Goal: Task Accomplishment & Management: Complete application form

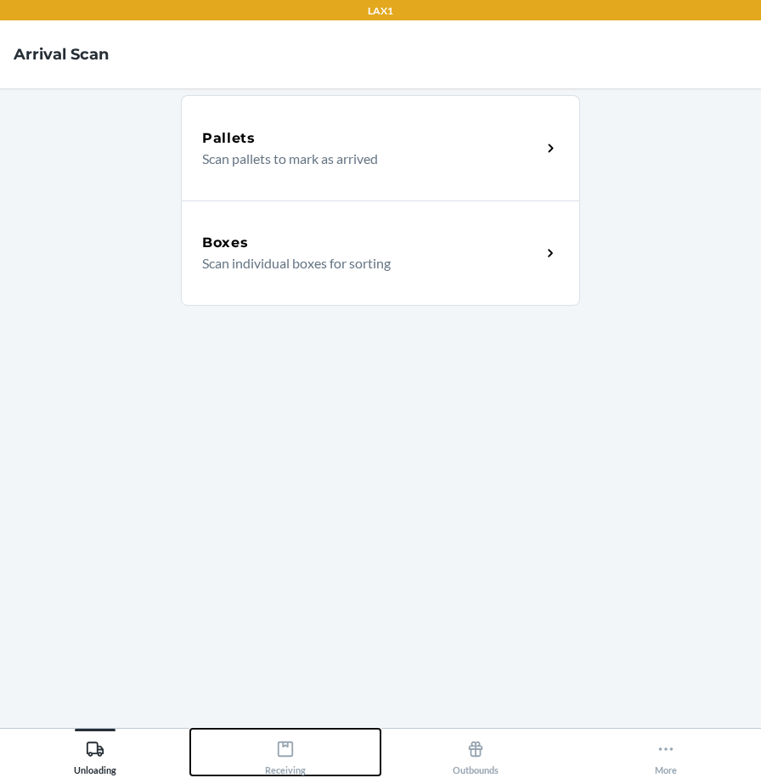
click at [303, 746] on div "Receiving" at bounding box center [285, 754] width 41 height 42
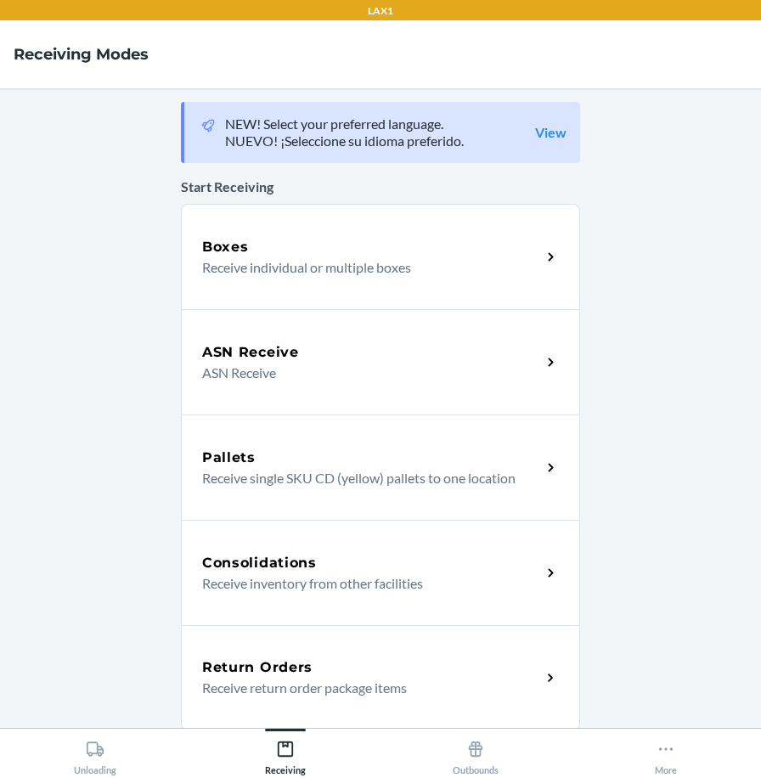
click at [322, 662] on div "Return Orders" at bounding box center [371, 668] width 339 height 20
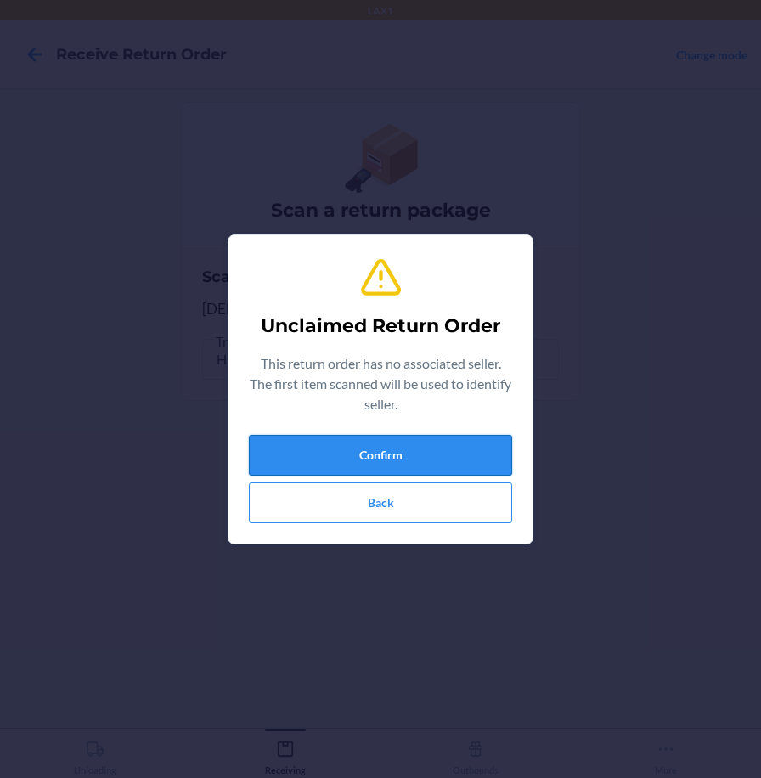
click at [314, 451] on button "Confirm" at bounding box center [380, 455] width 263 height 41
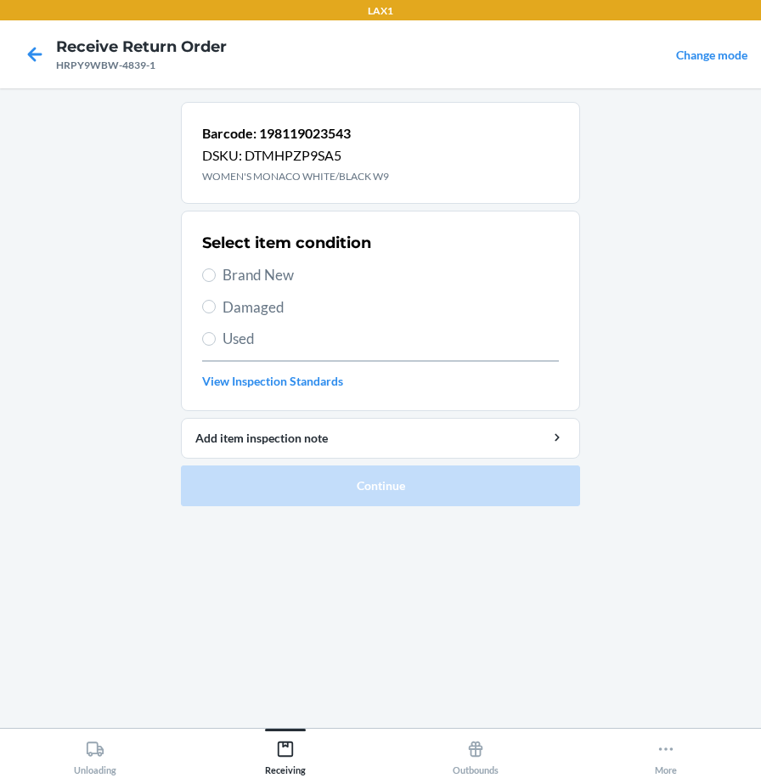
click at [248, 348] on span "Used" at bounding box center [391, 339] width 337 height 22
click at [216, 346] on input "Used" at bounding box center [209, 339] width 14 height 14
radio input "true"
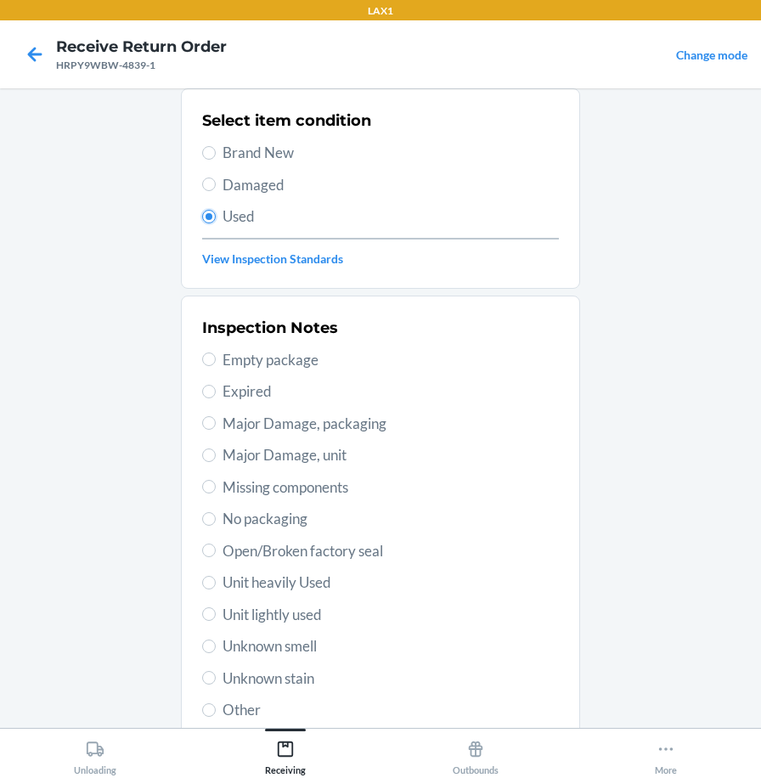
scroll to position [246, 0]
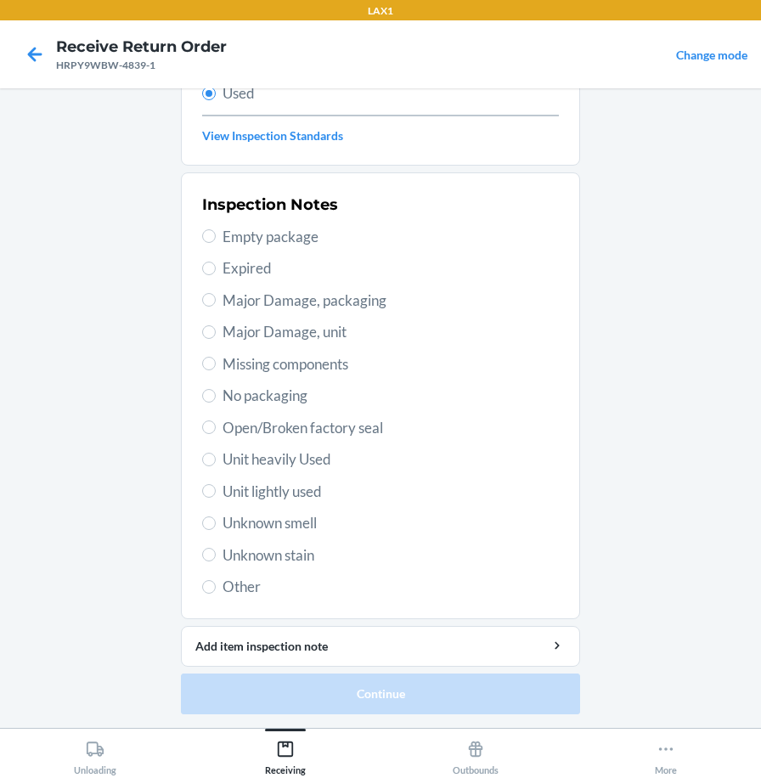
click at [256, 498] on span "Unit lightly used" at bounding box center [391, 492] width 337 height 22
click at [216, 498] on input "Unit lightly used" at bounding box center [209, 491] width 14 height 14
radio input "true"
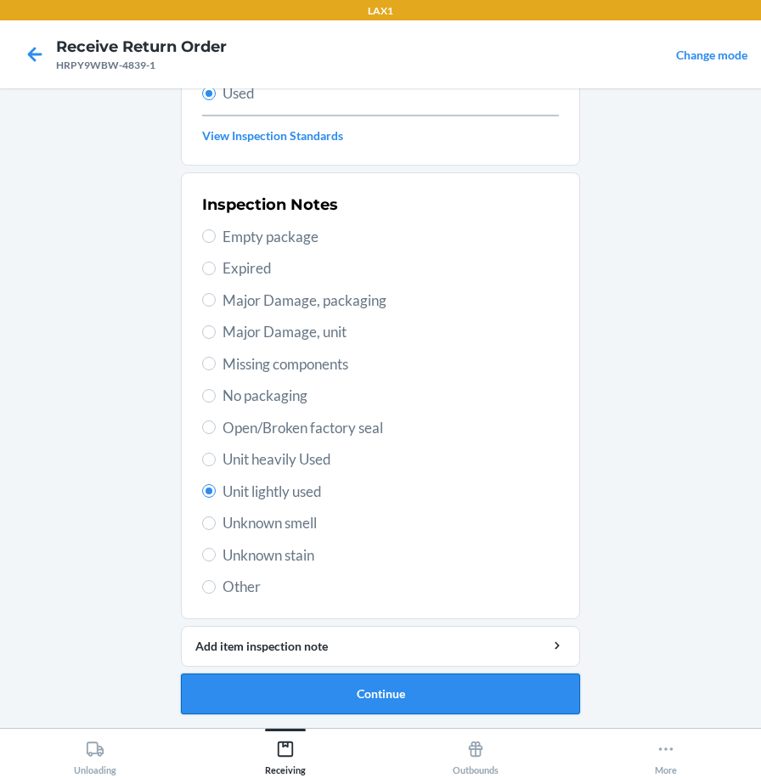
click at [244, 693] on button "Continue" at bounding box center [380, 694] width 399 height 41
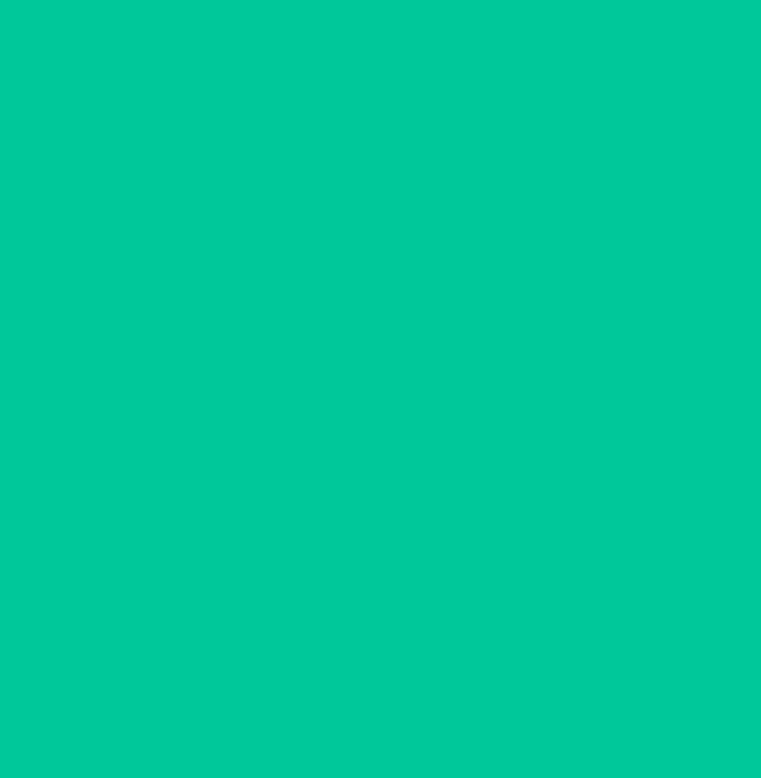
scroll to position [0, 0]
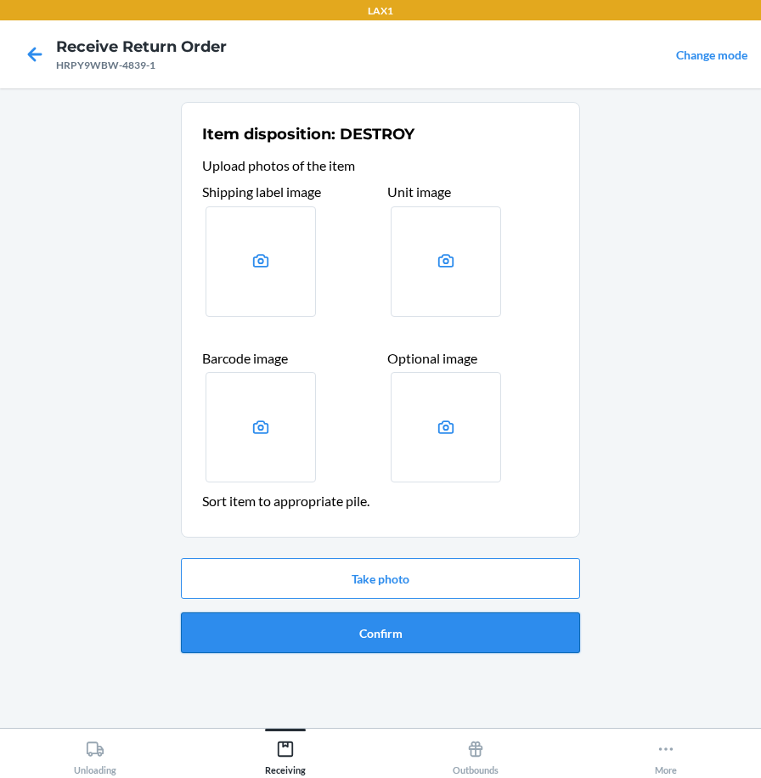
click at [284, 642] on button "Confirm" at bounding box center [380, 633] width 399 height 41
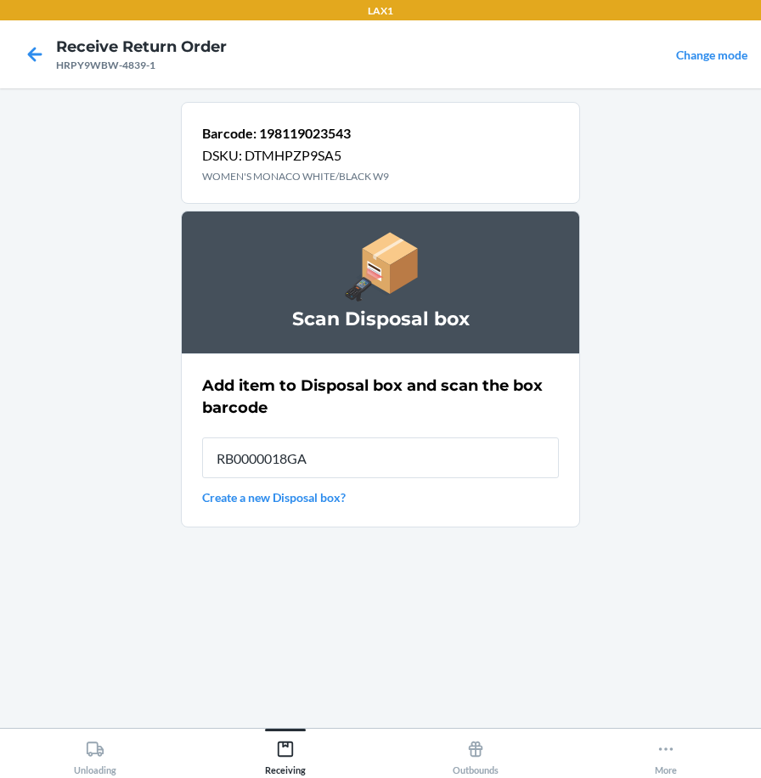
type input "RB0000018GA"
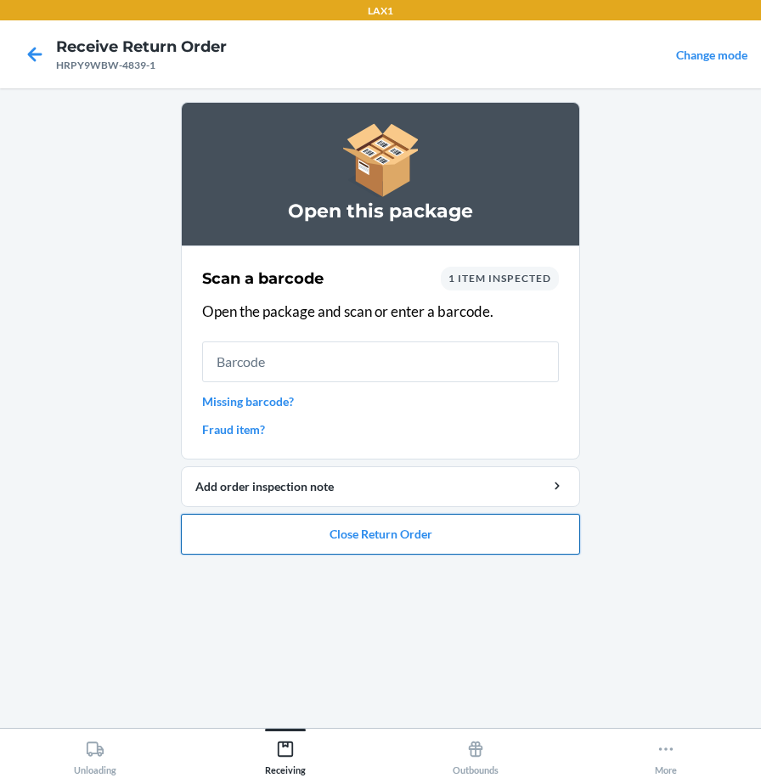
click at [286, 552] on button "Close Return Order" at bounding box center [380, 534] width 399 height 41
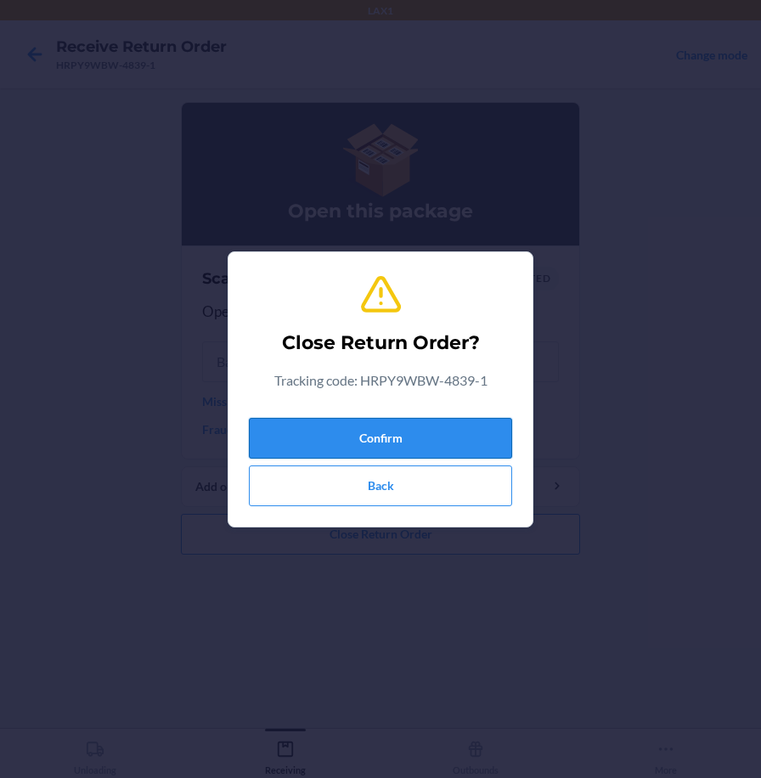
click at [376, 442] on button "Confirm" at bounding box center [380, 438] width 263 height 41
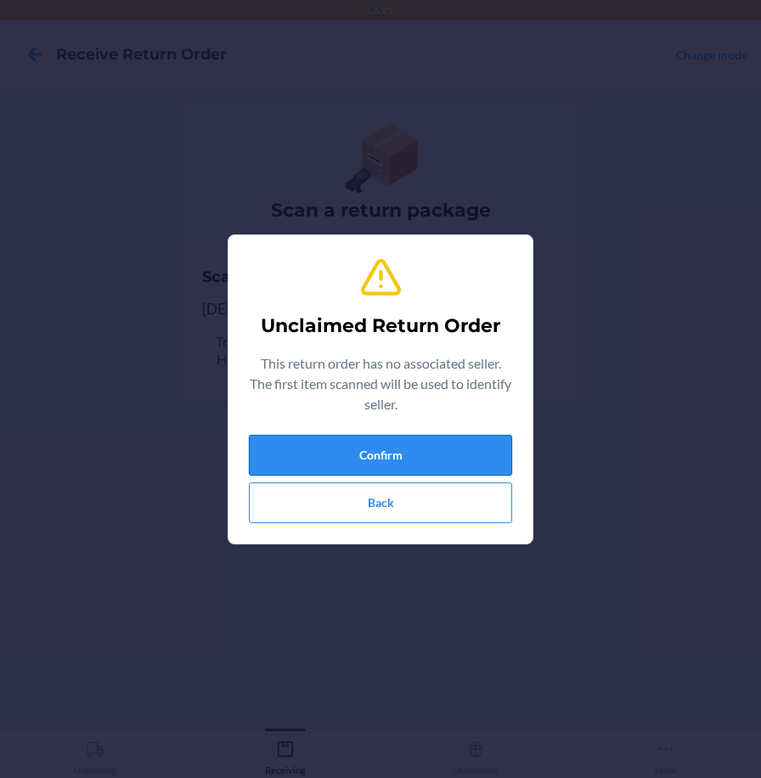
click at [474, 464] on button "Confirm" at bounding box center [380, 455] width 263 height 41
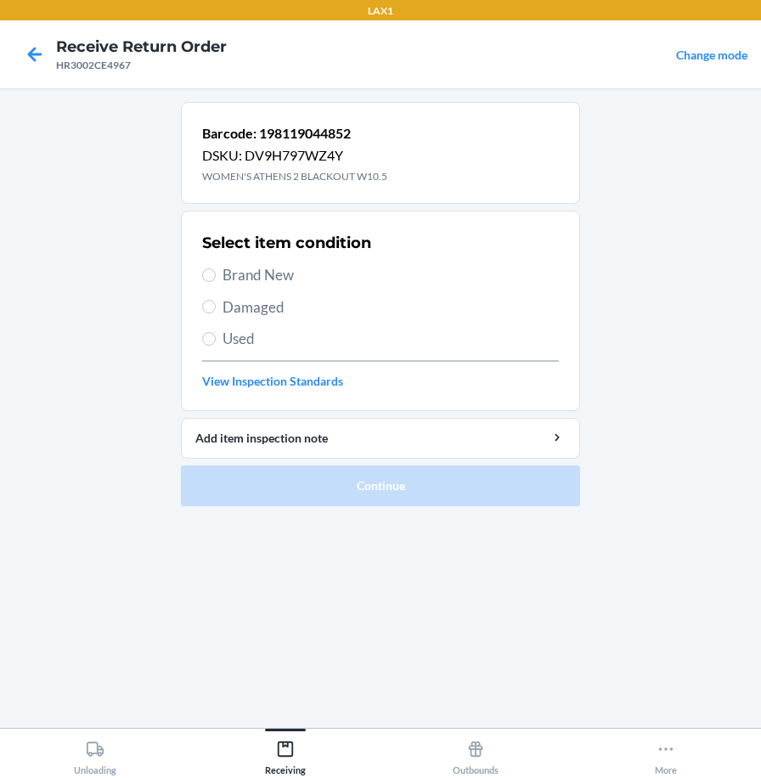
click at [223, 269] on span "Brand New" at bounding box center [391, 275] width 337 height 22
click at [216, 269] on input "Brand New" at bounding box center [209, 276] width 14 height 14
radio input "true"
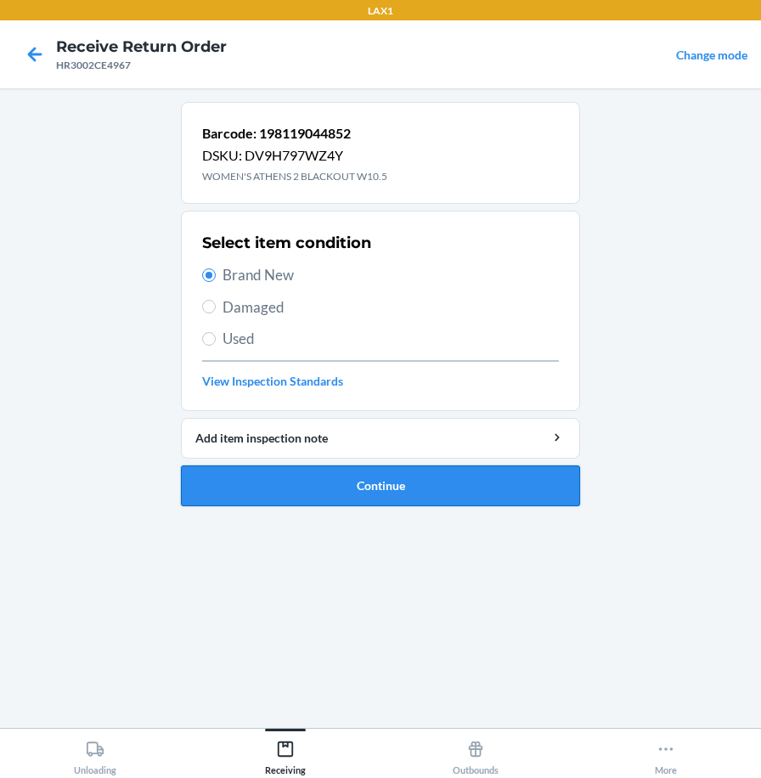
click at [251, 472] on button "Continue" at bounding box center [380, 486] width 399 height 41
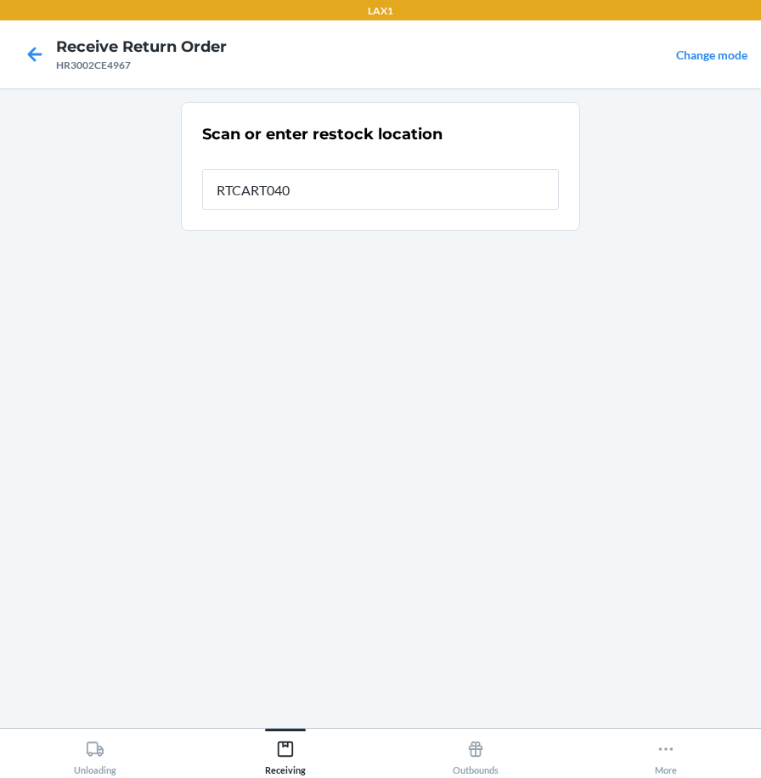
type input "RTCART040"
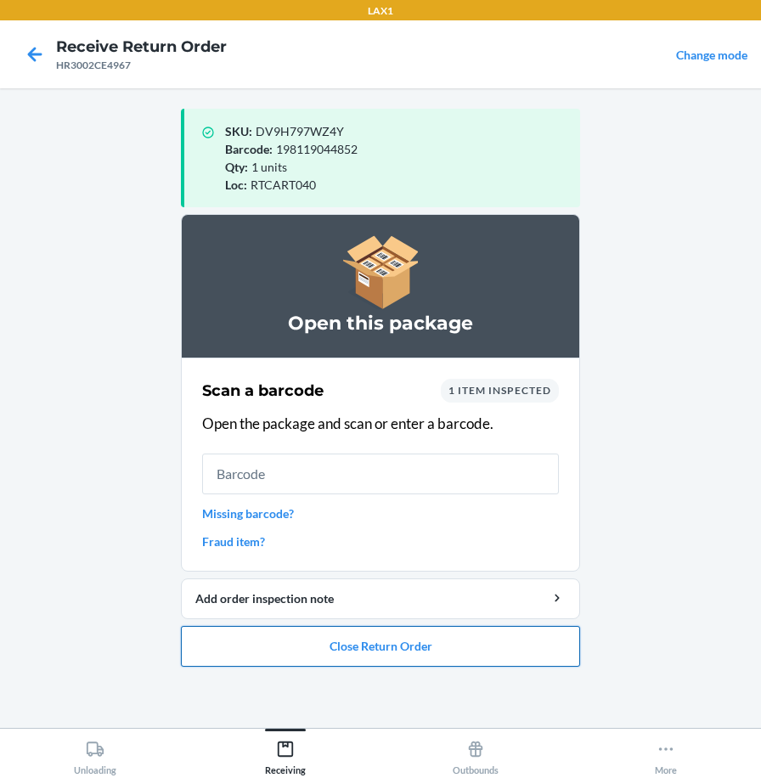
click at [309, 656] on button "Close Return Order" at bounding box center [380, 646] width 399 height 41
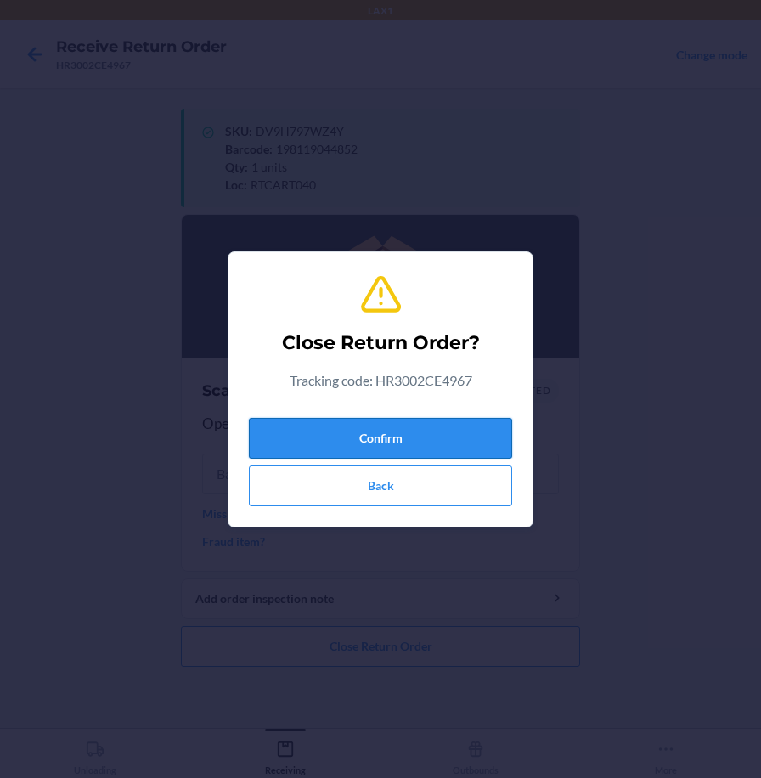
click at [409, 442] on button "Confirm" at bounding box center [380, 438] width 263 height 41
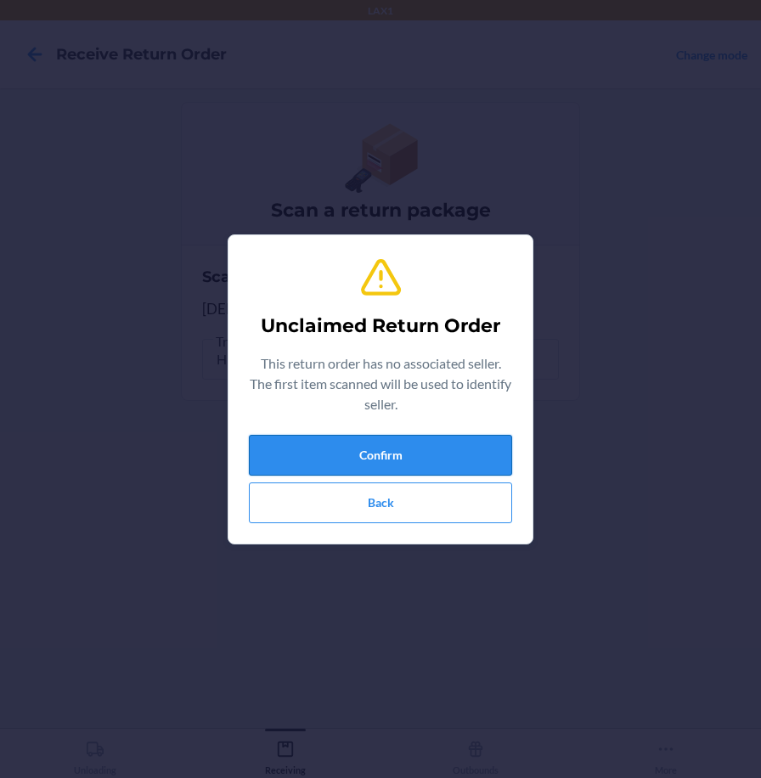
click at [486, 455] on button "Confirm" at bounding box center [380, 455] width 263 height 41
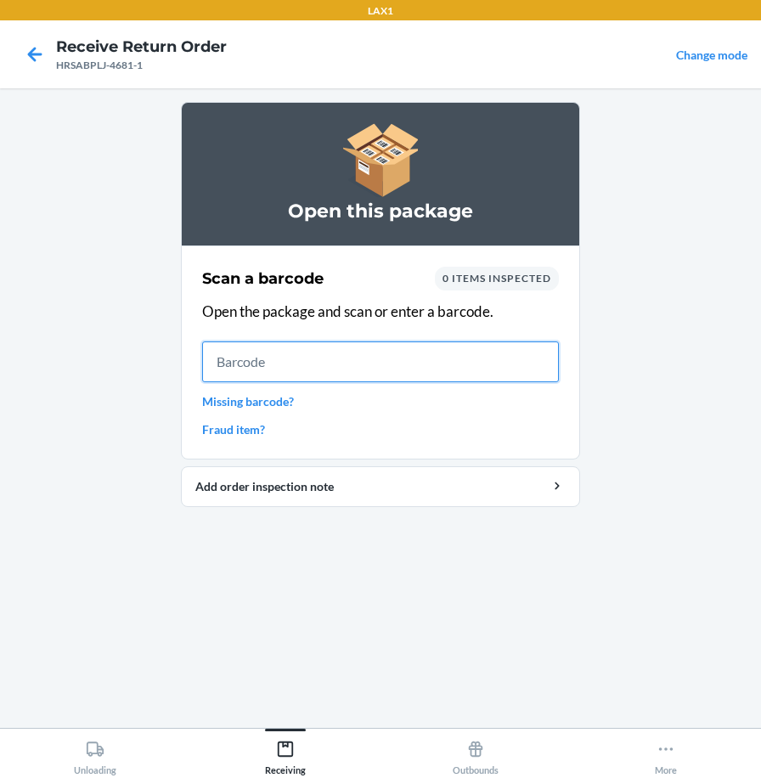
click at [442, 349] on input "text" at bounding box center [380, 362] width 357 height 41
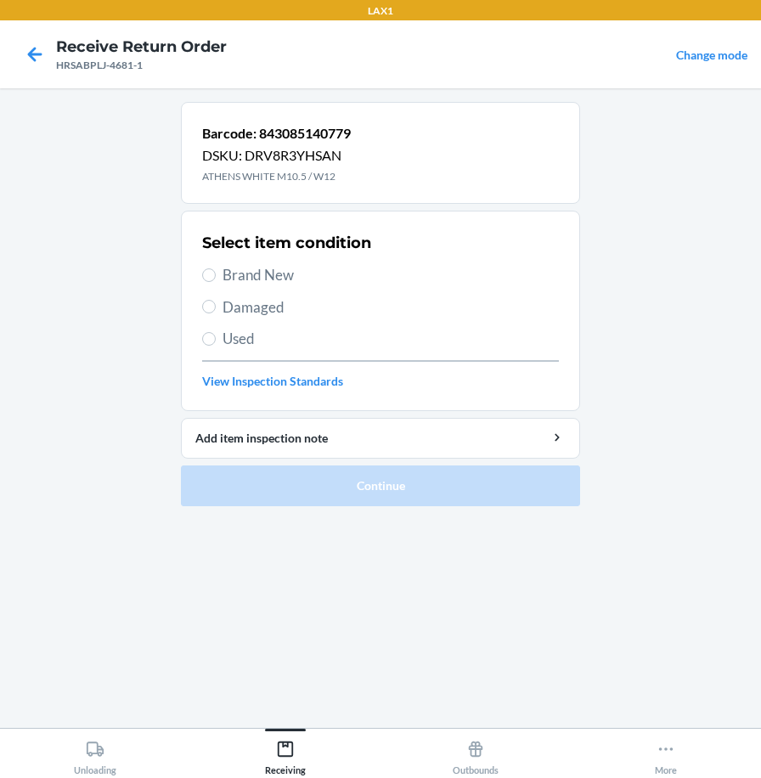
click at [276, 282] on span "Brand New" at bounding box center [391, 275] width 337 height 22
click at [216, 282] on input "Brand New" at bounding box center [209, 276] width 14 height 14
radio input "true"
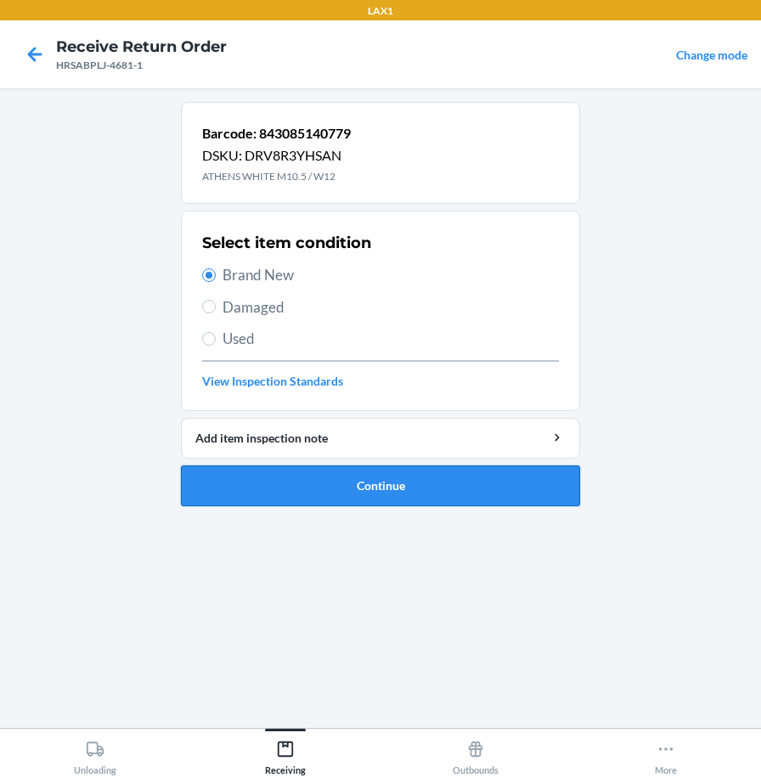
click at [306, 484] on button "Continue" at bounding box center [380, 486] width 399 height 41
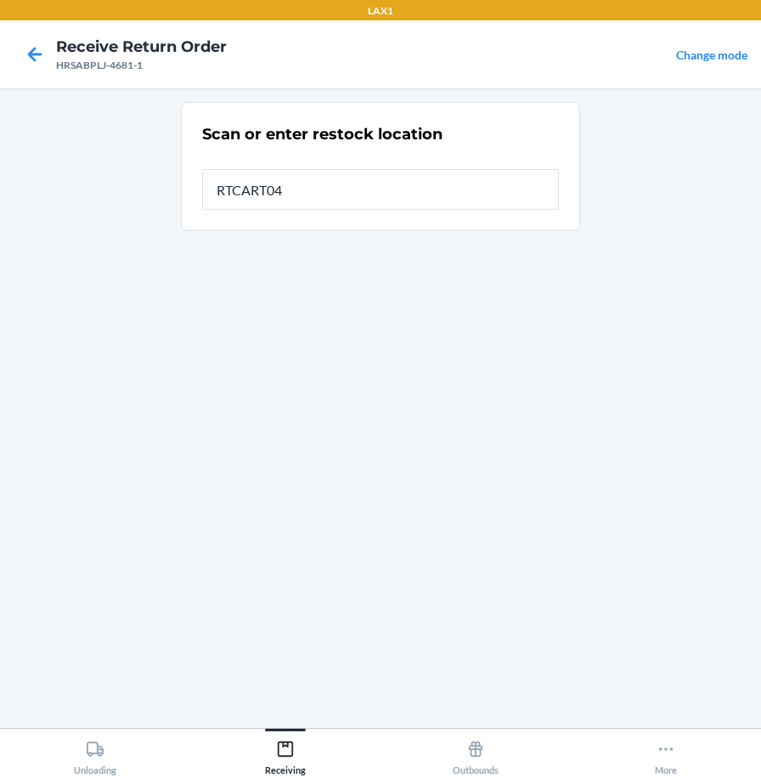
type input "RTCART040"
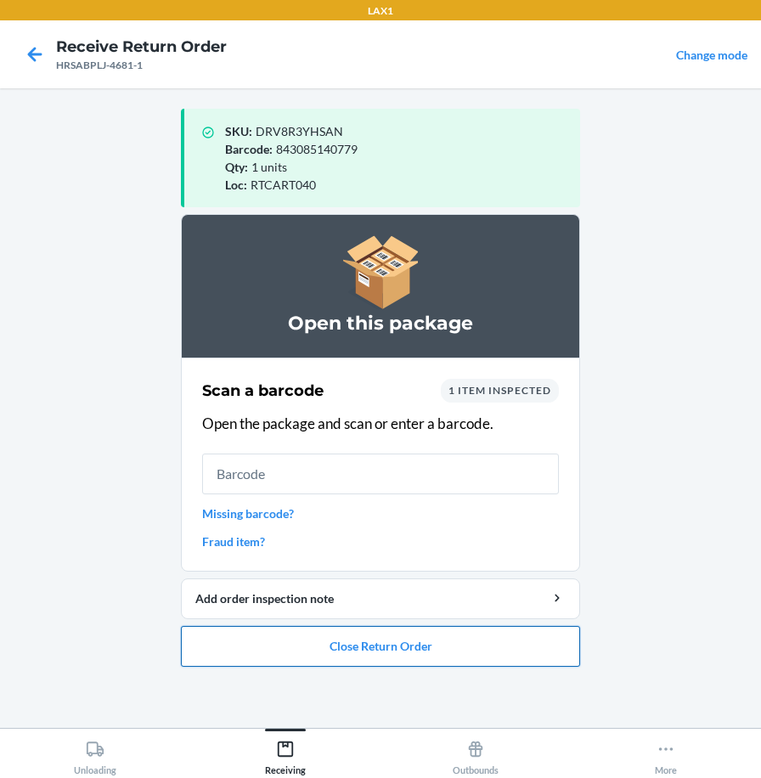
click at [240, 649] on button "Close Return Order" at bounding box center [380, 646] width 399 height 41
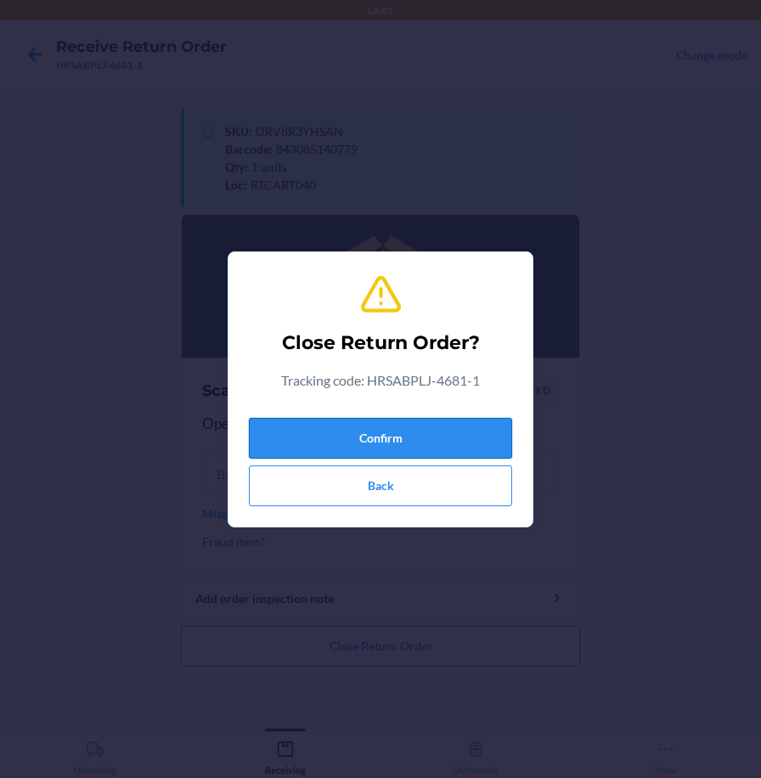
click at [331, 447] on button "Confirm" at bounding box center [380, 438] width 263 height 41
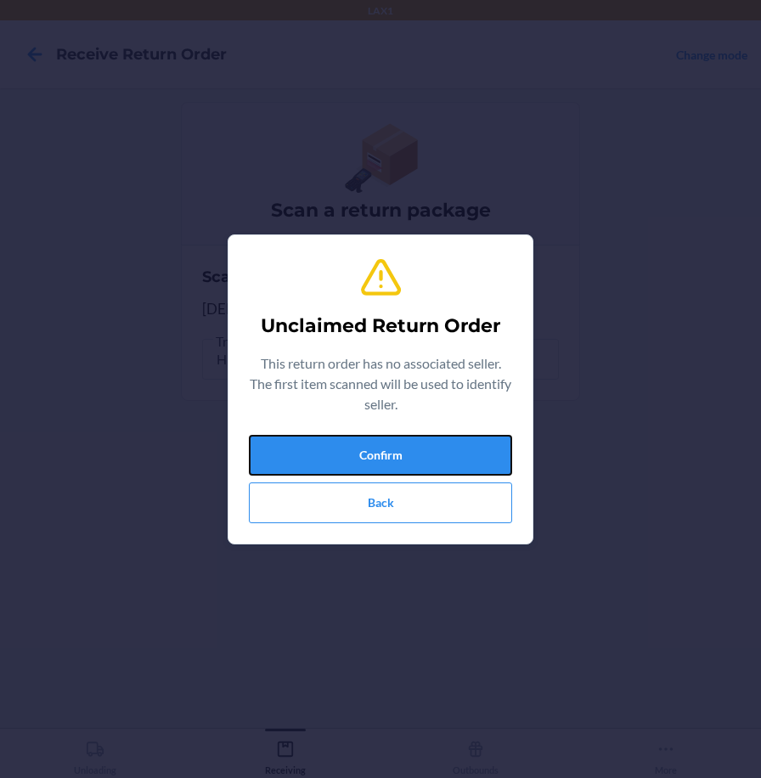
click at [342, 441] on button "Confirm" at bounding box center [380, 455] width 263 height 41
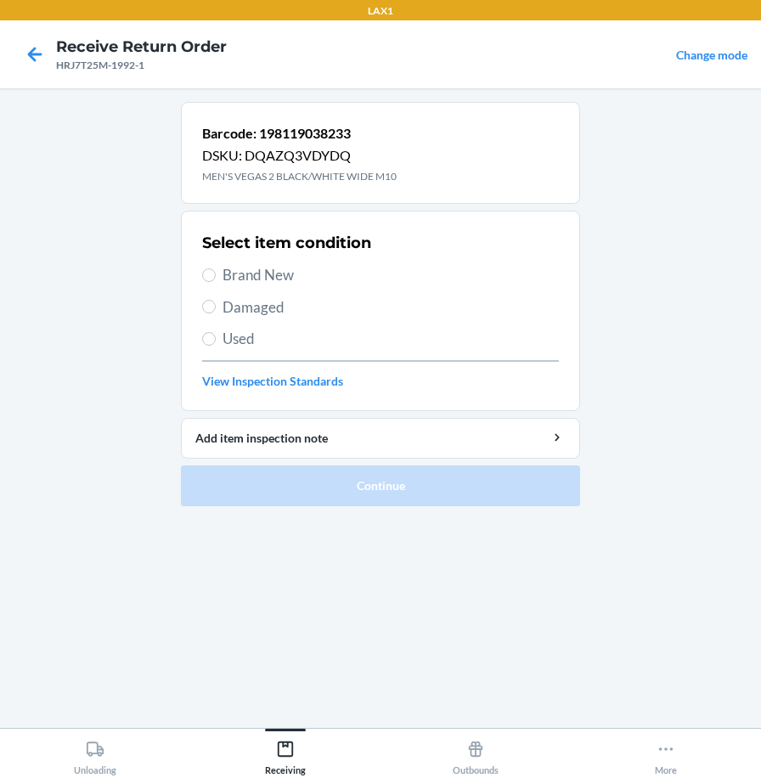
click at [267, 272] on span "Brand New" at bounding box center [391, 275] width 337 height 22
click at [216, 272] on input "Brand New" at bounding box center [209, 276] width 14 height 14
radio input "true"
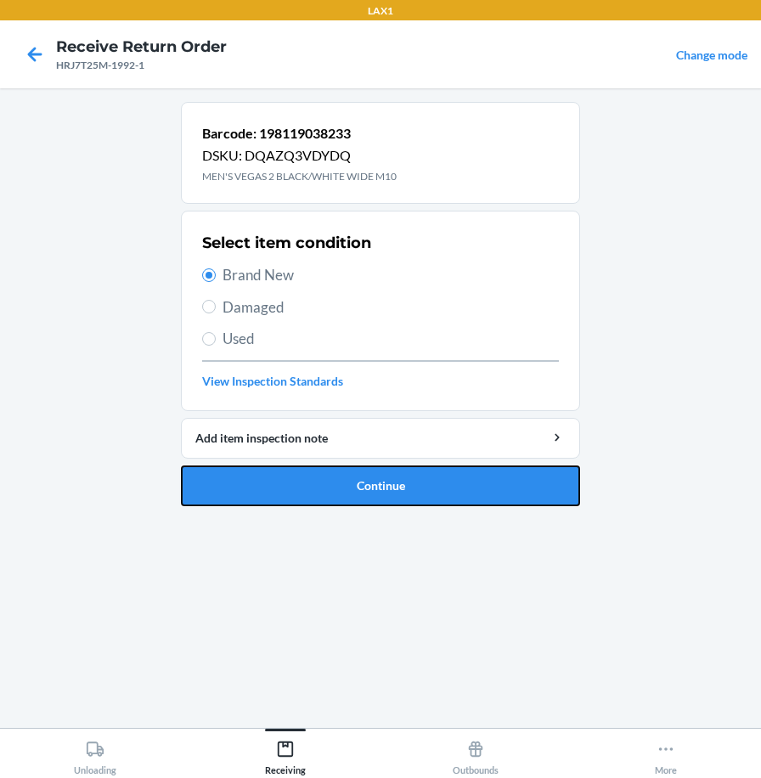
click at [299, 488] on button "Continue" at bounding box center [380, 486] width 399 height 41
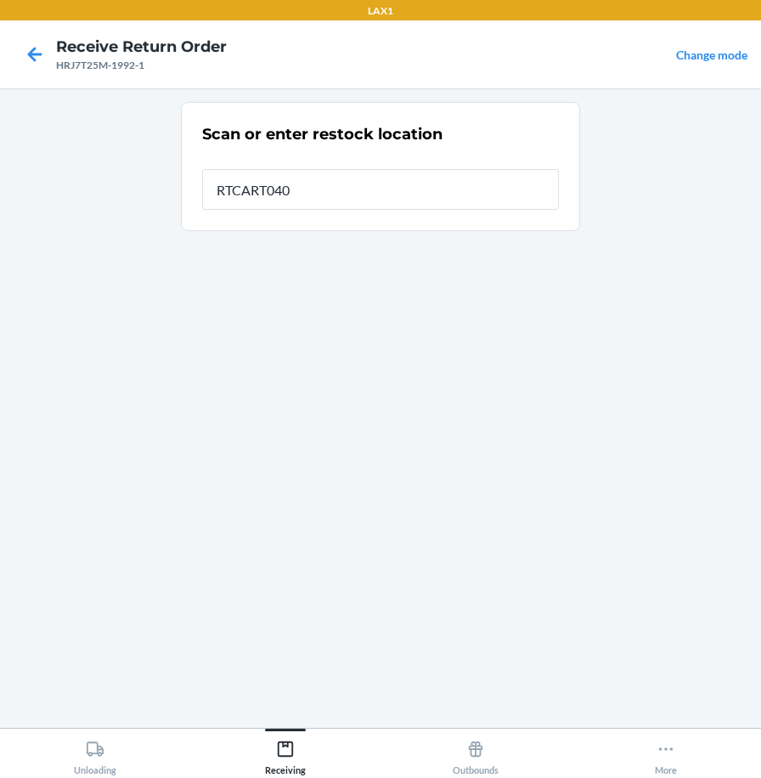
type input "RTCART040"
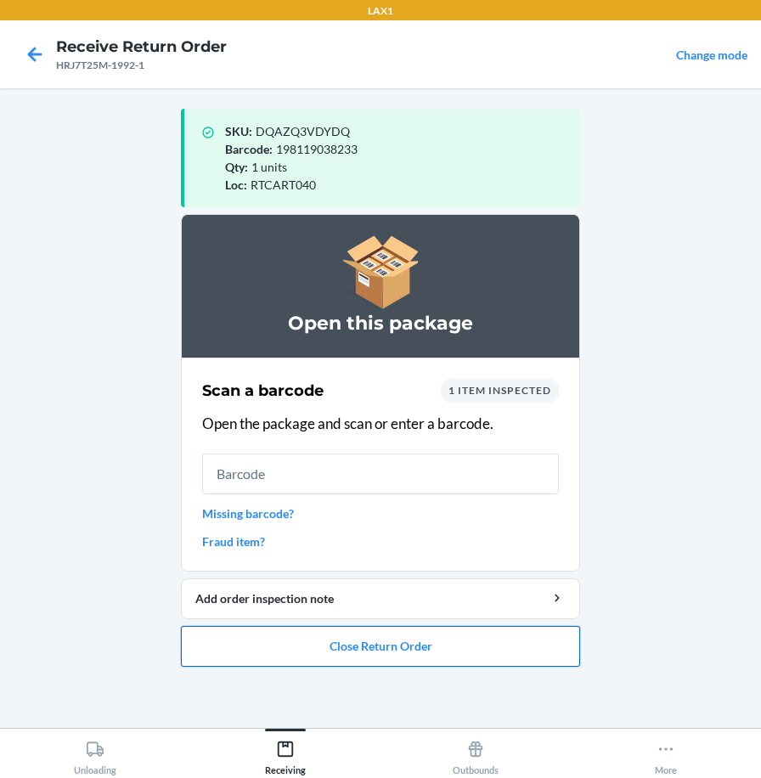
click at [277, 636] on button "Close Return Order" at bounding box center [380, 646] width 399 height 41
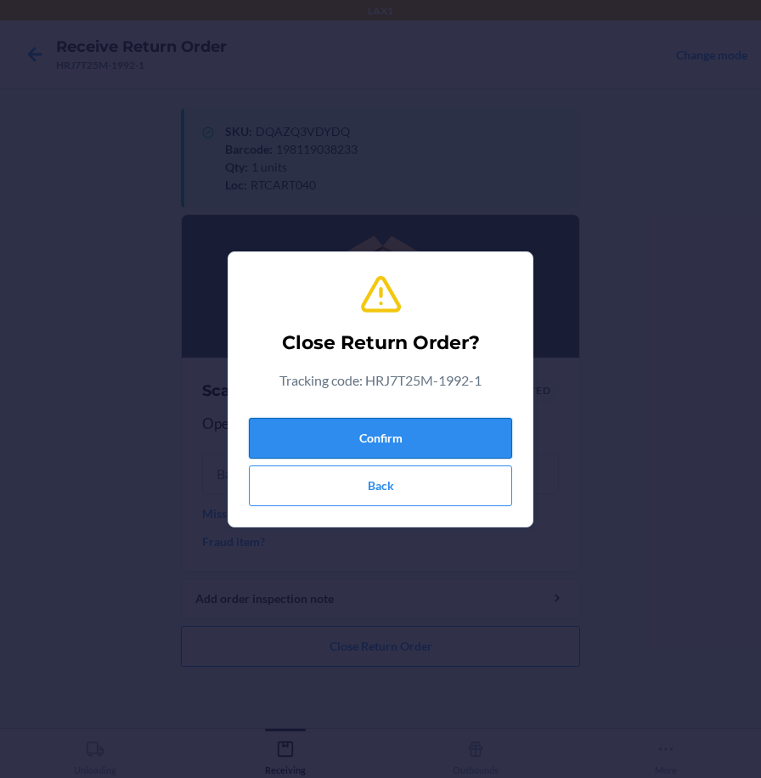
click at [308, 453] on button "Confirm" at bounding box center [380, 438] width 263 height 41
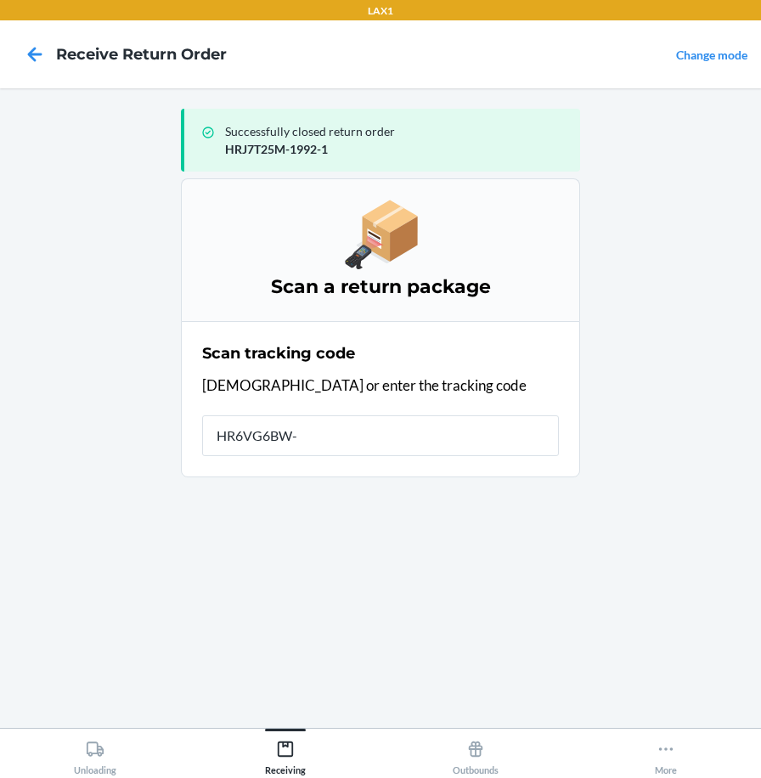
type input "HR6VG6BW-6"
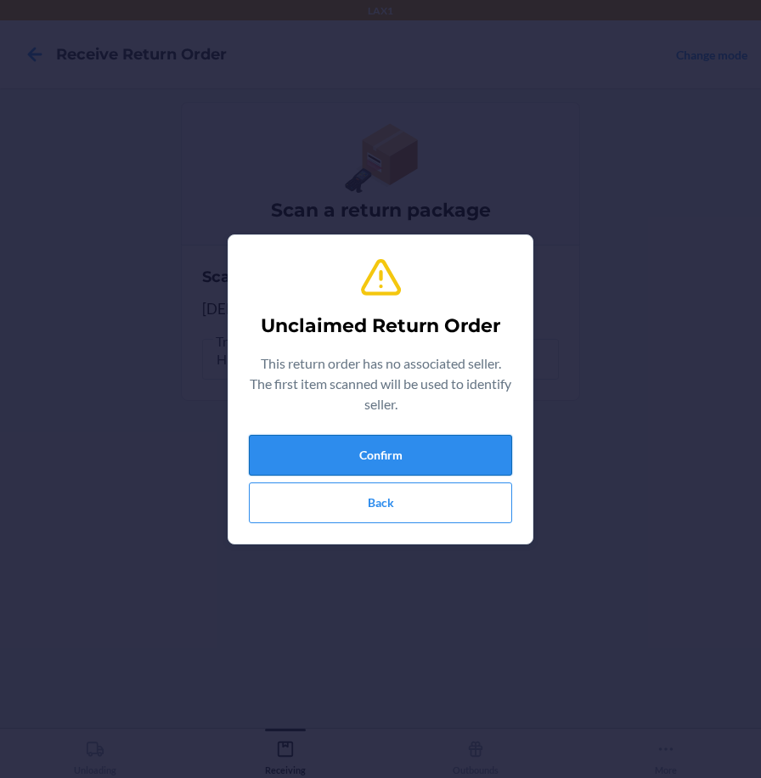
click at [274, 463] on button "Confirm" at bounding box center [380, 455] width 263 height 41
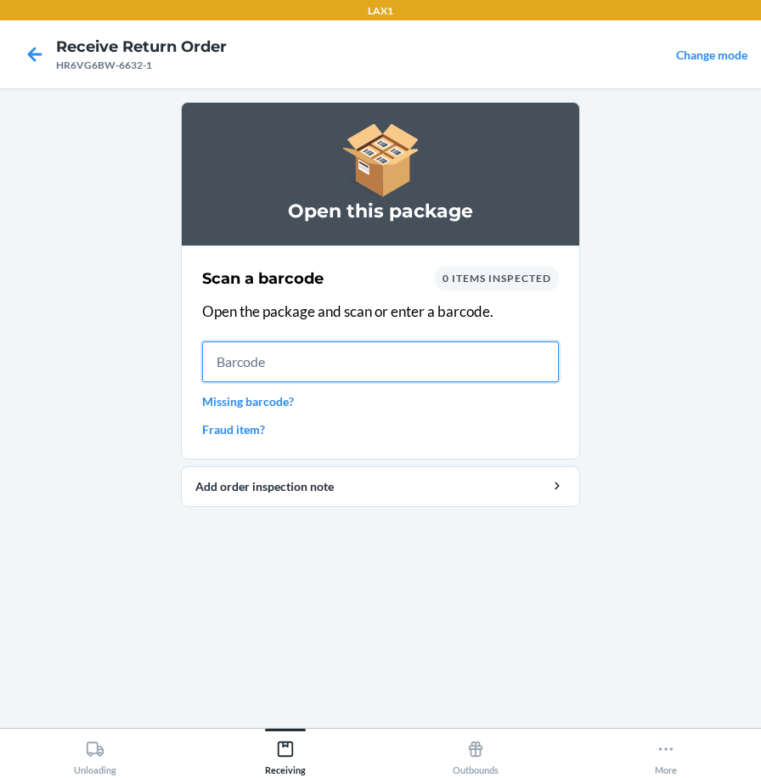
click at [448, 365] on input "text" at bounding box center [380, 362] width 357 height 41
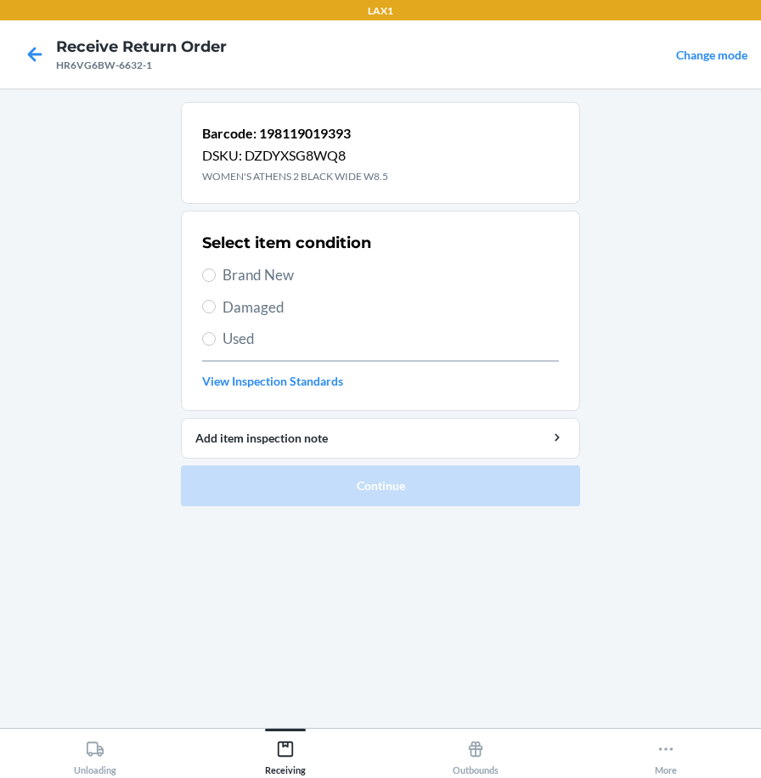
click at [294, 267] on span "Brand New" at bounding box center [391, 275] width 337 height 22
click at [216, 269] on input "Brand New" at bounding box center [209, 276] width 14 height 14
radio input "true"
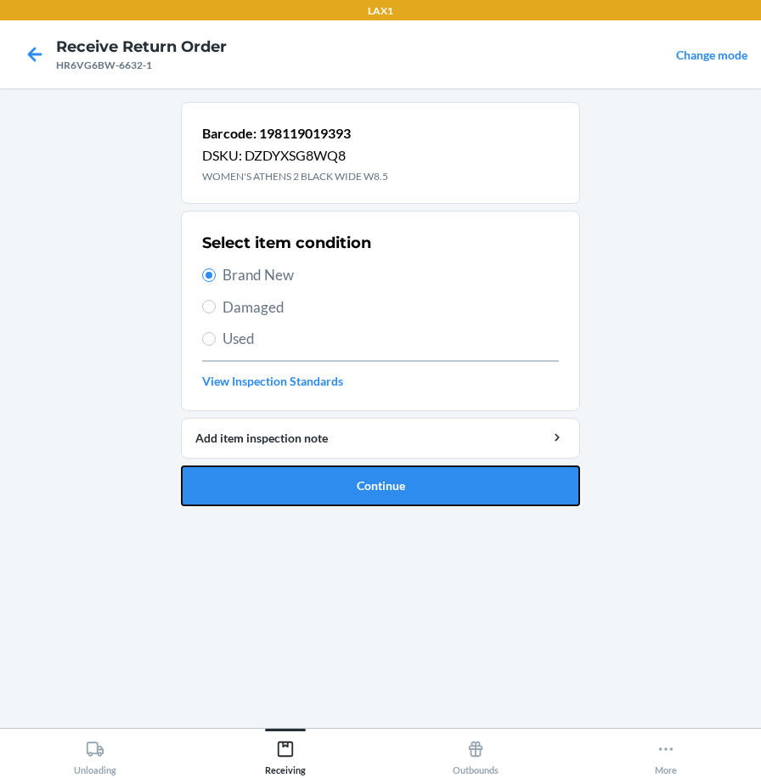
click at [277, 490] on button "Continue" at bounding box center [380, 486] width 399 height 41
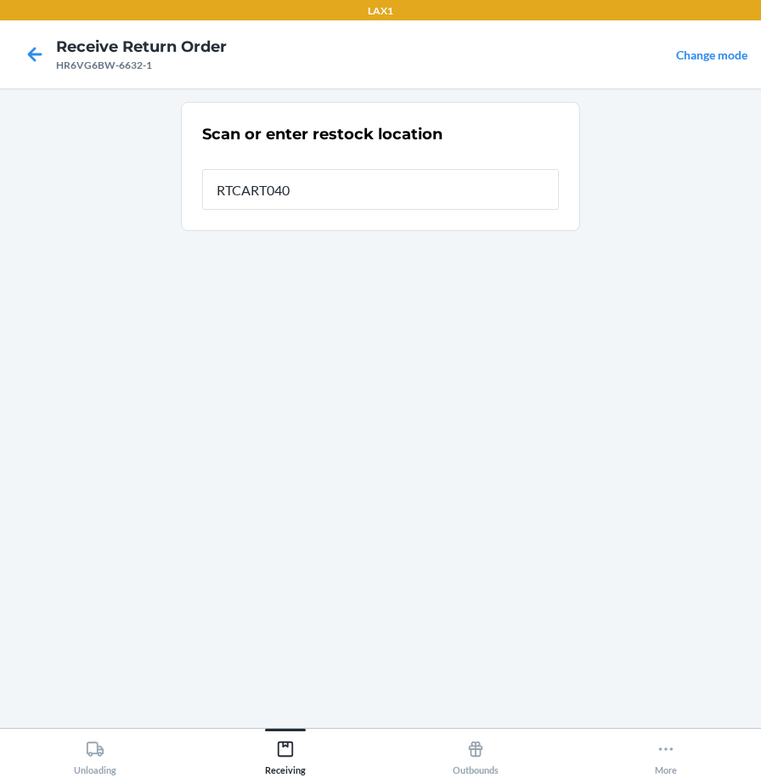
type input "RTCART040"
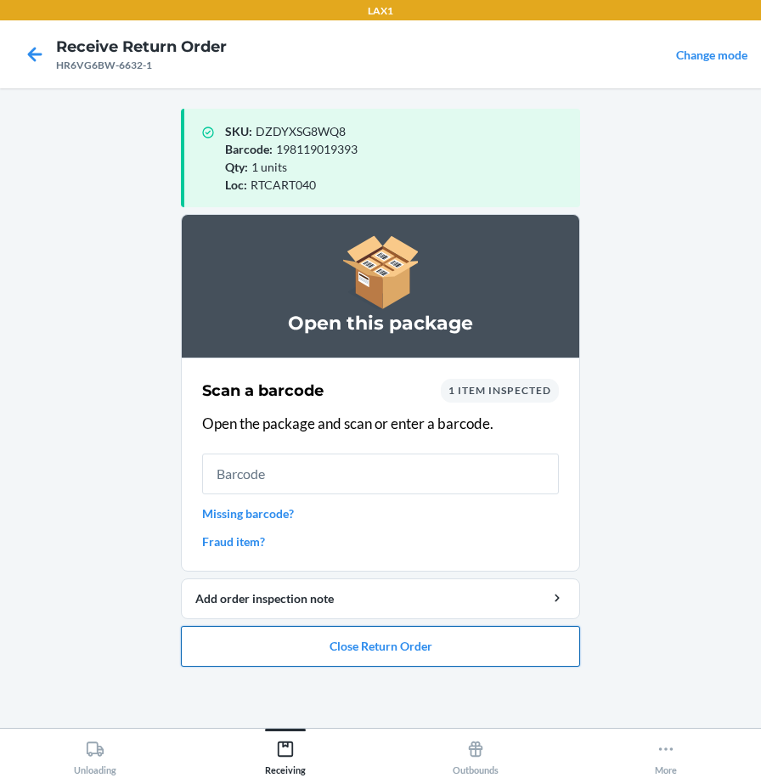
click at [291, 655] on button "Close Return Order" at bounding box center [380, 646] width 399 height 41
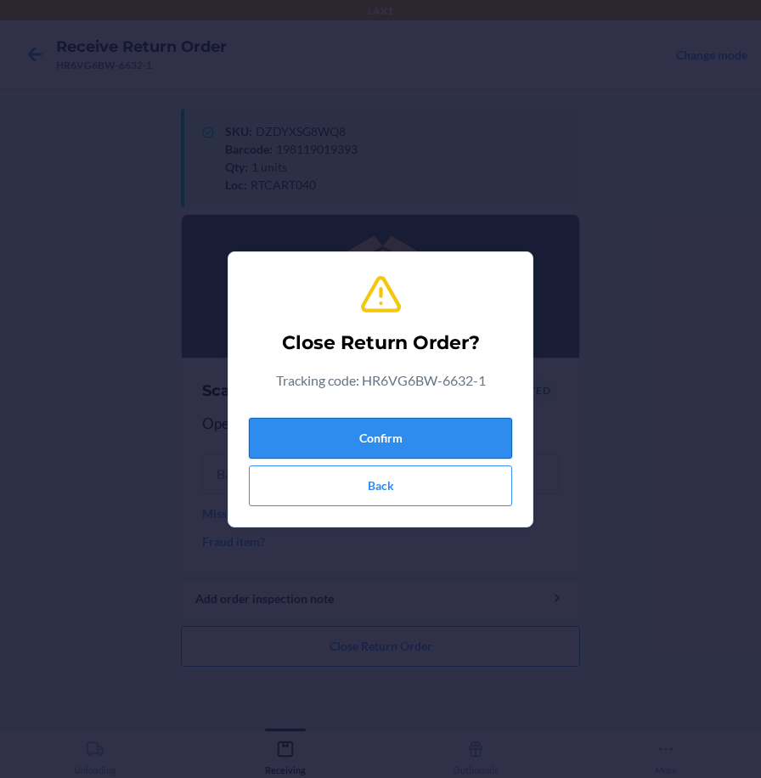
click at [330, 431] on button "Confirm" at bounding box center [380, 438] width 263 height 41
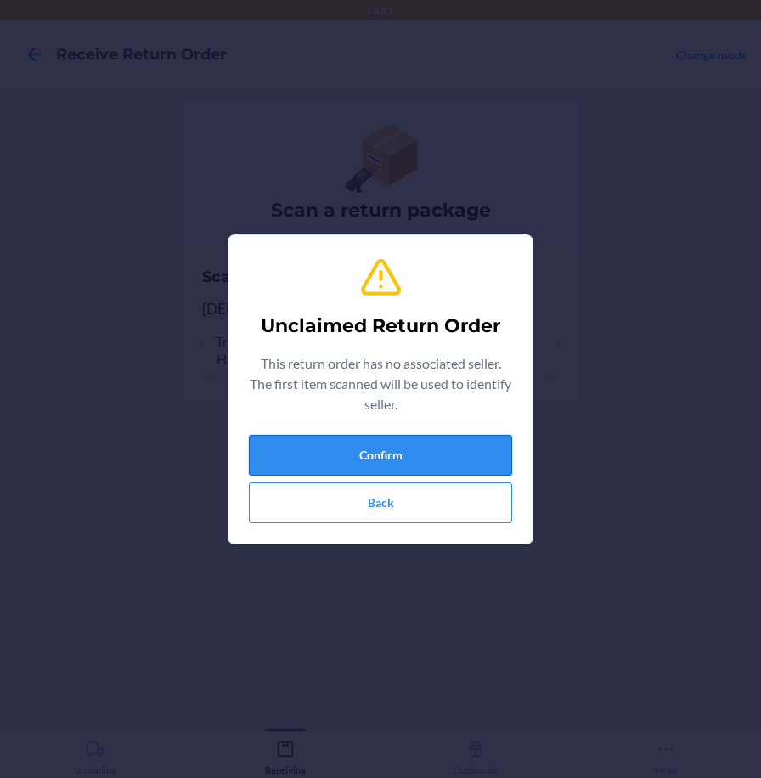
click at [347, 461] on button "Confirm" at bounding box center [380, 455] width 263 height 41
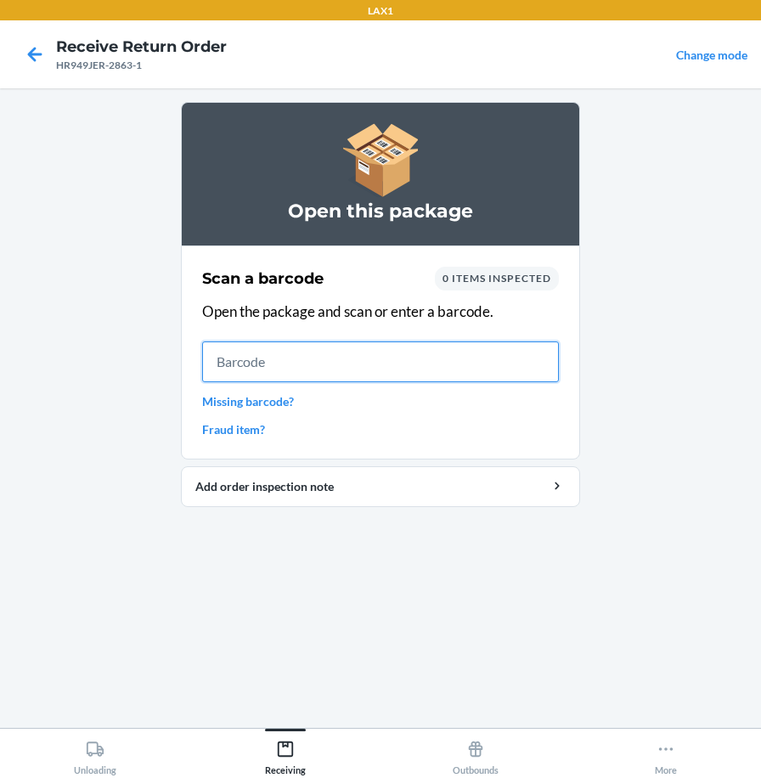
click at [544, 355] on input "text" at bounding box center [380, 362] width 357 height 41
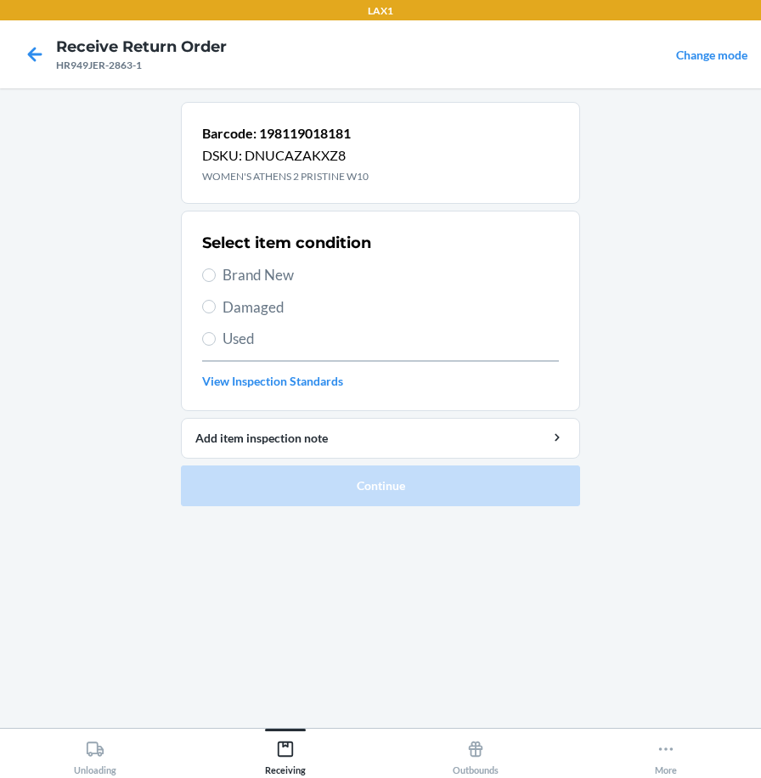
click at [288, 274] on span "Brand New" at bounding box center [391, 275] width 337 height 22
click at [216, 274] on input "Brand New" at bounding box center [209, 276] width 14 height 14
radio input "true"
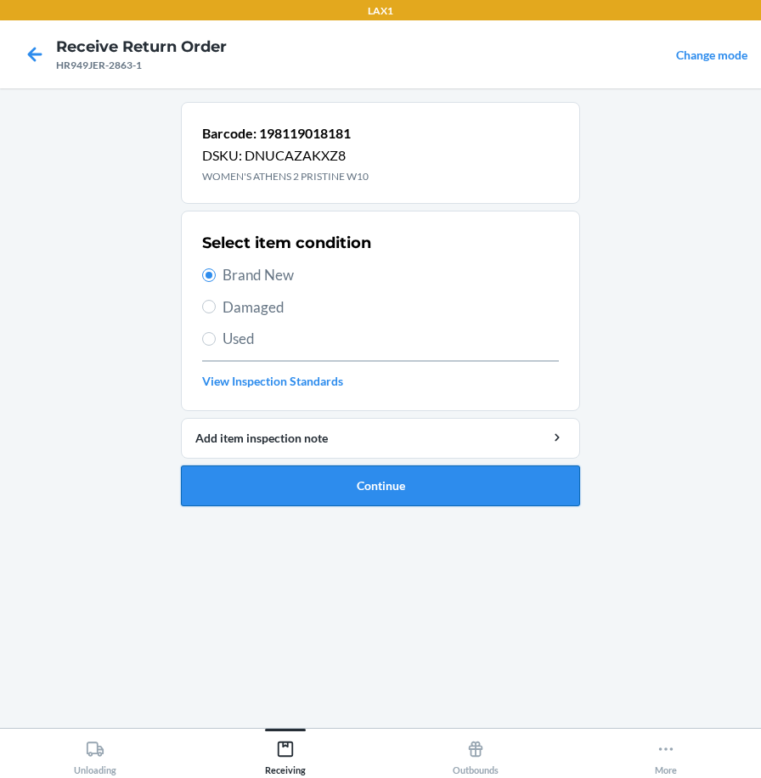
click at [325, 484] on button "Continue" at bounding box center [380, 486] width 399 height 41
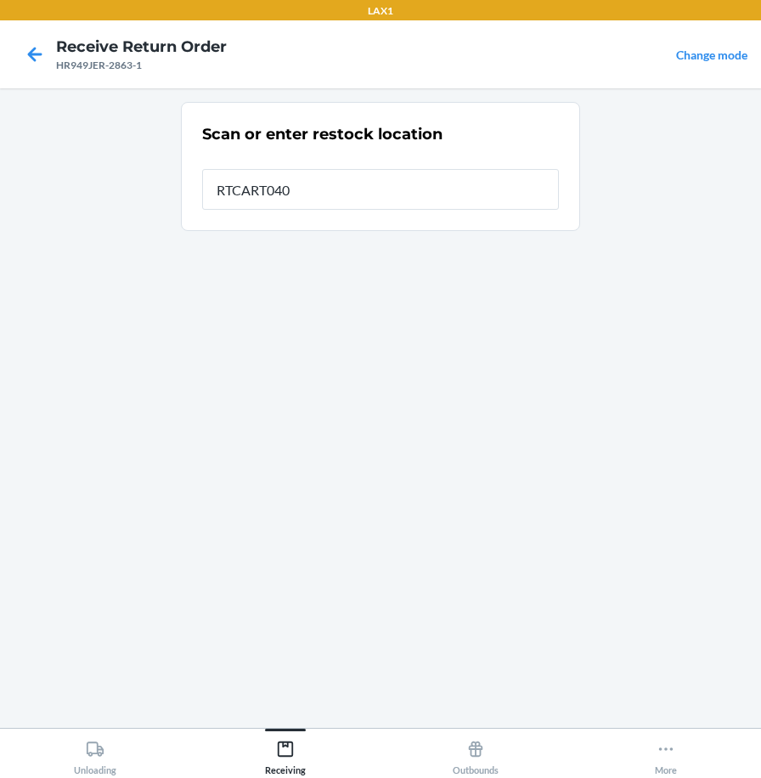
type input "RTCART040"
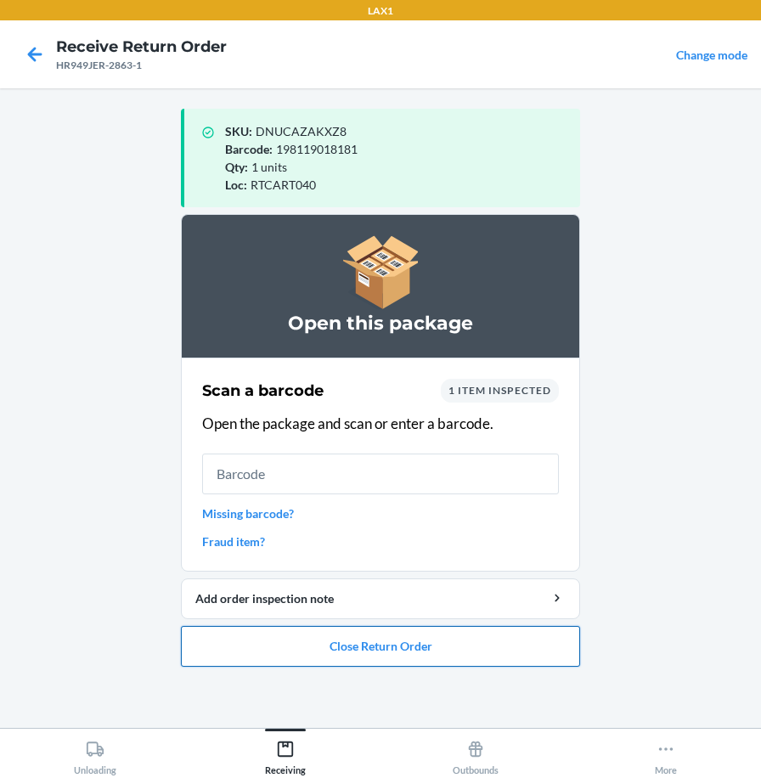
click at [261, 636] on button "Close Return Order" at bounding box center [380, 646] width 399 height 41
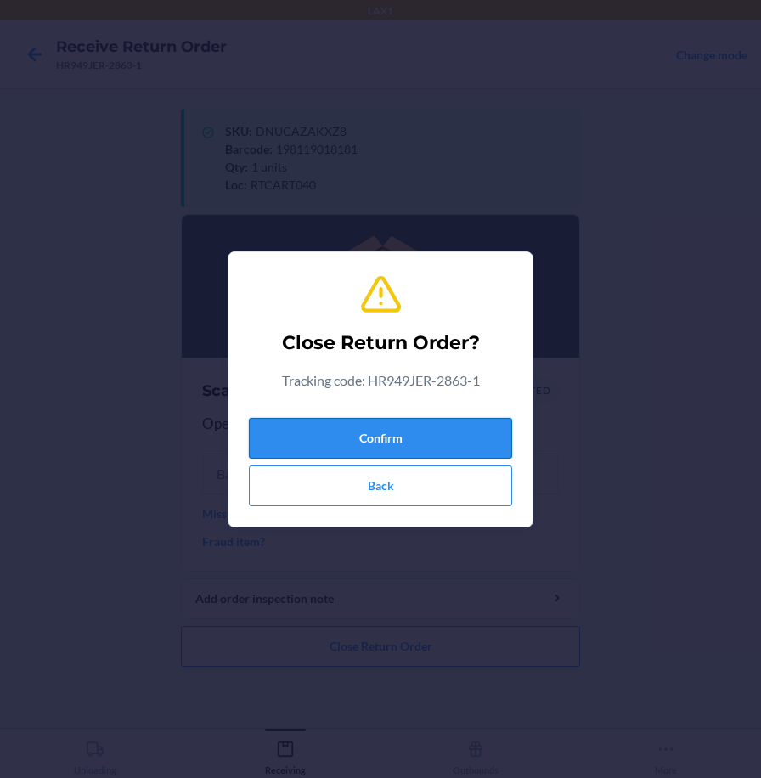
click at [339, 438] on button "Confirm" at bounding box center [380, 438] width 263 height 41
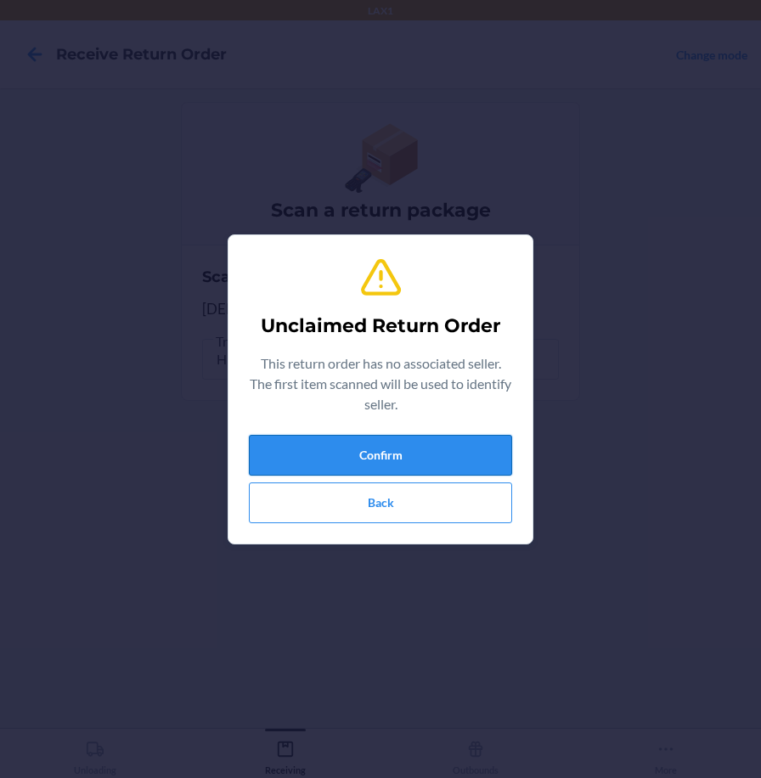
drag, startPoint x: 348, startPoint y: 456, endPoint x: 349, endPoint y: 509, distance: 52.7
click at [349, 454] on button "Confirm" at bounding box center [380, 455] width 263 height 41
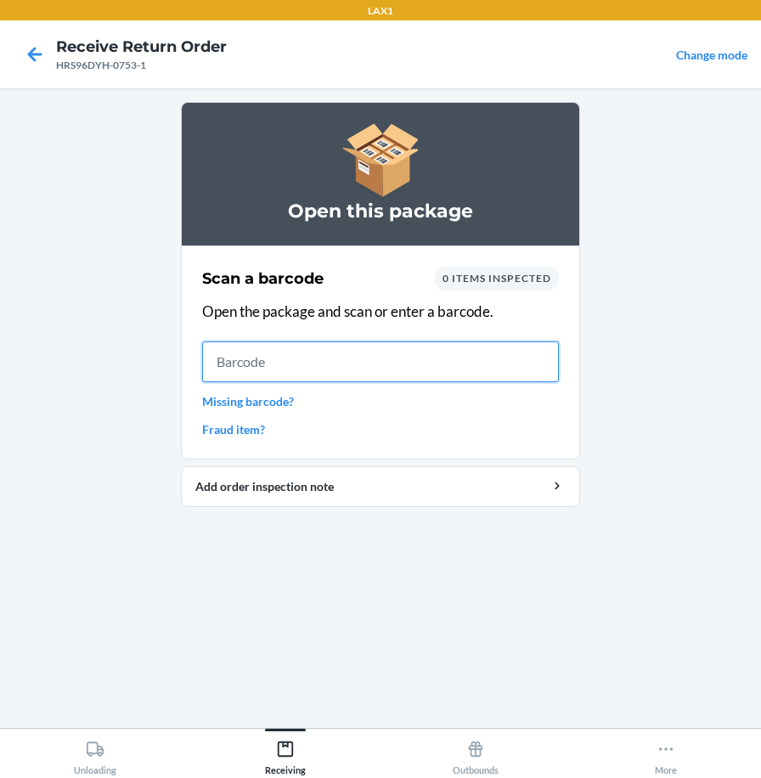
drag, startPoint x: 367, startPoint y: 364, endPoint x: 258, endPoint y: 143, distance: 246.3
click at [369, 362] on input "text" at bounding box center [380, 362] width 357 height 41
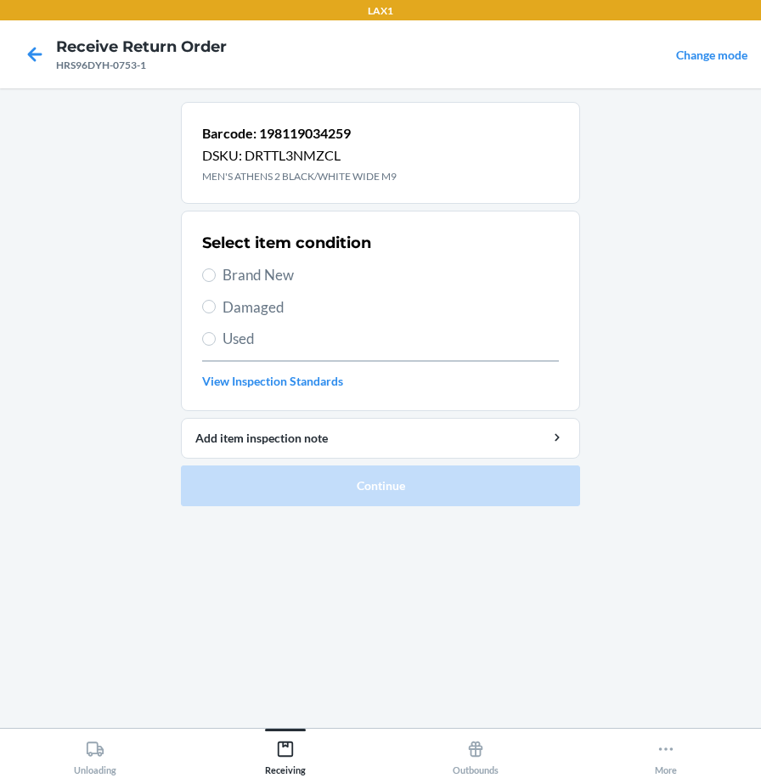
click at [280, 273] on span "Brand New" at bounding box center [391, 275] width 337 height 22
click at [216, 273] on input "Brand New" at bounding box center [209, 276] width 14 height 14
radio input "true"
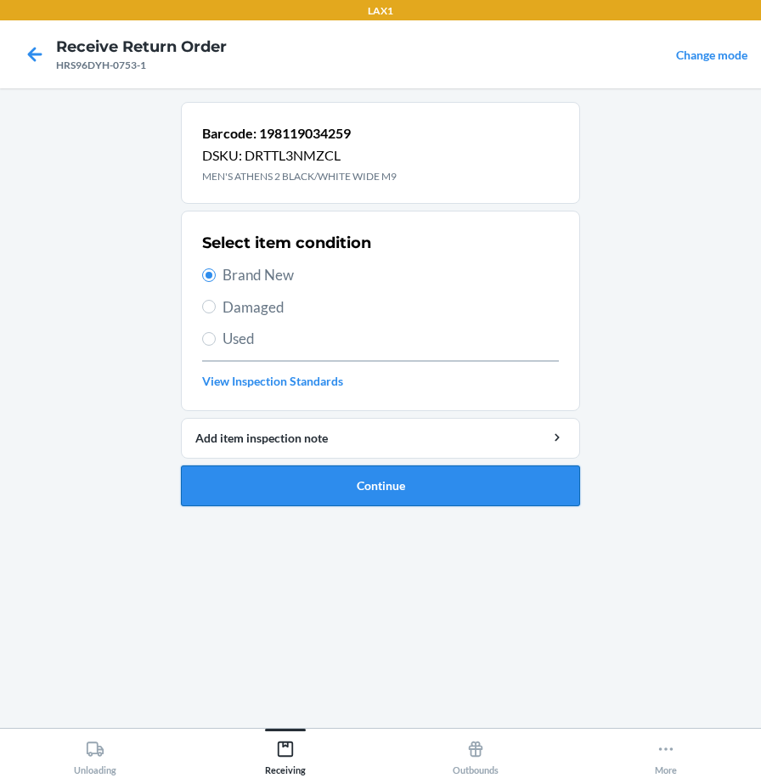
click at [250, 496] on button "Continue" at bounding box center [380, 486] width 399 height 41
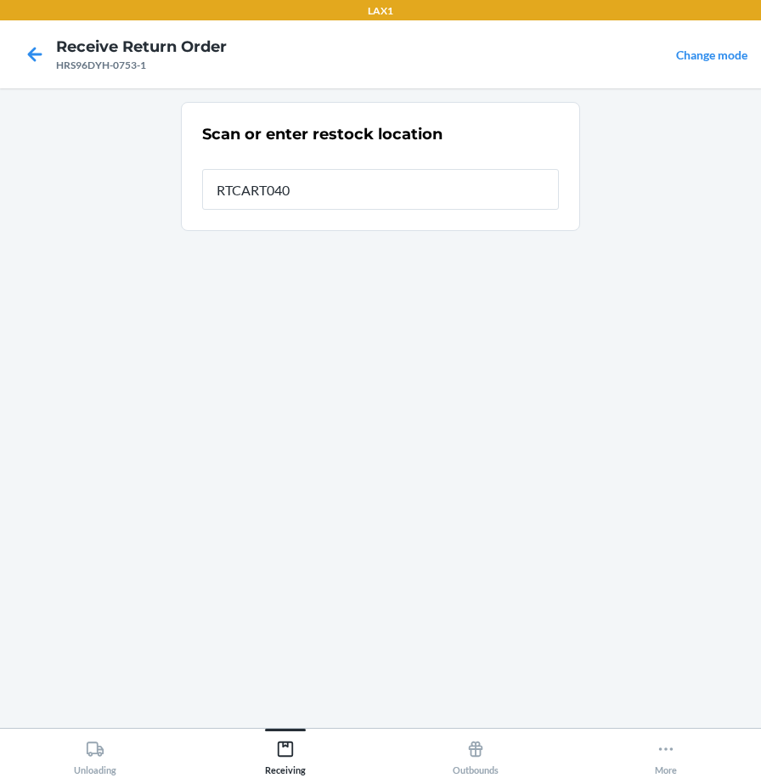
type input "RTCART040"
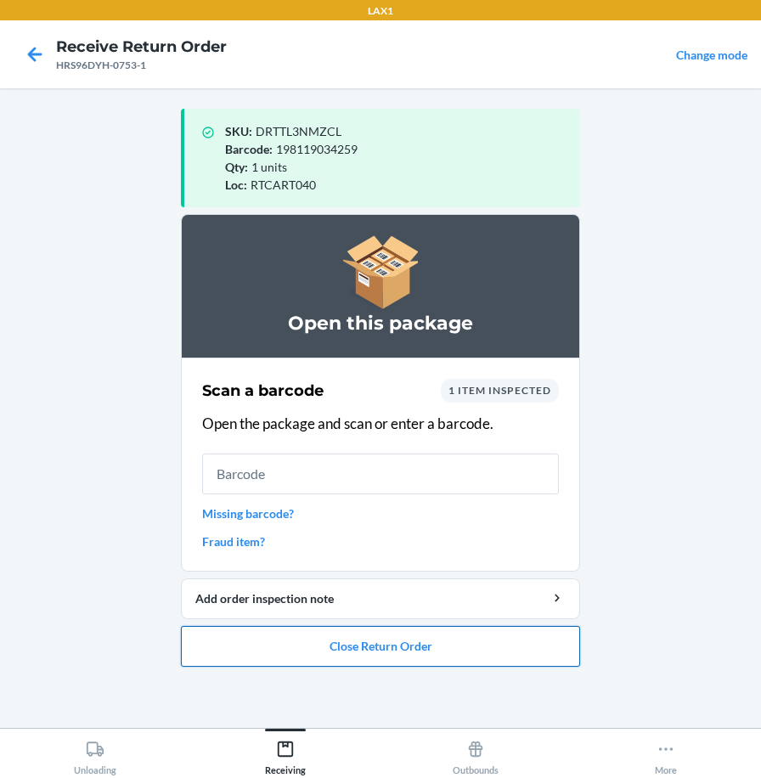
click at [506, 647] on button "Close Return Order" at bounding box center [380, 646] width 399 height 41
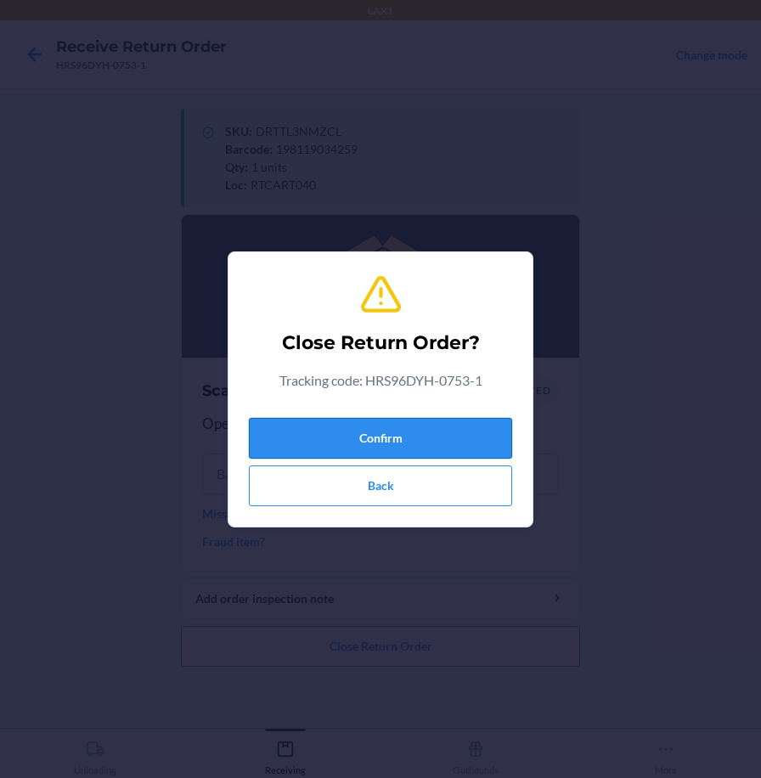
click at [495, 444] on button "Confirm" at bounding box center [380, 438] width 263 height 41
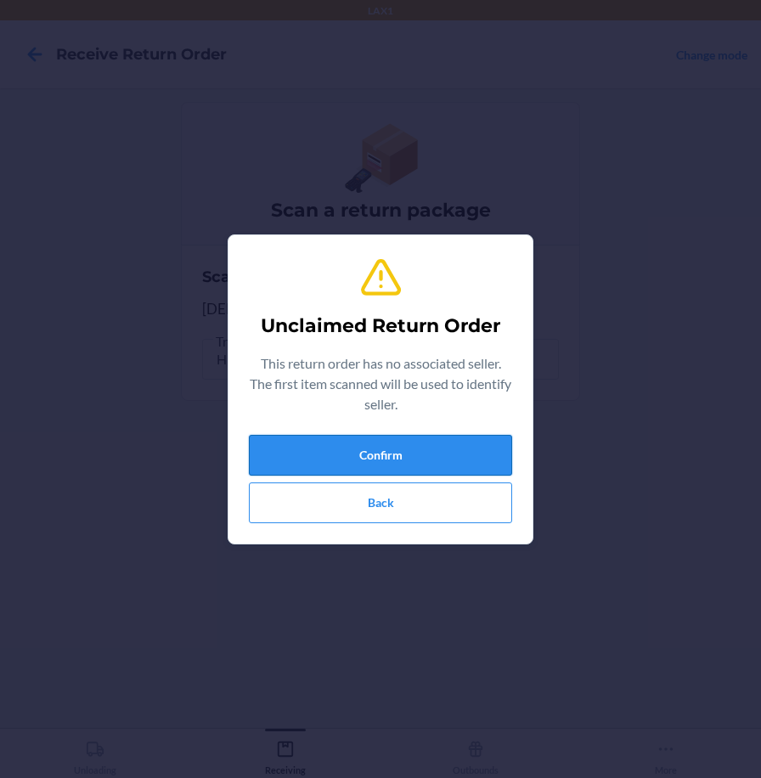
click at [479, 451] on button "Confirm" at bounding box center [380, 455] width 263 height 41
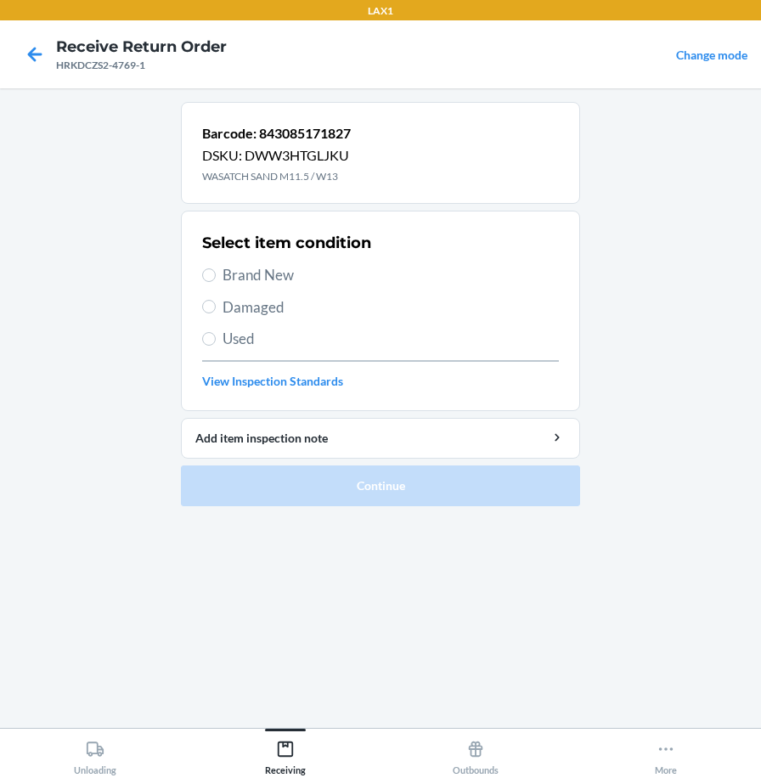
click at [243, 350] on div "Select item condition Brand New Damaged Used View Inspection Standards" at bounding box center [380, 311] width 357 height 168
click at [248, 342] on span "Used" at bounding box center [391, 339] width 337 height 22
click at [216, 342] on input "Used" at bounding box center [209, 339] width 14 height 14
radio input "true"
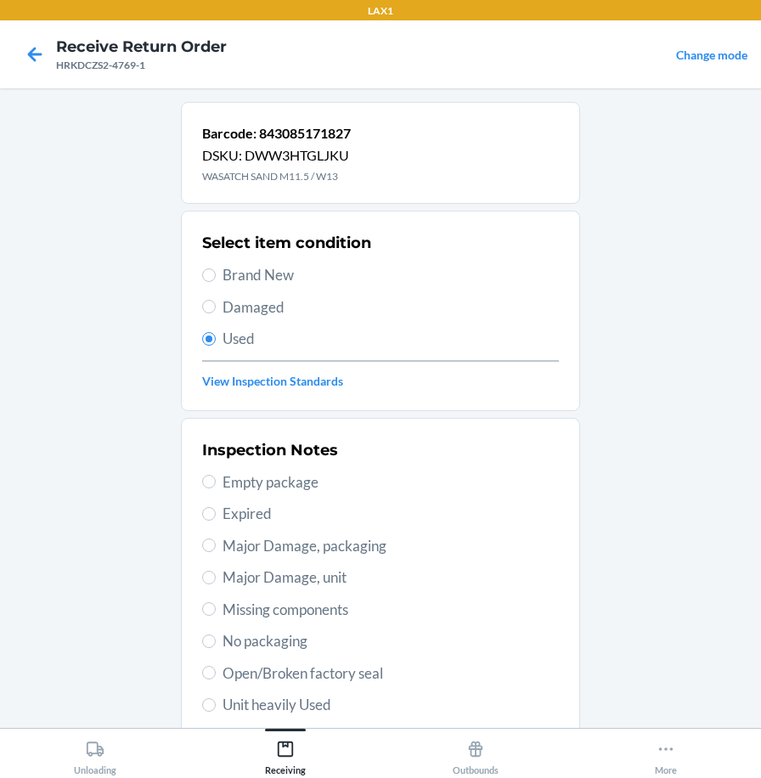
click at [223, 706] on span "Unit heavily Used" at bounding box center [391, 705] width 337 height 22
click at [216, 706] on input "Unit heavily Used" at bounding box center [209, 706] width 14 height 14
radio input "true"
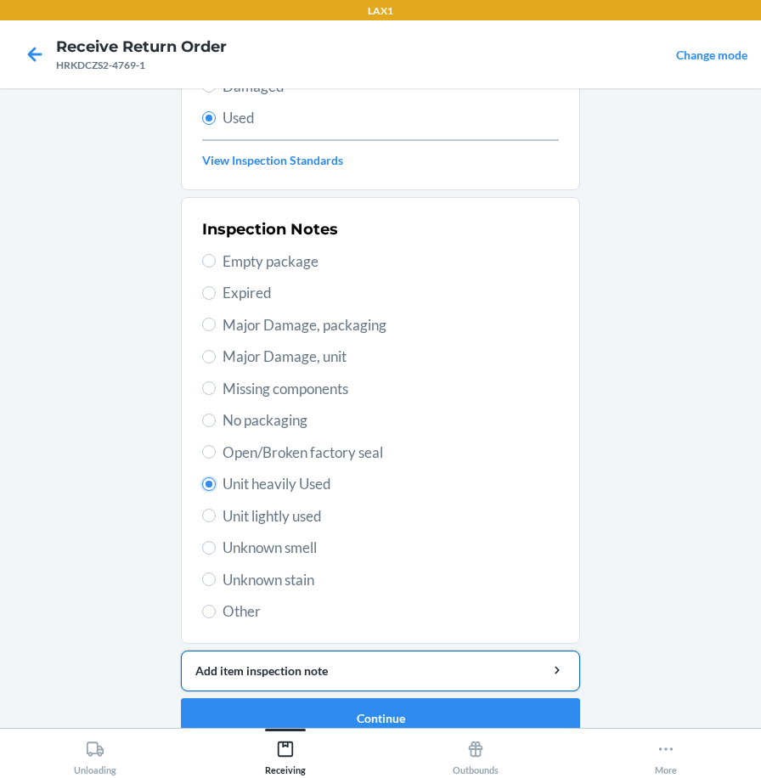
scroll to position [246, 0]
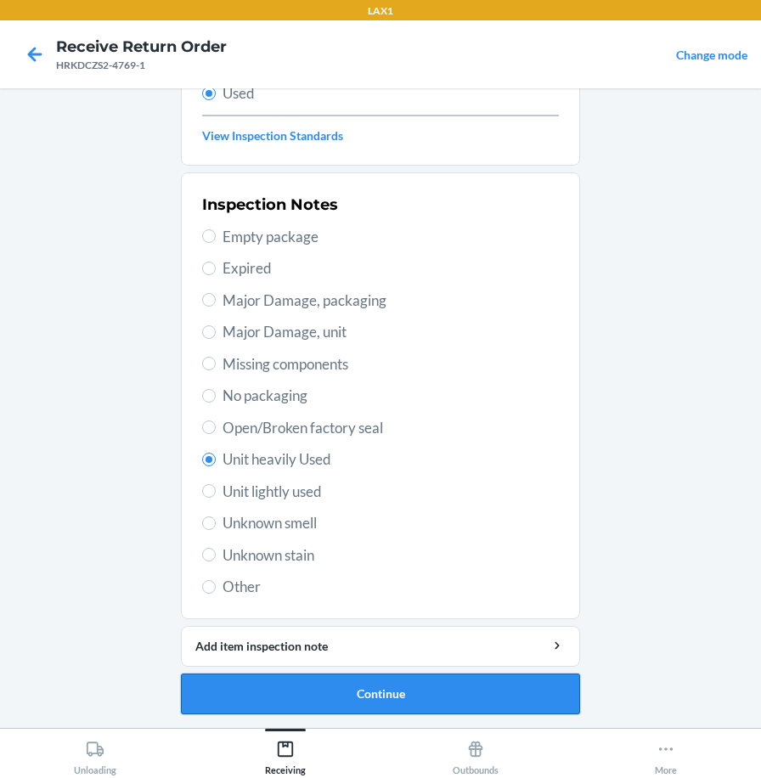
click at [189, 689] on button "Continue" at bounding box center [380, 694] width 399 height 41
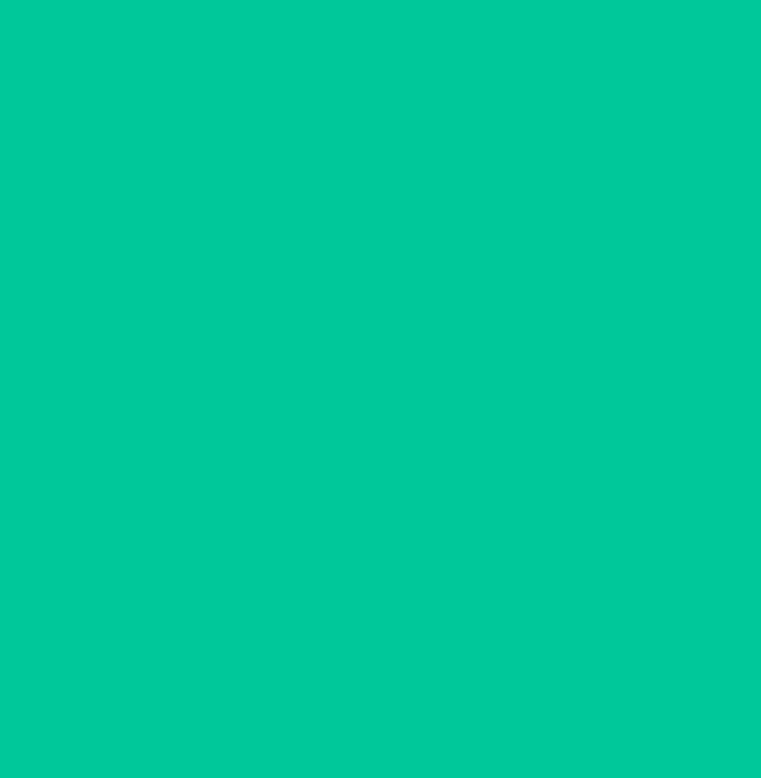
scroll to position [0, 0]
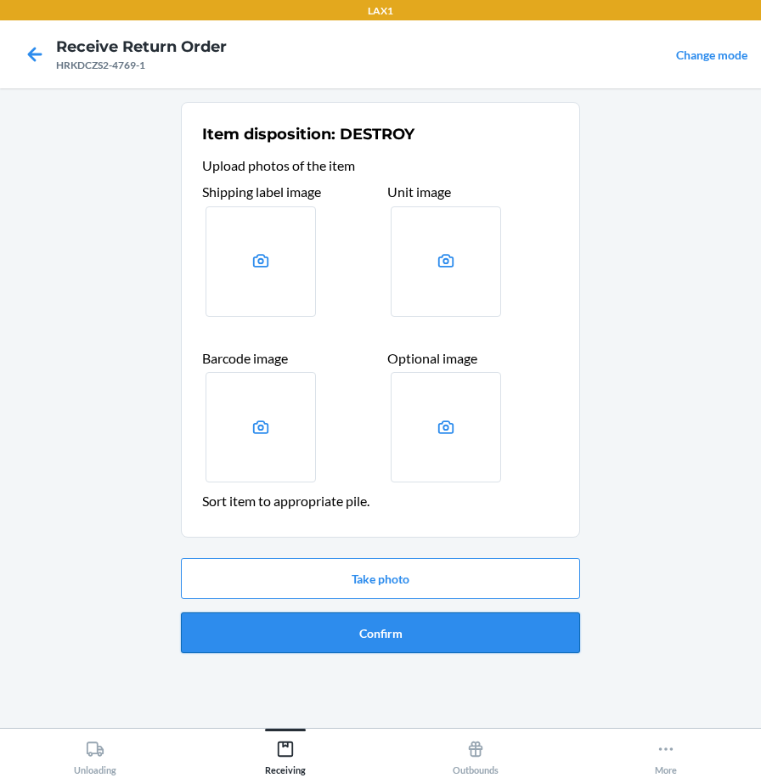
click at [287, 638] on button "Confirm" at bounding box center [380, 633] width 399 height 41
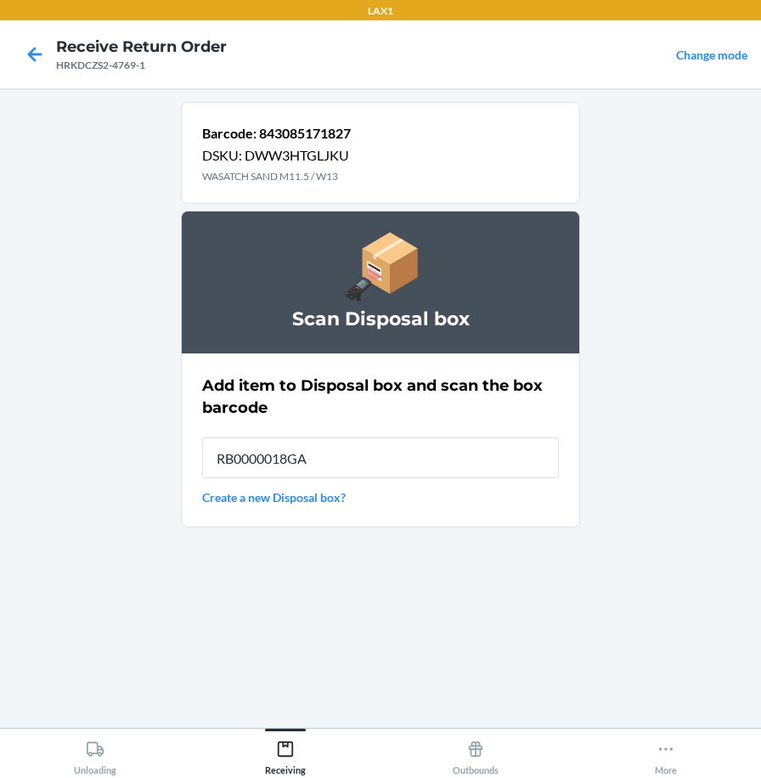
type input "RB0000018GA"
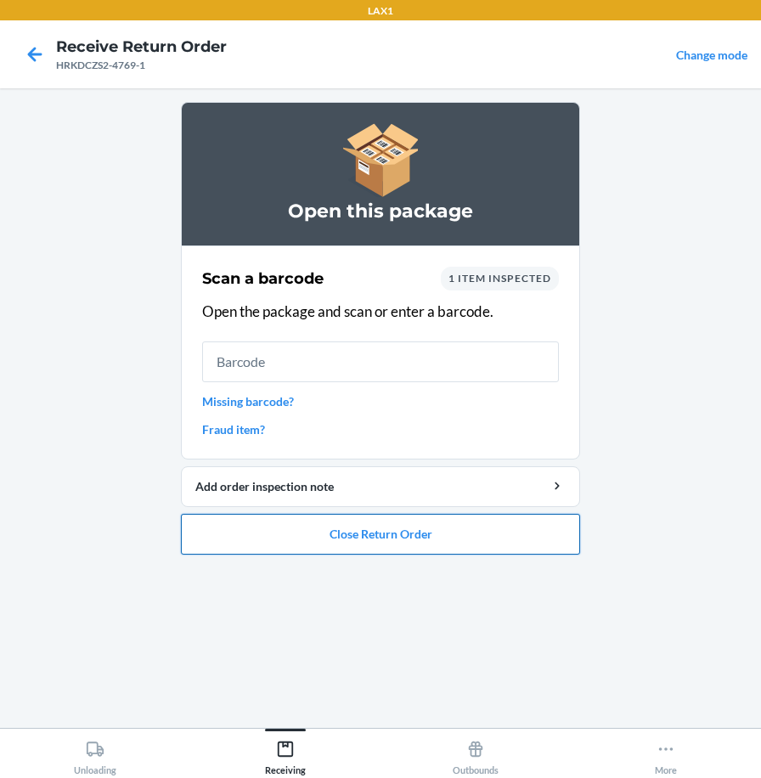
click at [388, 544] on button "Close Return Order" at bounding box center [380, 534] width 399 height 41
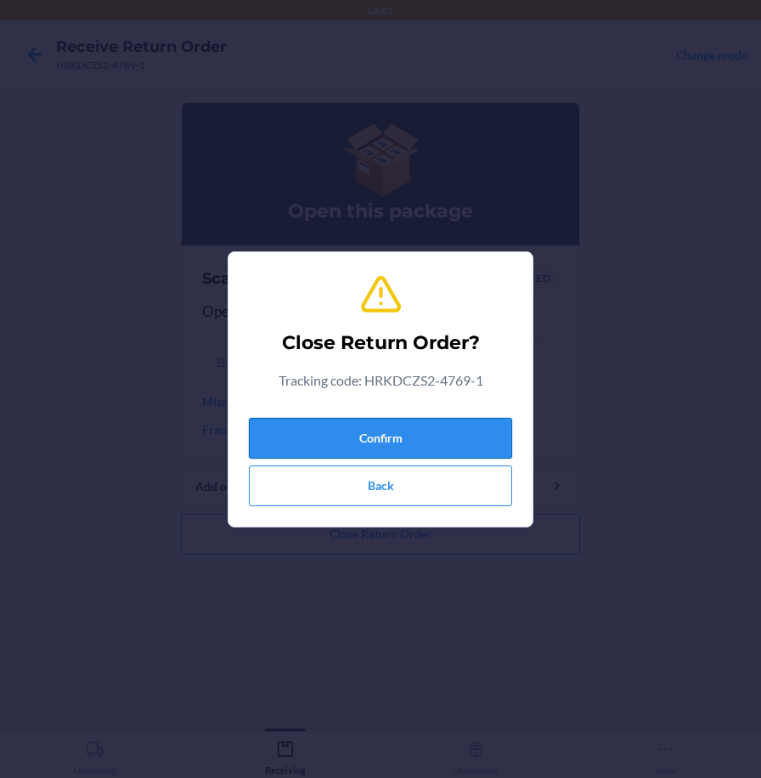
click at [424, 442] on button "Confirm" at bounding box center [380, 438] width 263 height 41
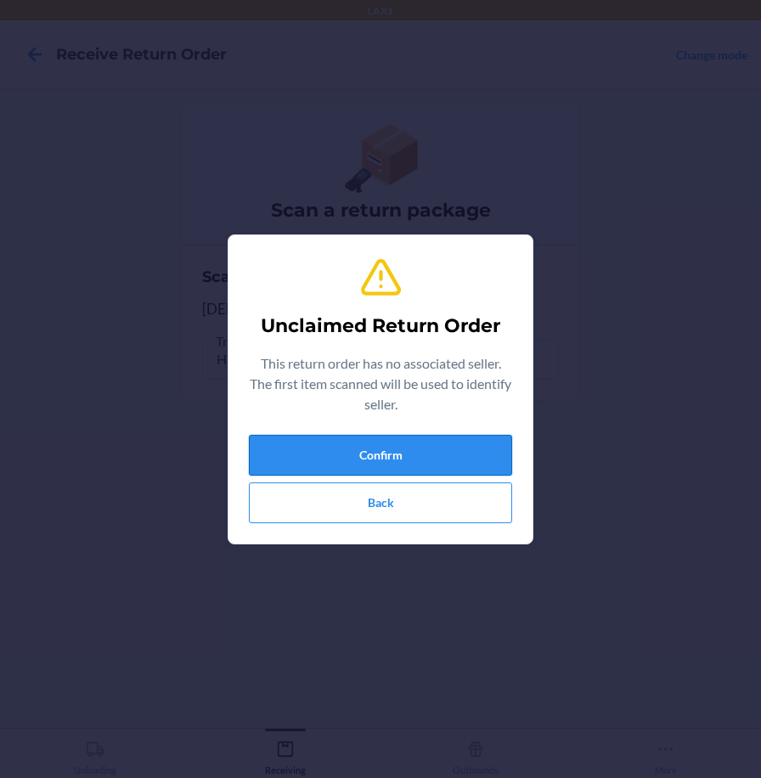
click at [417, 455] on button "Confirm" at bounding box center [380, 455] width 263 height 41
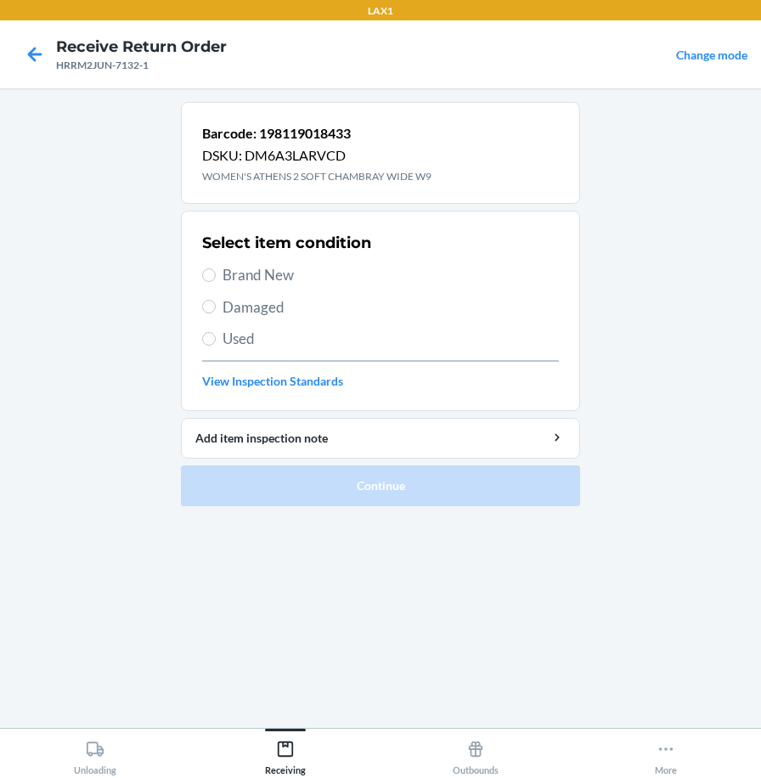
click at [245, 271] on span "Brand New" at bounding box center [391, 275] width 337 height 22
click at [216, 271] on input "Brand New" at bounding box center [209, 276] width 14 height 14
radio input "true"
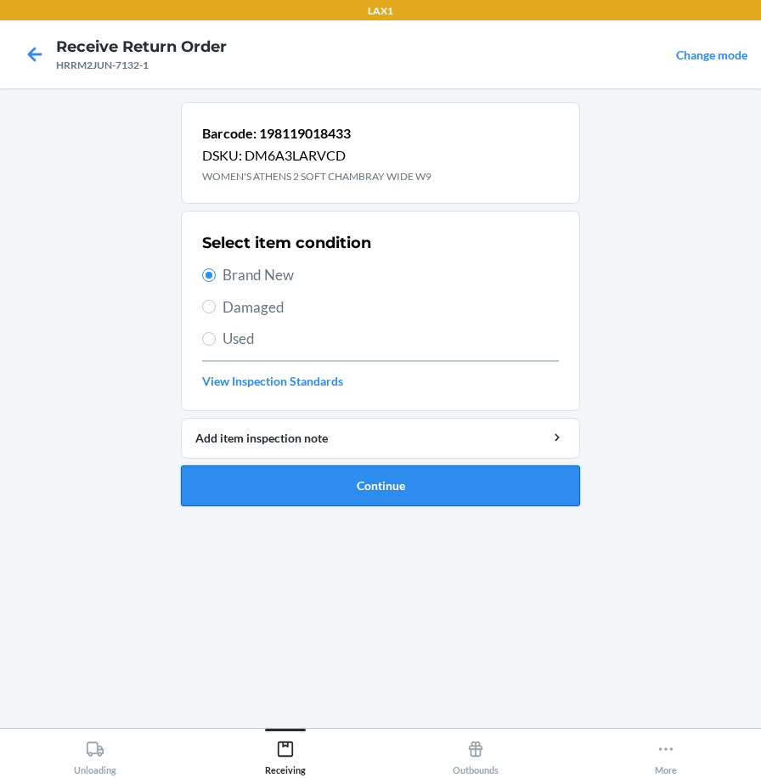
click at [315, 490] on button "Continue" at bounding box center [380, 486] width 399 height 41
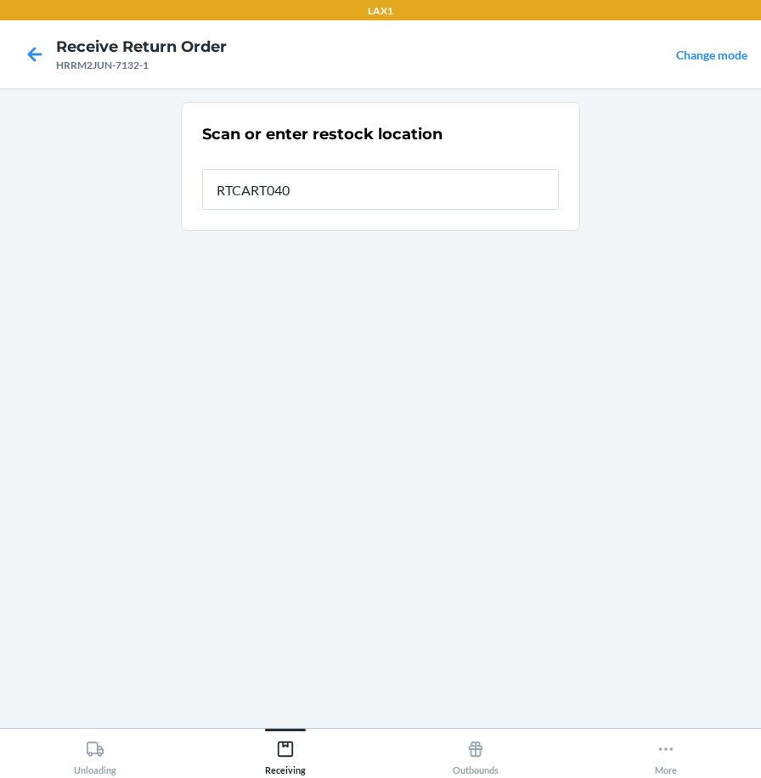
type input "RTCART040"
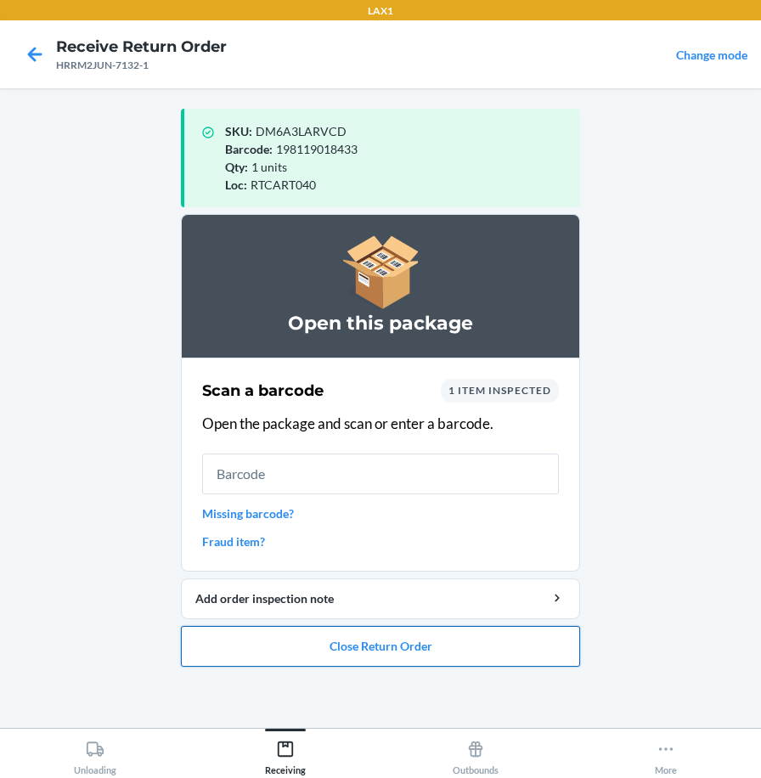
click at [359, 644] on button "Close Return Order" at bounding box center [380, 646] width 399 height 41
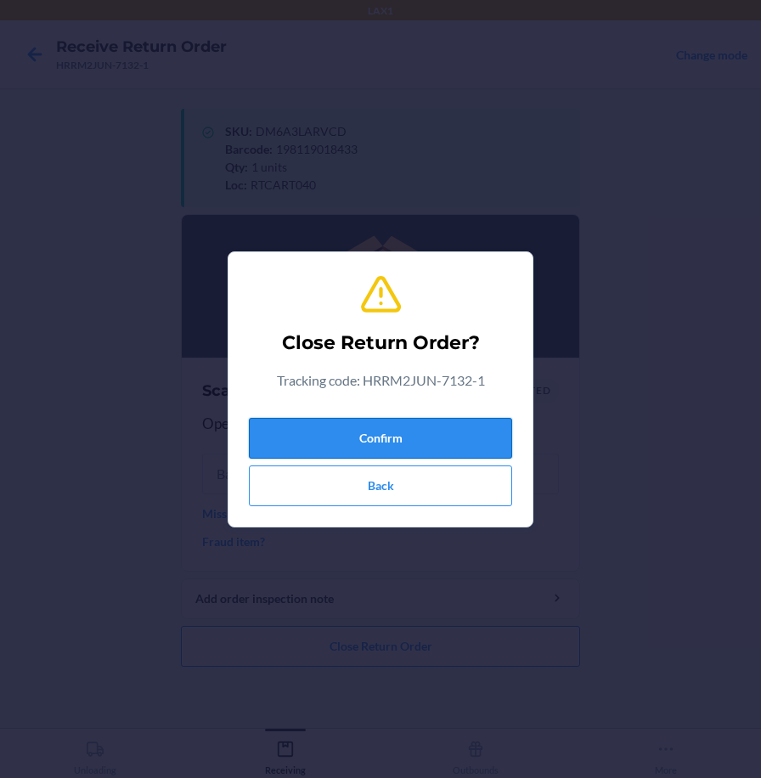
click at [356, 433] on button "Confirm" at bounding box center [380, 438] width 263 height 41
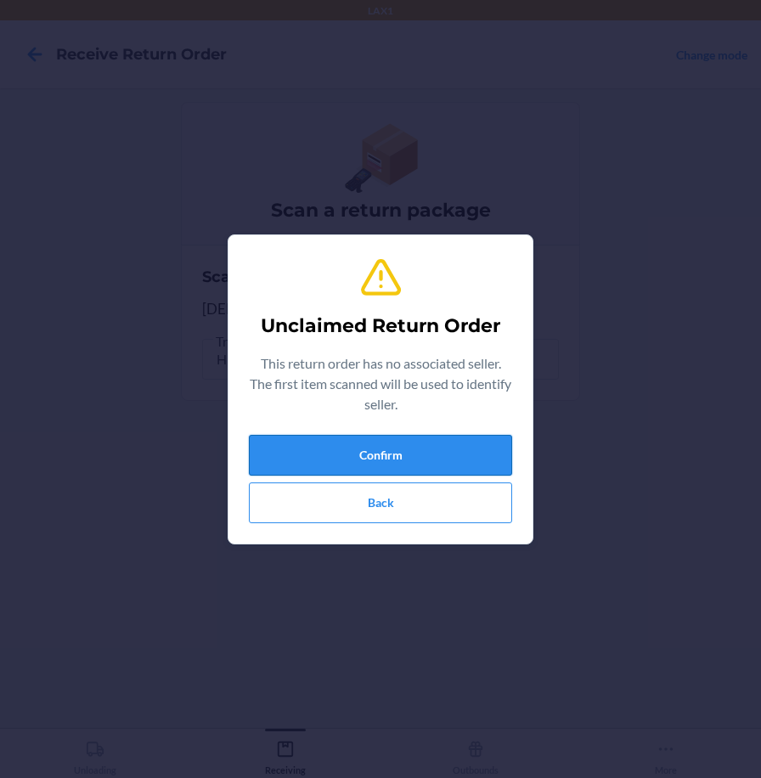
click at [439, 452] on button "Confirm" at bounding box center [380, 455] width 263 height 41
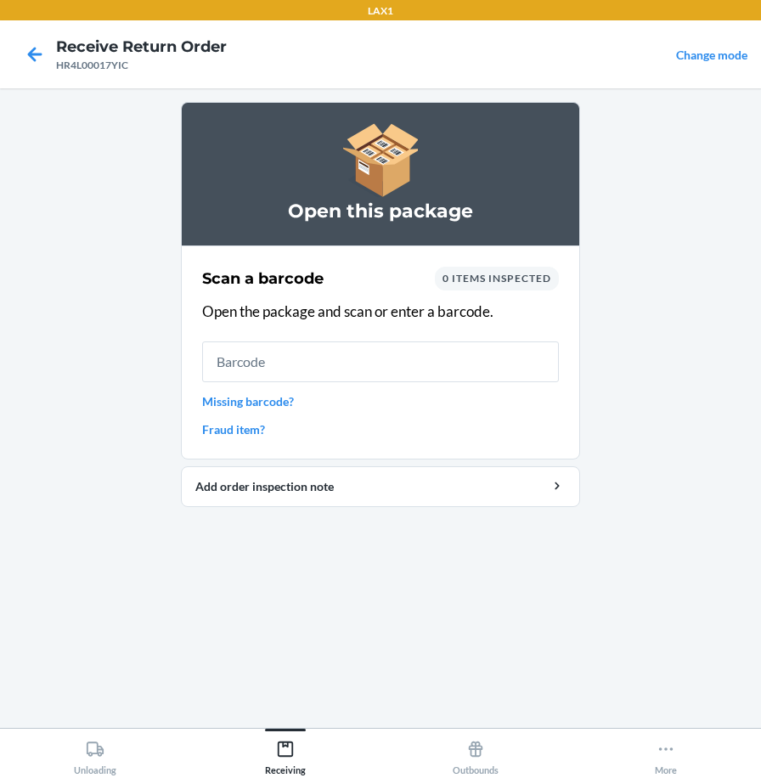
click at [535, 355] on input "text" at bounding box center [380, 362] width 357 height 41
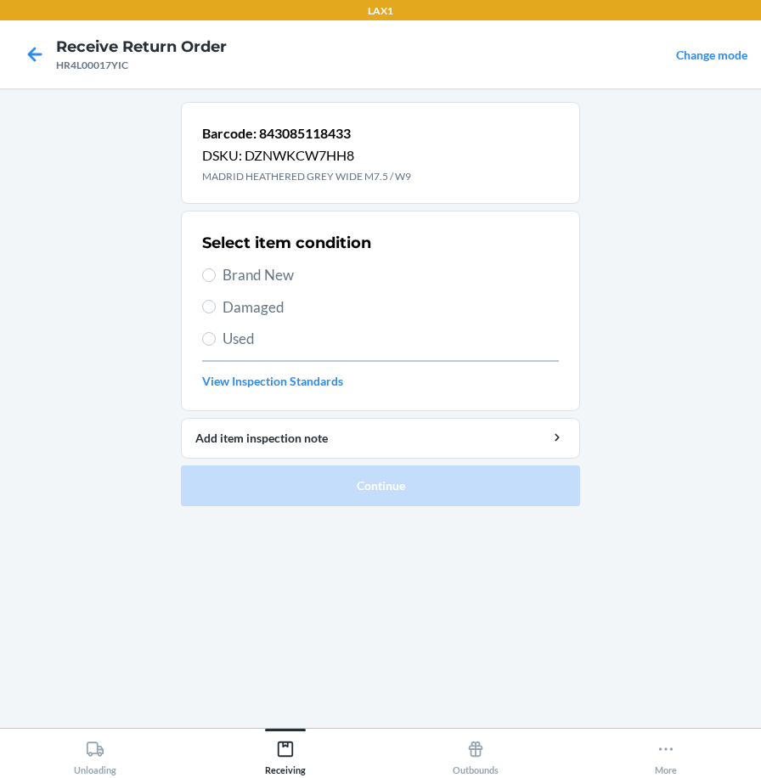
click at [269, 282] on span "Brand New" at bounding box center [391, 275] width 337 height 22
click at [216, 282] on input "Brand New" at bounding box center [209, 276] width 14 height 14
radio input "true"
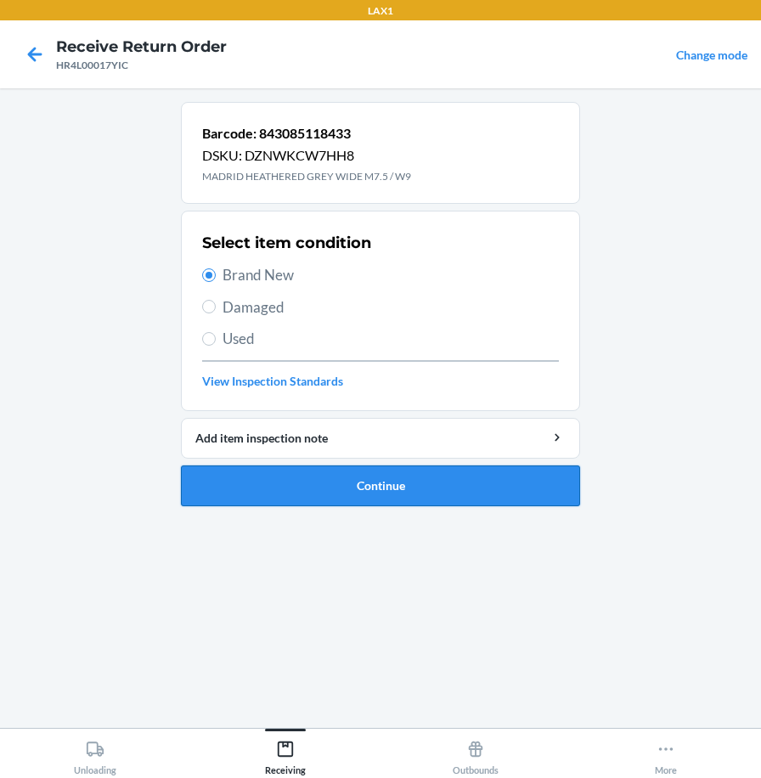
click at [240, 482] on button "Continue" at bounding box center [380, 486] width 399 height 41
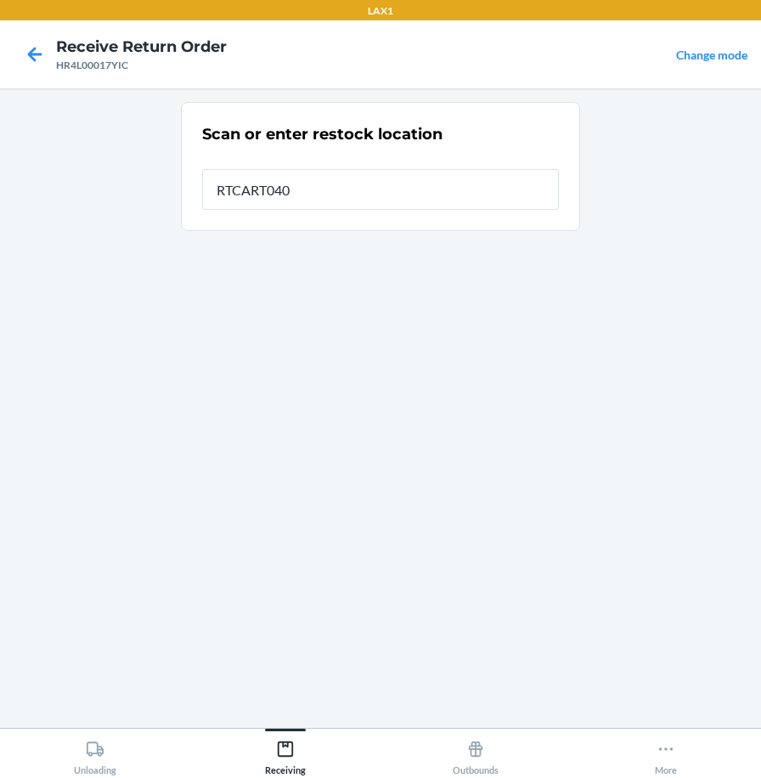
type input "RTCART040"
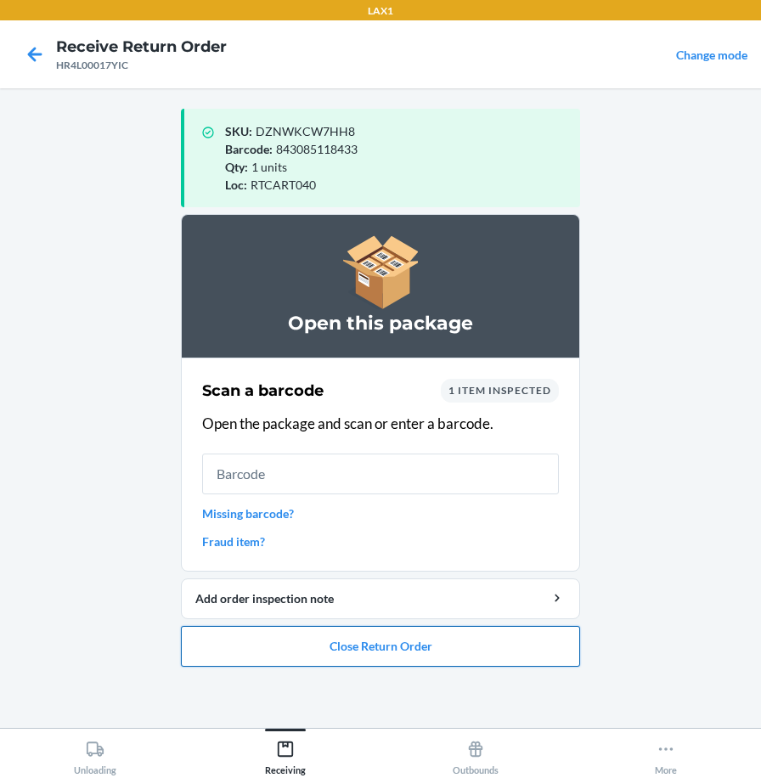
drag, startPoint x: 411, startPoint y: 649, endPoint x: 416, endPoint y: 640, distance: 10.3
click at [414, 644] on button "Close Return Order" at bounding box center [380, 646] width 399 height 41
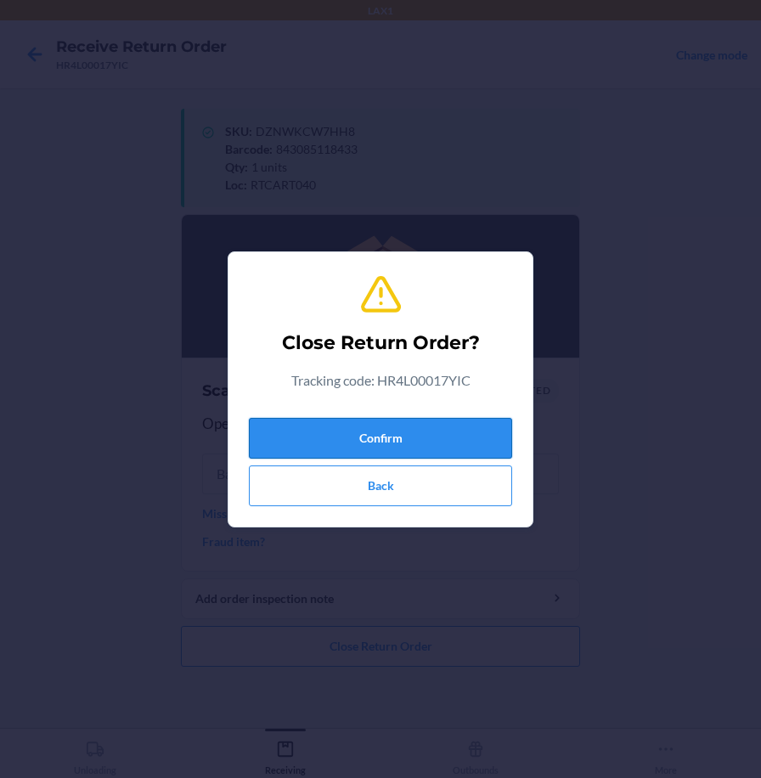
click at [470, 438] on button "Confirm" at bounding box center [380, 438] width 263 height 41
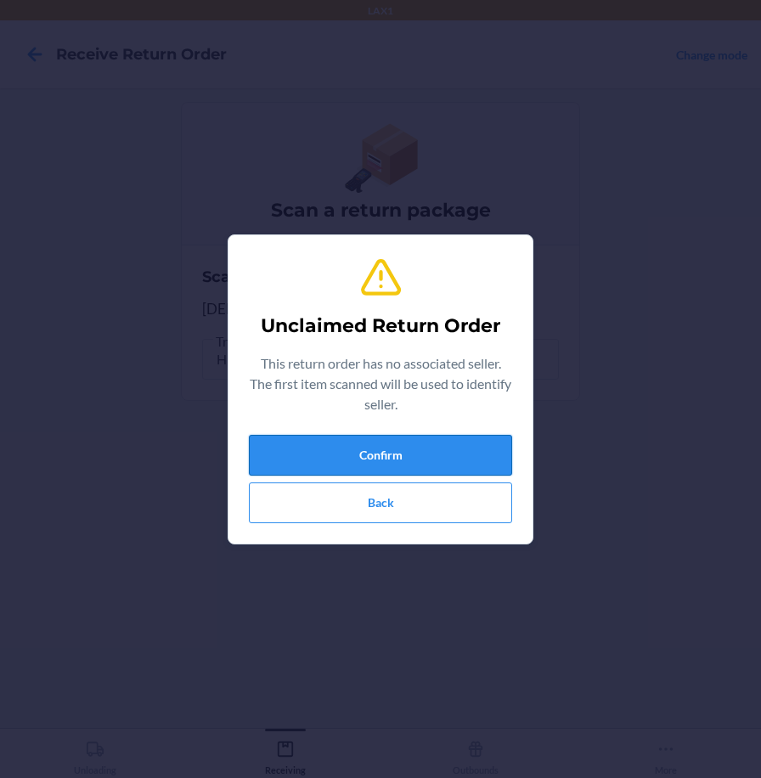
click at [483, 449] on button "Confirm" at bounding box center [380, 455] width 263 height 41
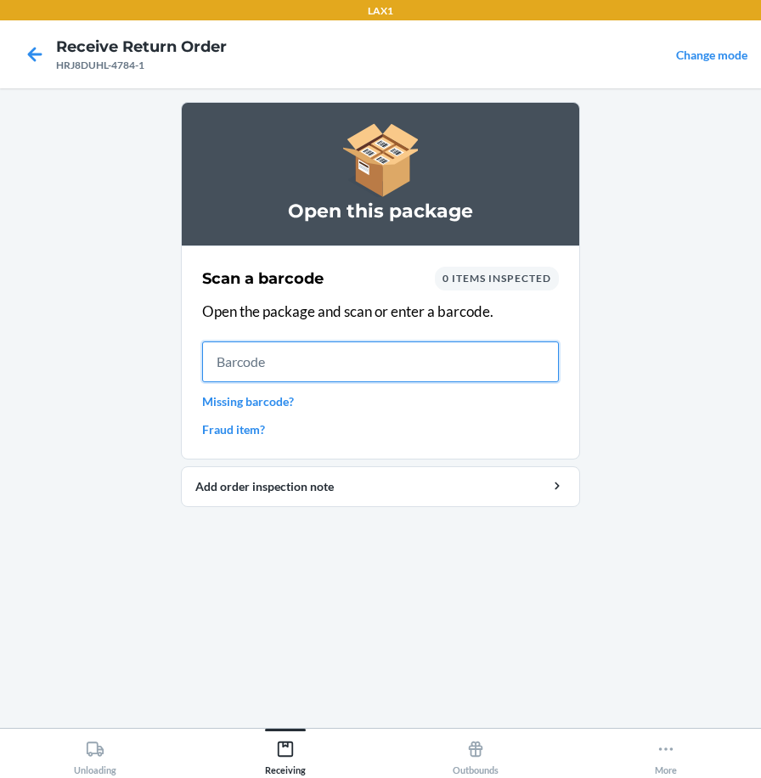
click at [520, 365] on input "text" at bounding box center [380, 362] width 357 height 41
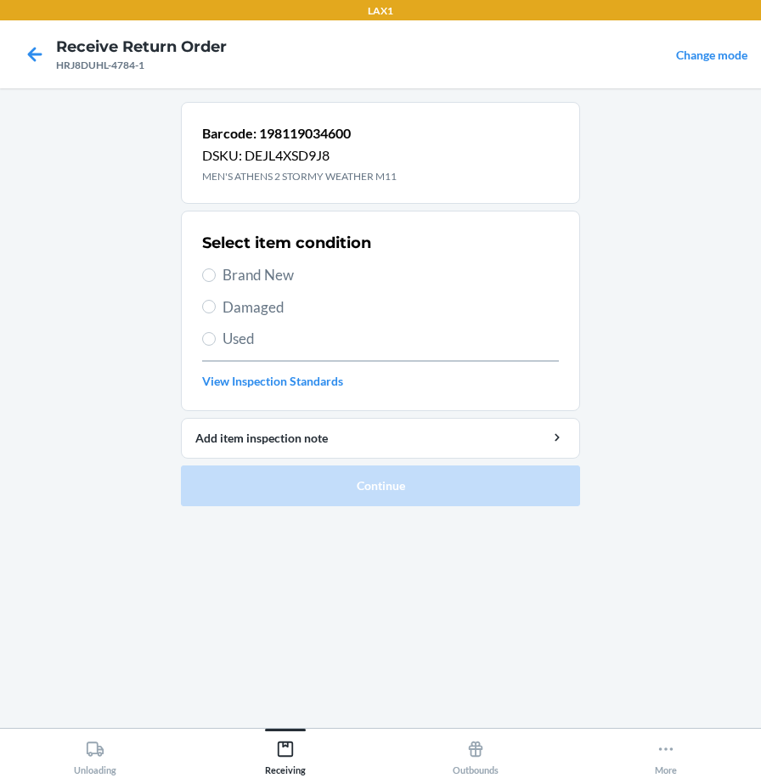
click at [286, 272] on span "Brand New" at bounding box center [391, 275] width 337 height 22
click at [216, 272] on input "Brand New" at bounding box center [209, 276] width 14 height 14
radio input "true"
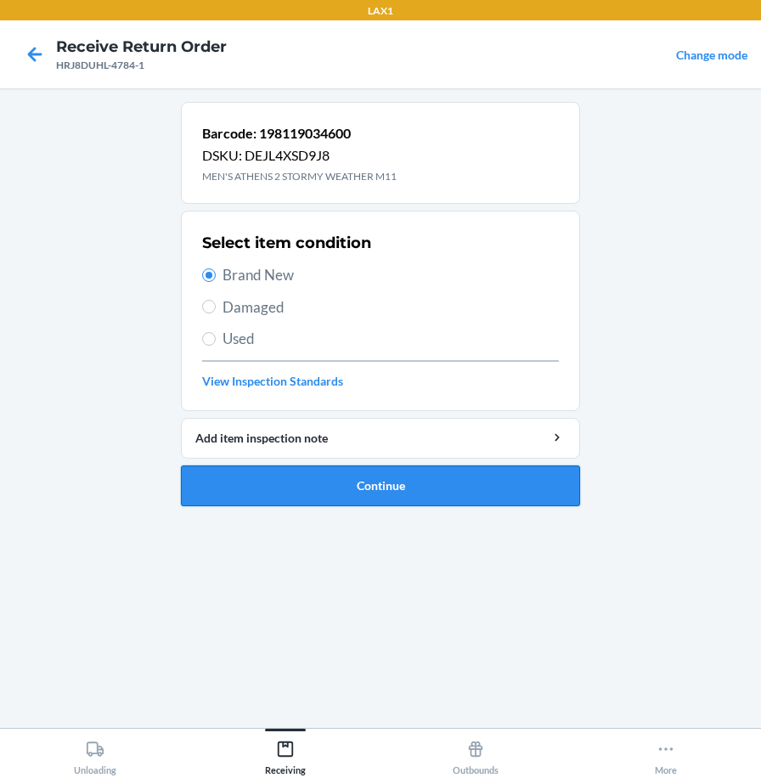
click at [386, 492] on button "Continue" at bounding box center [380, 486] width 399 height 41
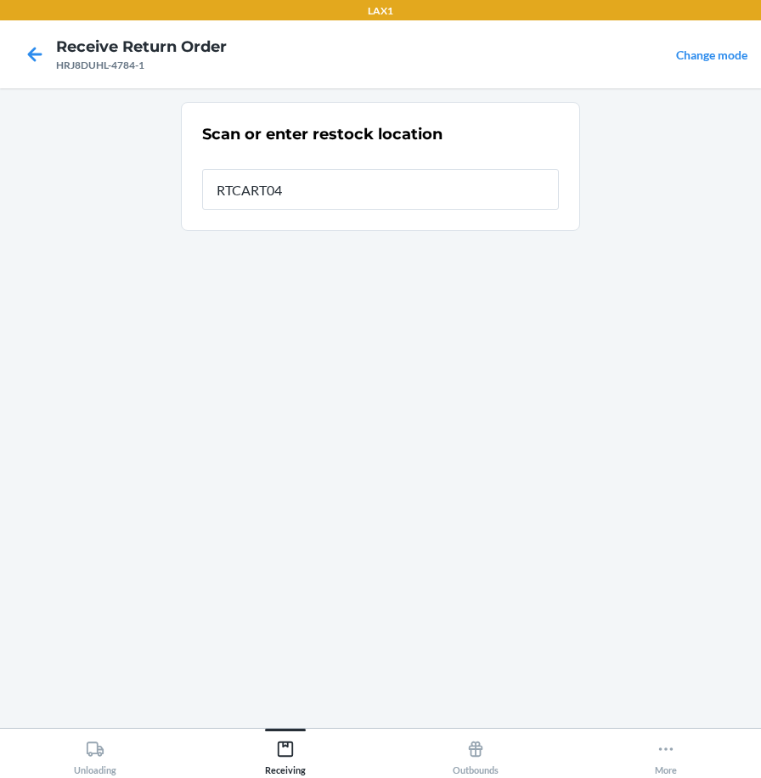
type input "RTCART040"
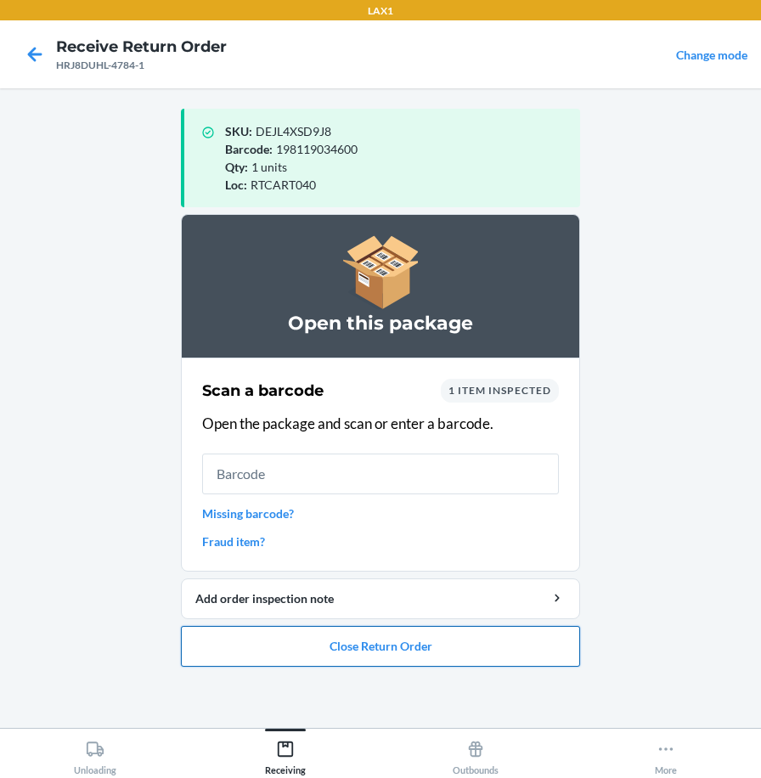
click at [406, 650] on button "Close Return Order" at bounding box center [380, 646] width 399 height 41
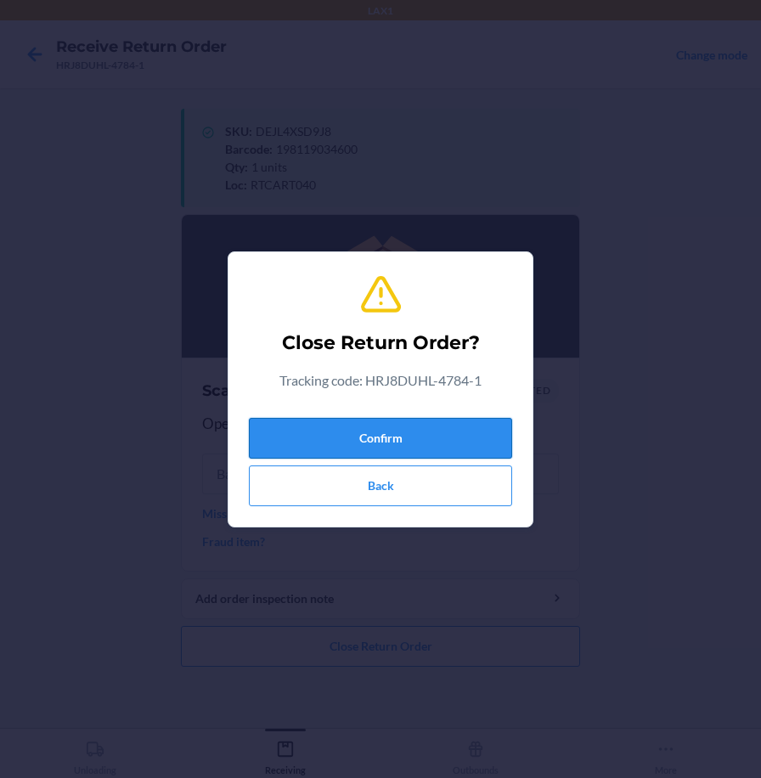
click at [447, 436] on button "Confirm" at bounding box center [380, 438] width 263 height 41
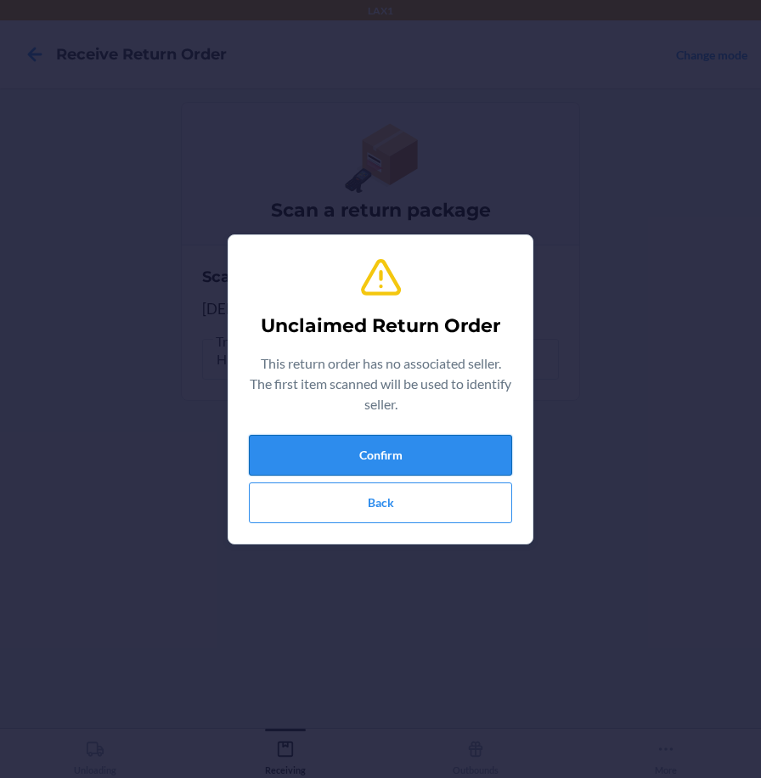
click at [442, 457] on button "Confirm" at bounding box center [380, 455] width 263 height 41
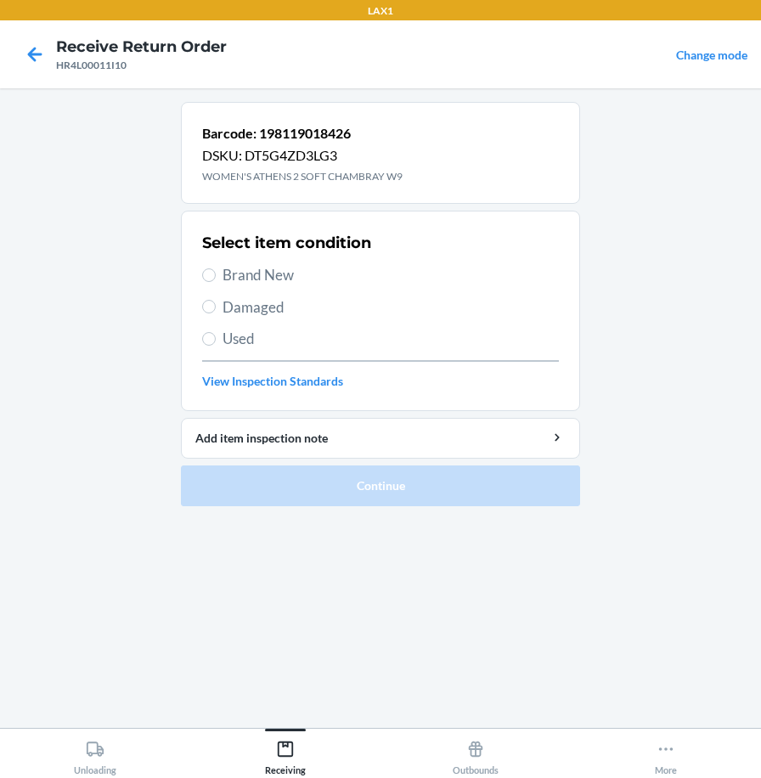
click at [221, 266] on label "Brand New" at bounding box center [380, 275] width 357 height 22
click at [216, 269] on input "Brand New" at bounding box center [209, 276] width 14 height 14
radio input "true"
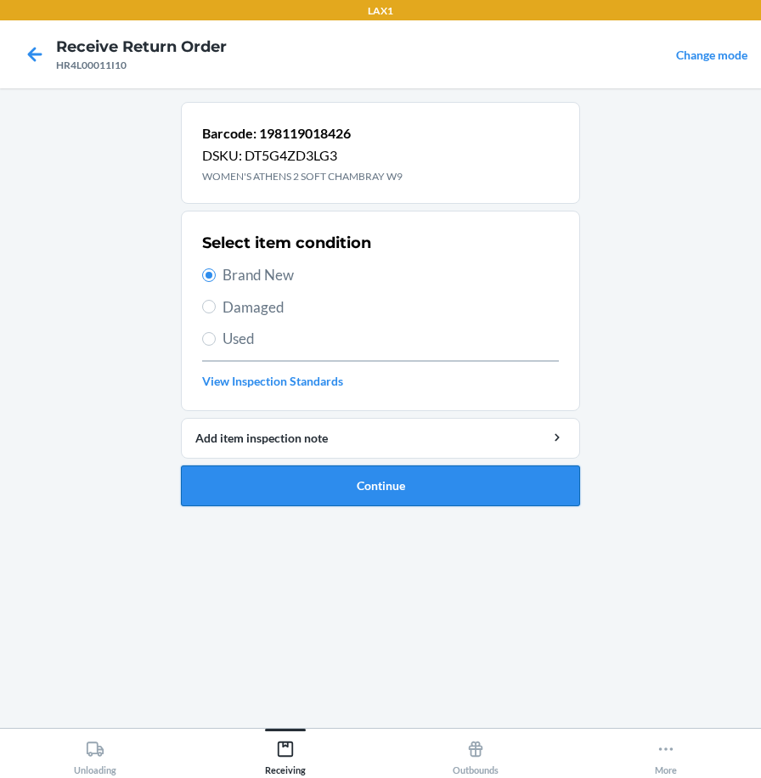
click at [275, 500] on button "Continue" at bounding box center [380, 486] width 399 height 41
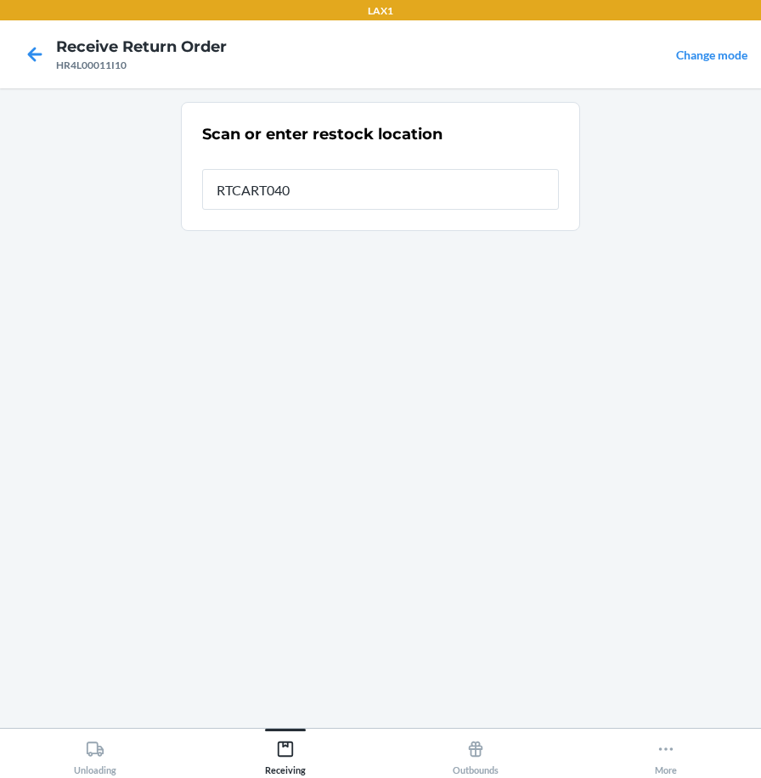
type input "RTCART040"
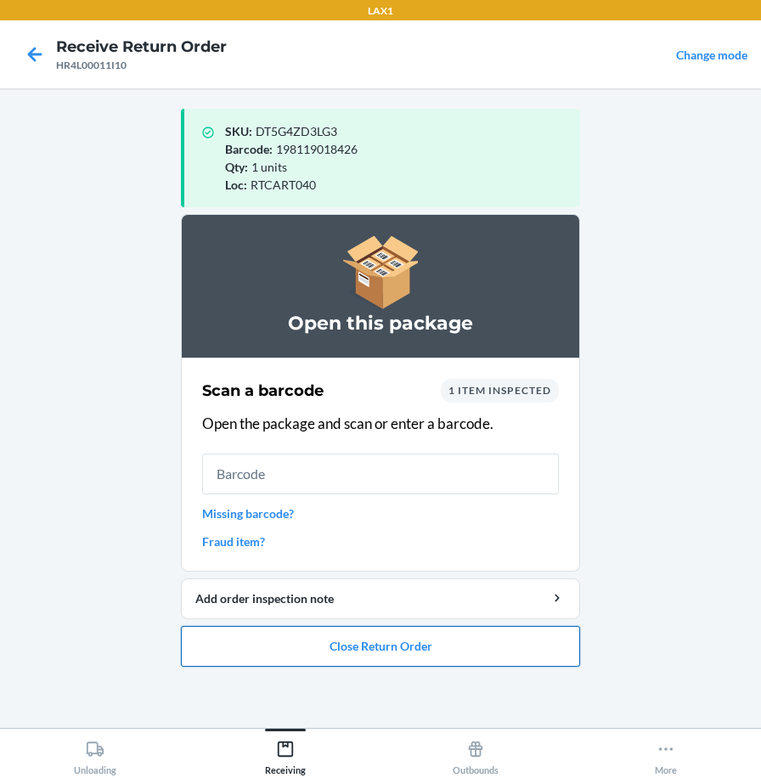
click at [455, 647] on button "Close Return Order" at bounding box center [380, 646] width 399 height 41
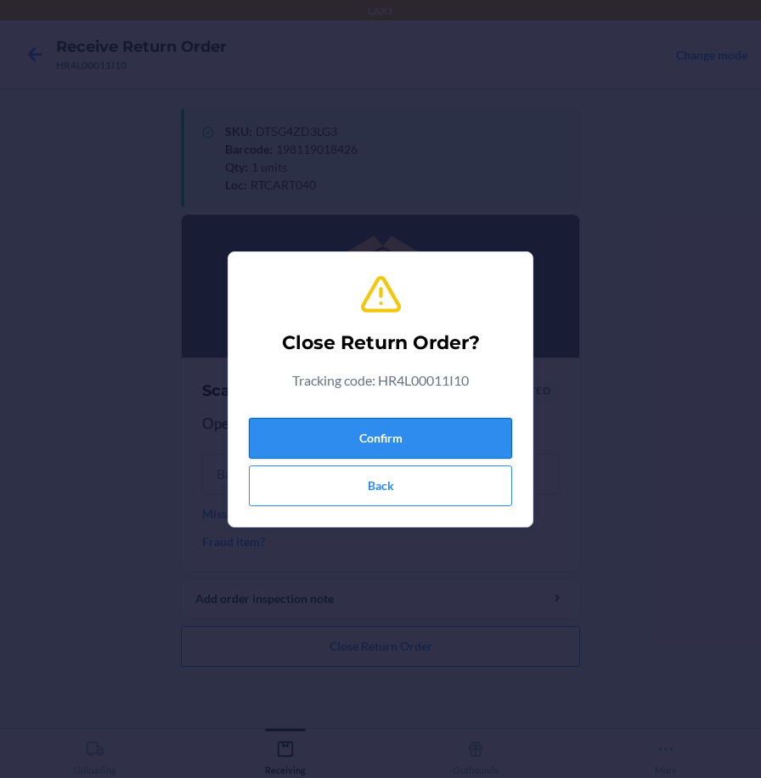
click at [469, 447] on button "Confirm" at bounding box center [380, 438] width 263 height 41
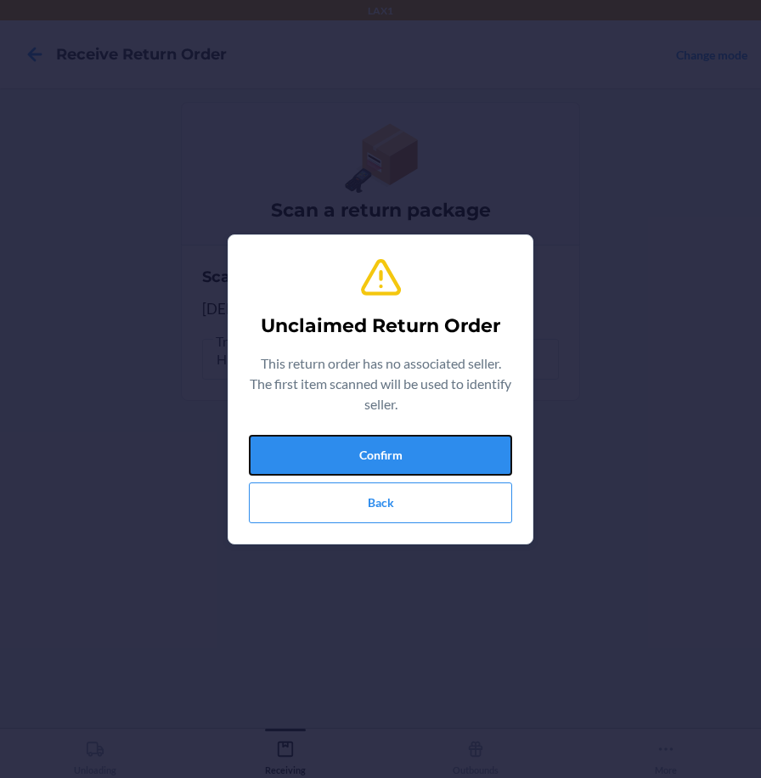
click at [472, 445] on button "Confirm" at bounding box center [380, 455] width 263 height 41
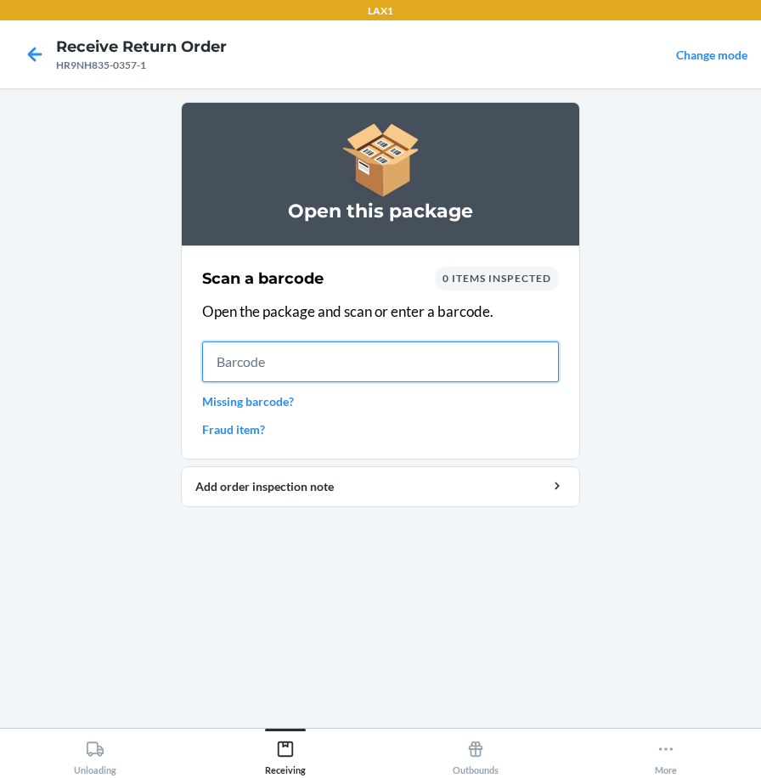
drag, startPoint x: 377, startPoint y: 365, endPoint x: 377, endPoint y: 325, distance: 39.9
click at [377, 349] on input "text" at bounding box center [380, 362] width 357 height 41
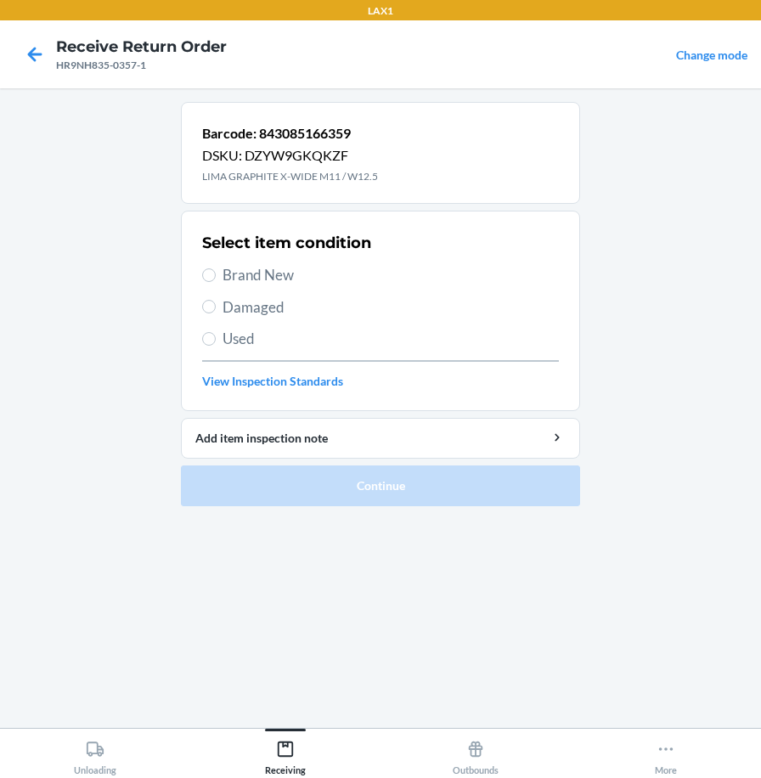
click at [282, 272] on span "Brand New" at bounding box center [391, 275] width 337 height 22
click at [216, 272] on input "Brand New" at bounding box center [209, 276] width 14 height 14
radio input "true"
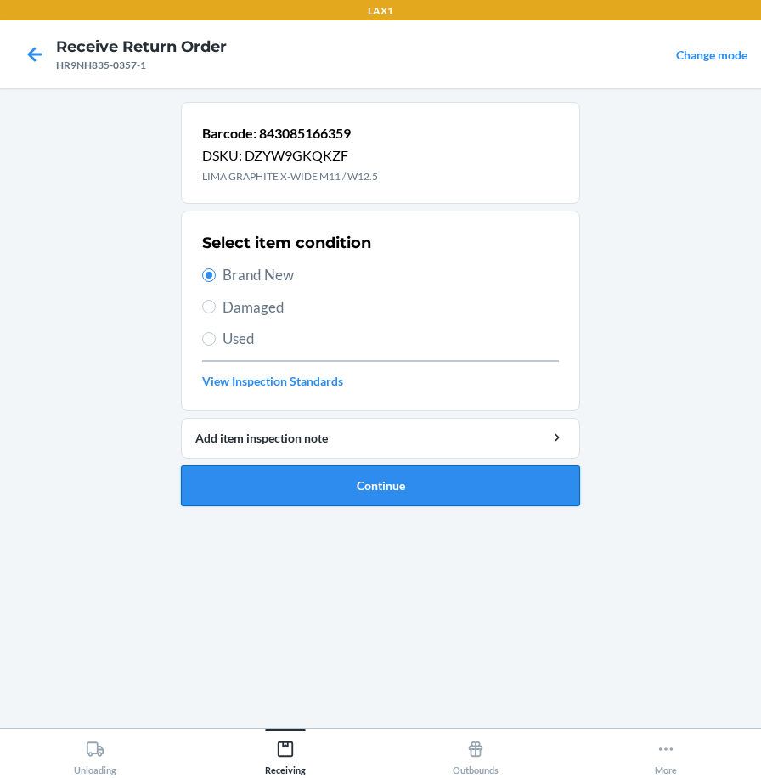
click at [308, 484] on button "Continue" at bounding box center [380, 486] width 399 height 41
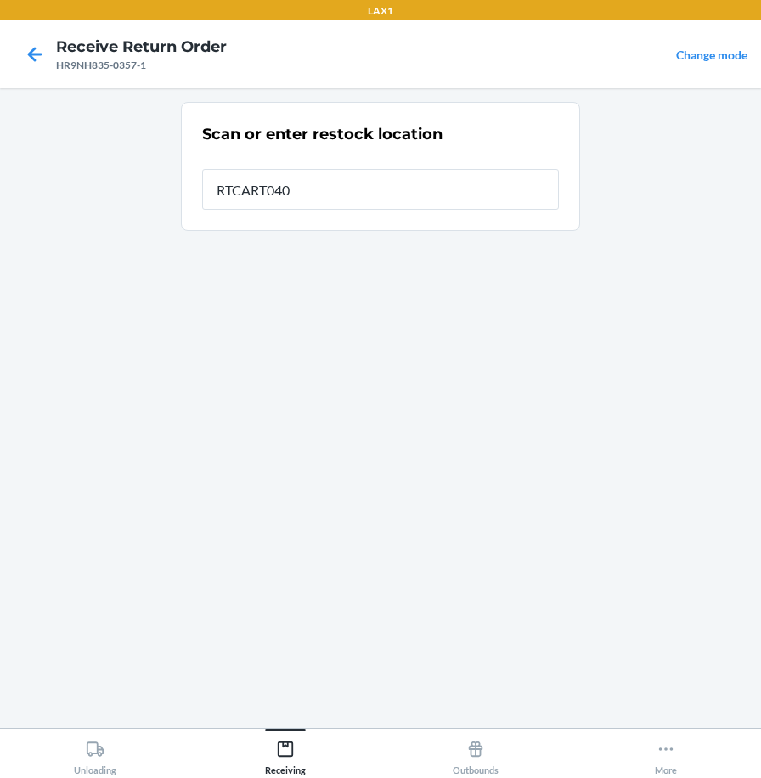
type input "RTCART040"
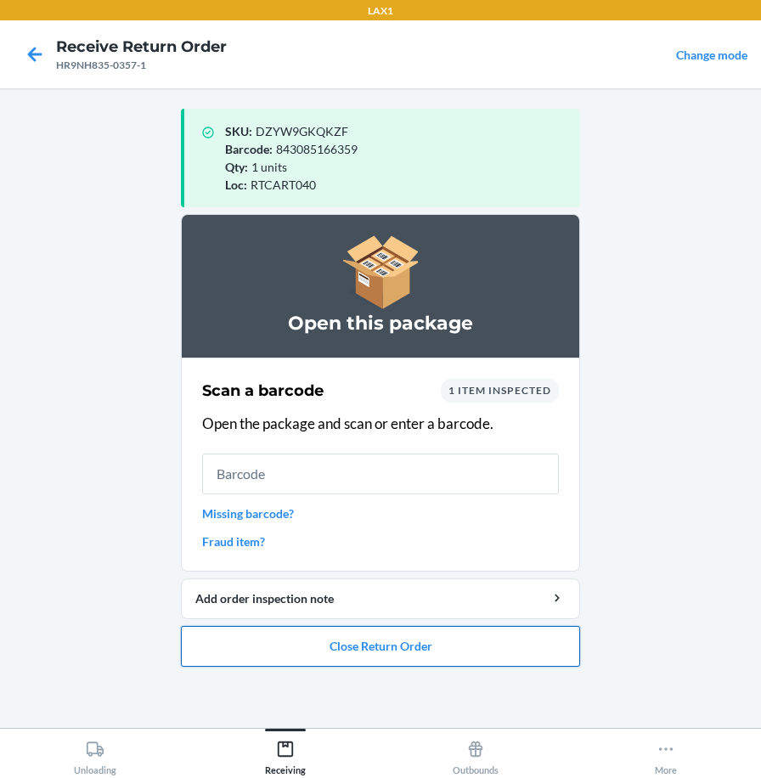
click at [375, 660] on button "Close Return Order" at bounding box center [380, 646] width 399 height 41
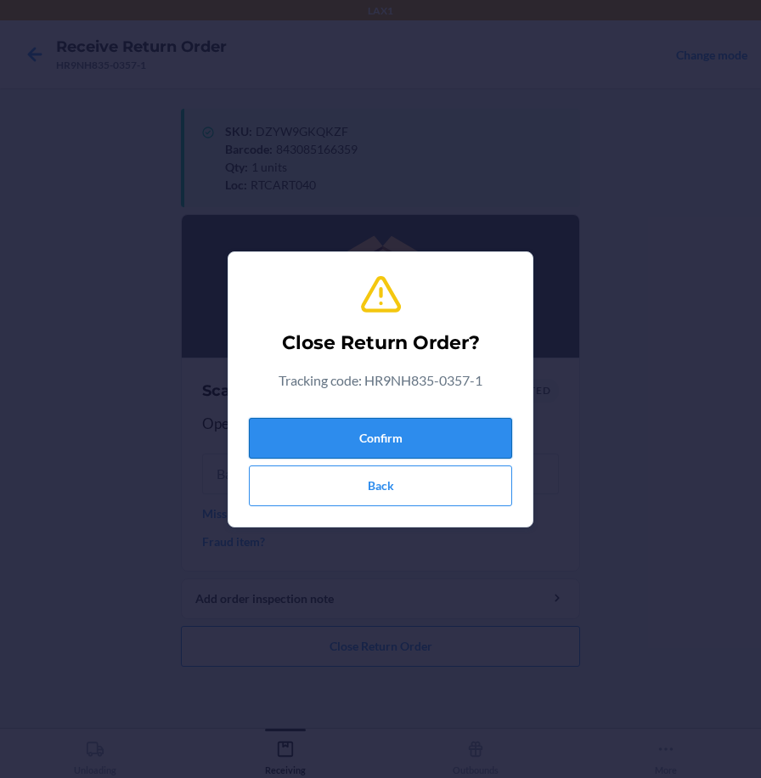
click at [433, 433] on button "Confirm" at bounding box center [380, 438] width 263 height 41
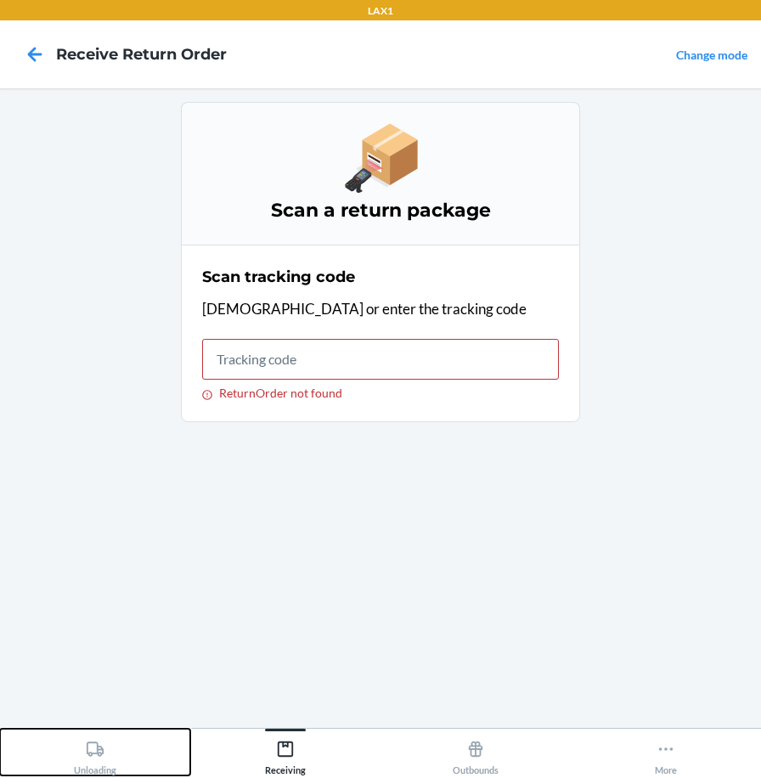
click at [71, 767] on button "Unloading" at bounding box center [95, 752] width 190 height 47
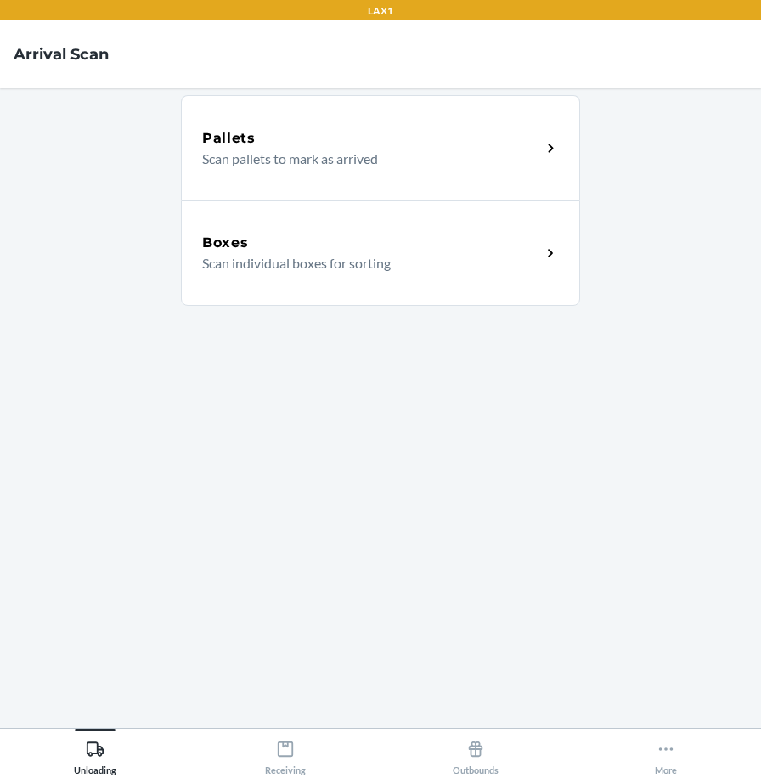
click at [347, 269] on p "Scan individual boxes for sorting" at bounding box center [364, 263] width 325 height 20
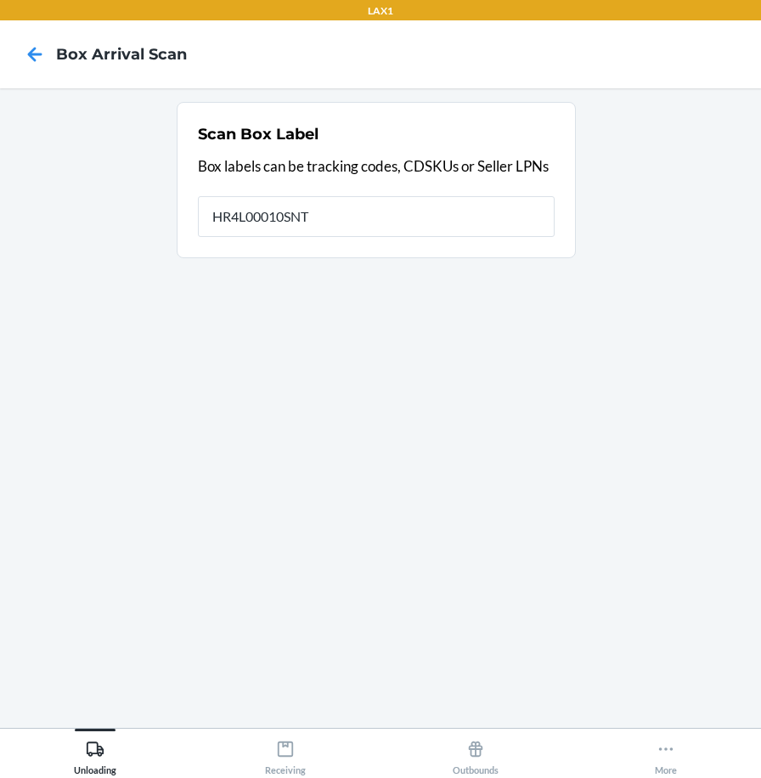
type input "HR4L00010SNT"
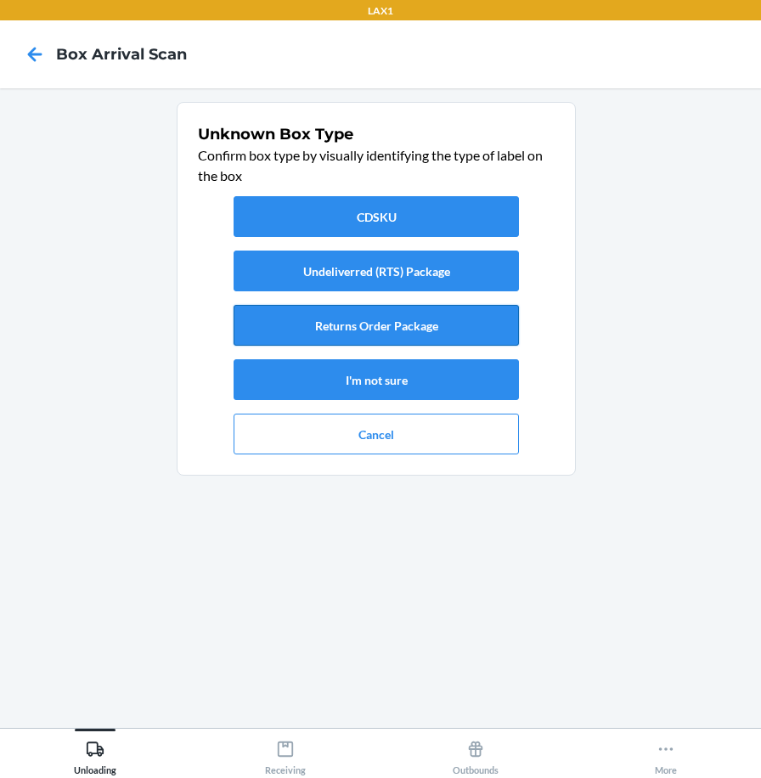
click at [393, 321] on button "Returns Order Package" at bounding box center [377, 325] width 286 height 41
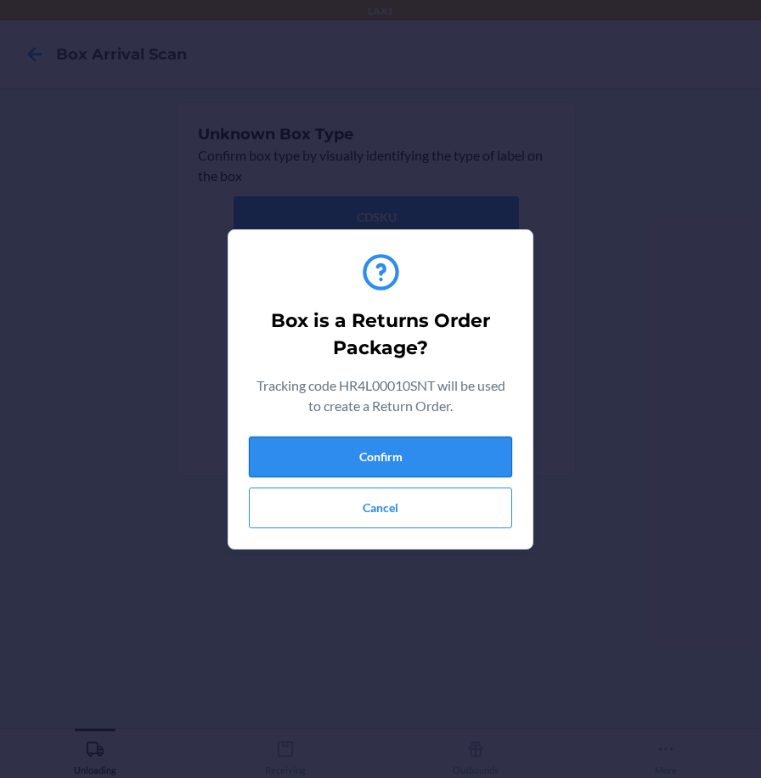
click at [429, 451] on button "Confirm" at bounding box center [380, 457] width 263 height 41
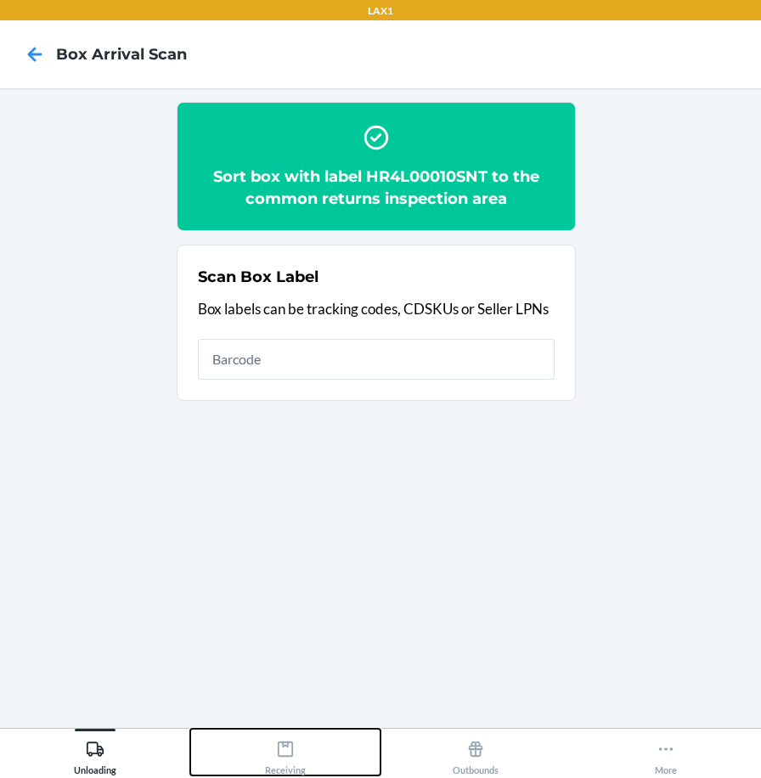
click at [293, 744] on icon at bounding box center [285, 749] width 19 height 19
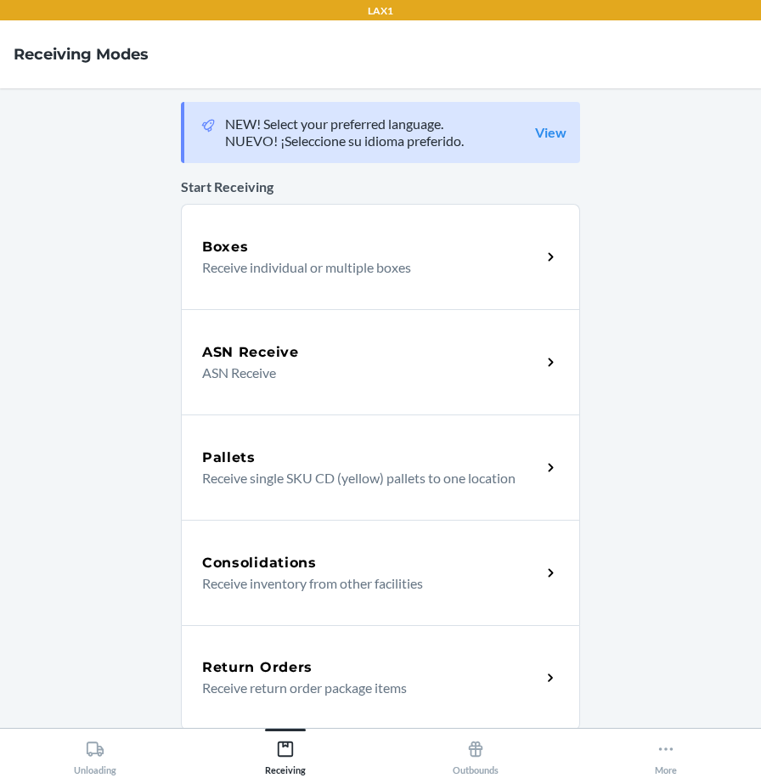
click at [326, 675] on div "Return Orders" at bounding box center [371, 668] width 339 height 20
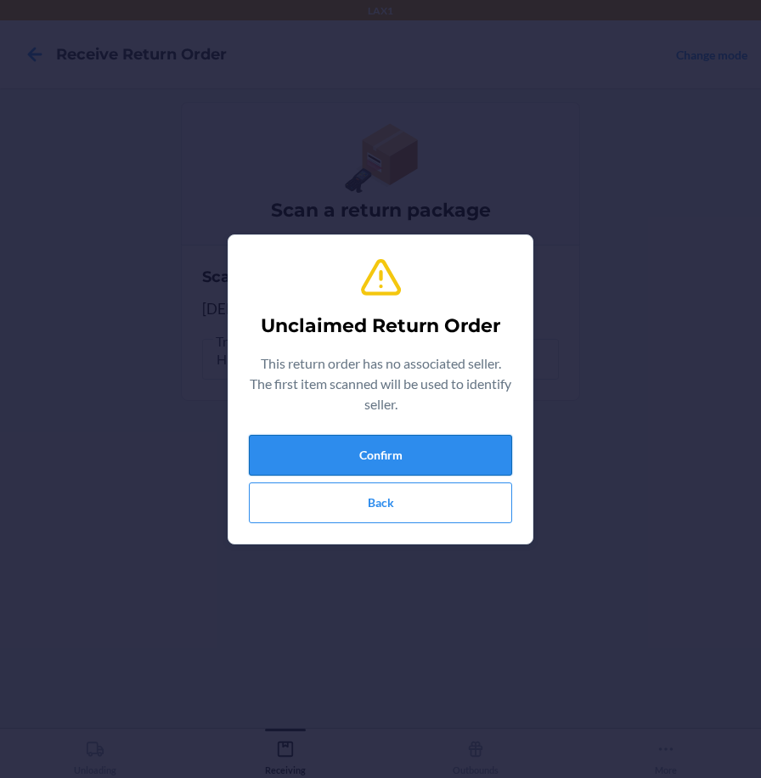
click at [432, 443] on button "Confirm" at bounding box center [380, 455] width 263 height 41
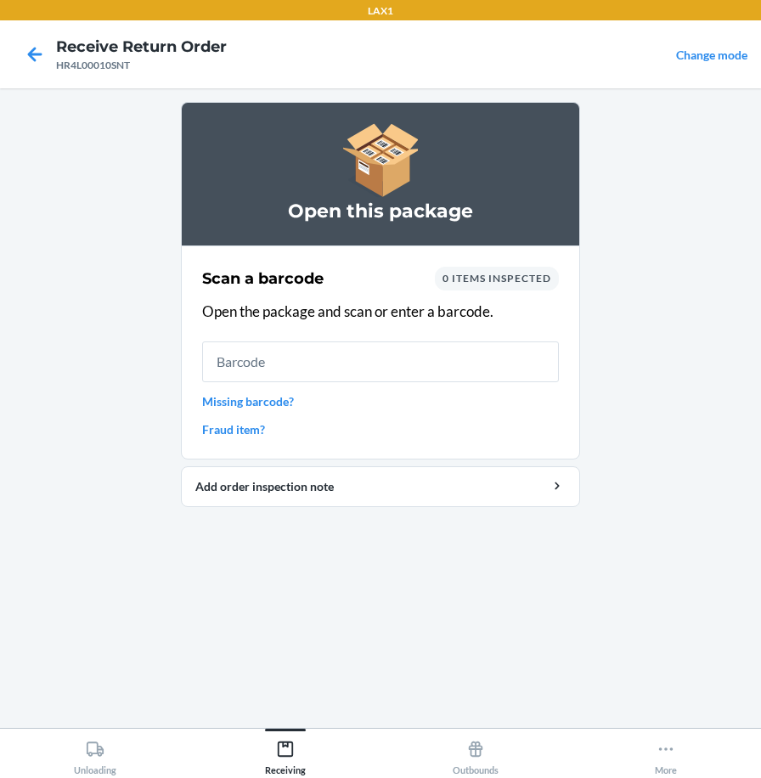
click at [455, 363] on input "text" at bounding box center [380, 362] width 357 height 41
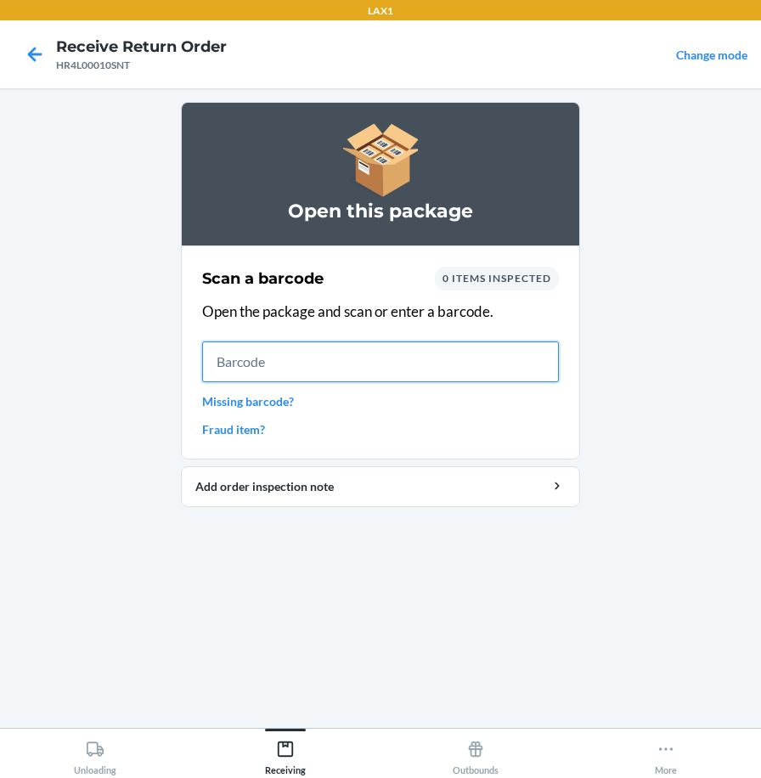
drag, startPoint x: 430, startPoint y: 360, endPoint x: 437, endPoint y: 332, distance: 28.9
click at [431, 360] on input "text" at bounding box center [380, 362] width 357 height 41
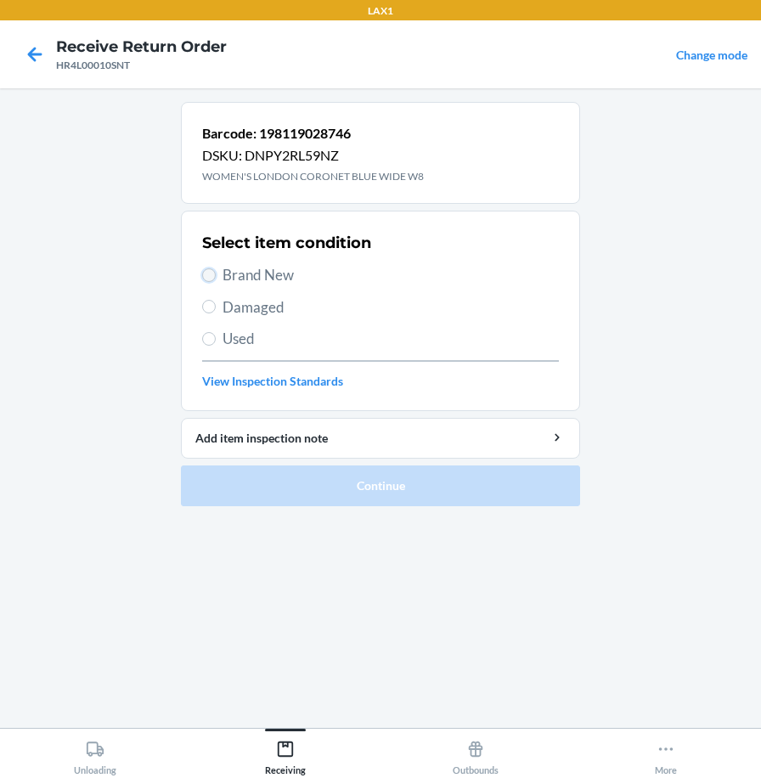
click at [207, 274] on input "Brand New" at bounding box center [209, 276] width 14 height 14
radio input "true"
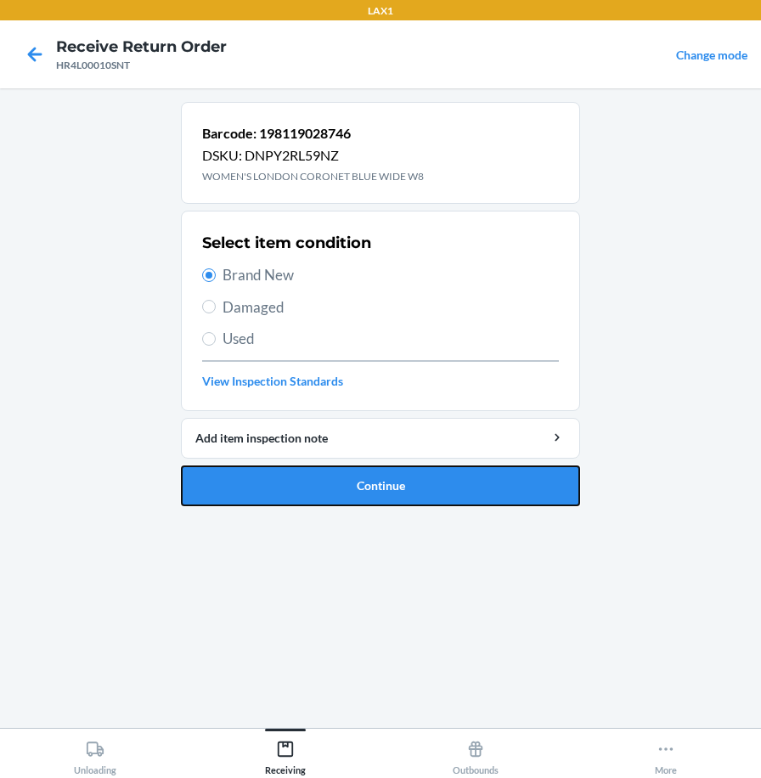
drag, startPoint x: 263, startPoint y: 489, endPoint x: 263, endPoint y: 313, distance: 175.9
click at [264, 489] on button "Continue" at bounding box center [380, 486] width 399 height 41
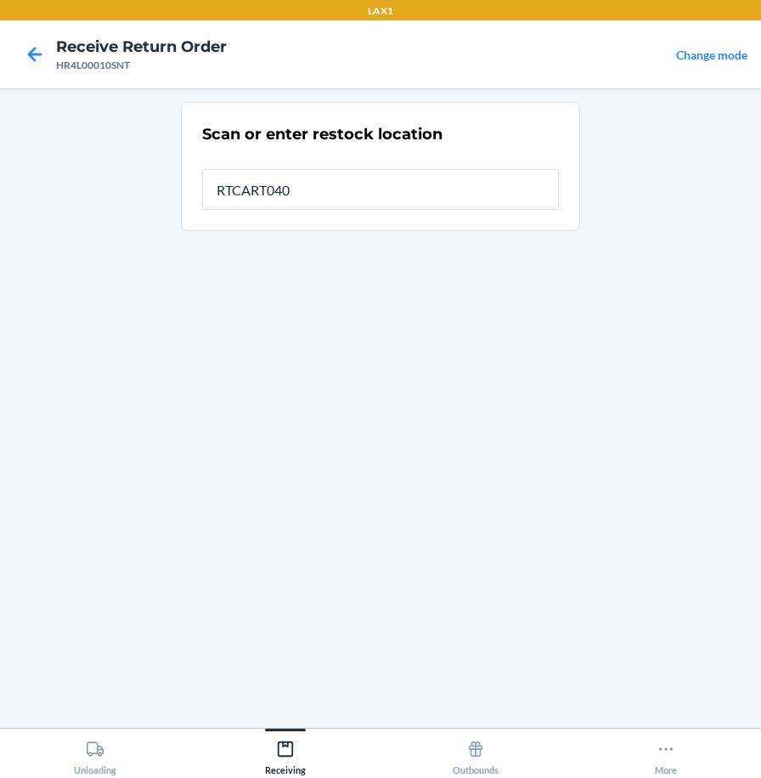
type input "RTCART040"
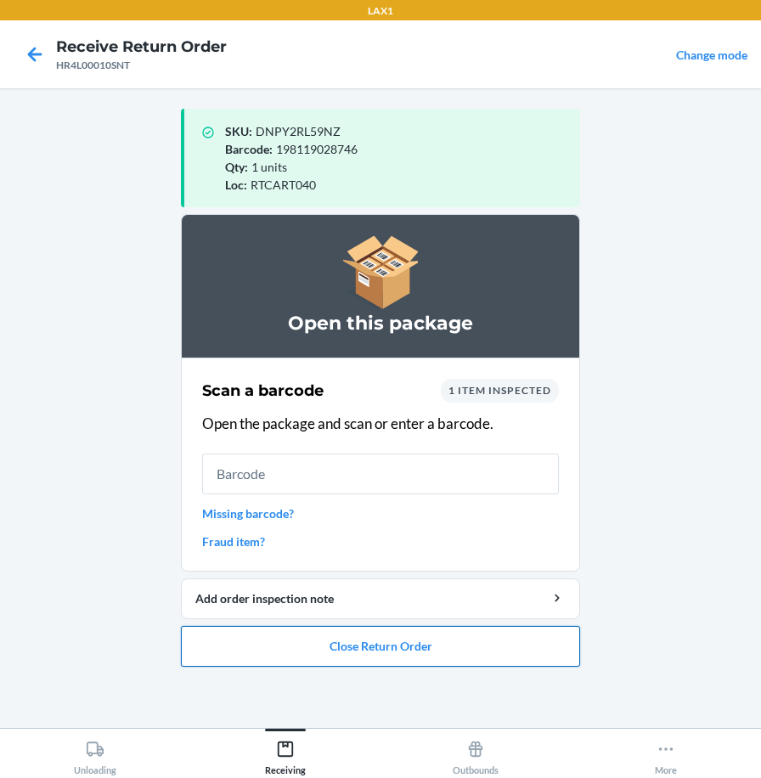
click at [360, 649] on button "Close Return Order" at bounding box center [380, 646] width 399 height 41
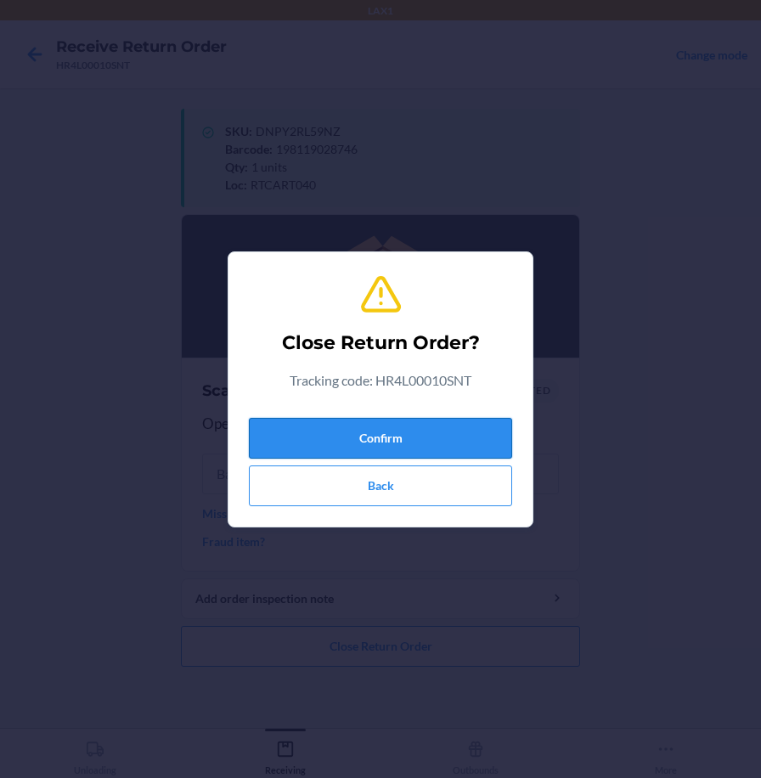
click at [307, 448] on button "Confirm" at bounding box center [380, 438] width 263 height 41
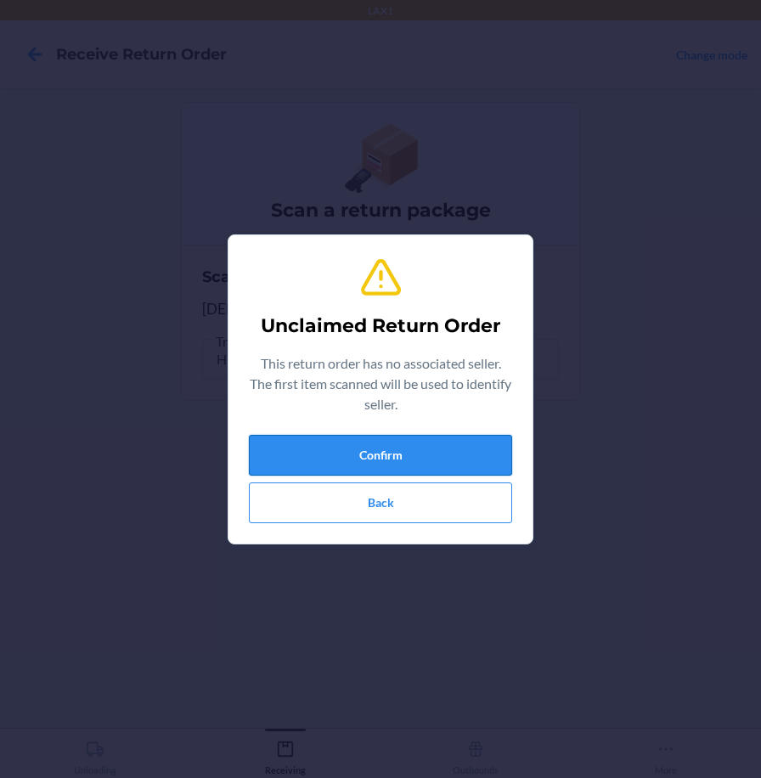
click at [370, 450] on button "Confirm" at bounding box center [380, 455] width 263 height 41
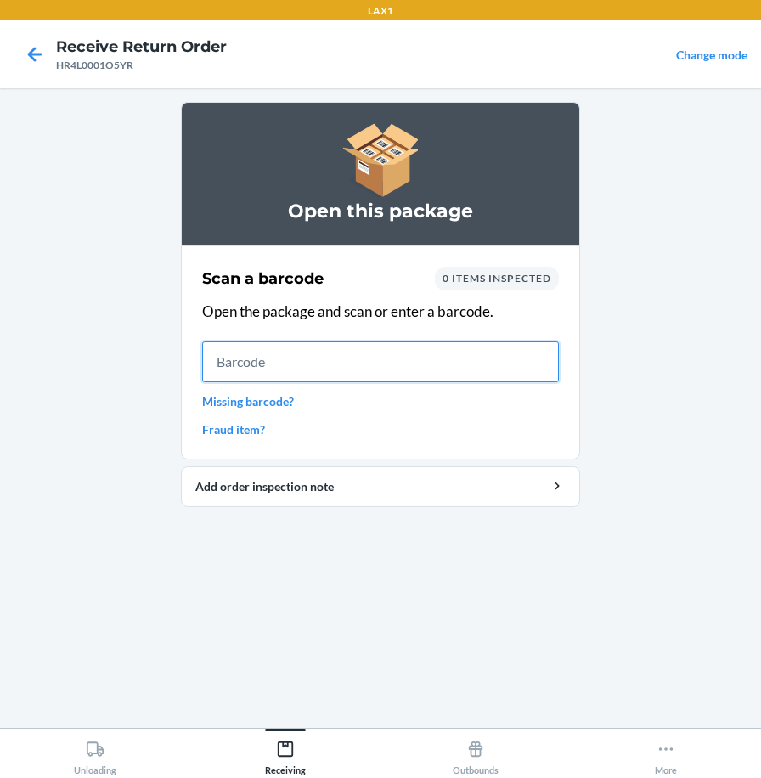
click at [425, 364] on input "text" at bounding box center [380, 362] width 357 height 41
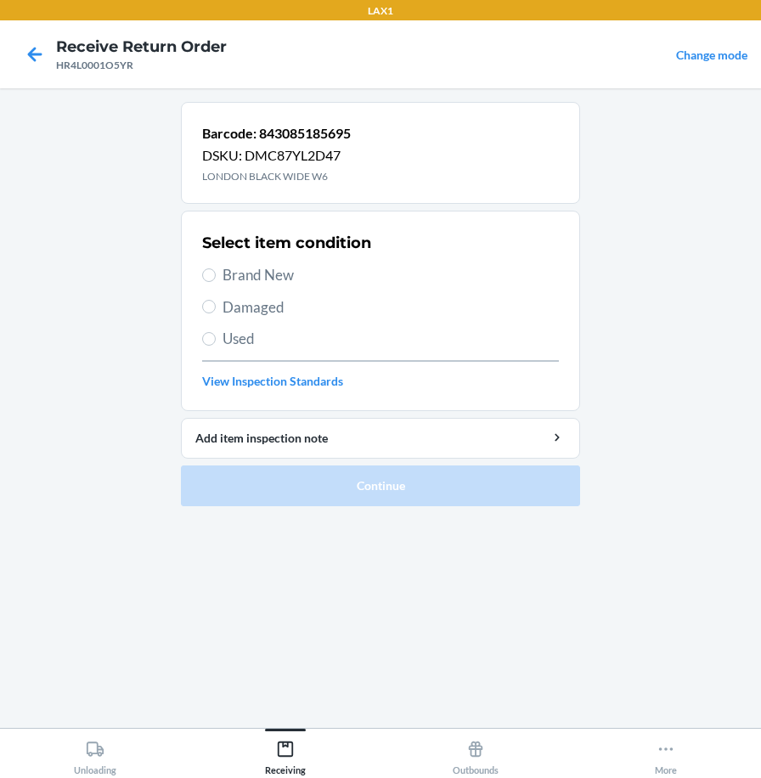
click at [277, 270] on span "Brand New" at bounding box center [391, 275] width 337 height 22
click at [216, 270] on input "Brand New" at bounding box center [209, 276] width 14 height 14
radio input "true"
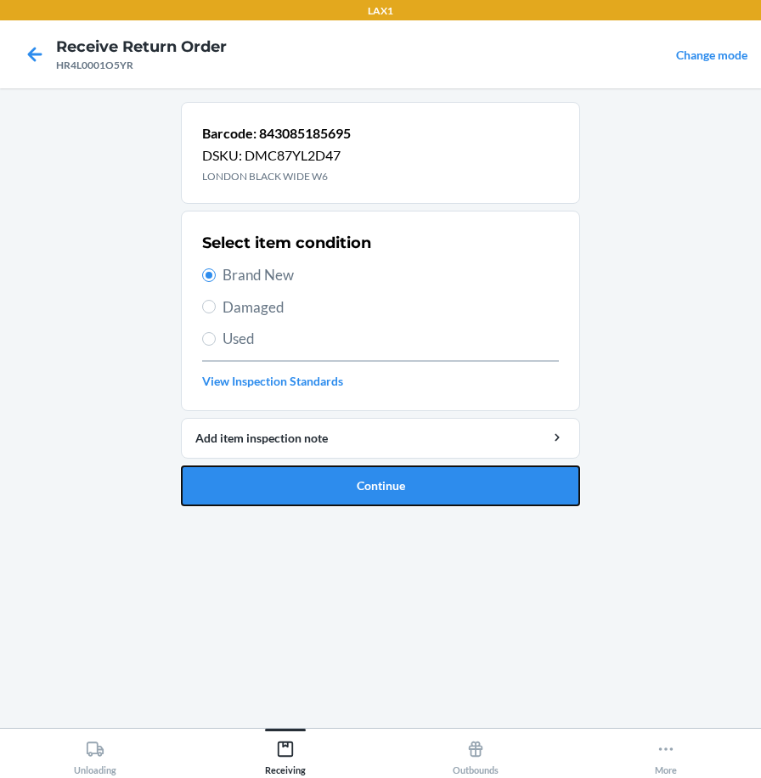
click at [288, 486] on button "Continue" at bounding box center [380, 486] width 399 height 41
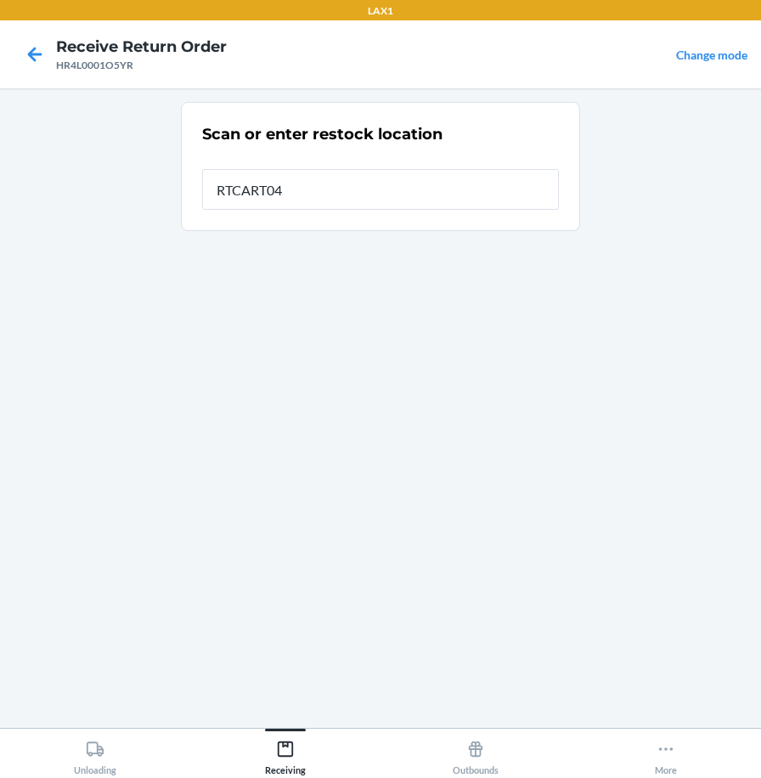
type input "RTCART040"
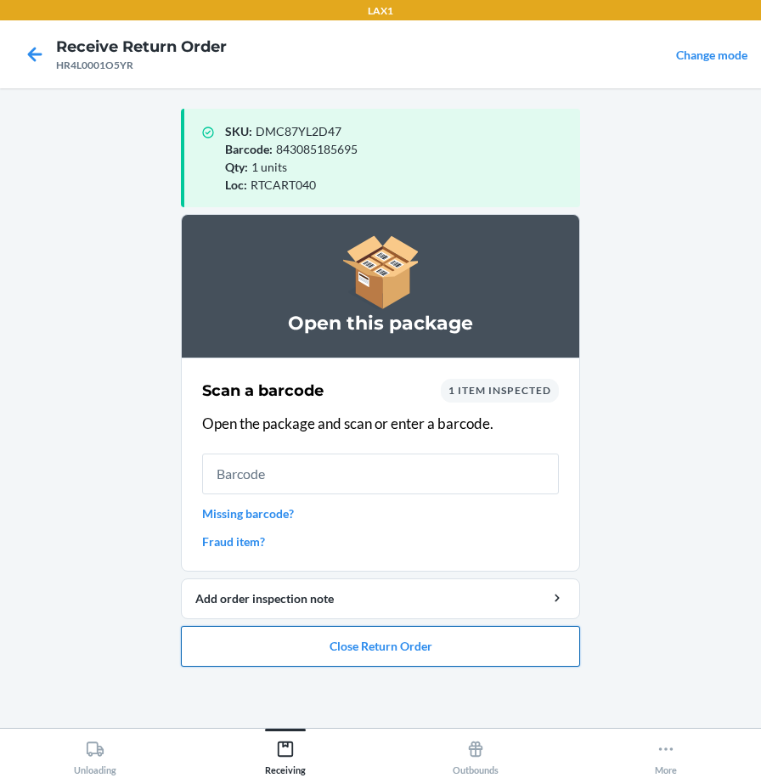
click at [405, 647] on button "Close Return Order" at bounding box center [380, 646] width 399 height 41
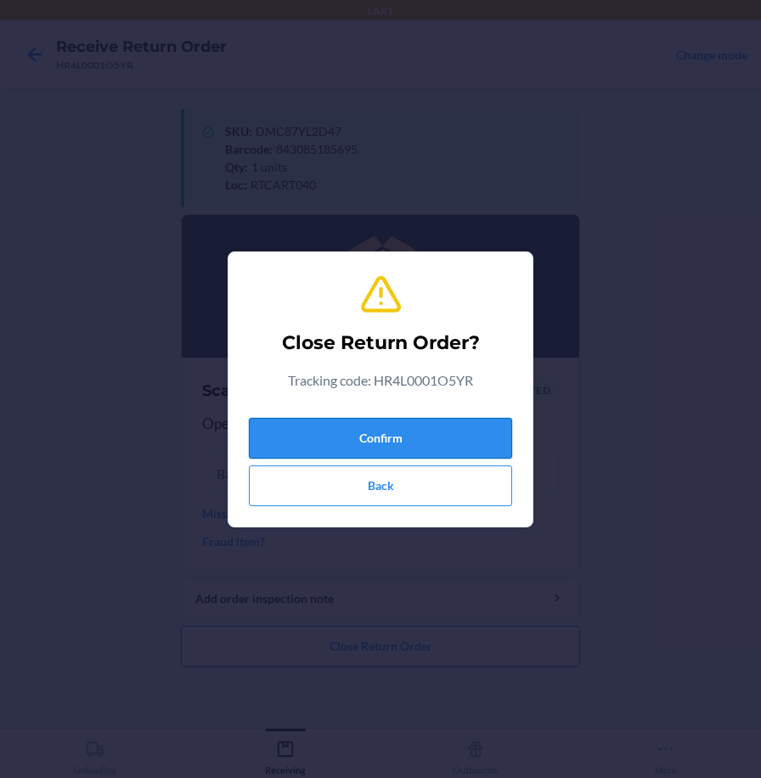
click at [465, 453] on button "Confirm" at bounding box center [380, 438] width 263 height 41
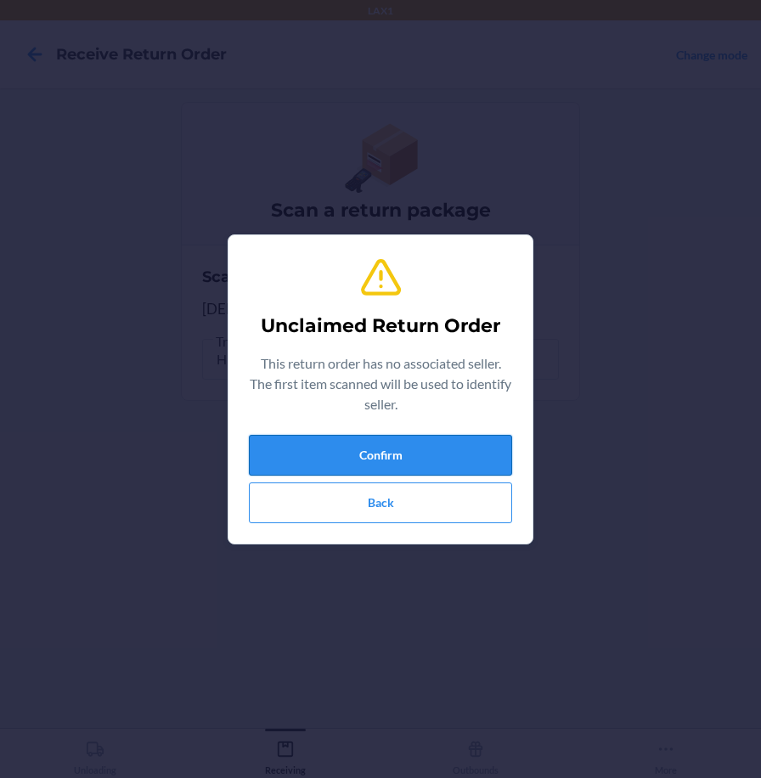
click at [364, 457] on button "Confirm" at bounding box center [380, 455] width 263 height 41
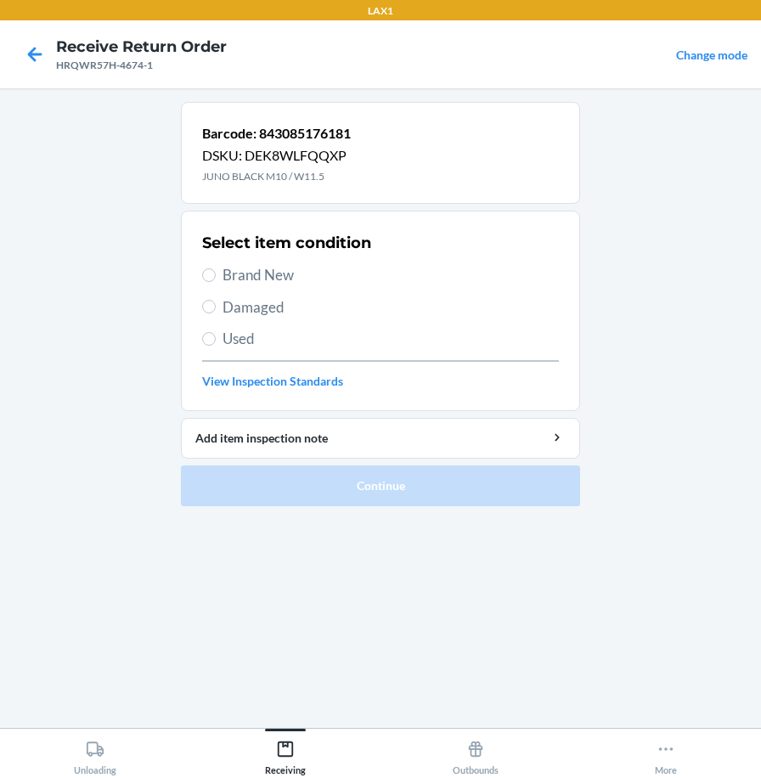
click at [267, 273] on span "Brand New" at bounding box center [391, 275] width 337 height 22
click at [216, 273] on input "Brand New" at bounding box center [209, 276] width 14 height 14
radio input "true"
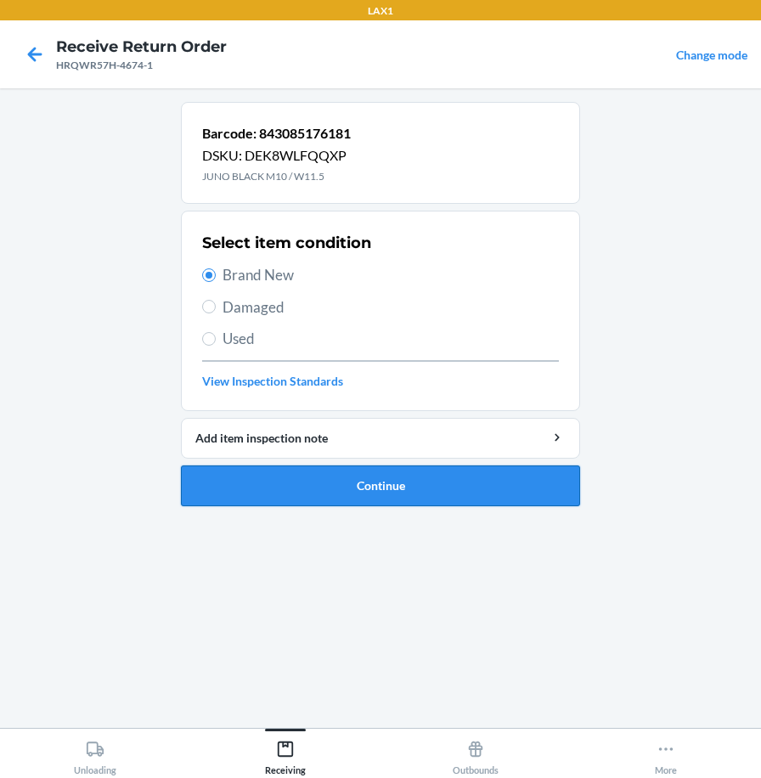
click at [361, 492] on button "Continue" at bounding box center [380, 486] width 399 height 41
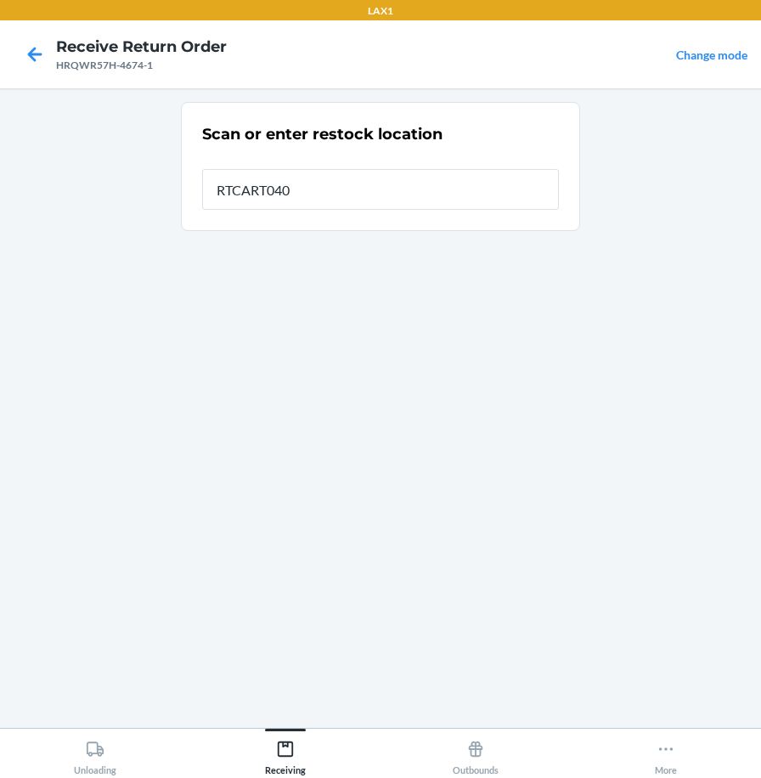
type input "RTCART040"
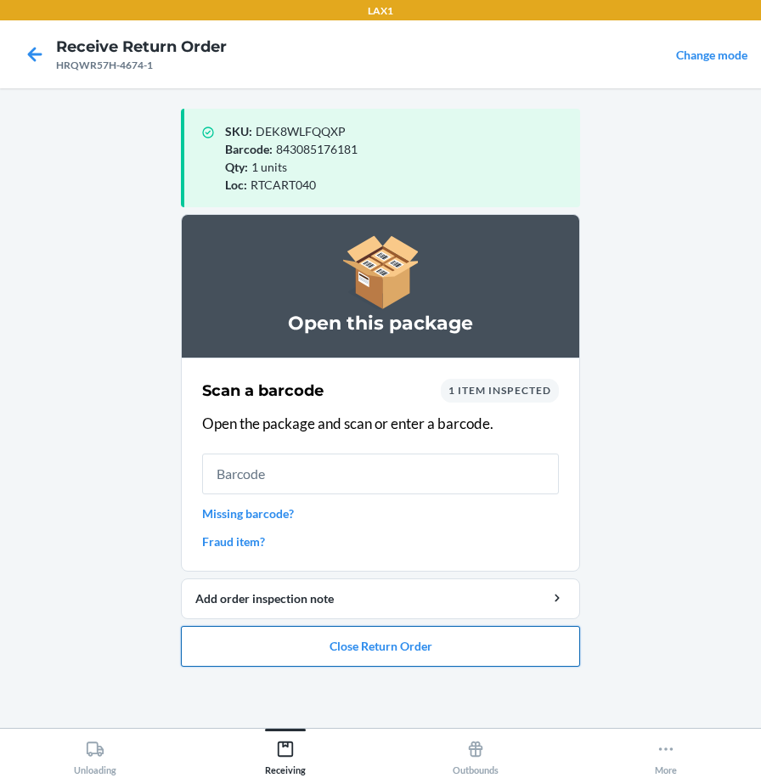
click at [445, 640] on button "Close Return Order" at bounding box center [380, 646] width 399 height 41
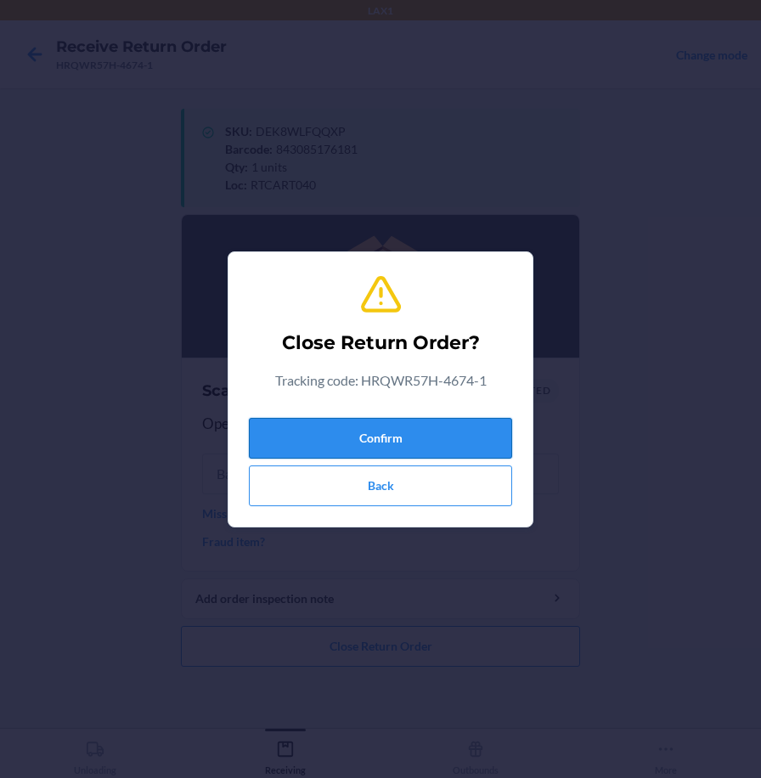
click at [490, 438] on button "Confirm" at bounding box center [380, 438] width 263 height 41
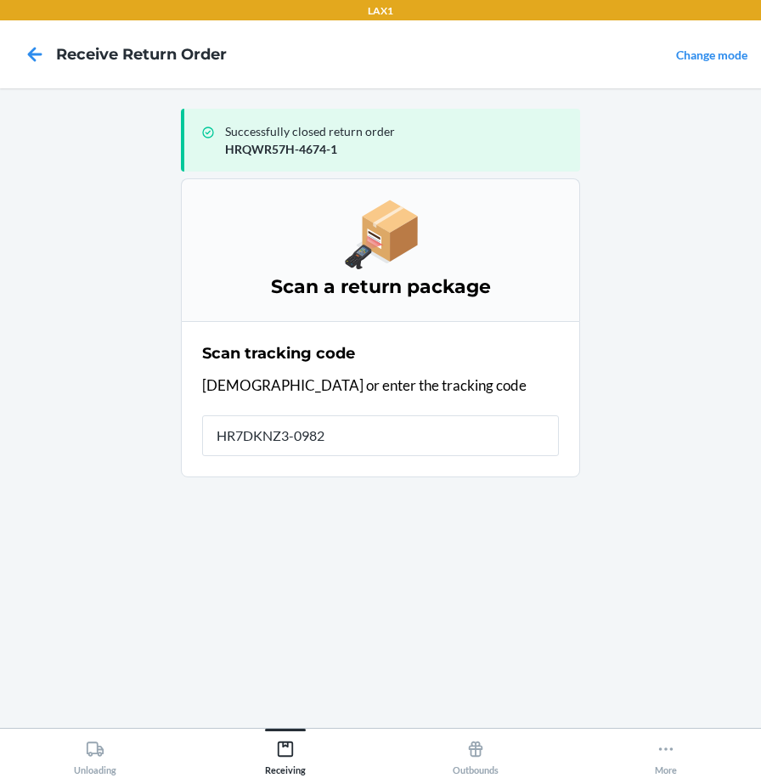
type input "HR7DKNZ3-0982-"
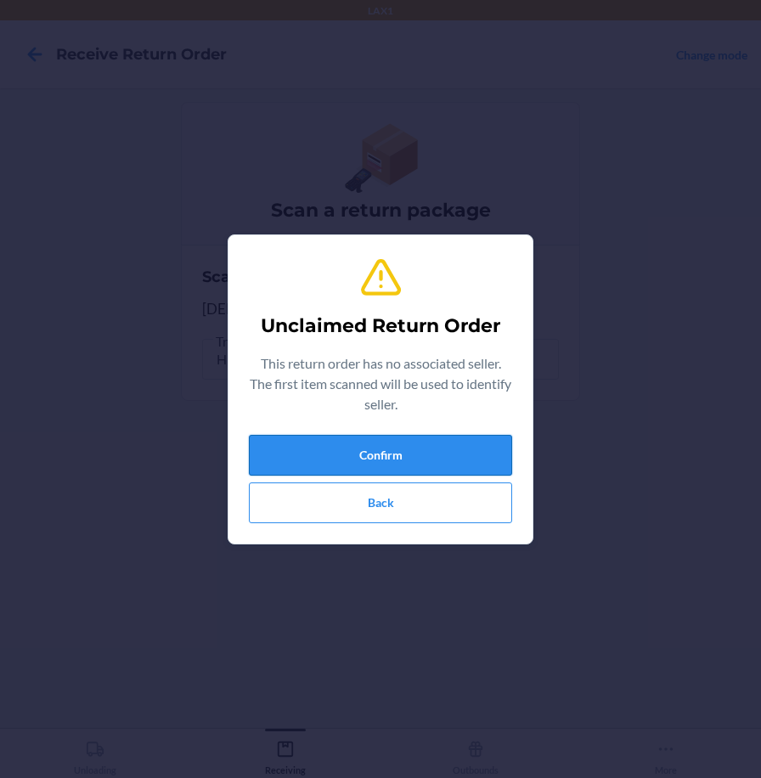
click at [452, 449] on button "Confirm" at bounding box center [380, 455] width 263 height 41
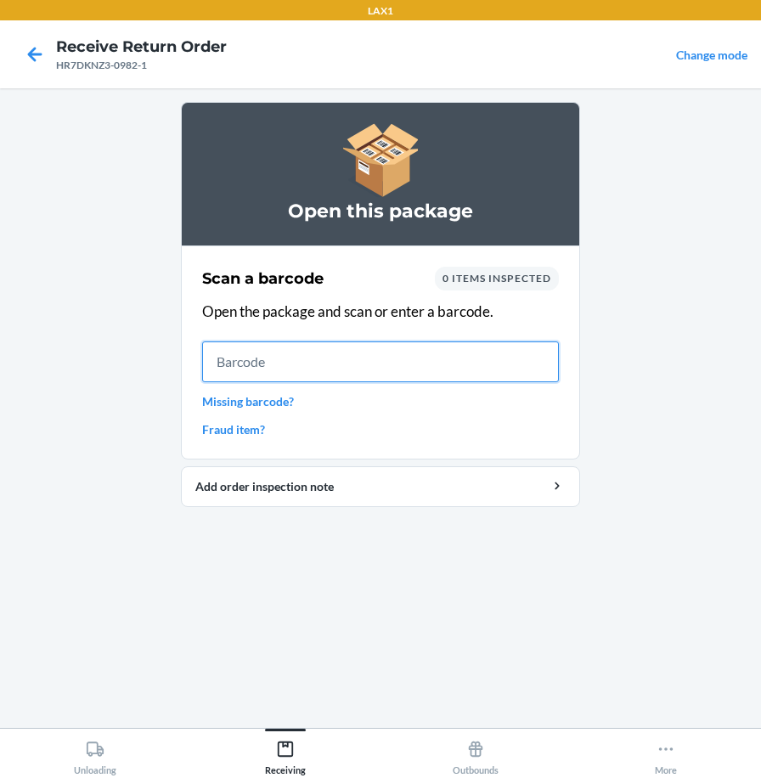
click at [275, 365] on input "text" at bounding box center [380, 362] width 357 height 41
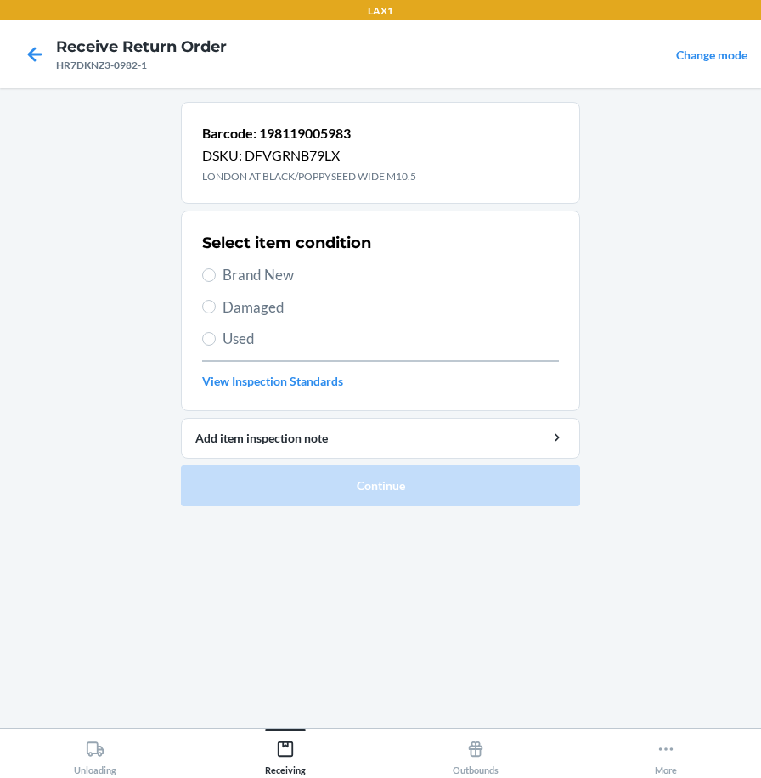
click at [238, 336] on span "Used" at bounding box center [391, 339] width 337 height 22
click at [216, 336] on input "Used" at bounding box center [209, 339] width 14 height 14
radio input "true"
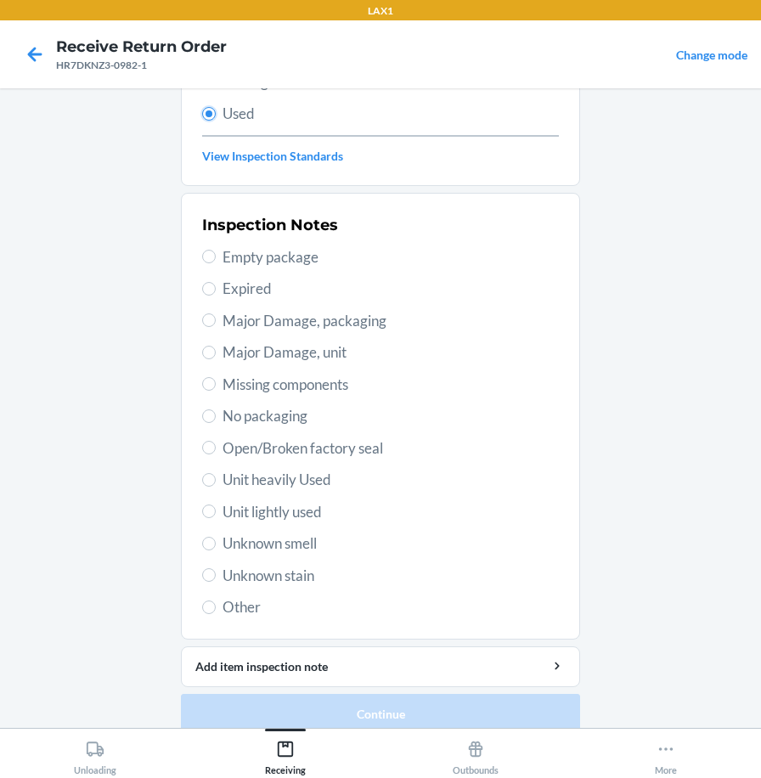
scroll to position [246, 0]
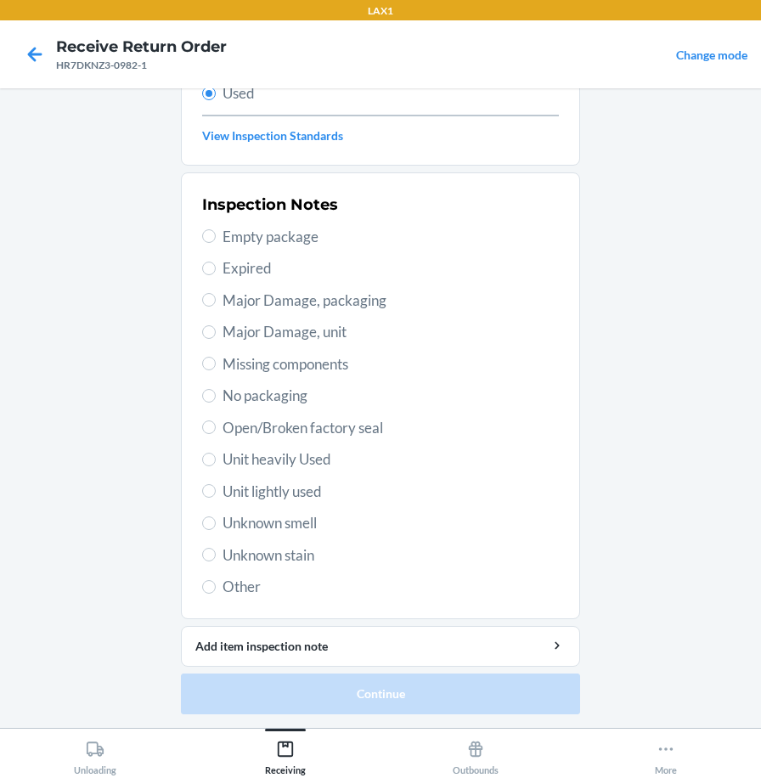
click at [310, 495] on span "Unit lightly used" at bounding box center [391, 492] width 337 height 22
click at [216, 495] on input "Unit lightly used" at bounding box center [209, 491] width 14 height 14
radio input "true"
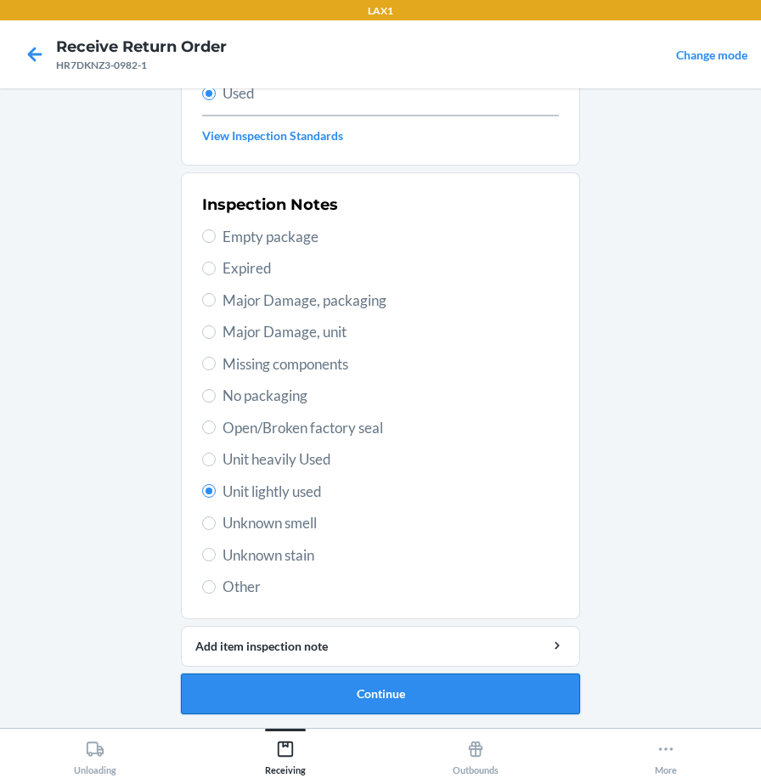
click at [329, 704] on button "Continue" at bounding box center [380, 694] width 399 height 41
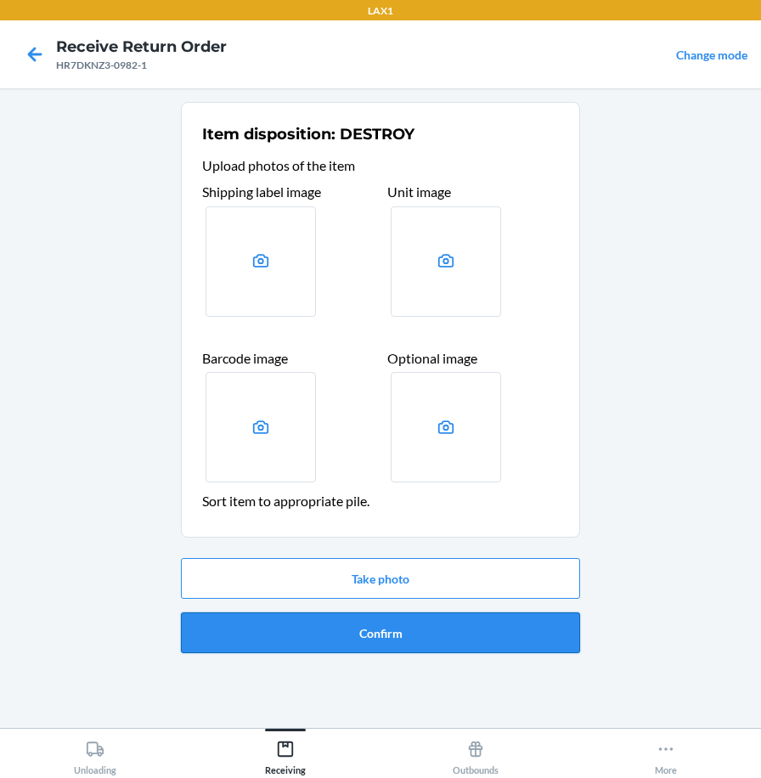
click at [345, 644] on button "Confirm" at bounding box center [380, 633] width 399 height 41
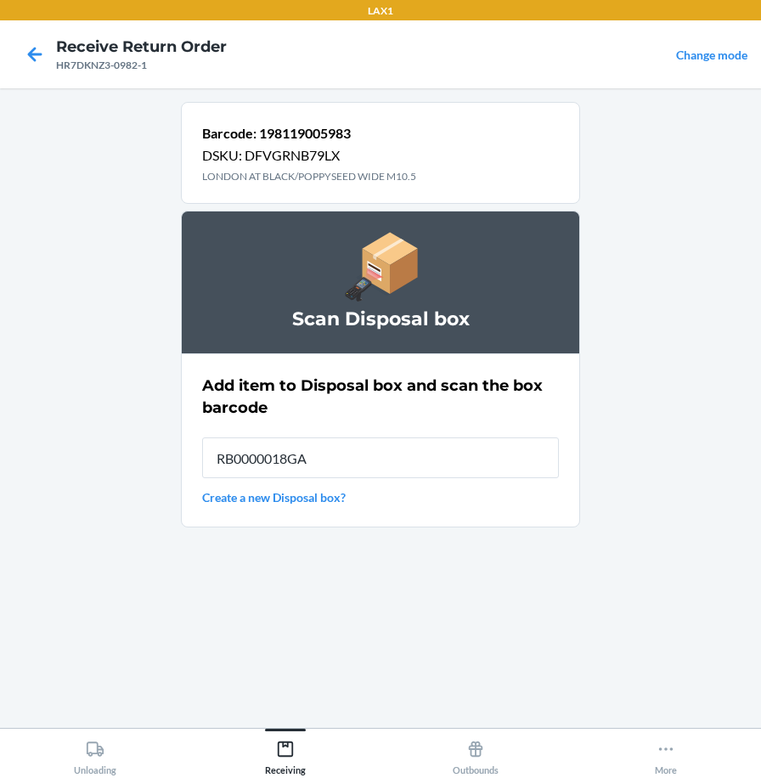
type input "RB0000018GA"
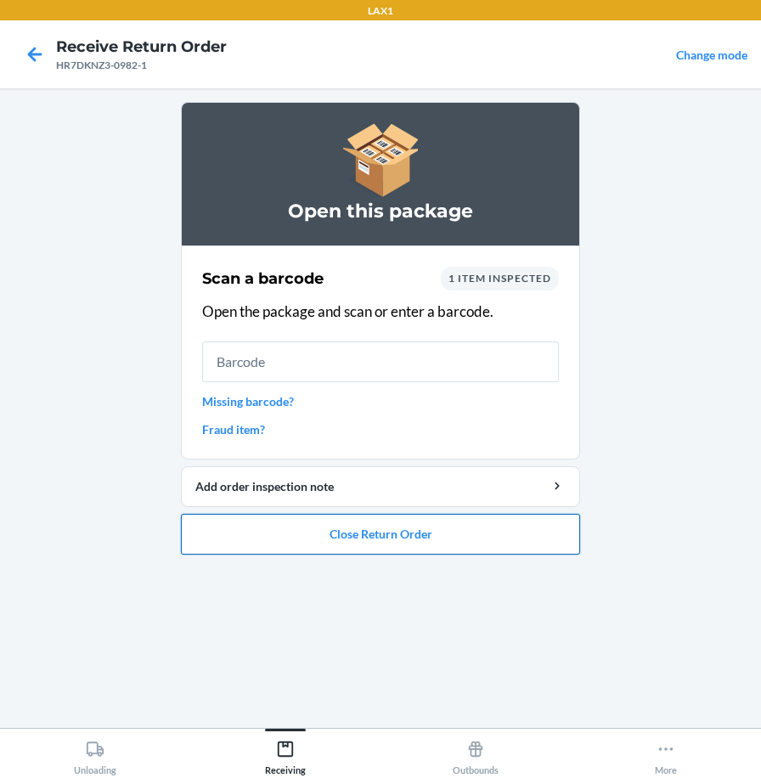
click at [466, 526] on button "Close Return Order" at bounding box center [380, 534] width 399 height 41
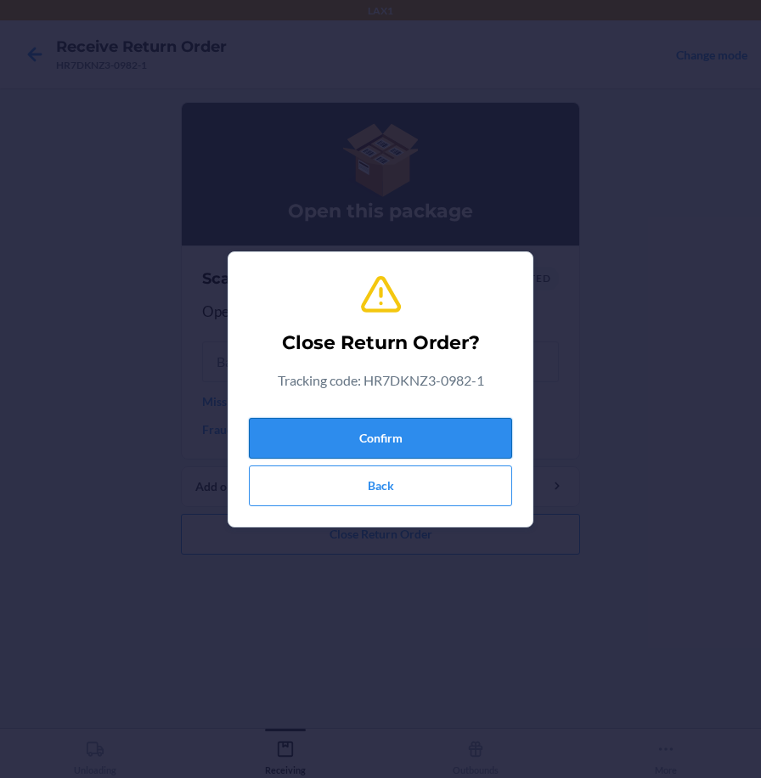
click at [509, 434] on button "Confirm" at bounding box center [380, 438] width 263 height 41
drag, startPoint x: 484, startPoint y: 439, endPoint x: 461, endPoint y: 397, distance: 48.3
click at [485, 440] on button "Confirm" at bounding box center [380, 438] width 263 height 41
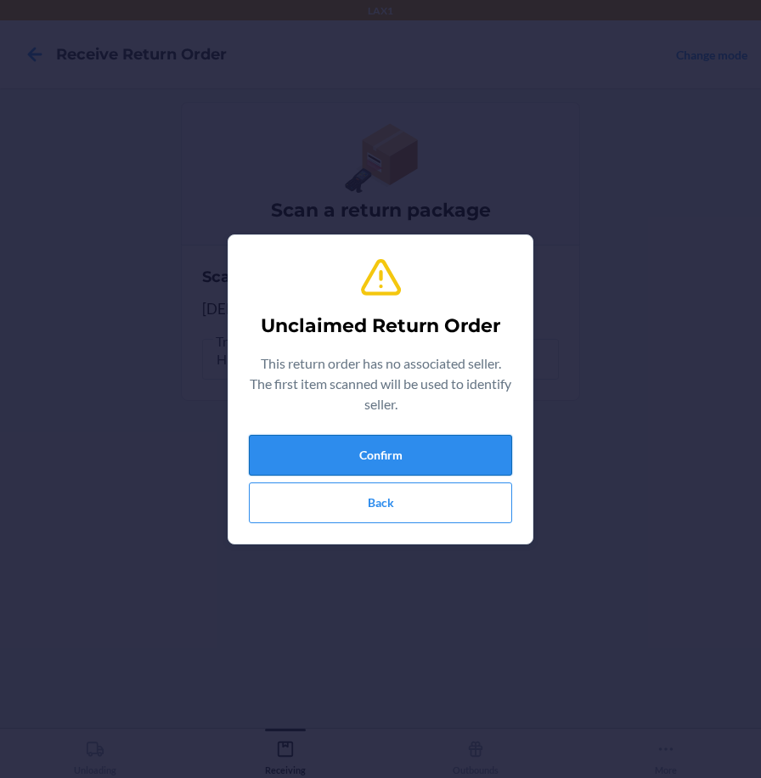
click at [489, 452] on button "Confirm" at bounding box center [380, 455] width 263 height 41
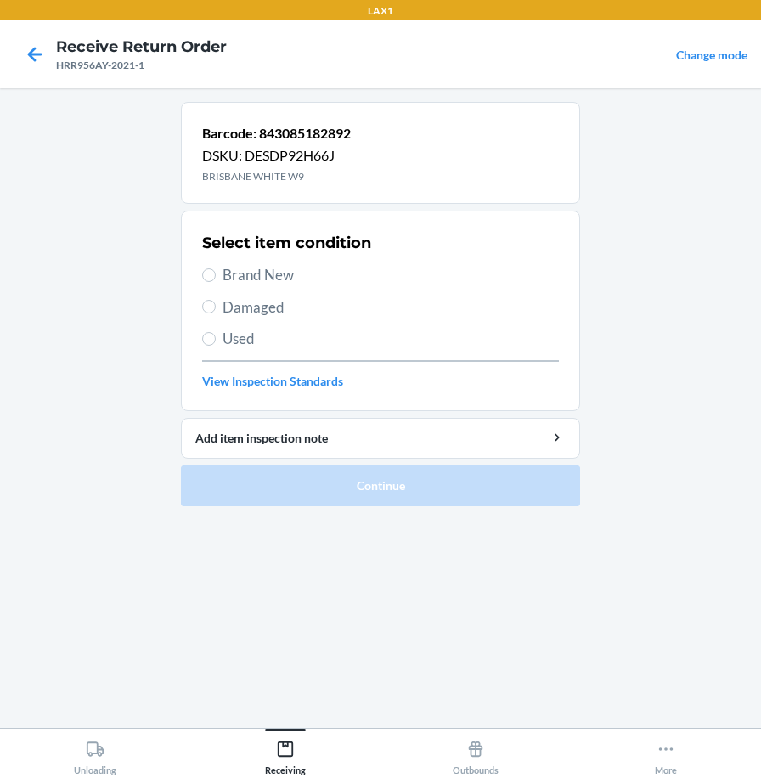
click at [248, 280] on span "Brand New" at bounding box center [391, 275] width 337 height 22
click at [216, 280] on input "Brand New" at bounding box center [209, 276] width 14 height 14
radio input "true"
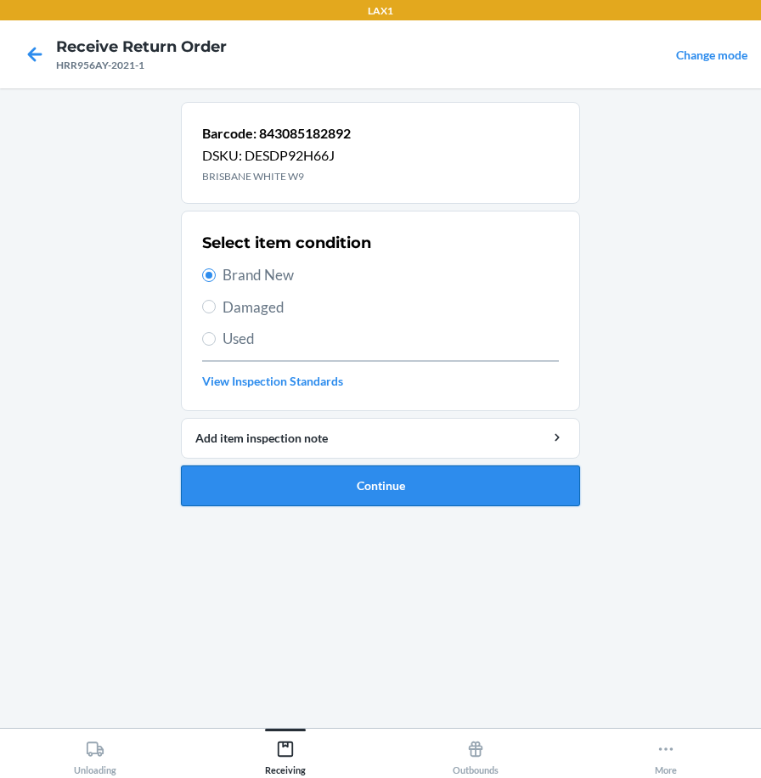
click at [255, 481] on button "Continue" at bounding box center [380, 486] width 399 height 41
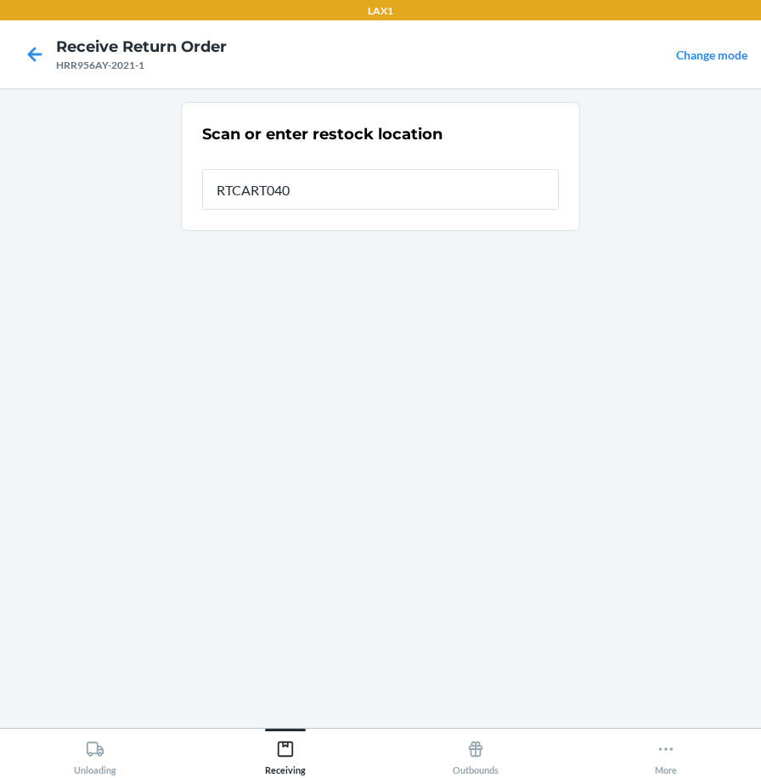
type input "RTCART040"
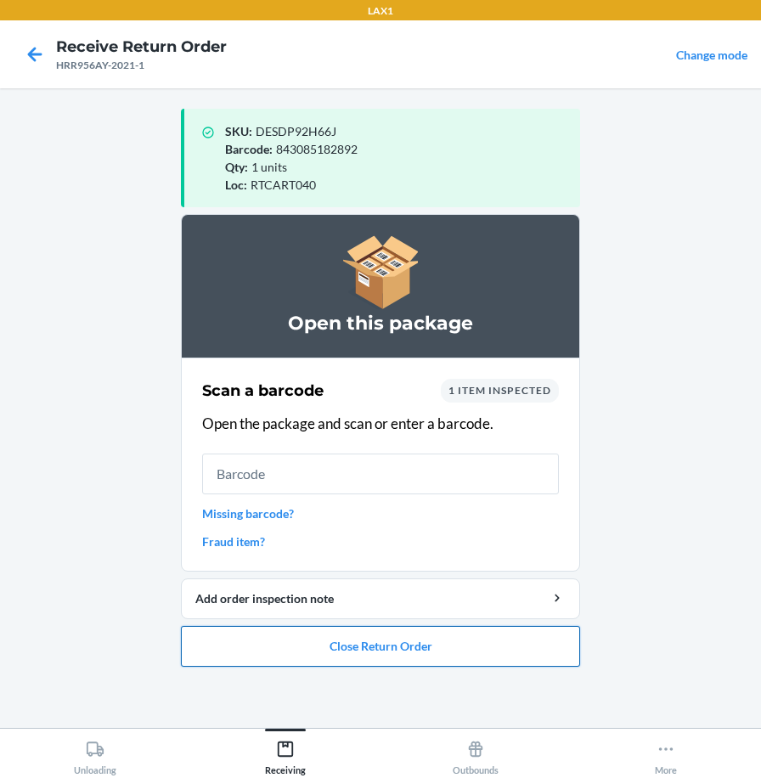
click at [238, 652] on button "Close Return Order" at bounding box center [380, 646] width 399 height 41
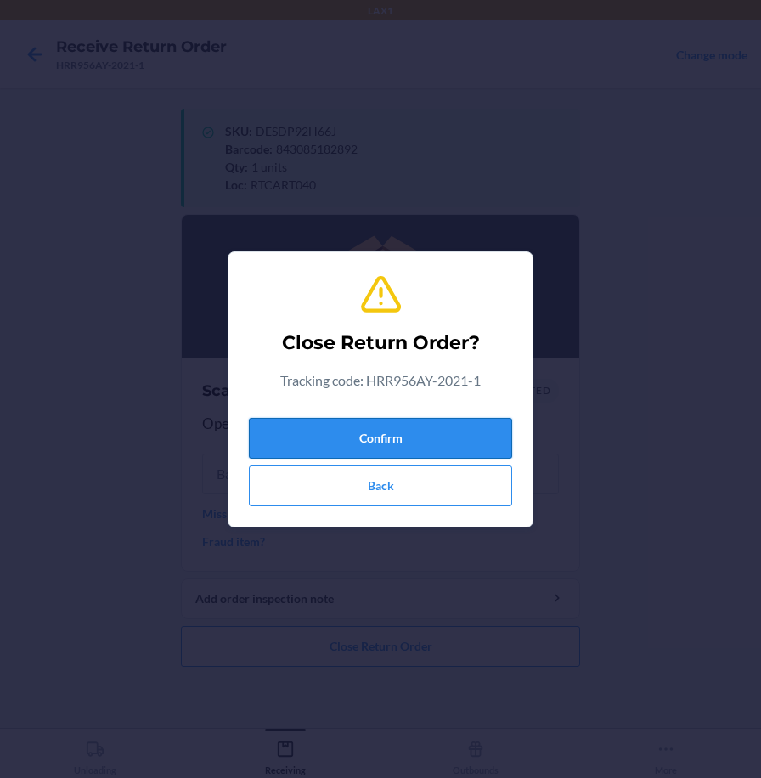
click at [416, 437] on button "Confirm" at bounding box center [380, 438] width 263 height 41
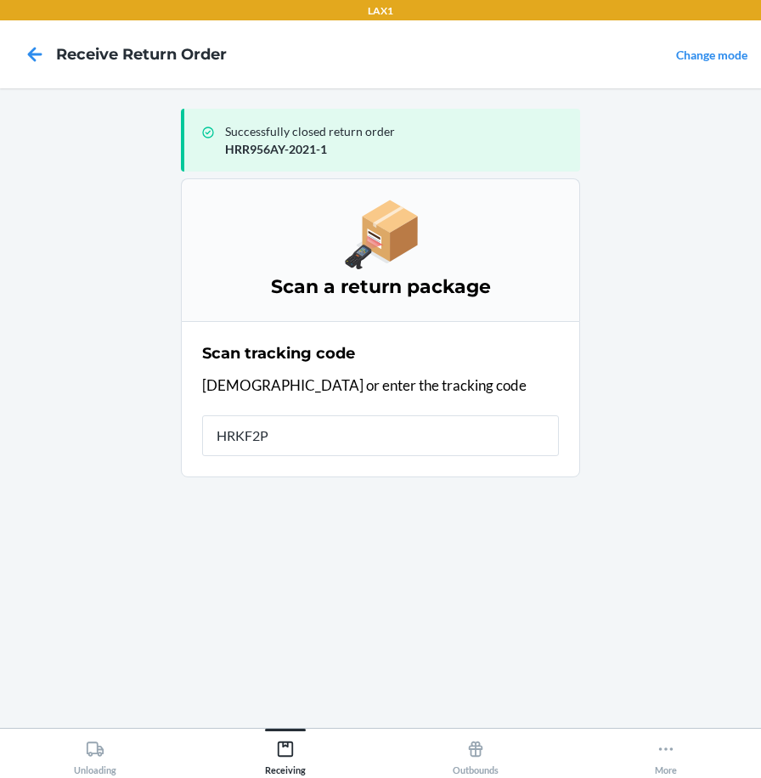
type input "HRKF2PQ"
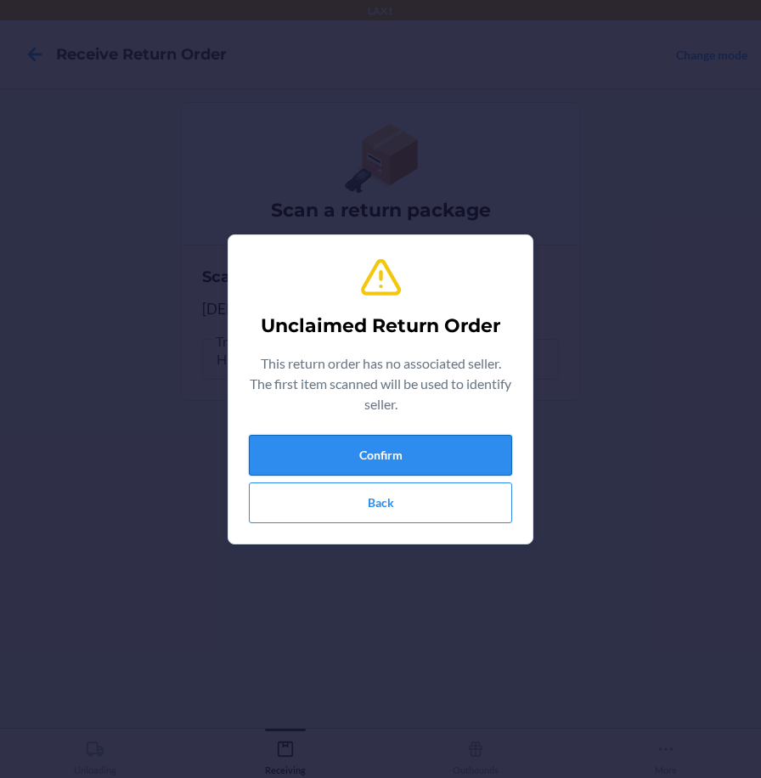
click at [289, 442] on button "Confirm" at bounding box center [380, 455] width 263 height 41
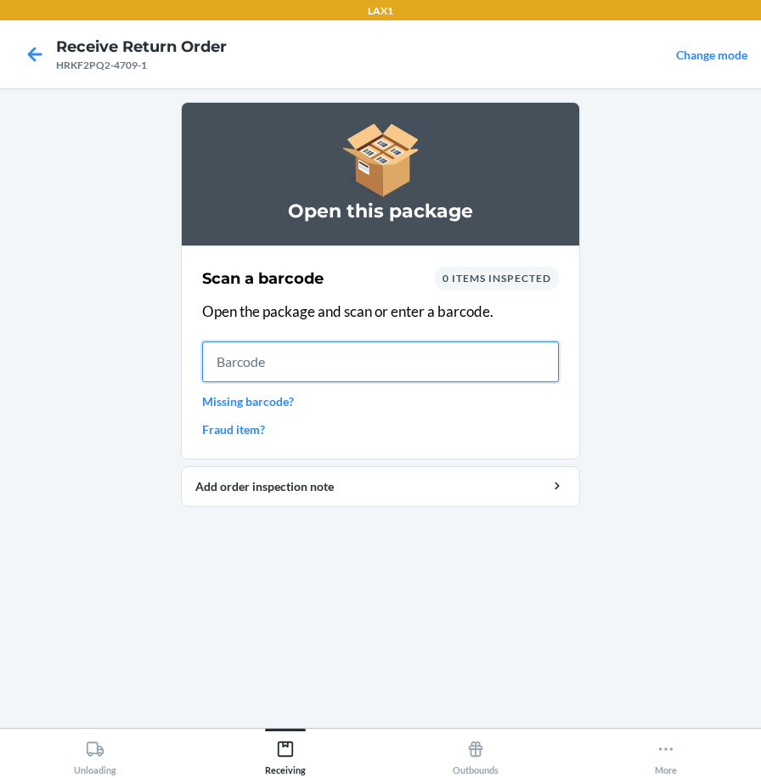
click at [538, 347] on input "text" at bounding box center [380, 362] width 357 height 41
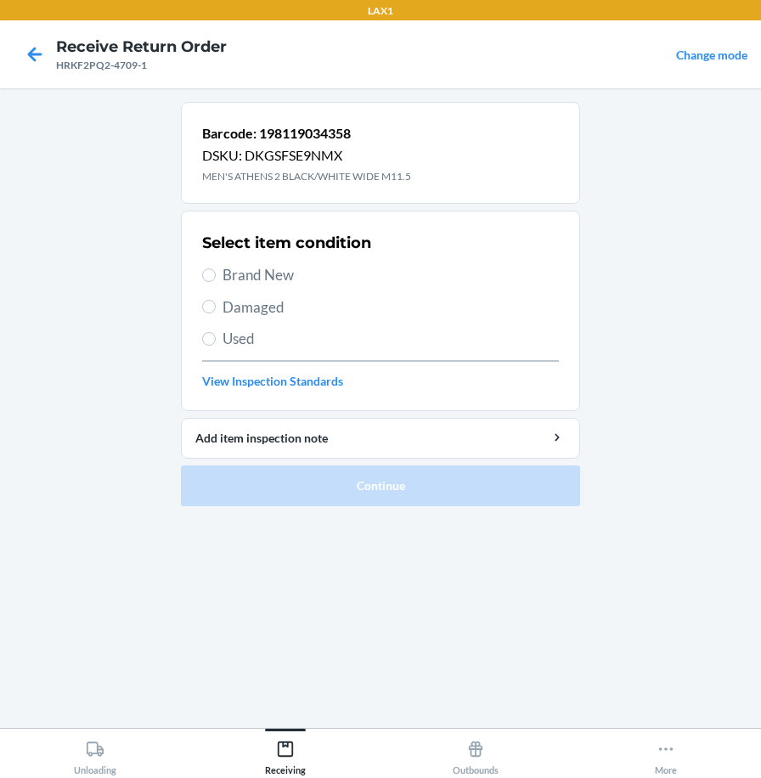
click at [285, 278] on span "Brand New" at bounding box center [391, 275] width 337 height 22
click at [216, 278] on input "Brand New" at bounding box center [209, 276] width 14 height 14
radio input "true"
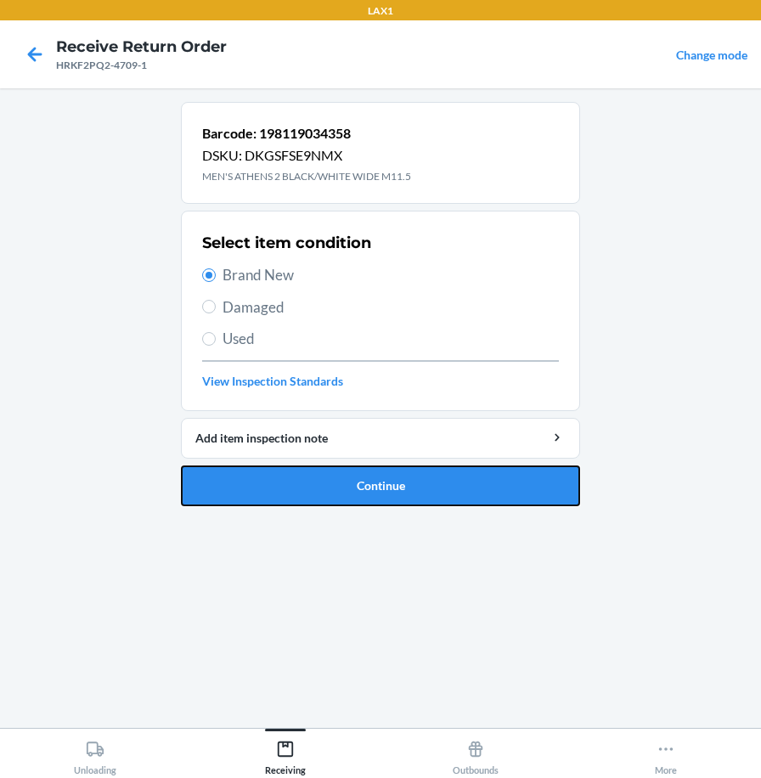
click at [297, 480] on button "Continue" at bounding box center [380, 486] width 399 height 41
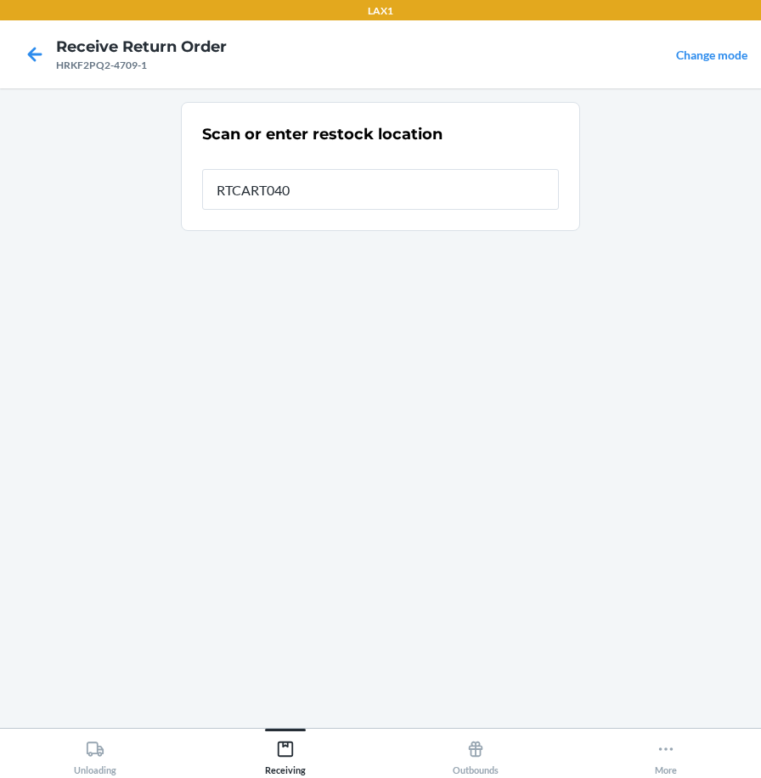
type input "RTCART040"
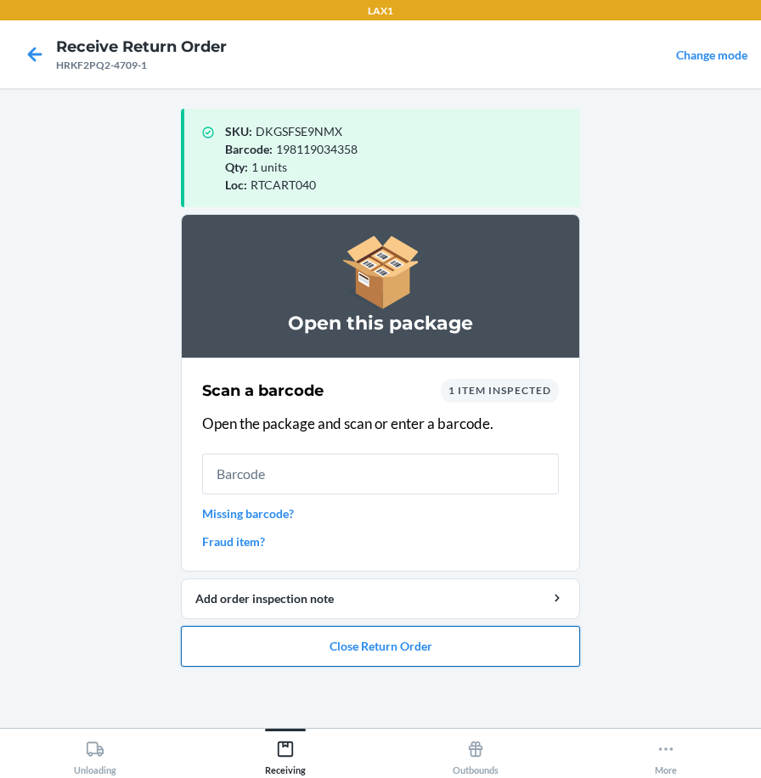
click at [404, 647] on button "Close Return Order" at bounding box center [380, 646] width 399 height 41
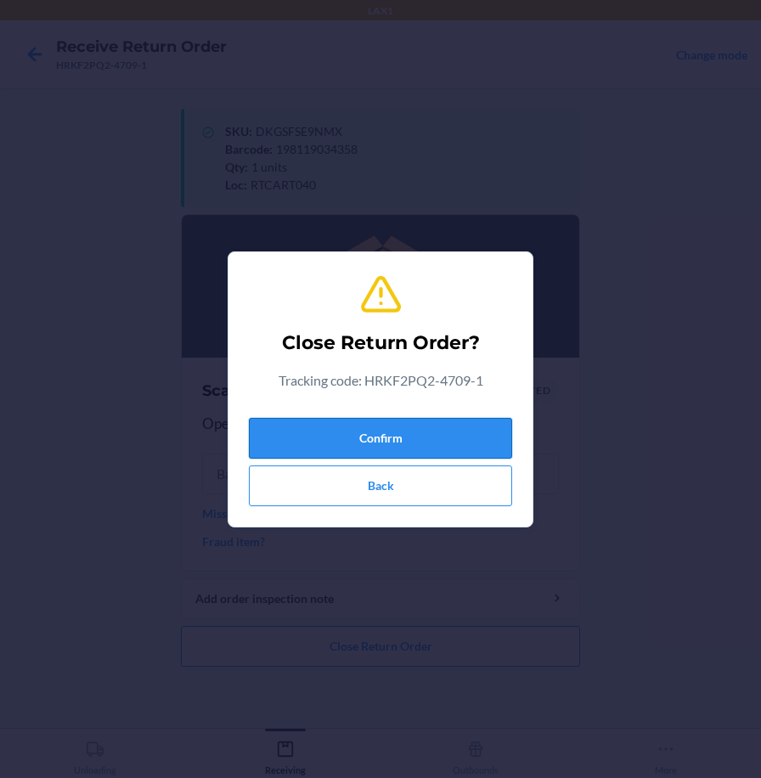
click at [489, 443] on button "Confirm" at bounding box center [380, 438] width 263 height 41
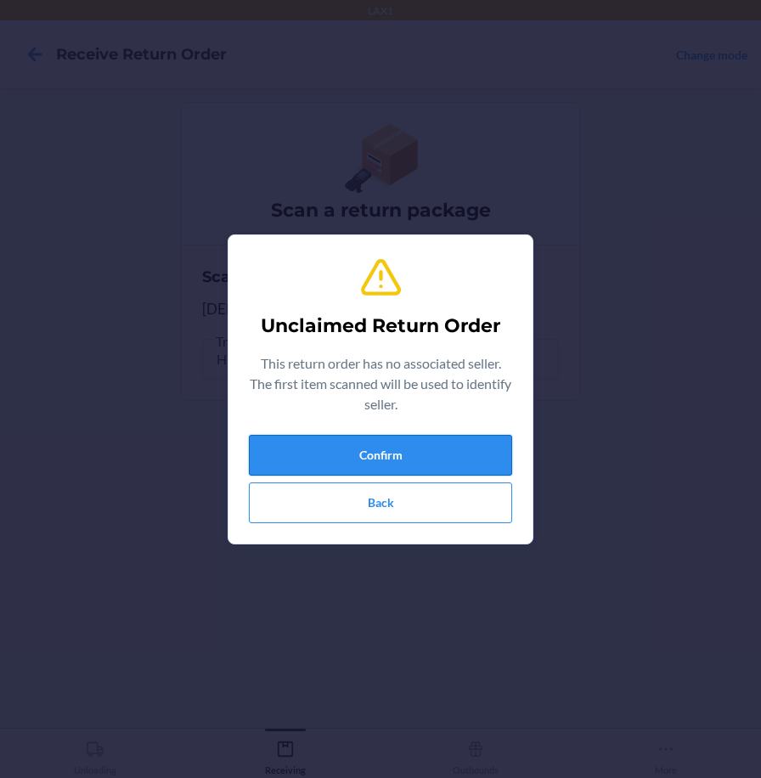
click at [354, 455] on button "Confirm" at bounding box center [380, 455] width 263 height 41
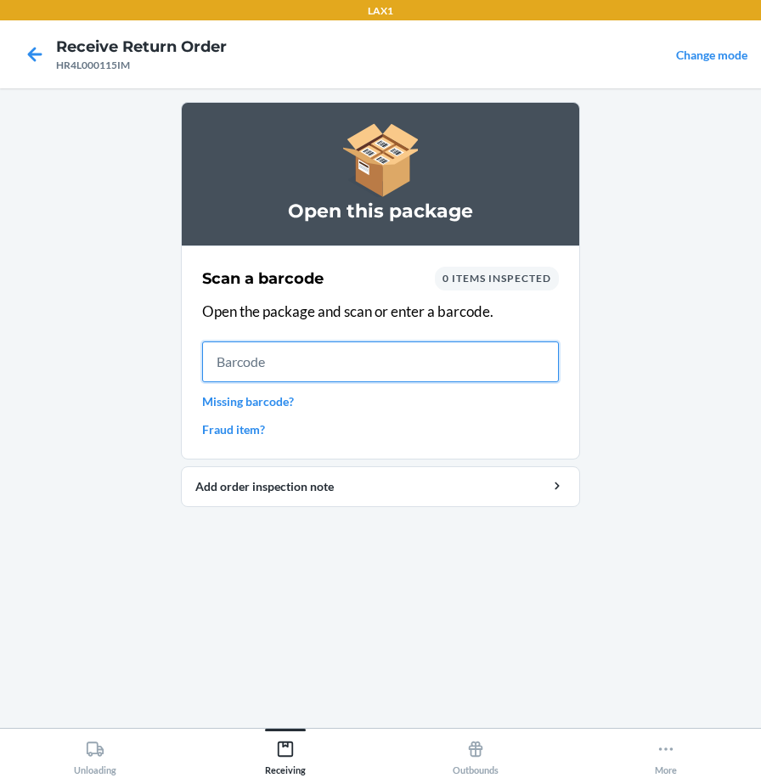
click at [352, 367] on input "text" at bounding box center [380, 362] width 357 height 41
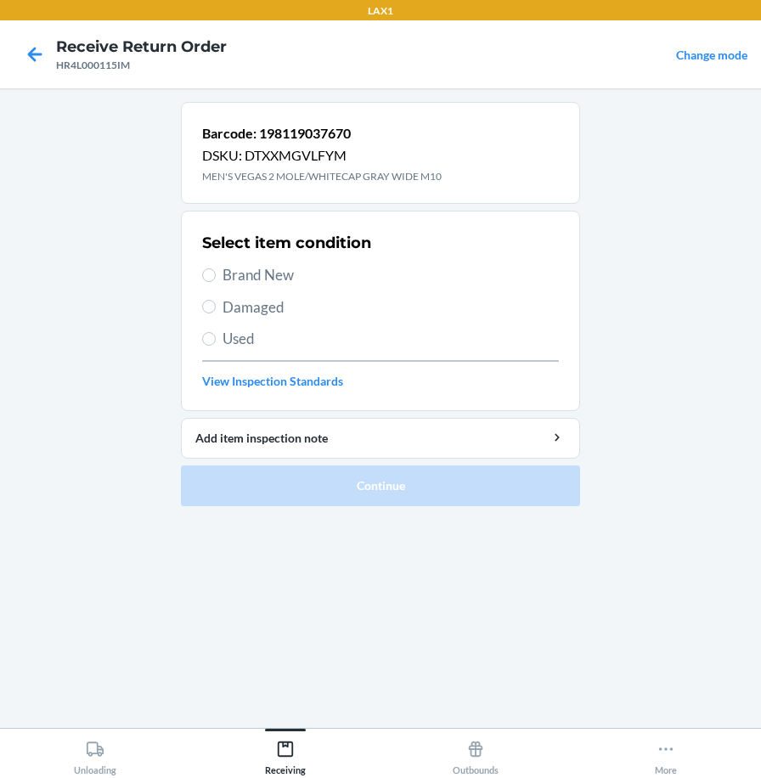
click at [274, 272] on span "Brand New" at bounding box center [391, 275] width 337 height 22
click at [216, 272] on input "Brand New" at bounding box center [209, 276] width 14 height 14
radio input "true"
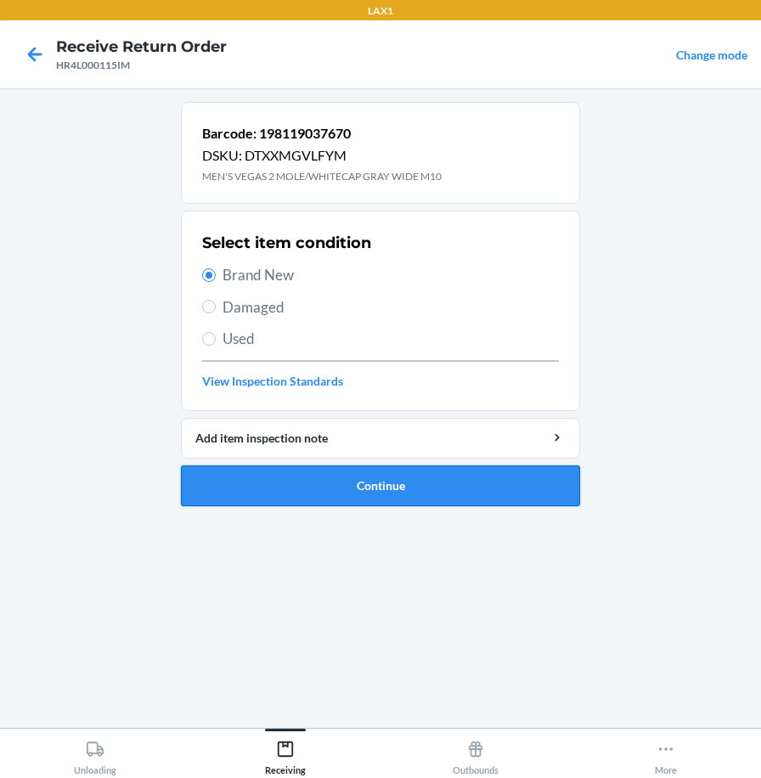
click at [293, 492] on button "Continue" at bounding box center [380, 486] width 399 height 41
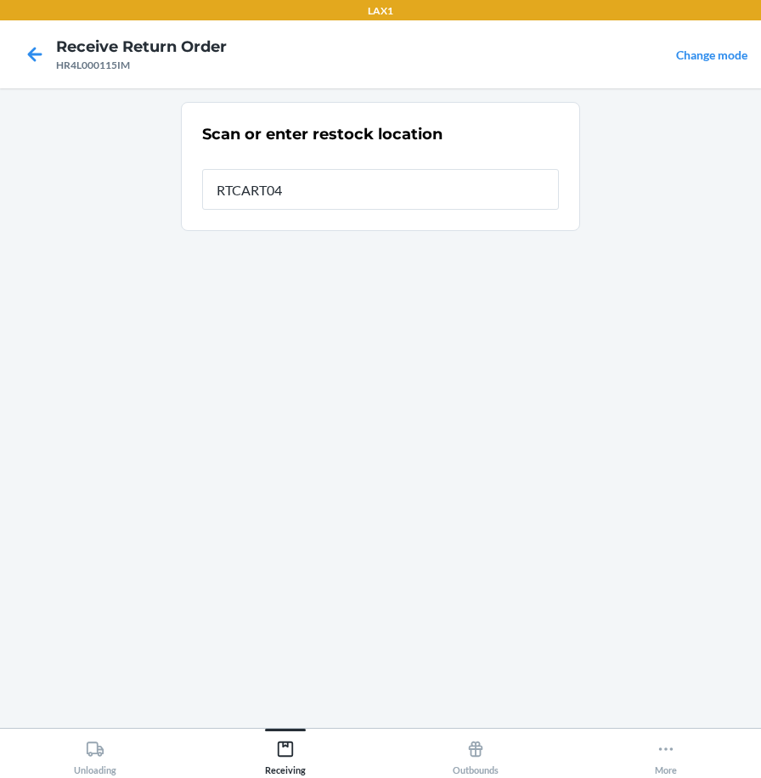
type input "RTCART040"
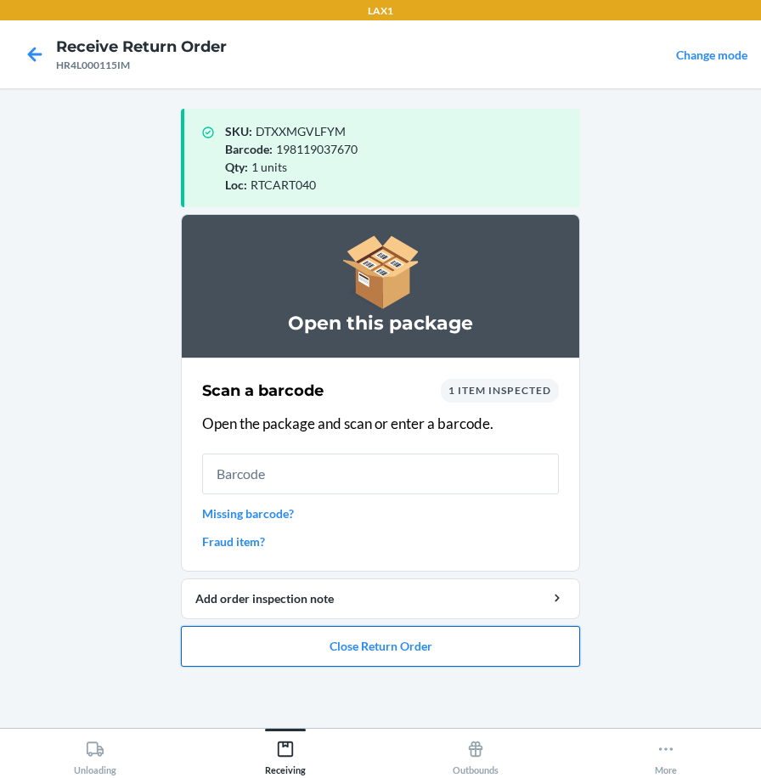
click at [427, 649] on button "Close Return Order" at bounding box center [380, 646] width 399 height 41
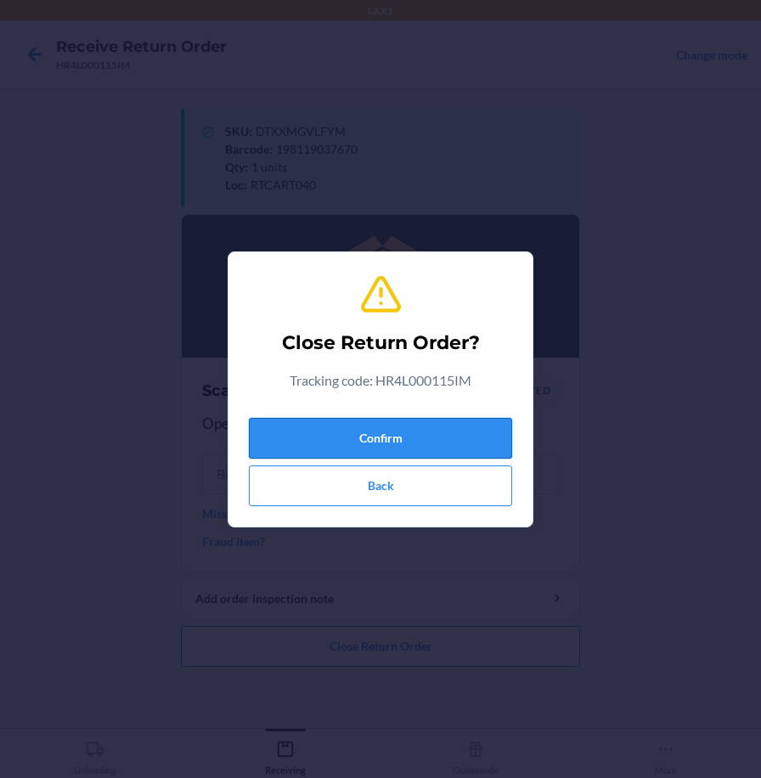
click at [431, 446] on button "Confirm" at bounding box center [380, 438] width 263 height 41
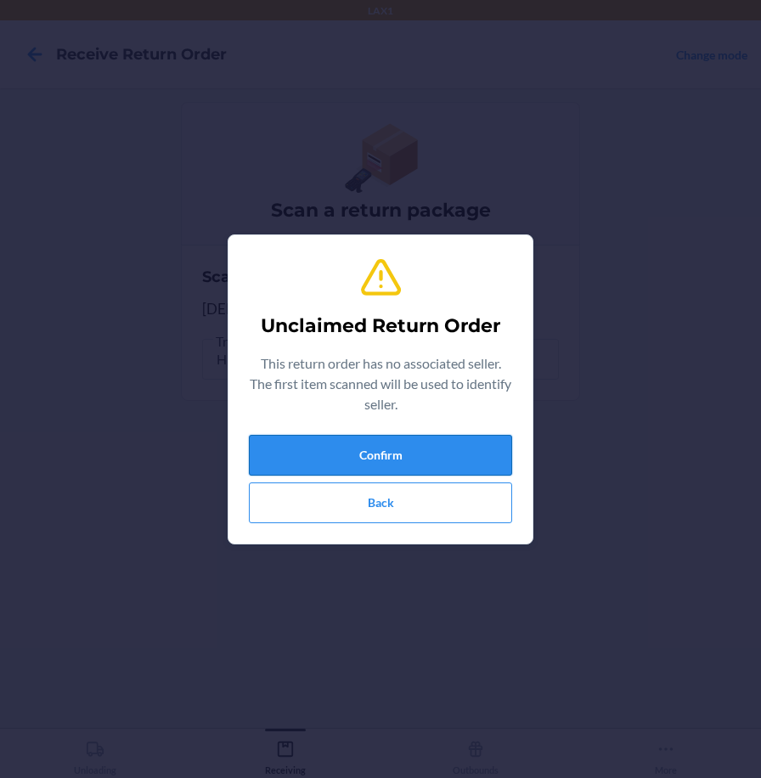
click at [424, 444] on button "Confirm" at bounding box center [380, 455] width 263 height 41
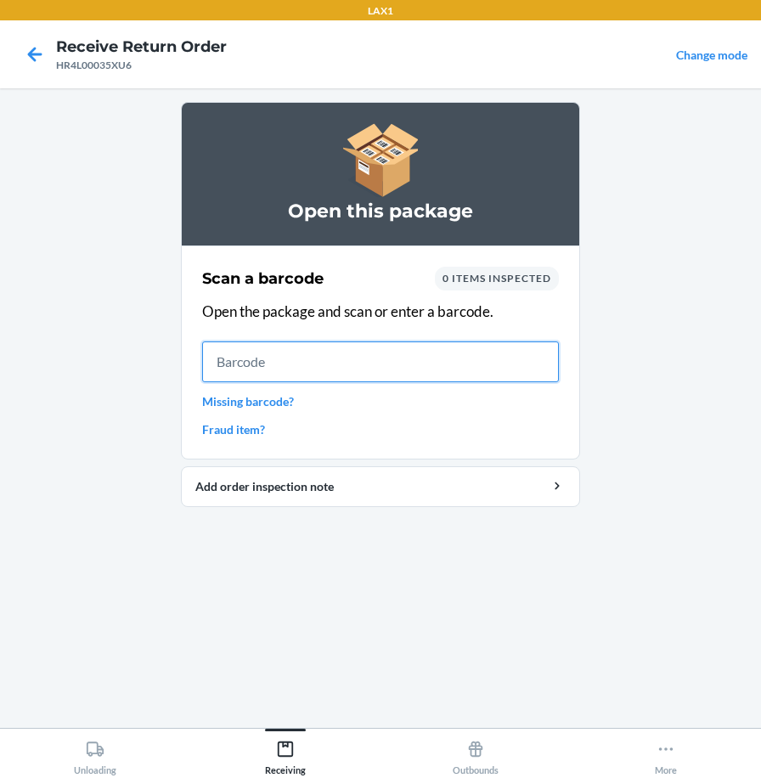
click at [528, 359] on input "text" at bounding box center [380, 362] width 357 height 41
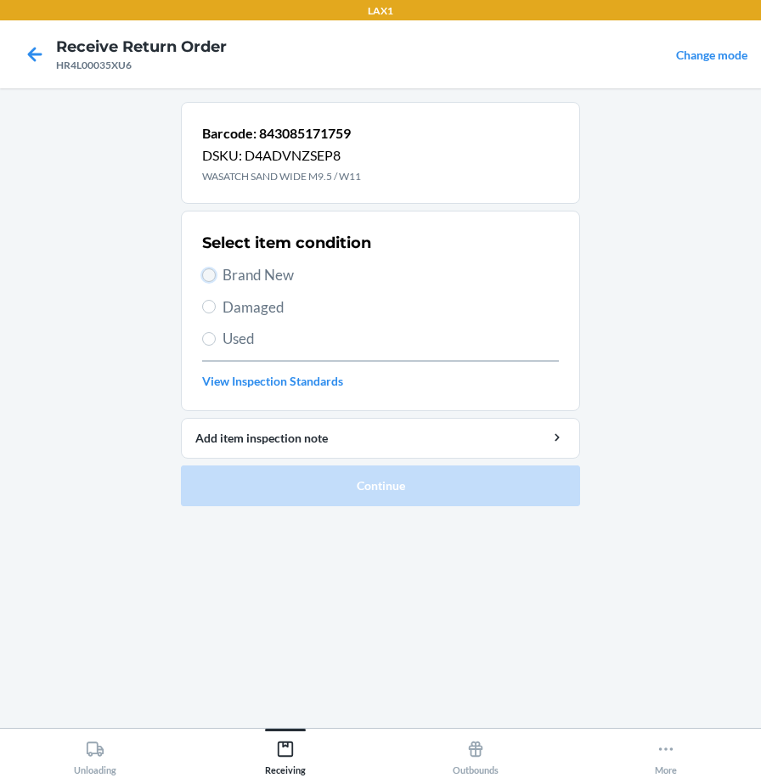
click at [210, 280] on input "Brand New" at bounding box center [209, 276] width 14 height 14
radio input "true"
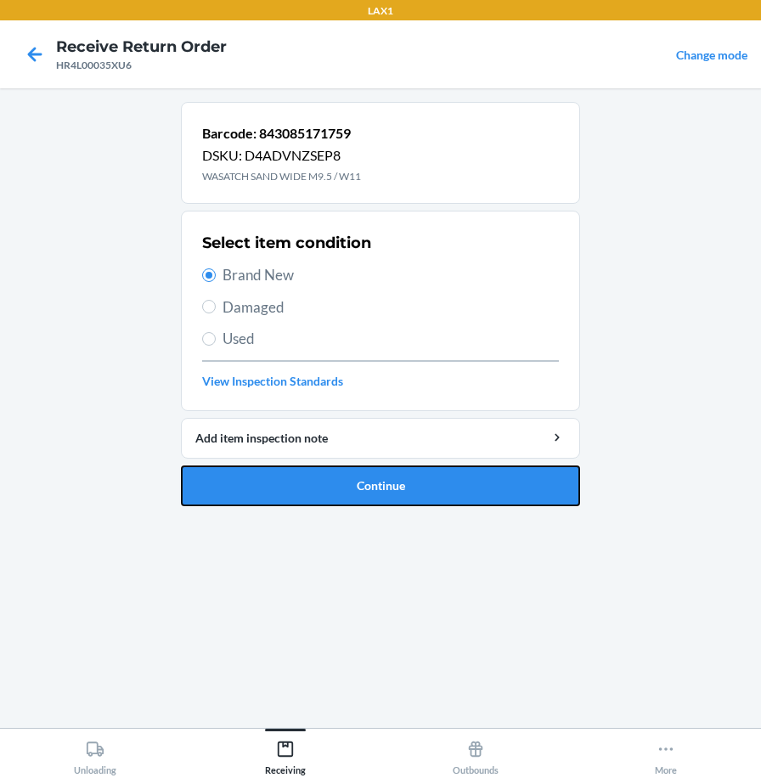
click at [368, 495] on button "Continue" at bounding box center [380, 486] width 399 height 41
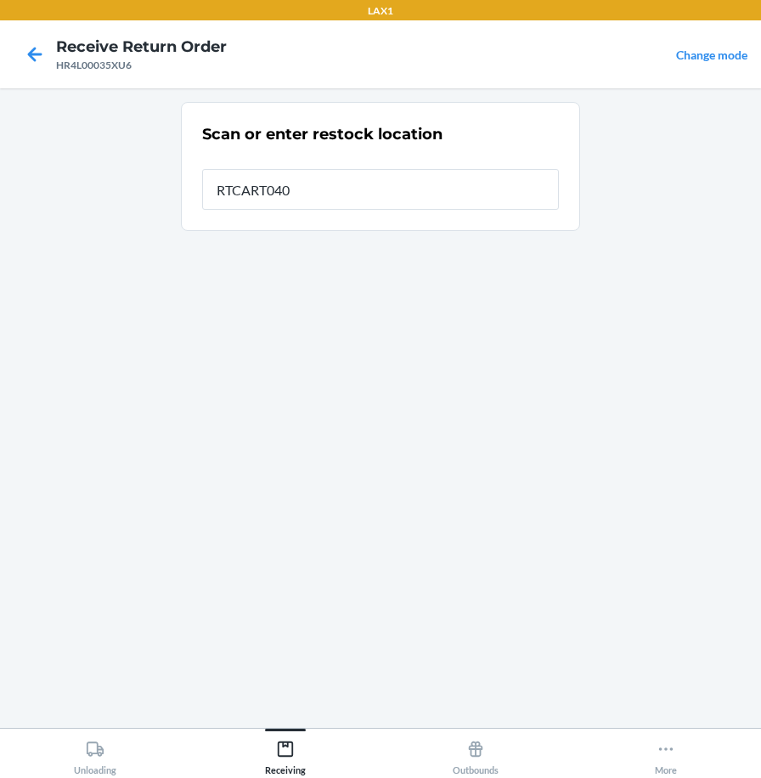
type input "RTCART040"
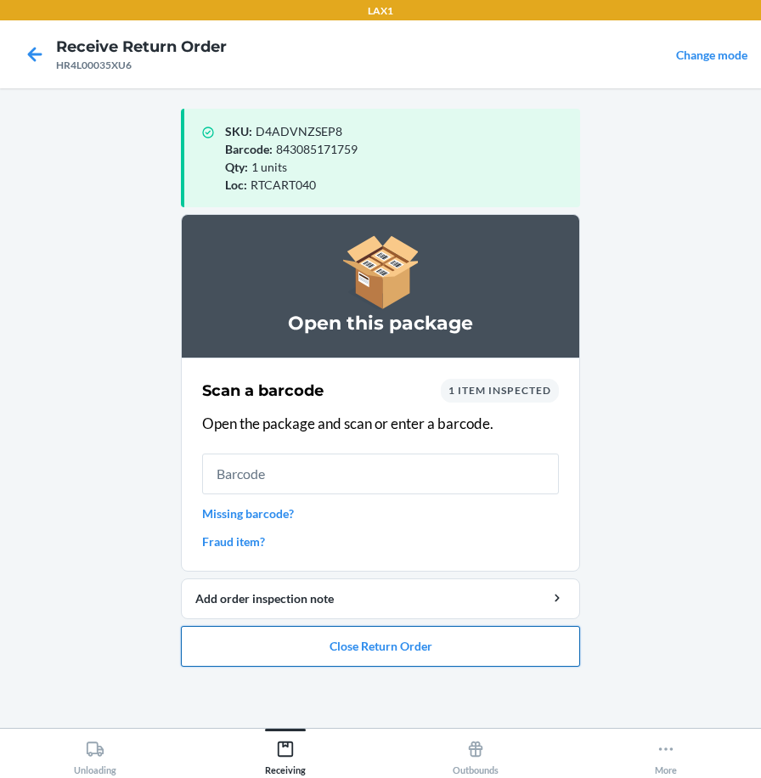
click at [365, 658] on button "Close Return Order" at bounding box center [380, 646] width 399 height 41
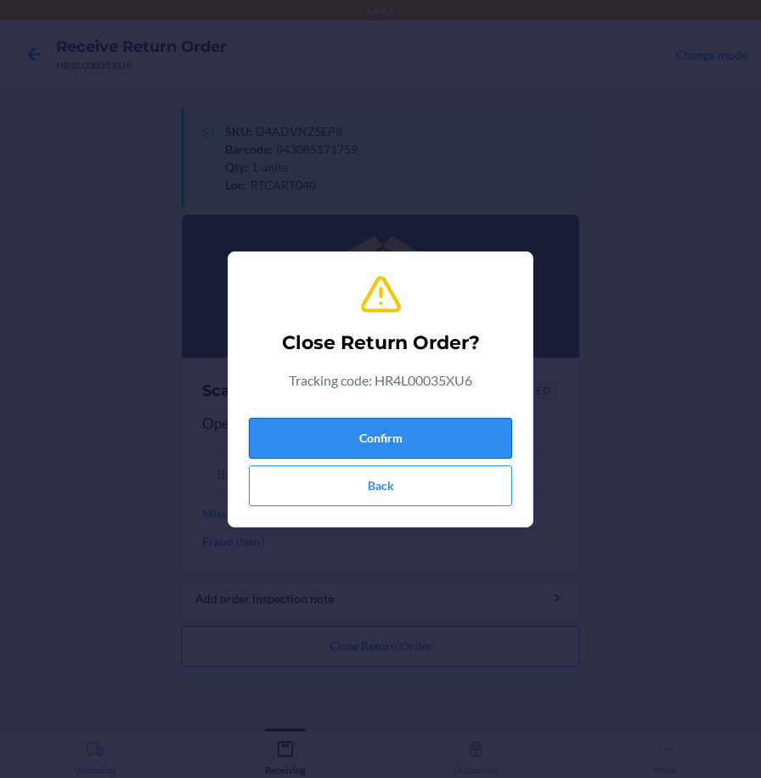
click at [482, 444] on button "Confirm" at bounding box center [380, 438] width 263 height 41
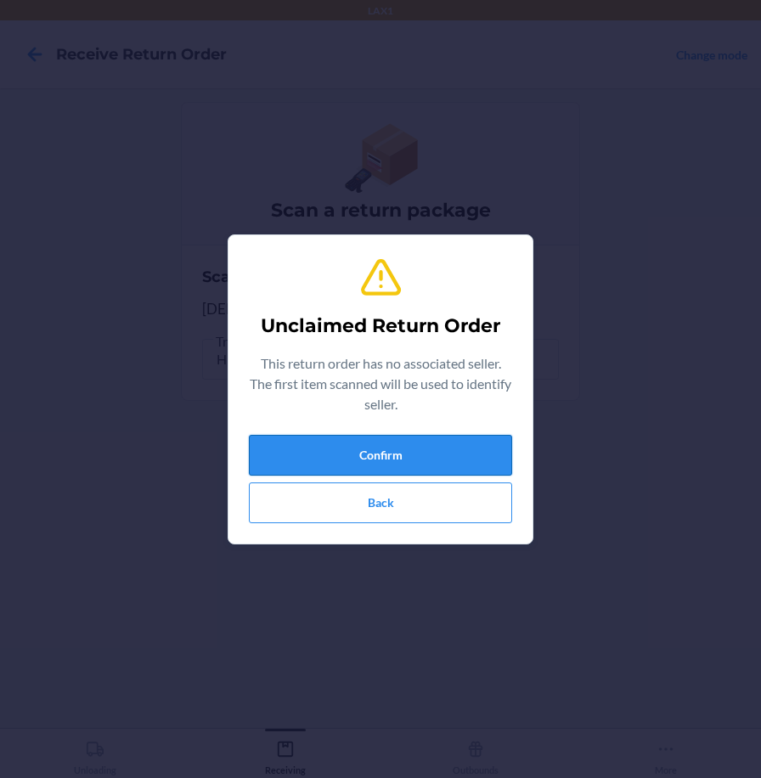
click at [470, 440] on button "Confirm" at bounding box center [380, 455] width 263 height 41
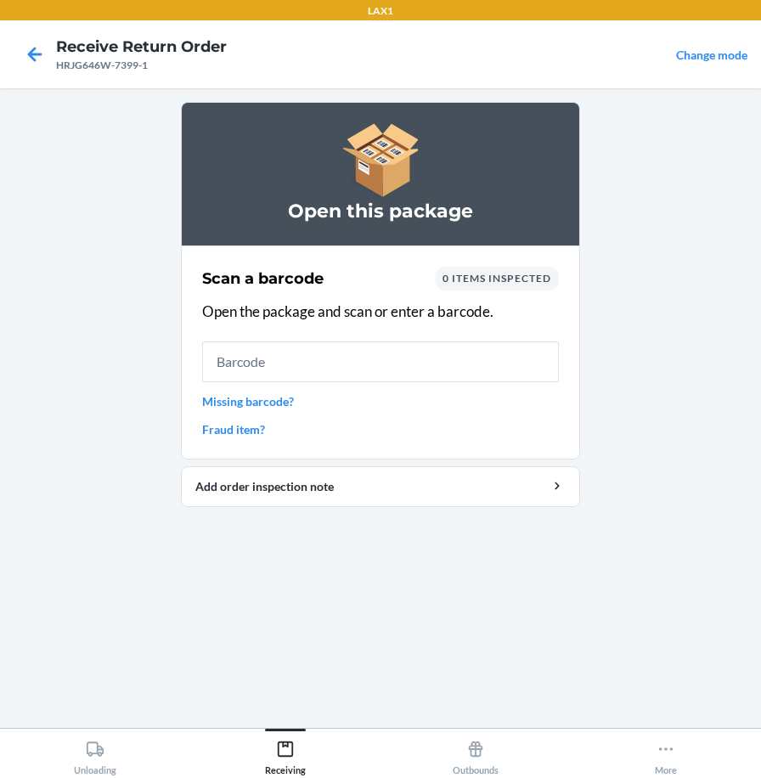
click at [444, 359] on input "text" at bounding box center [380, 362] width 357 height 41
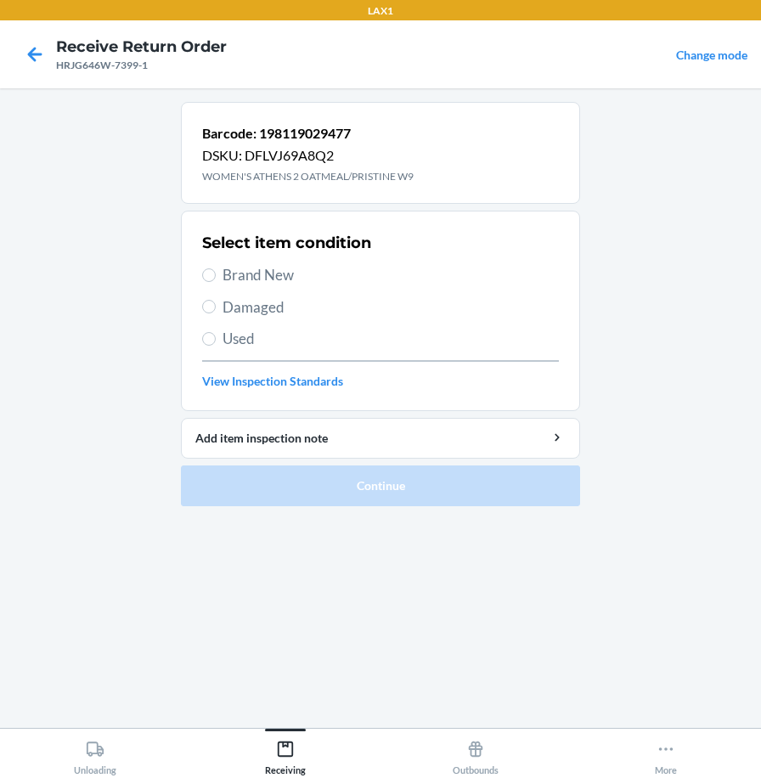
click at [243, 278] on span "Brand New" at bounding box center [391, 275] width 337 height 22
click at [216, 278] on input "Brand New" at bounding box center [209, 276] width 14 height 14
radio input "true"
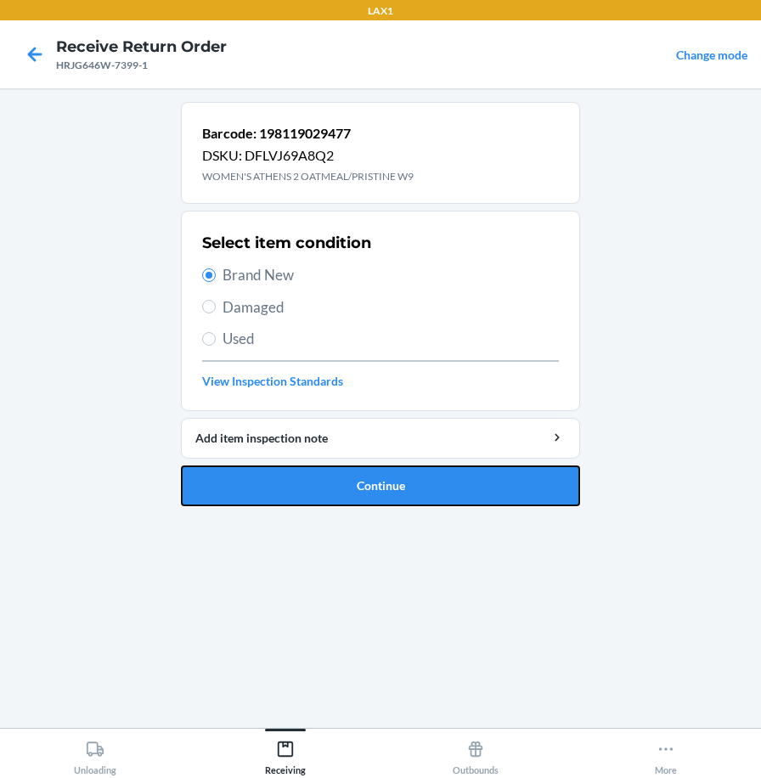
drag, startPoint x: 290, startPoint y: 484, endPoint x: 287, endPoint y: 476, distance: 8.9
click at [291, 484] on button "Continue" at bounding box center [380, 486] width 399 height 41
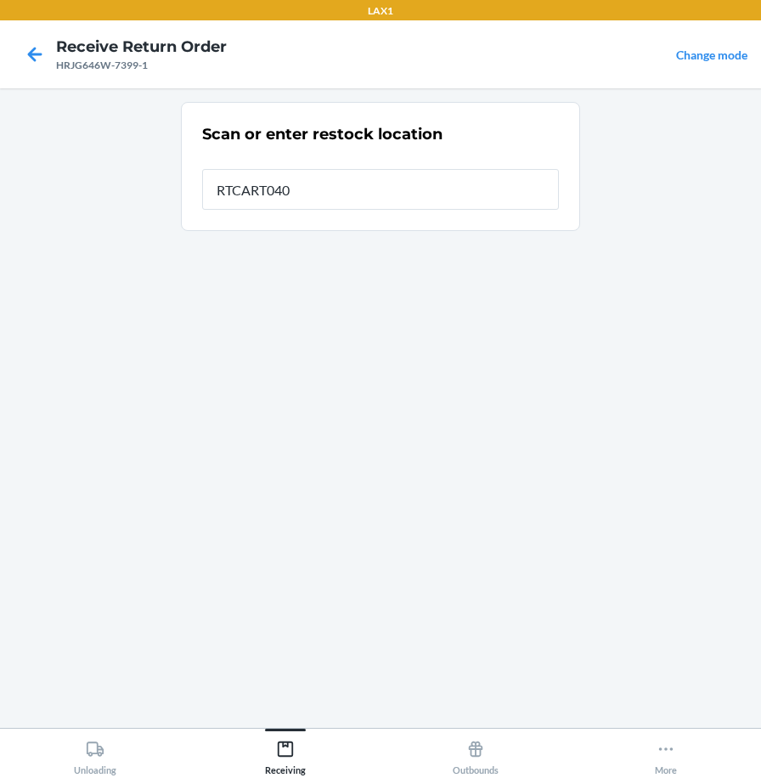
type input "RTCART040"
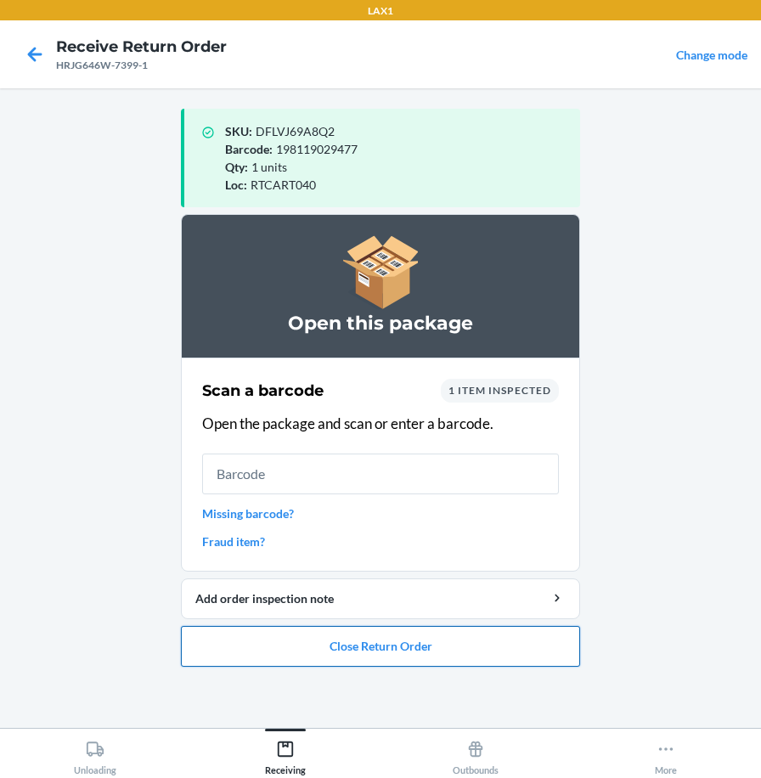
click at [454, 656] on button "Close Return Order" at bounding box center [380, 646] width 399 height 41
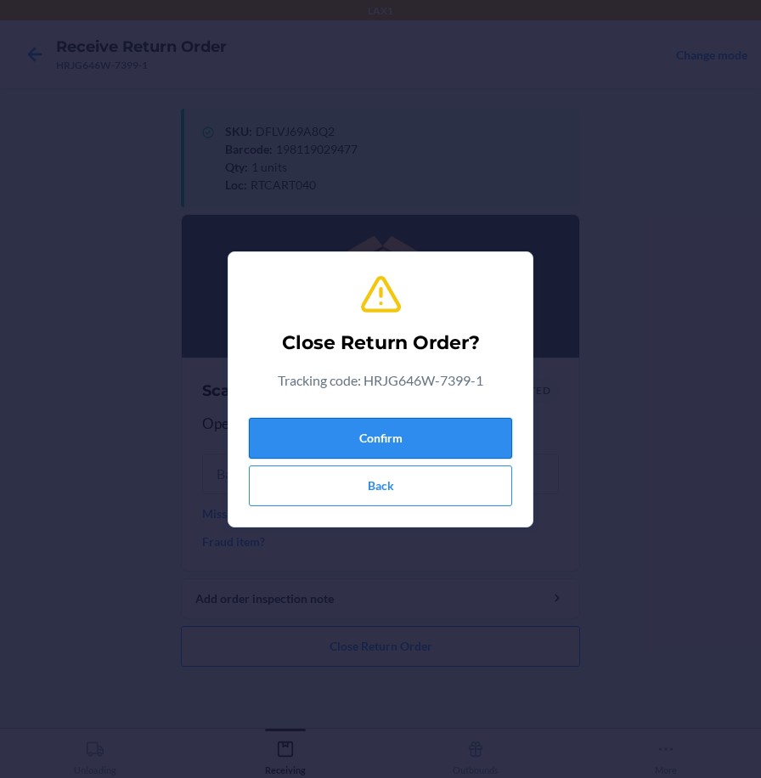
click at [484, 438] on button "Confirm" at bounding box center [380, 438] width 263 height 41
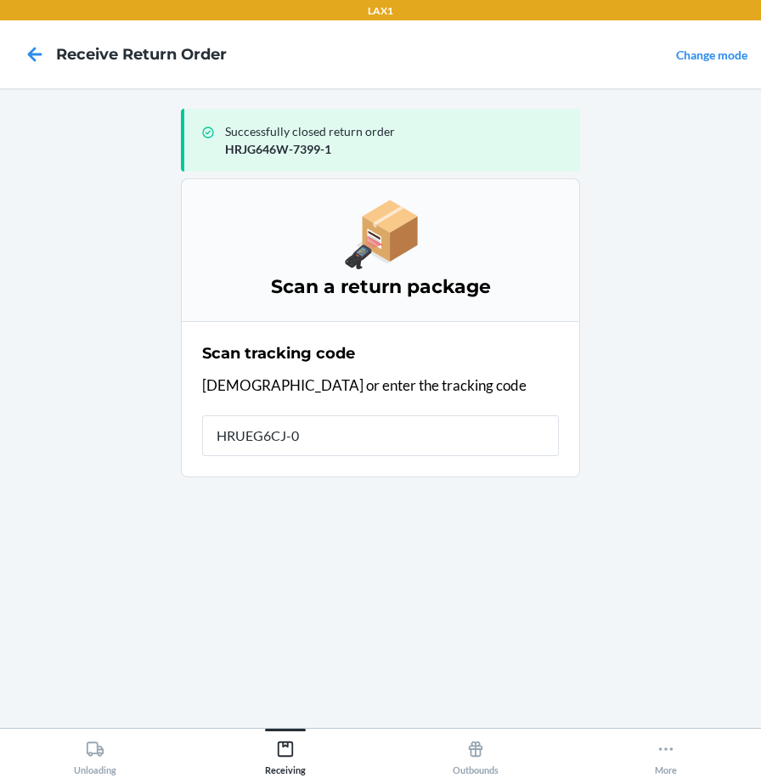
type input "HRUEG6CJ-06"
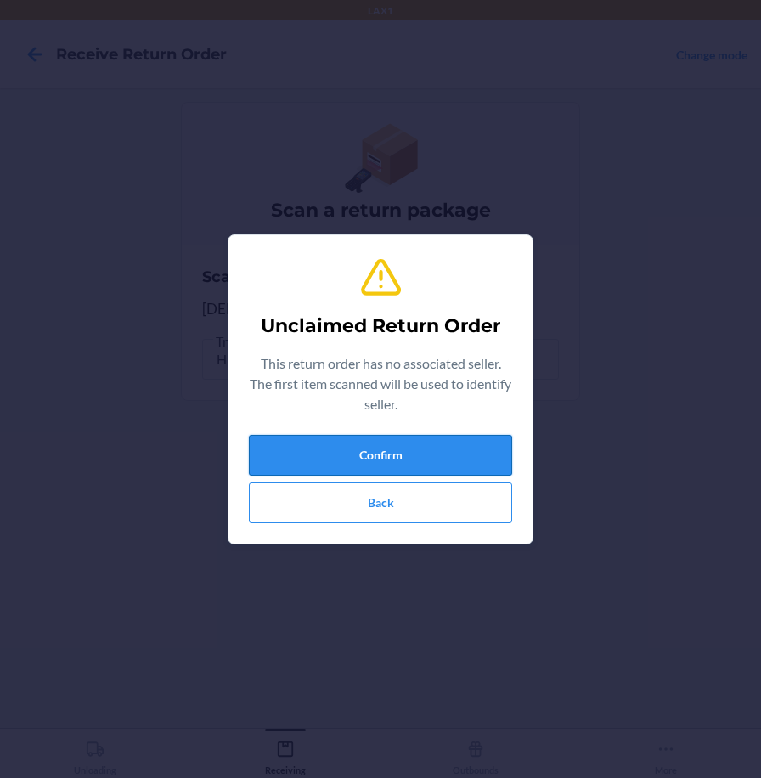
click at [506, 438] on button "Confirm" at bounding box center [380, 455] width 263 height 41
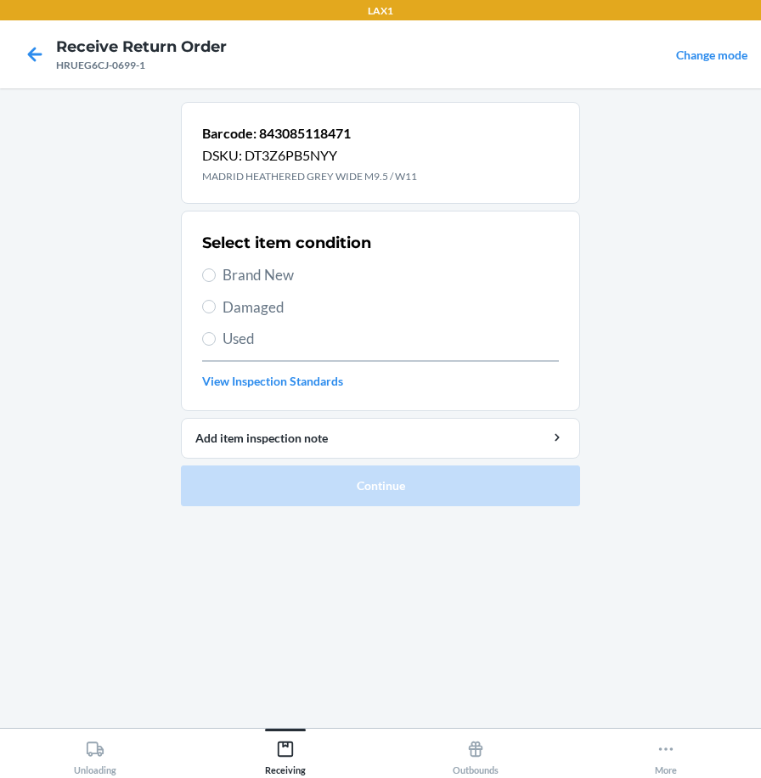
click at [291, 274] on span "Brand New" at bounding box center [391, 275] width 337 height 22
click at [216, 274] on input "Brand New" at bounding box center [209, 276] width 14 height 14
radio input "true"
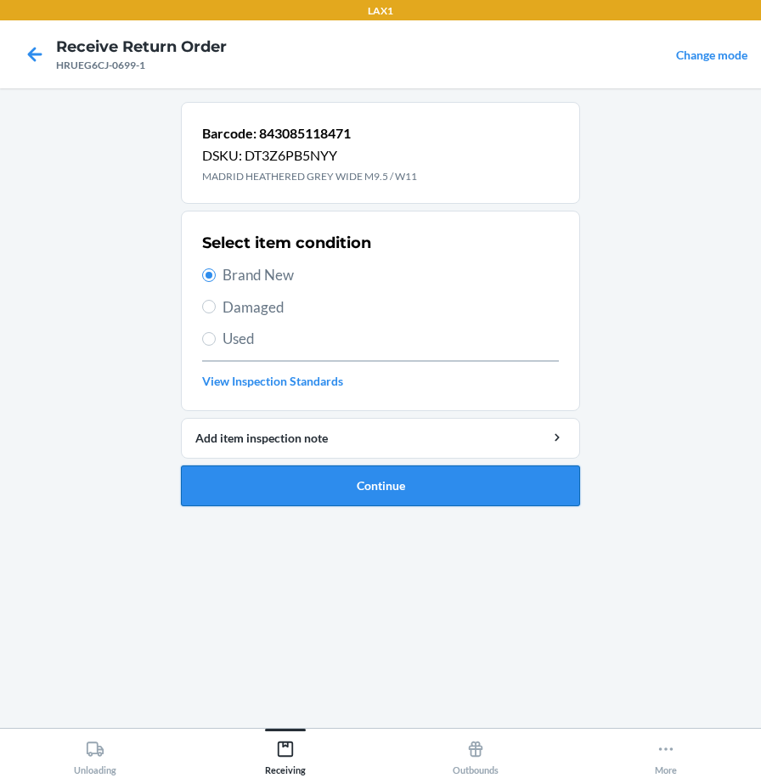
click at [328, 484] on button "Continue" at bounding box center [380, 486] width 399 height 41
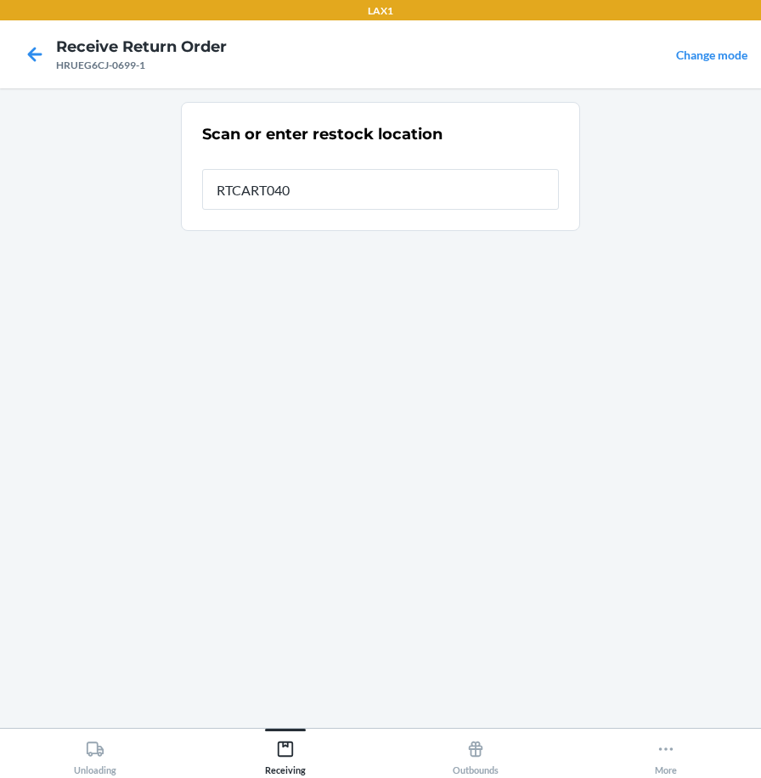
type input "RTCART040"
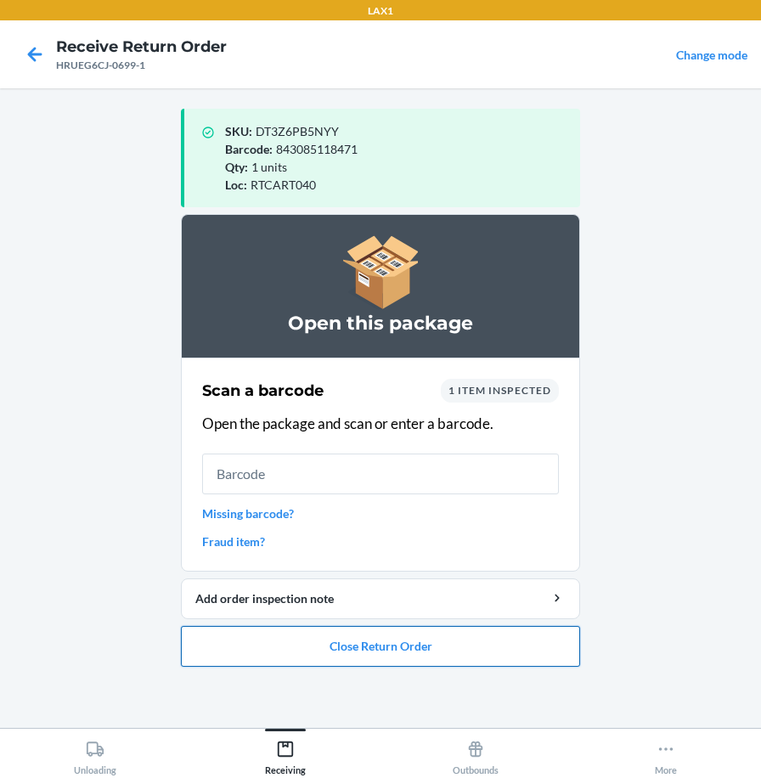
click at [357, 652] on button "Close Return Order" at bounding box center [380, 646] width 399 height 41
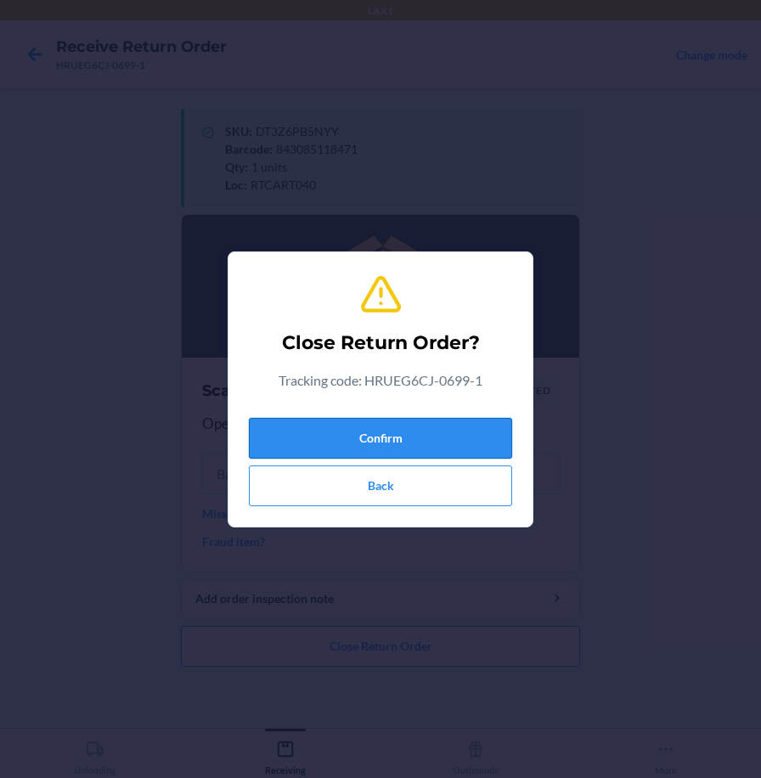
click at [407, 433] on button "Confirm" at bounding box center [380, 438] width 263 height 41
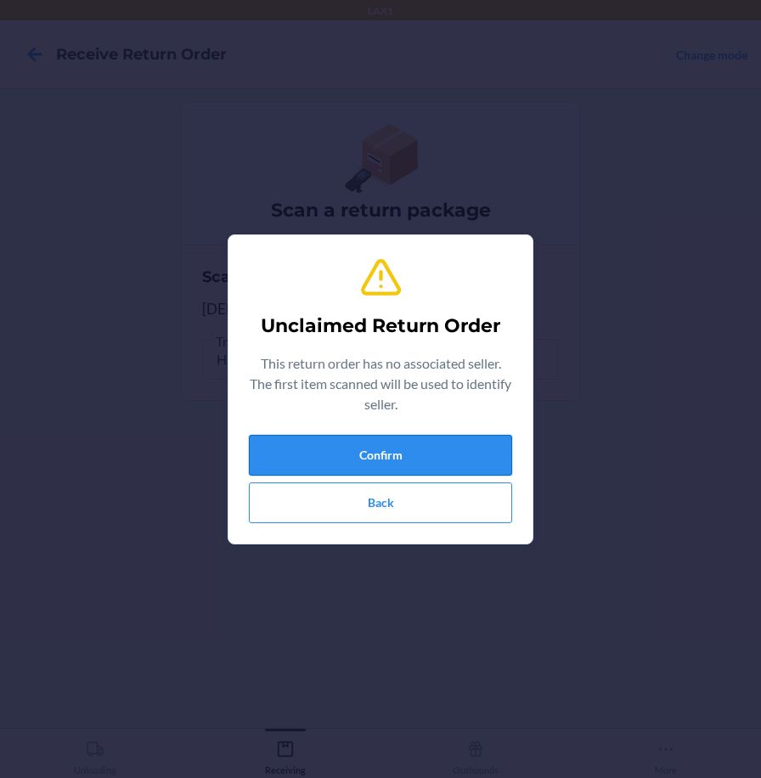
click at [379, 451] on button "Confirm" at bounding box center [380, 455] width 263 height 41
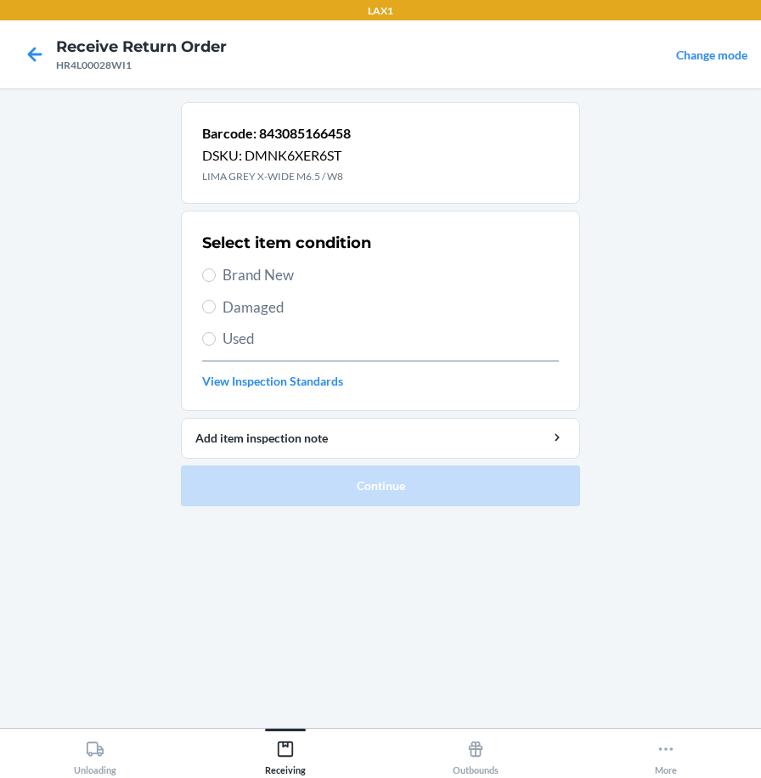
click at [227, 274] on span "Brand New" at bounding box center [391, 275] width 337 height 22
click at [216, 274] on input "Brand New" at bounding box center [209, 276] width 14 height 14
radio input "true"
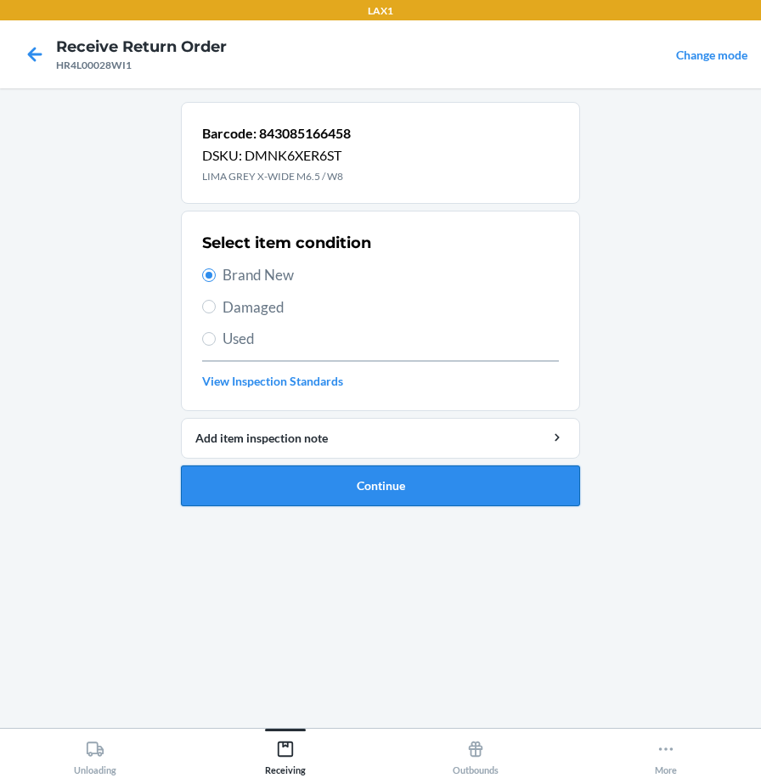
click at [243, 482] on button "Continue" at bounding box center [380, 486] width 399 height 41
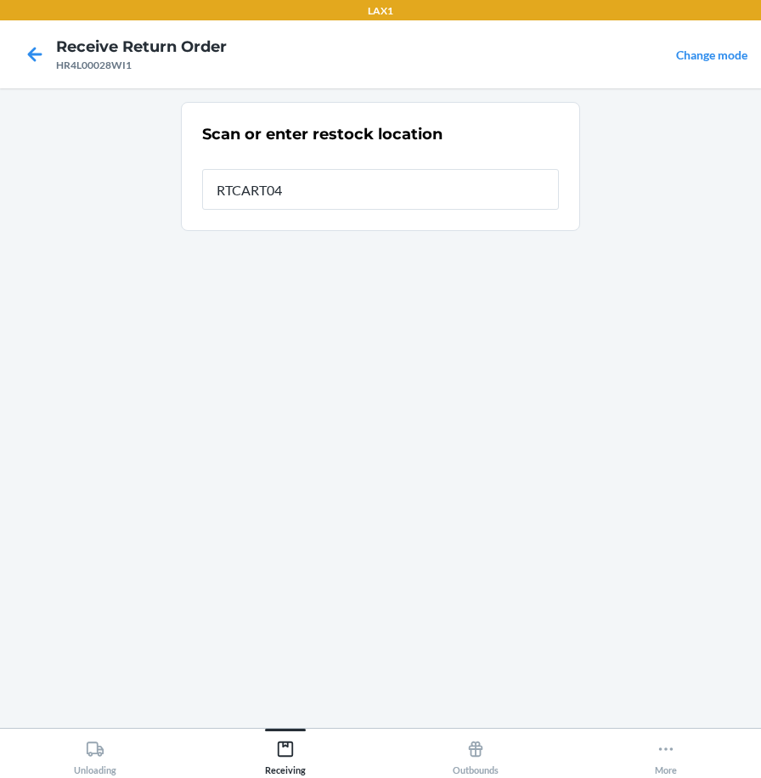
type input "RTCART040"
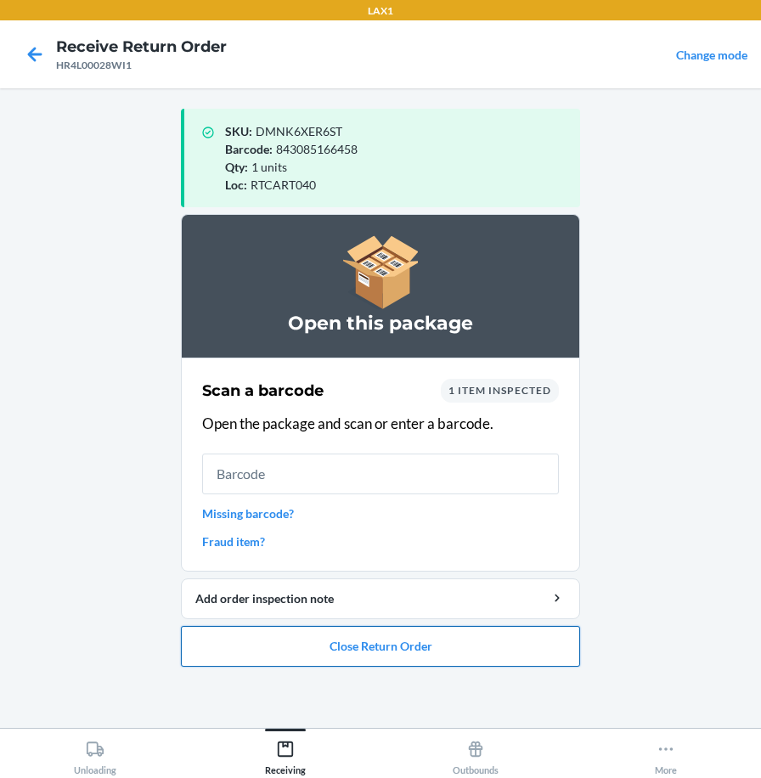
click at [348, 636] on button "Close Return Order" at bounding box center [380, 646] width 399 height 41
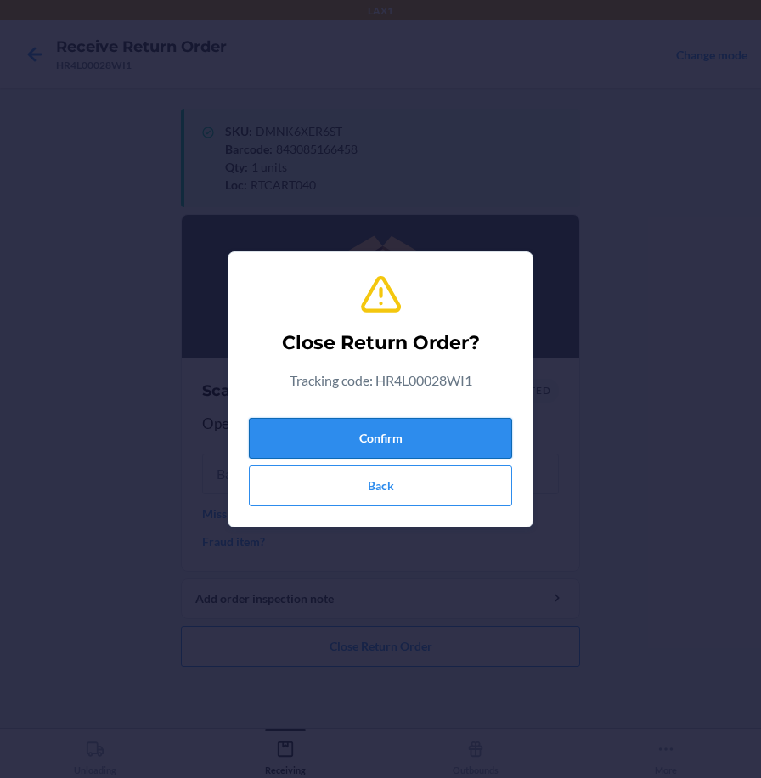
click at [426, 438] on button "Confirm" at bounding box center [380, 438] width 263 height 41
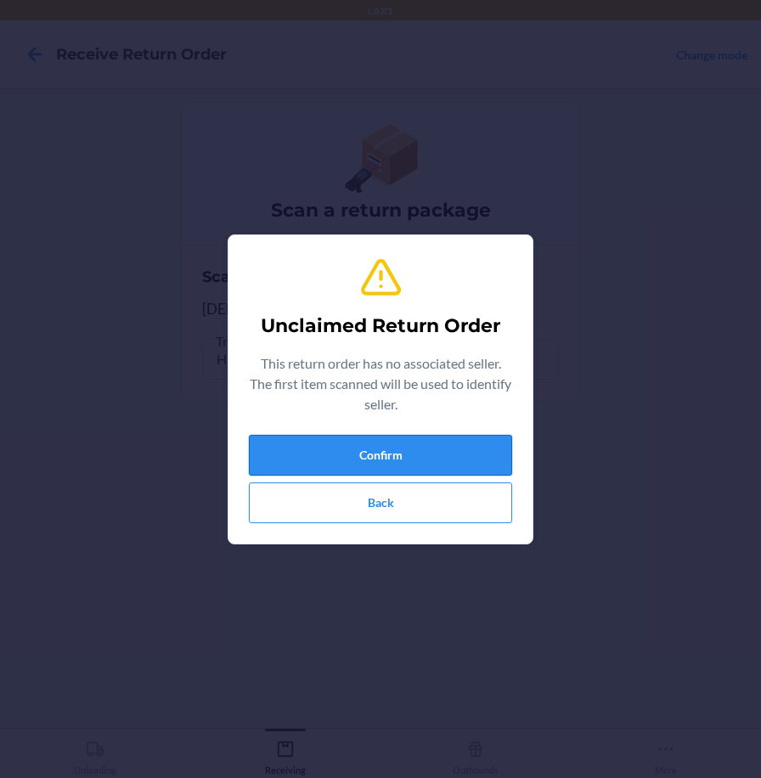
click at [354, 454] on button "Confirm" at bounding box center [380, 455] width 263 height 41
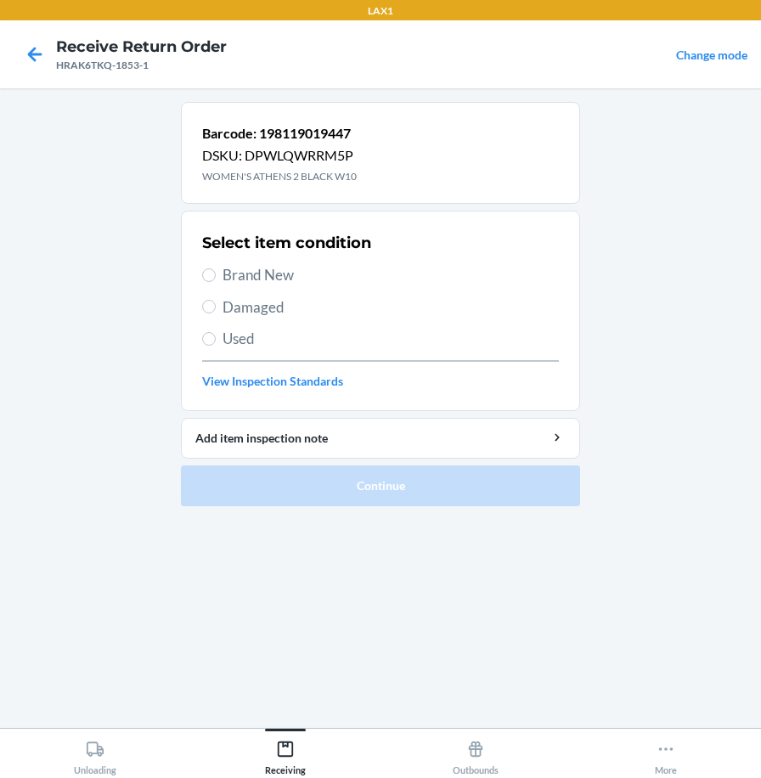
drag, startPoint x: 254, startPoint y: 269, endPoint x: 282, endPoint y: 360, distance: 96.0
click at [254, 268] on span "Brand New" at bounding box center [391, 275] width 337 height 22
click at [216, 269] on input "Brand New" at bounding box center [209, 276] width 14 height 14
radio input "true"
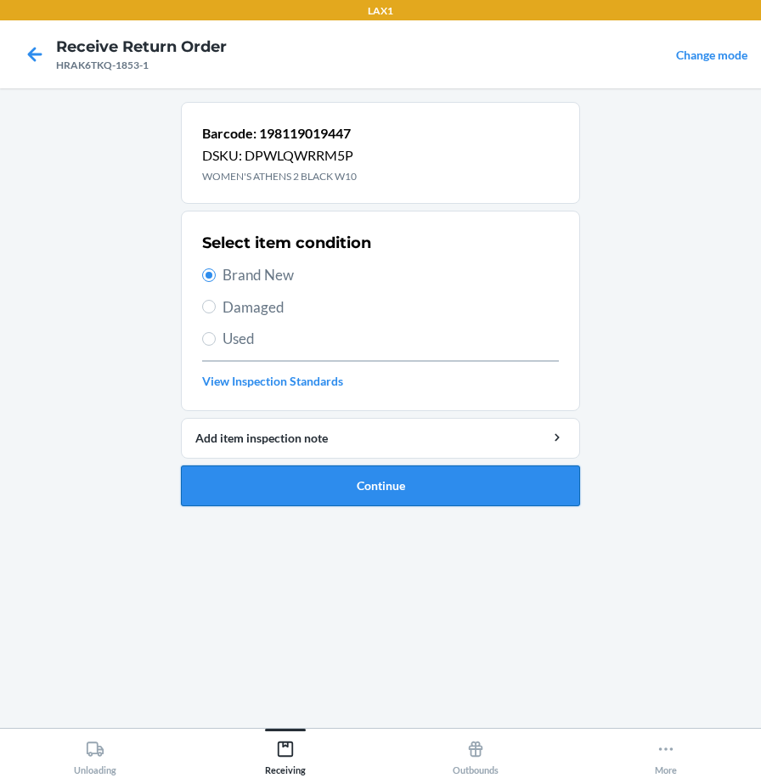
click at [322, 489] on button "Continue" at bounding box center [380, 486] width 399 height 41
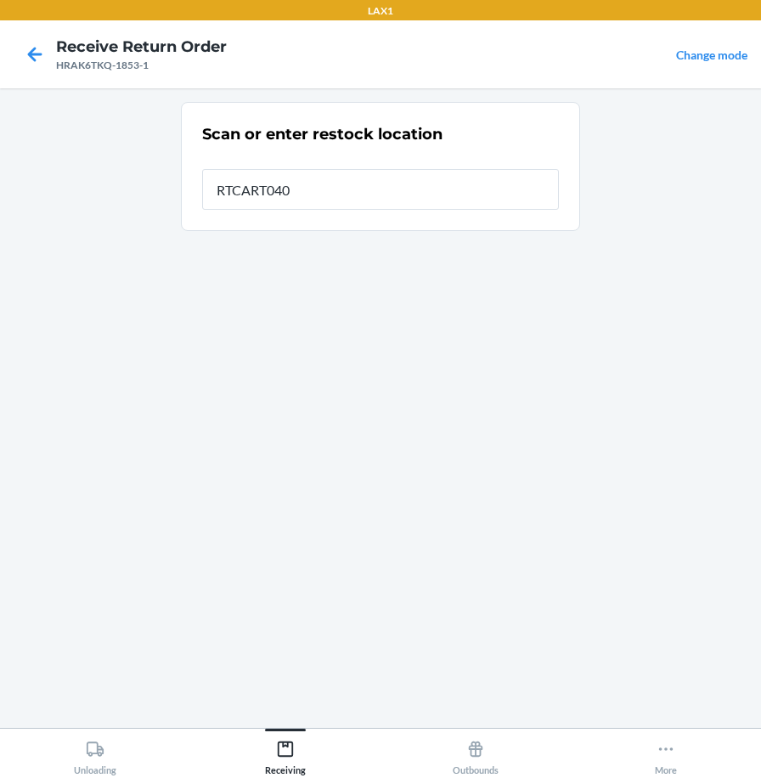
type input "RTCART040"
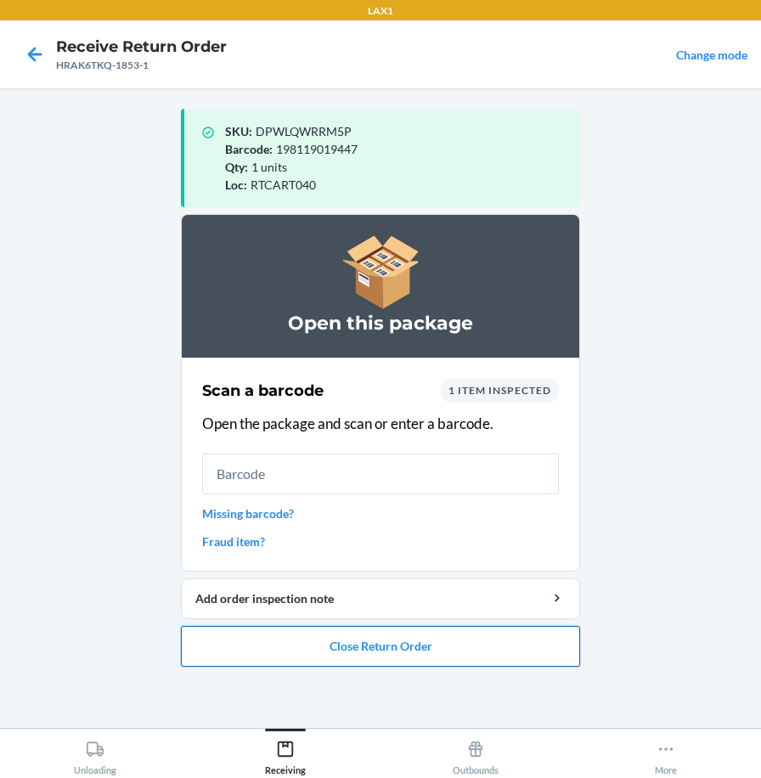
click at [506, 652] on button "Close Return Order" at bounding box center [380, 646] width 399 height 41
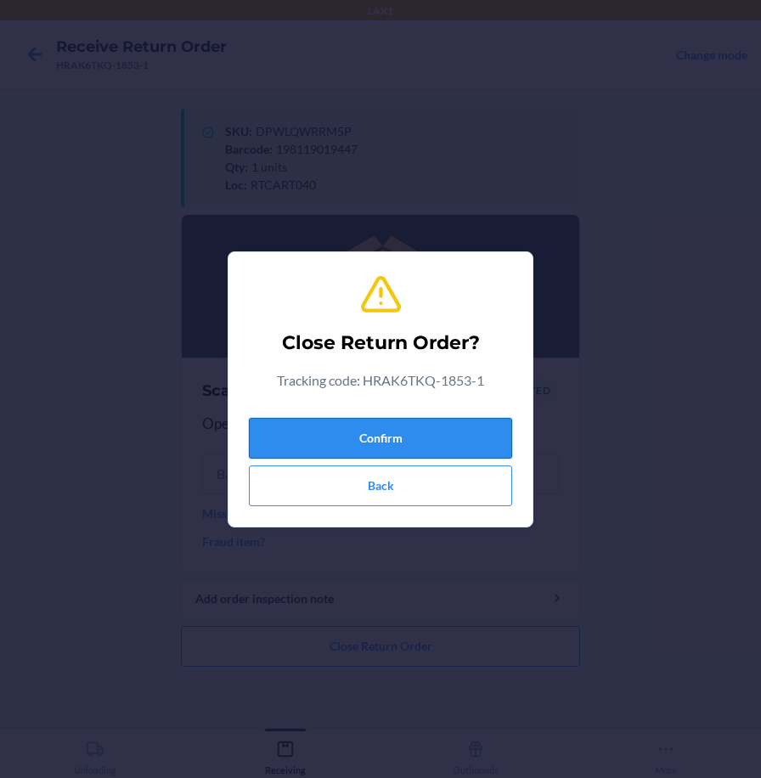
click at [493, 450] on button "Confirm" at bounding box center [380, 438] width 263 height 41
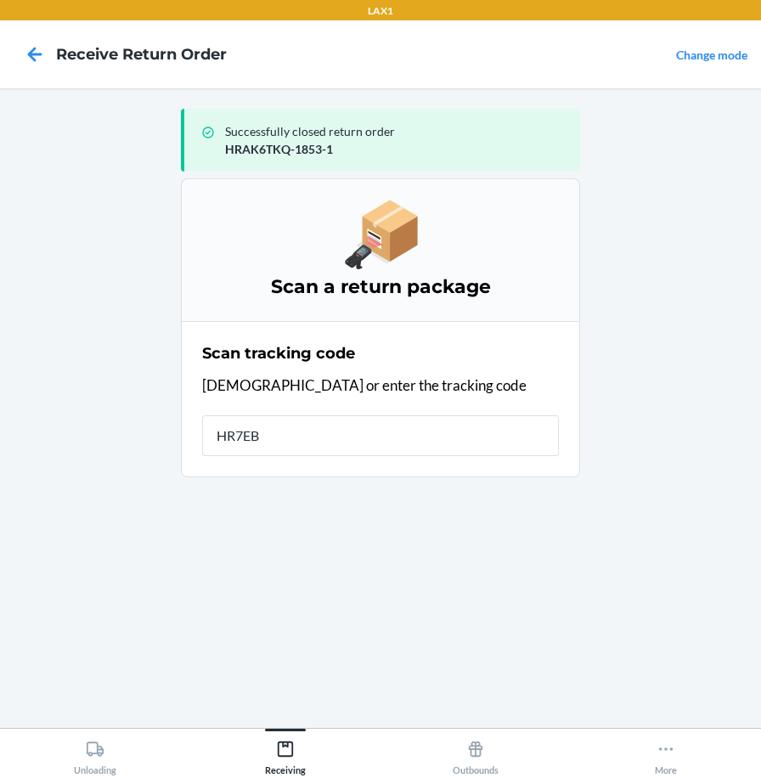
type input "HR7EBV"
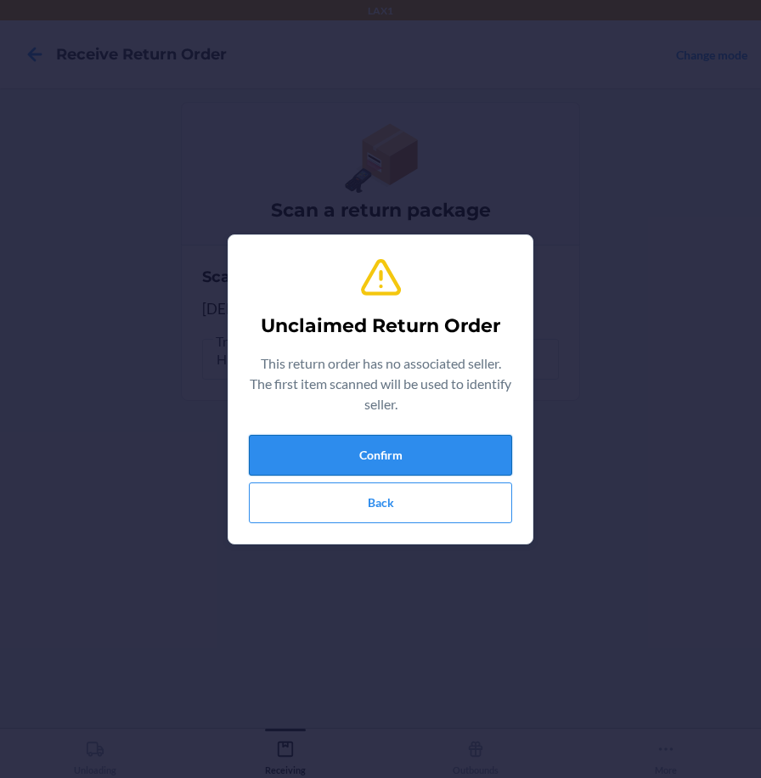
click at [350, 447] on button "Confirm" at bounding box center [380, 455] width 263 height 41
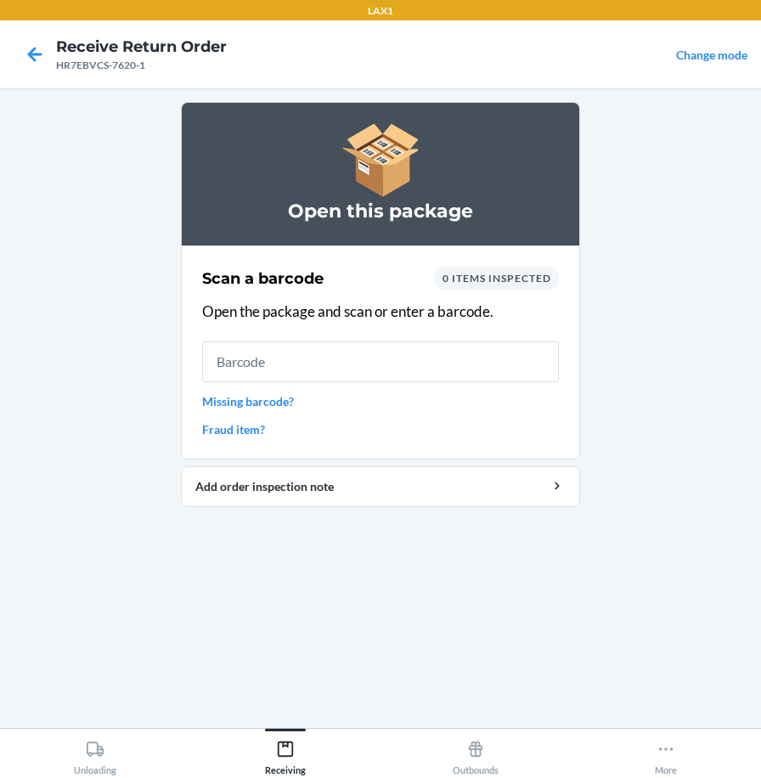
click at [359, 371] on input "text" at bounding box center [380, 362] width 357 height 41
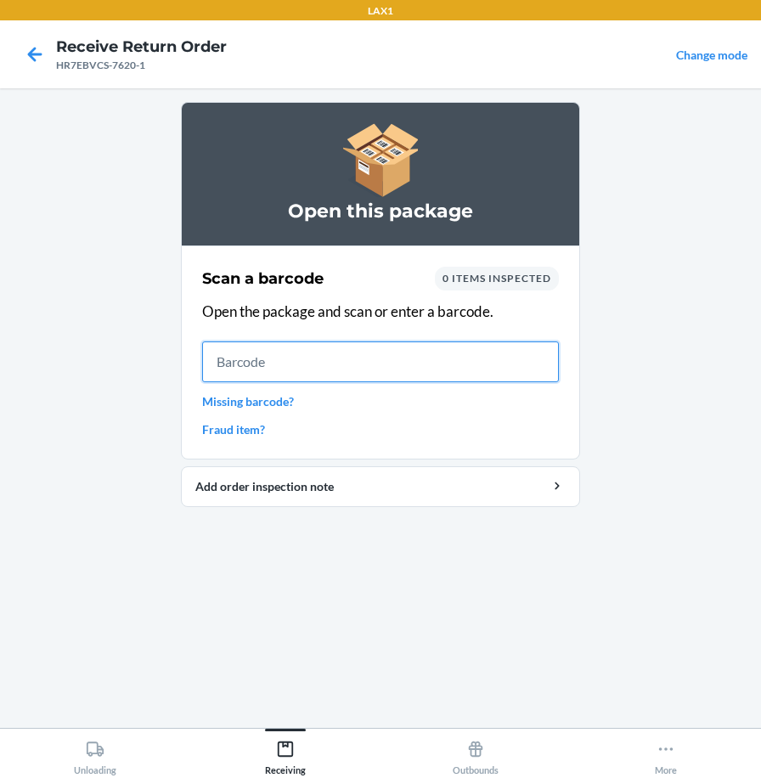
click at [455, 373] on input "text" at bounding box center [380, 362] width 357 height 41
click at [541, 358] on input "text" at bounding box center [380, 362] width 357 height 41
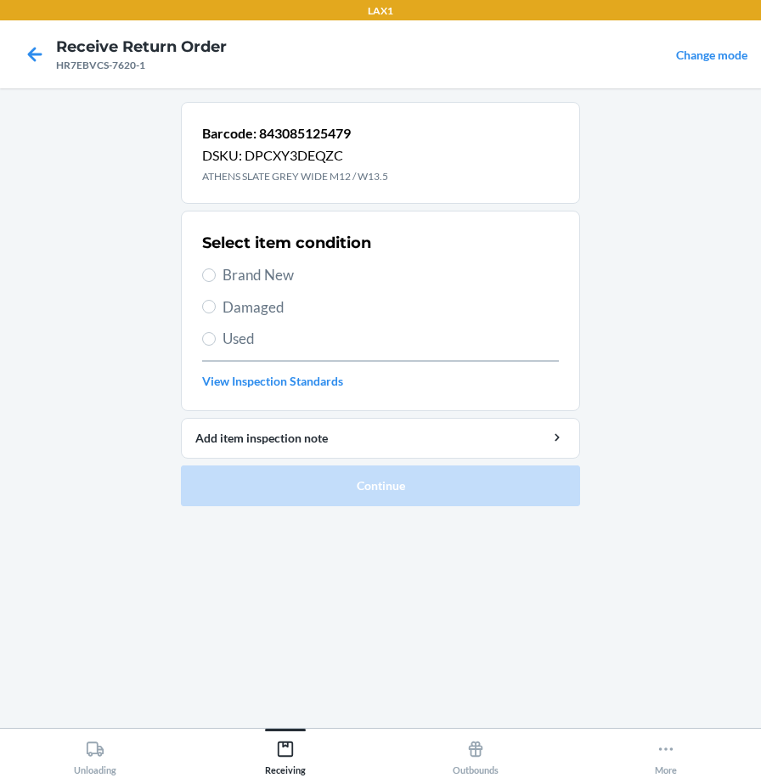
click at [291, 275] on span "Brand New" at bounding box center [391, 275] width 337 height 22
click at [216, 275] on input "Brand New" at bounding box center [209, 276] width 14 height 14
radio input "true"
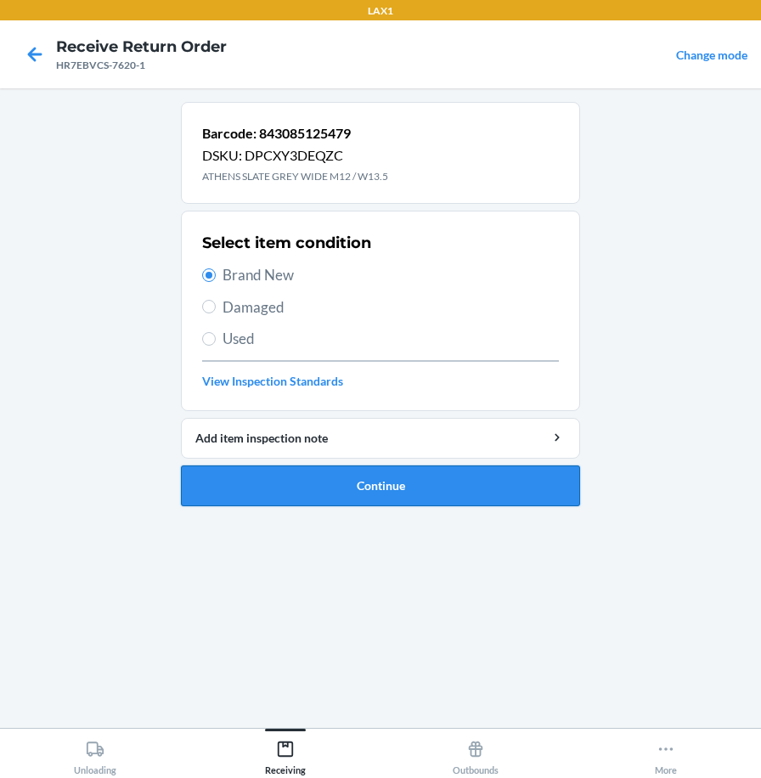
click at [332, 478] on button "Continue" at bounding box center [380, 486] width 399 height 41
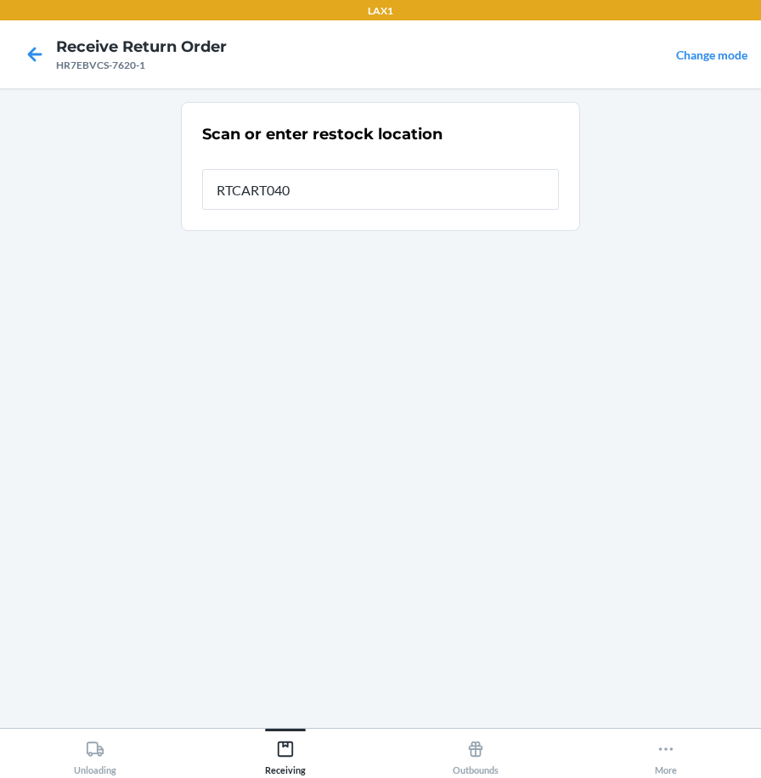
type input "RTCART040"
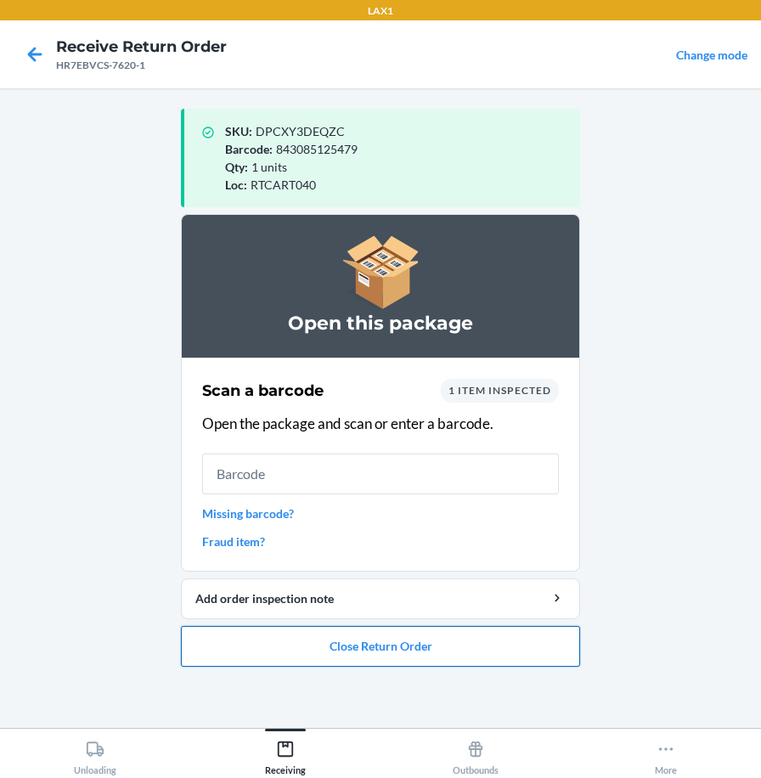
click at [343, 640] on button "Close Return Order" at bounding box center [380, 646] width 399 height 41
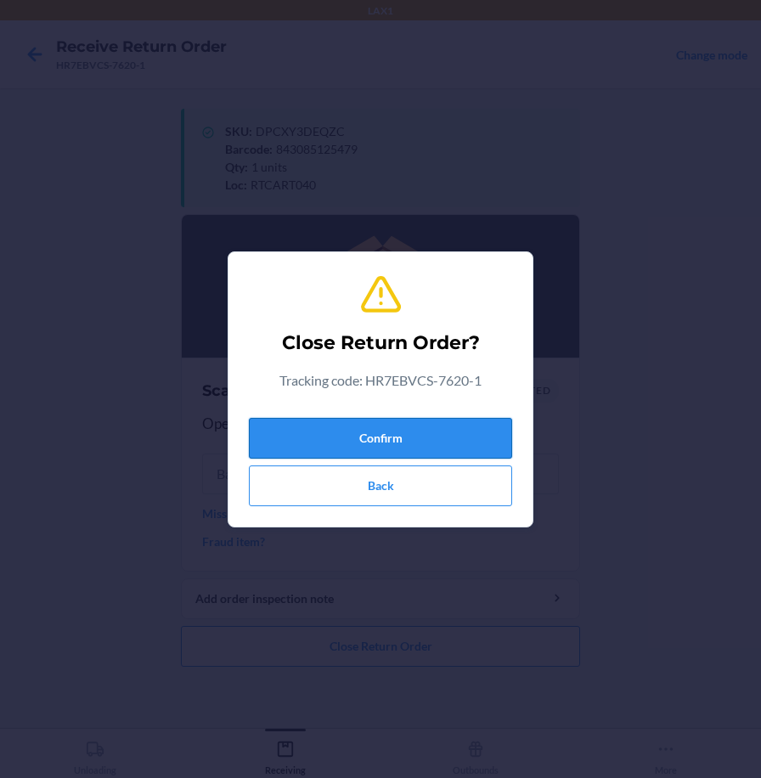
click at [389, 438] on button "Confirm" at bounding box center [380, 438] width 263 height 41
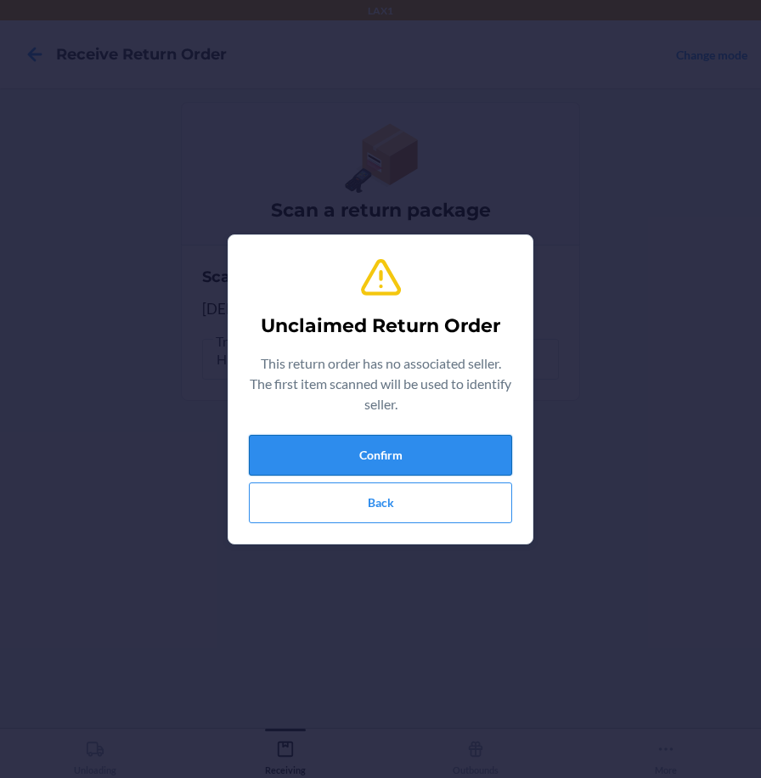
click at [398, 456] on button "Confirm" at bounding box center [380, 455] width 263 height 41
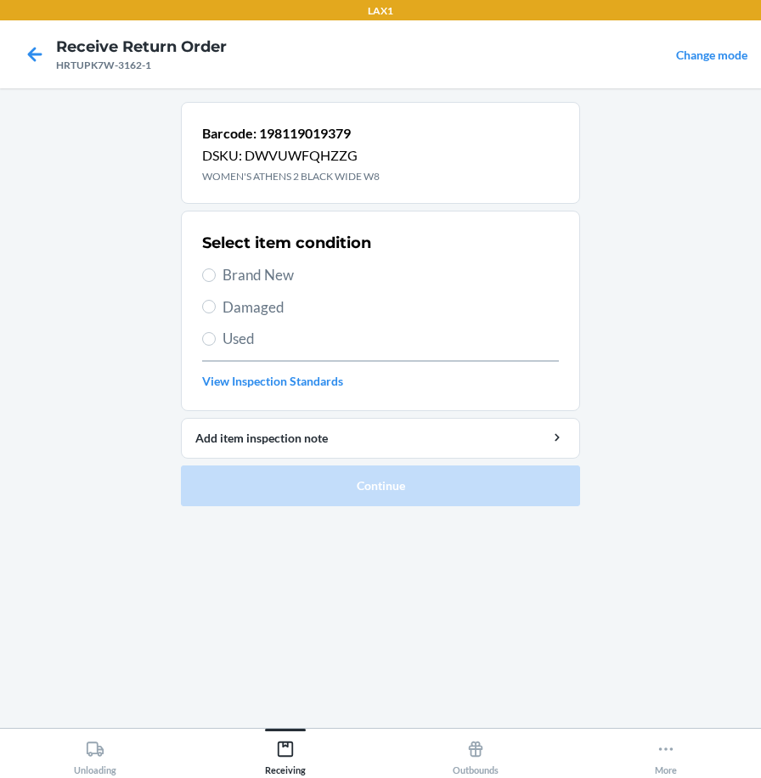
click at [282, 270] on span "Brand New" at bounding box center [391, 275] width 337 height 22
click at [216, 270] on input "Brand New" at bounding box center [209, 276] width 14 height 14
radio input "true"
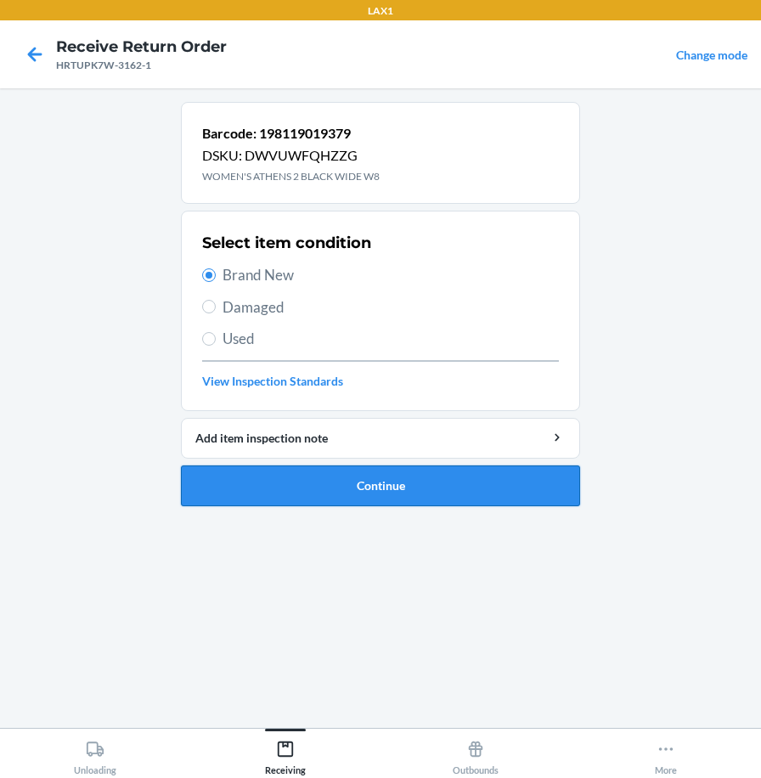
click at [246, 489] on button "Continue" at bounding box center [380, 486] width 399 height 41
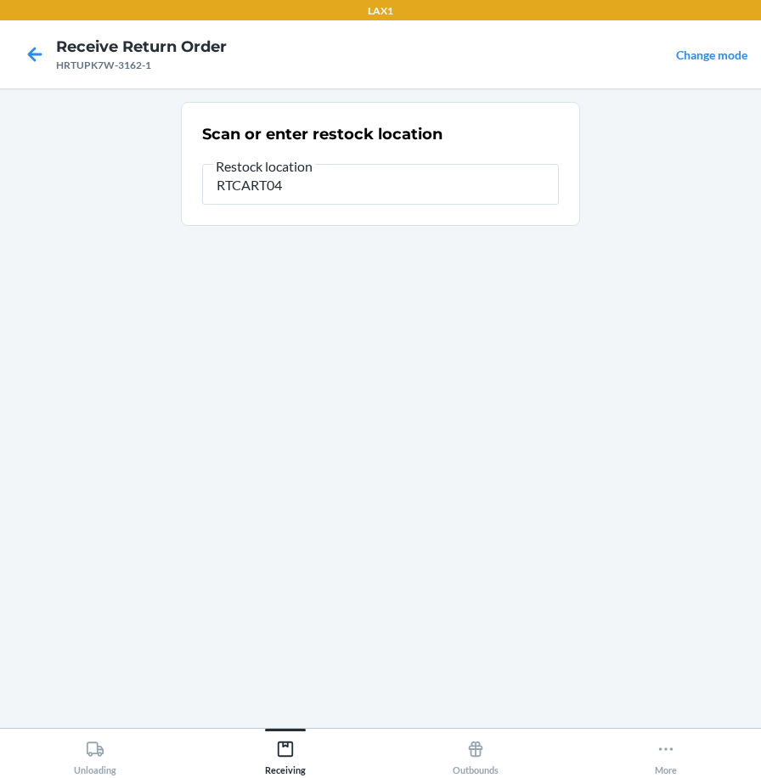
type input "RTCART040"
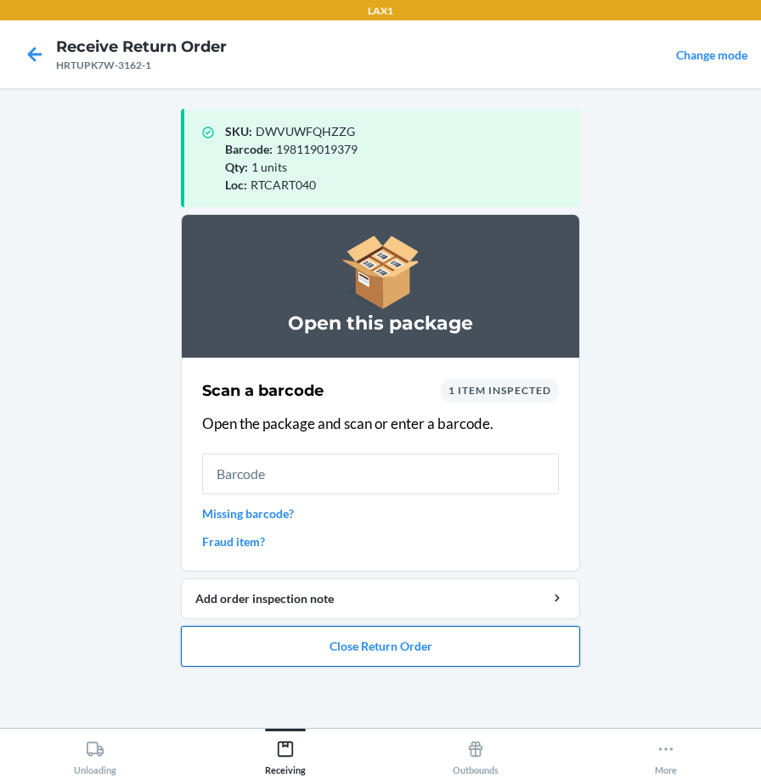
click at [292, 648] on button "Close Return Order" at bounding box center [380, 646] width 399 height 41
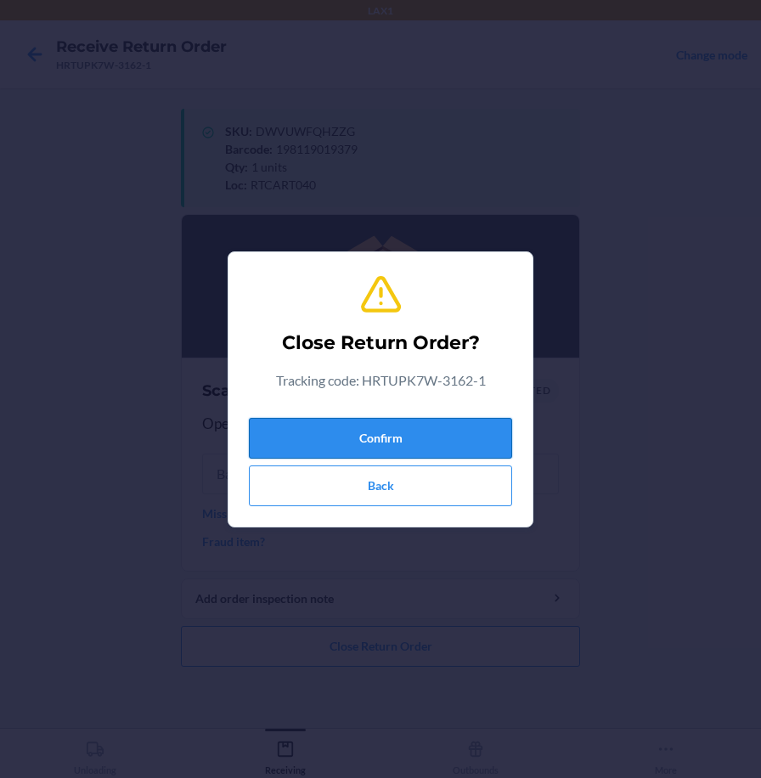
click at [399, 439] on button "Confirm" at bounding box center [380, 438] width 263 height 41
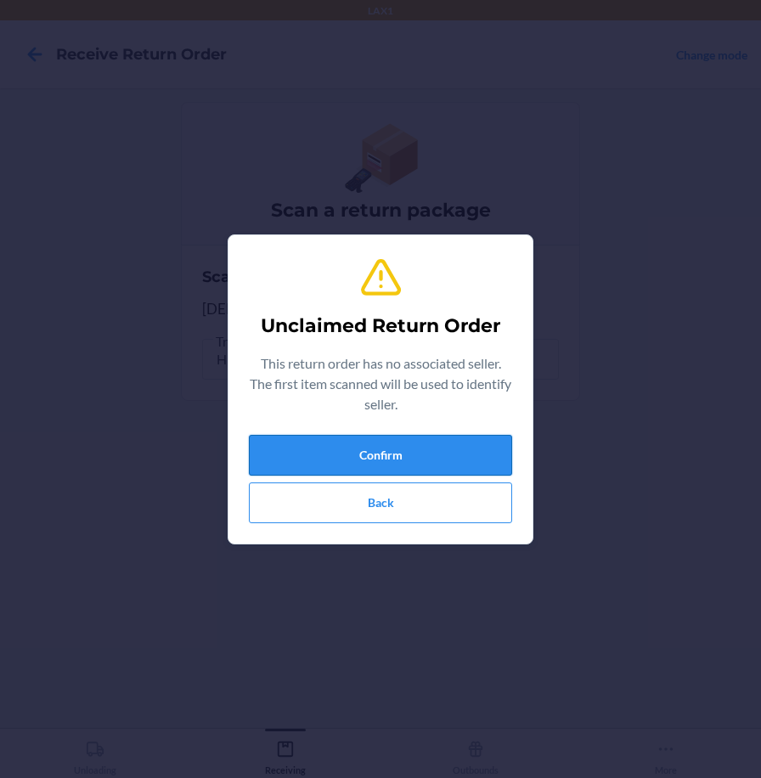
click at [399, 467] on button "Confirm" at bounding box center [380, 455] width 263 height 41
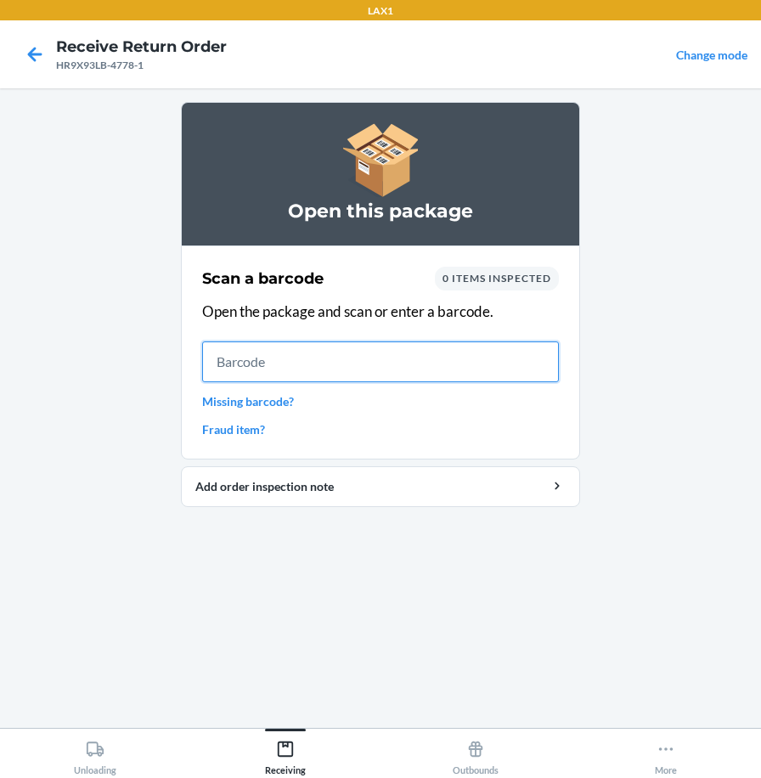
click at [536, 355] on input "text" at bounding box center [380, 362] width 357 height 41
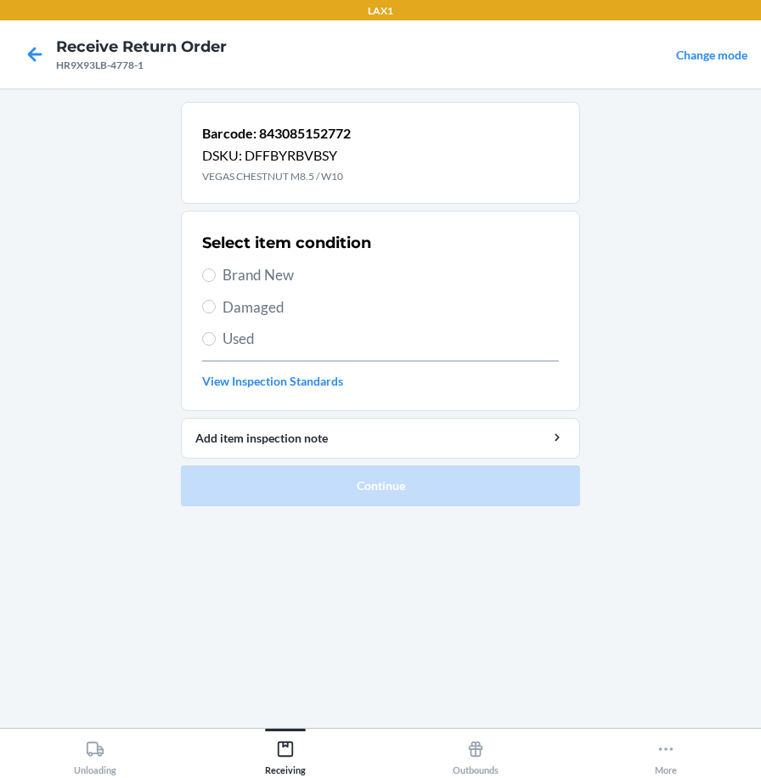
click at [293, 277] on span "Brand New" at bounding box center [391, 275] width 337 height 22
click at [216, 277] on input "Brand New" at bounding box center [209, 276] width 14 height 14
radio input "true"
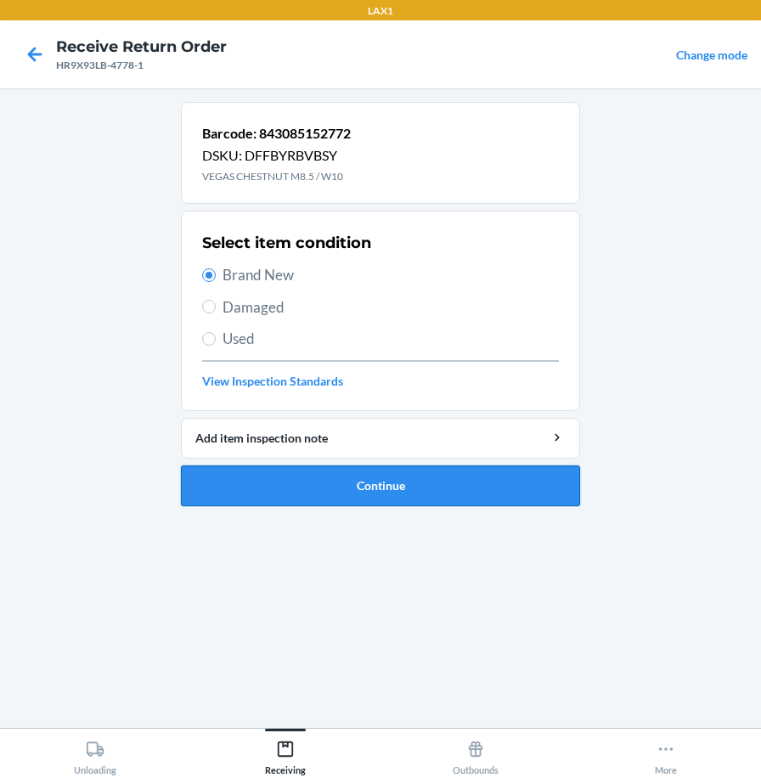
click at [352, 482] on button "Continue" at bounding box center [380, 486] width 399 height 41
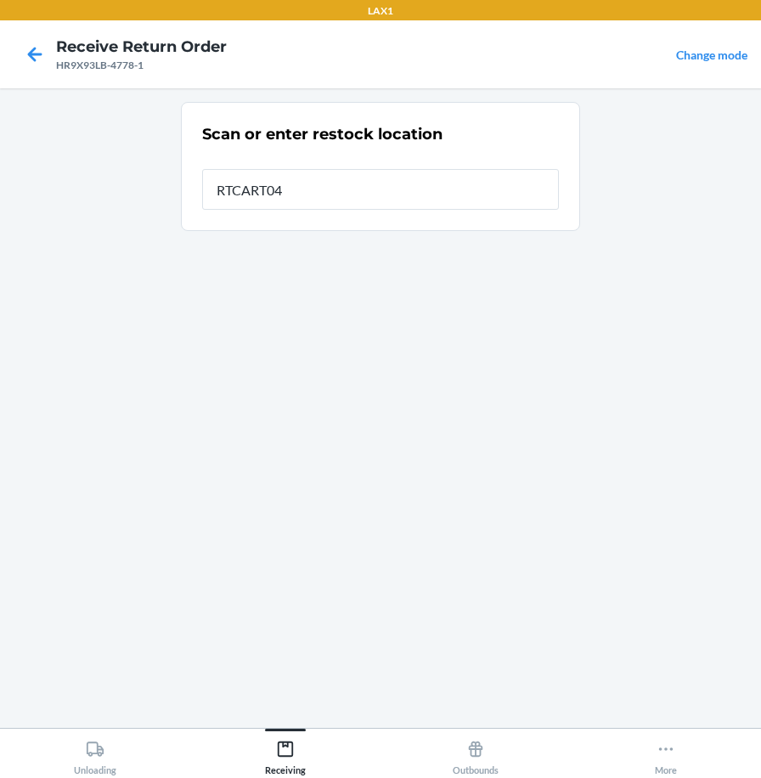
type input "RTCART040"
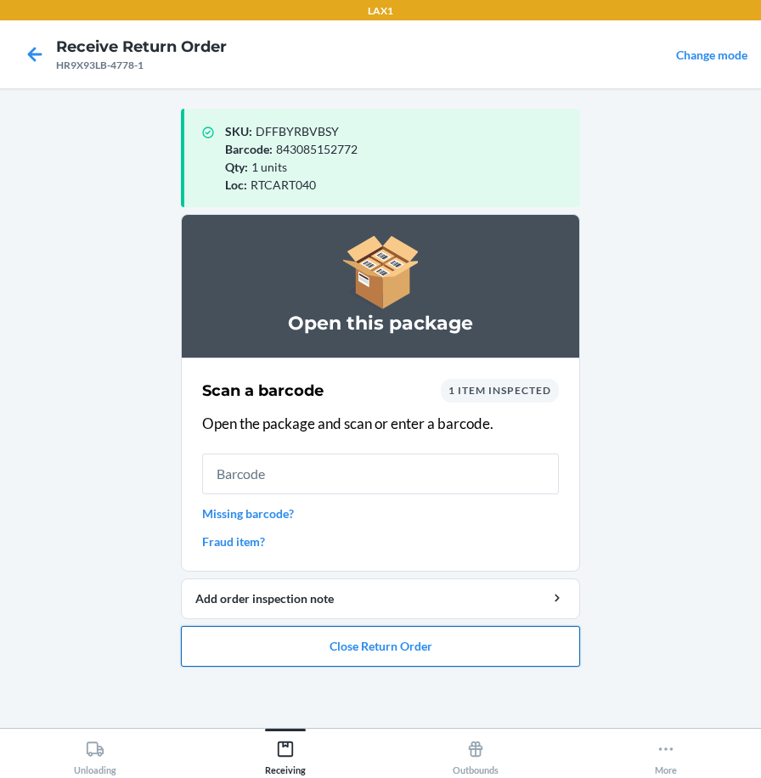
click at [213, 630] on button "Close Return Order" at bounding box center [380, 646] width 399 height 41
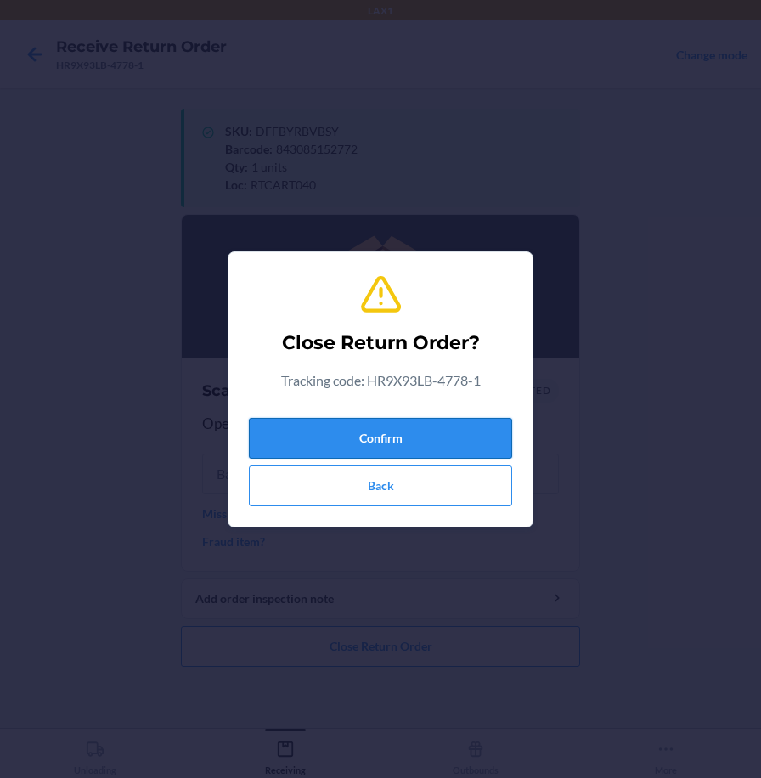
click at [323, 436] on button "Confirm" at bounding box center [380, 438] width 263 height 41
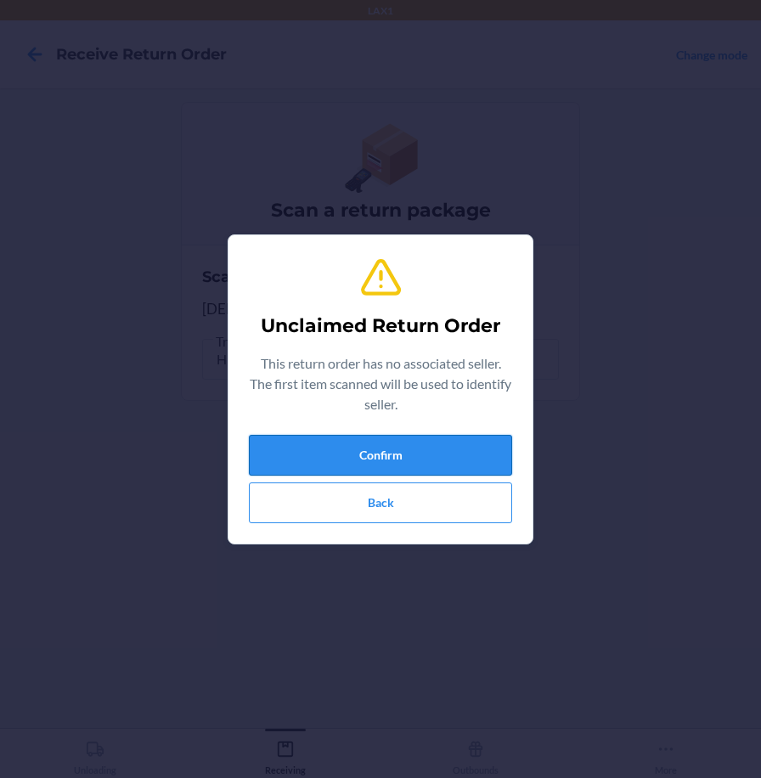
click at [468, 460] on button "Confirm" at bounding box center [380, 455] width 263 height 41
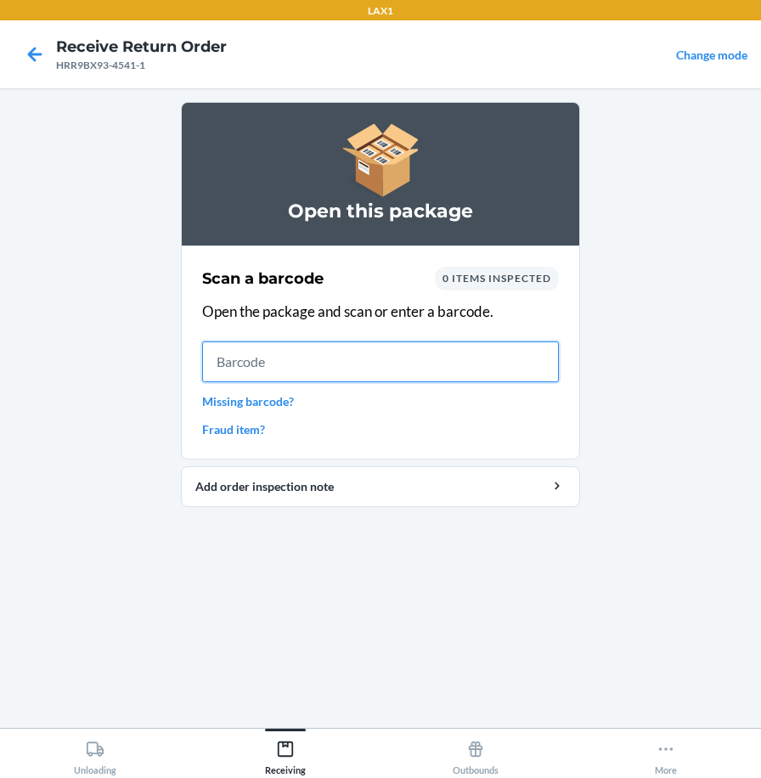
click at [341, 350] on input "text" at bounding box center [380, 362] width 357 height 41
type input "198119012967"
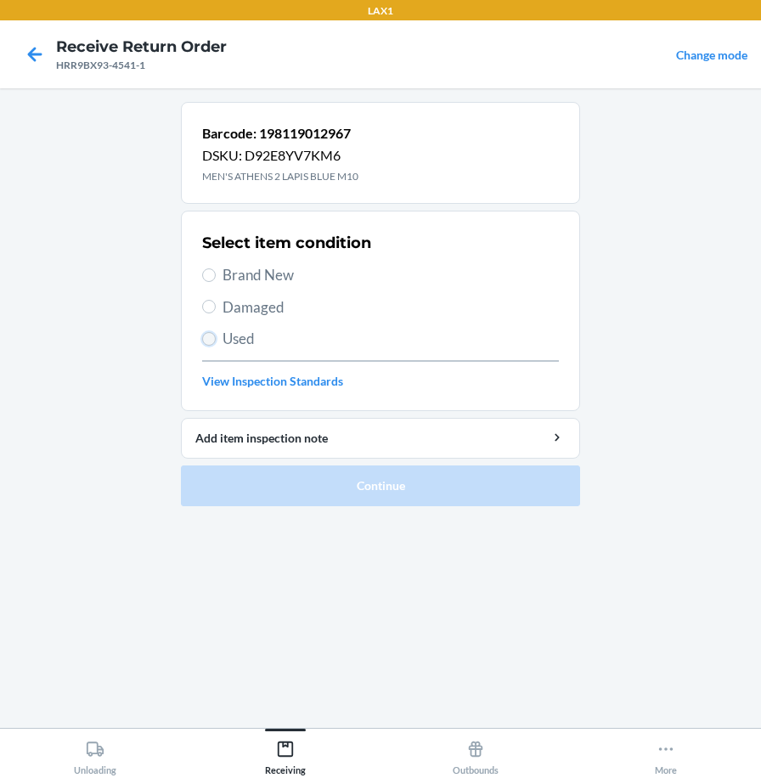
click at [207, 340] on input "Used" at bounding box center [209, 339] width 14 height 14
radio input "true"
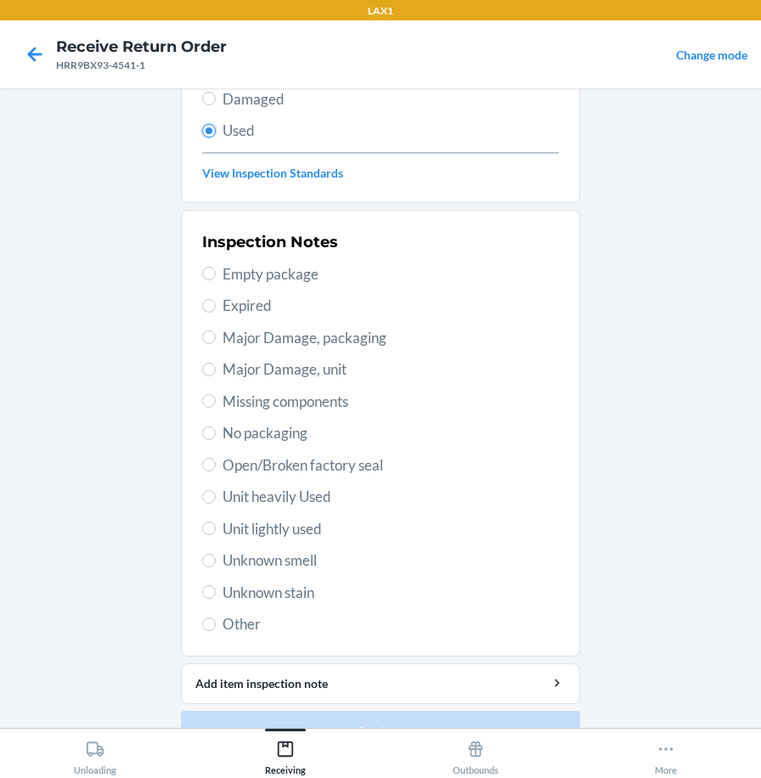
scroll to position [246, 0]
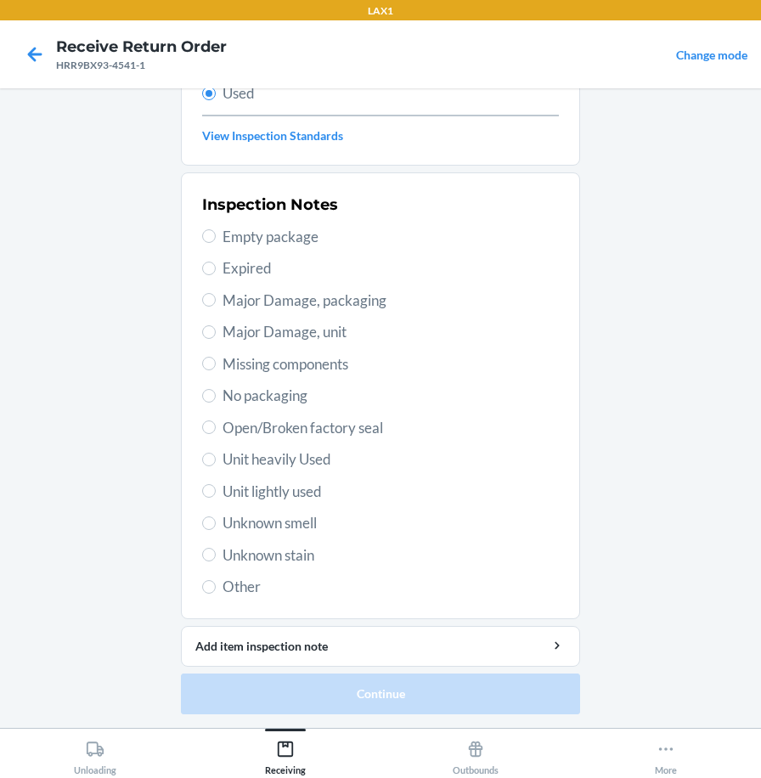
click at [257, 495] on span "Unit lightly used" at bounding box center [391, 492] width 337 height 22
click at [216, 495] on input "Unit lightly used" at bounding box center [209, 491] width 14 height 14
radio input "true"
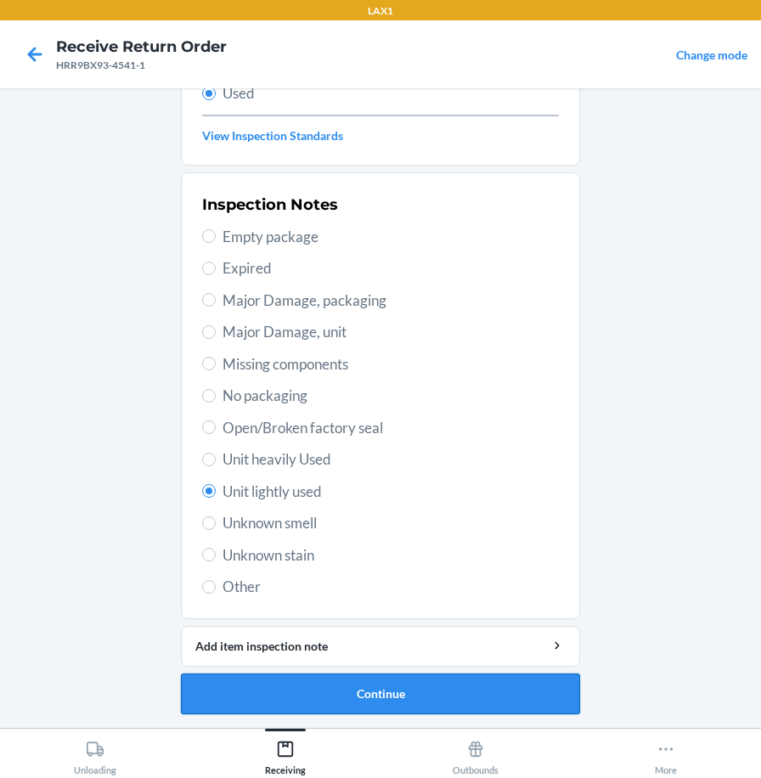
click at [314, 687] on button "Continue" at bounding box center [380, 694] width 399 height 41
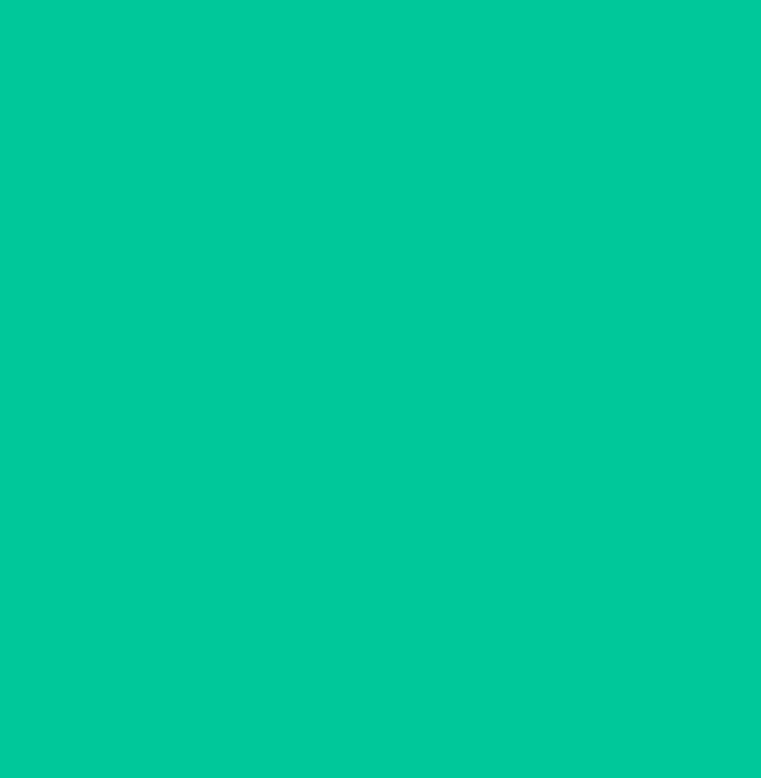
scroll to position [0, 0]
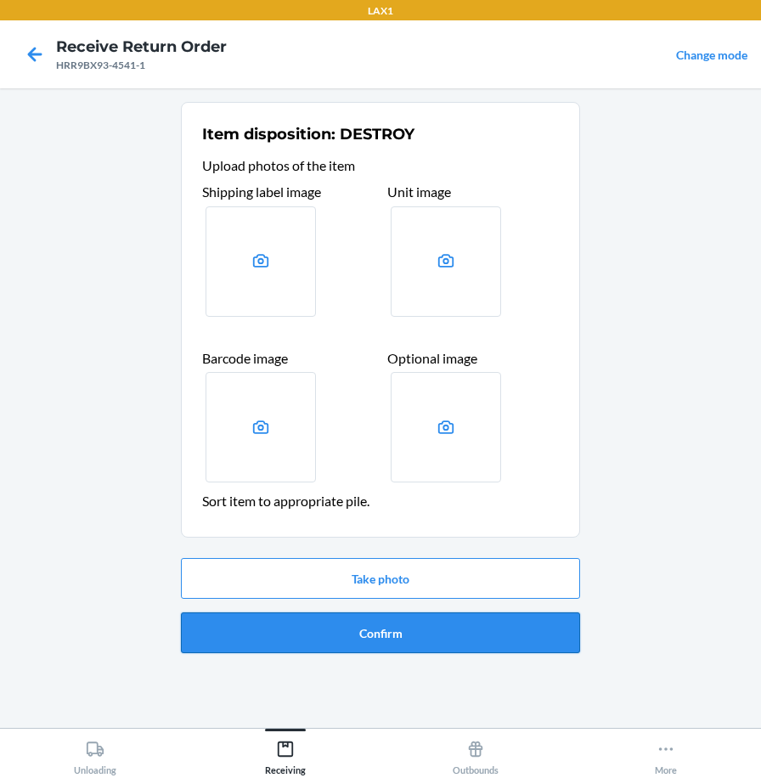
click at [345, 641] on button "Confirm" at bounding box center [380, 633] width 399 height 41
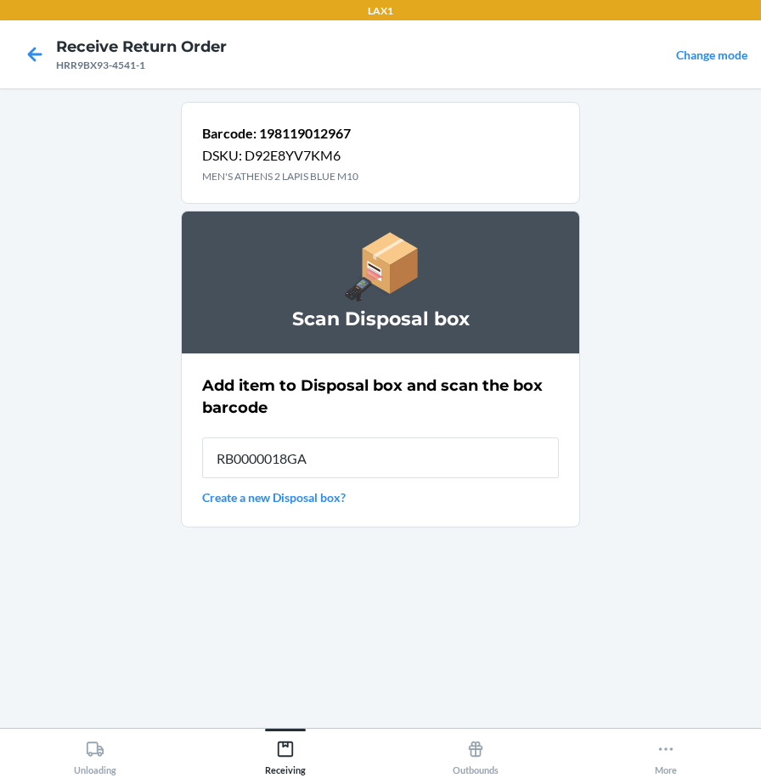
type input "RB0000018GA"
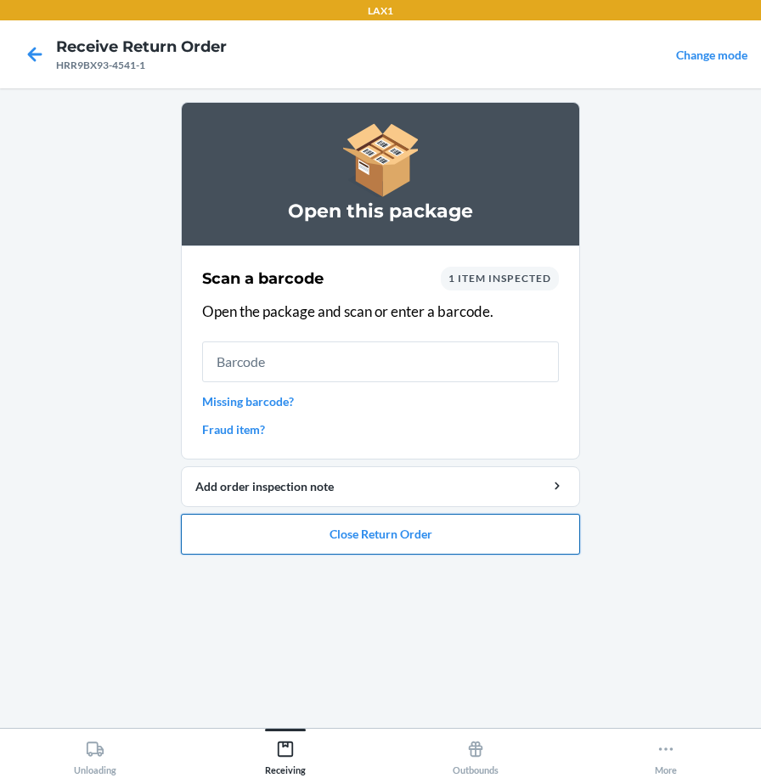
click at [360, 529] on button "Close Return Order" at bounding box center [380, 534] width 399 height 41
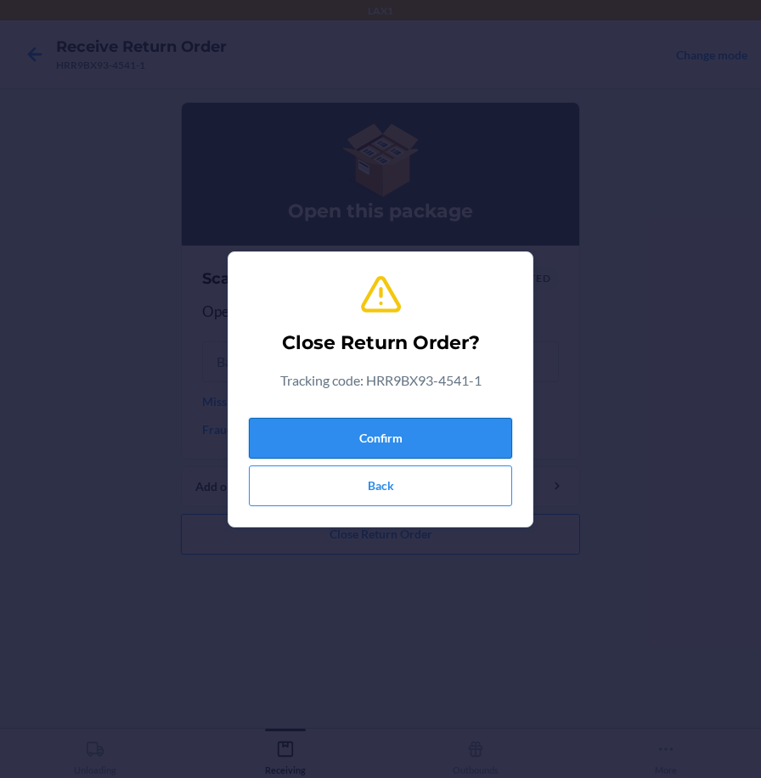
click at [404, 444] on button "Confirm" at bounding box center [380, 438] width 263 height 41
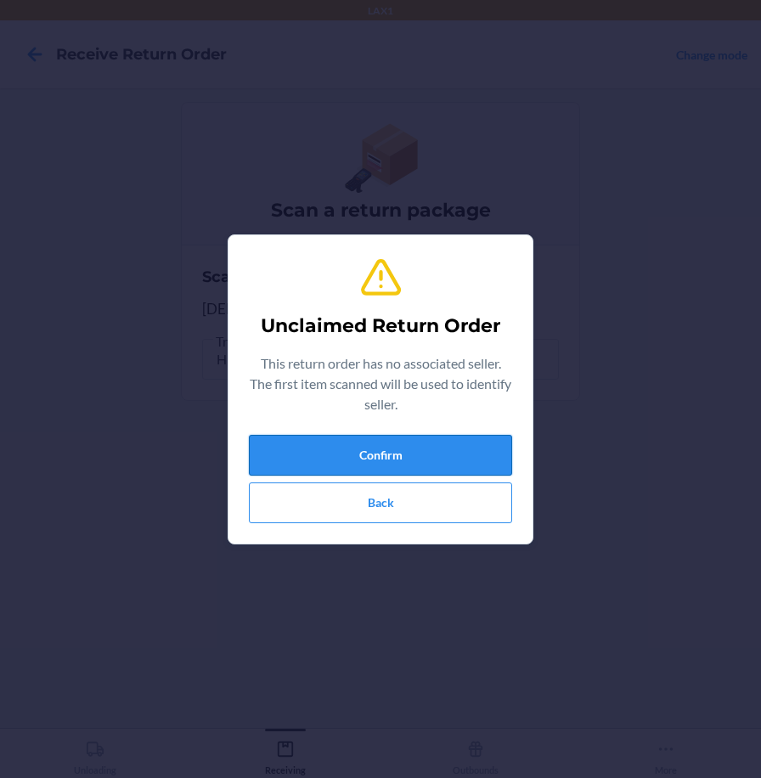
click at [360, 444] on button "Confirm" at bounding box center [380, 455] width 263 height 41
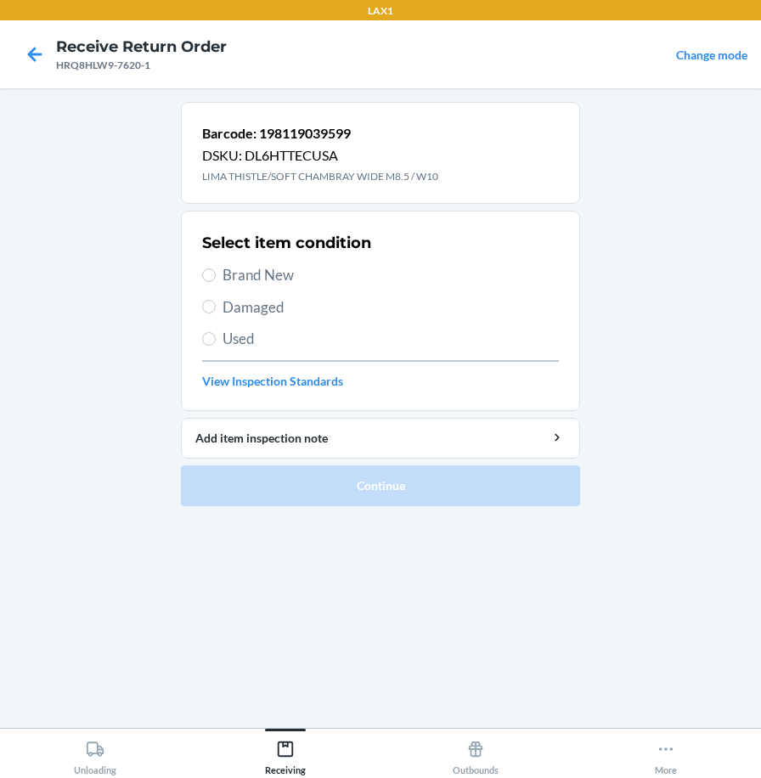
click at [249, 274] on span "Brand New" at bounding box center [391, 275] width 337 height 22
click at [216, 274] on input "Brand New" at bounding box center [209, 276] width 14 height 14
radio input "true"
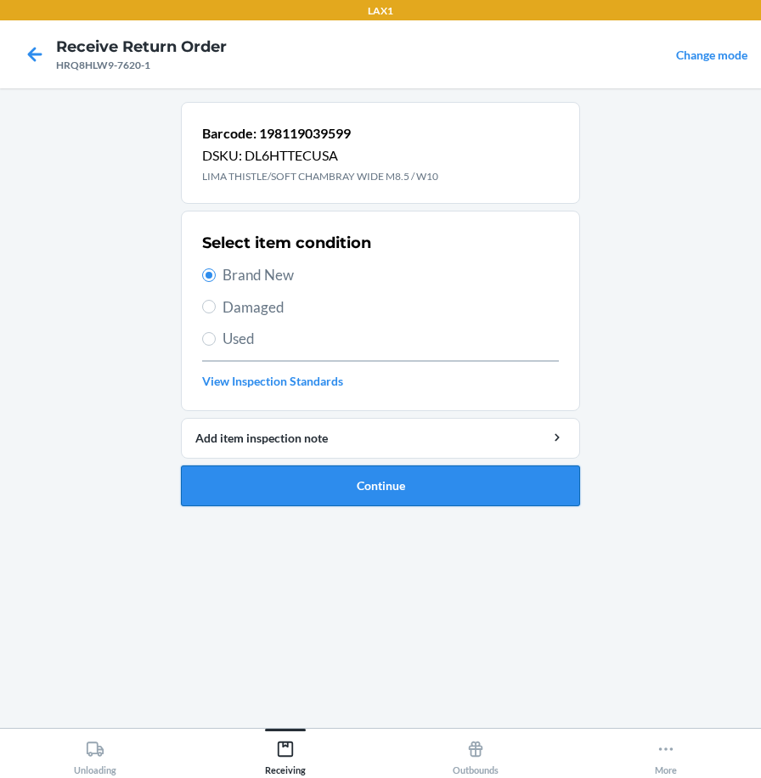
click at [339, 492] on button "Continue" at bounding box center [380, 486] width 399 height 41
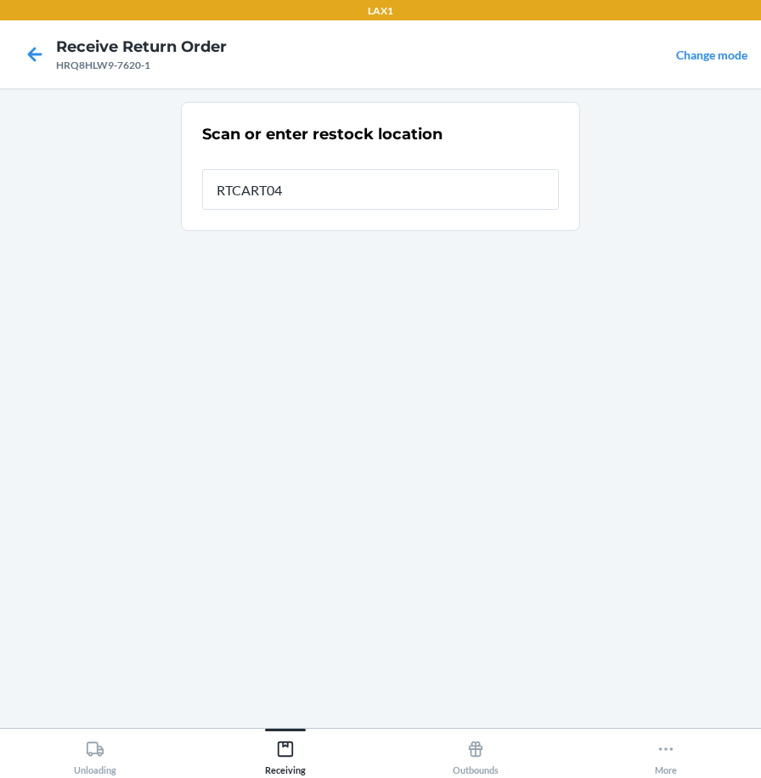
type input "RTCART040"
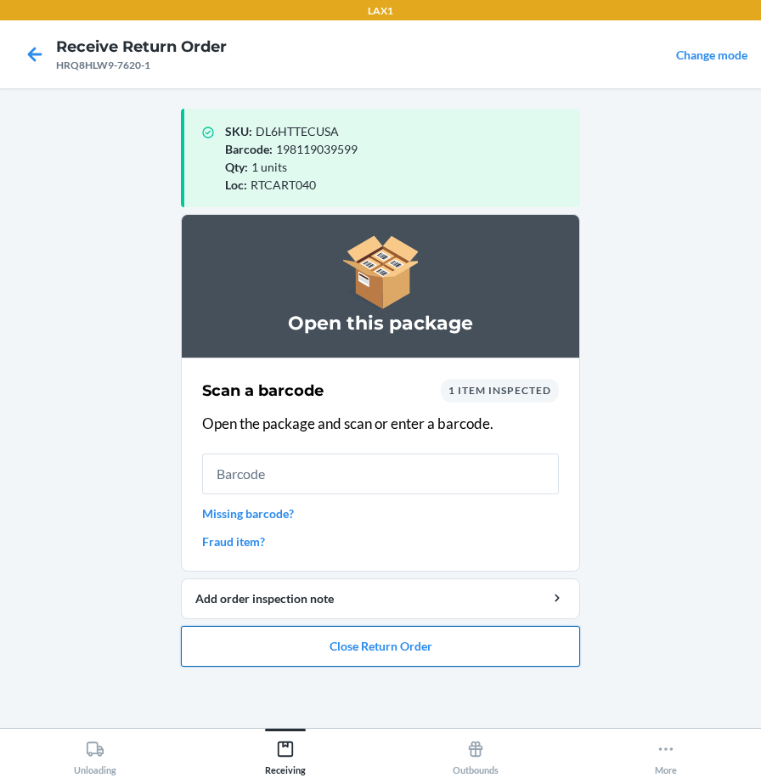
click at [389, 647] on button "Close Return Order" at bounding box center [380, 646] width 399 height 41
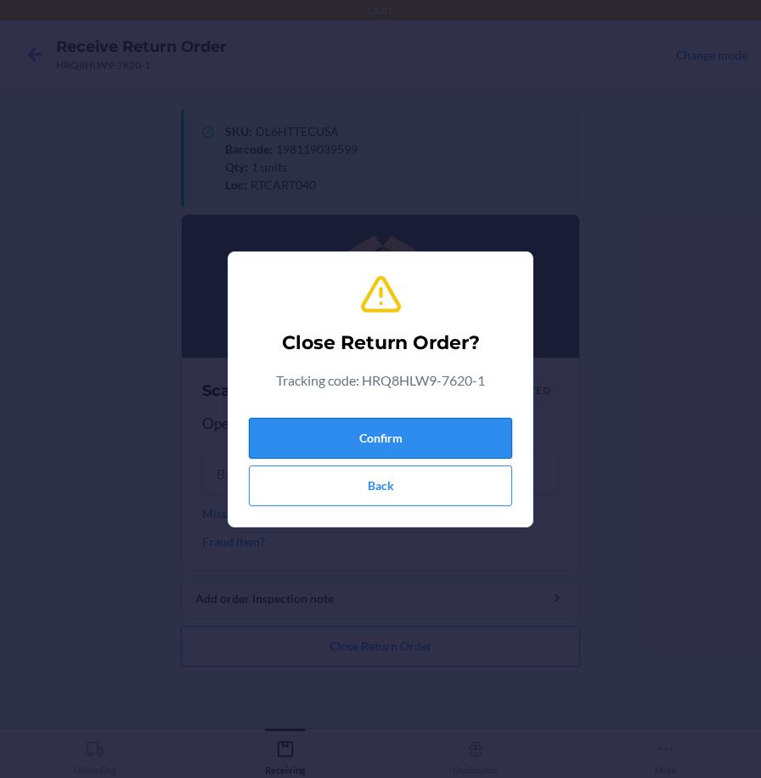
click at [448, 448] on button "Confirm" at bounding box center [380, 438] width 263 height 41
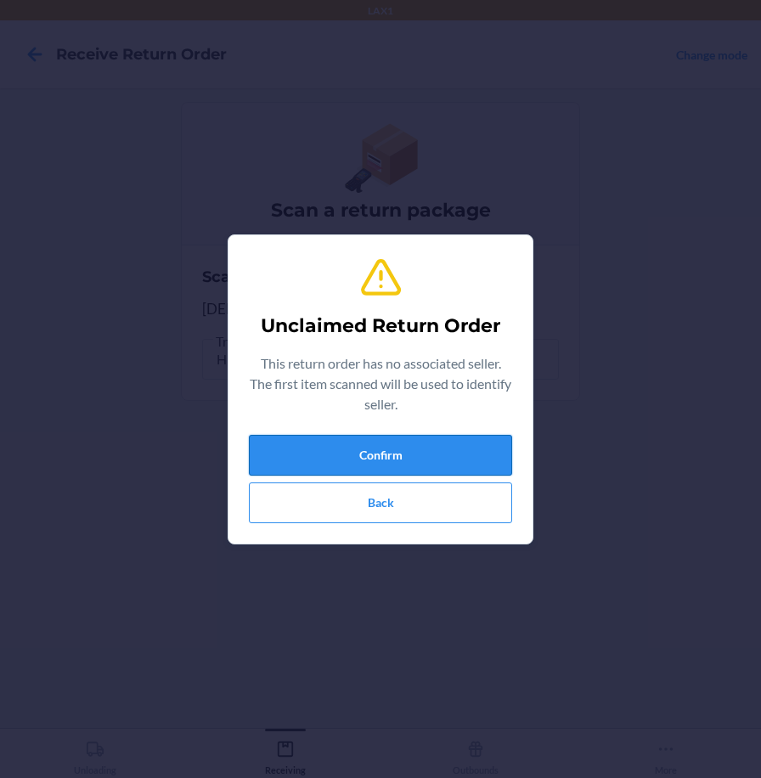
click at [484, 473] on button "Confirm" at bounding box center [380, 455] width 263 height 41
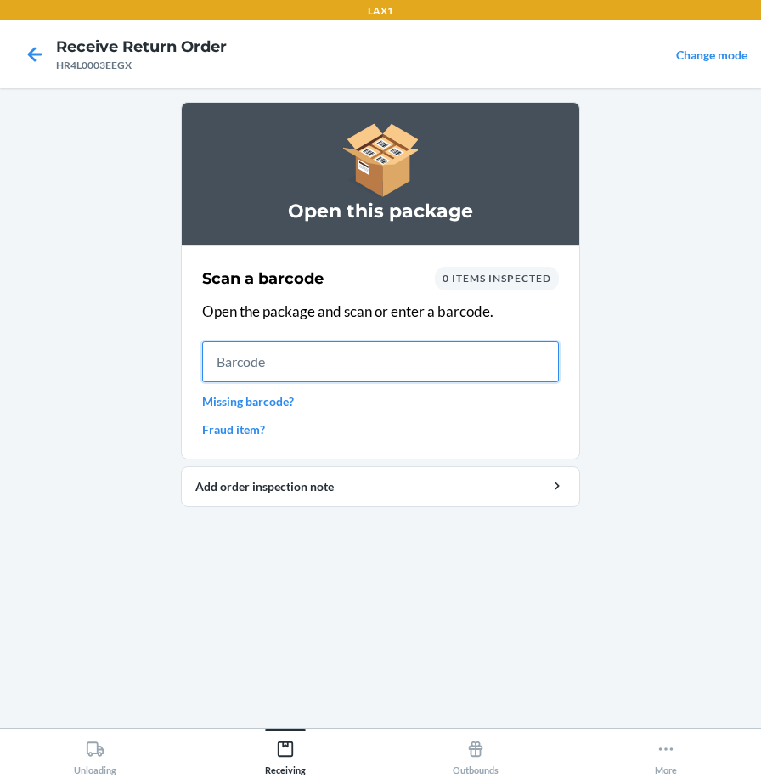
click at [547, 356] on input "text" at bounding box center [380, 362] width 357 height 41
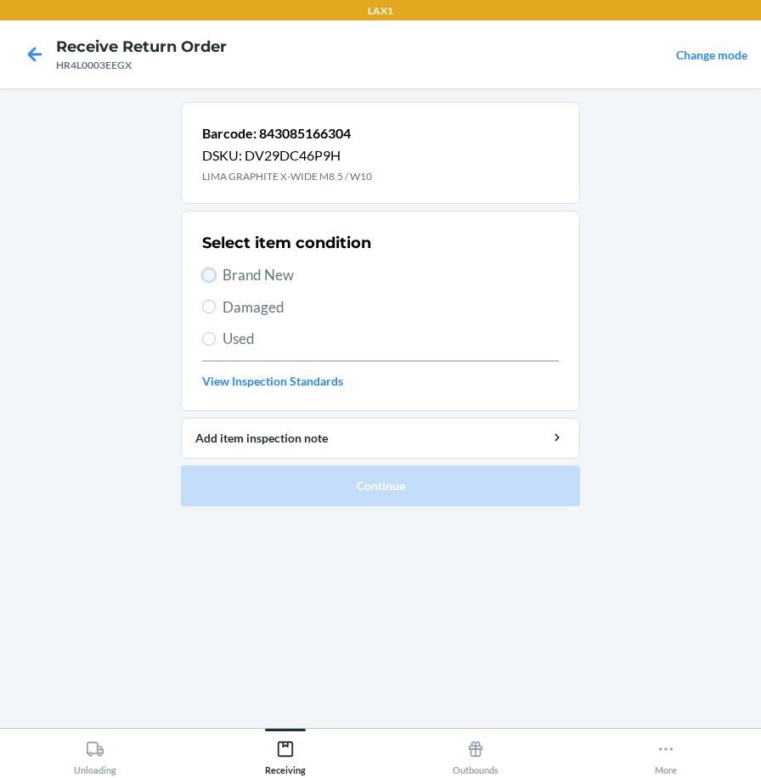
click at [207, 274] on input "Brand New" at bounding box center [209, 276] width 14 height 14
radio input "true"
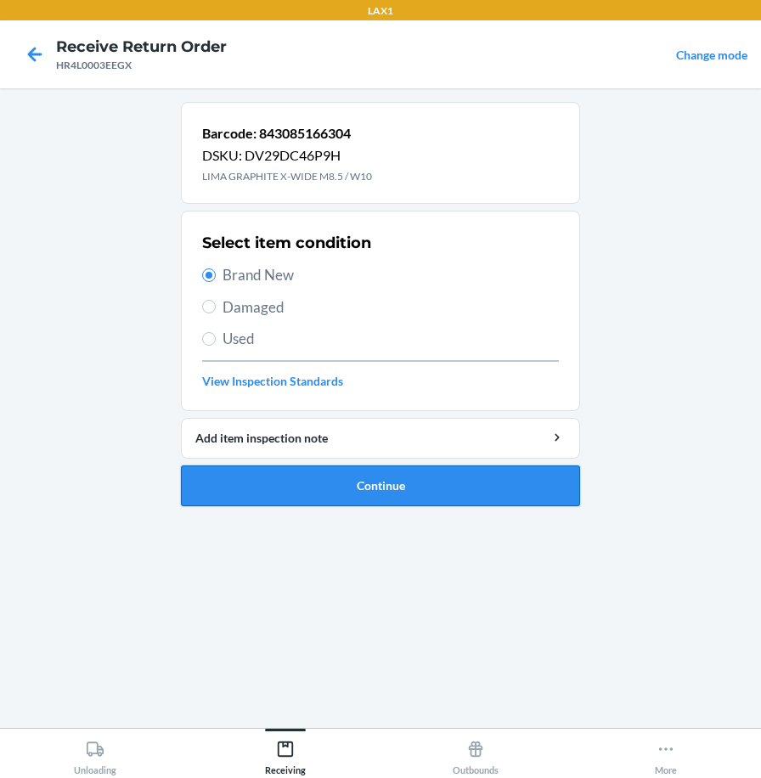
click at [338, 498] on button "Continue" at bounding box center [380, 486] width 399 height 41
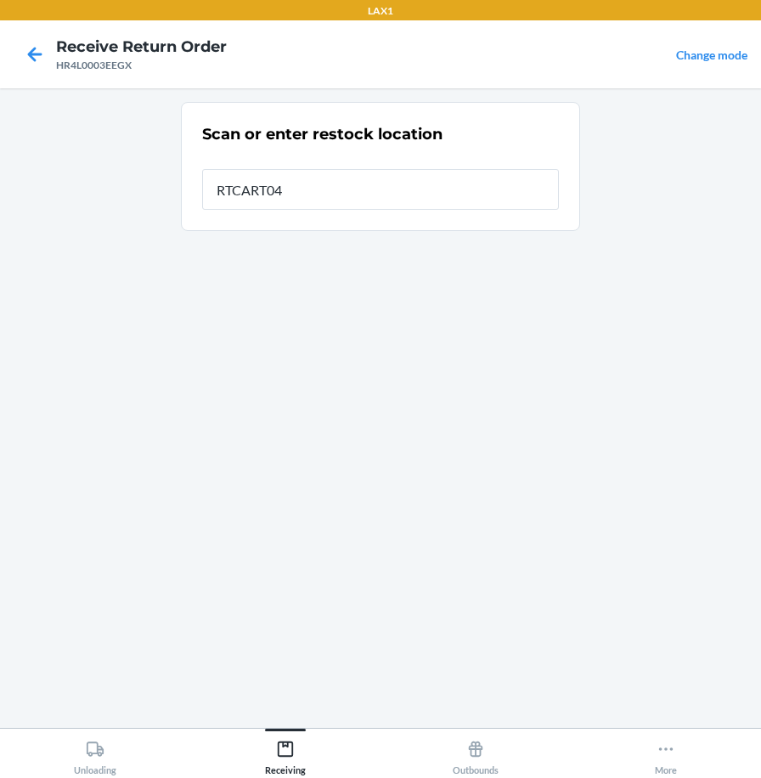
type input "RTCART040"
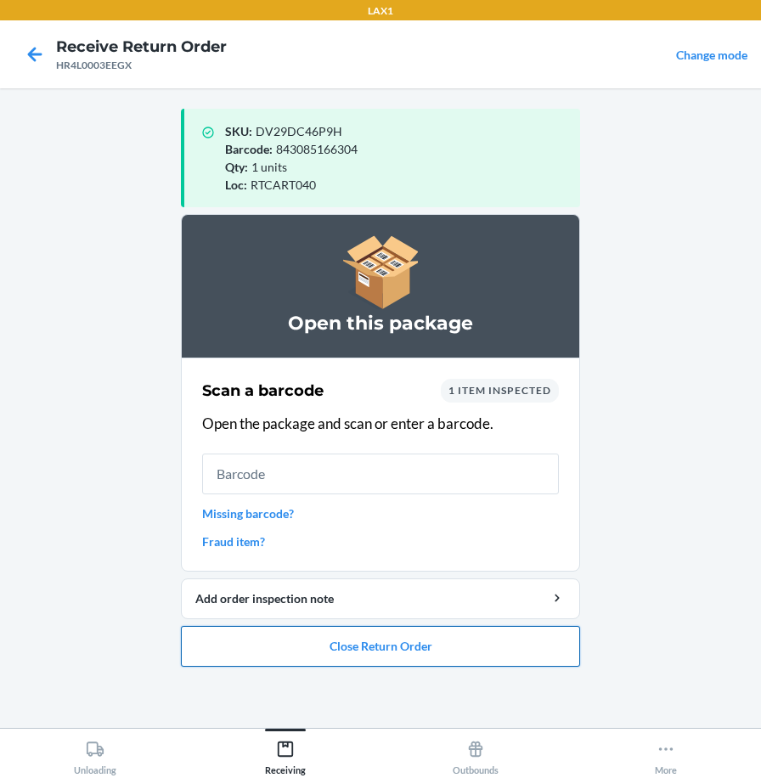
click at [404, 651] on button "Close Return Order" at bounding box center [380, 646] width 399 height 41
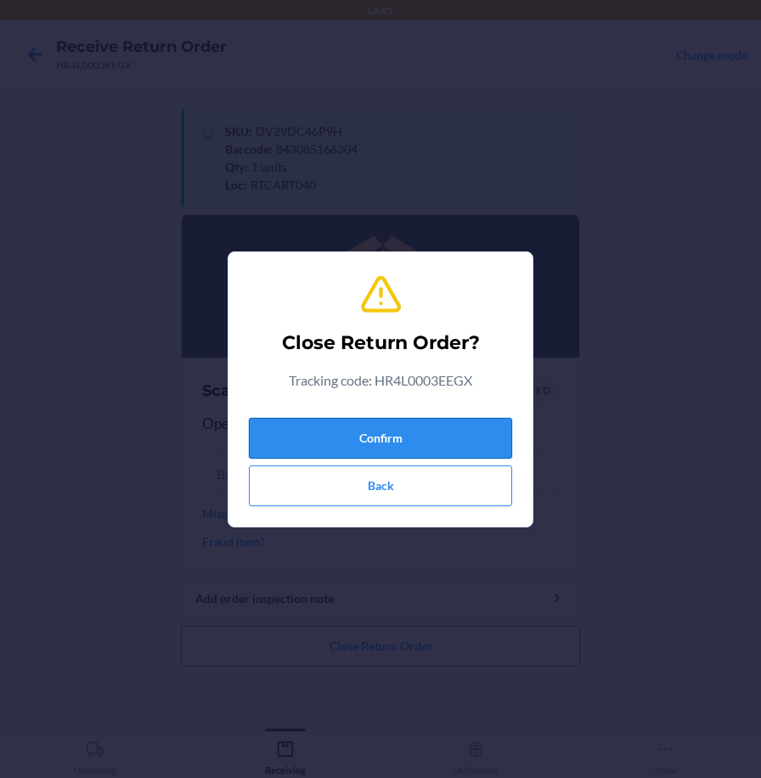
click at [402, 441] on button "Confirm" at bounding box center [380, 438] width 263 height 41
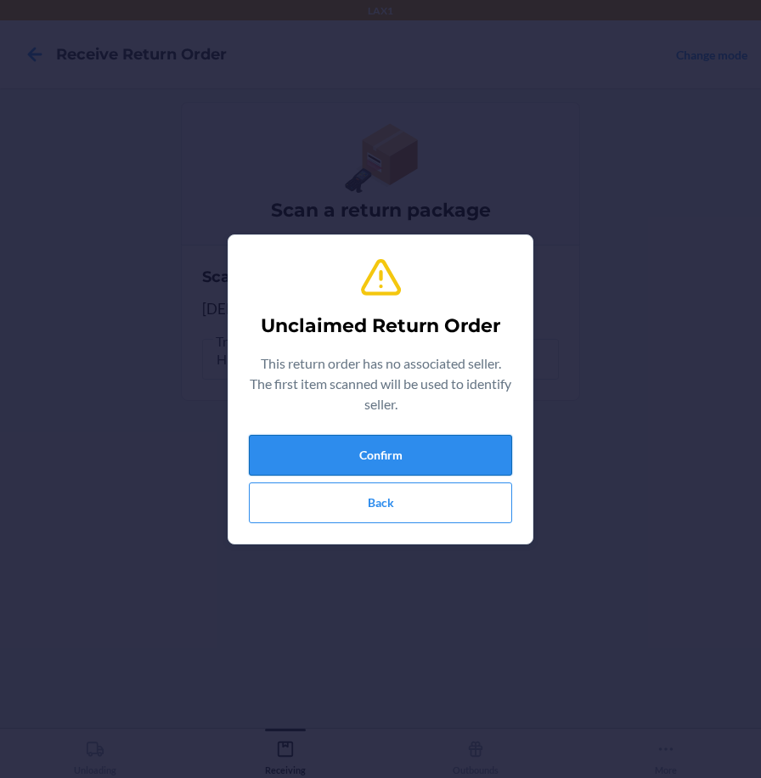
click at [434, 440] on button "Confirm" at bounding box center [380, 455] width 263 height 41
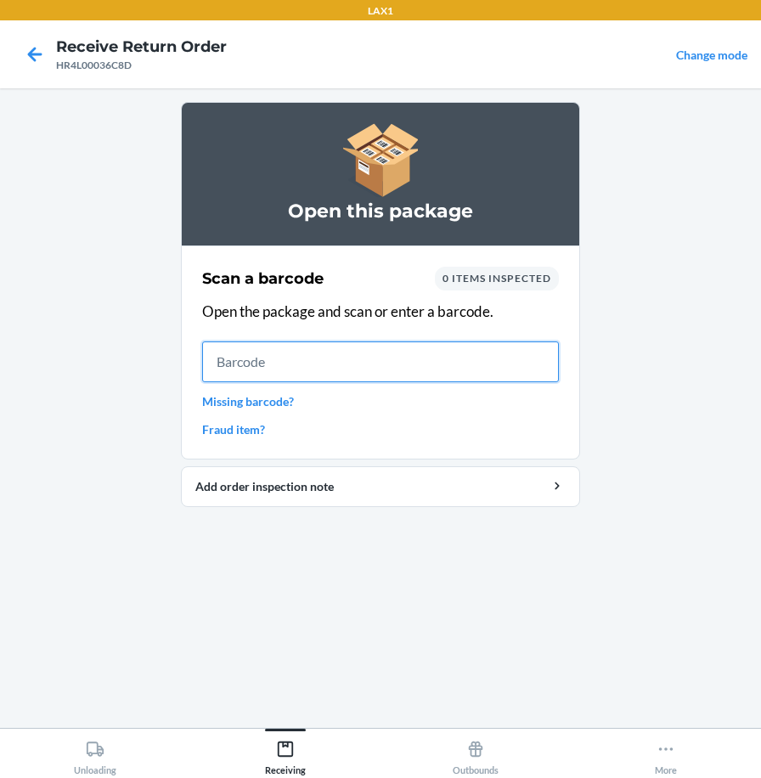
click at [548, 354] on input "text" at bounding box center [380, 362] width 357 height 41
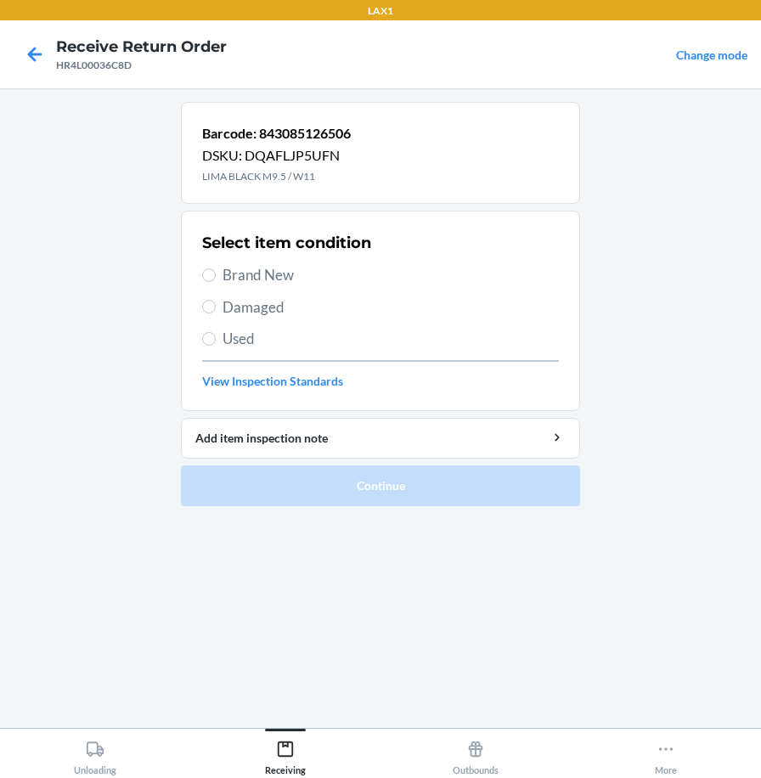
click at [244, 254] on div "Select item condition Brand New Damaged Used View Inspection Standards" at bounding box center [380, 311] width 357 height 168
click at [255, 274] on span "Brand New" at bounding box center [391, 275] width 337 height 22
click at [216, 274] on input "Brand New" at bounding box center [209, 276] width 14 height 14
radio input "true"
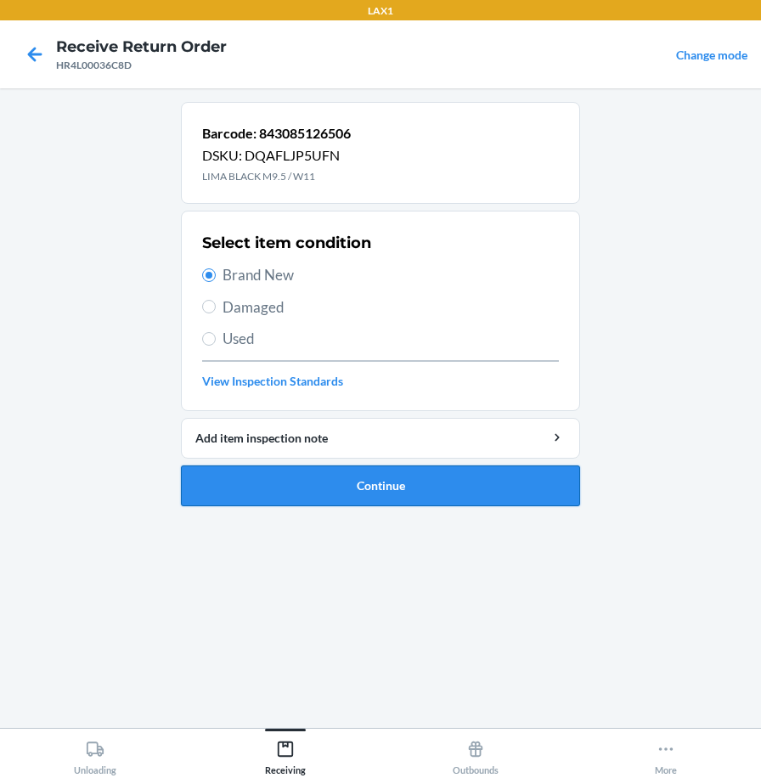
click at [336, 492] on button "Continue" at bounding box center [380, 486] width 399 height 41
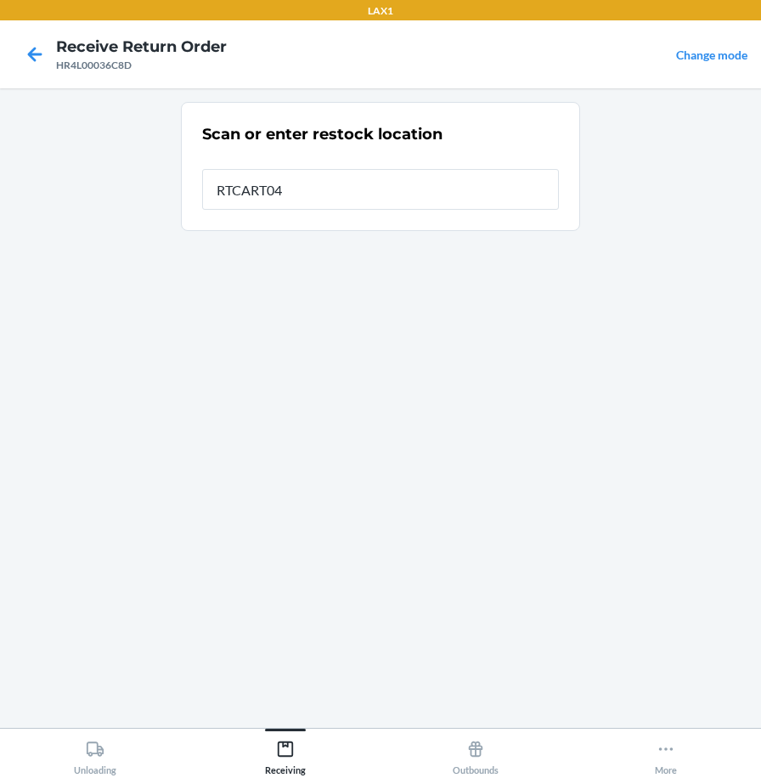
type input "RTCART040"
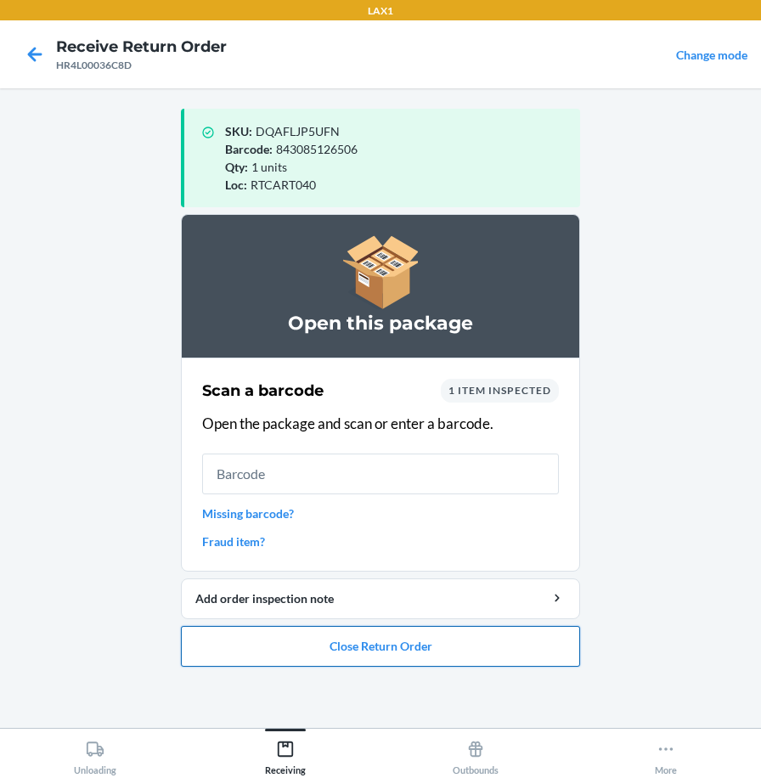
drag, startPoint x: 296, startPoint y: 645, endPoint x: 297, endPoint y: 629, distance: 16.2
click at [297, 638] on button "Close Return Order" at bounding box center [380, 646] width 399 height 41
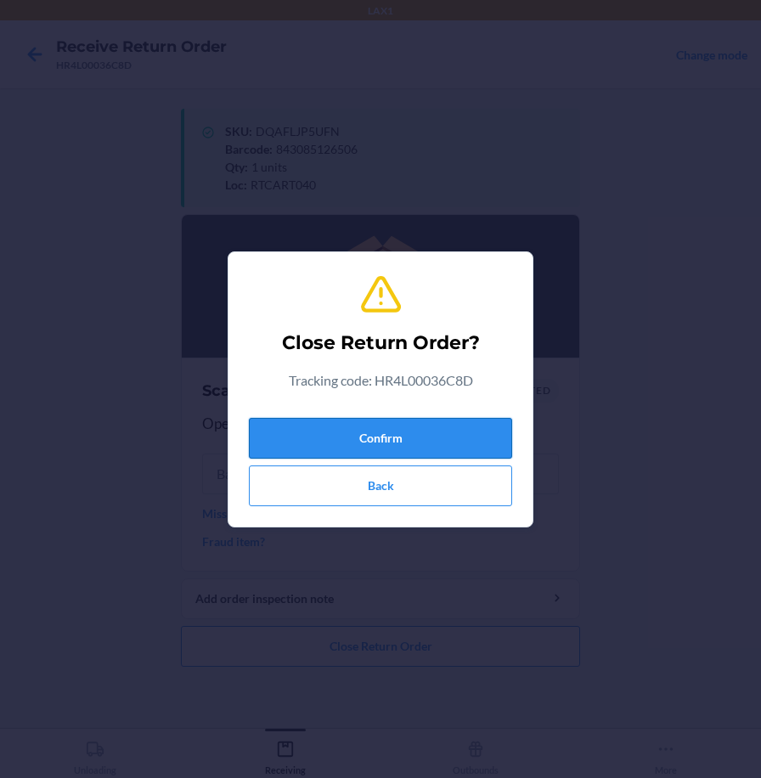
click at [361, 447] on button "Confirm" at bounding box center [380, 438] width 263 height 41
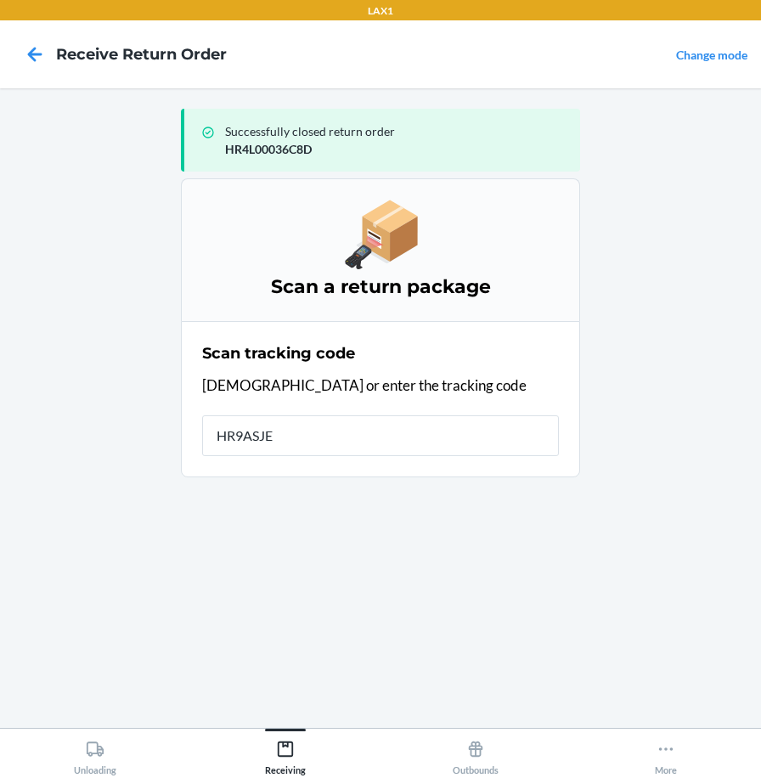
type input "HR9ASJEP"
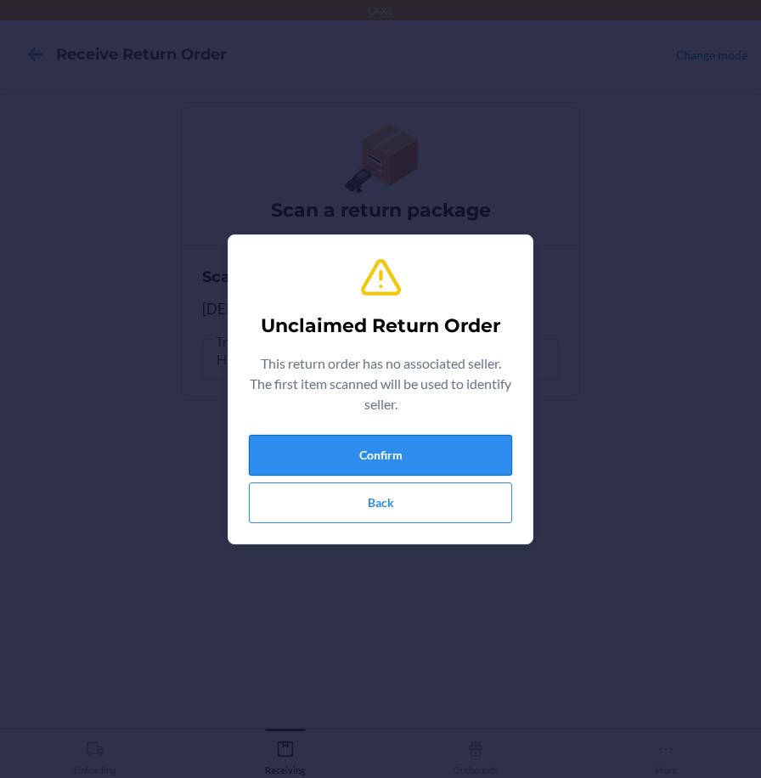
click at [356, 457] on button "Confirm" at bounding box center [380, 455] width 263 height 41
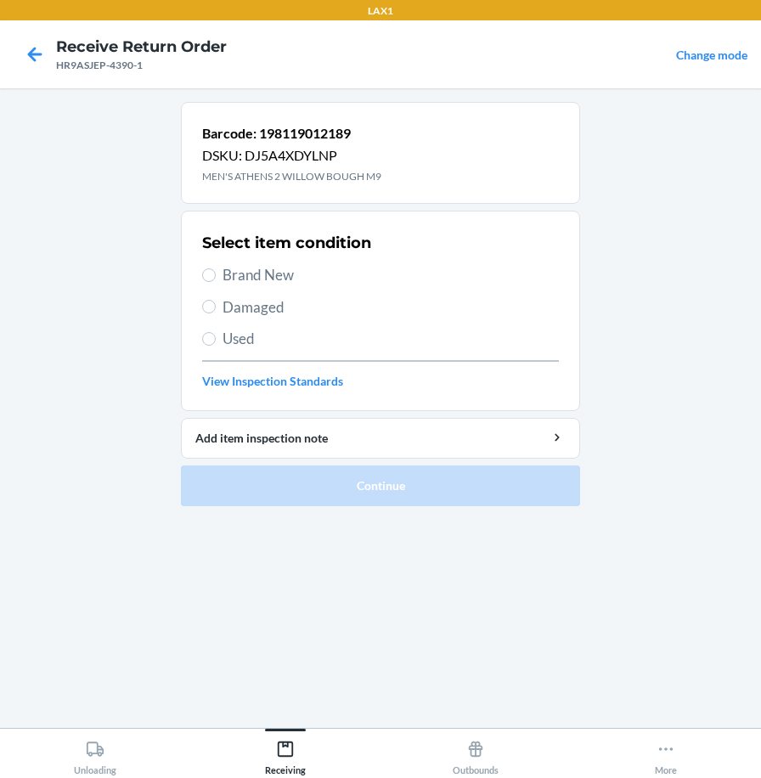
click at [276, 280] on span "Brand New" at bounding box center [391, 275] width 337 height 22
click at [216, 280] on input "Brand New" at bounding box center [209, 276] width 14 height 14
radio input "true"
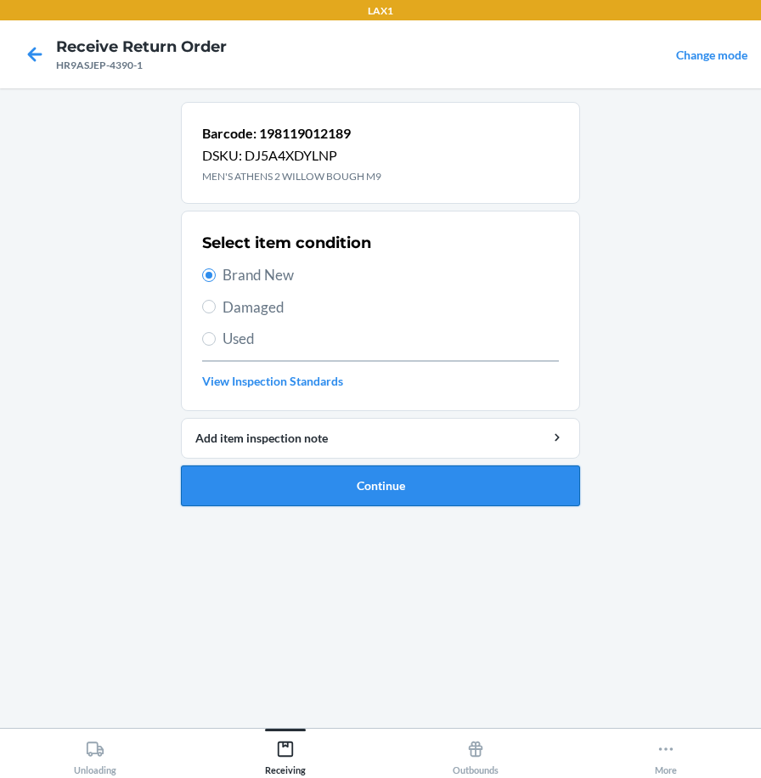
click at [262, 479] on button "Continue" at bounding box center [380, 486] width 399 height 41
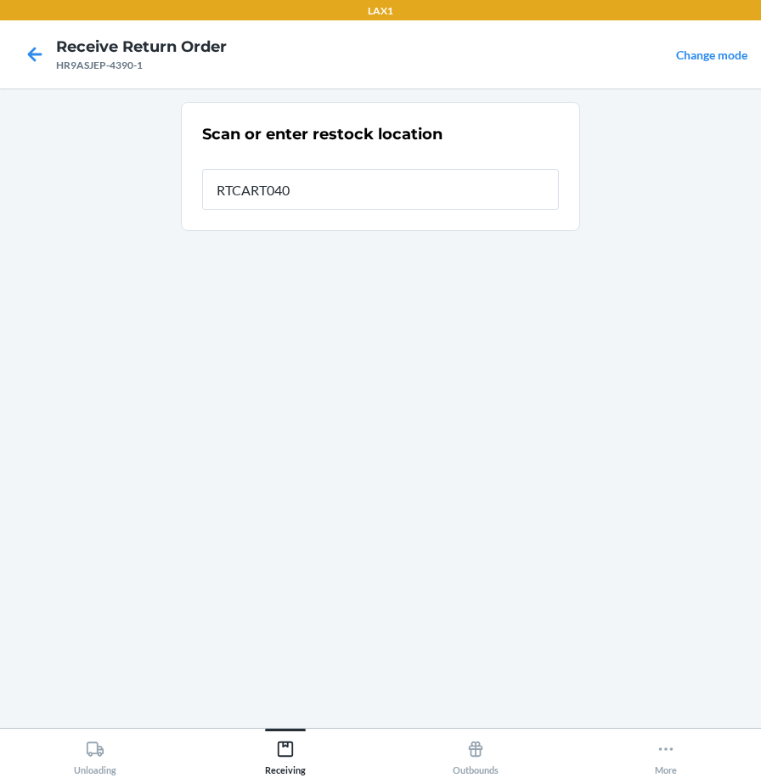
type input "RTCART040"
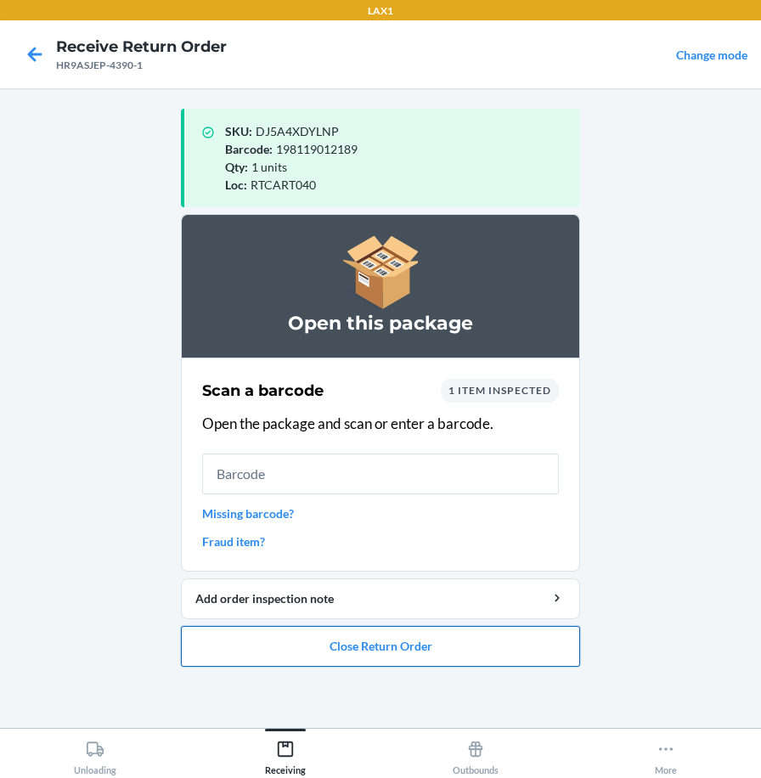
click at [414, 662] on button "Close Return Order" at bounding box center [380, 646] width 399 height 41
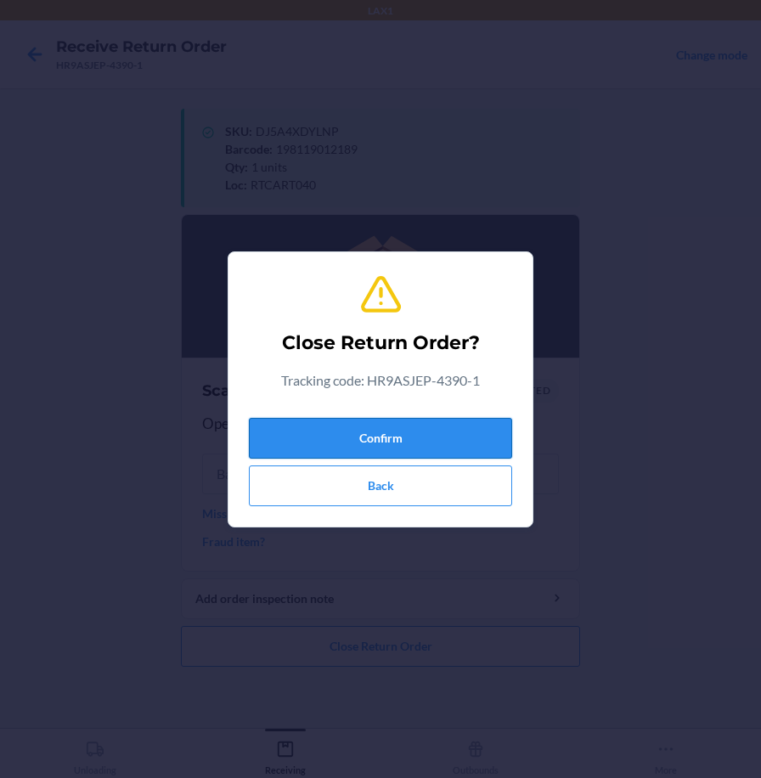
click at [439, 436] on button "Confirm" at bounding box center [380, 438] width 263 height 41
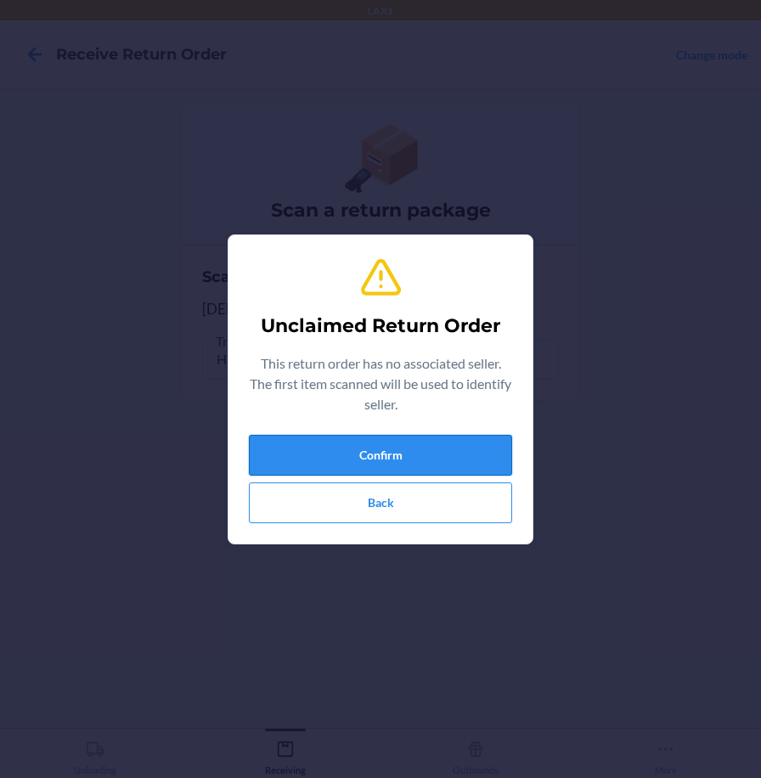
click at [437, 452] on button "Confirm" at bounding box center [380, 455] width 263 height 41
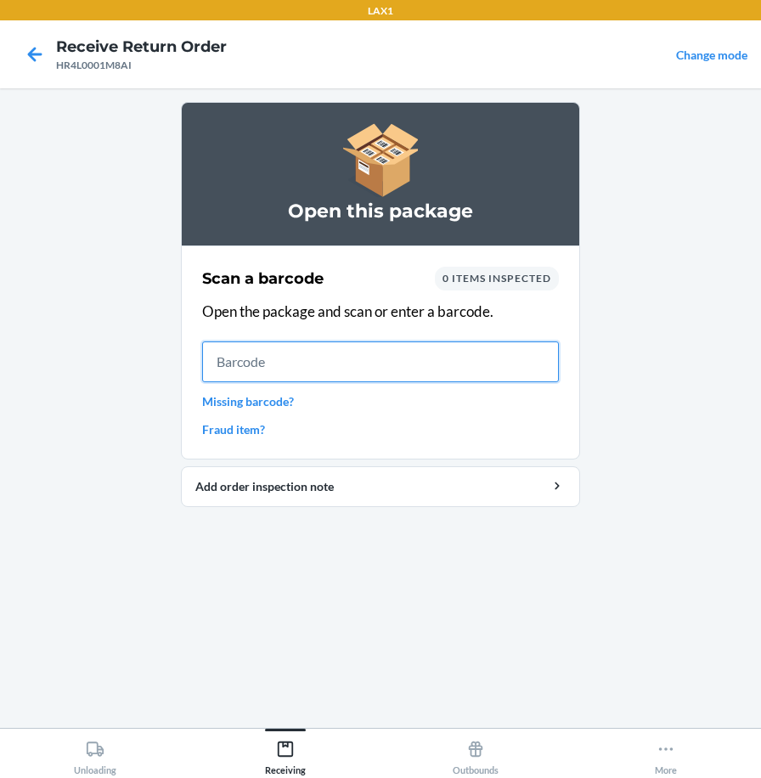
drag, startPoint x: 538, startPoint y: 351, endPoint x: 520, endPoint y: 320, distance: 35.4
click at [538, 351] on input "text" at bounding box center [380, 362] width 357 height 41
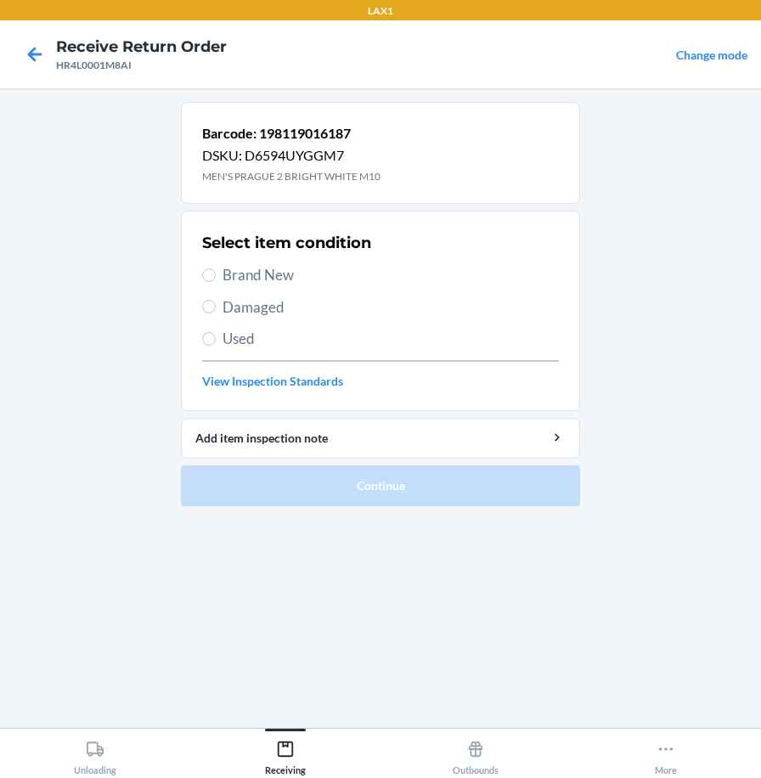
click at [290, 276] on span "Brand New" at bounding box center [391, 275] width 337 height 22
click at [216, 276] on input "Brand New" at bounding box center [209, 276] width 14 height 14
radio input "true"
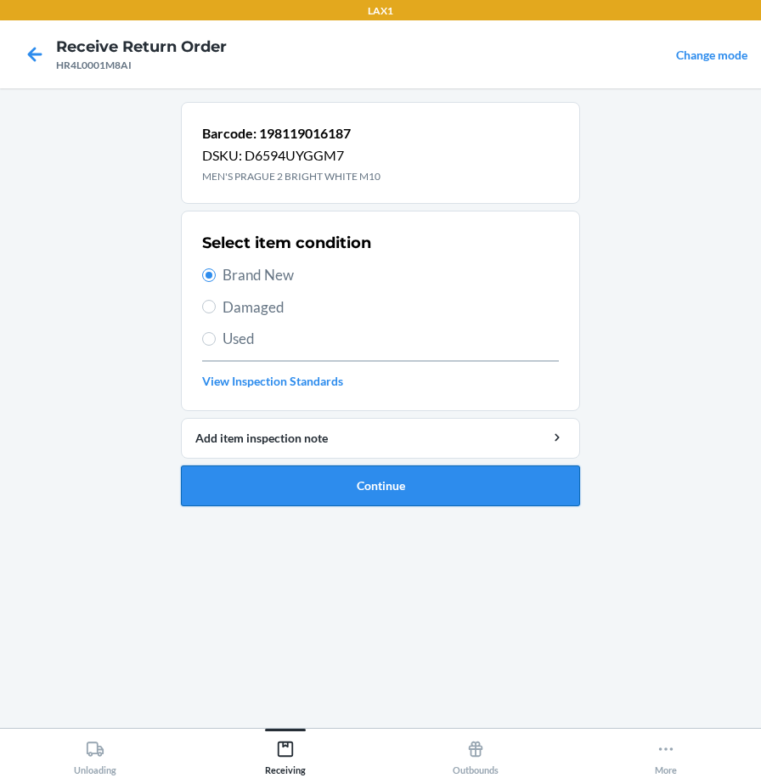
click at [327, 480] on button "Continue" at bounding box center [380, 486] width 399 height 41
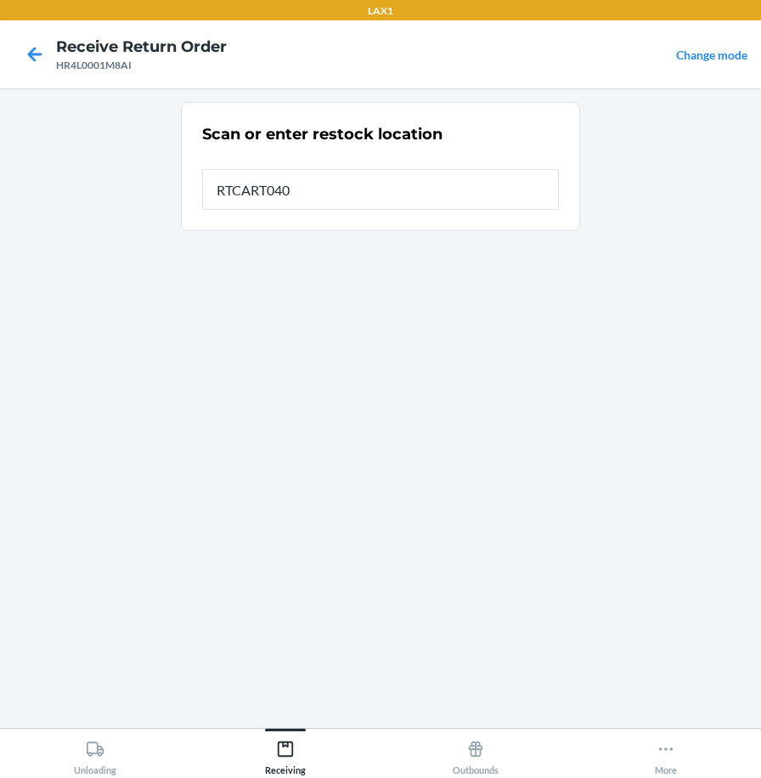
type input "RTCART040"
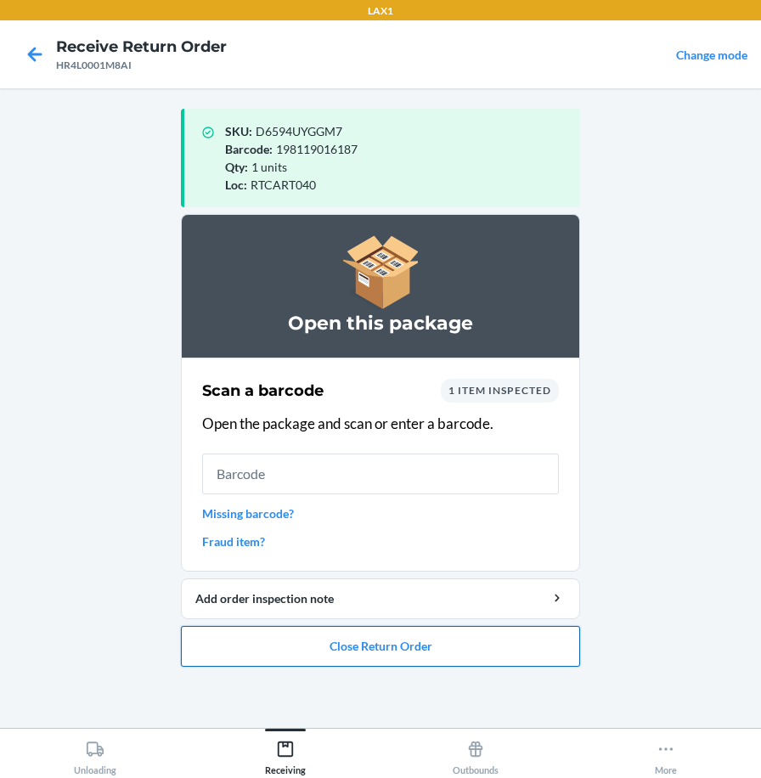
click at [303, 645] on button "Close Return Order" at bounding box center [380, 646] width 399 height 41
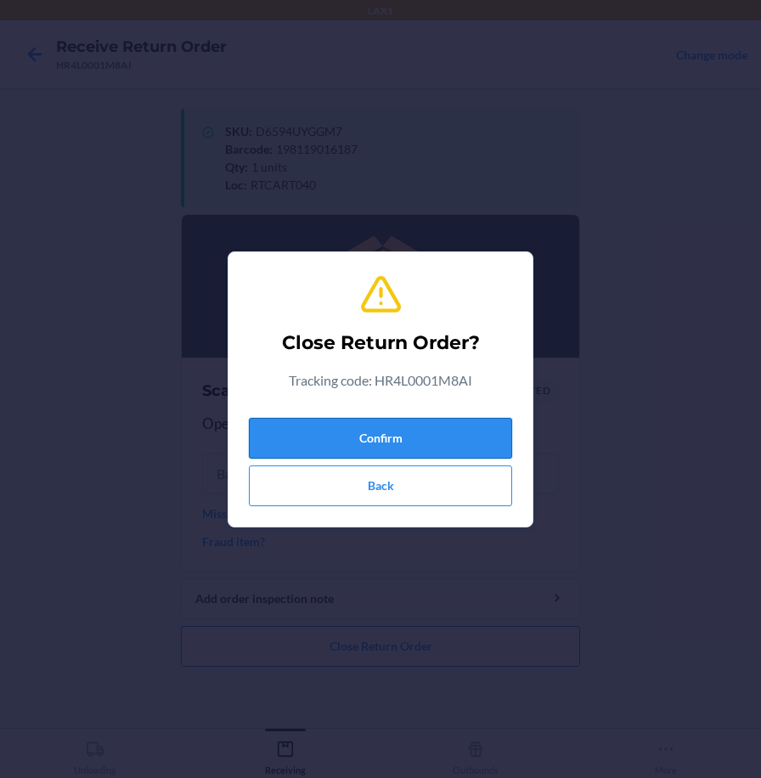
click at [340, 447] on button "Confirm" at bounding box center [380, 438] width 263 height 41
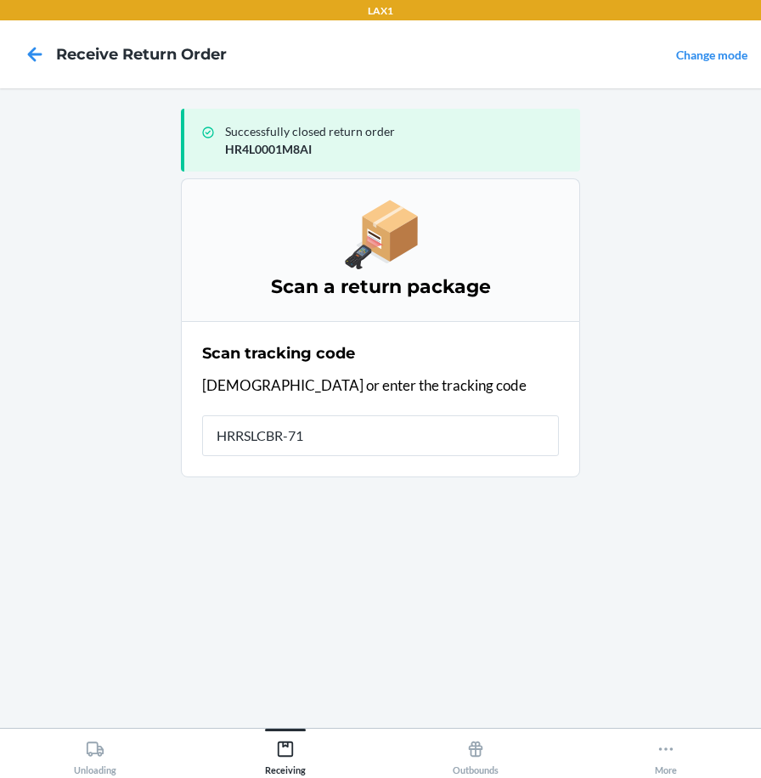
type input "HRRSLCBR-712"
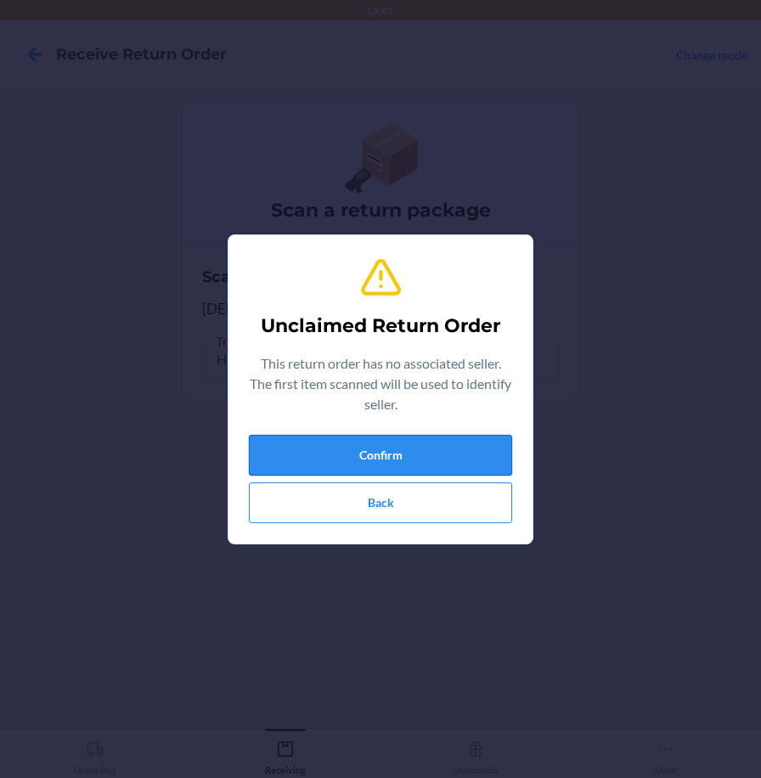
click at [343, 444] on button "Confirm" at bounding box center [380, 455] width 263 height 41
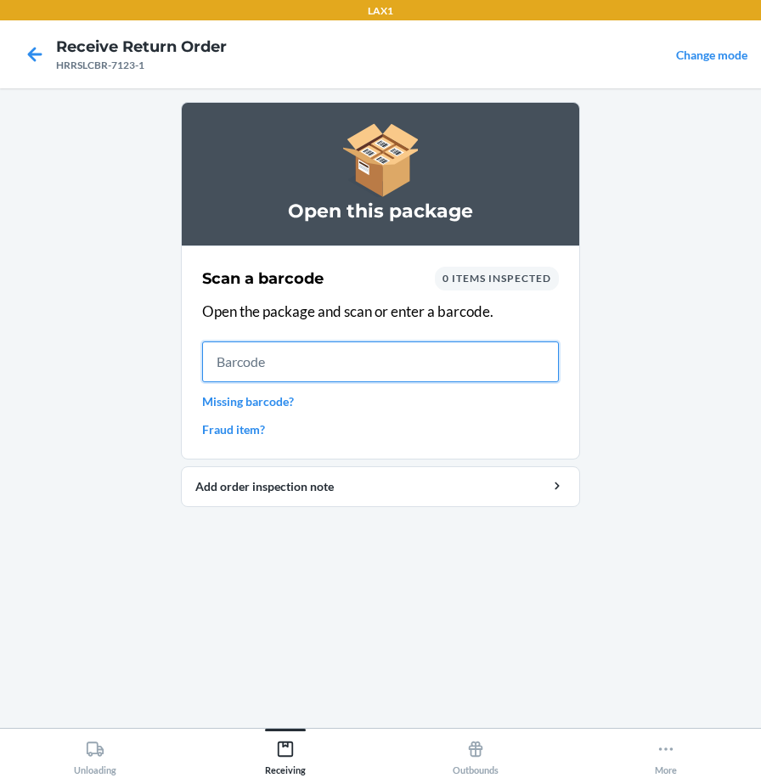
click at [527, 354] on input "text" at bounding box center [380, 362] width 357 height 41
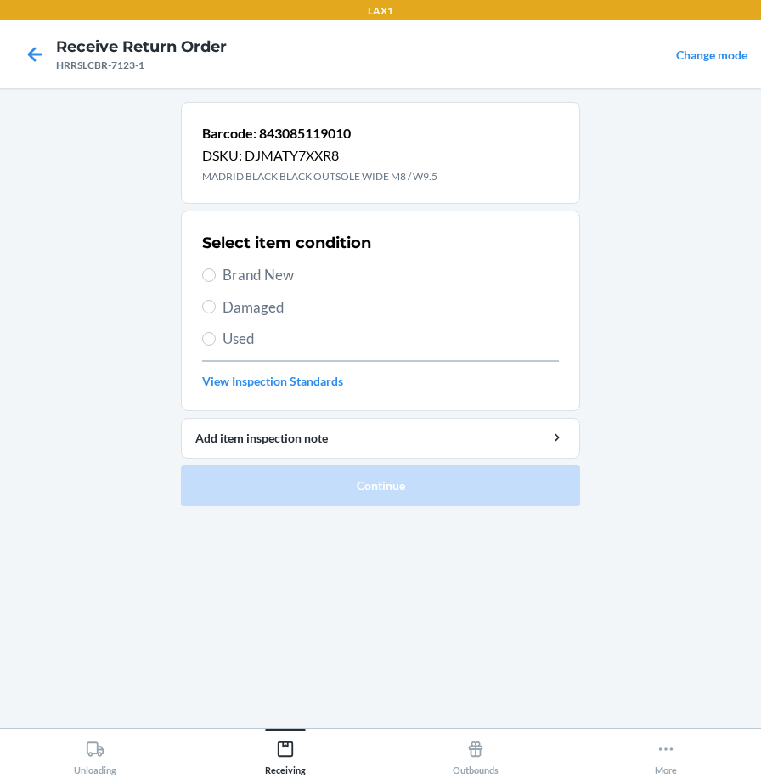
click at [242, 278] on span "Brand New" at bounding box center [391, 275] width 337 height 22
click at [216, 278] on input "Brand New" at bounding box center [209, 276] width 14 height 14
radio input "true"
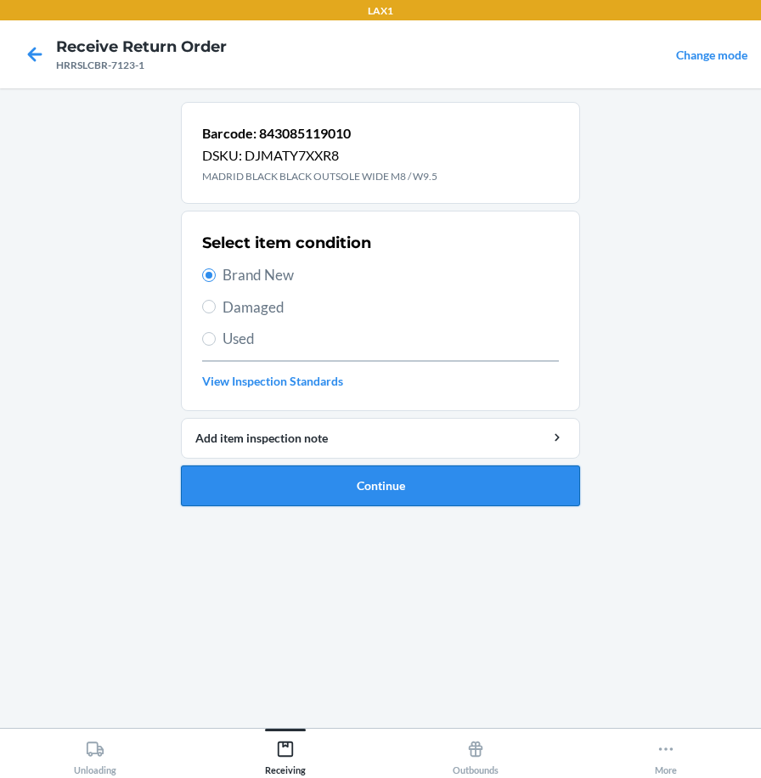
click at [286, 477] on button "Continue" at bounding box center [380, 486] width 399 height 41
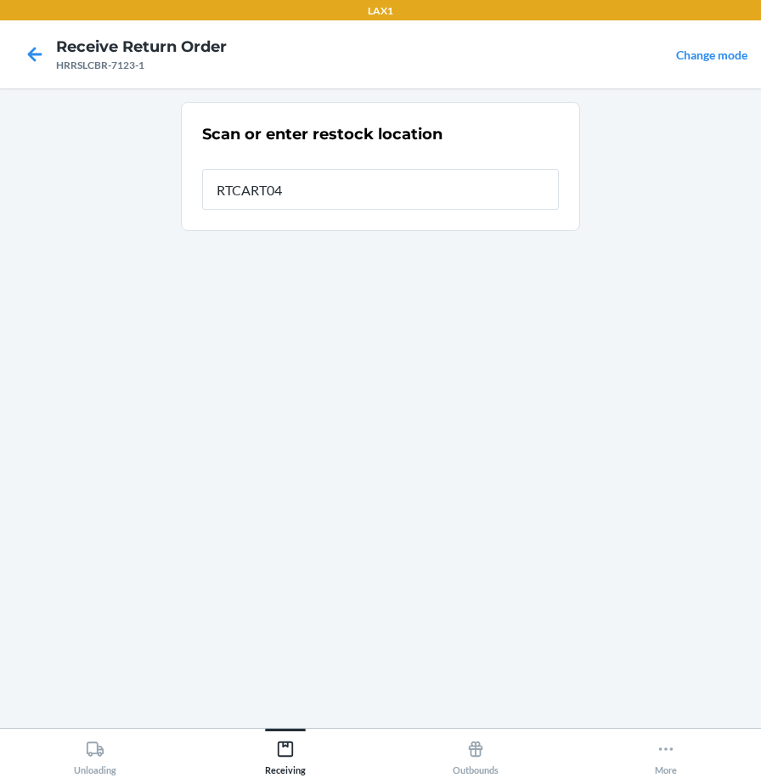
type input "RTCART040"
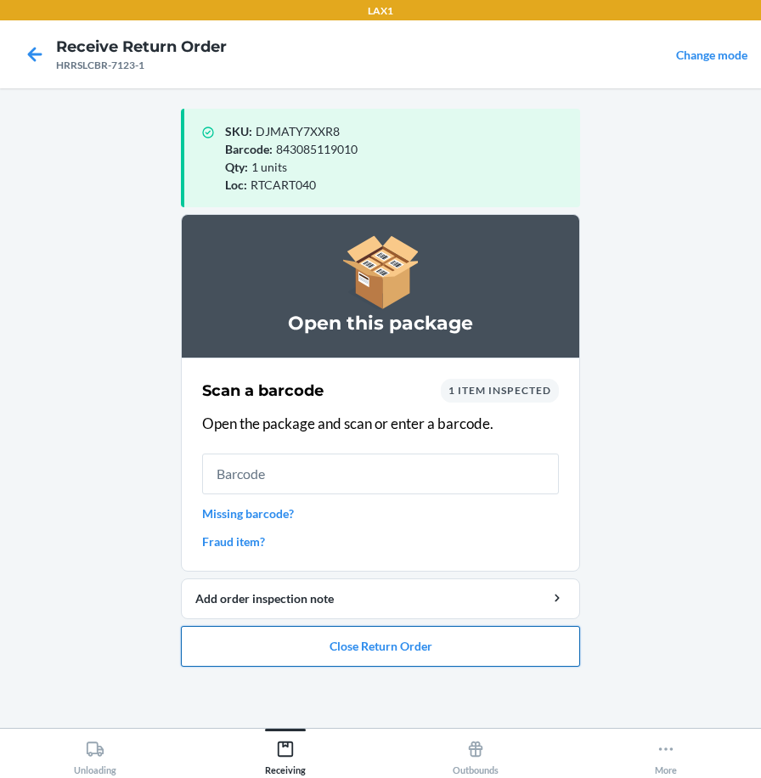
click at [546, 642] on button "Close Return Order" at bounding box center [380, 646] width 399 height 41
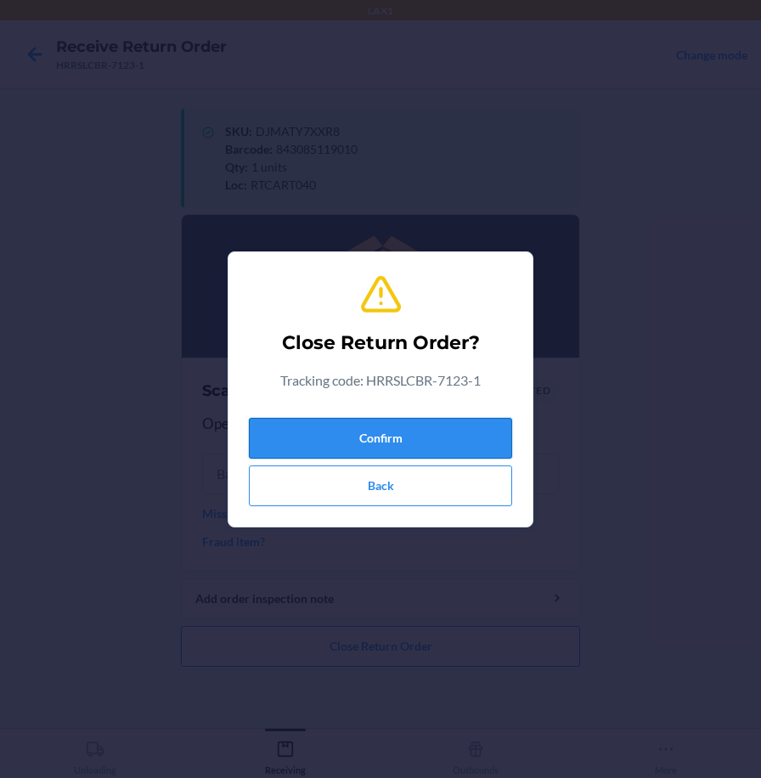
click at [470, 427] on button "Confirm" at bounding box center [380, 438] width 263 height 41
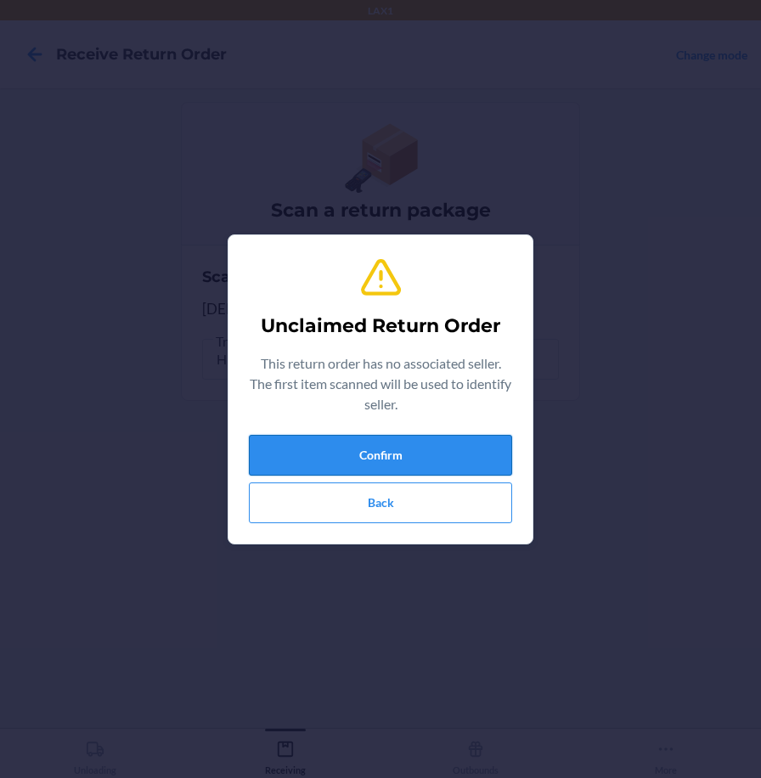
click at [403, 454] on button "Confirm" at bounding box center [380, 455] width 263 height 41
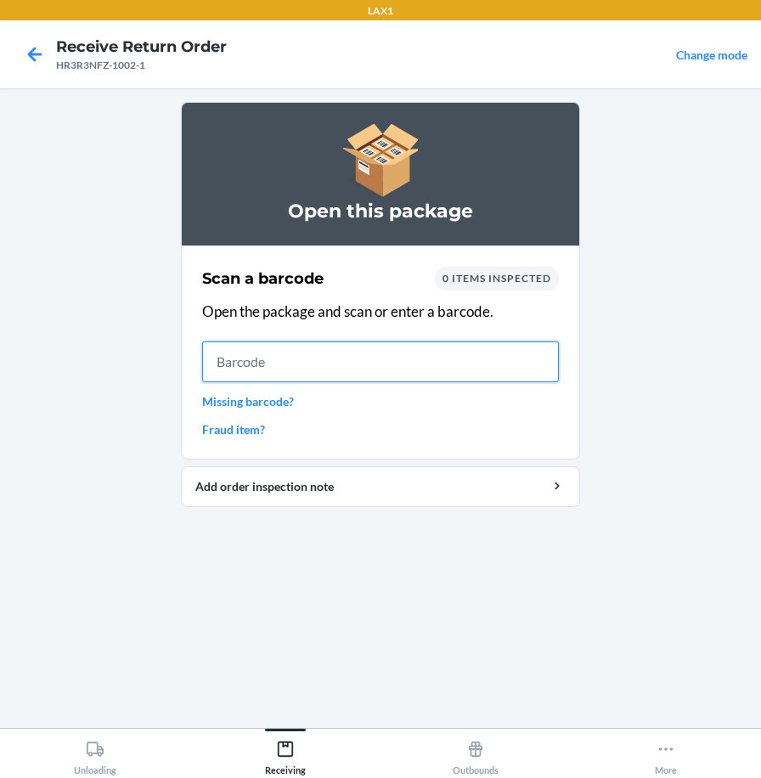
click at [519, 371] on input "text" at bounding box center [380, 362] width 357 height 41
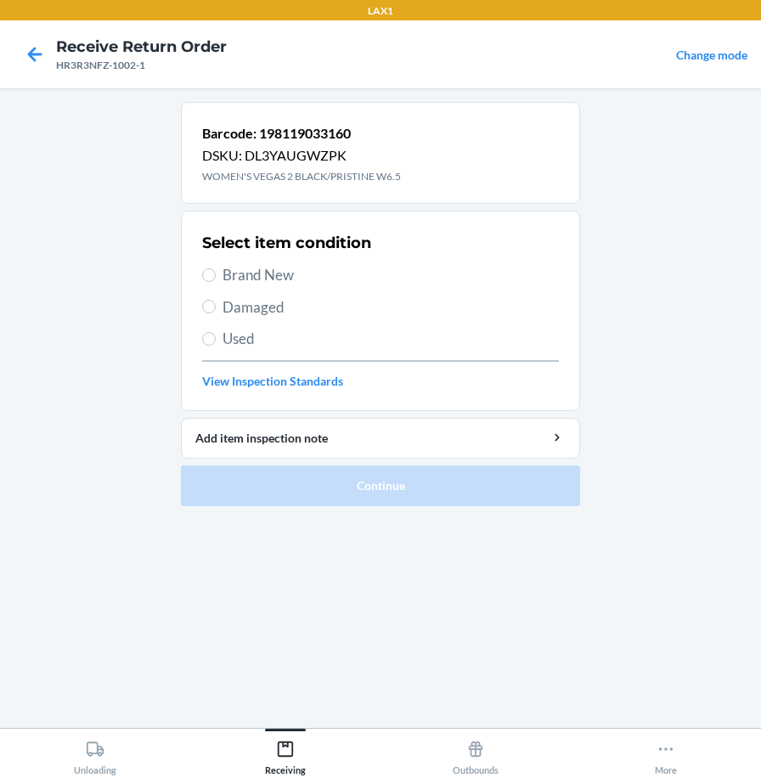
click at [238, 268] on span "Brand New" at bounding box center [391, 275] width 337 height 22
click at [216, 269] on input "Brand New" at bounding box center [209, 276] width 14 height 14
radio input "true"
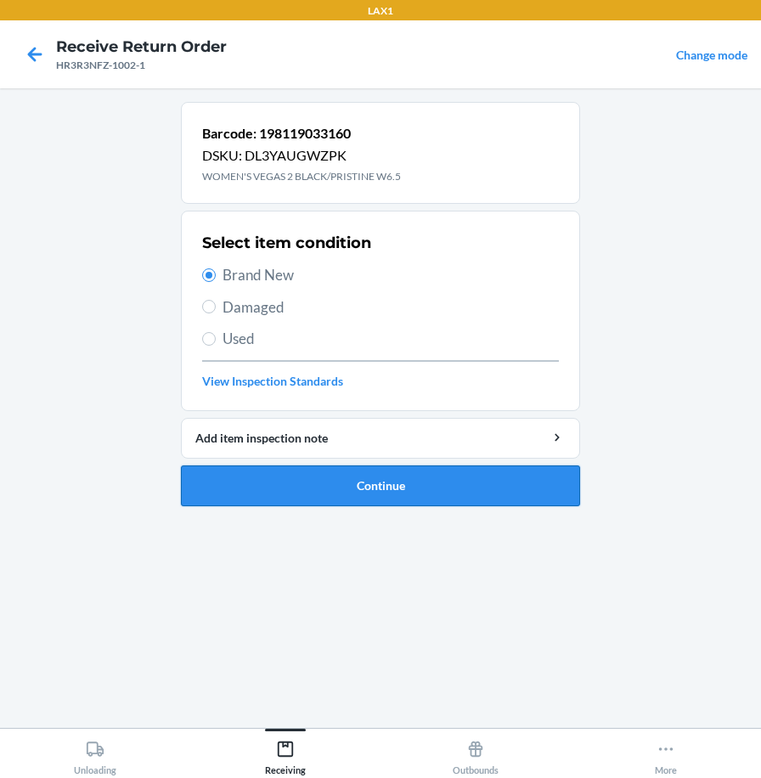
click at [248, 493] on button "Continue" at bounding box center [380, 486] width 399 height 41
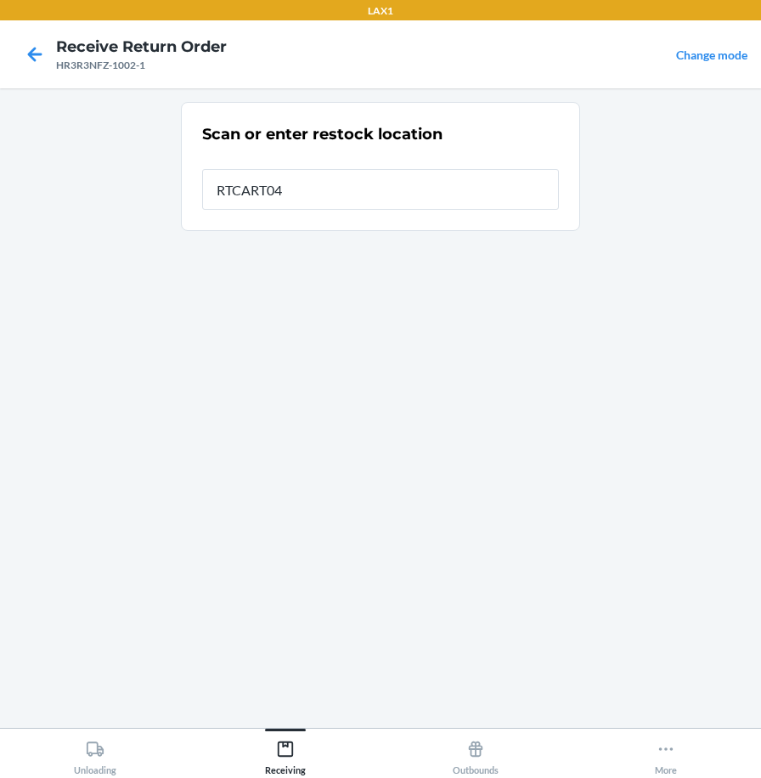
type input "RTCART040"
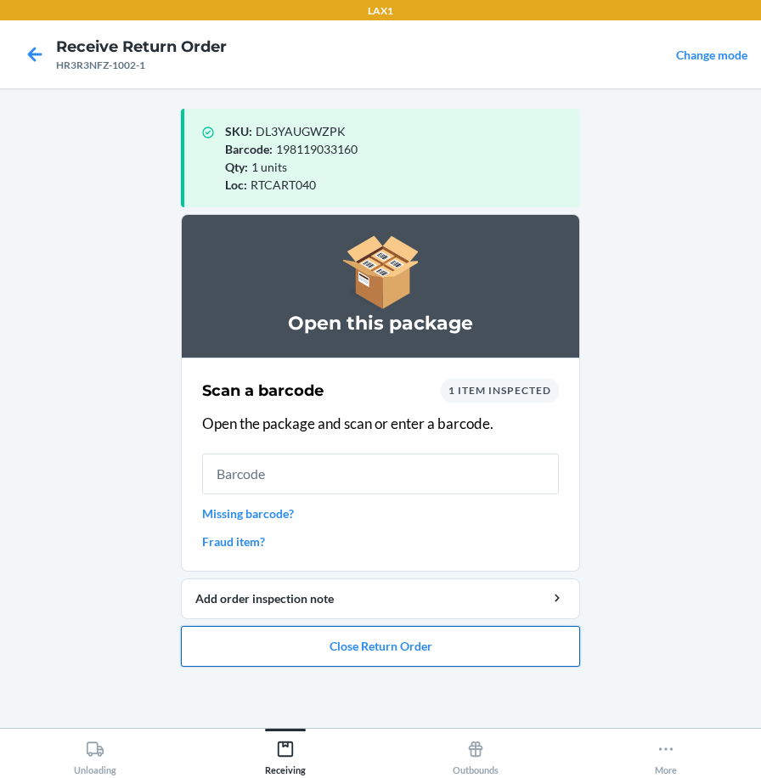
click at [260, 642] on button "Close Return Order" at bounding box center [380, 646] width 399 height 41
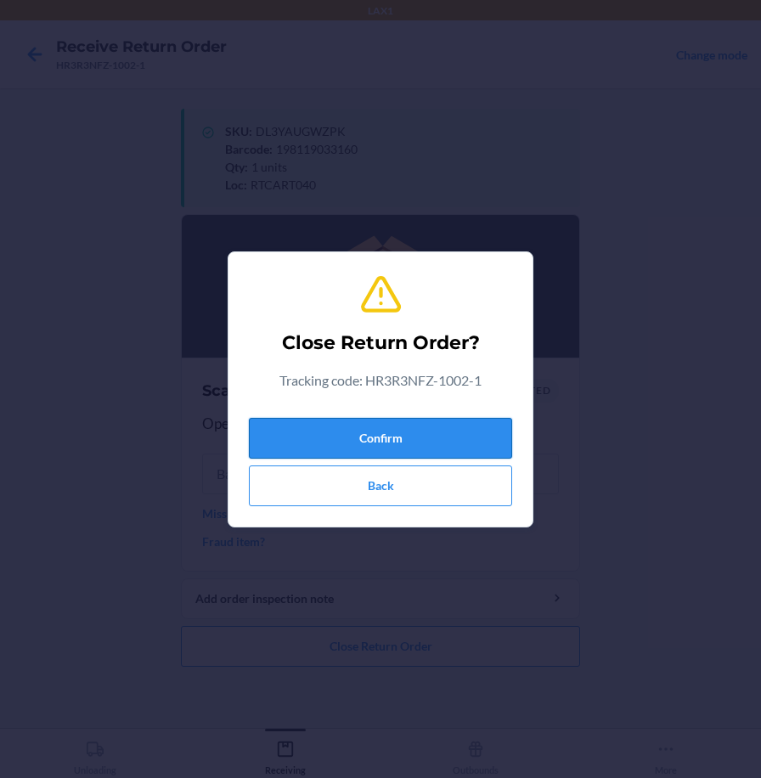
click at [333, 433] on button "Confirm" at bounding box center [380, 438] width 263 height 41
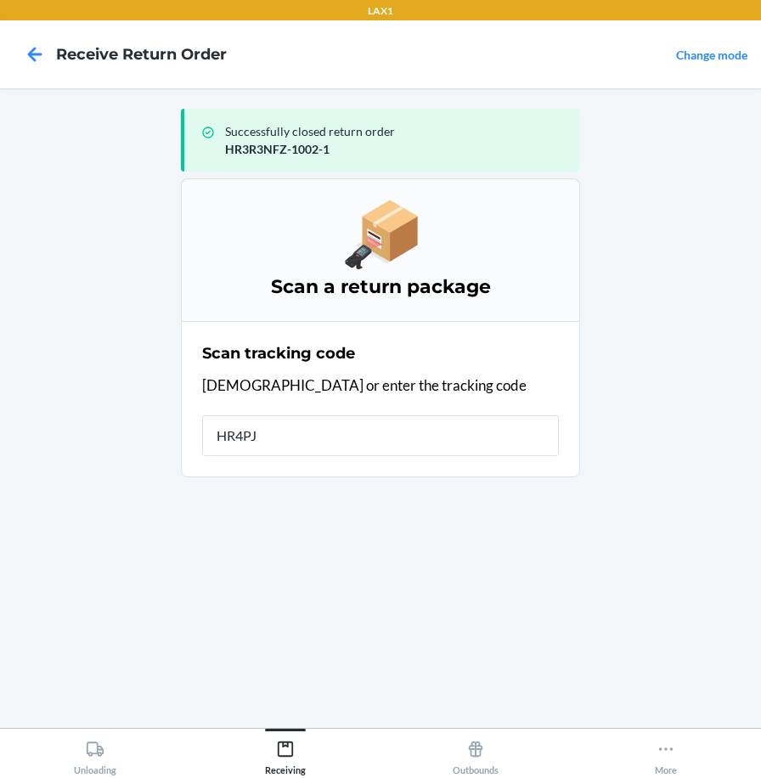
type input "HR4PJR"
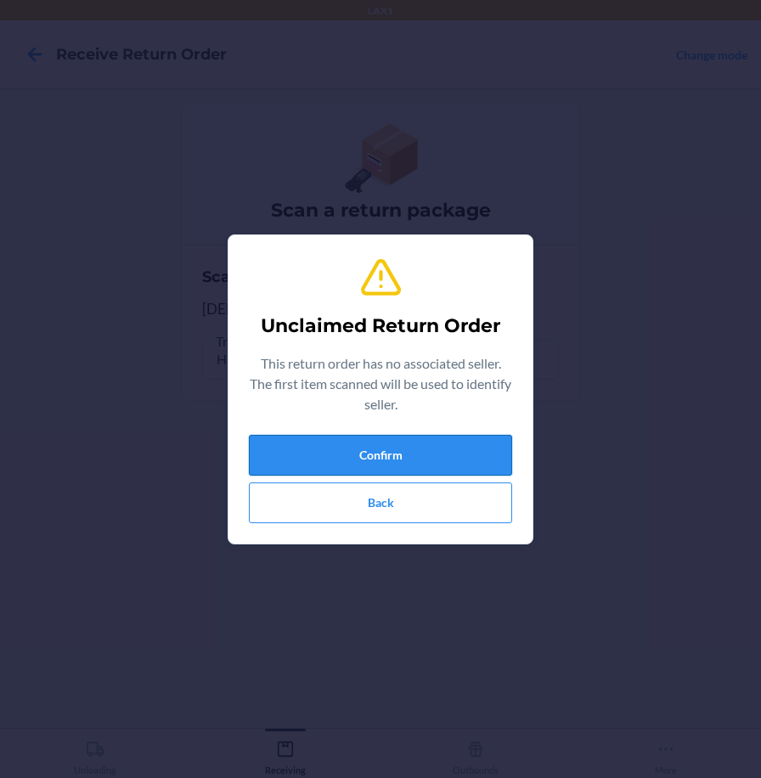
click at [404, 450] on button "Confirm" at bounding box center [380, 455] width 263 height 41
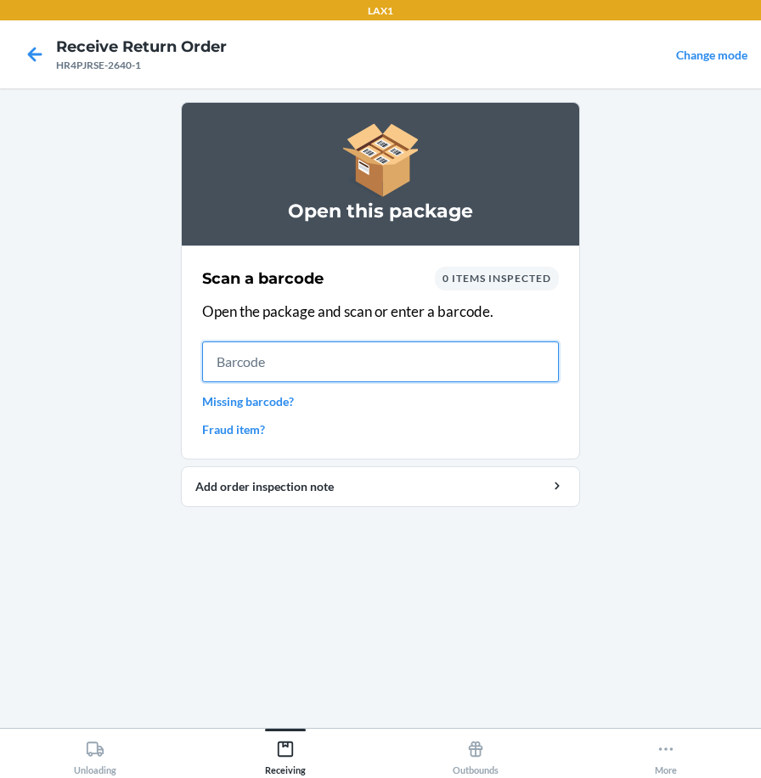
click at [427, 365] on input "text" at bounding box center [380, 362] width 357 height 41
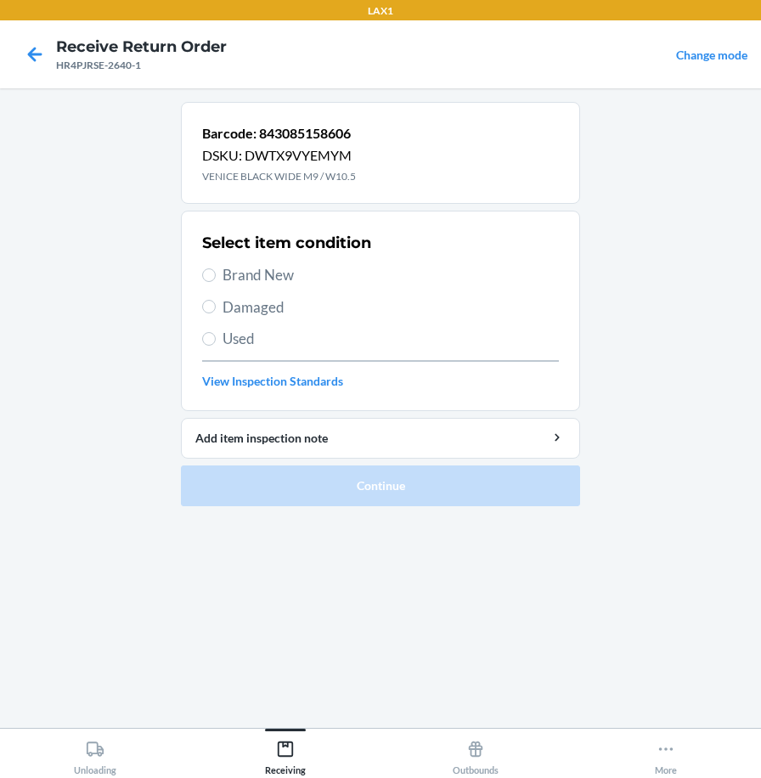
click at [293, 273] on span "Brand New" at bounding box center [391, 275] width 337 height 22
click at [216, 273] on input "Brand New" at bounding box center [209, 276] width 14 height 14
radio input "true"
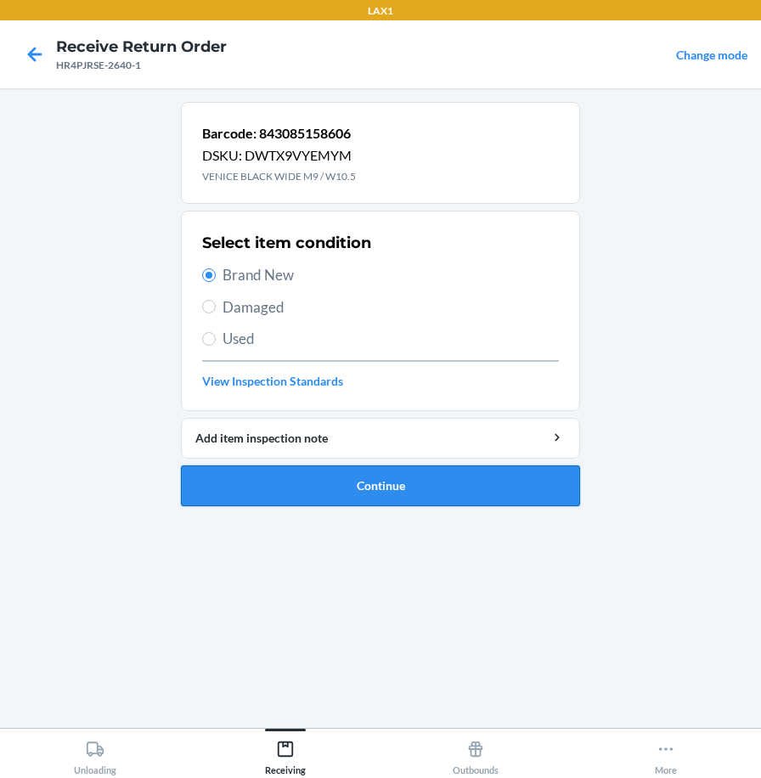
click at [331, 491] on button "Continue" at bounding box center [380, 486] width 399 height 41
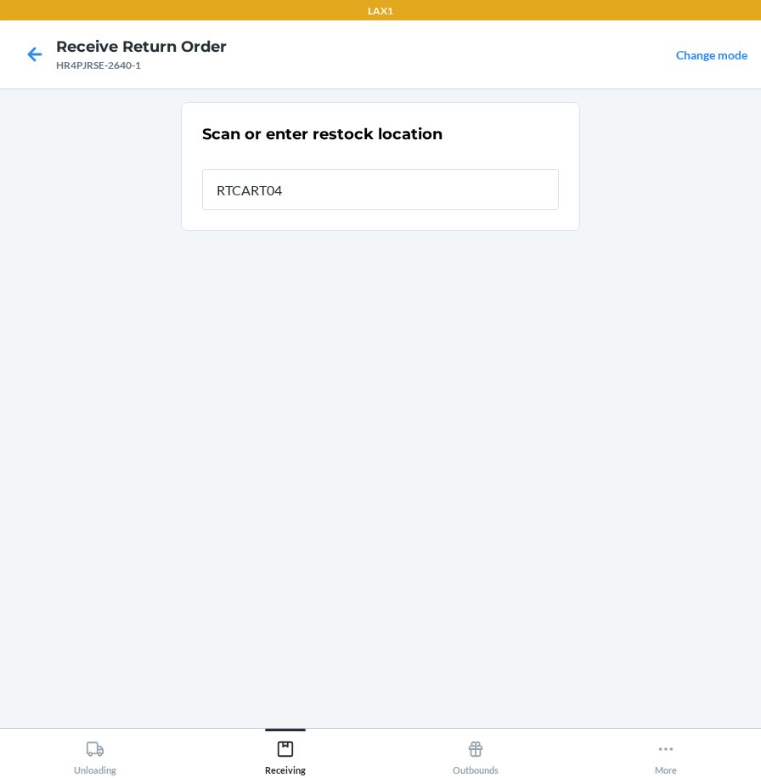
type input "RTCART040"
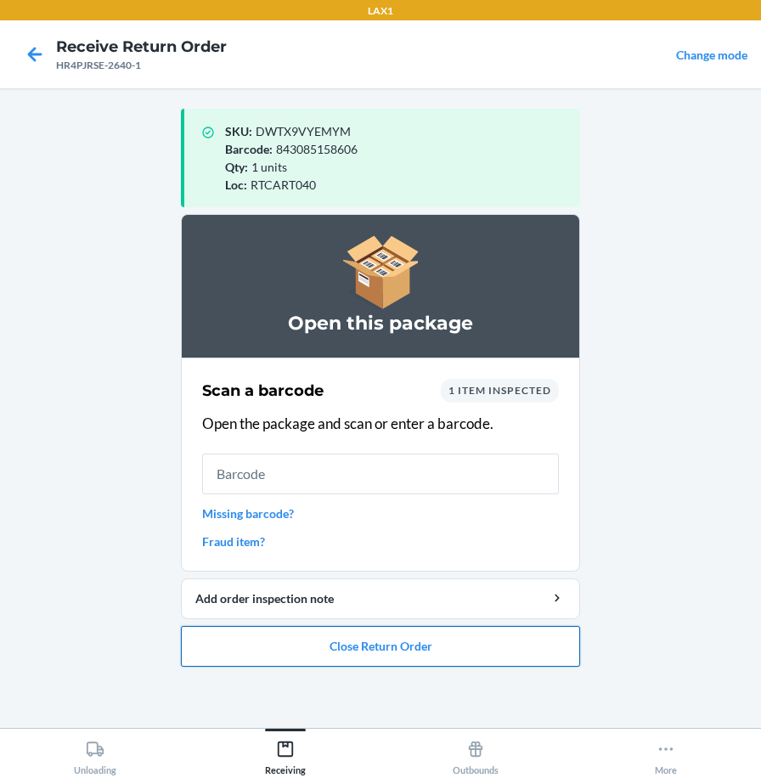
click at [504, 657] on button "Close Return Order" at bounding box center [380, 646] width 399 height 41
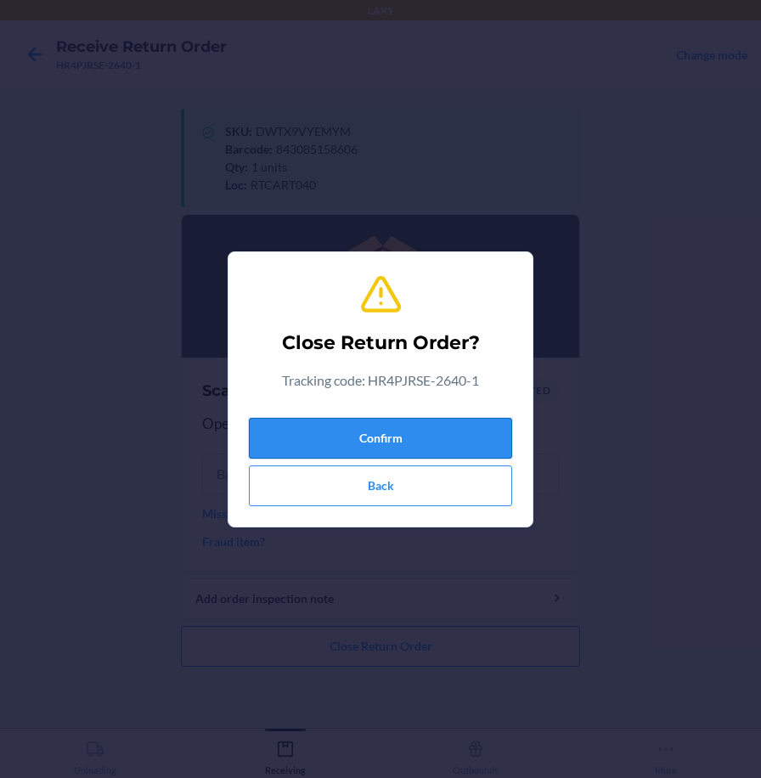
click at [480, 441] on button "Confirm" at bounding box center [380, 438] width 263 height 41
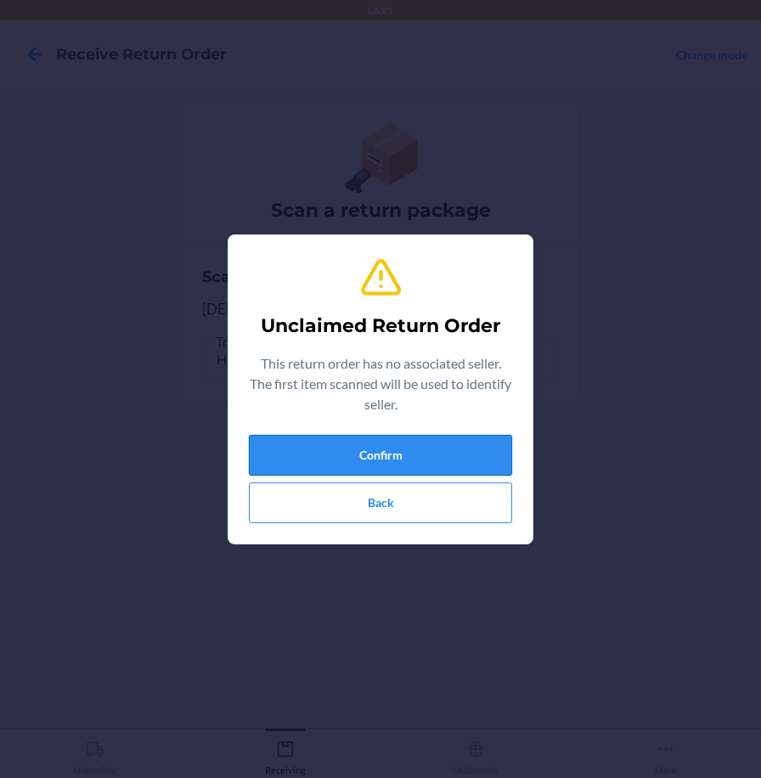
click at [413, 450] on button "Confirm" at bounding box center [380, 455] width 263 height 41
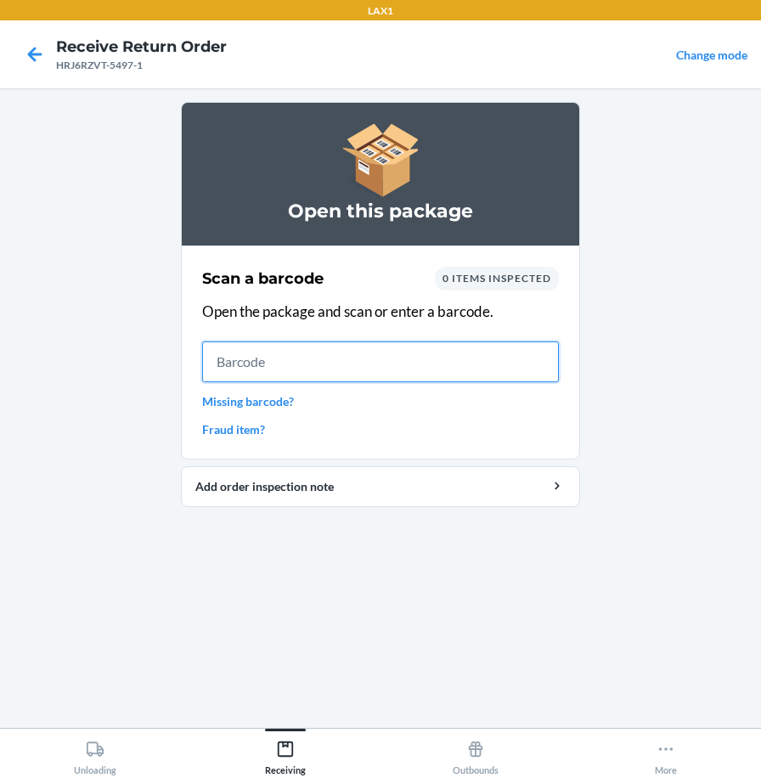
click at [385, 358] on input "text" at bounding box center [380, 362] width 357 height 41
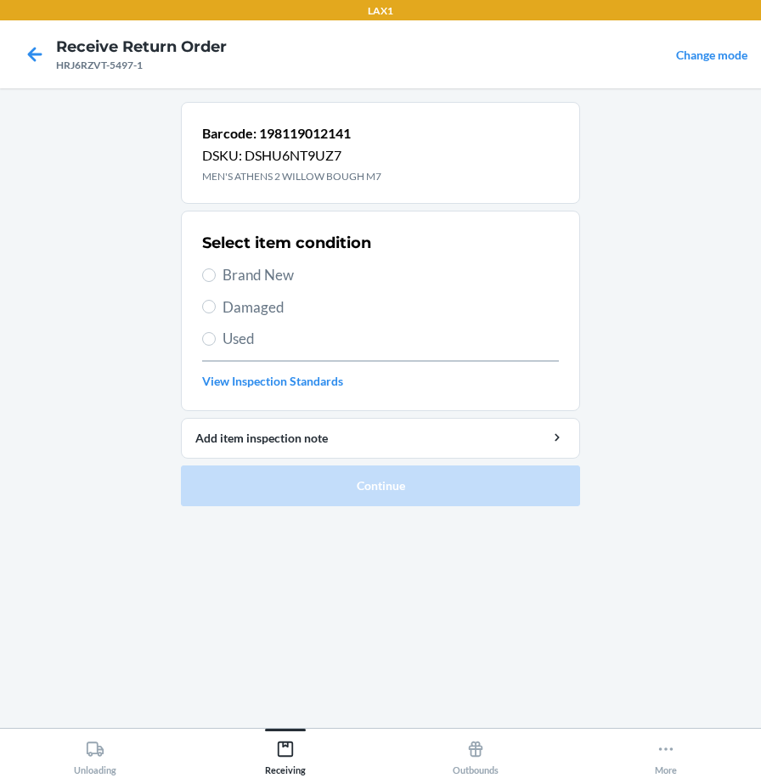
click at [248, 337] on span "Used" at bounding box center [391, 339] width 337 height 22
click at [216, 337] on input "Used" at bounding box center [209, 339] width 14 height 14
radio input "true"
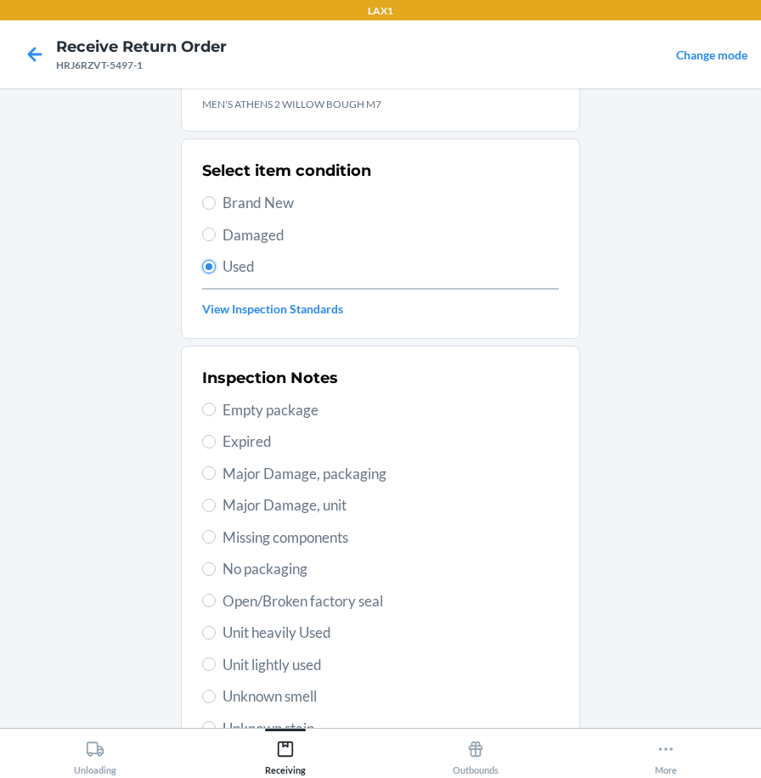
scroll to position [170, 0]
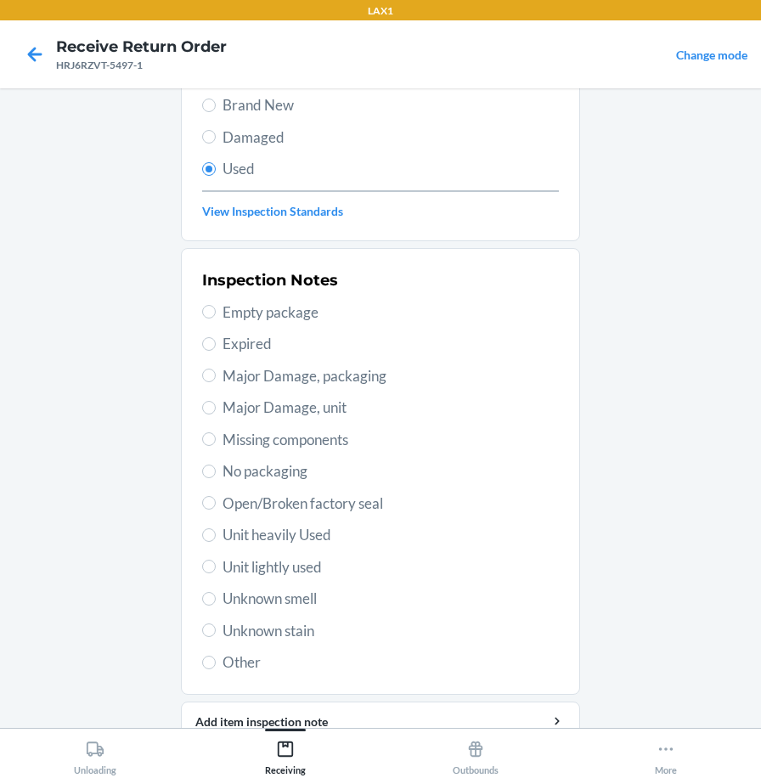
click at [302, 565] on span "Unit lightly used" at bounding box center [391, 568] width 337 height 22
click at [216, 565] on input "Unit lightly used" at bounding box center [209, 567] width 14 height 14
radio input "true"
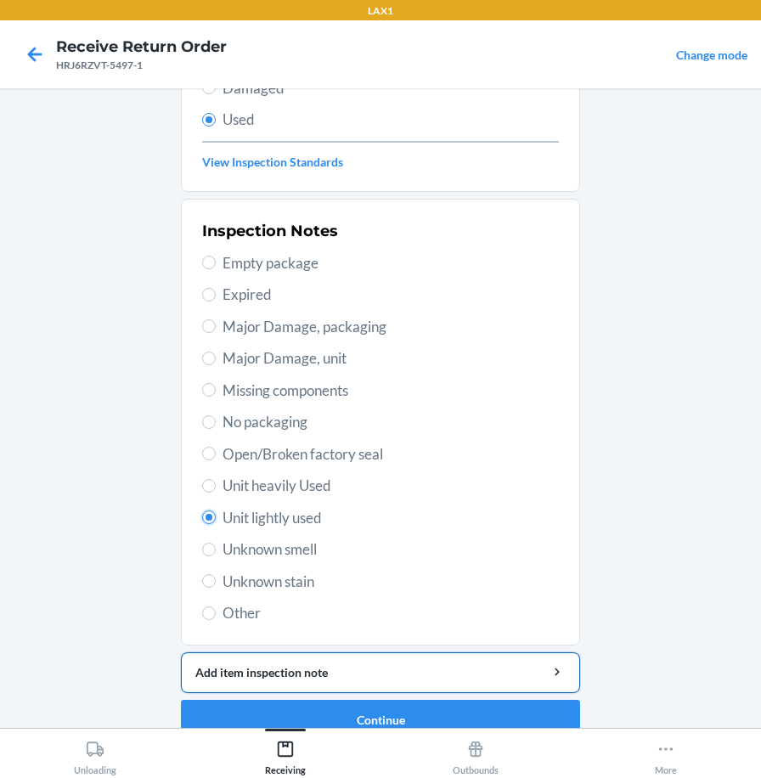
scroll to position [246, 0]
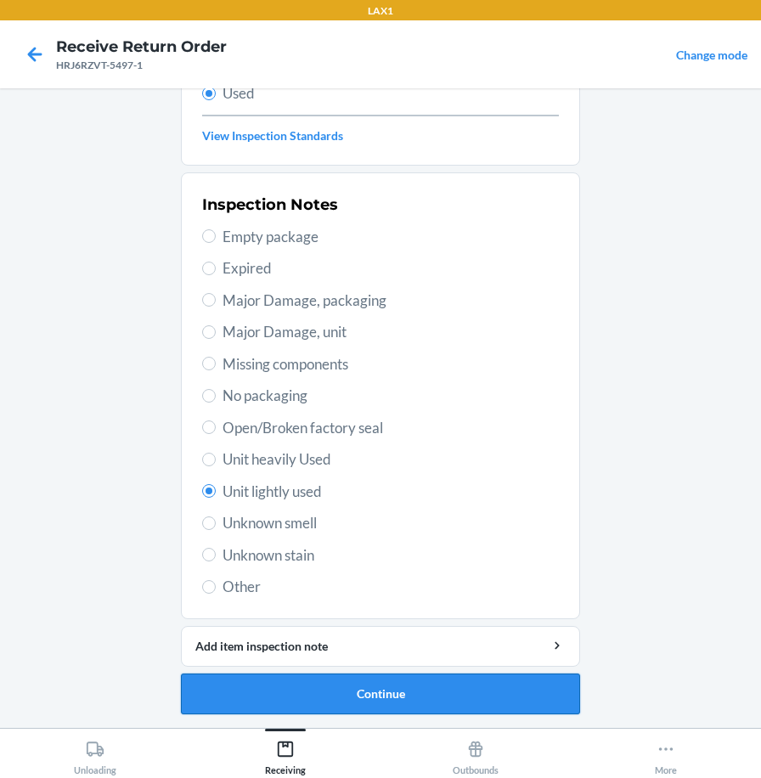
click at [342, 693] on button "Continue" at bounding box center [380, 694] width 399 height 41
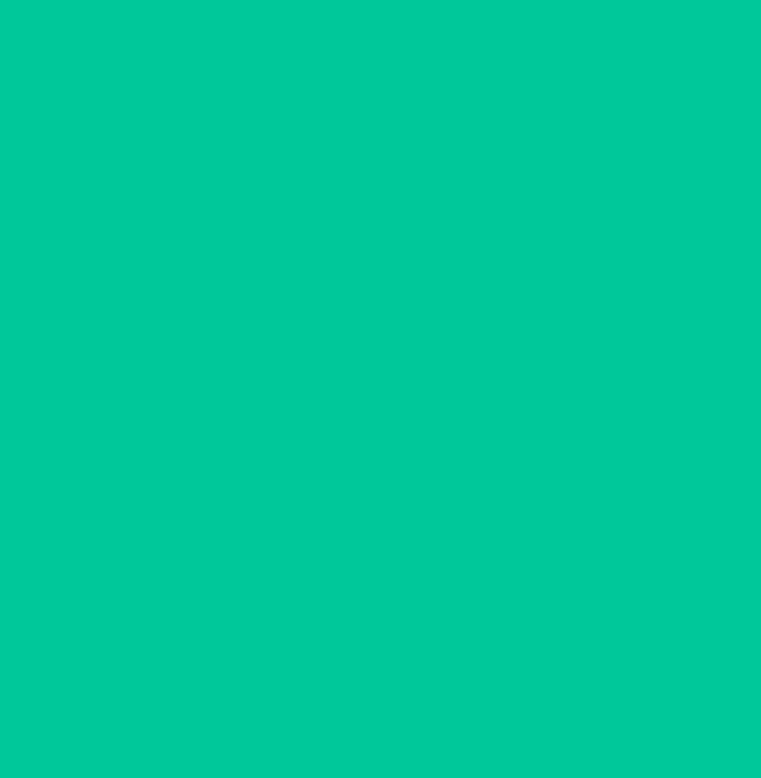
scroll to position [0, 0]
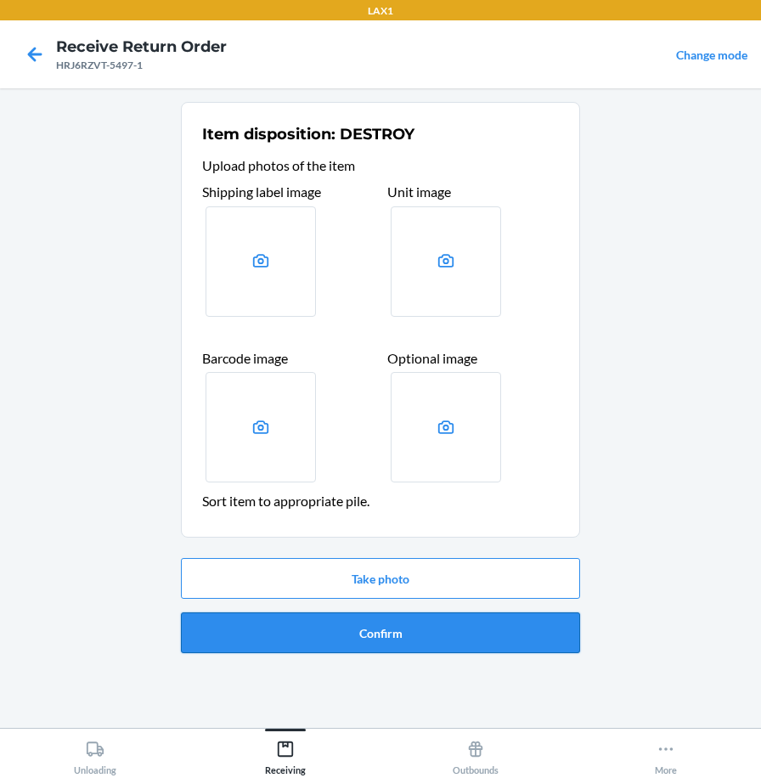
click at [357, 639] on button "Confirm" at bounding box center [380, 633] width 399 height 41
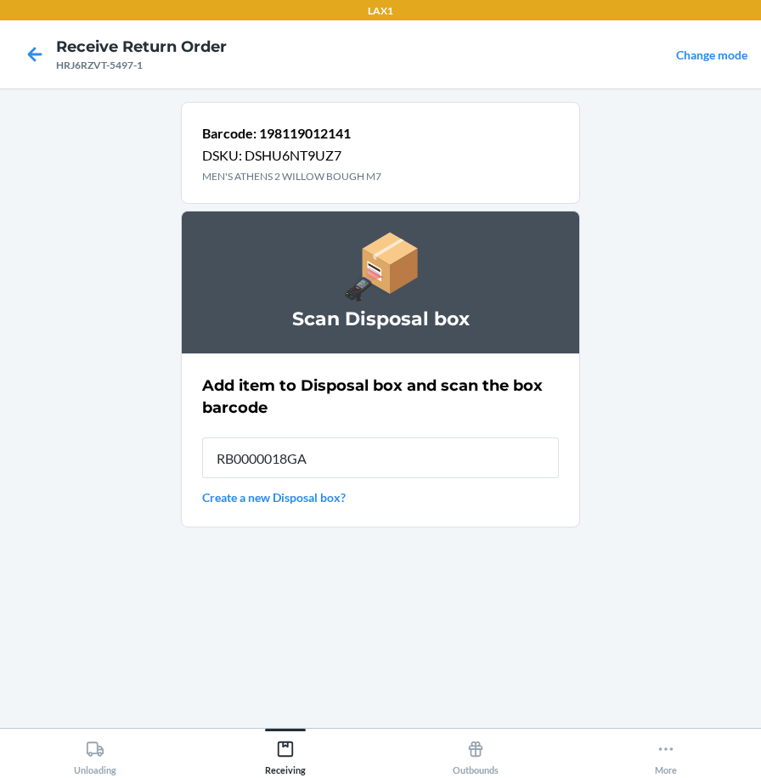
type input "RB0000018GA"
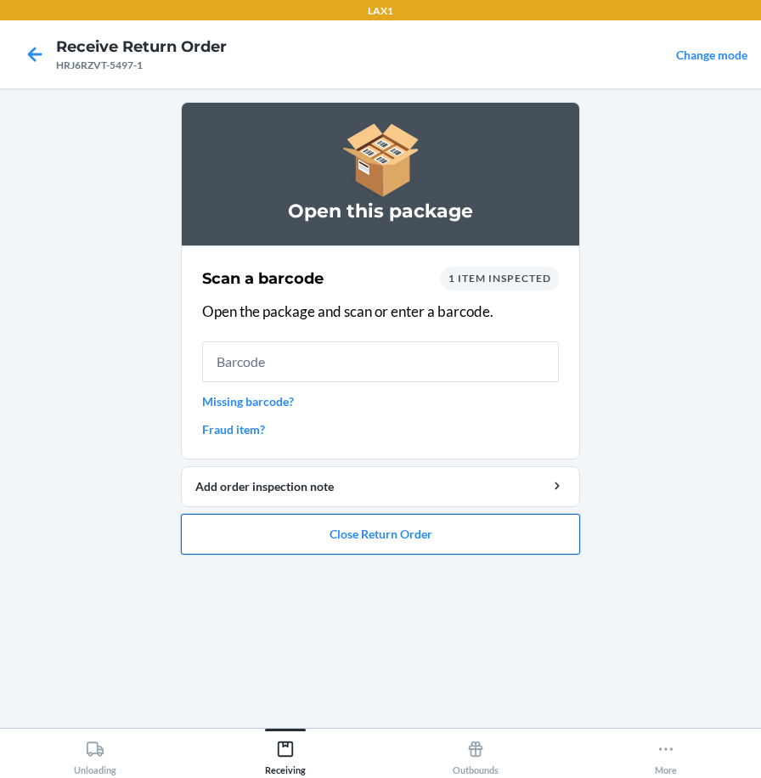
click at [441, 536] on button "Close Return Order" at bounding box center [380, 534] width 399 height 41
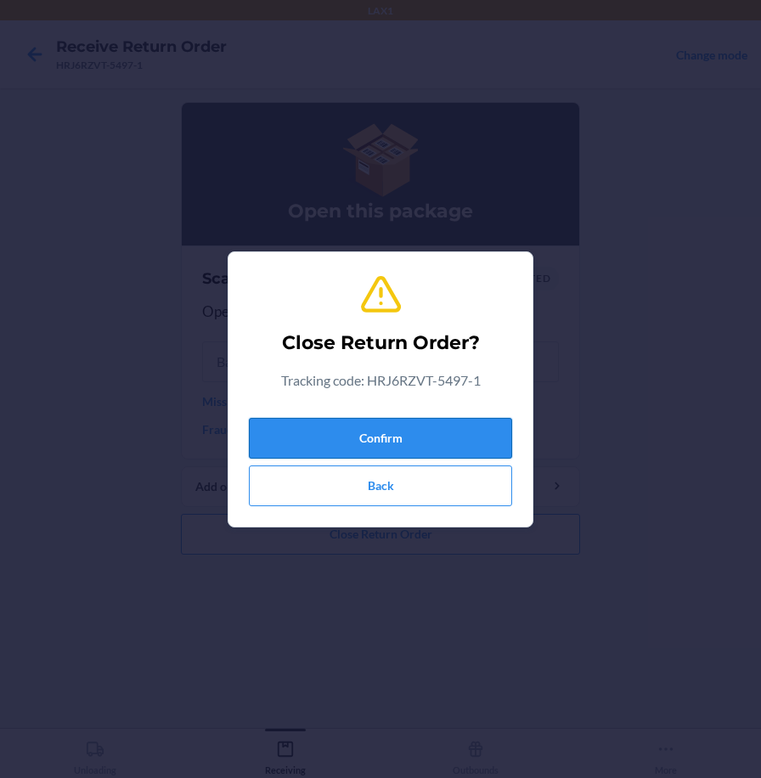
click at [438, 442] on button "Confirm" at bounding box center [380, 438] width 263 height 41
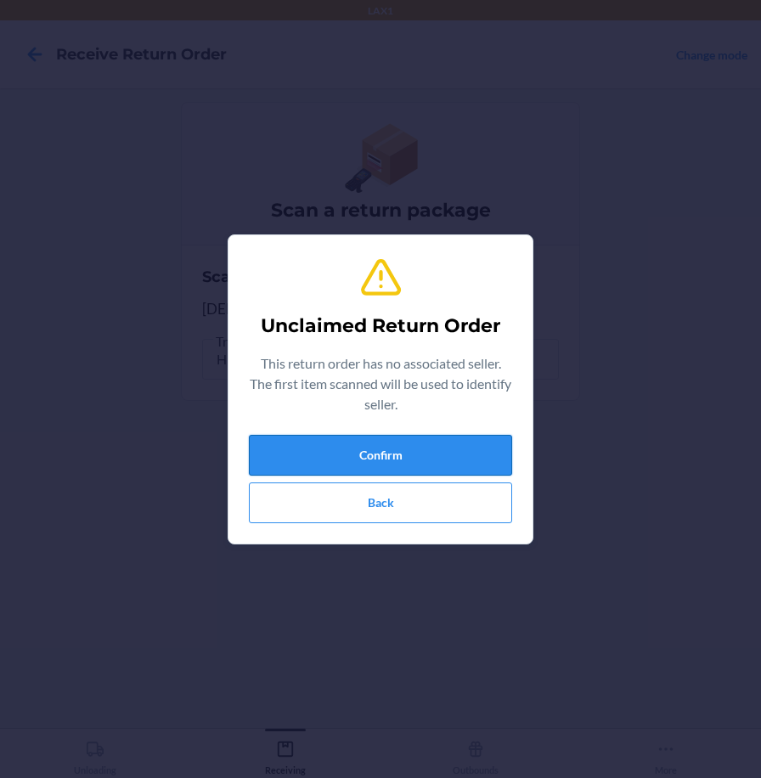
click at [415, 454] on button "Confirm" at bounding box center [380, 455] width 263 height 41
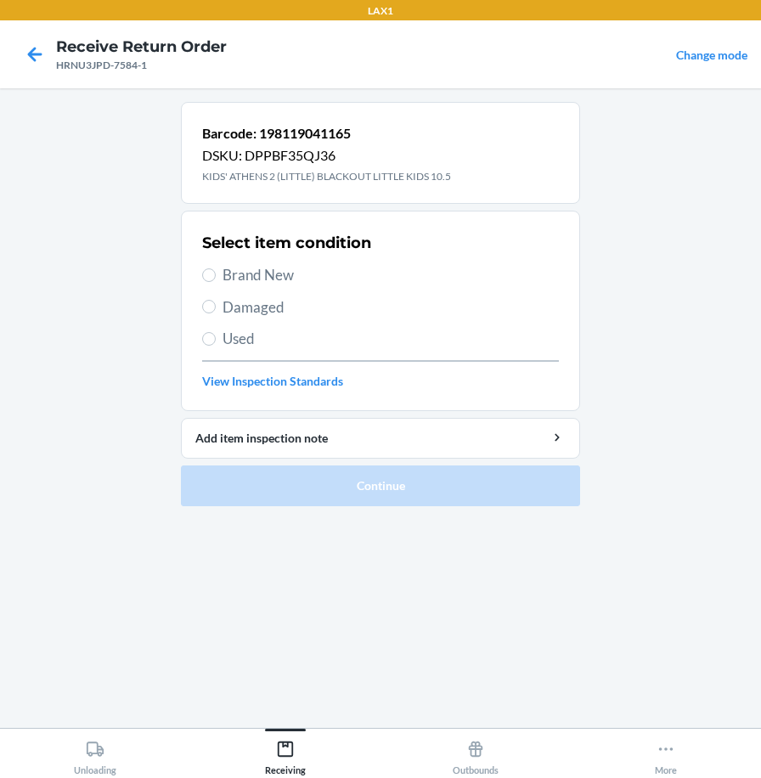
click at [270, 273] on span "Brand New" at bounding box center [391, 275] width 337 height 22
click at [216, 273] on input "Brand New" at bounding box center [209, 276] width 14 height 14
radio input "true"
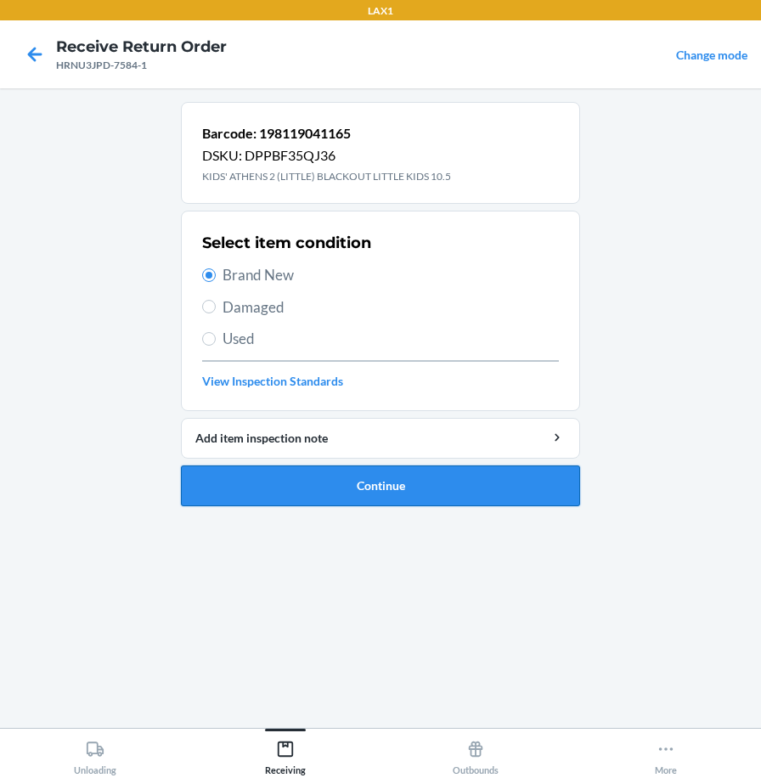
click at [333, 495] on button "Continue" at bounding box center [380, 486] width 399 height 41
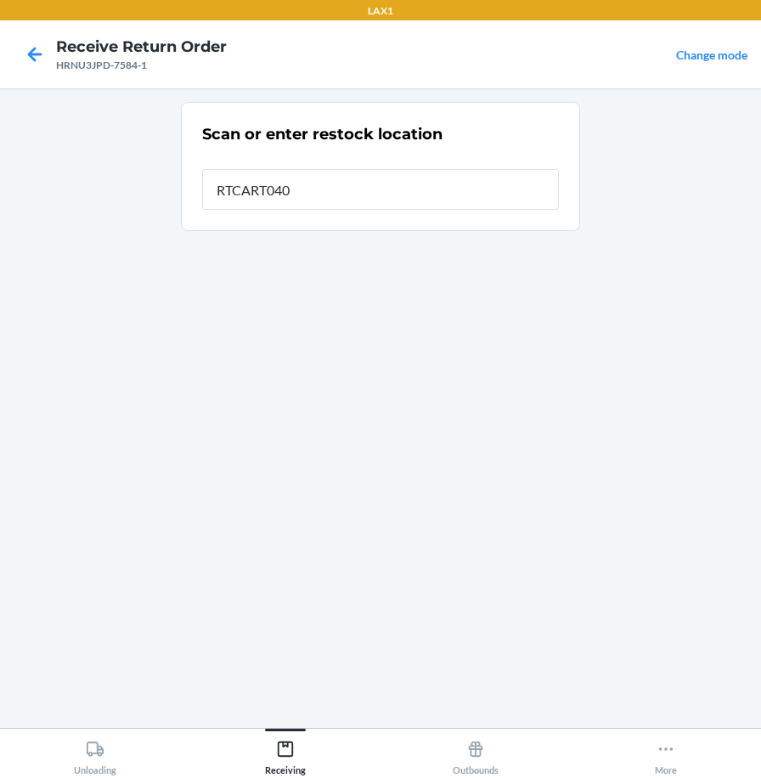
type input "RTCART040"
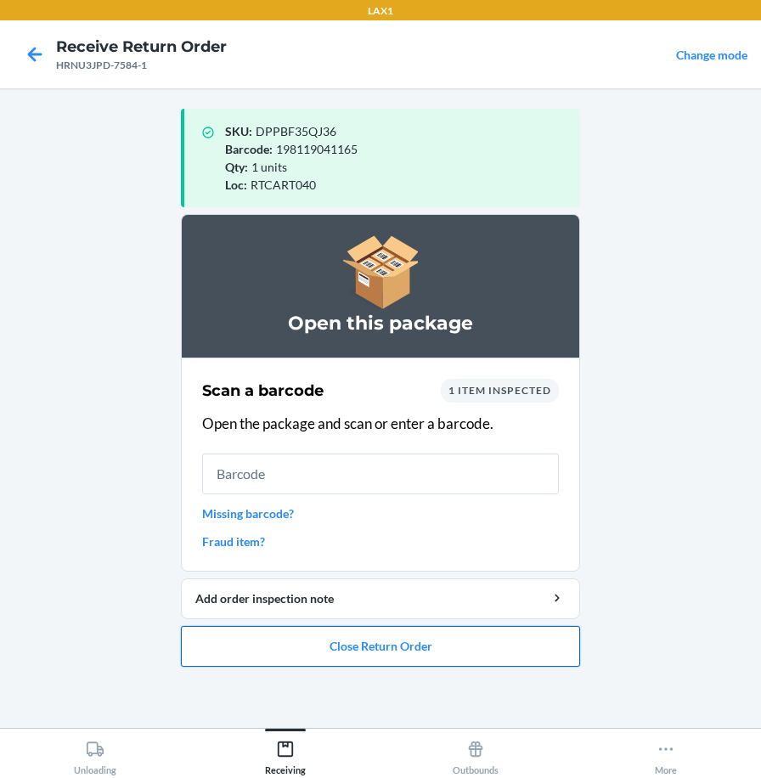
click at [445, 646] on button "Close Return Order" at bounding box center [380, 646] width 399 height 41
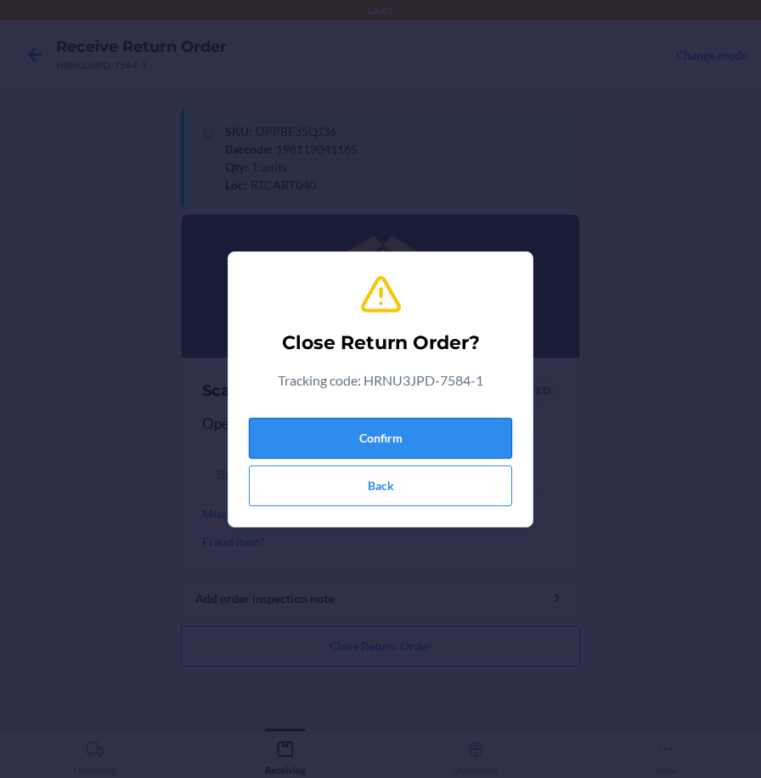
click at [485, 431] on button "Confirm" at bounding box center [380, 438] width 263 height 41
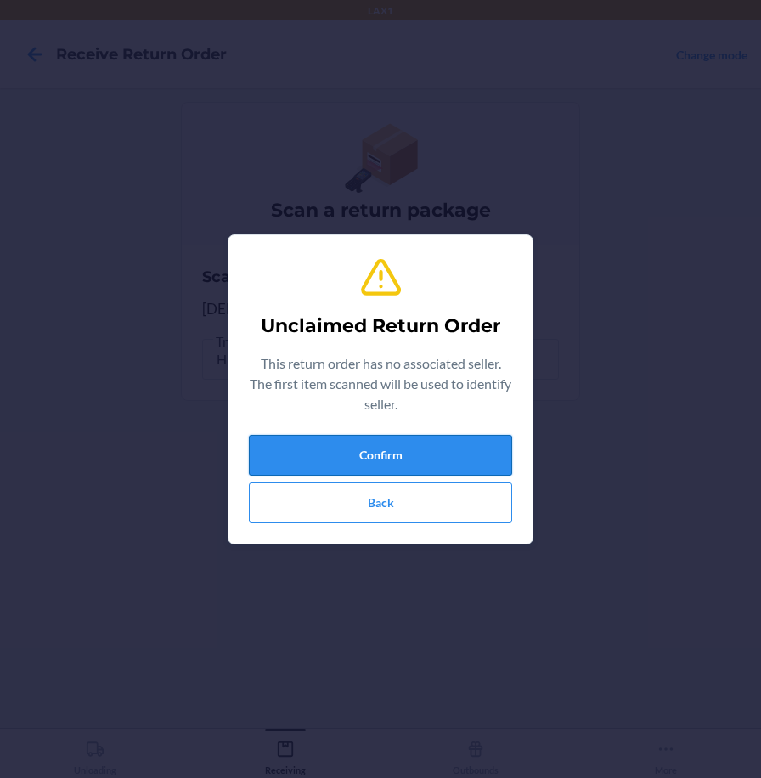
click at [309, 462] on button "Confirm" at bounding box center [380, 455] width 263 height 41
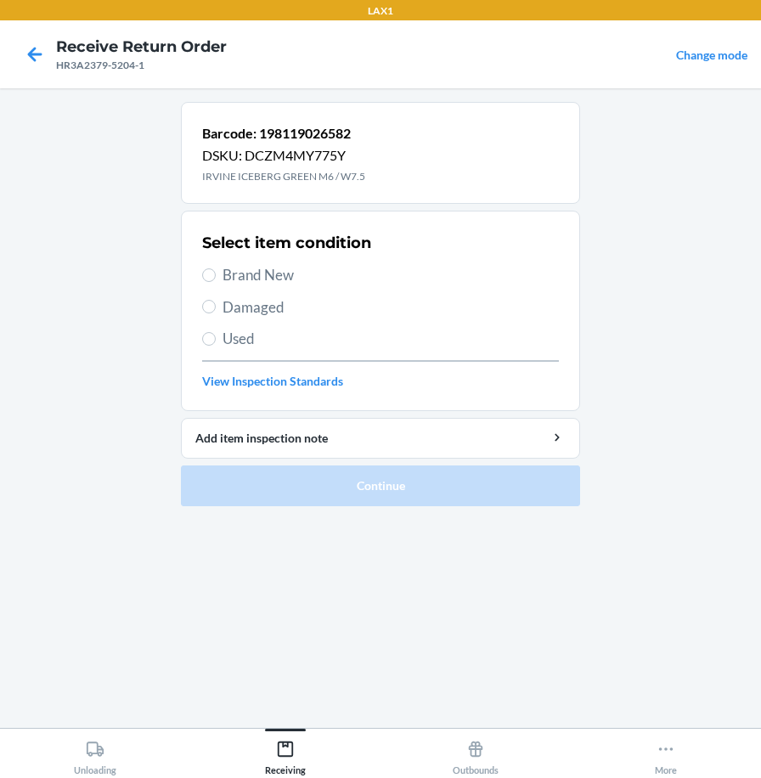
click at [277, 274] on span "Brand New" at bounding box center [391, 275] width 337 height 22
click at [216, 274] on input "Brand New" at bounding box center [209, 276] width 14 height 14
radio input "true"
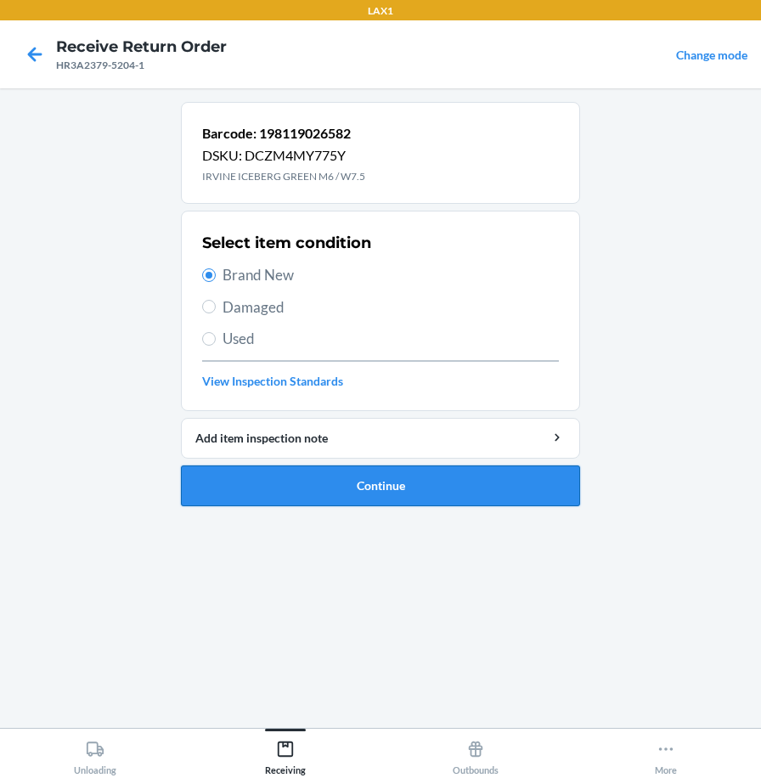
click at [366, 489] on button "Continue" at bounding box center [380, 486] width 399 height 41
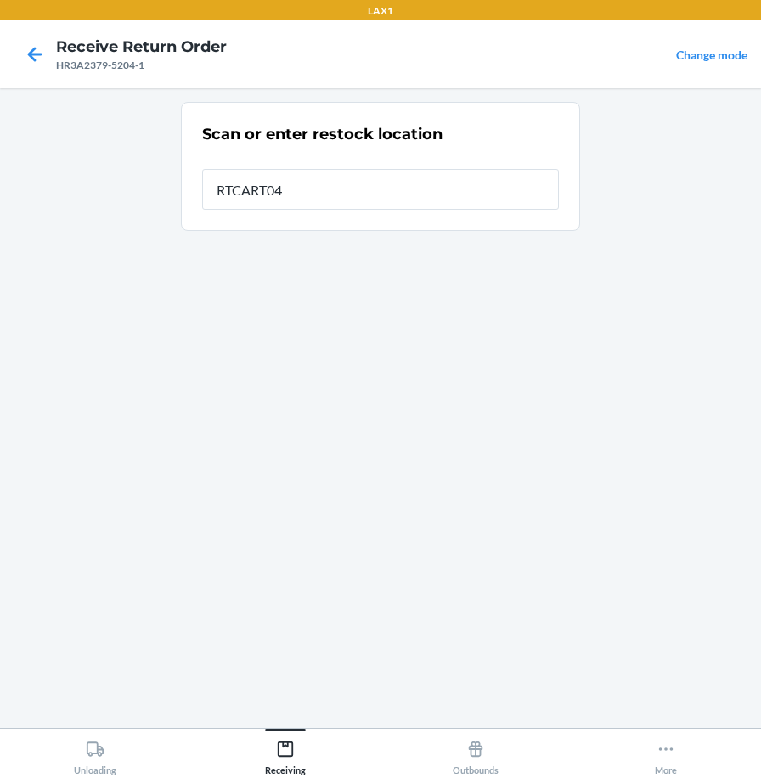
type input "RTCART040"
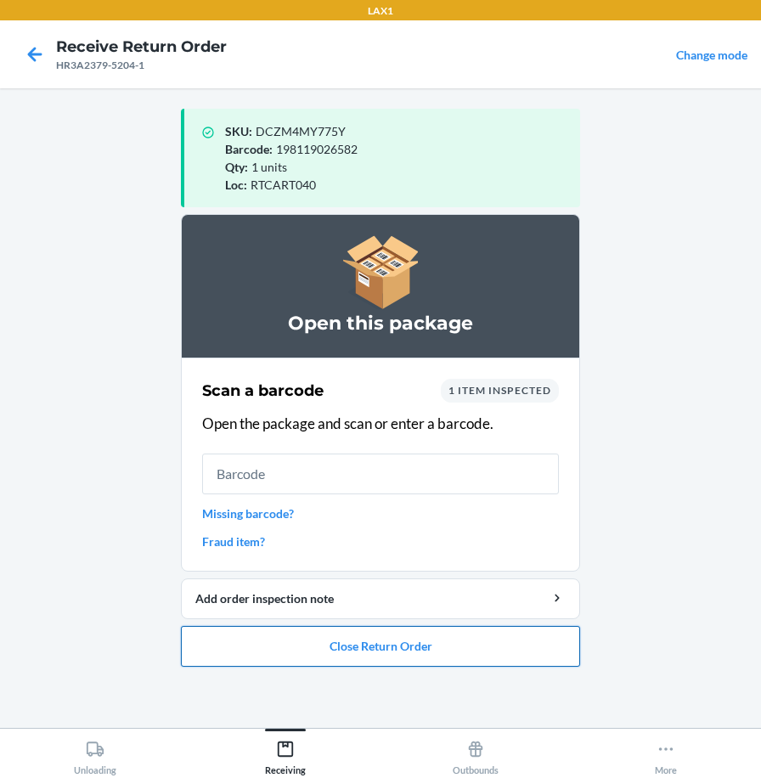
click at [486, 644] on button "Close Return Order" at bounding box center [380, 646] width 399 height 41
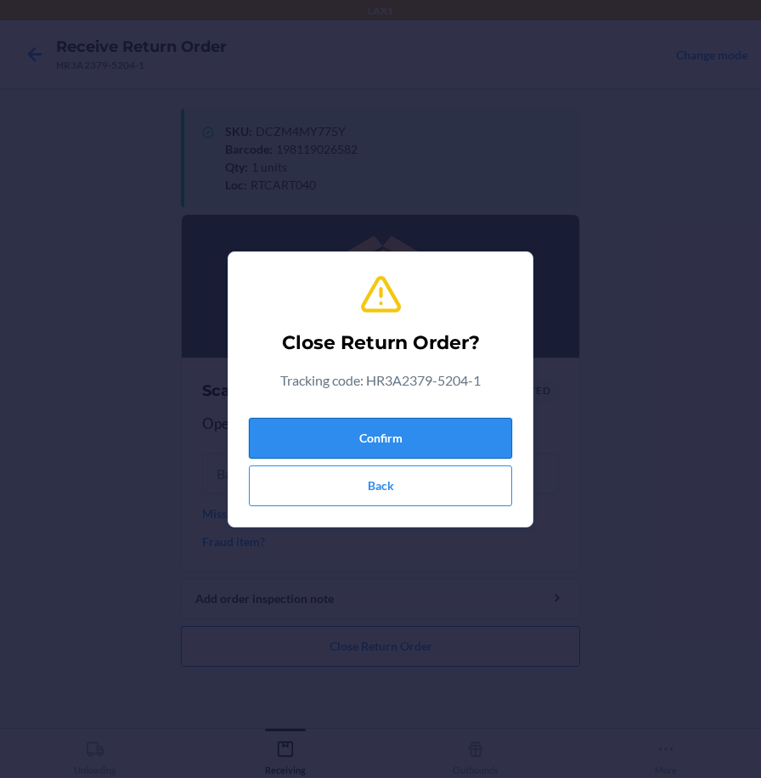
click at [444, 428] on button "Confirm" at bounding box center [380, 438] width 263 height 41
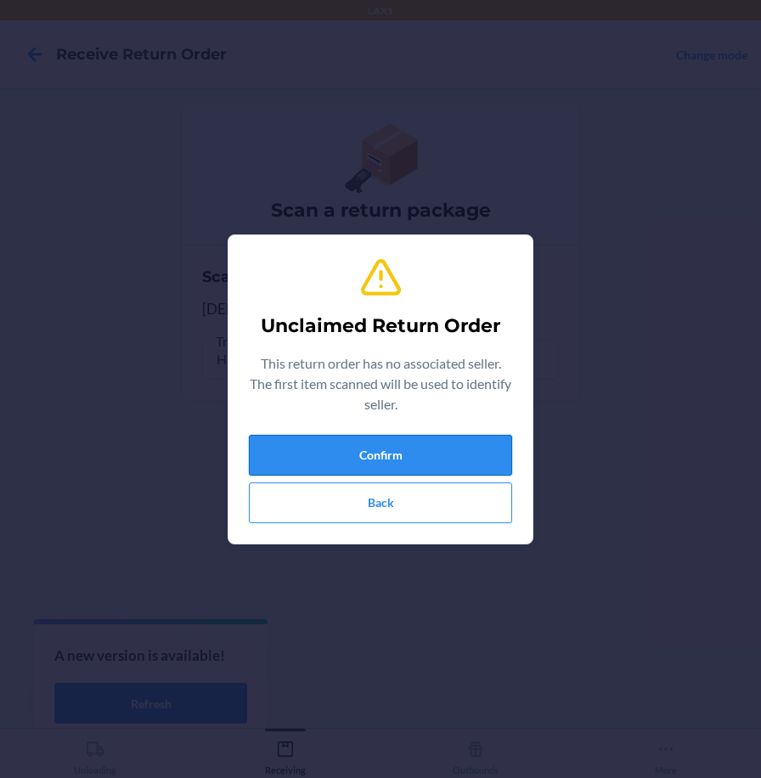
click at [427, 444] on button "Confirm" at bounding box center [380, 455] width 263 height 41
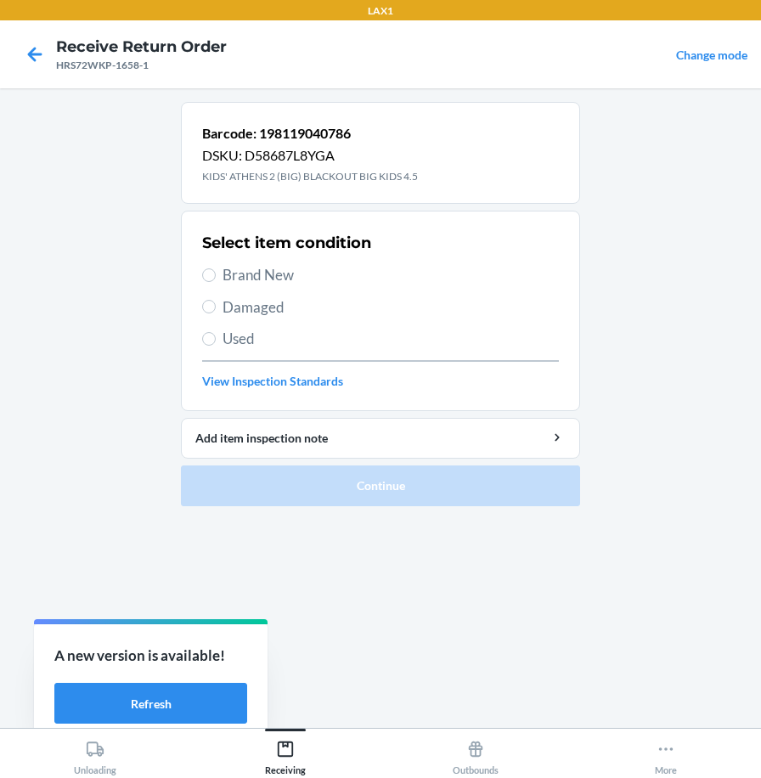
click at [275, 271] on span "Brand New" at bounding box center [391, 275] width 337 height 22
click at [216, 271] on input "Brand New" at bounding box center [209, 276] width 14 height 14
radio input "true"
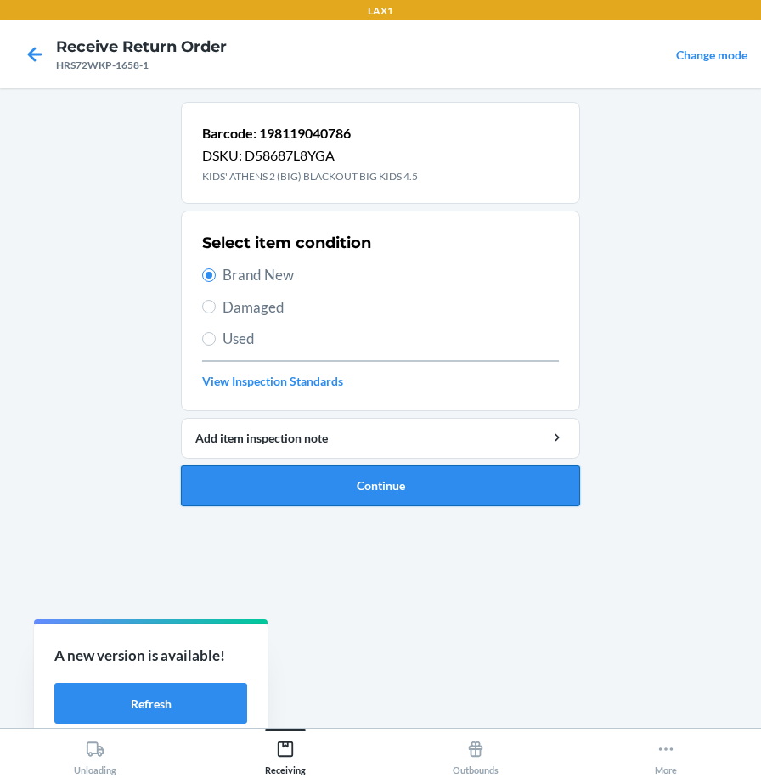
click at [301, 483] on button "Continue" at bounding box center [380, 486] width 399 height 41
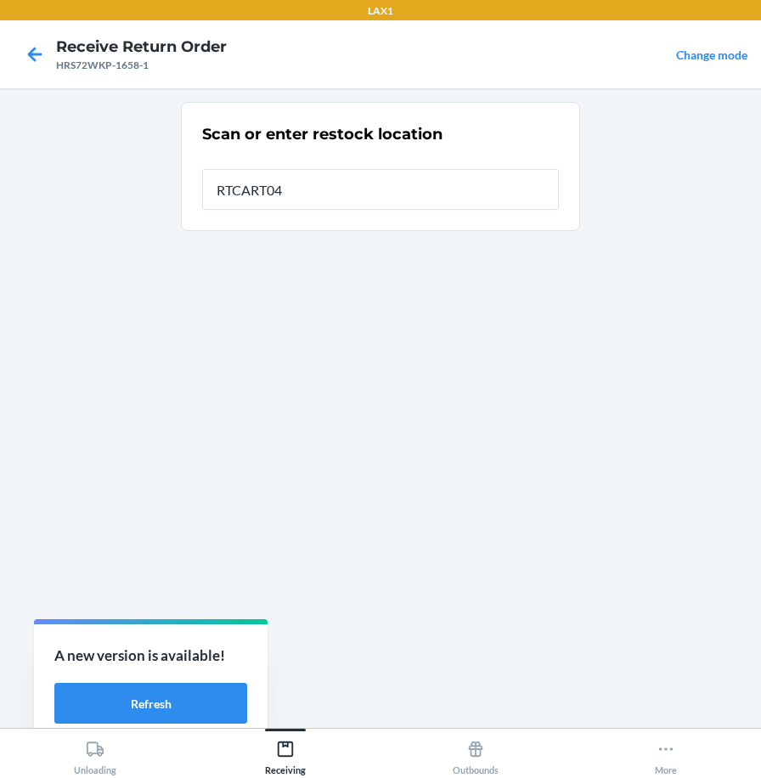
type input "RTCART040"
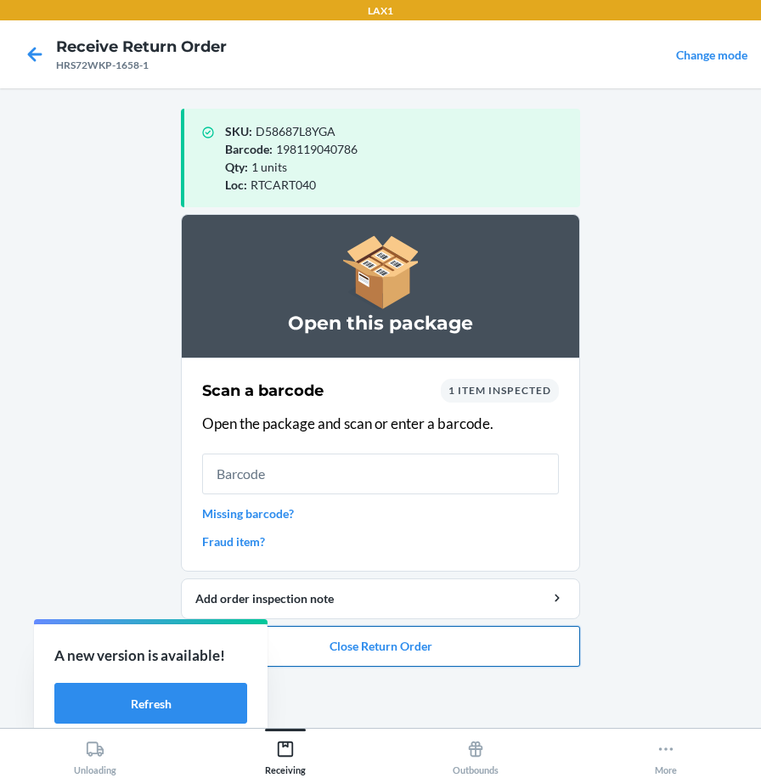
click at [302, 637] on button "Close Return Order" at bounding box center [380, 646] width 399 height 41
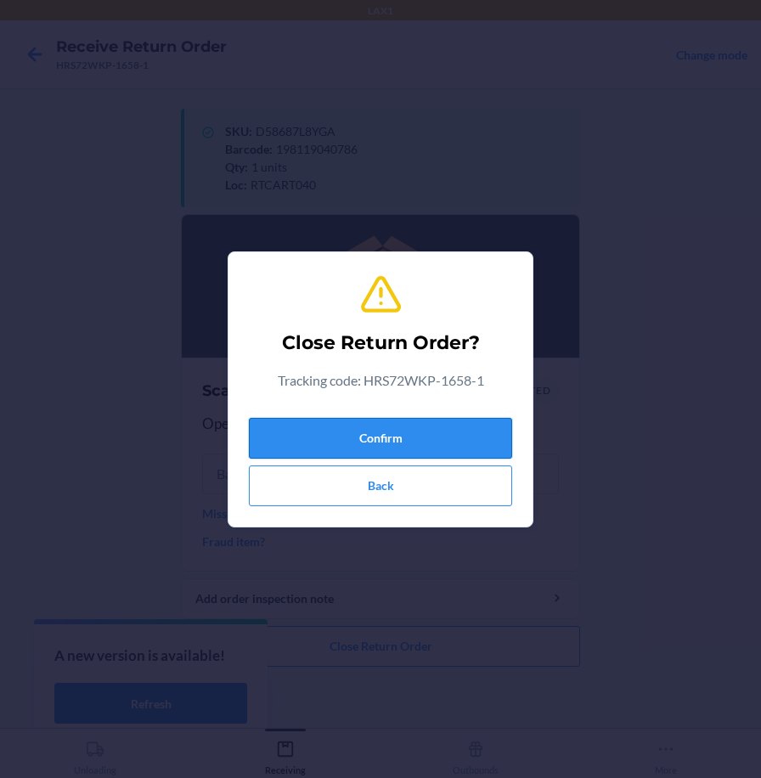
click at [352, 438] on button "Confirm" at bounding box center [380, 438] width 263 height 41
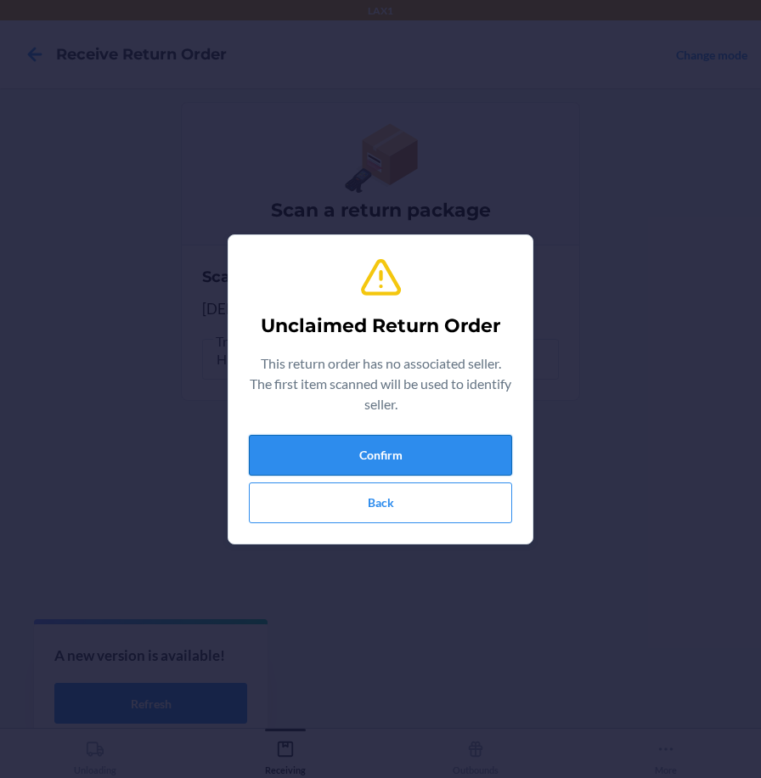
click at [349, 448] on button "Confirm" at bounding box center [380, 455] width 263 height 41
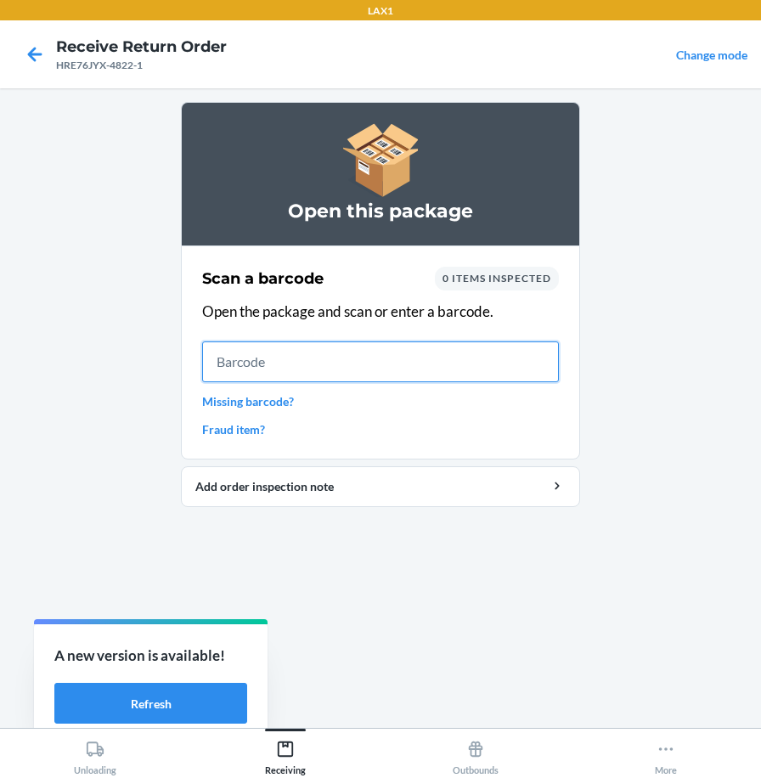
click at [546, 360] on input "text" at bounding box center [380, 362] width 357 height 41
click at [507, 364] on input "text" at bounding box center [380, 362] width 357 height 41
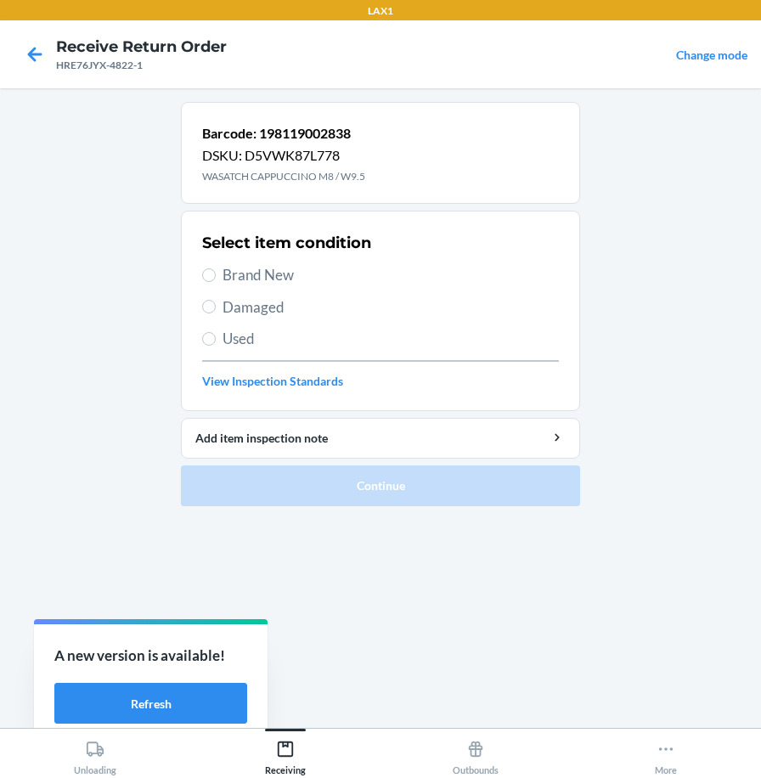
click at [279, 285] on span "Brand New" at bounding box center [391, 275] width 337 height 22
click at [216, 282] on input "Brand New" at bounding box center [209, 276] width 14 height 14
radio input "true"
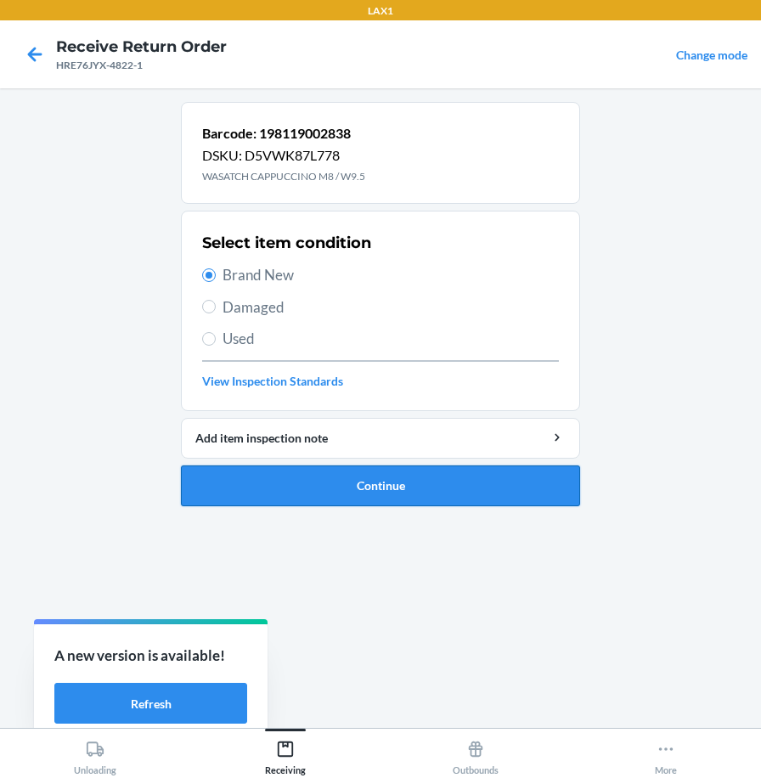
click at [354, 498] on button "Continue" at bounding box center [380, 486] width 399 height 41
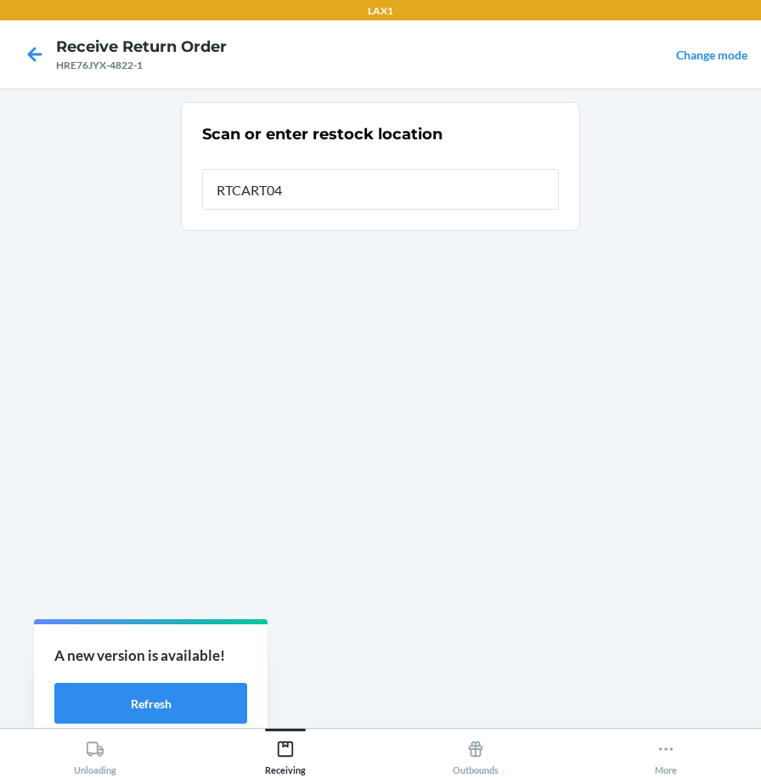
type input "RTCART040"
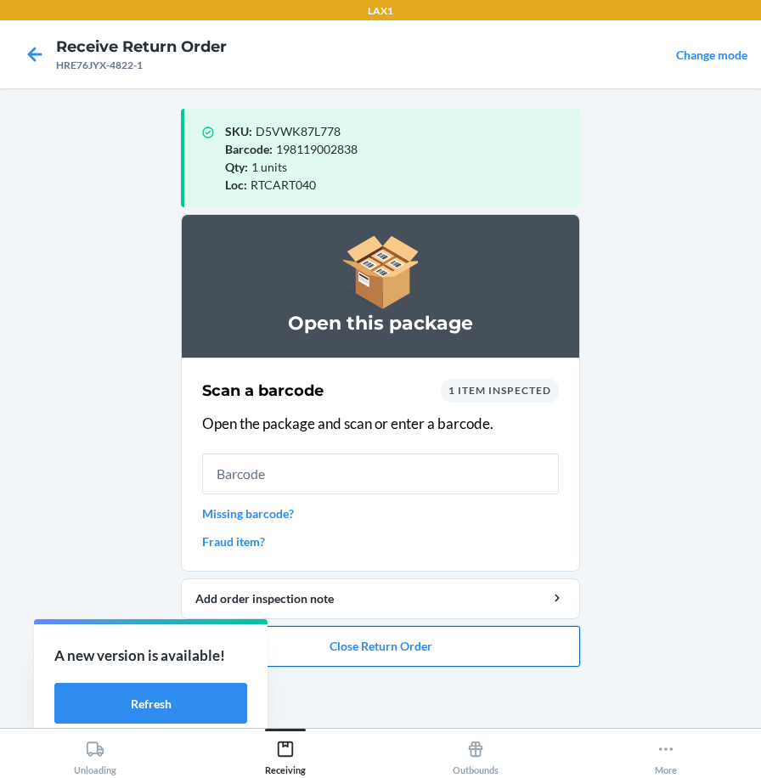
click at [492, 648] on button "Close Return Order" at bounding box center [380, 646] width 399 height 41
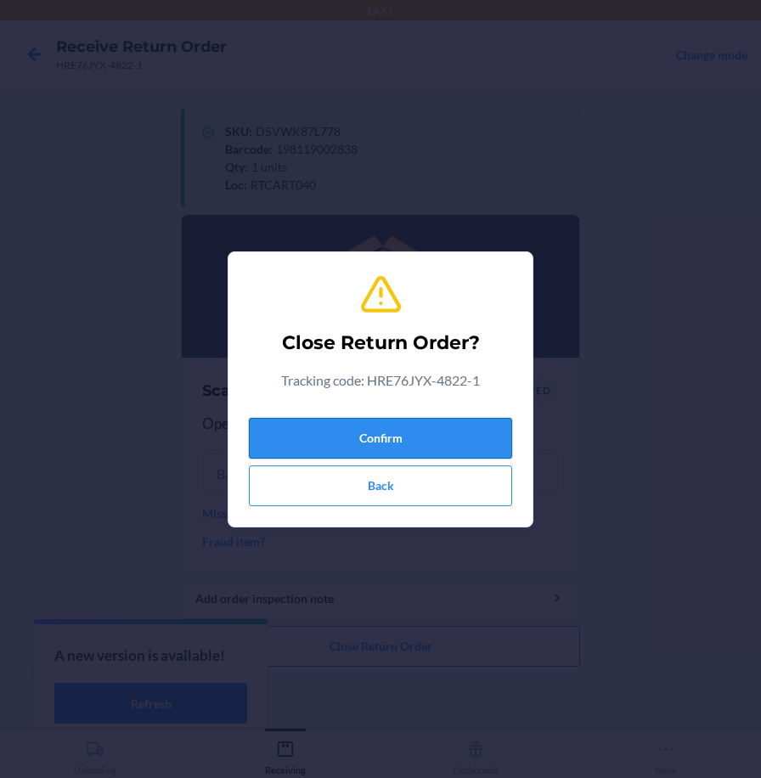
click at [488, 440] on button "Confirm" at bounding box center [380, 438] width 263 height 41
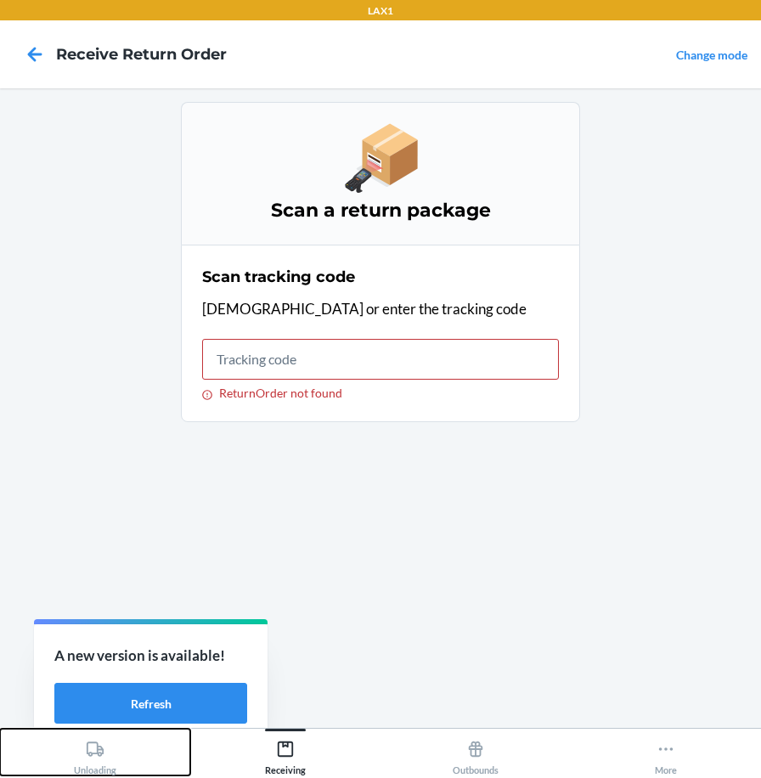
click at [98, 761] on div "Unloading" at bounding box center [95, 754] width 42 height 42
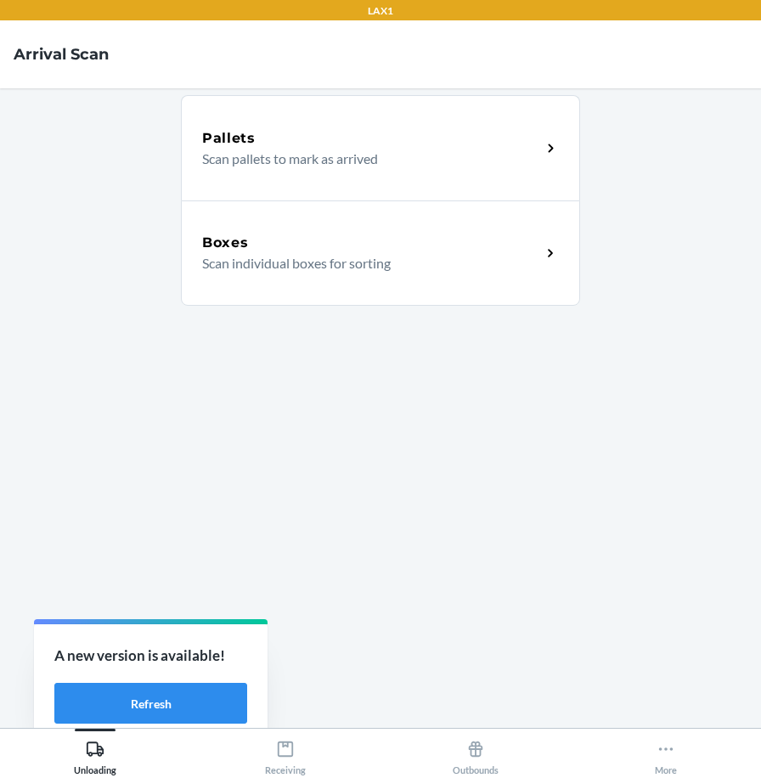
click at [359, 280] on div "Boxes Scan individual boxes for sorting" at bounding box center [380, 253] width 399 height 105
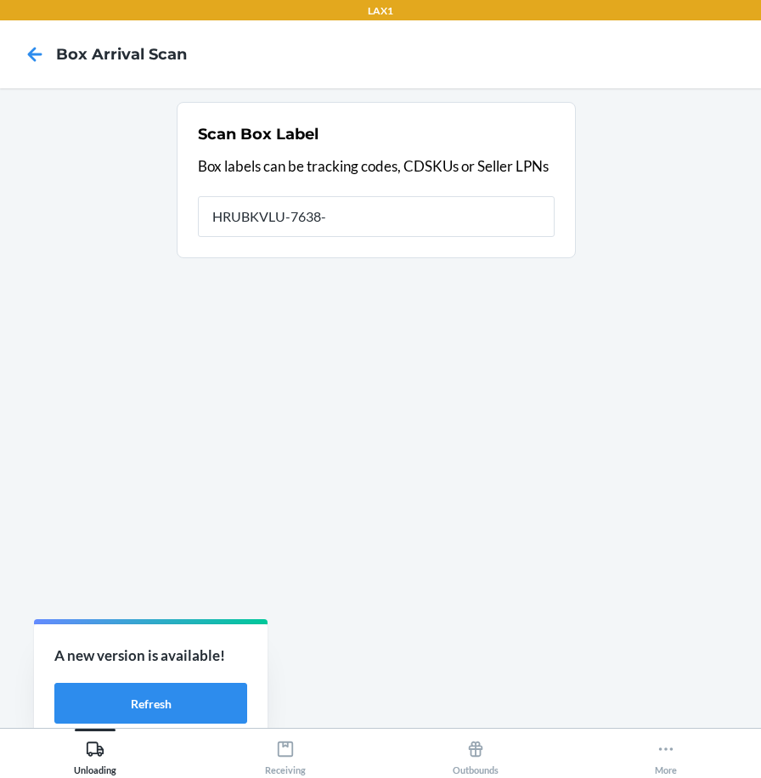
type input "HRUBKVLU-7638-1"
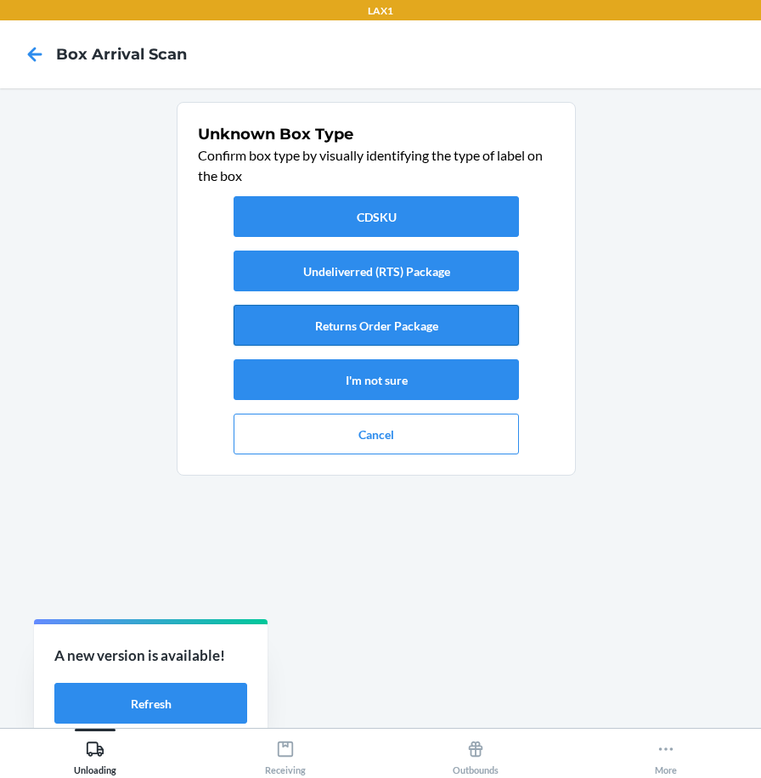
click at [355, 320] on button "Returns Order Package" at bounding box center [377, 325] width 286 height 41
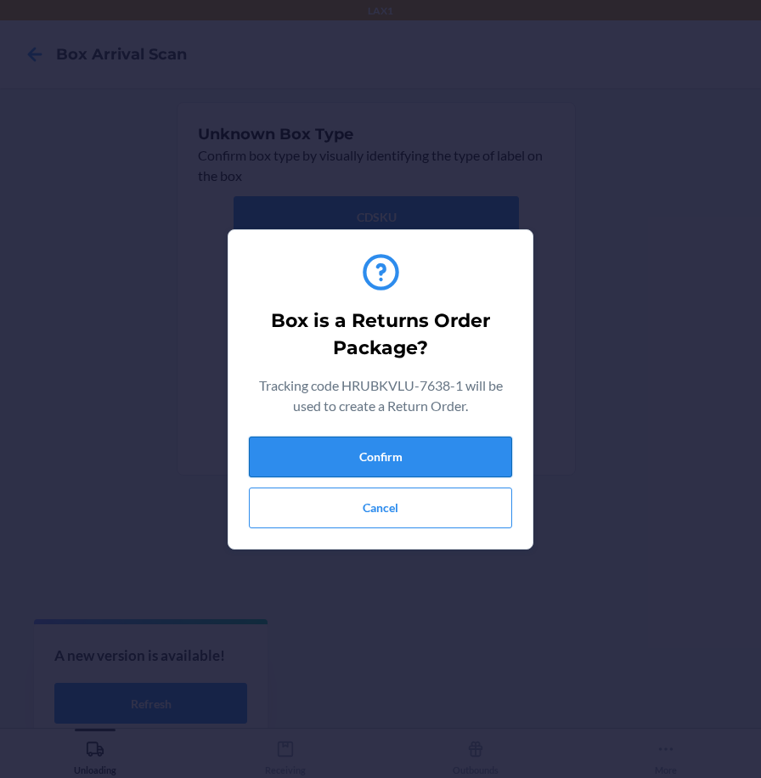
click at [366, 465] on button "Confirm" at bounding box center [380, 457] width 263 height 41
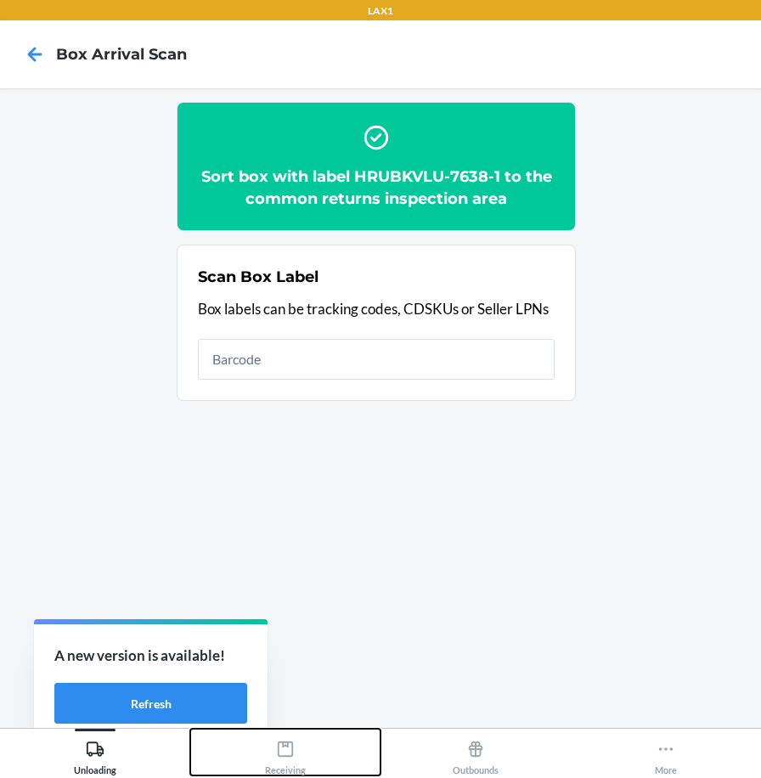
click at [285, 760] on div "Receiving" at bounding box center [285, 754] width 41 height 42
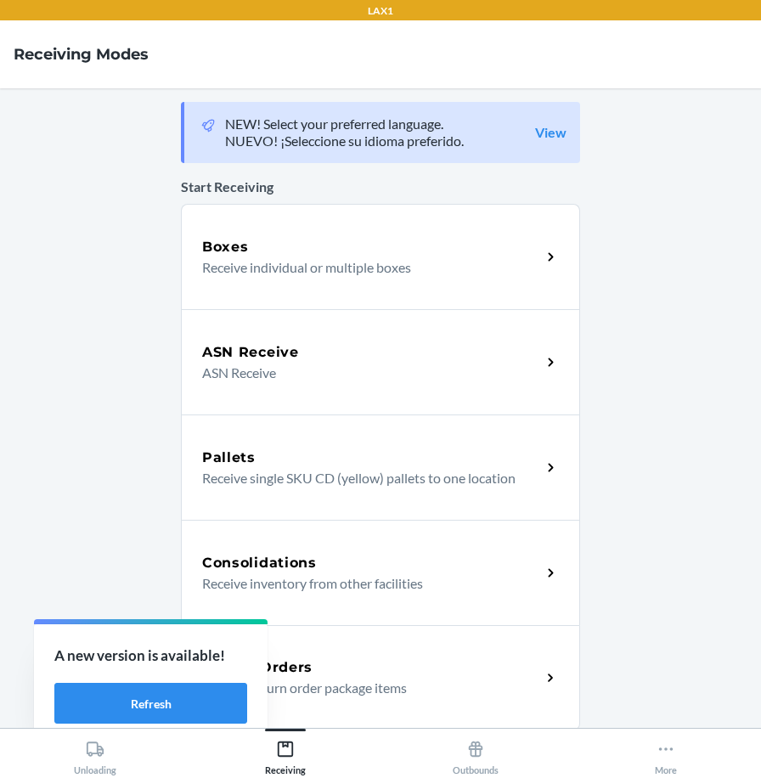
click at [345, 704] on div "Return Orders Receive return order package items" at bounding box center [380, 677] width 399 height 105
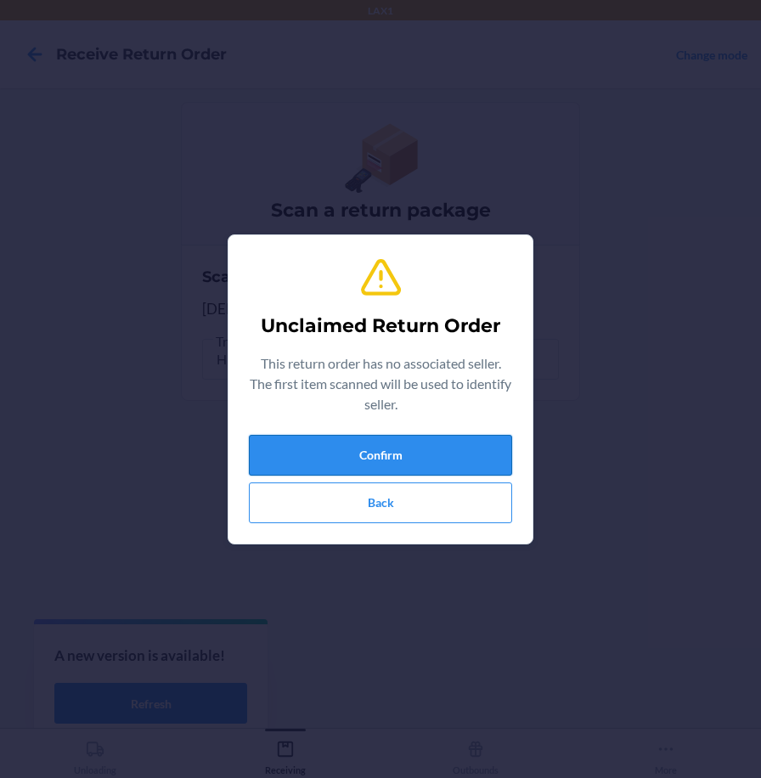
click at [381, 468] on button "Confirm" at bounding box center [380, 455] width 263 height 41
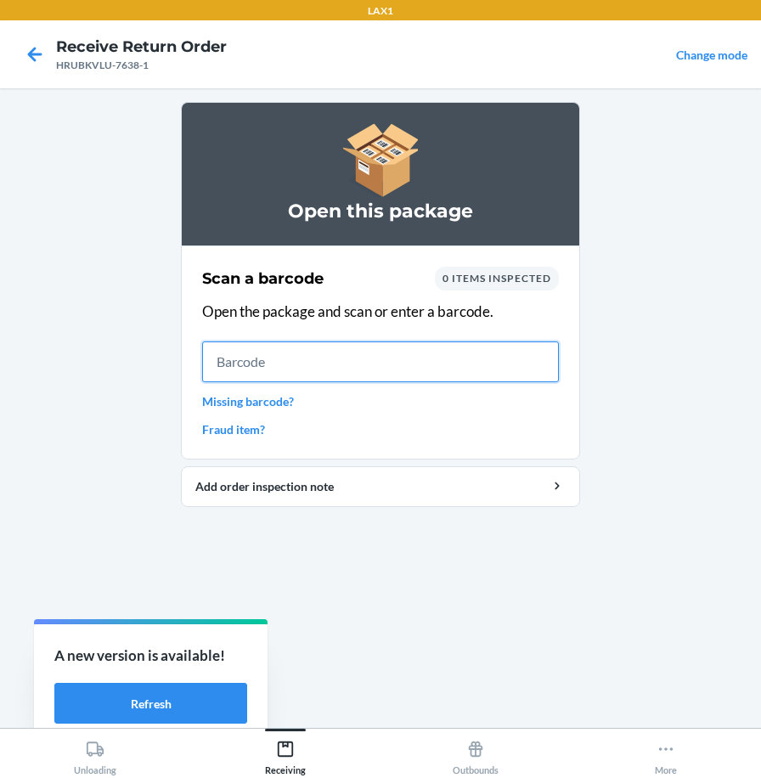
click at [552, 354] on input "text" at bounding box center [380, 362] width 357 height 41
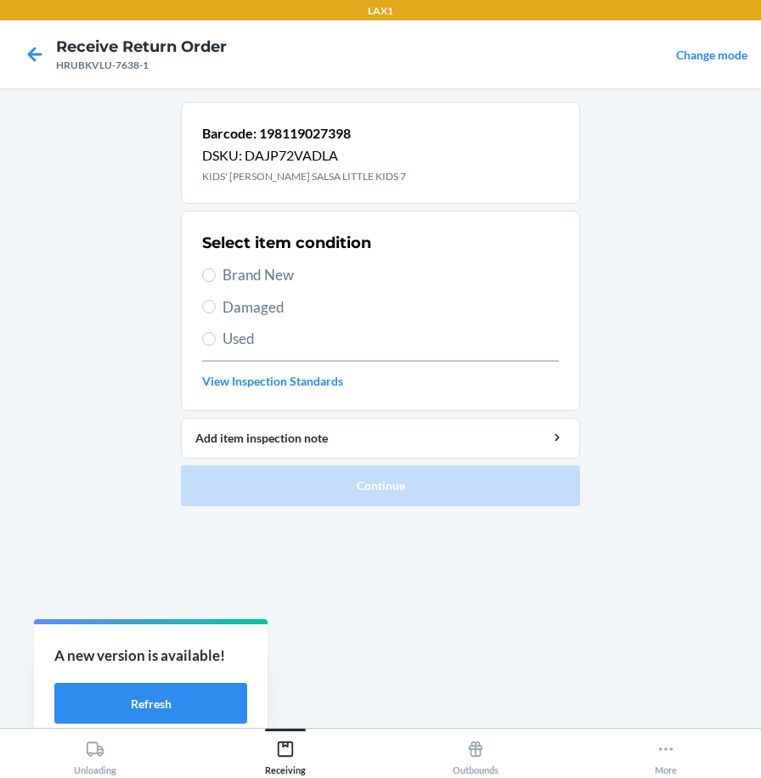
click at [281, 278] on span "Brand New" at bounding box center [391, 275] width 337 height 22
click at [216, 278] on input "Brand New" at bounding box center [209, 276] width 14 height 14
radio input "true"
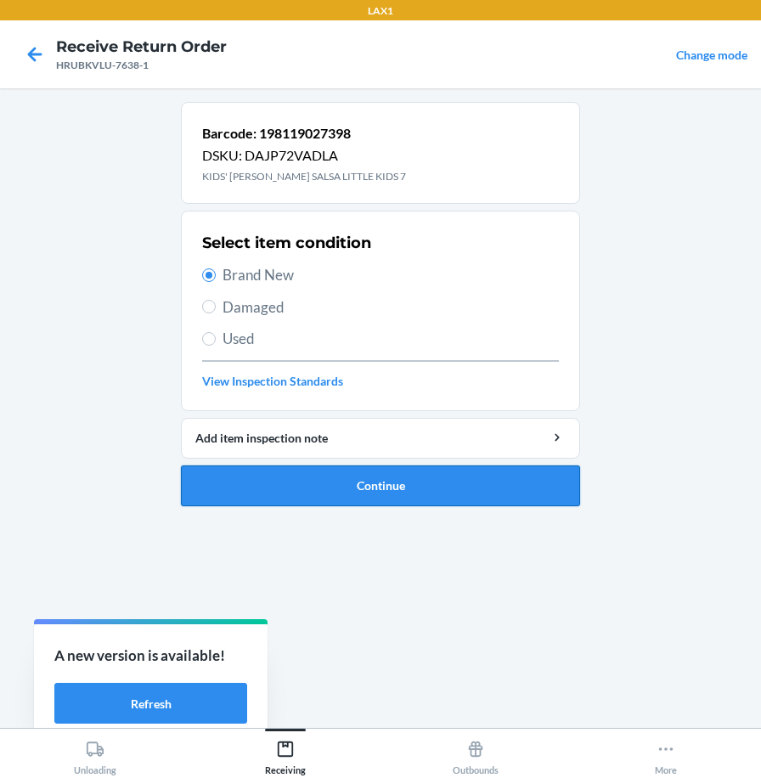
click at [340, 482] on button "Continue" at bounding box center [380, 486] width 399 height 41
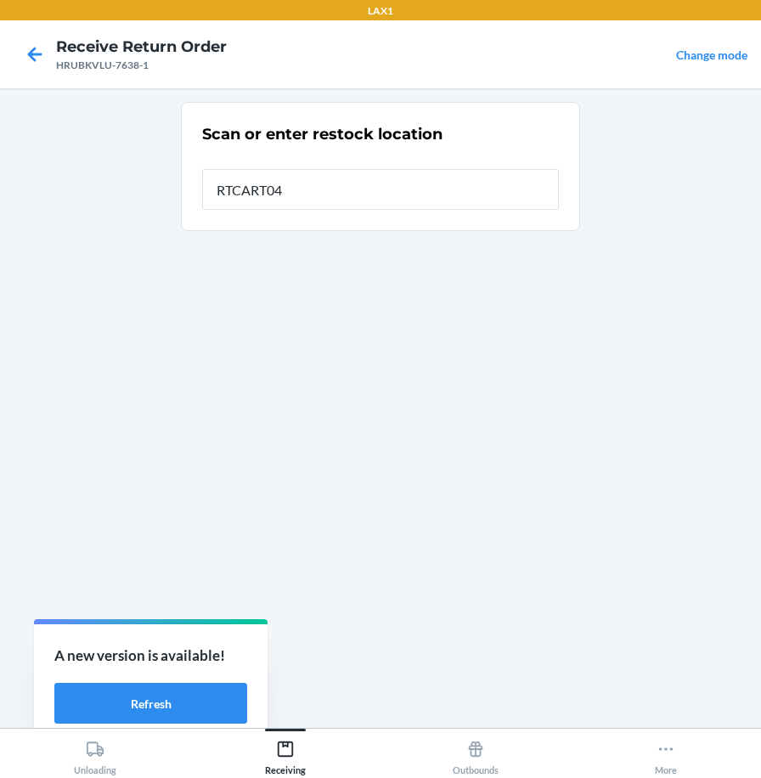
type input "RTCART040"
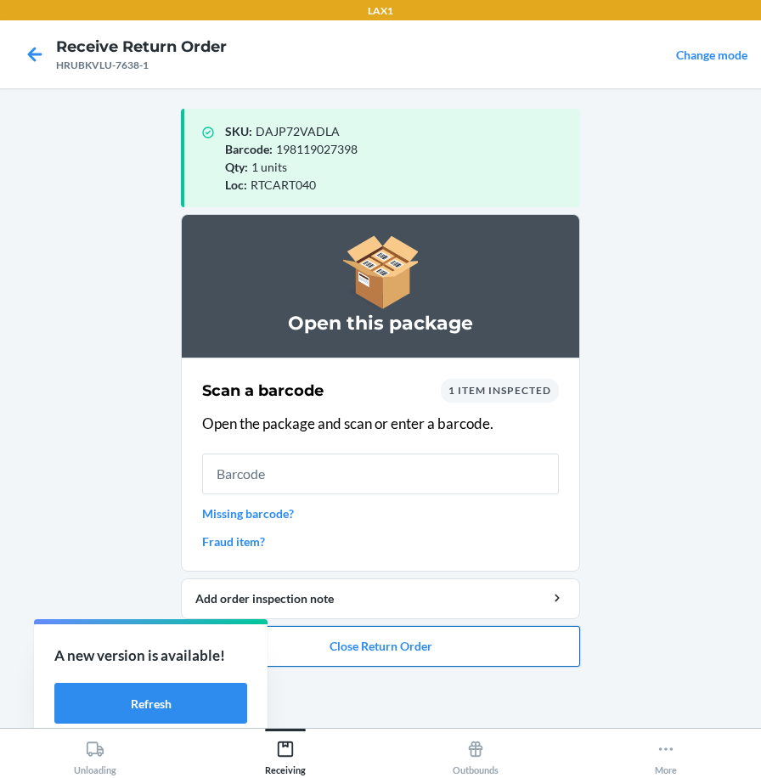
click at [454, 645] on button "Close Return Order" at bounding box center [380, 646] width 399 height 41
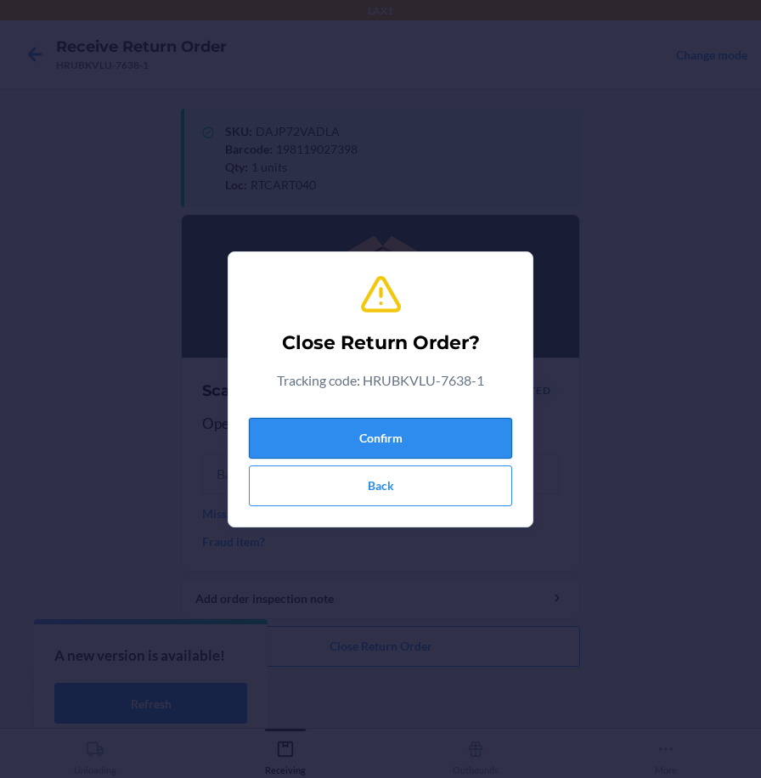
click at [464, 438] on button "Confirm" at bounding box center [380, 438] width 263 height 41
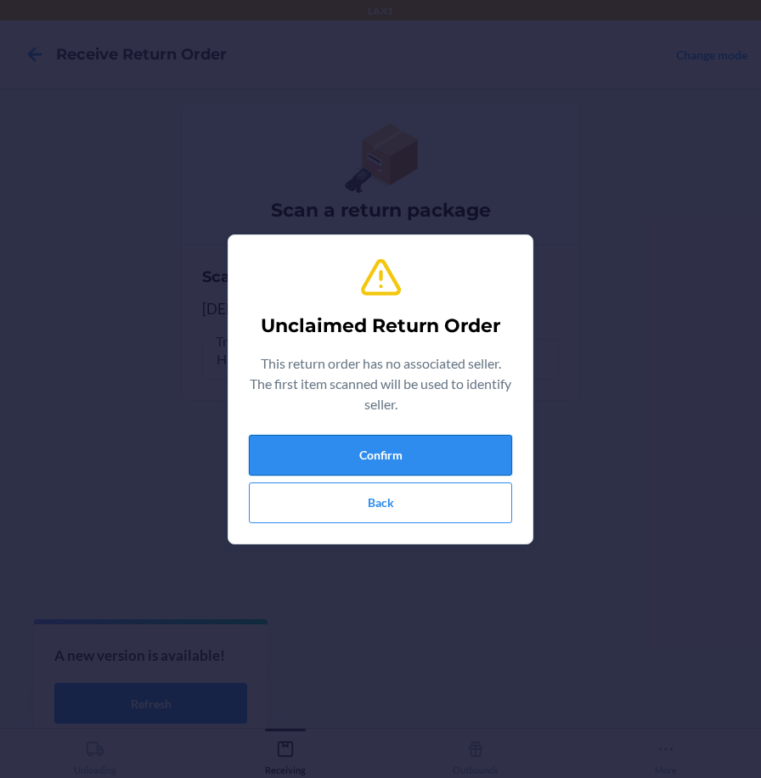
drag, startPoint x: 368, startPoint y: 455, endPoint x: 755, endPoint y: 156, distance: 489.5
click at [371, 451] on button "Confirm" at bounding box center [380, 455] width 263 height 41
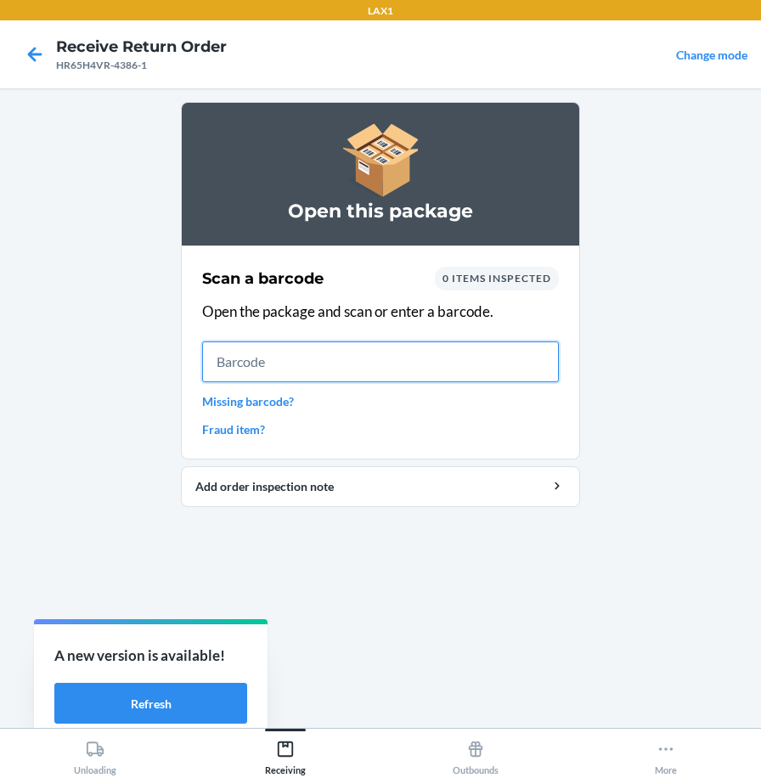
drag, startPoint x: 539, startPoint y: 369, endPoint x: 526, endPoint y: 364, distance: 13.7
click at [539, 369] on input "text" at bounding box center [380, 362] width 357 height 41
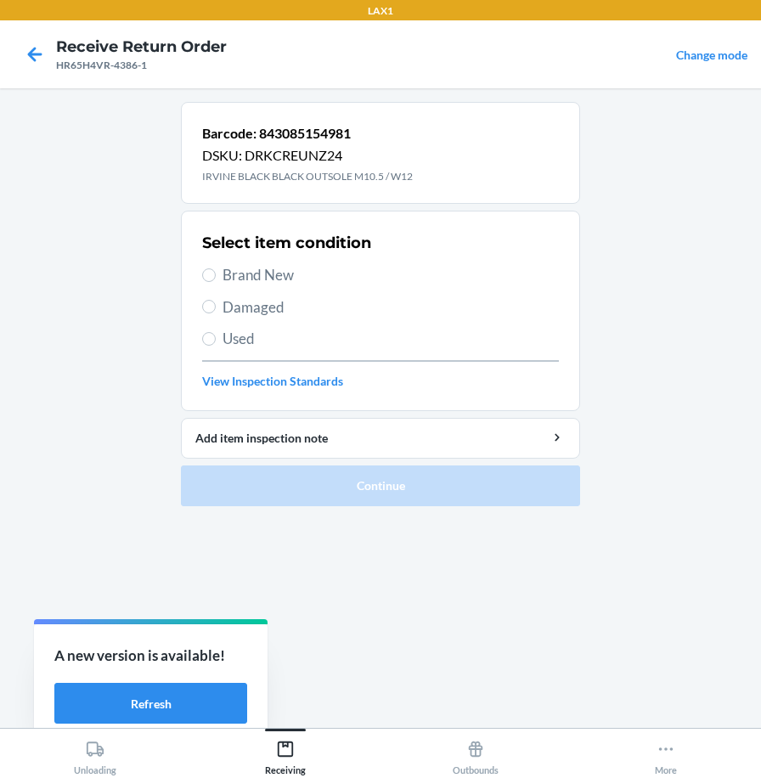
click at [245, 274] on span "Brand New" at bounding box center [391, 275] width 337 height 22
click at [216, 274] on input "Brand New" at bounding box center [209, 276] width 14 height 14
radio input "true"
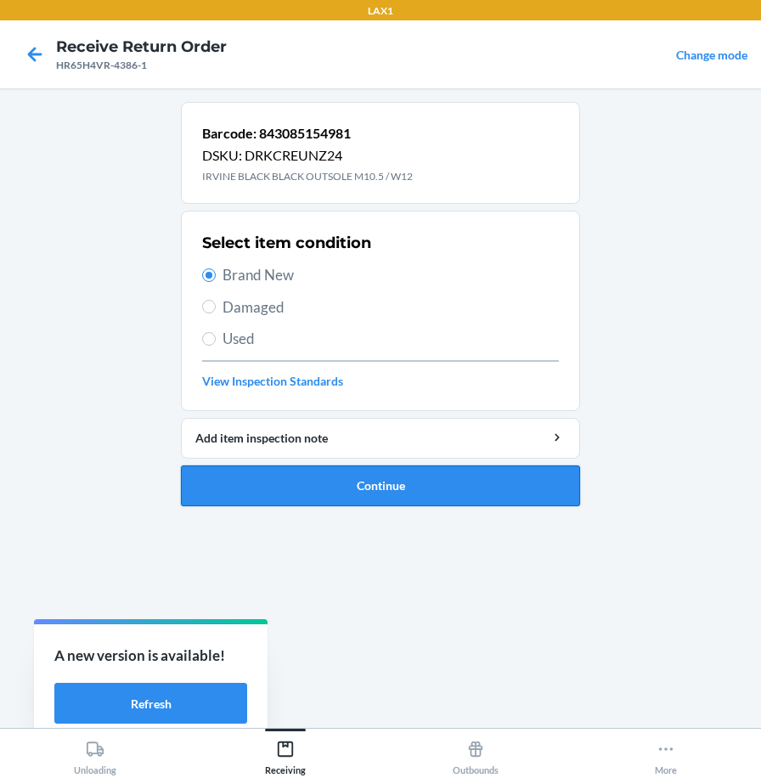
click at [261, 478] on button "Continue" at bounding box center [380, 486] width 399 height 41
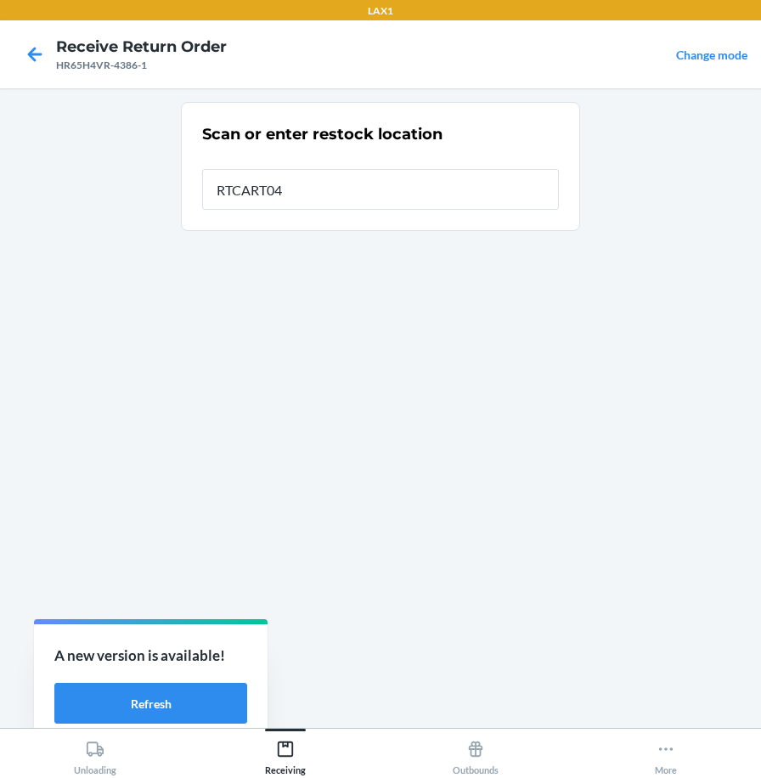
type input "RTCART040"
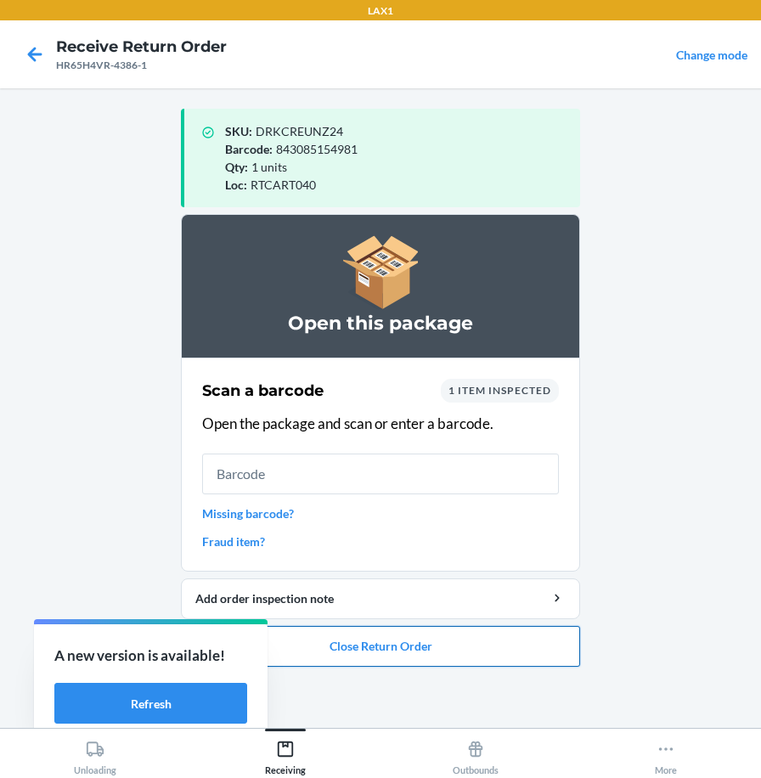
click at [480, 647] on button "Close Return Order" at bounding box center [380, 646] width 399 height 41
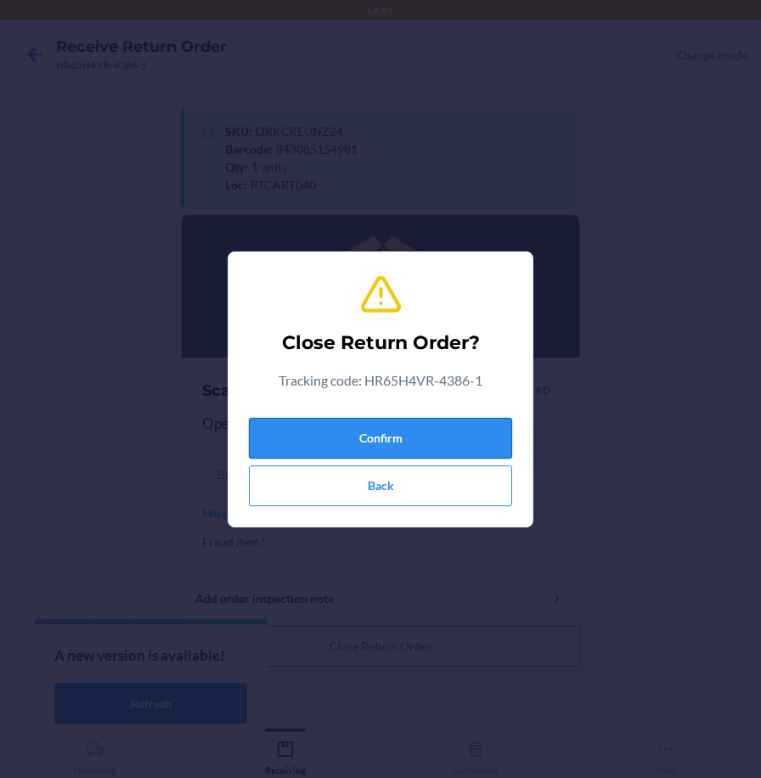
click at [510, 444] on button "Confirm" at bounding box center [380, 438] width 263 height 41
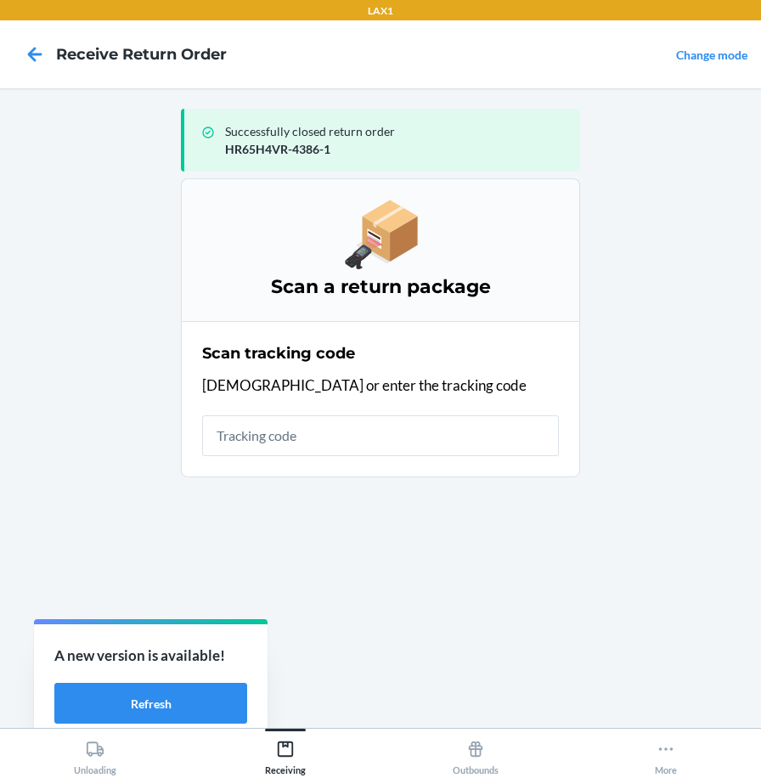
click at [456, 433] on input "text" at bounding box center [380, 436] width 357 height 41
type input "HR4L00028"
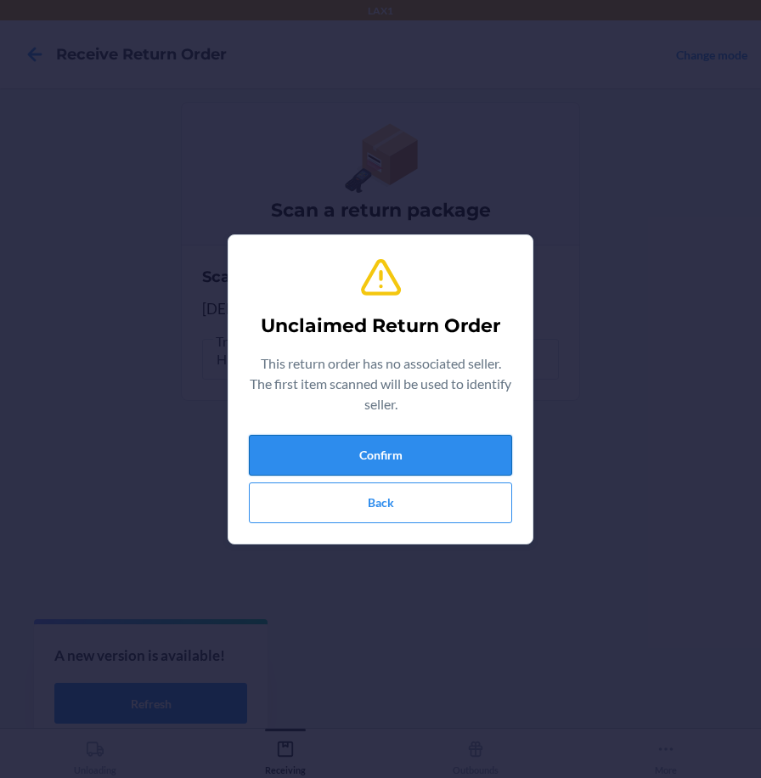
click at [450, 446] on button "Confirm" at bounding box center [380, 455] width 263 height 41
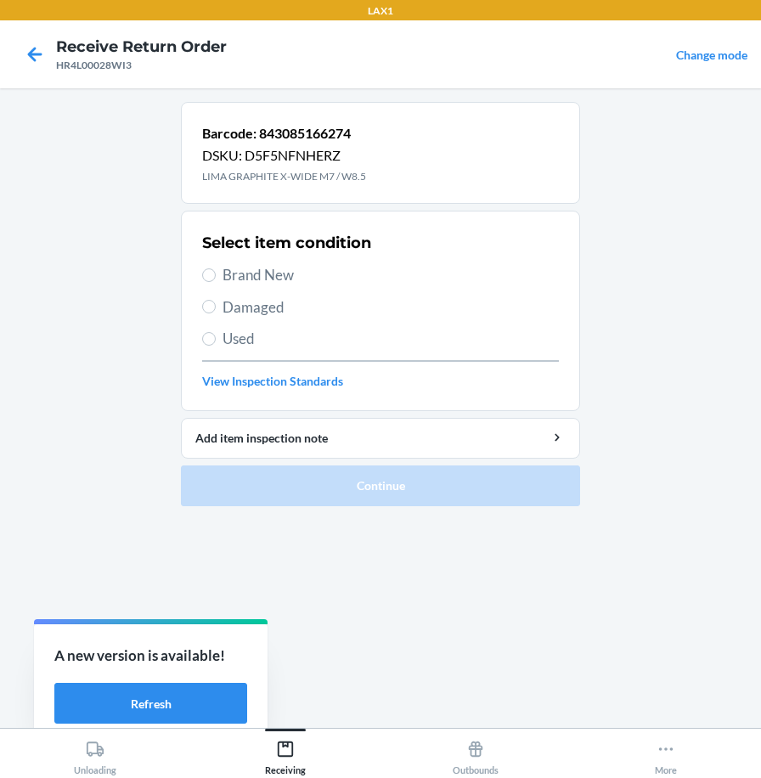
click at [241, 278] on span "Brand New" at bounding box center [391, 275] width 337 height 22
click at [216, 278] on input "Brand New" at bounding box center [209, 276] width 14 height 14
radio input "true"
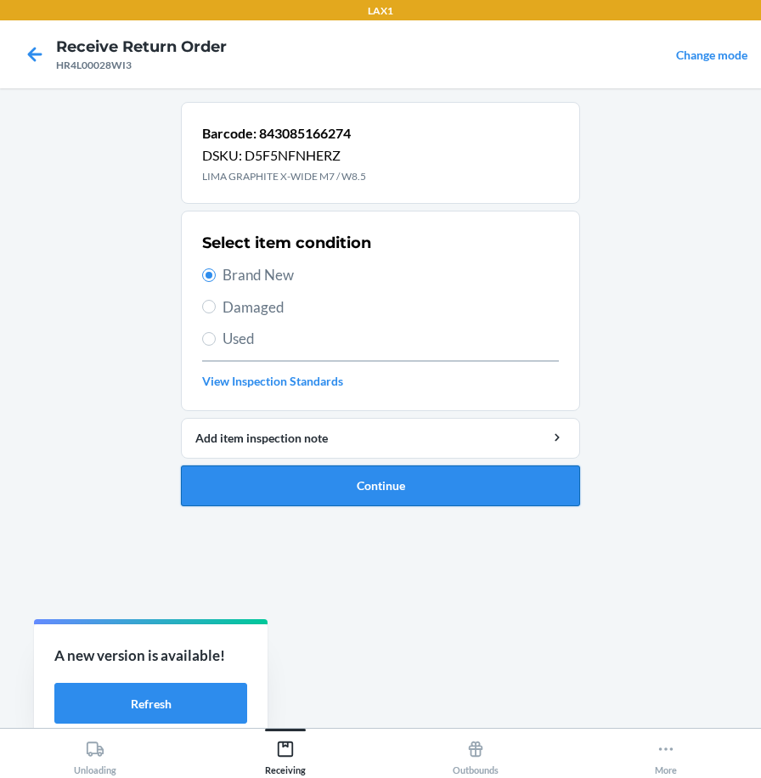
click at [346, 495] on button "Continue" at bounding box center [380, 486] width 399 height 41
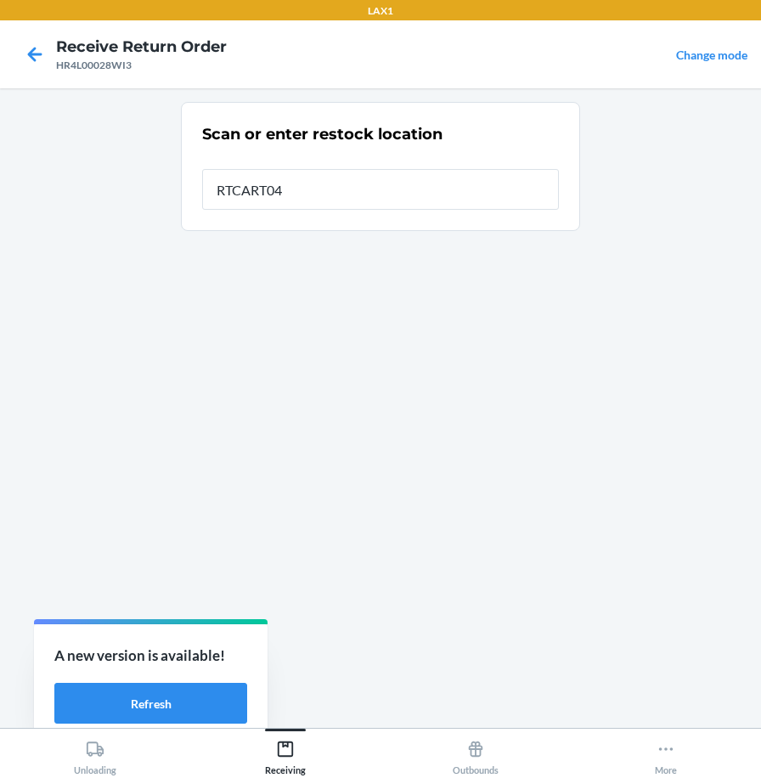
type input "RTCART040"
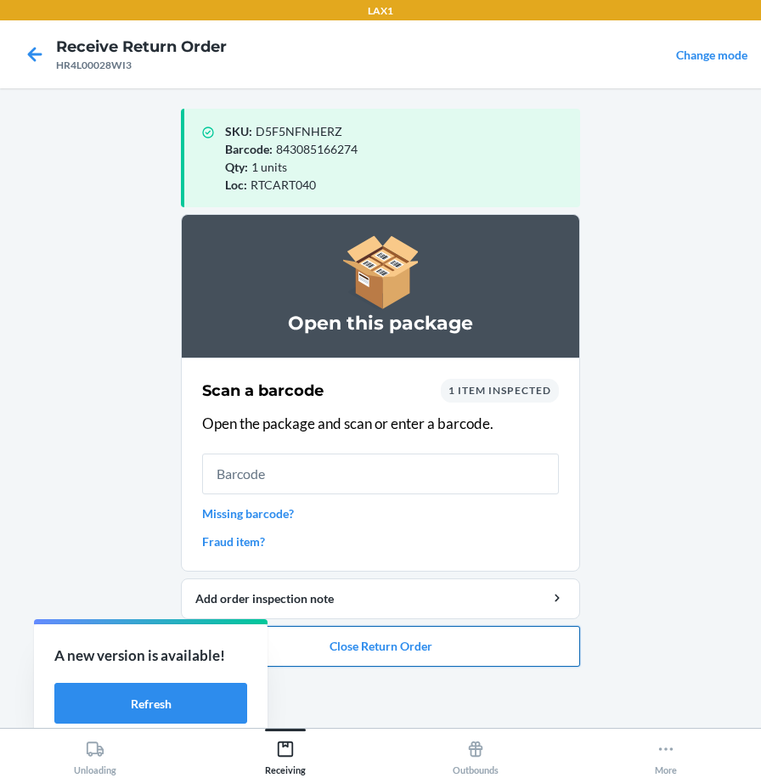
click at [307, 646] on button "Close Return Order" at bounding box center [380, 646] width 399 height 41
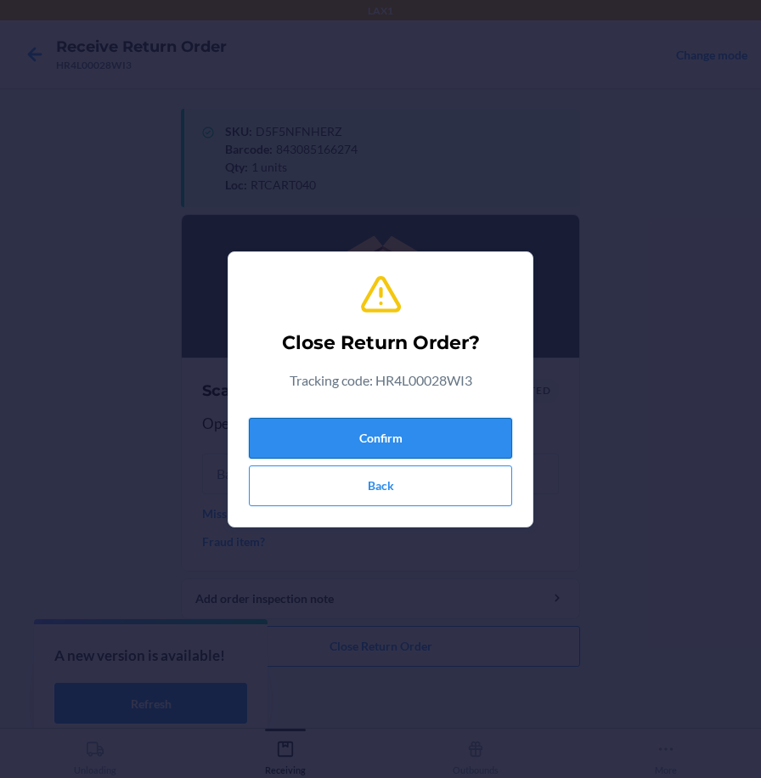
click at [359, 431] on button "Confirm" at bounding box center [380, 438] width 263 height 41
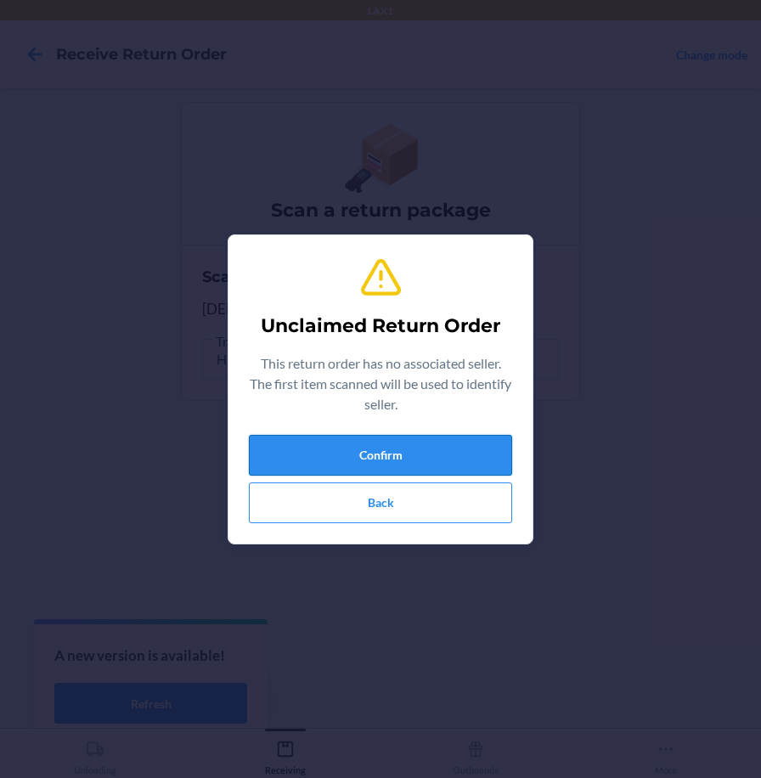
click at [320, 463] on button "Confirm" at bounding box center [380, 455] width 263 height 41
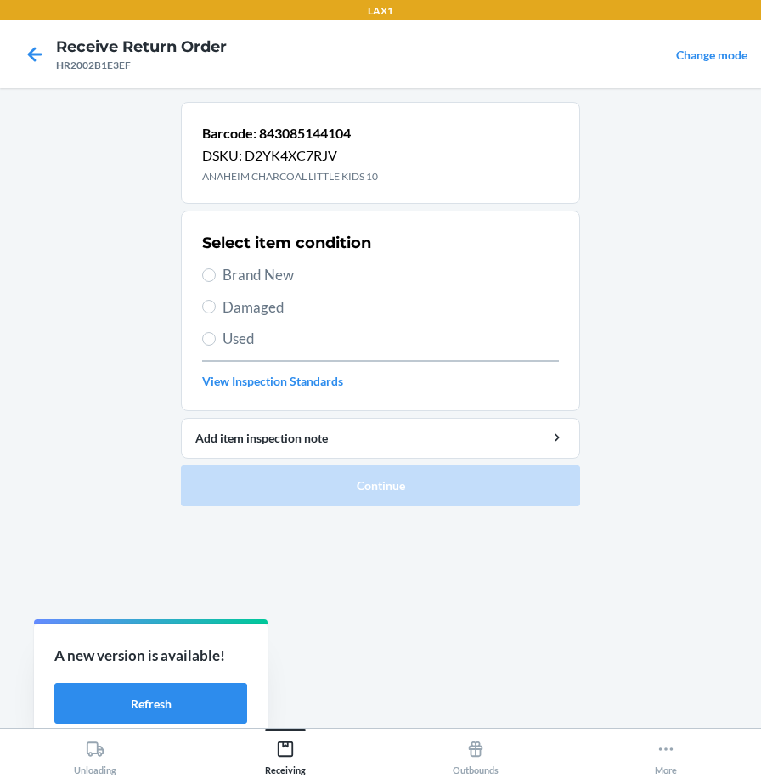
click at [250, 281] on span "Brand New" at bounding box center [391, 275] width 337 height 22
click at [216, 281] on input "Brand New" at bounding box center [209, 276] width 14 height 14
radio input "true"
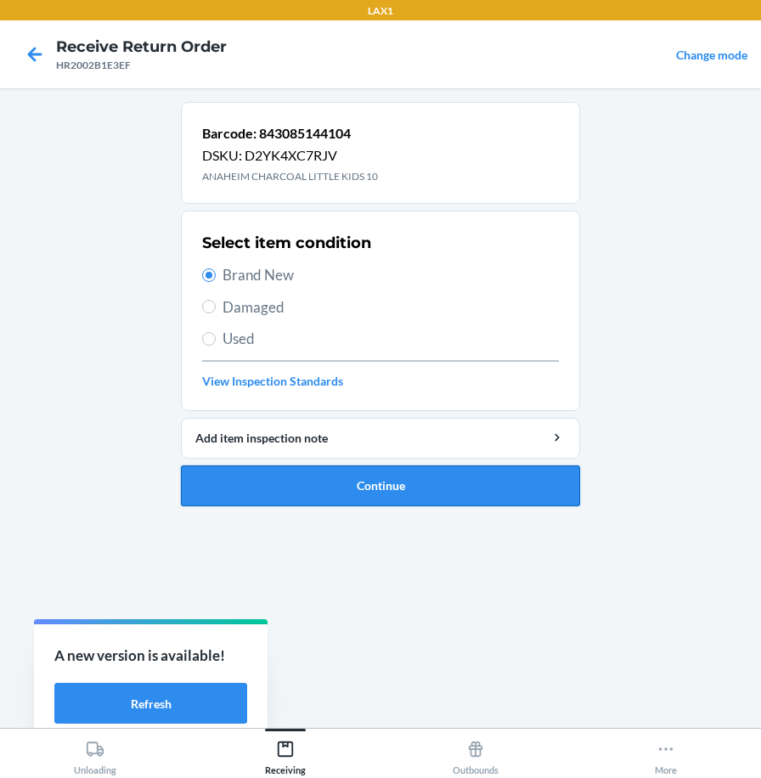
click at [286, 478] on button "Continue" at bounding box center [380, 486] width 399 height 41
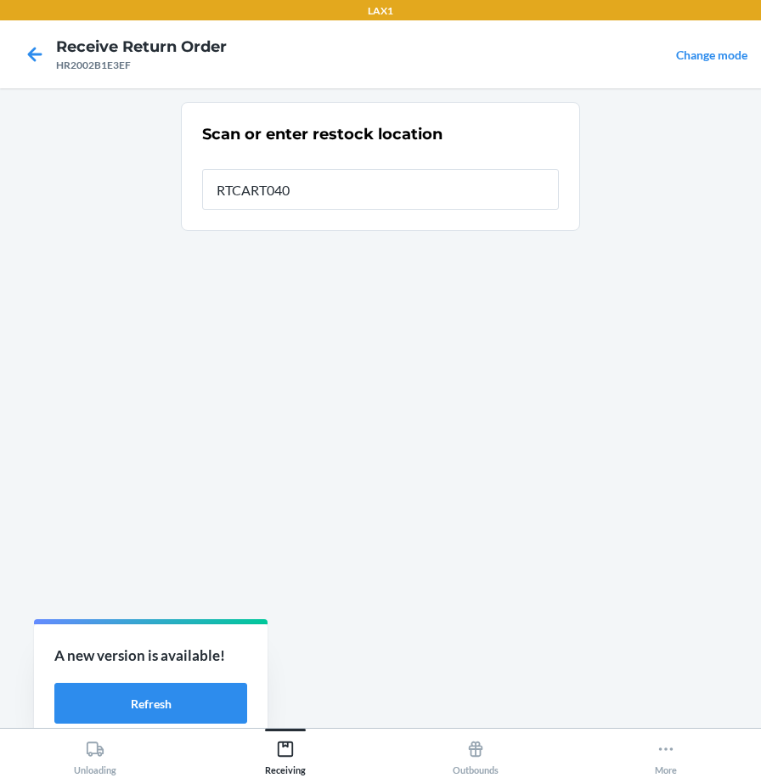
type input "RTCART040"
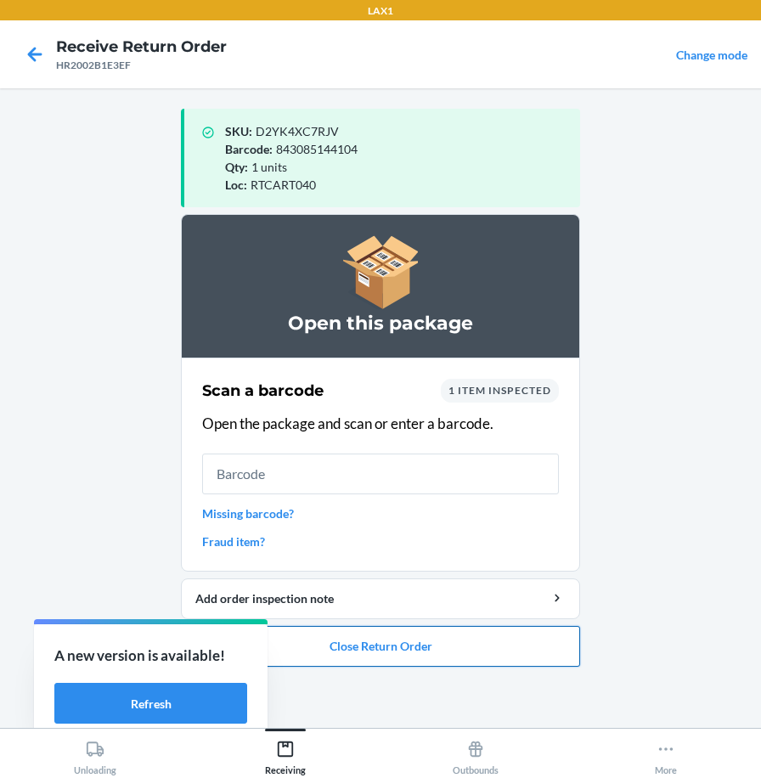
click at [427, 650] on button "Close Return Order" at bounding box center [380, 646] width 399 height 41
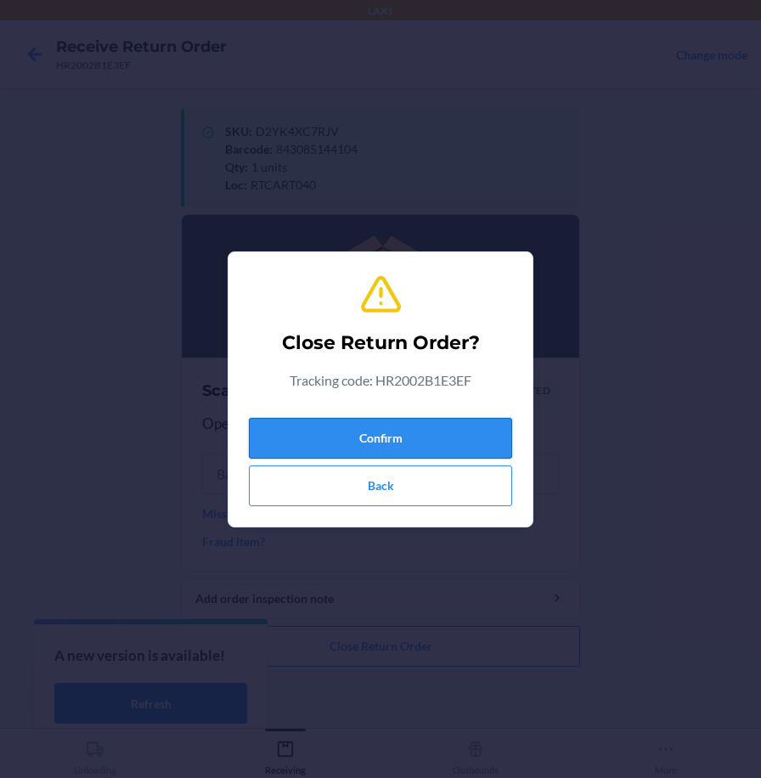
click at [403, 436] on button "Confirm" at bounding box center [380, 438] width 263 height 41
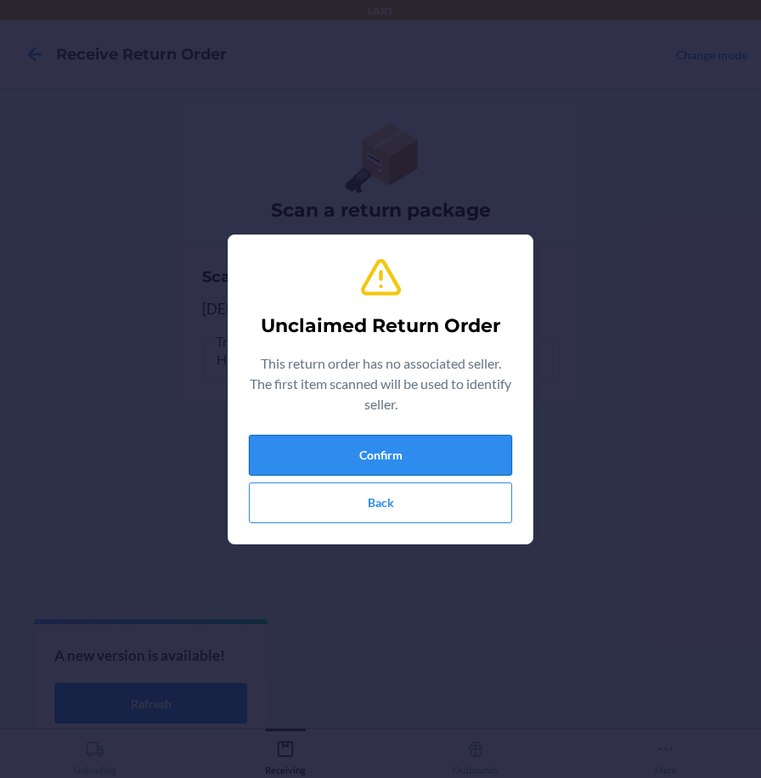
click at [433, 468] on button "Confirm" at bounding box center [380, 455] width 263 height 41
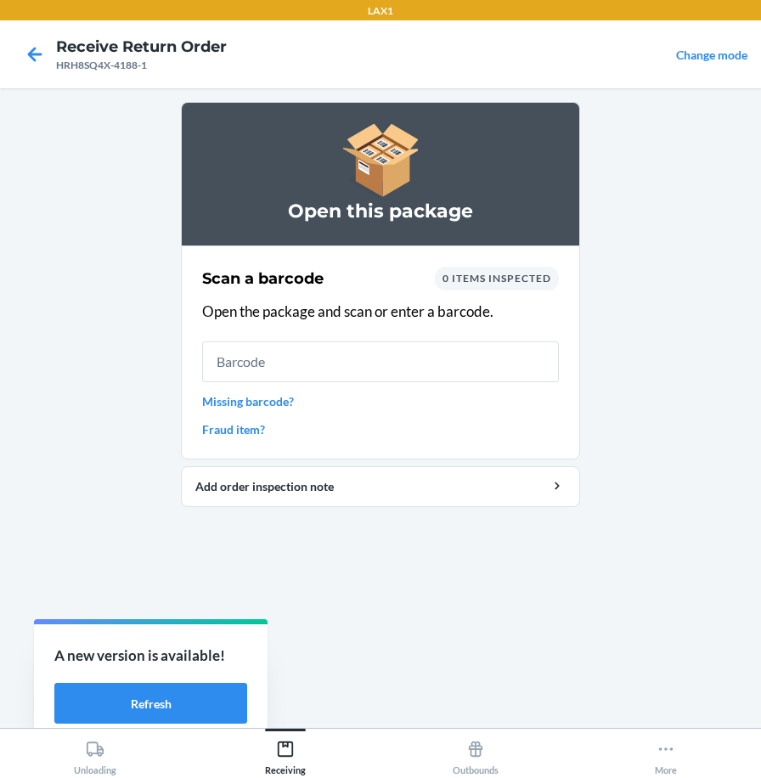
click at [295, 385] on div "Scan a barcode 0 items inspected Open the package and scan or enter a barcode. …" at bounding box center [380, 353] width 357 height 182
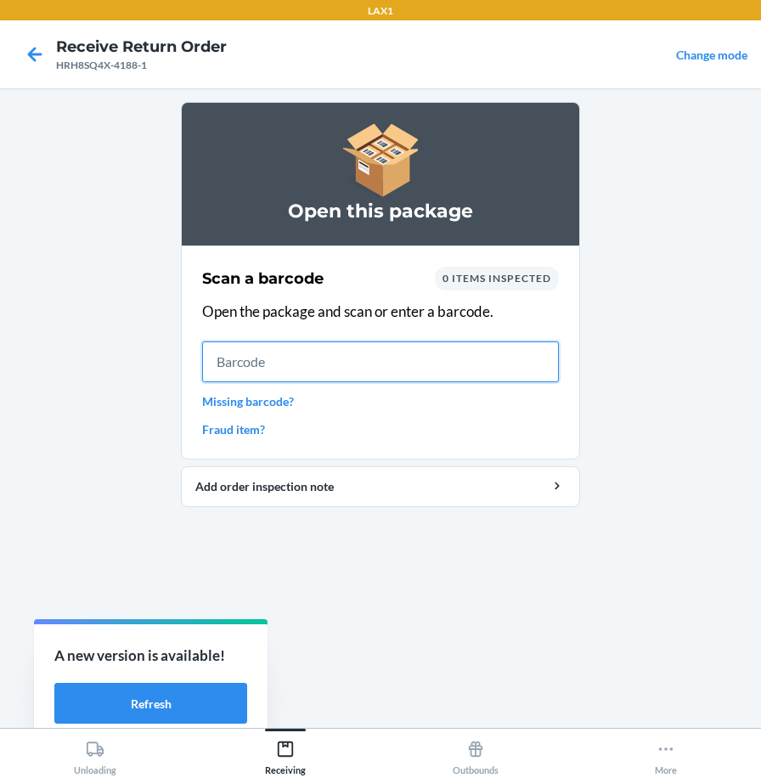
click at [316, 357] on input "text" at bounding box center [380, 362] width 357 height 41
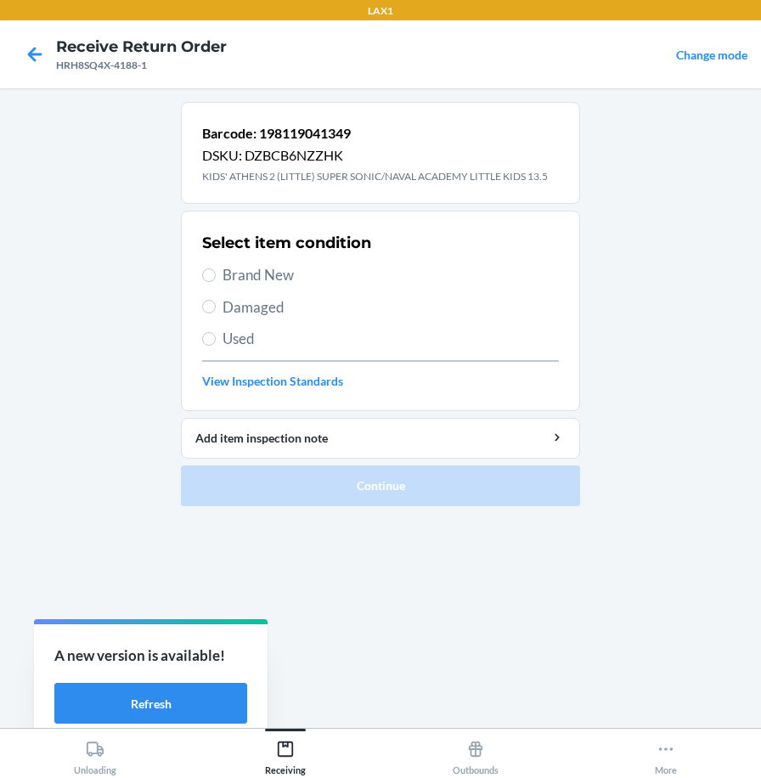
click at [257, 280] on span "Brand New" at bounding box center [391, 275] width 337 height 22
click at [216, 280] on input "Brand New" at bounding box center [209, 276] width 14 height 14
radio input "true"
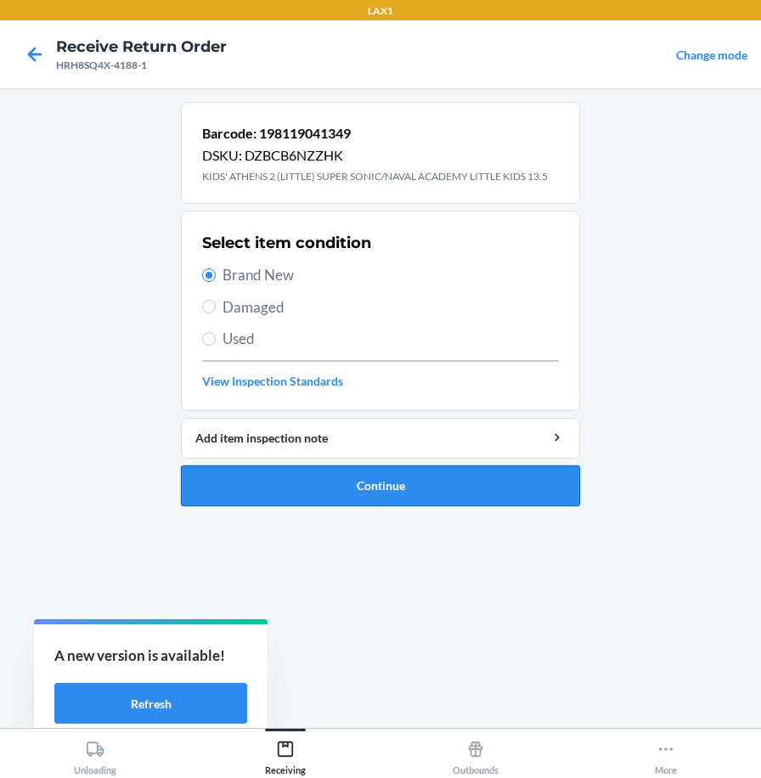
click at [229, 490] on button "Continue" at bounding box center [380, 486] width 399 height 41
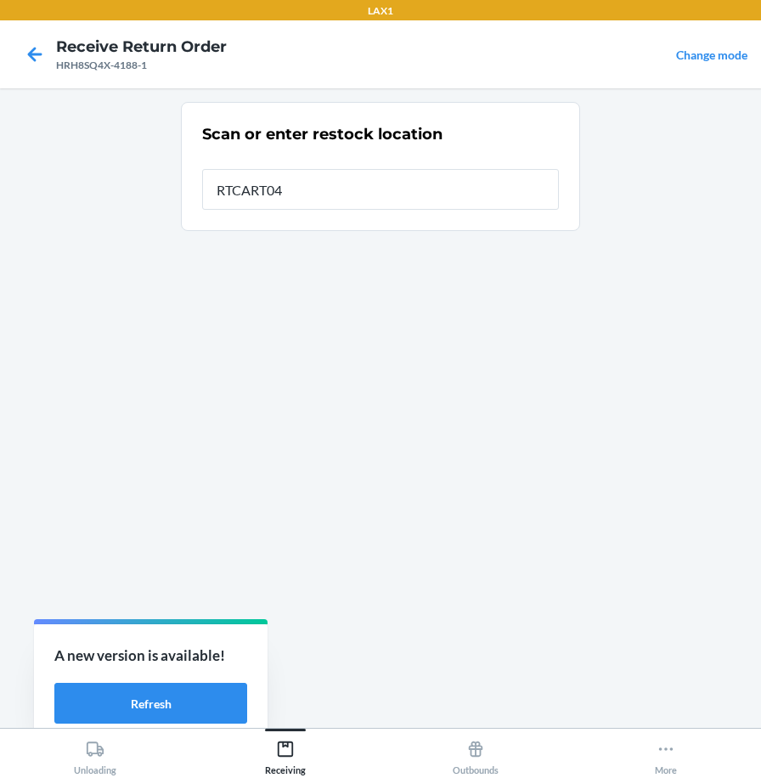
type input "RTCART040"
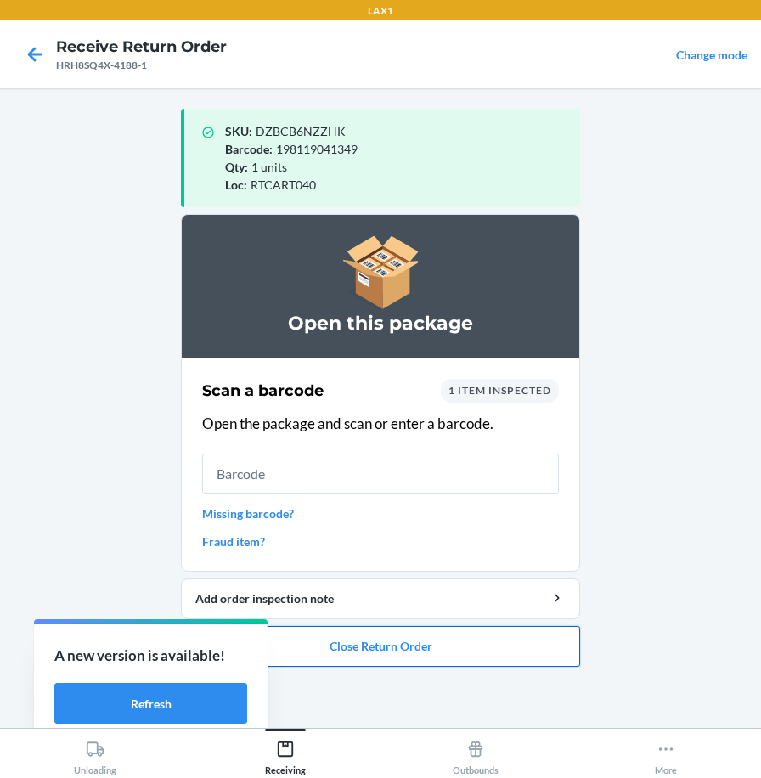
click at [443, 647] on button "Close Return Order" at bounding box center [380, 646] width 399 height 41
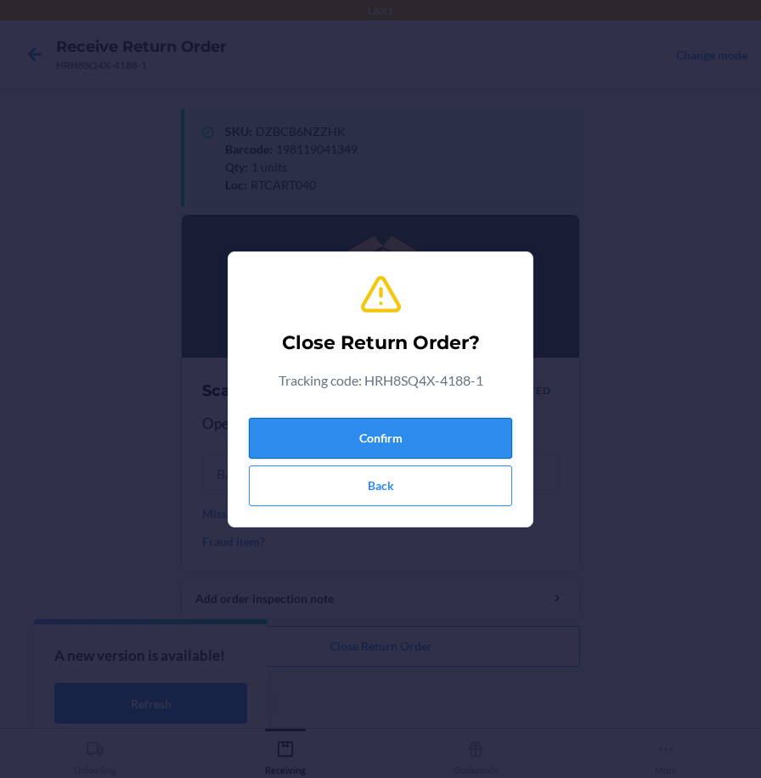
click at [495, 425] on button "Confirm" at bounding box center [380, 438] width 263 height 41
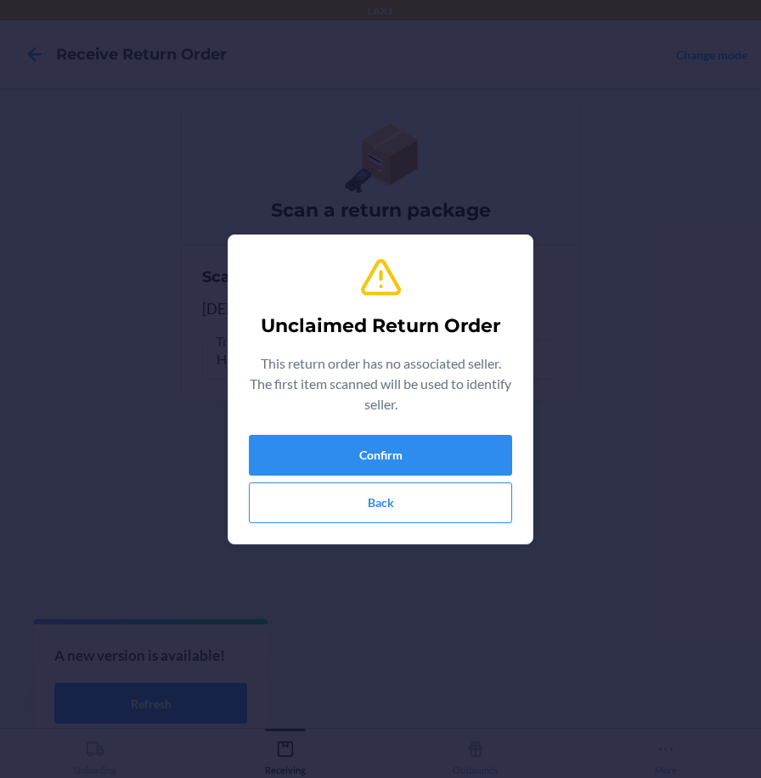
click at [490, 480] on div "Confirm Back" at bounding box center [380, 479] width 263 height 88
click at [484, 466] on button "Confirm" at bounding box center [380, 455] width 263 height 41
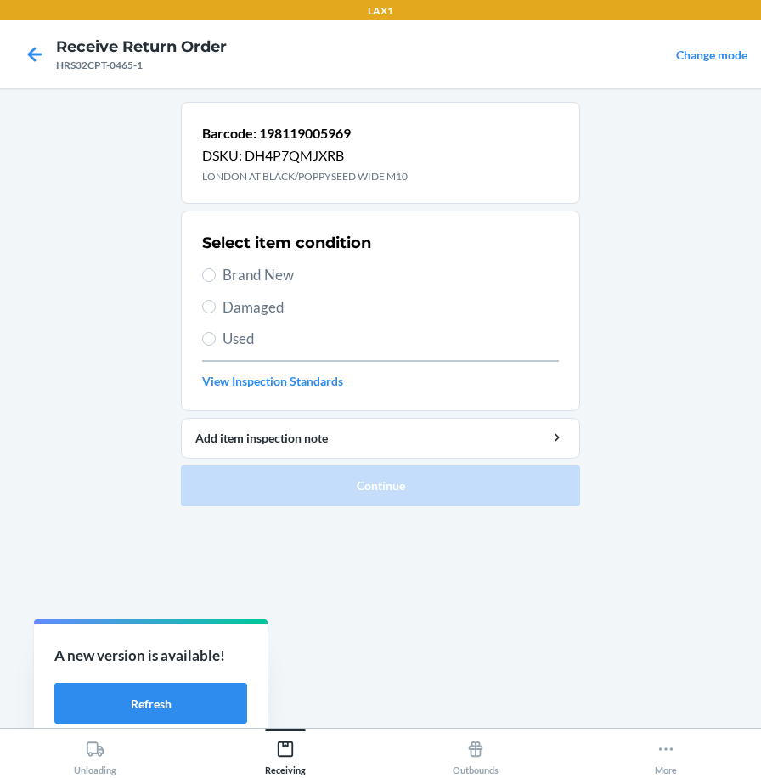
click at [267, 275] on span "Brand New" at bounding box center [391, 275] width 337 height 22
click at [216, 275] on input "Brand New" at bounding box center [209, 276] width 14 height 14
radio input "true"
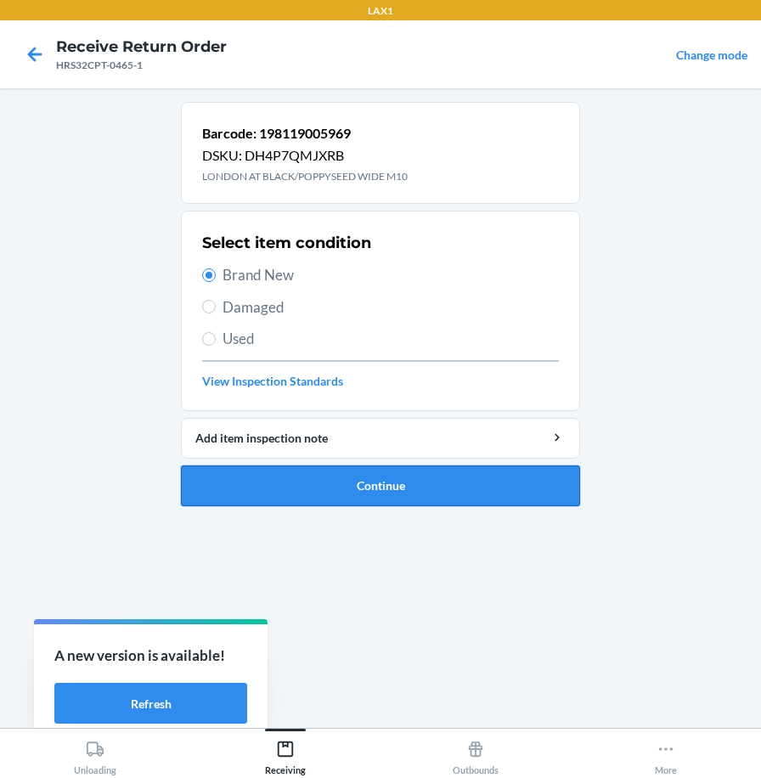
click at [298, 494] on button "Continue" at bounding box center [380, 486] width 399 height 41
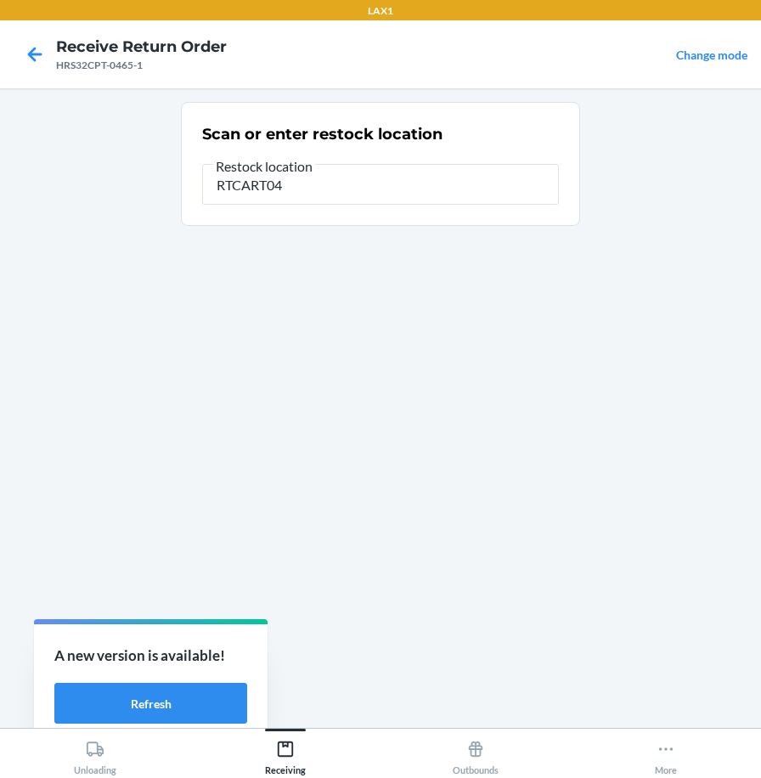
type input "RTCART040"
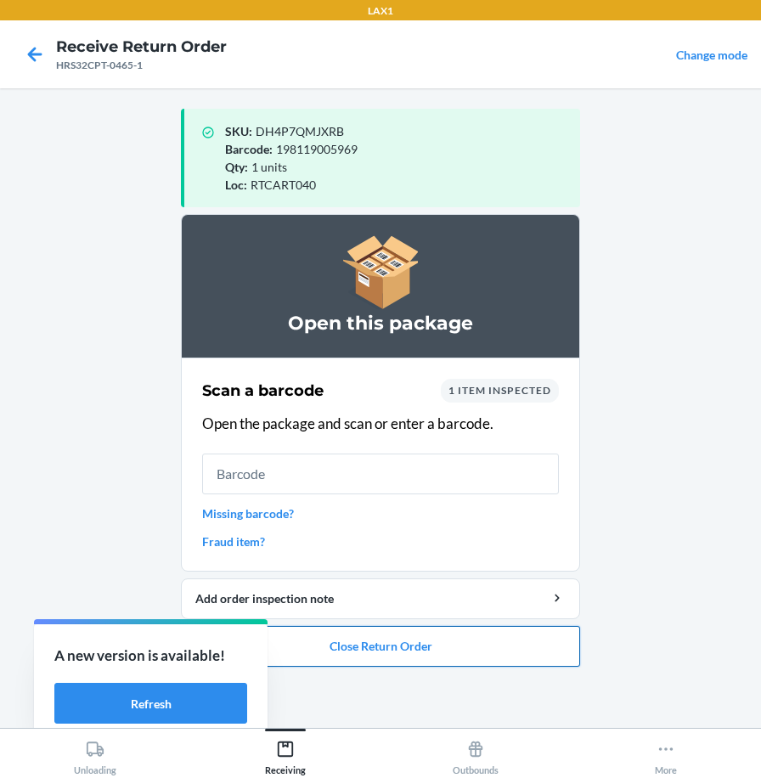
click at [382, 648] on button "Close Return Order" at bounding box center [380, 646] width 399 height 41
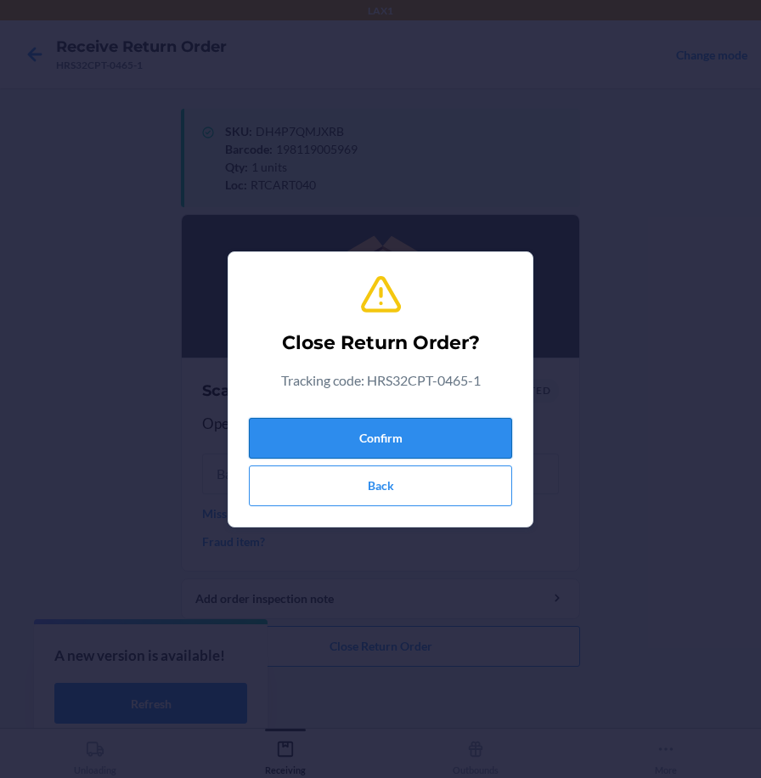
click at [409, 450] on button "Confirm" at bounding box center [380, 438] width 263 height 41
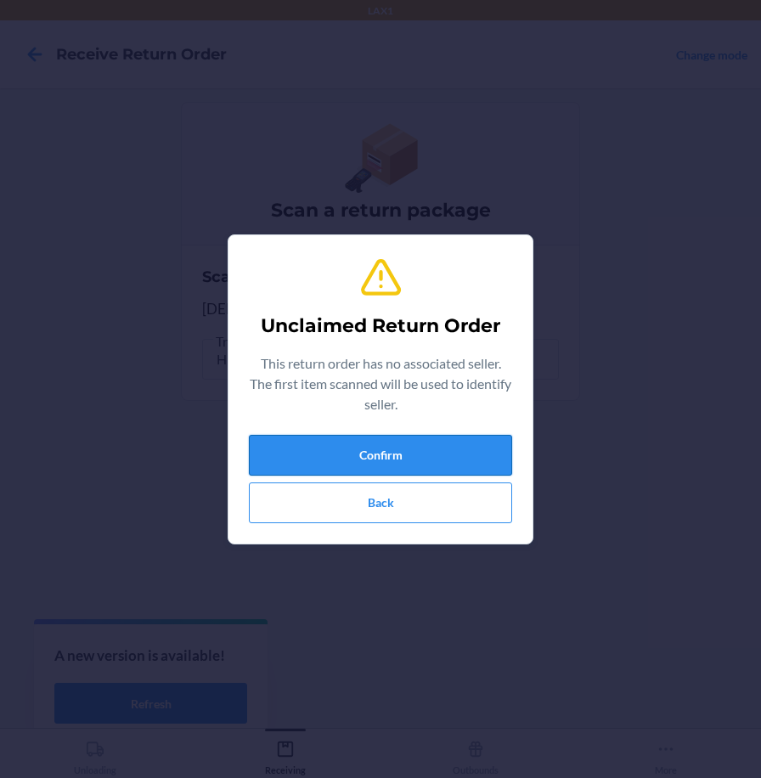
click at [425, 452] on button "Confirm" at bounding box center [380, 455] width 263 height 41
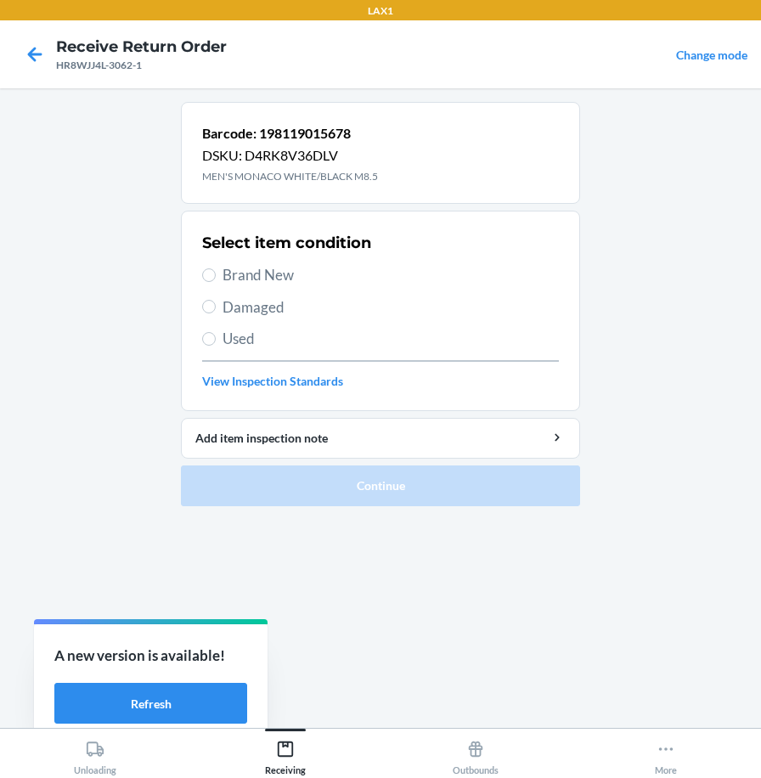
click at [274, 268] on span "Brand New" at bounding box center [391, 275] width 337 height 22
click at [216, 269] on input "Brand New" at bounding box center [209, 276] width 14 height 14
radio input "true"
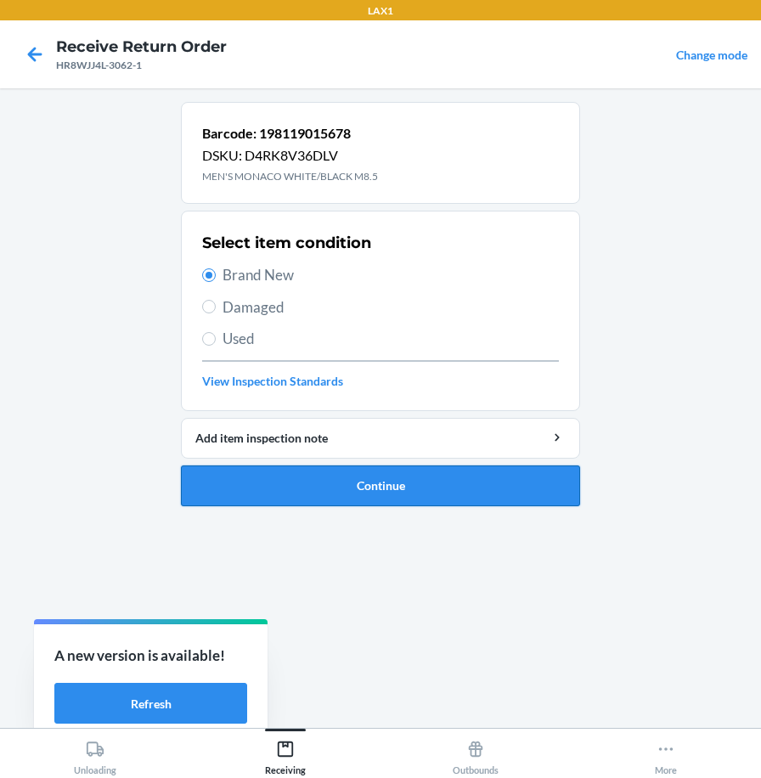
click at [274, 479] on button "Continue" at bounding box center [380, 486] width 399 height 41
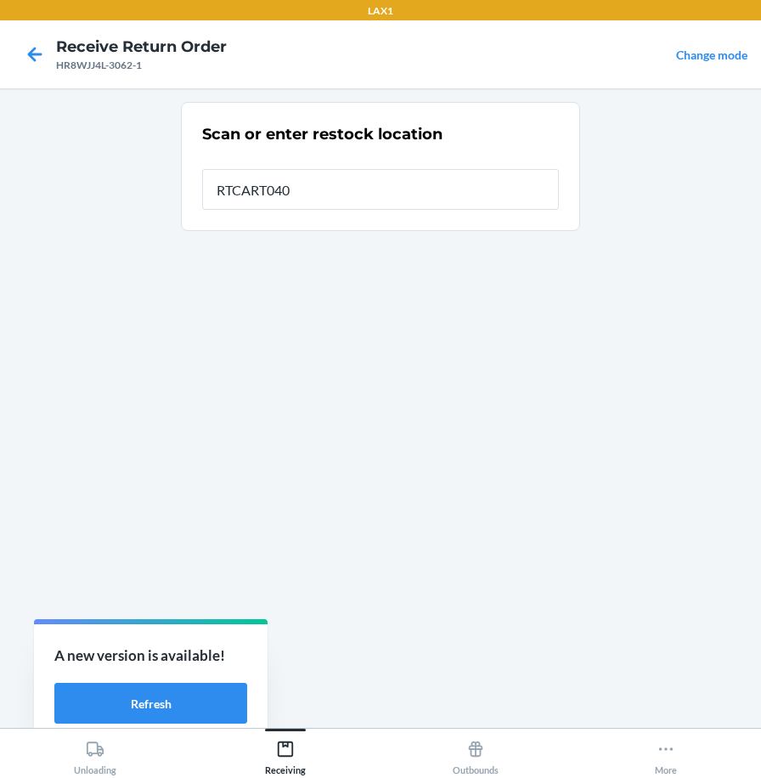
type input "RTCART040"
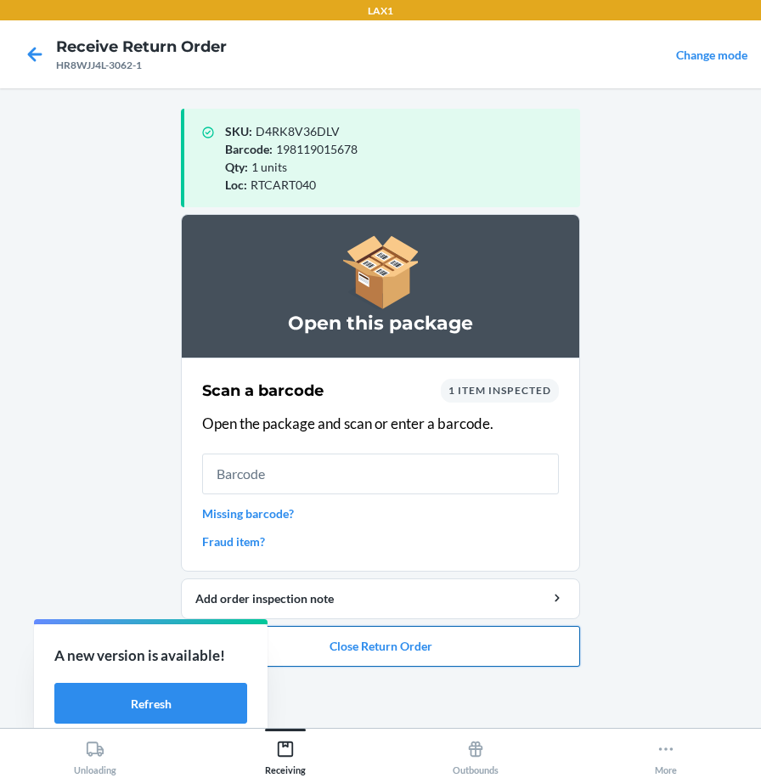
click at [538, 648] on button "Close Return Order" at bounding box center [380, 646] width 399 height 41
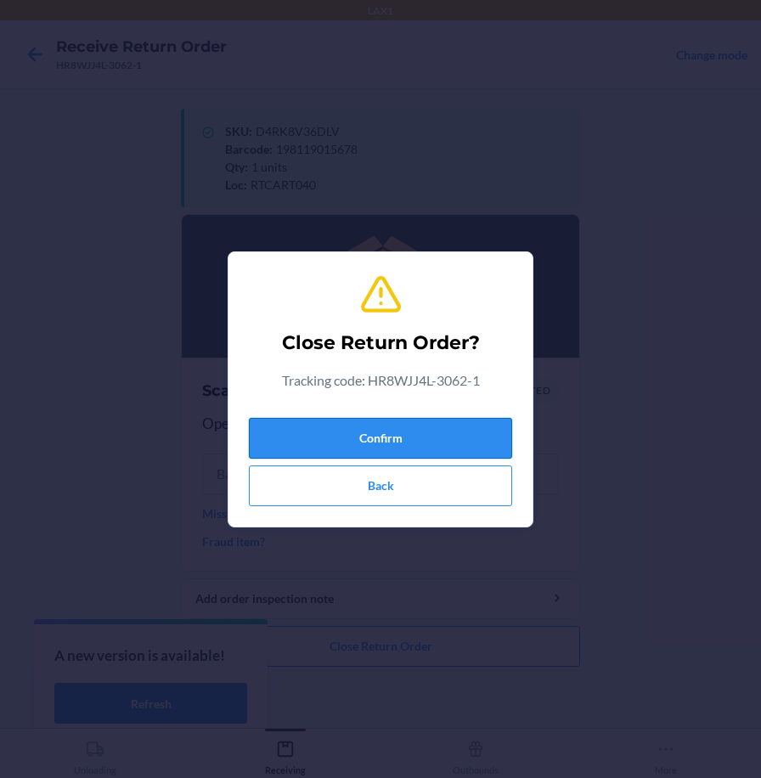
click at [470, 450] on button "Confirm" at bounding box center [380, 438] width 263 height 41
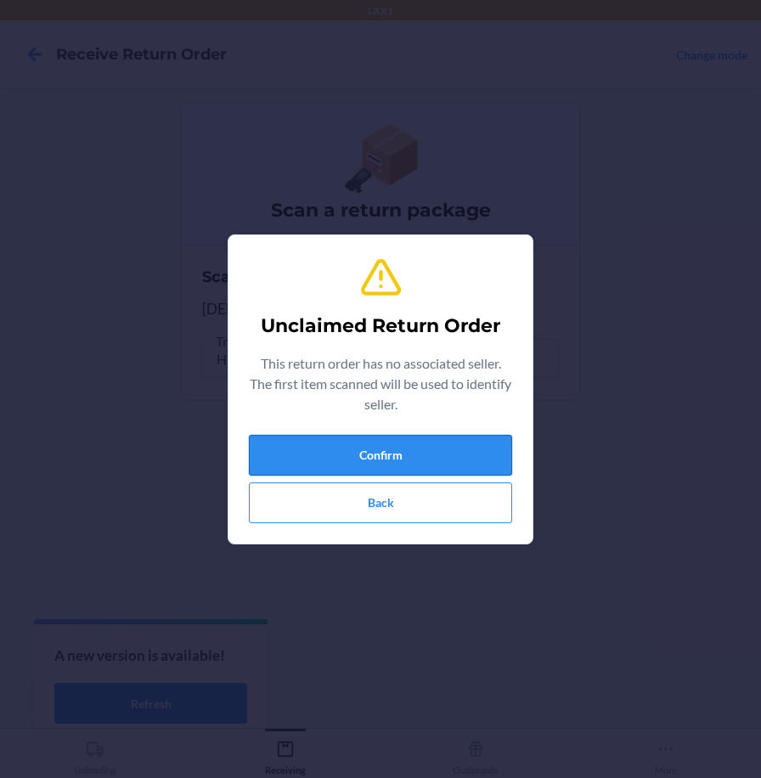
click at [480, 450] on button "Confirm" at bounding box center [380, 455] width 263 height 41
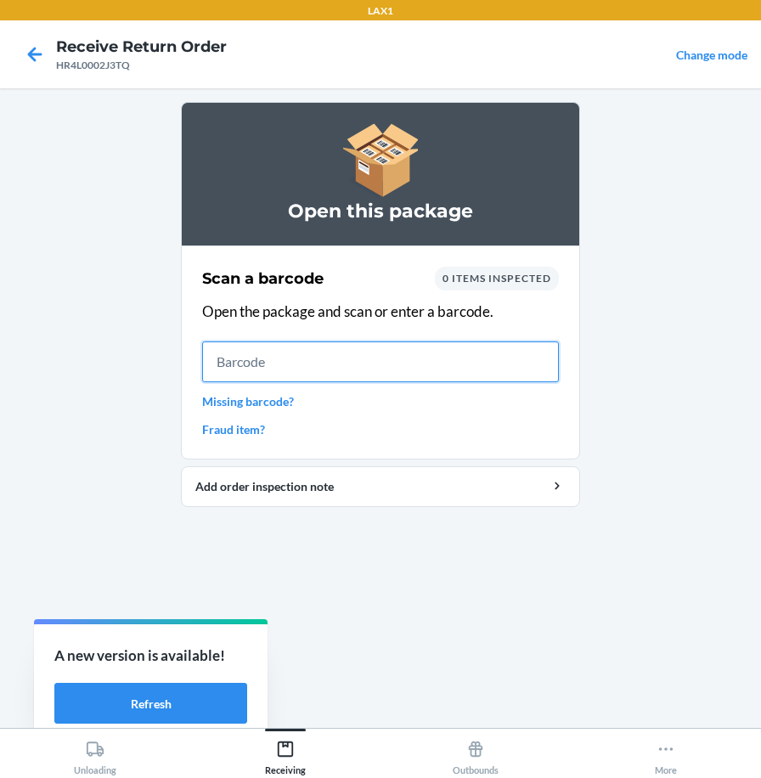
drag, startPoint x: 543, startPoint y: 355, endPoint x: 527, endPoint y: 345, distance: 19.1
click at [541, 355] on input "text" at bounding box center [380, 362] width 357 height 41
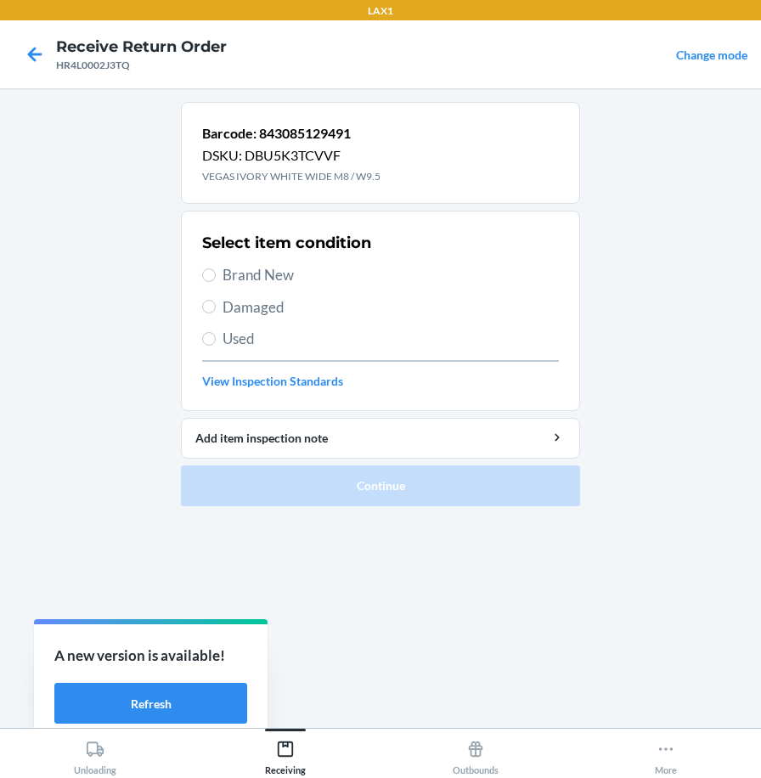
click at [246, 350] on div "Select item condition Brand New Damaged Used View Inspection Standards" at bounding box center [380, 311] width 357 height 168
click at [223, 337] on span "Used" at bounding box center [391, 339] width 337 height 22
click at [216, 337] on input "Used" at bounding box center [209, 339] width 14 height 14
radio input "true"
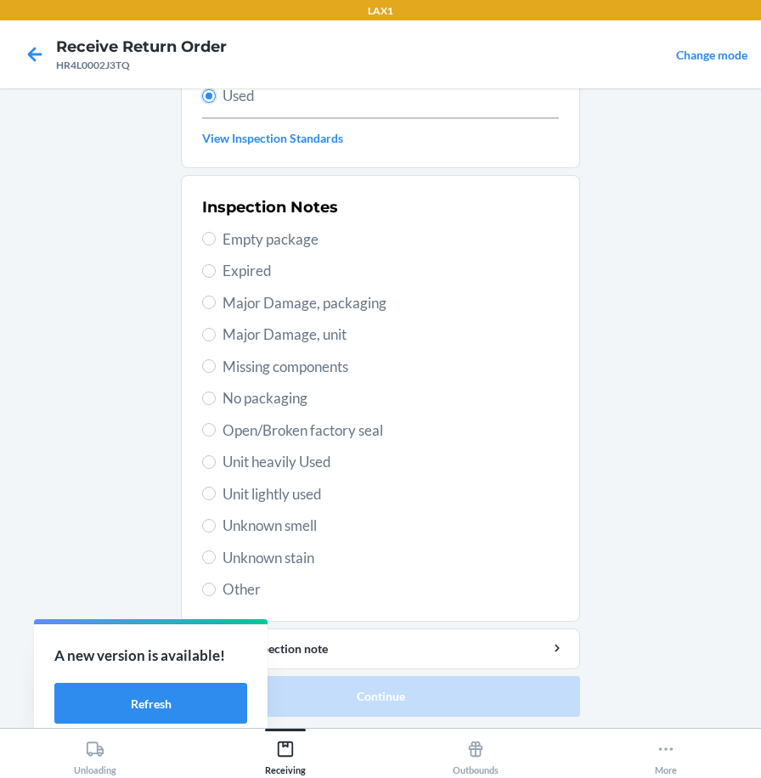
scroll to position [246, 0]
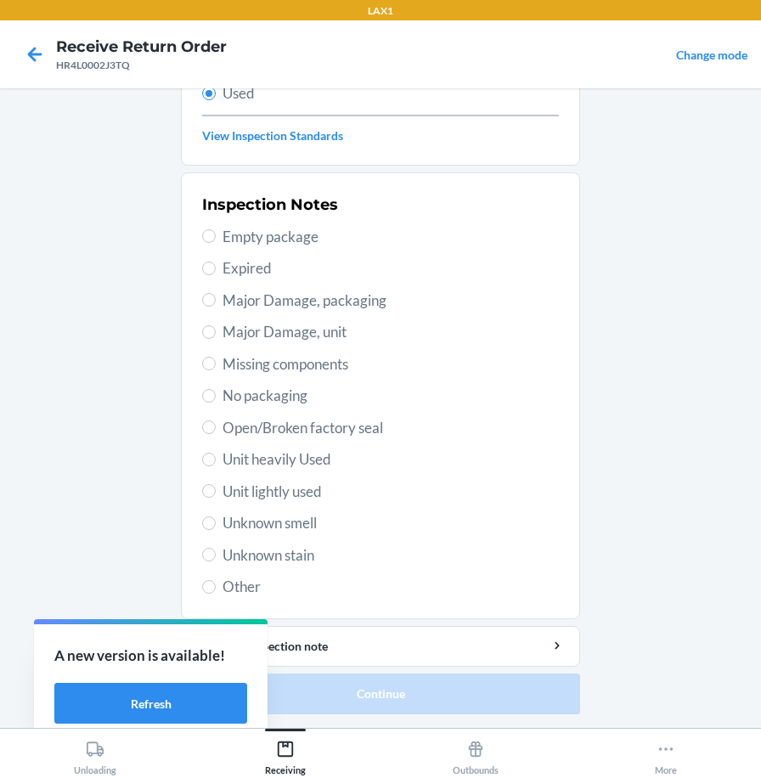
click at [319, 463] on span "Unit heavily Used" at bounding box center [391, 460] width 337 height 22
click at [216, 463] on input "Unit heavily Used" at bounding box center [209, 460] width 14 height 14
radio input "true"
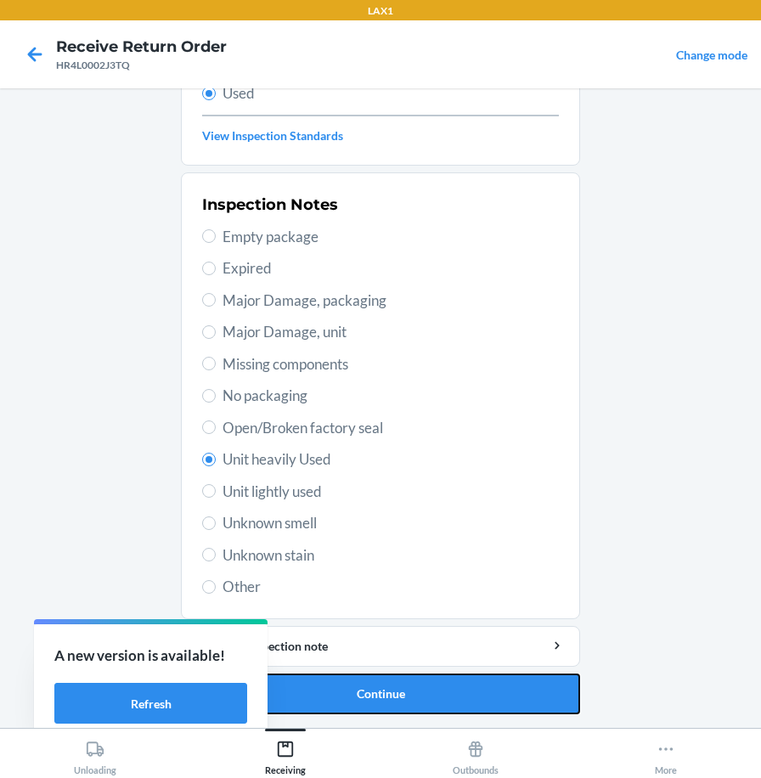
click at [359, 688] on button "Continue" at bounding box center [380, 694] width 399 height 41
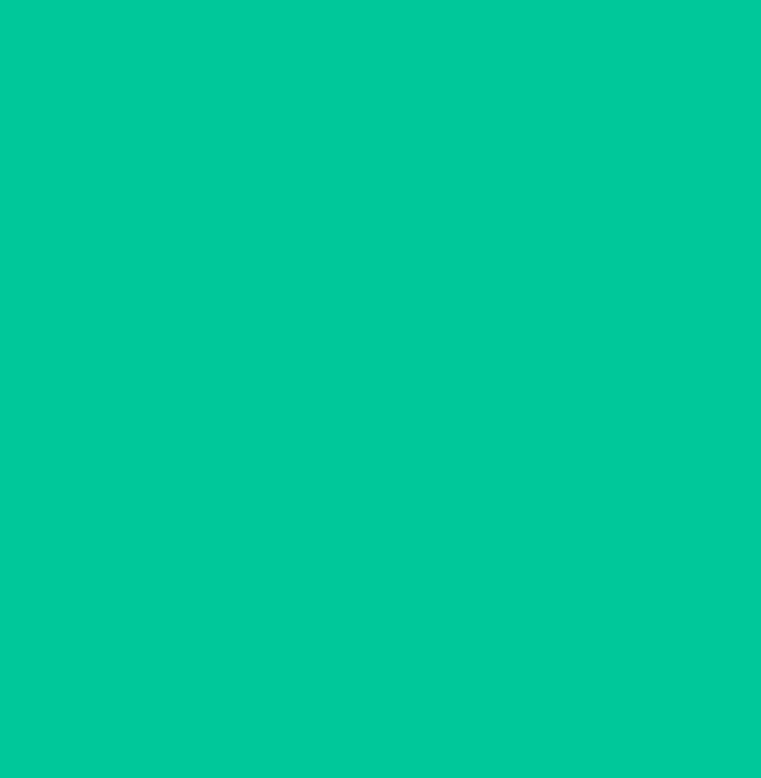
scroll to position [0, 0]
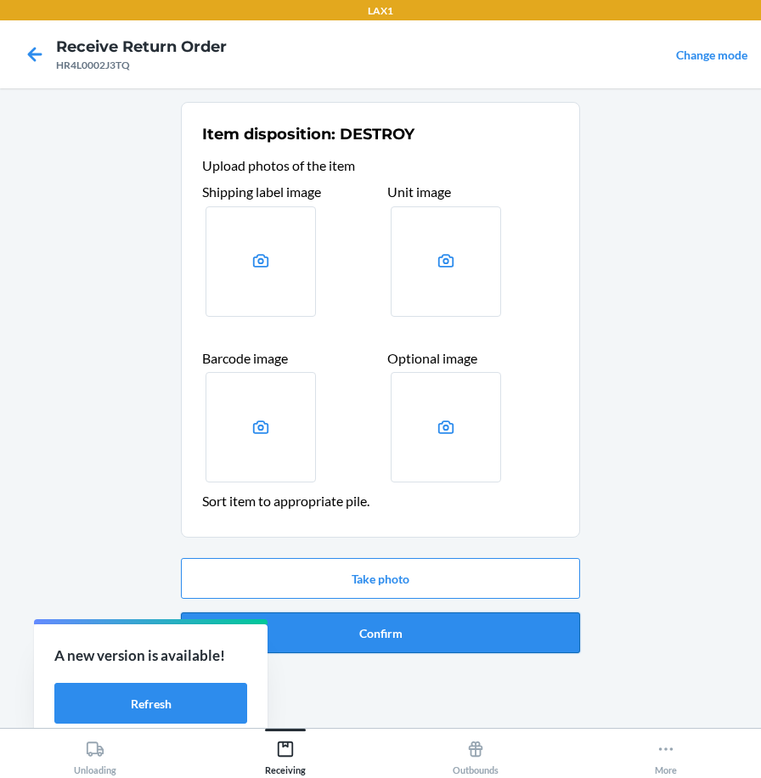
click at [567, 652] on button "Confirm" at bounding box center [380, 633] width 399 height 41
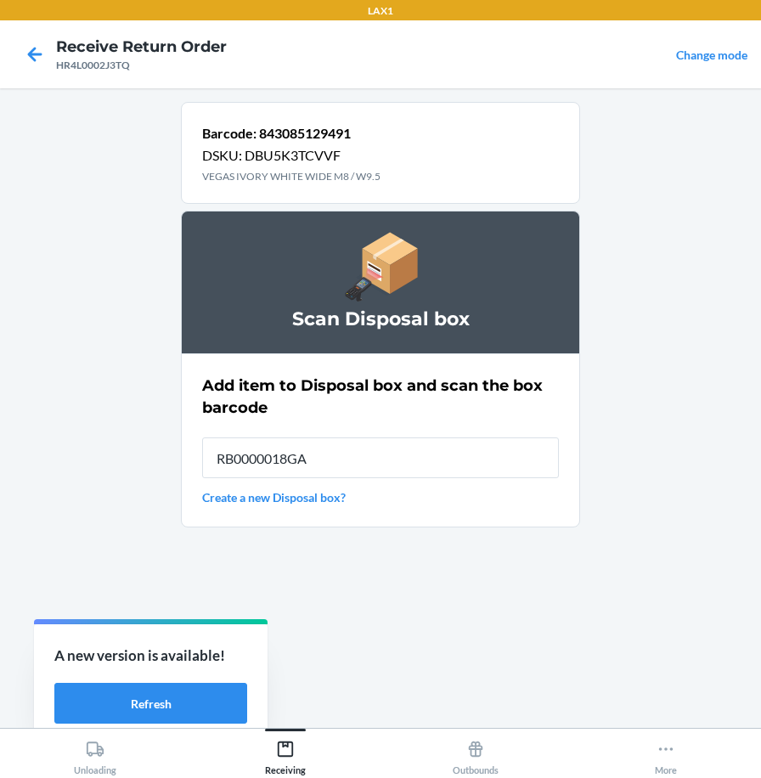
type input "RB0000018GA"
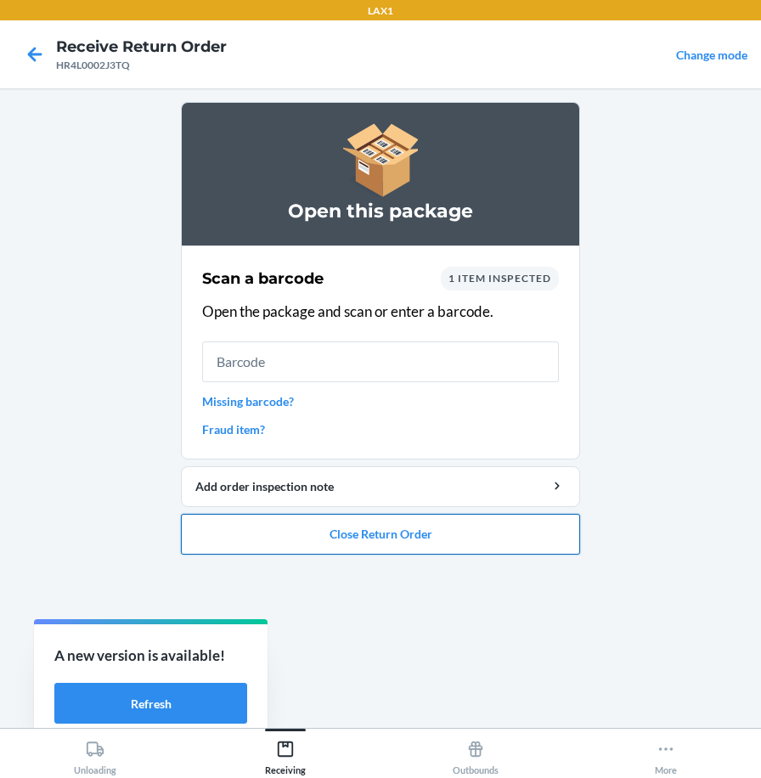
click at [385, 541] on button "Close Return Order" at bounding box center [380, 534] width 399 height 41
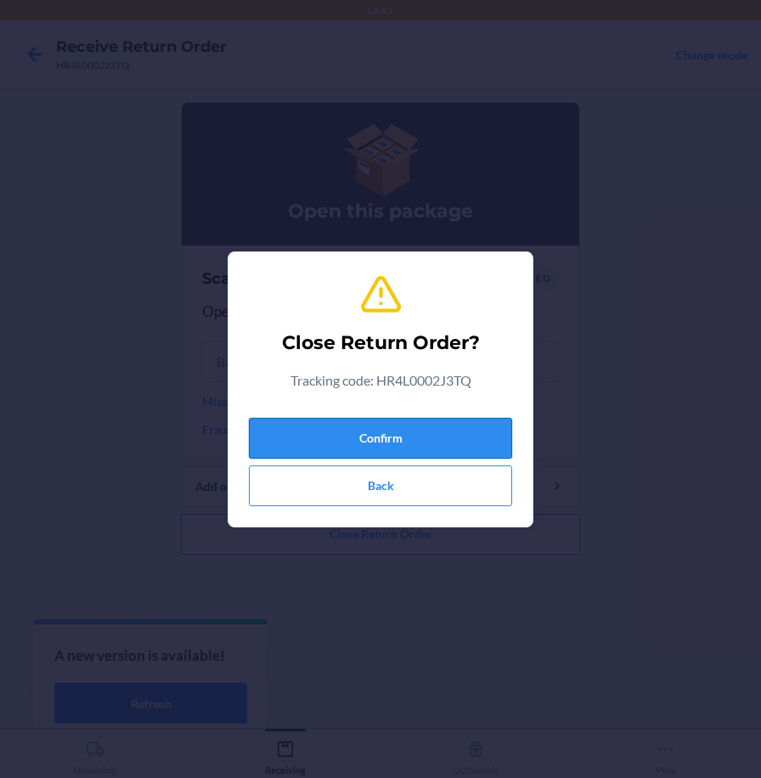
click at [463, 446] on button "Confirm" at bounding box center [380, 438] width 263 height 41
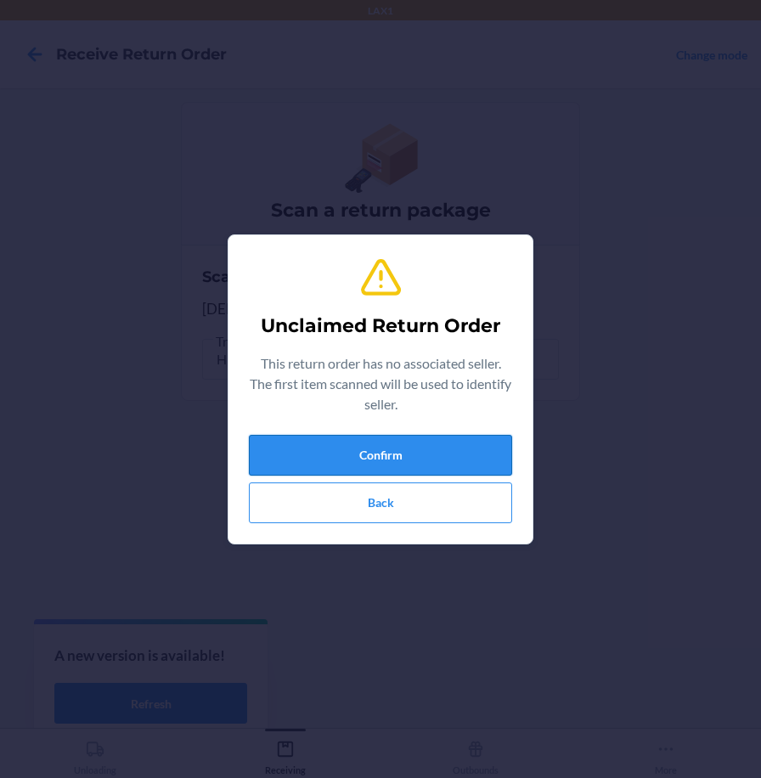
click at [435, 444] on button "Confirm" at bounding box center [380, 455] width 263 height 41
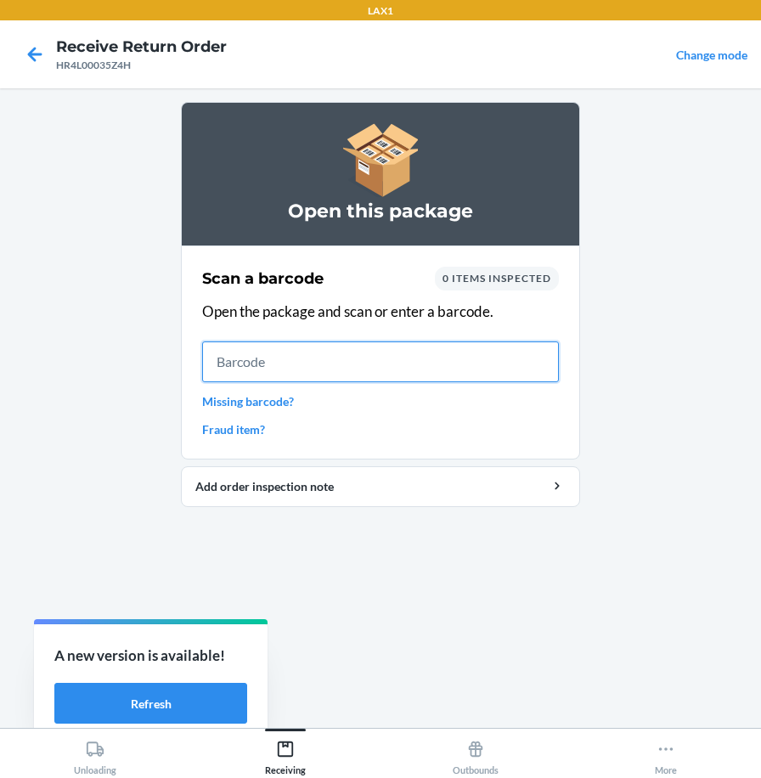
click at [537, 367] on input "text" at bounding box center [380, 362] width 357 height 41
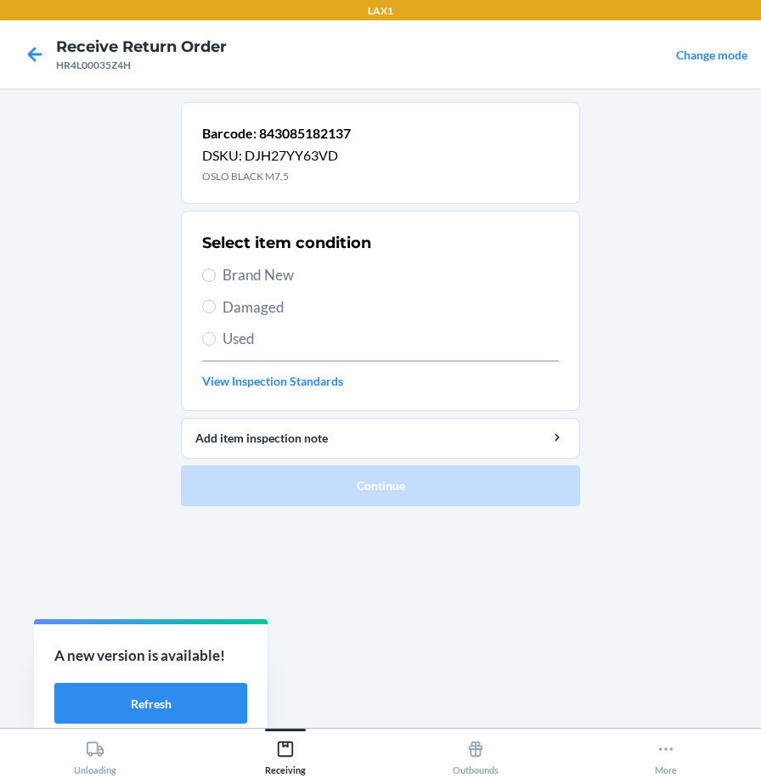
click at [269, 269] on span "Brand New" at bounding box center [391, 275] width 337 height 22
click at [216, 269] on input "Brand New" at bounding box center [209, 276] width 14 height 14
radio input "true"
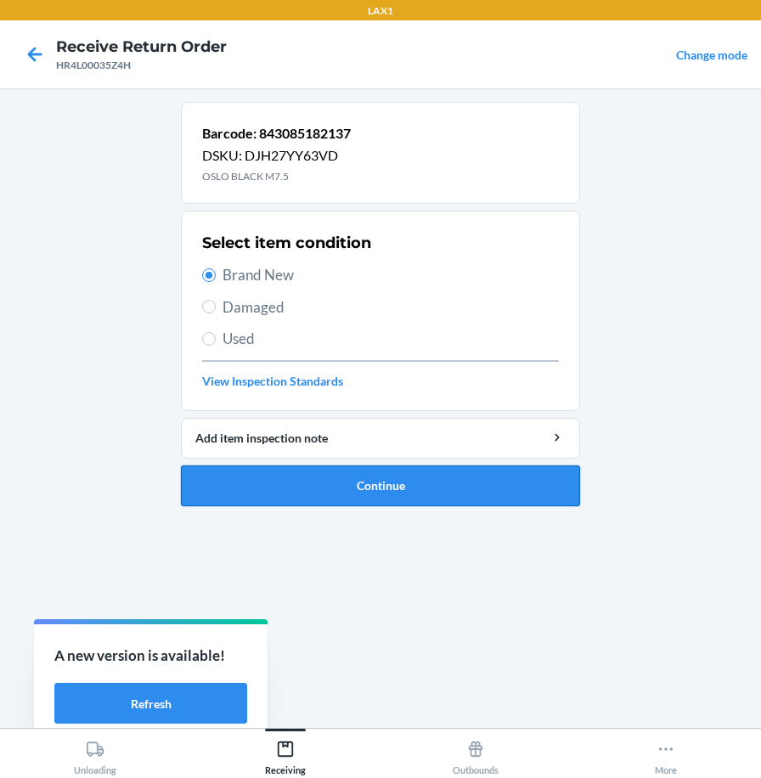
click at [285, 489] on button "Continue" at bounding box center [380, 486] width 399 height 41
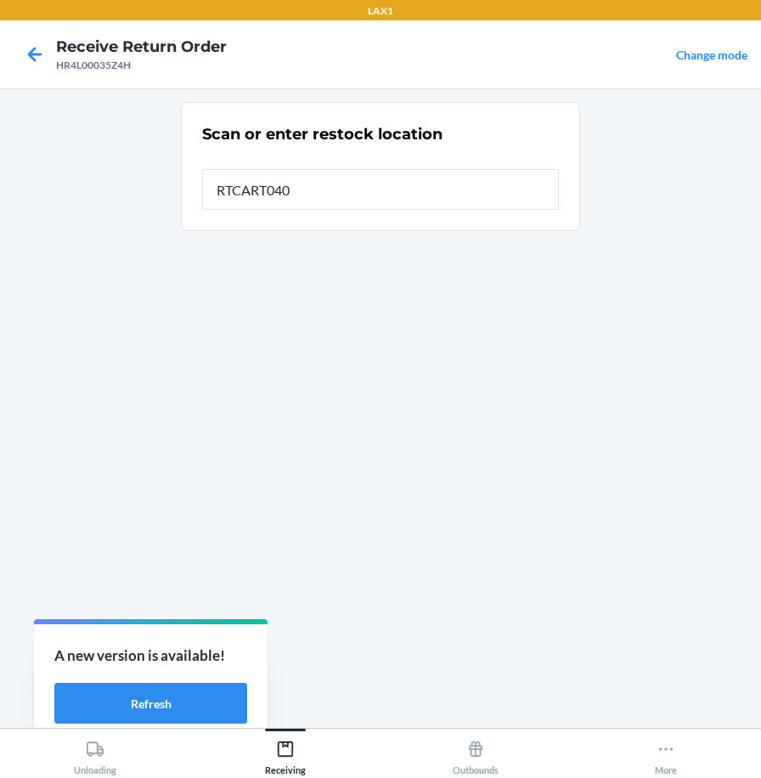
type input "RTCART040"
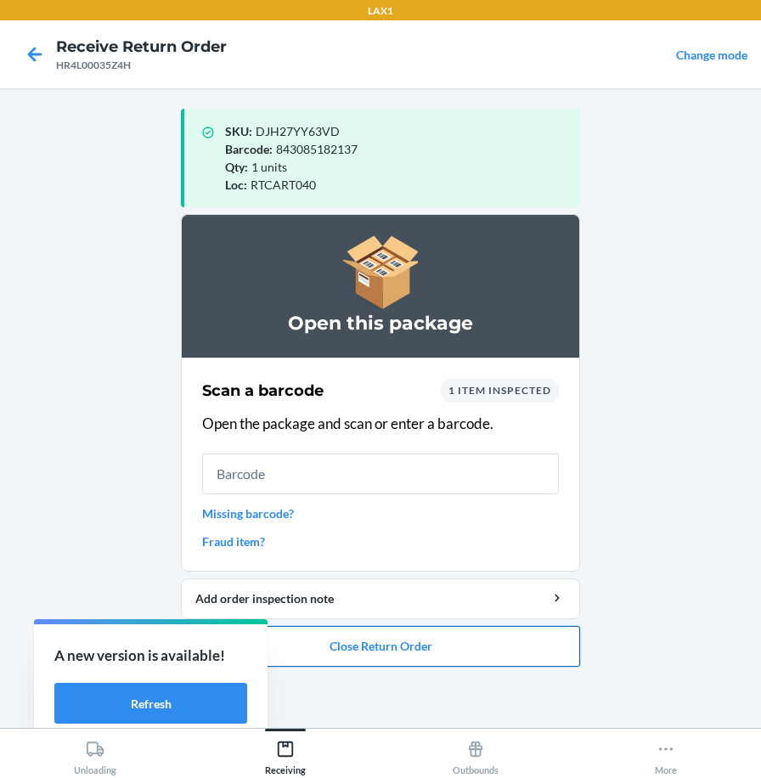
click at [427, 659] on button "Close Return Order" at bounding box center [380, 646] width 399 height 41
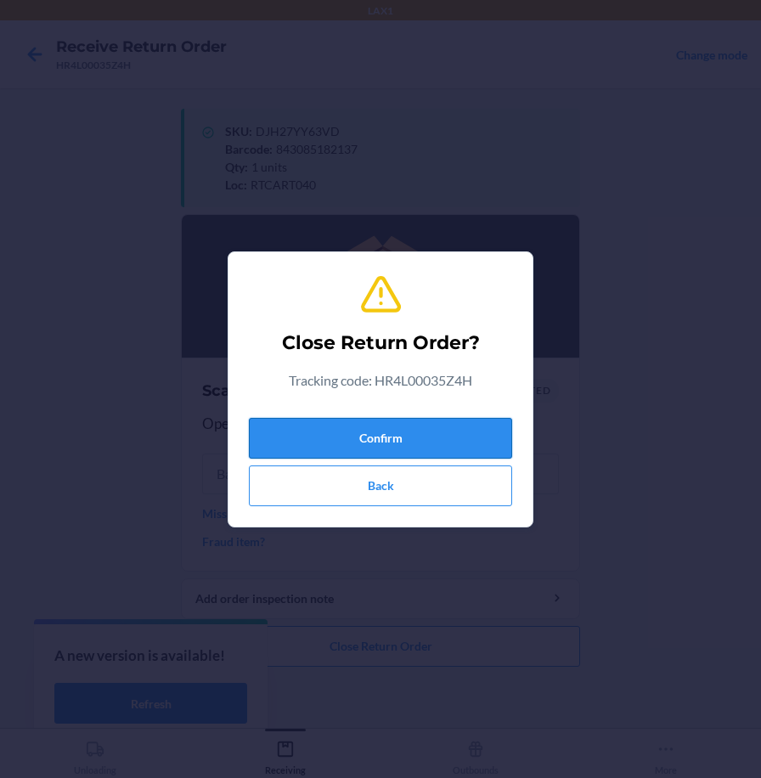
click at [482, 447] on button "Confirm" at bounding box center [380, 438] width 263 height 41
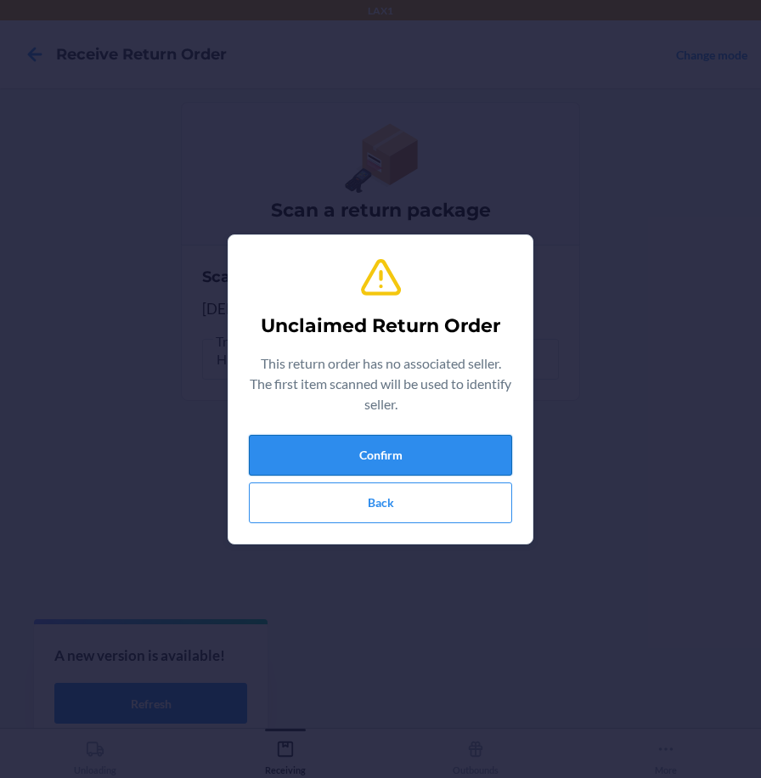
click at [483, 453] on button "Confirm" at bounding box center [380, 455] width 263 height 41
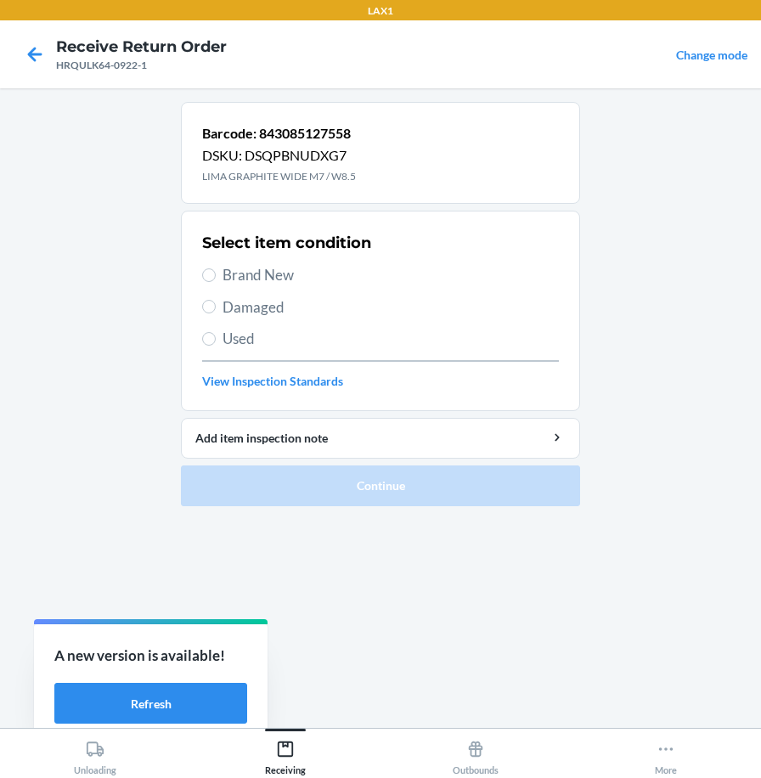
click at [246, 263] on div "Select item condition Brand New Damaged Used View Inspection Standards" at bounding box center [380, 311] width 357 height 168
click at [255, 283] on span "Brand New" at bounding box center [391, 275] width 337 height 22
click at [216, 282] on input "Brand New" at bounding box center [209, 276] width 14 height 14
radio input "true"
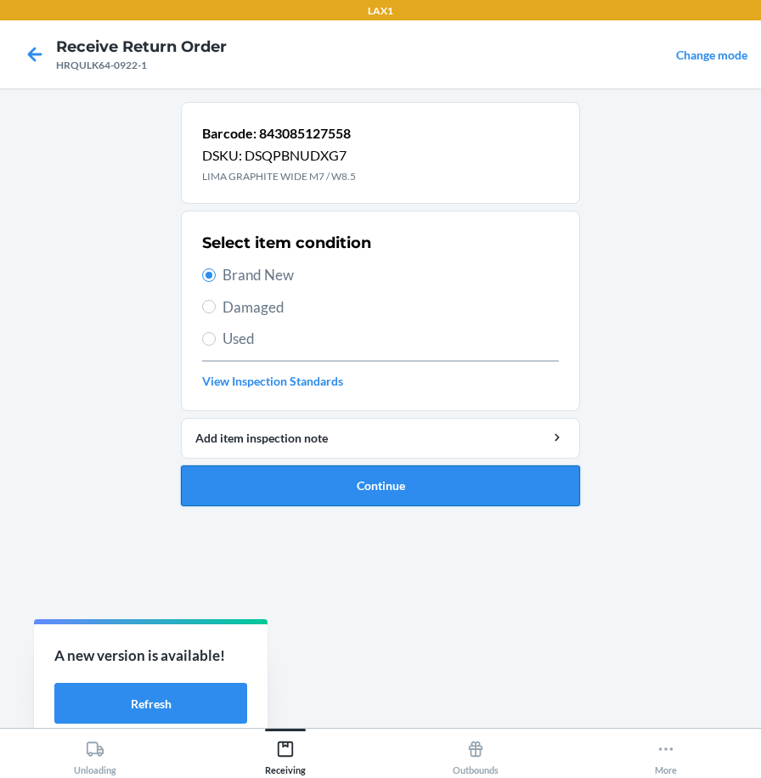
click at [337, 486] on button "Continue" at bounding box center [380, 486] width 399 height 41
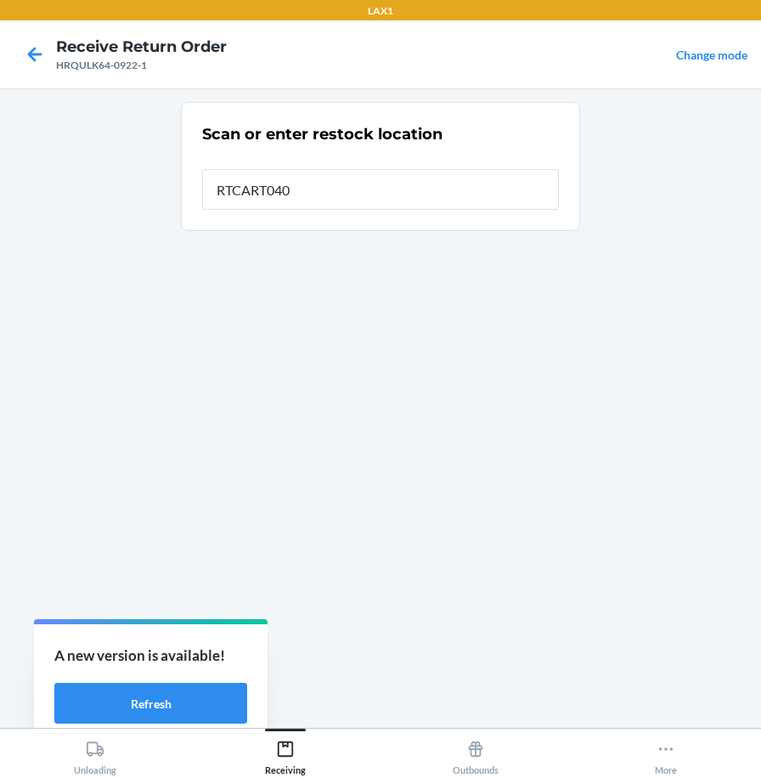
type input "RTCART040"
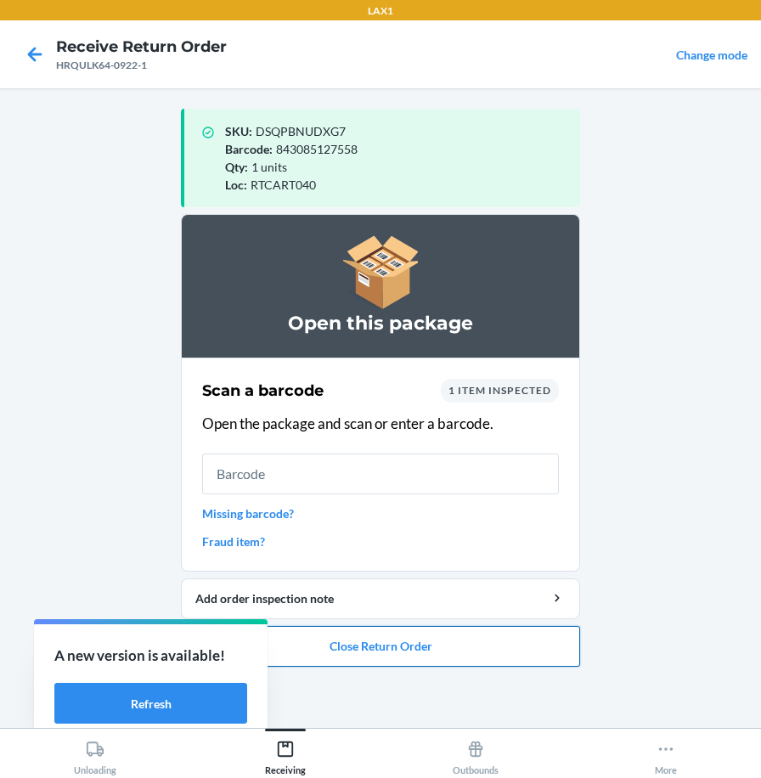
click at [441, 644] on button "Close Return Order" at bounding box center [380, 646] width 399 height 41
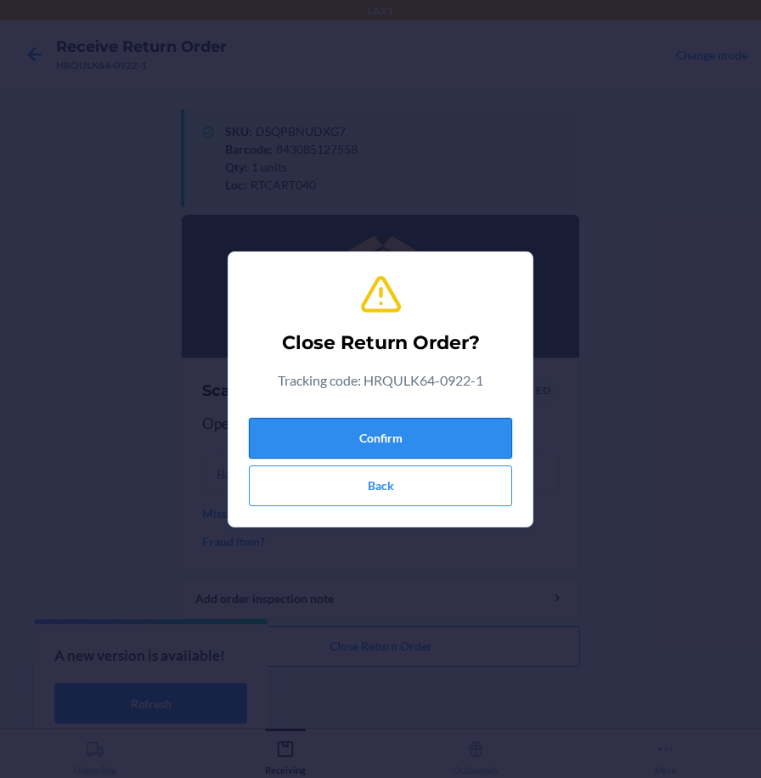
click at [470, 450] on button "Confirm" at bounding box center [380, 438] width 263 height 41
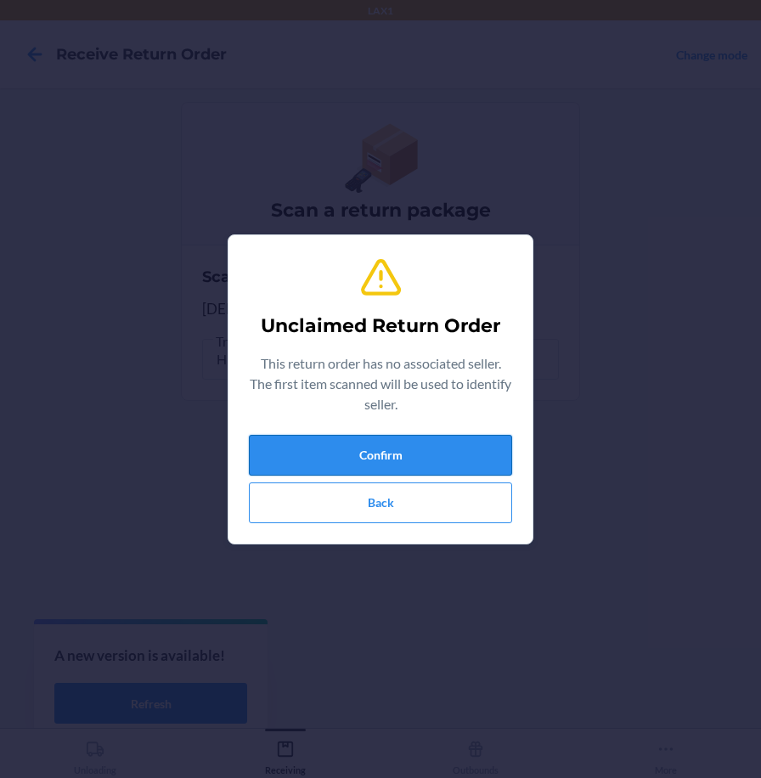
click at [435, 453] on button "Confirm" at bounding box center [380, 455] width 263 height 41
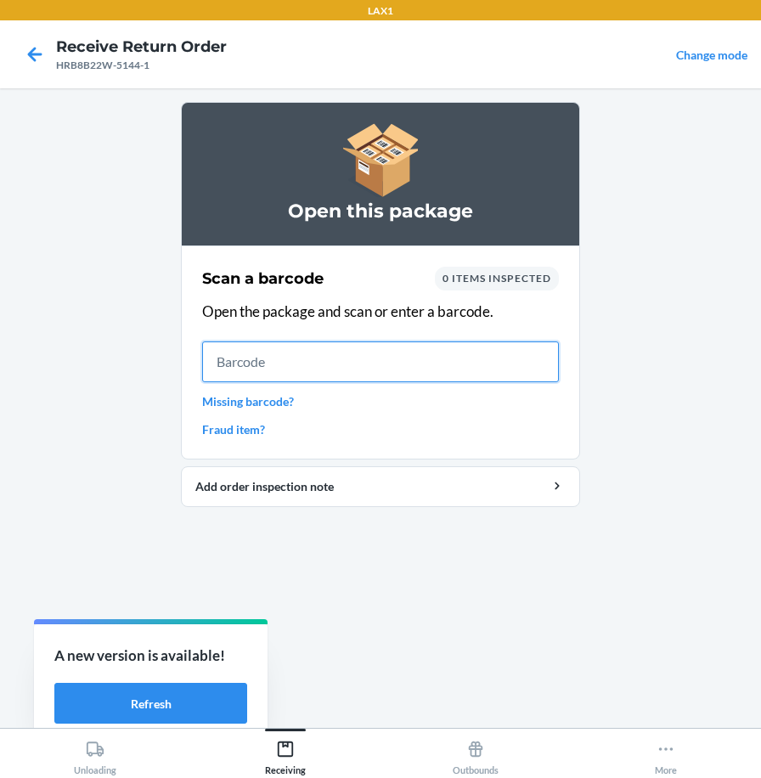
click at [532, 369] on input "text" at bounding box center [380, 362] width 357 height 41
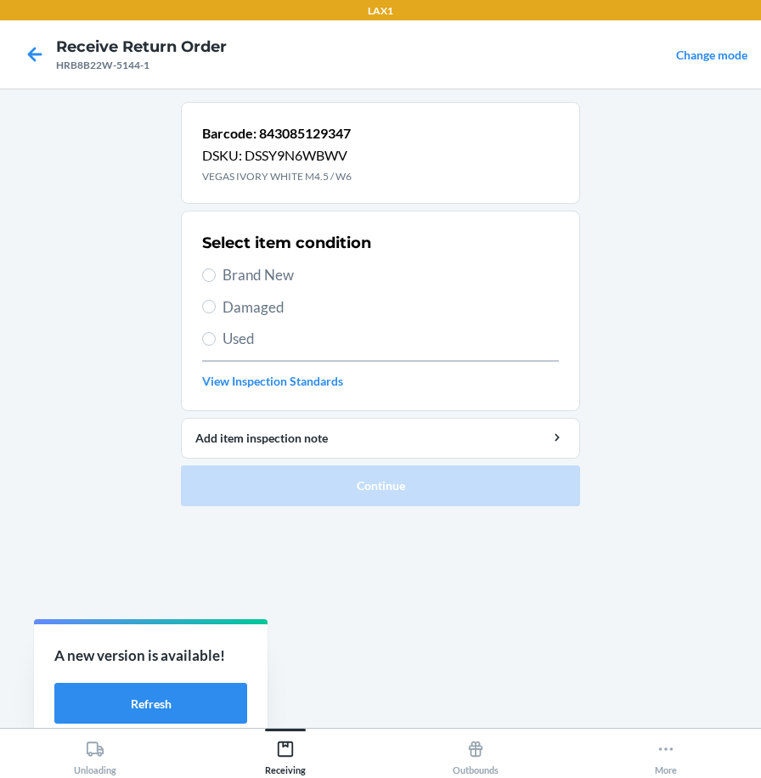
click at [217, 272] on label "Brand New" at bounding box center [380, 275] width 357 height 22
click at [216, 272] on input "Brand New" at bounding box center [209, 276] width 14 height 14
radio input "true"
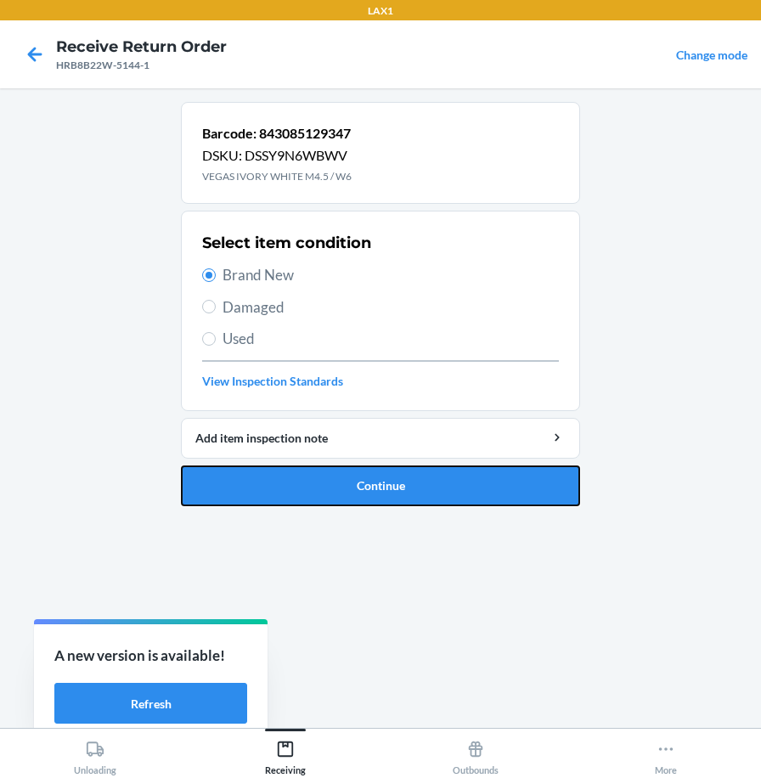
click at [328, 489] on button "Continue" at bounding box center [380, 486] width 399 height 41
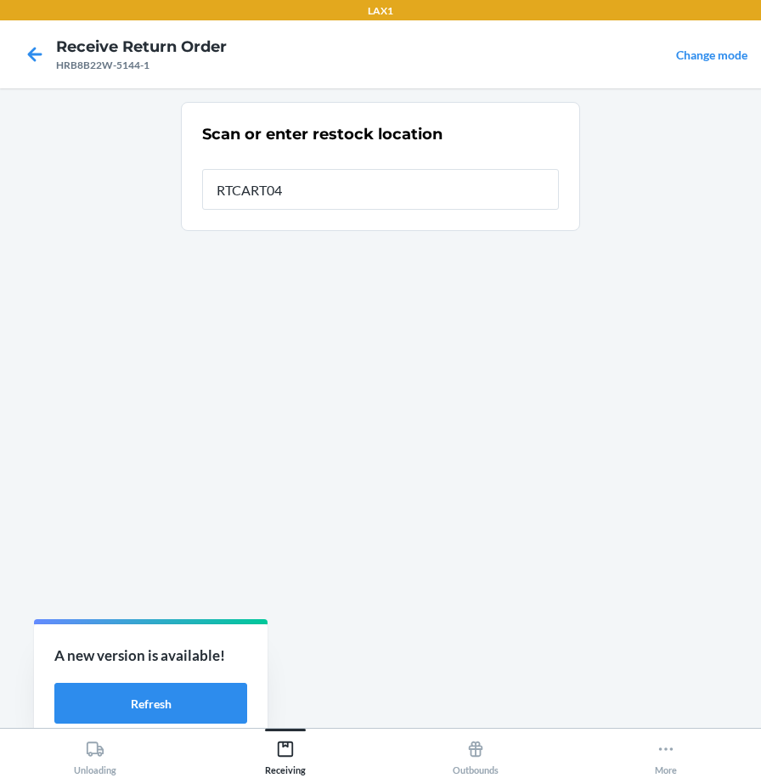
type input "RTCART040"
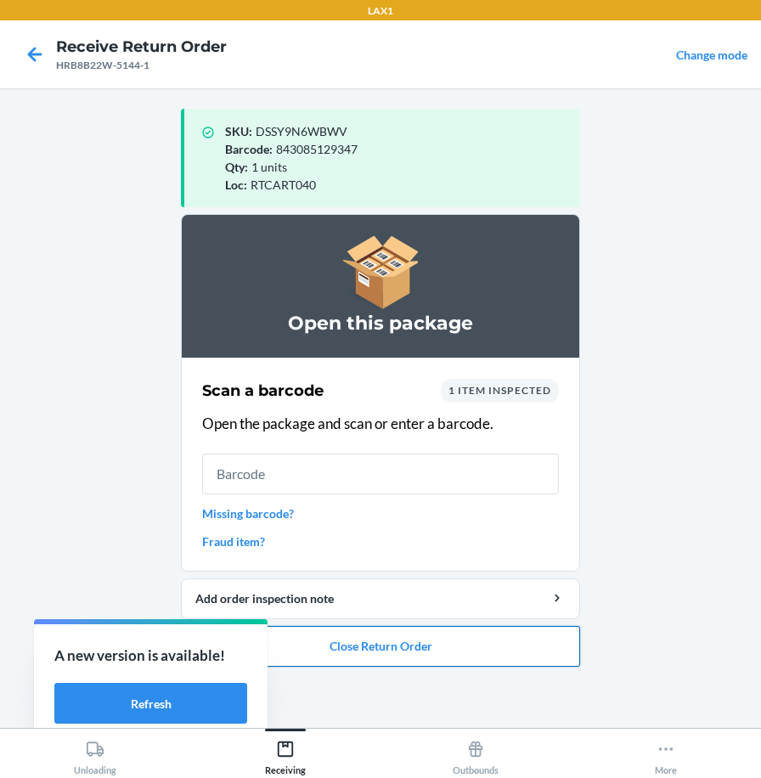
click at [439, 658] on button "Close Return Order" at bounding box center [380, 646] width 399 height 41
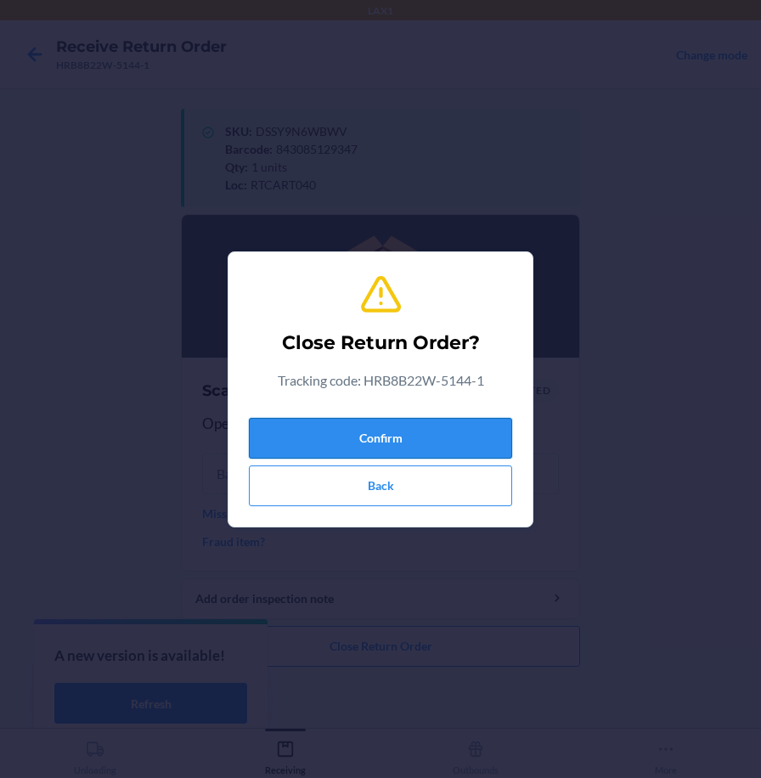
click at [464, 434] on button "Confirm" at bounding box center [380, 438] width 263 height 41
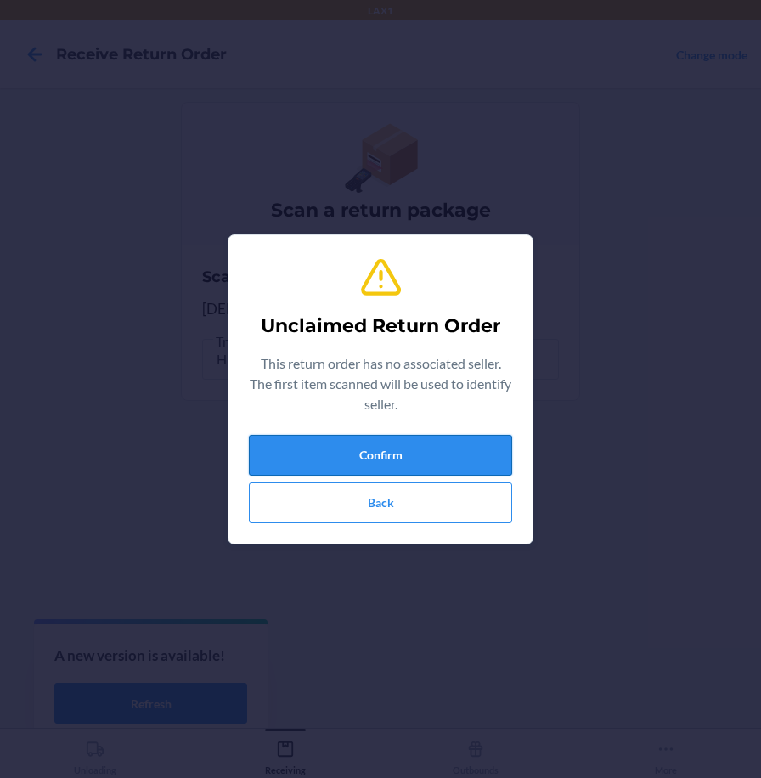
click at [448, 468] on button "Confirm" at bounding box center [380, 455] width 263 height 41
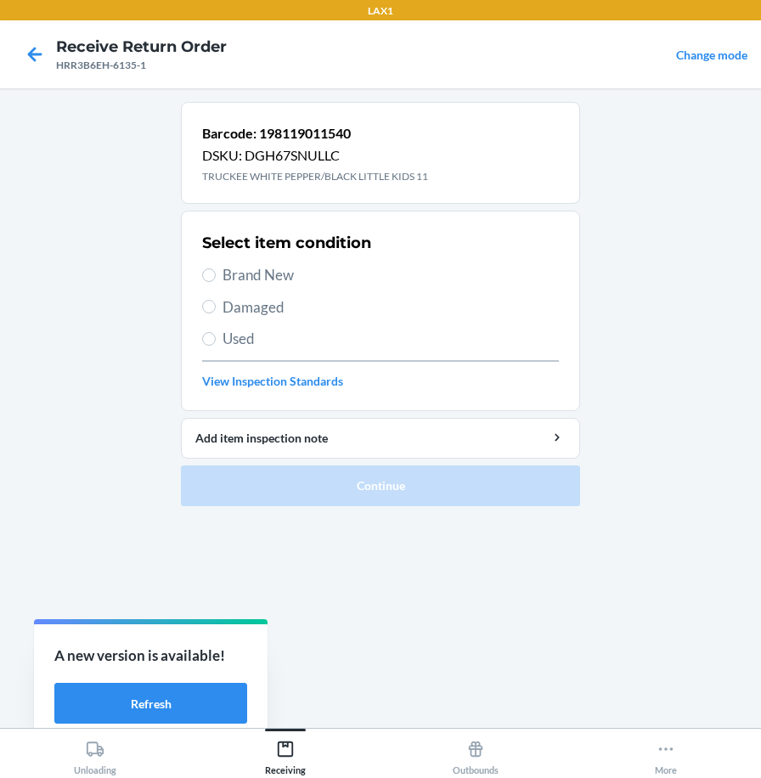
click at [249, 279] on span "Brand New" at bounding box center [391, 275] width 337 height 22
click at [216, 279] on input "Brand New" at bounding box center [209, 276] width 14 height 14
radio input "true"
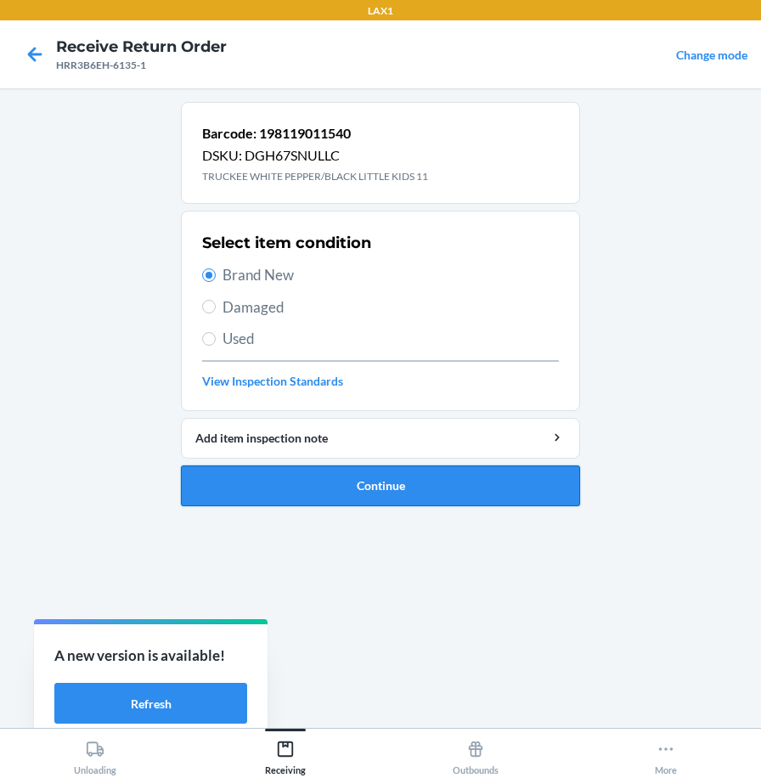
click at [286, 489] on button "Continue" at bounding box center [380, 486] width 399 height 41
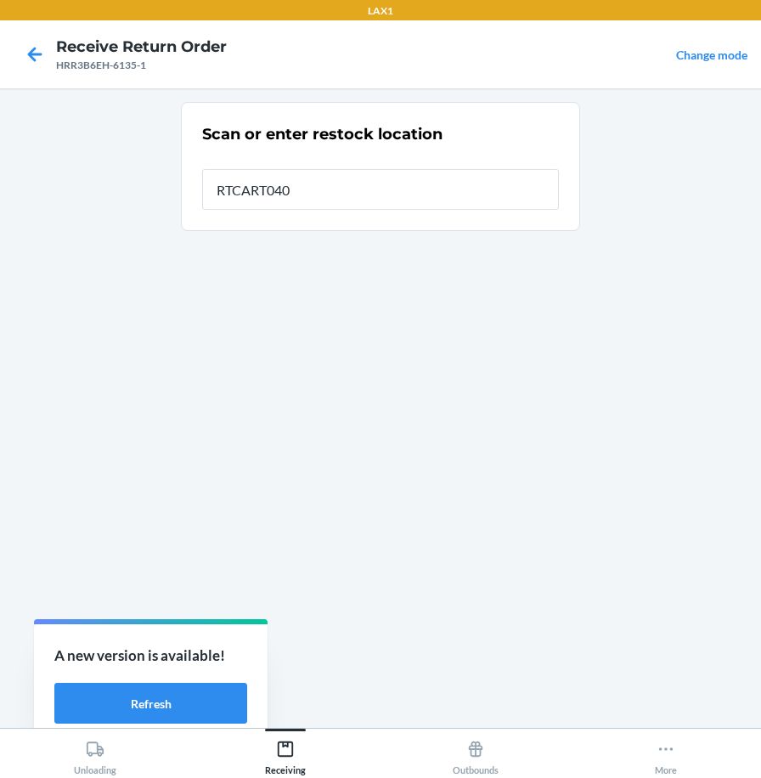
type input "RTCART040"
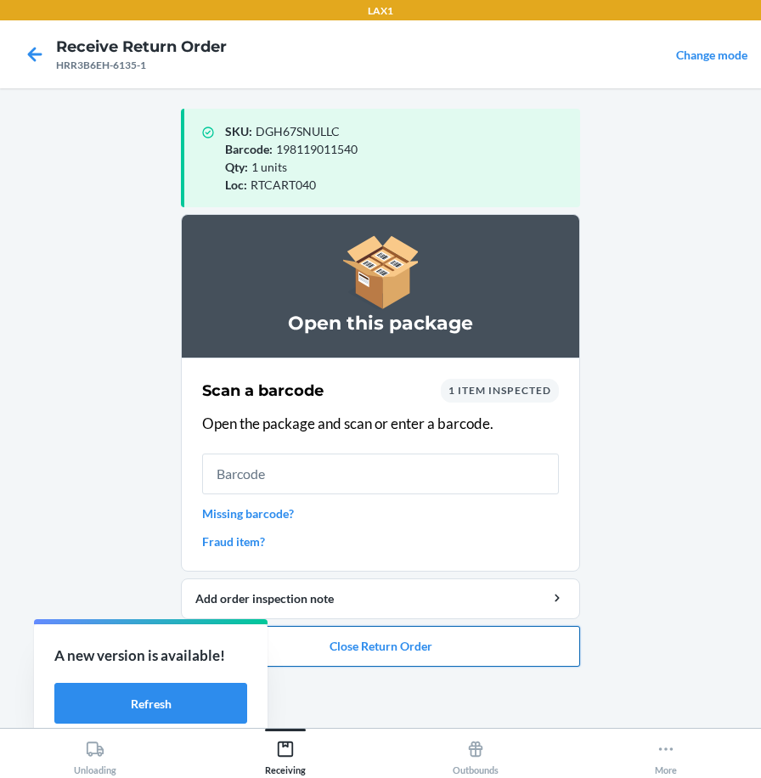
click at [324, 648] on button "Close Return Order" at bounding box center [380, 646] width 399 height 41
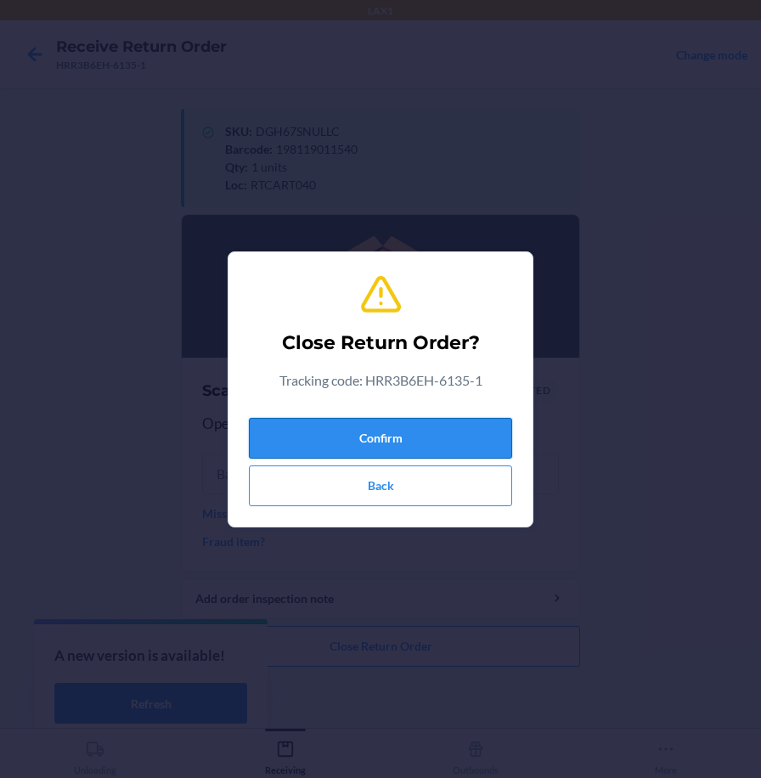
click at [395, 439] on button "Confirm" at bounding box center [380, 438] width 263 height 41
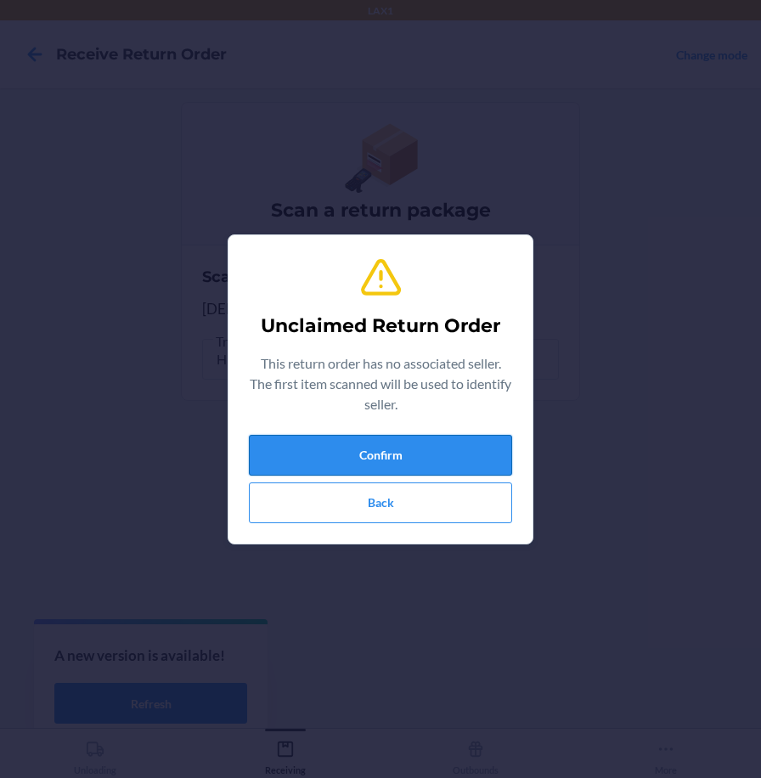
click at [392, 460] on button "Confirm" at bounding box center [380, 455] width 263 height 41
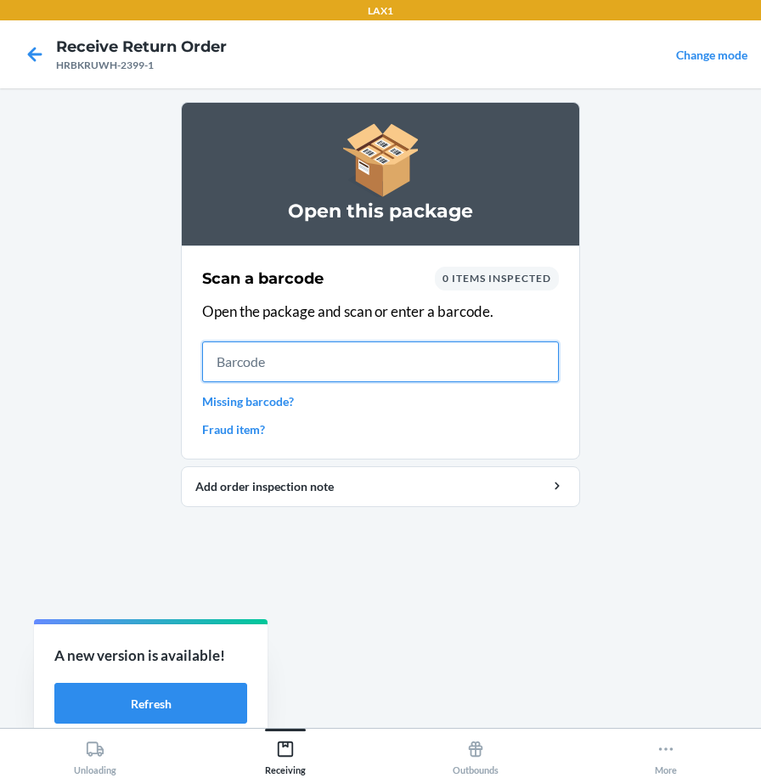
click at [453, 353] on input "text" at bounding box center [380, 362] width 357 height 41
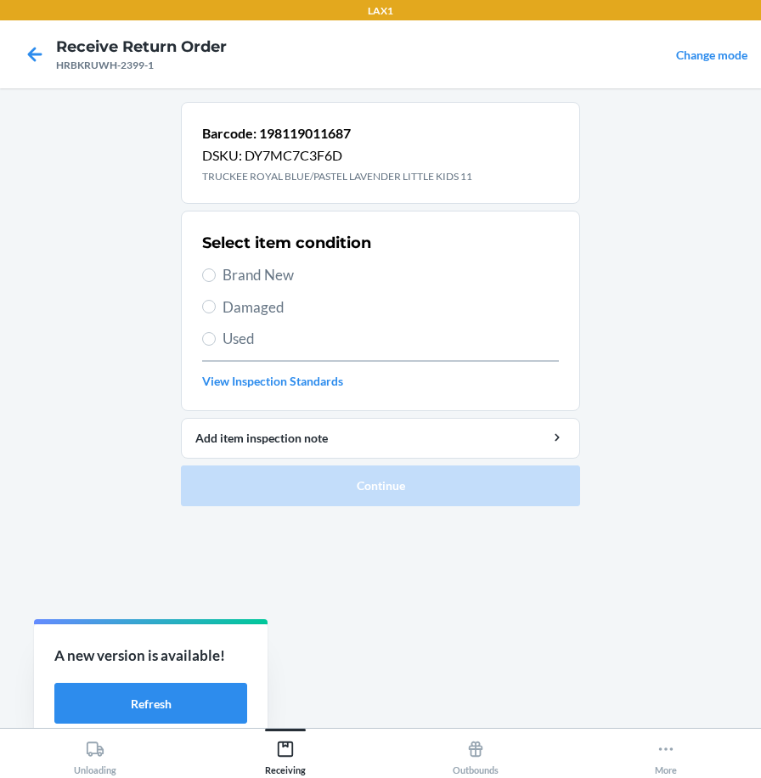
click at [271, 273] on span "Brand New" at bounding box center [391, 275] width 337 height 22
click at [216, 273] on input "Brand New" at bounding box center [209, 276] width 14 height 14
radio input "true"
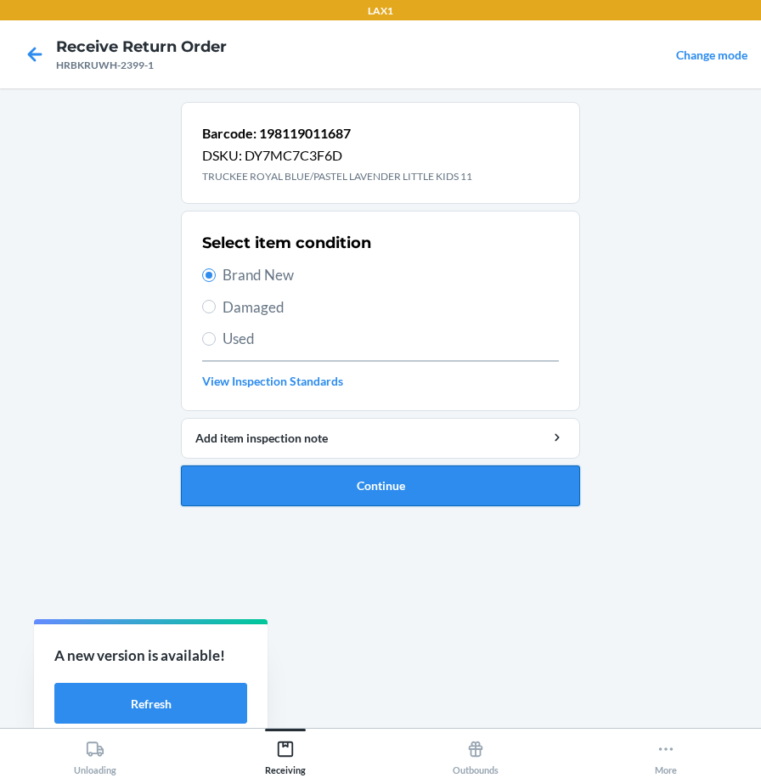
click at [307, 482] on button "Continue" at bounding box center [380, 486] width 399 height 41
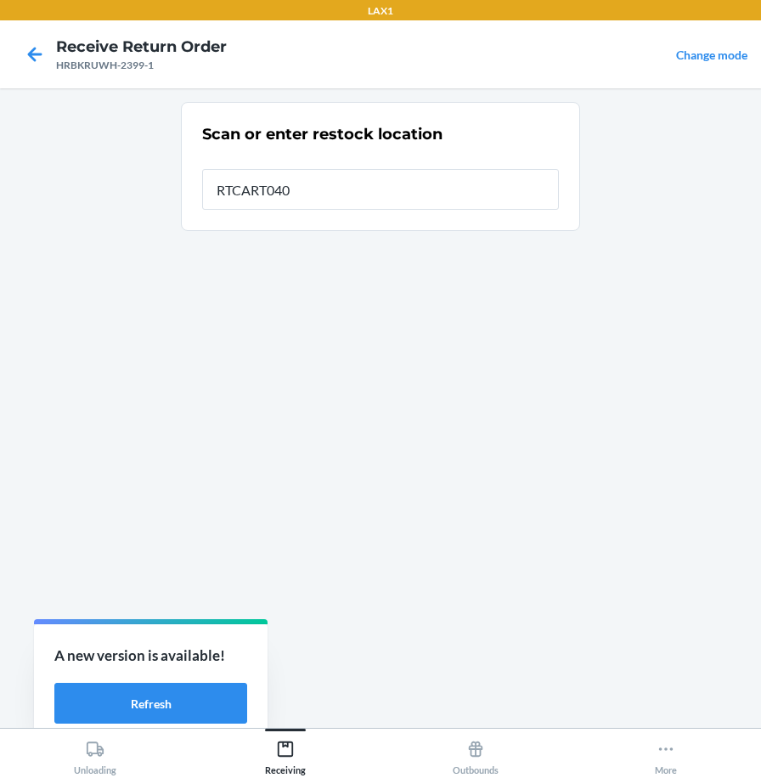
type input "RTCART040"
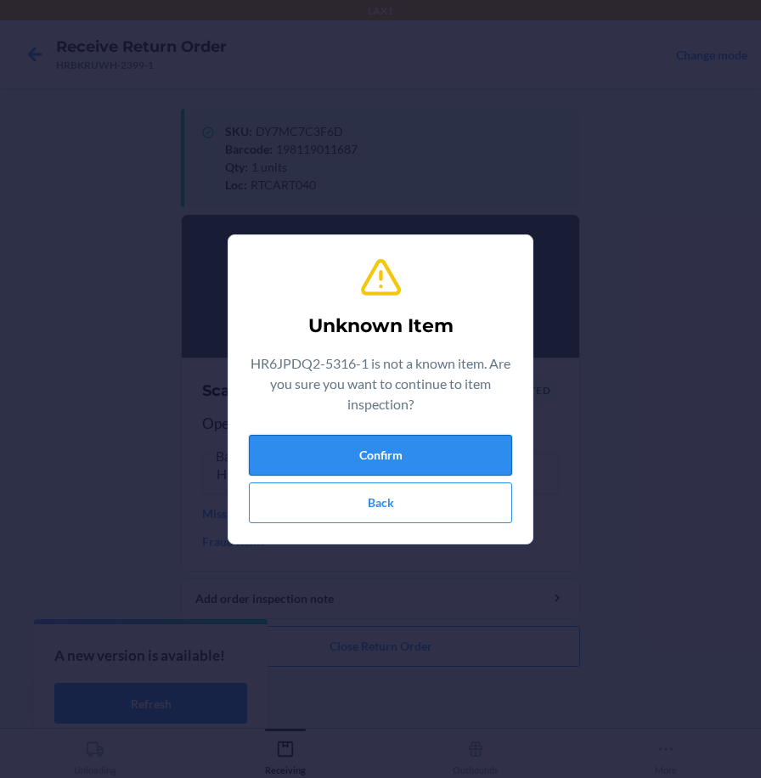
click at [438, 447] on button "Confirm" at bounding box center [380, 455] width 263 height 41
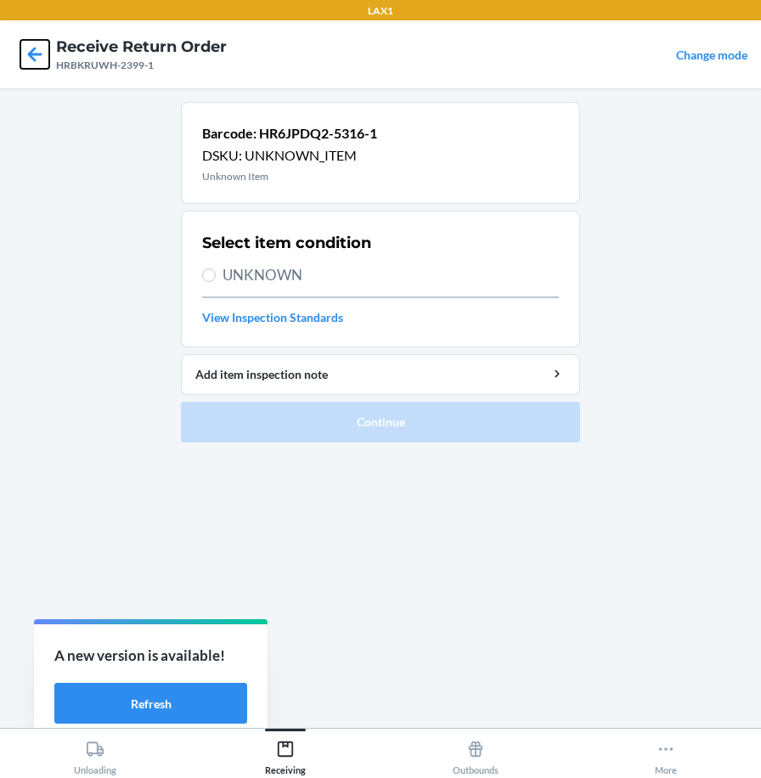
click at [37, 57] on icon at bounding box center [34, 54] width 29 height 29
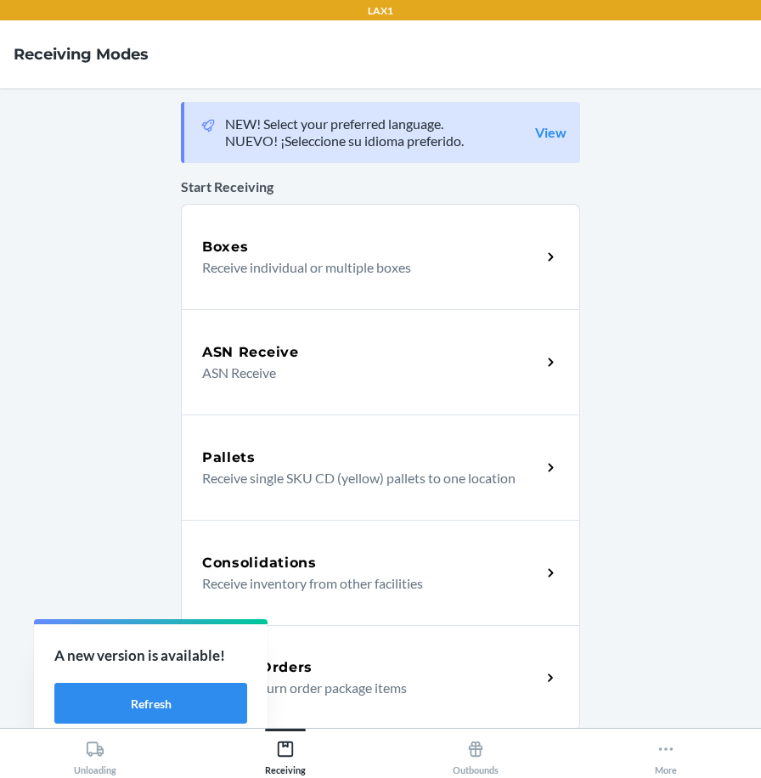
click at [320, 668] on div "Return Orders" at bounding box center [371, 668] width 339 height 20
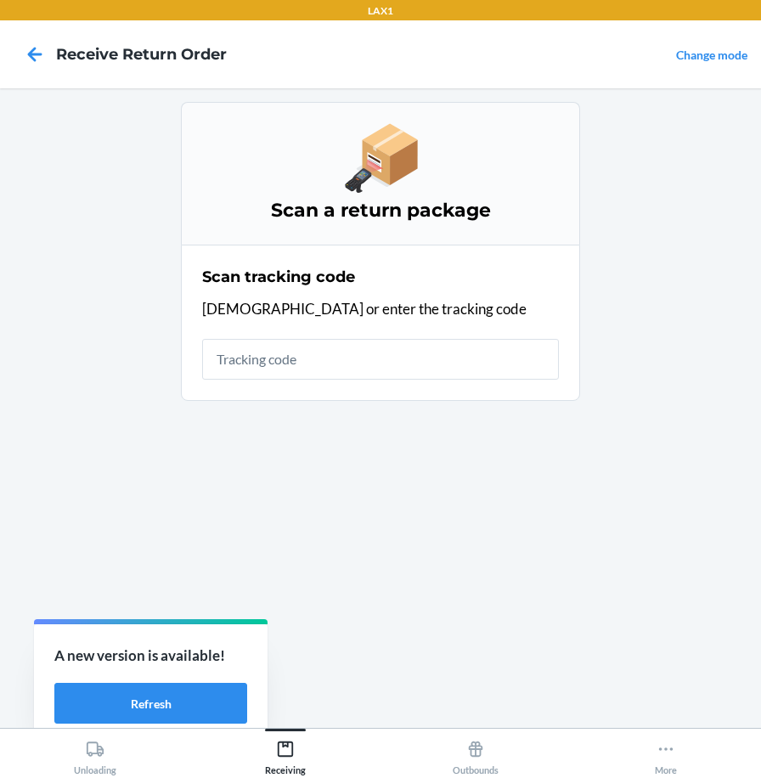
click at [301, 366] on input "text" at bounding box center [380, 359] width 357 height 41
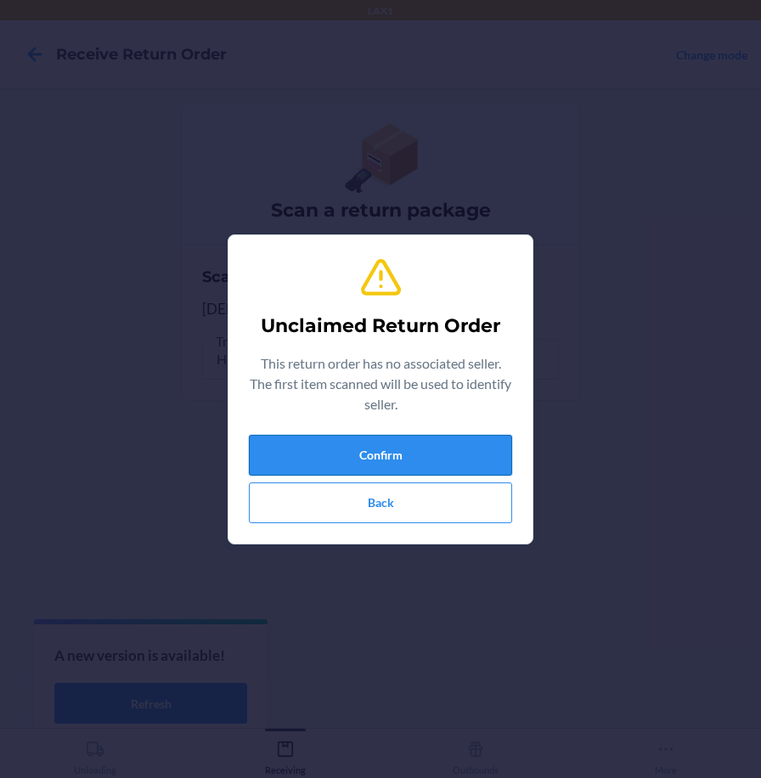
click at [304, 466] on button "Confirm" at bounding box center [380, 455] width 263 height 41
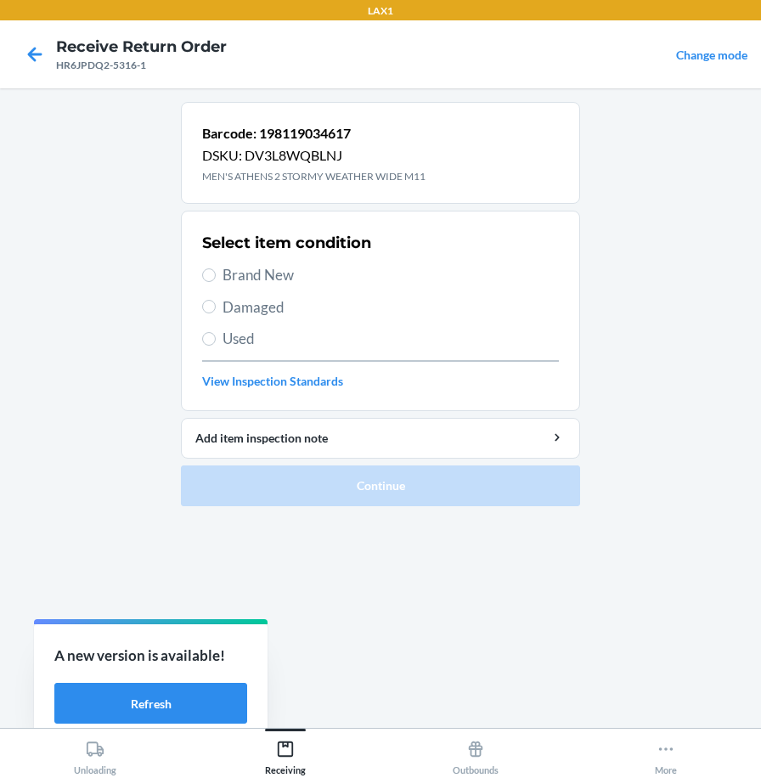
click at [266, 278] on span "Brand New" at bounding box center [391, 275] width 337 height 22
click at [216, 278] on input "Brand New" at bounding box center [209, 276] width 14 height 14
radio input "true"
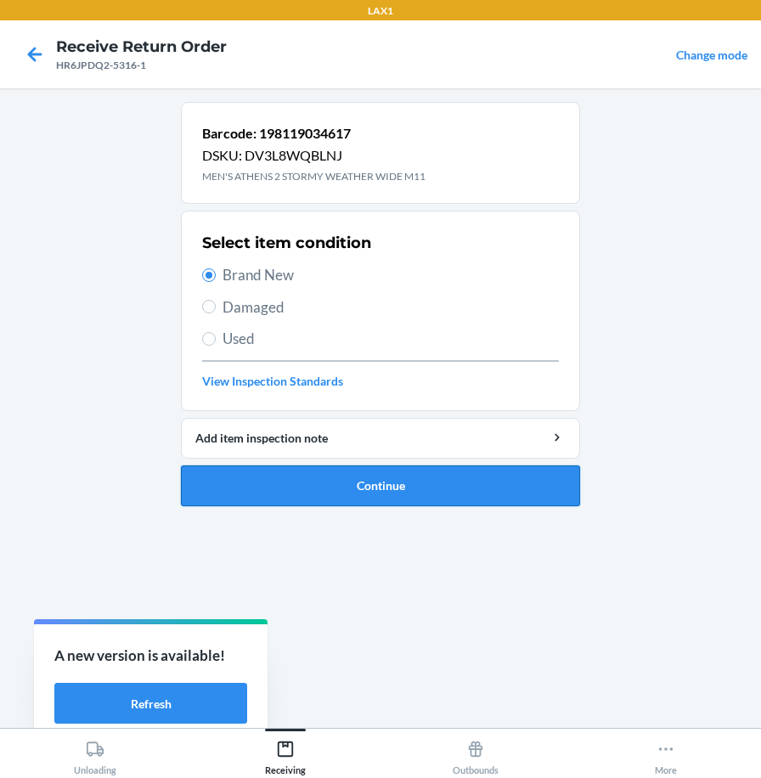
click at [321, 483] on button "Continue" at bounding box center [380, 486] width 399 height 41
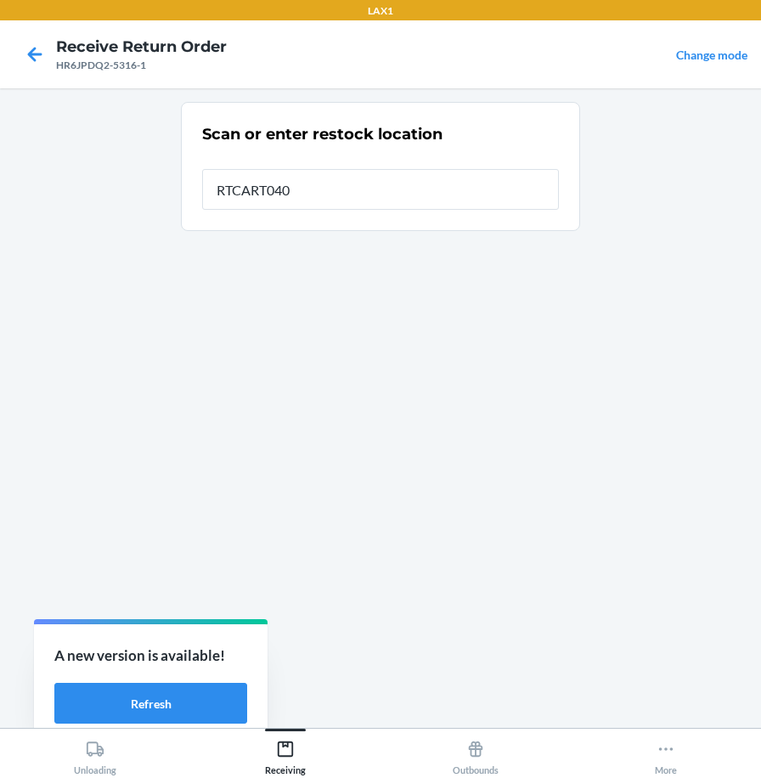
type input "RTCART040"
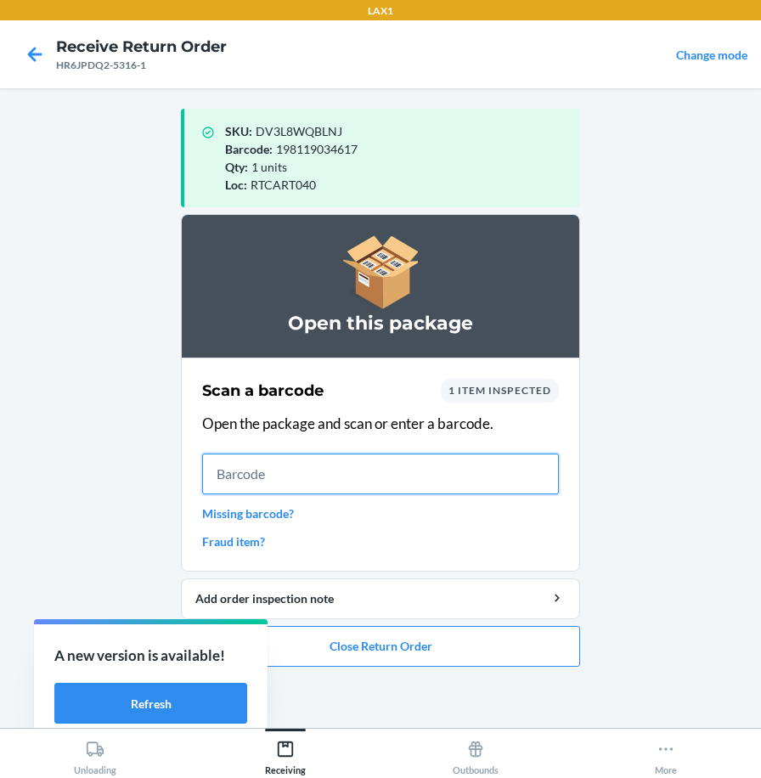
drag, startPoint x: 433, startPoint y: 484, endPoint x: 421, endPoint y: 475, distance: 15.1
click at [433, 484] on input "text" at bounding box center [380, 474] width 357 height 41
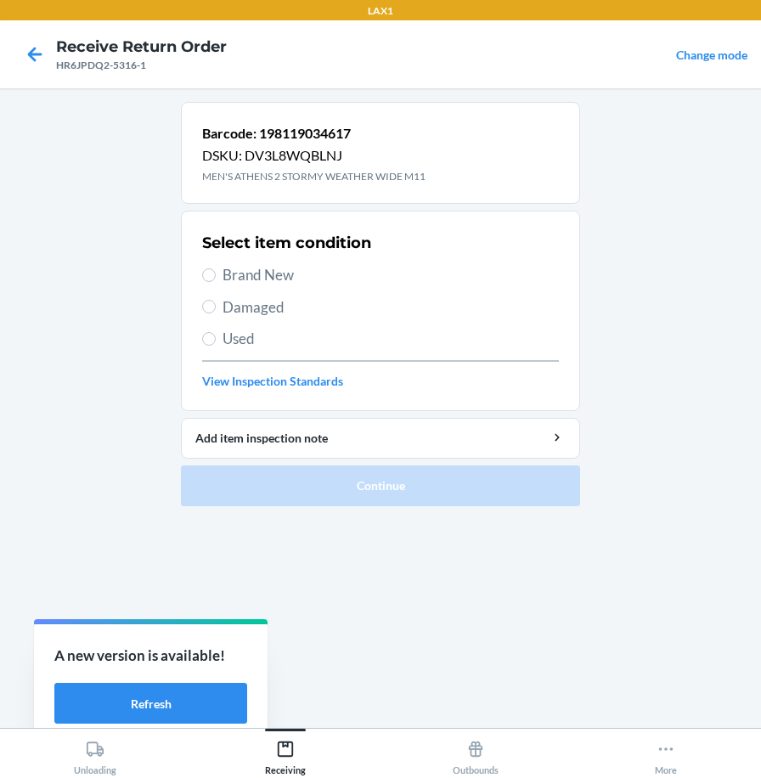
click at [280, 269] on span "Brand New" at bounding box center [391, 275] width 337 height 22
click at [216, 269] on input "Brand New" at bounding box center [209, 276] width 14 height 14
radio input "true"
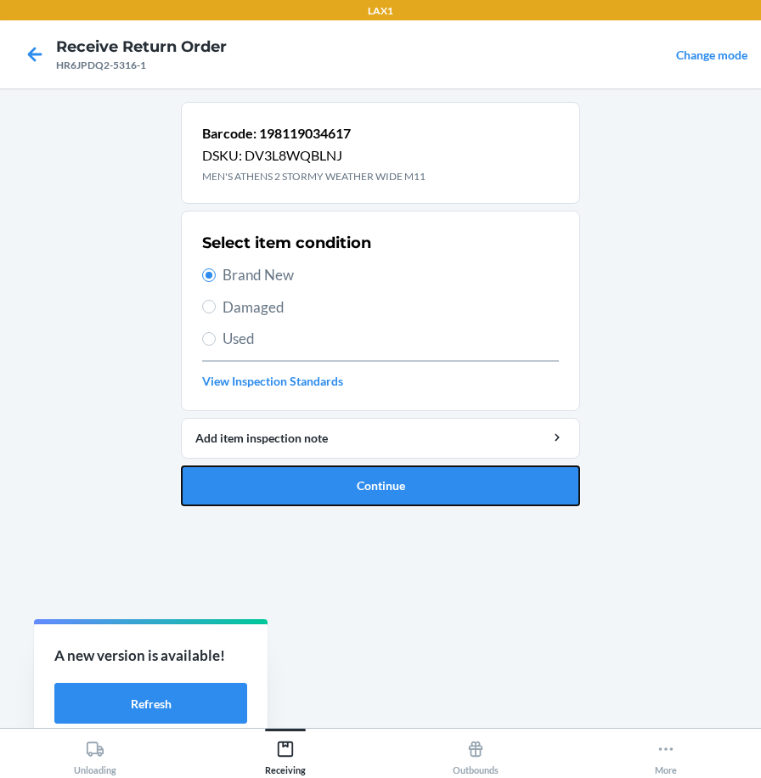
click at [314, 486] on button "Continue" at bounding box center [380, 486] width 399 height 41
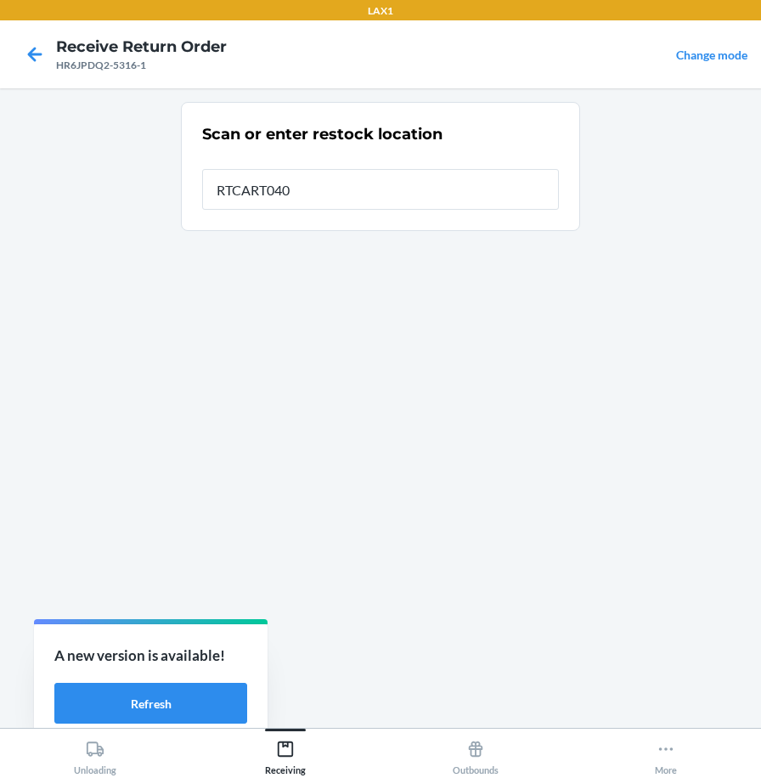
type input "RTCART040"
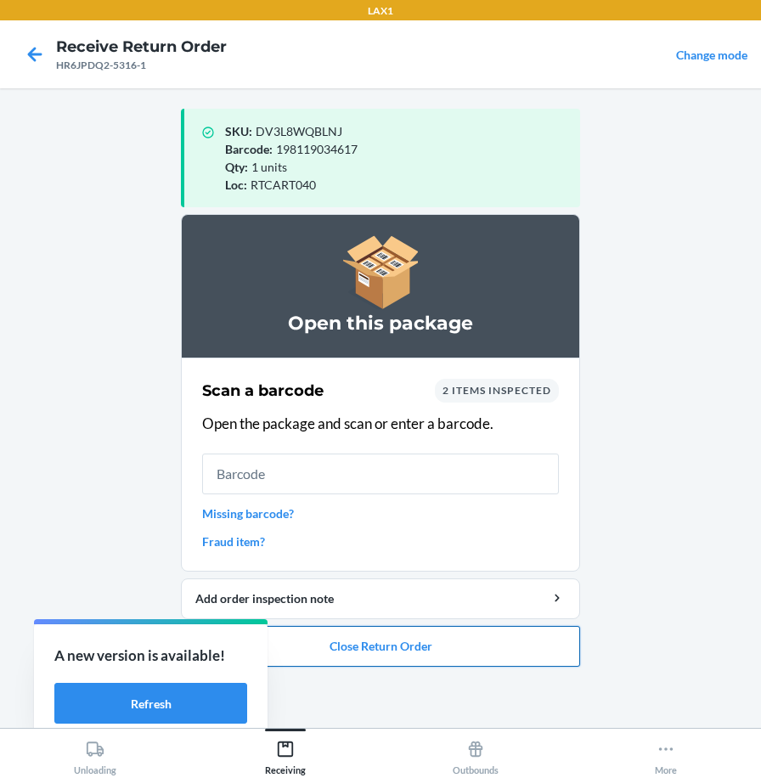
click at [472, 650] on button "Close Return Order" at bounding box center [380, 646] width 399 height 41
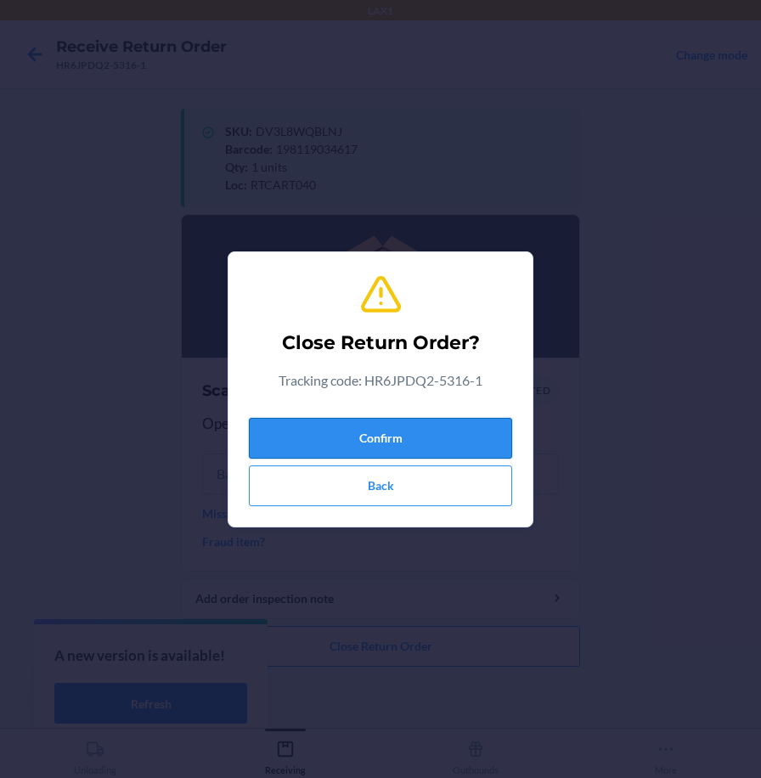
click at [461, 442] on button "Confirm" at bounding box center [380, 438] width 263 height 41
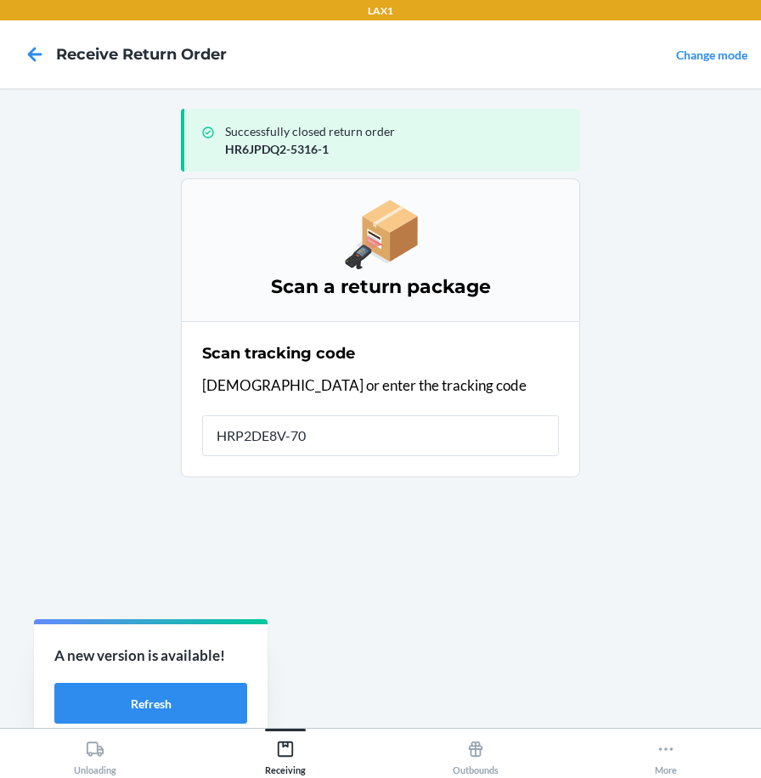
type input "HRP2DE8V-709"
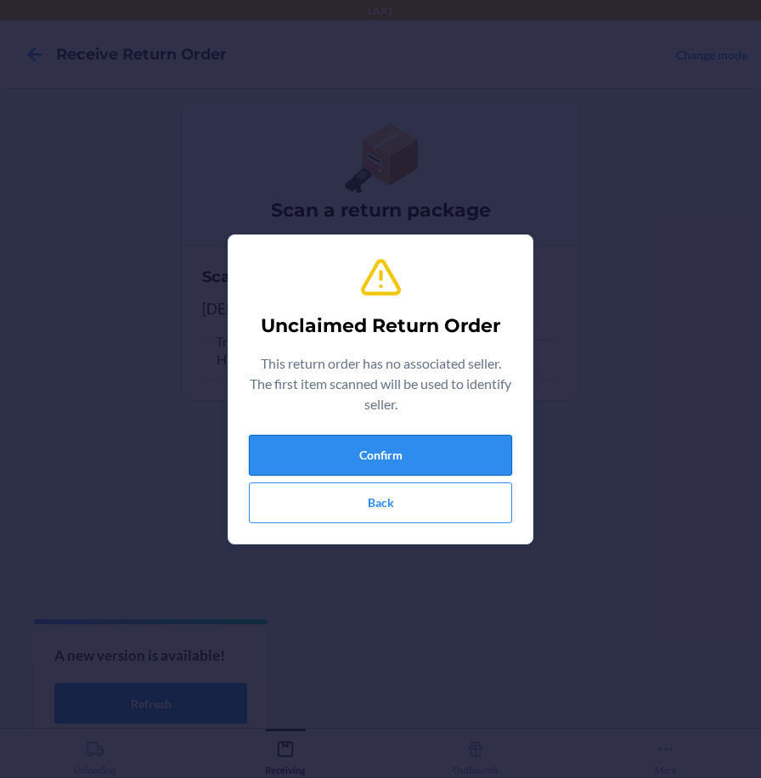
click at [480, 444] on button "Confirm" at bounding box center [380, 455] width 263 height 41
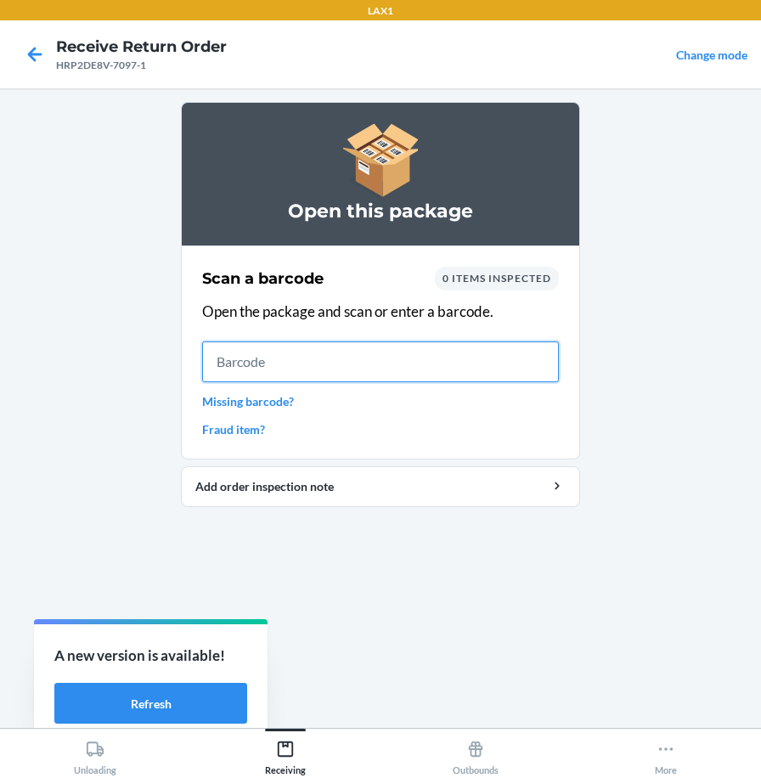
click at [512, 356] on input "text" at bounding box center [380, 362] width 357 height 41
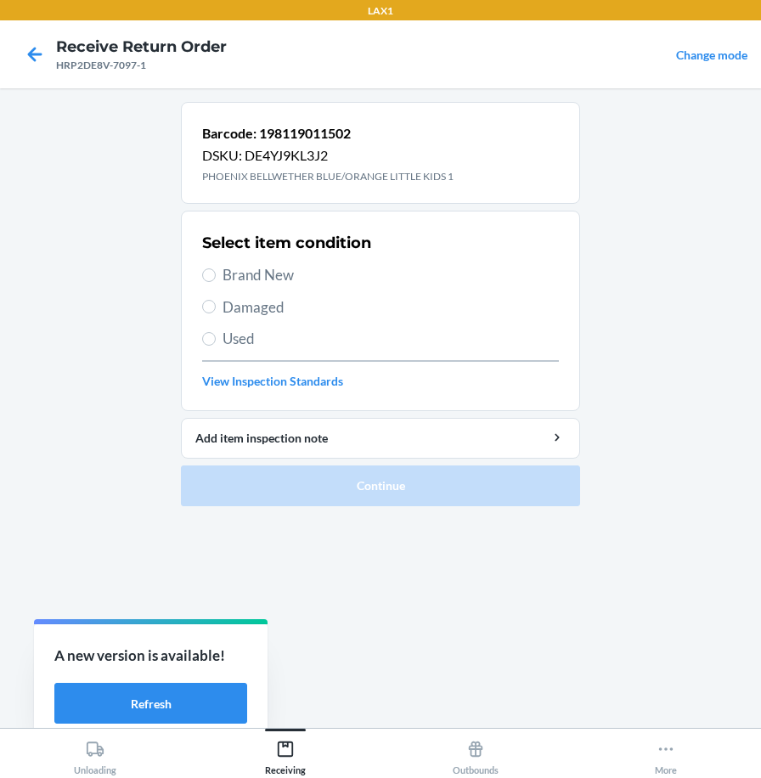
click at [264, 275] on span "Brand New" at bounding box center [391, 275] width 337 height 22
click at [216, 275] on input "Brand New" at bounding box center [209, 276] width 14 height 14
radio input "true"
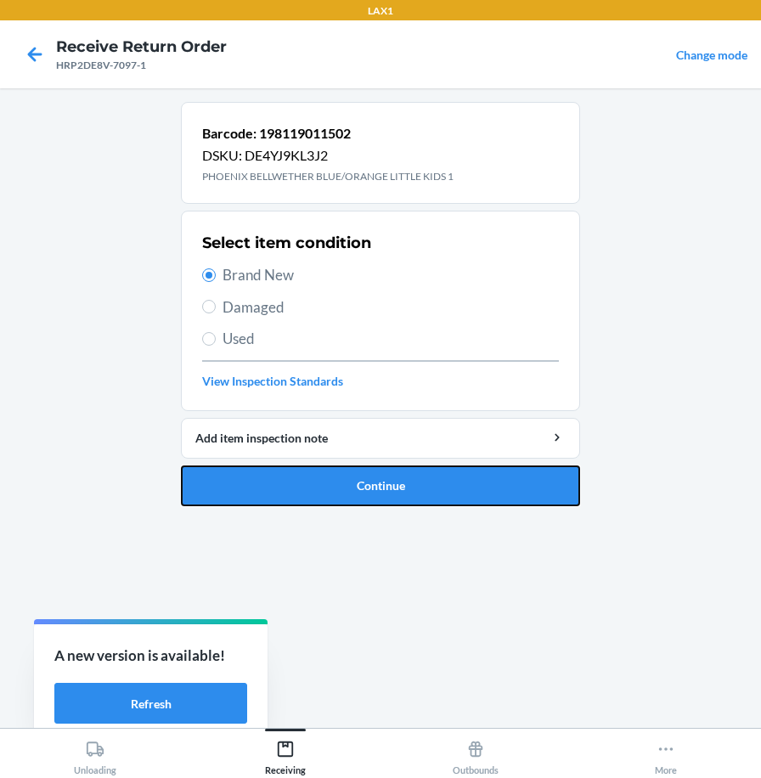
click at [319, 496] on button "Continue" at bounding box center [380, 486] width 399 height 41
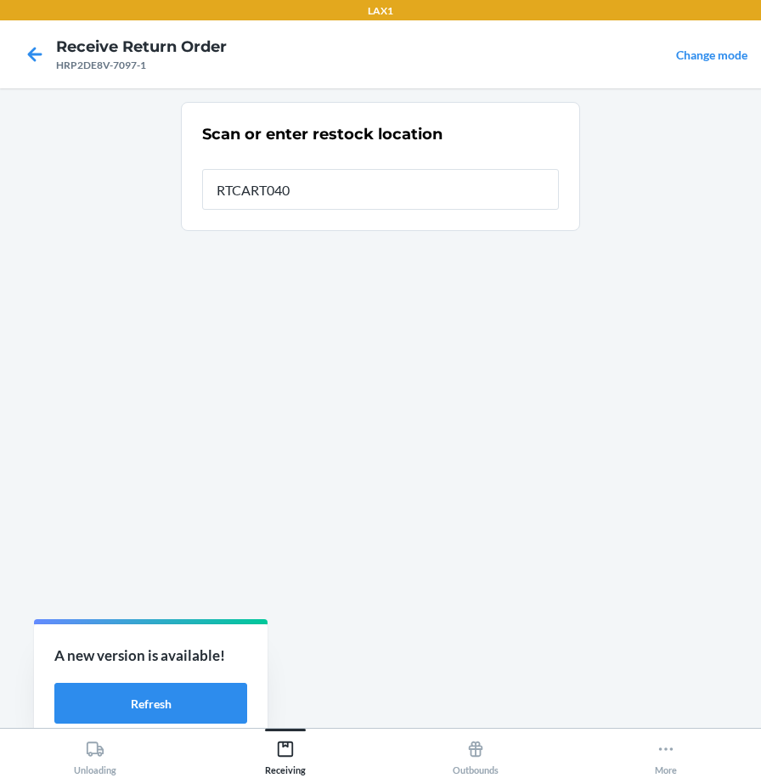
type input "RTCART040"
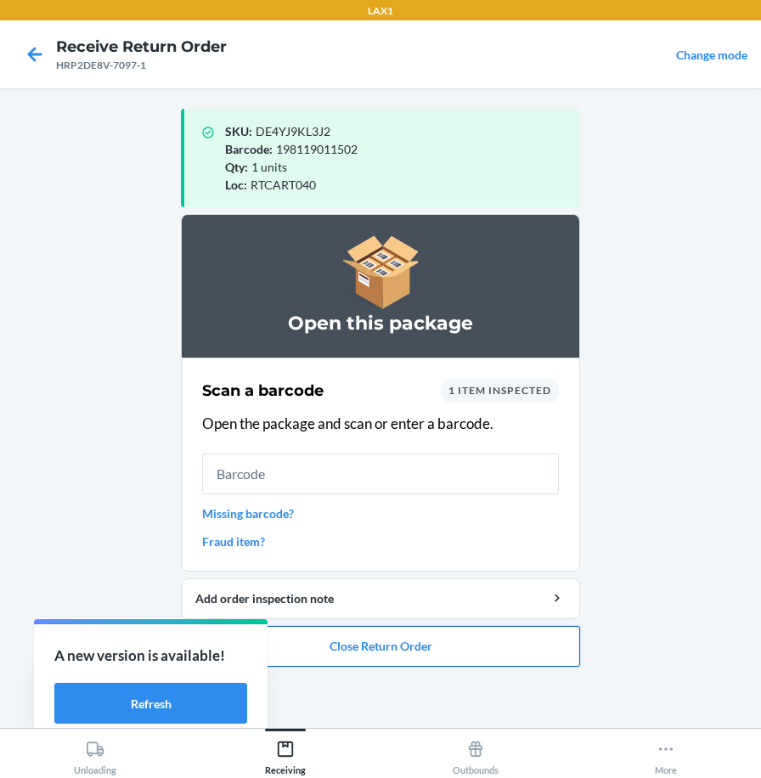
click at [380, 640] on button "Close Return Order" at bounding box center [380, 646] width 399 height 41
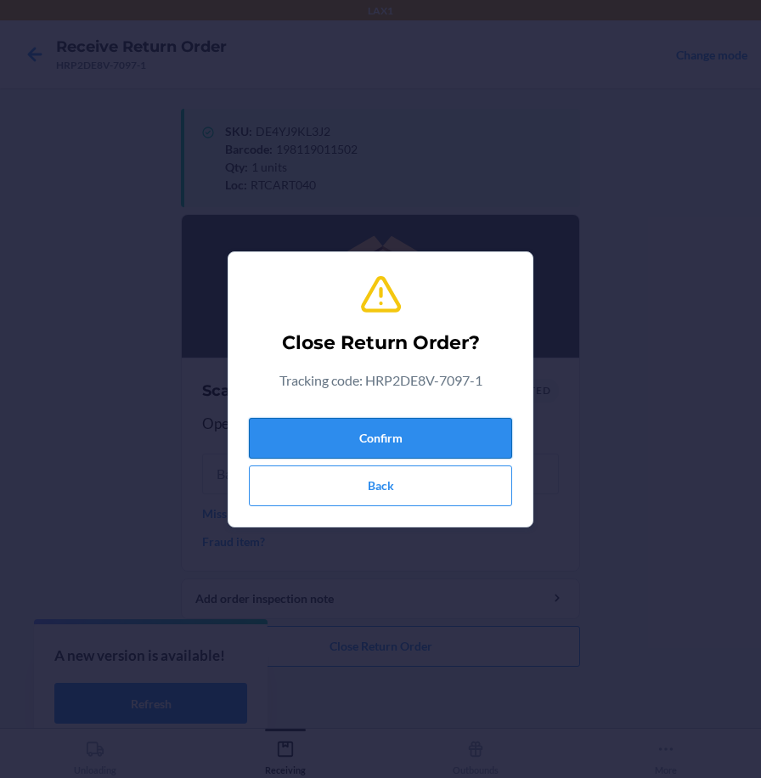
click at [445, 429] on button "Confirm" at bounding box center [380, 438] width 263 height 41
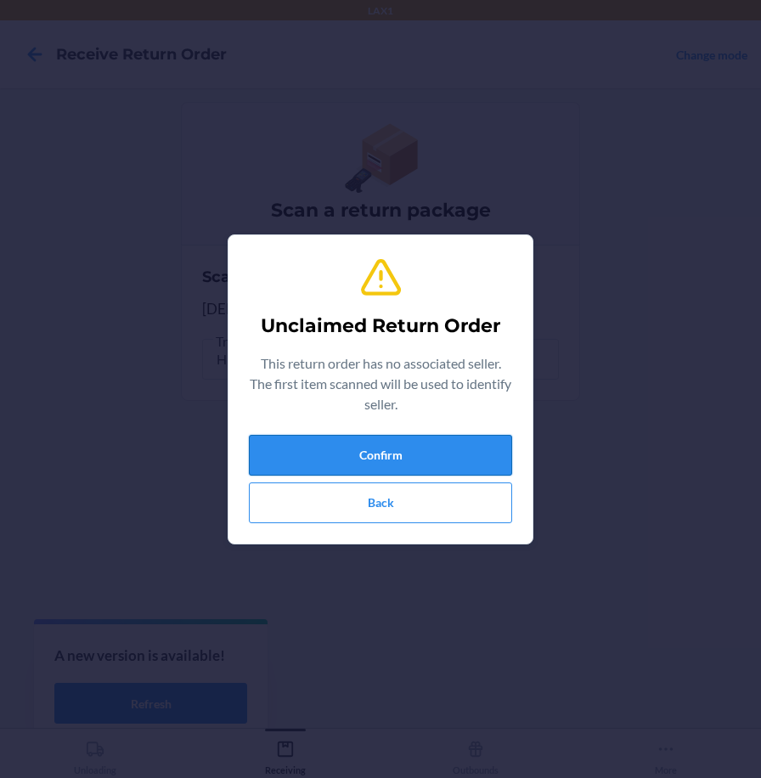
click at [410, 450] on button "Confirm" at bounding box center [380, 455] width 263 height 41
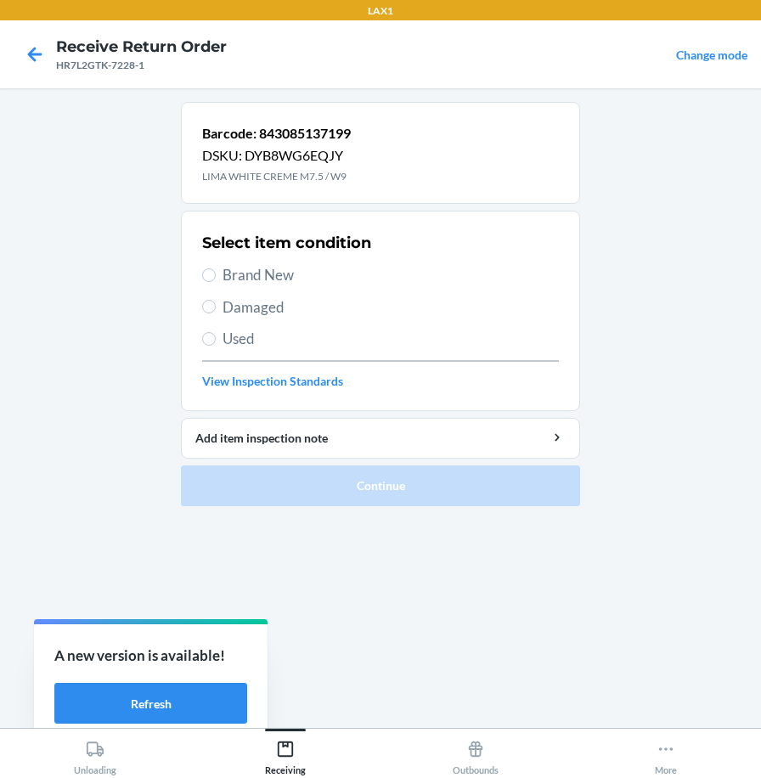
click at [203, 281] on label "Brand New" at bounding box center [380, 275] width 357 height 22
click at [203, 281] on input "Brand New" at bounding box center [209, 276] width 14 height 14
radio input "true"
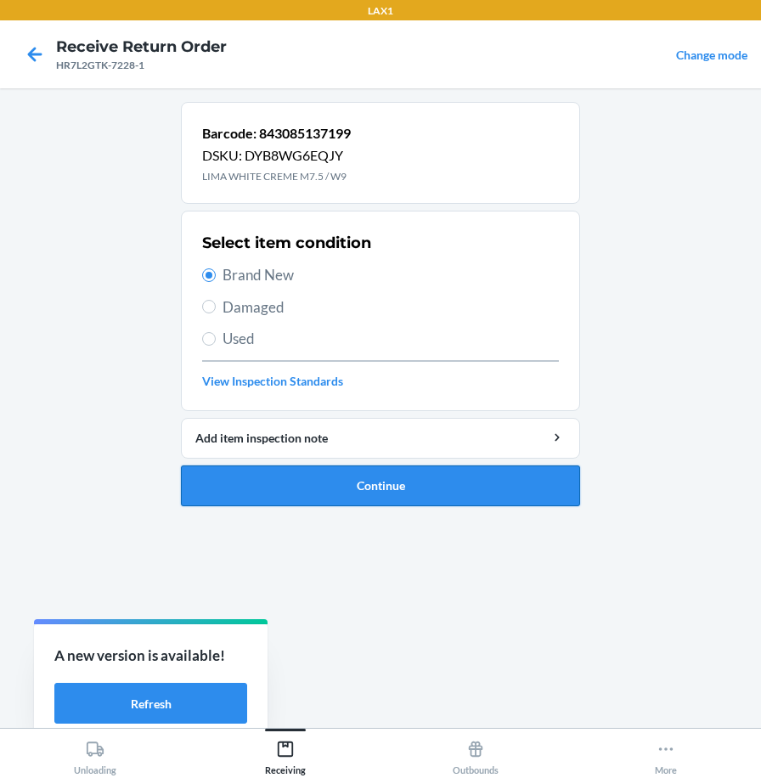
click at [232, 484] on button "Continue" at bounding box center [380, 486] width 399 height 41
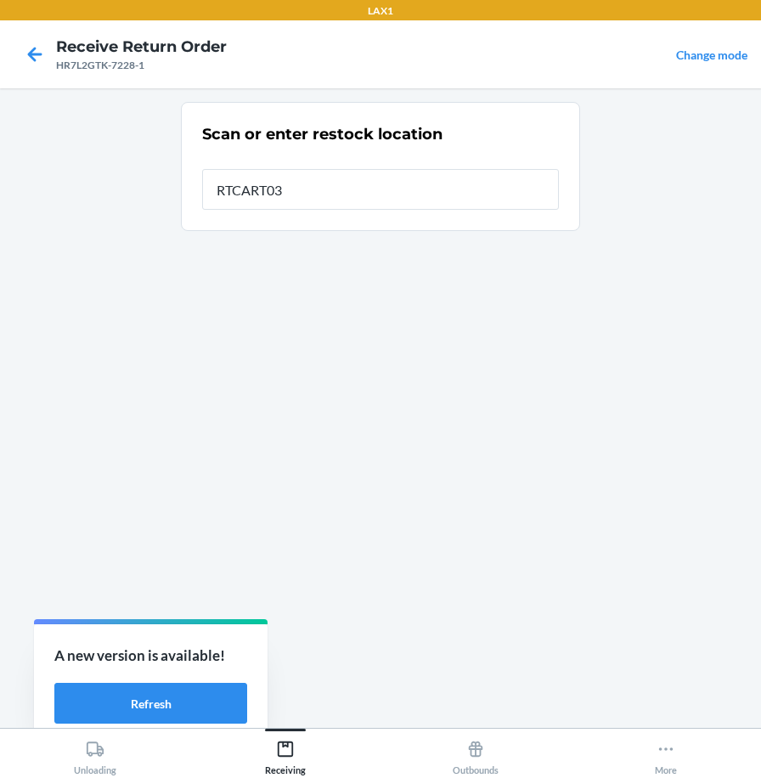
type input "RTCART037"
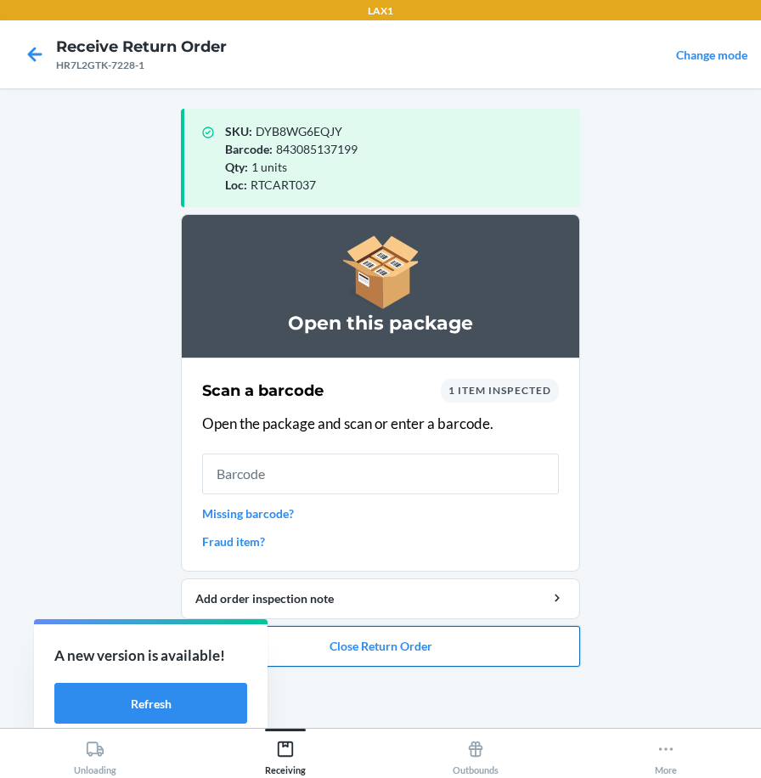
click at [342, 642] on button "Close Return Order" at bounding box center [380, 646] width 399 height 41
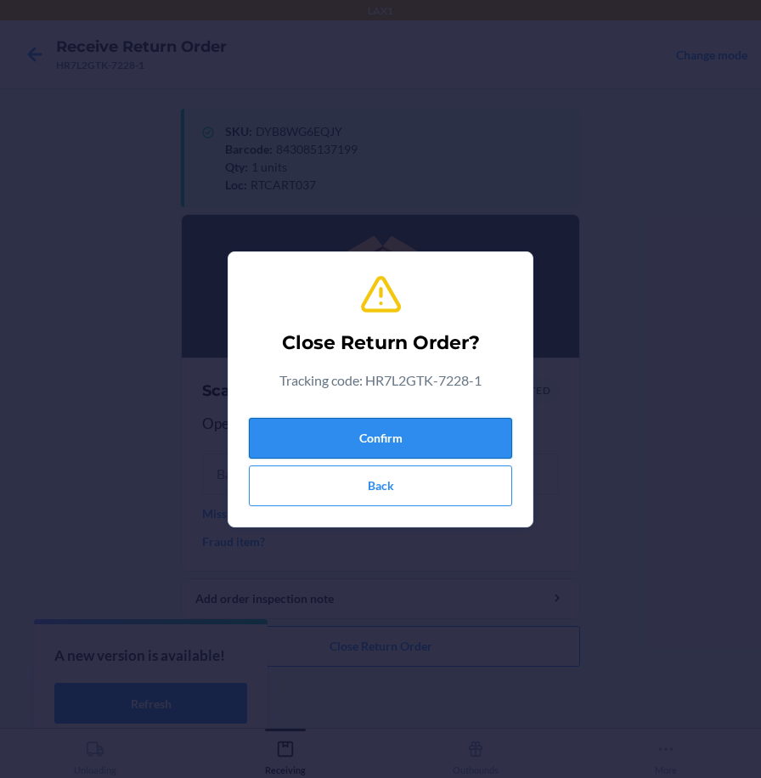
click at [382, 433] on button "Confirm" at bounding box center [380, 438] width 263 height 41
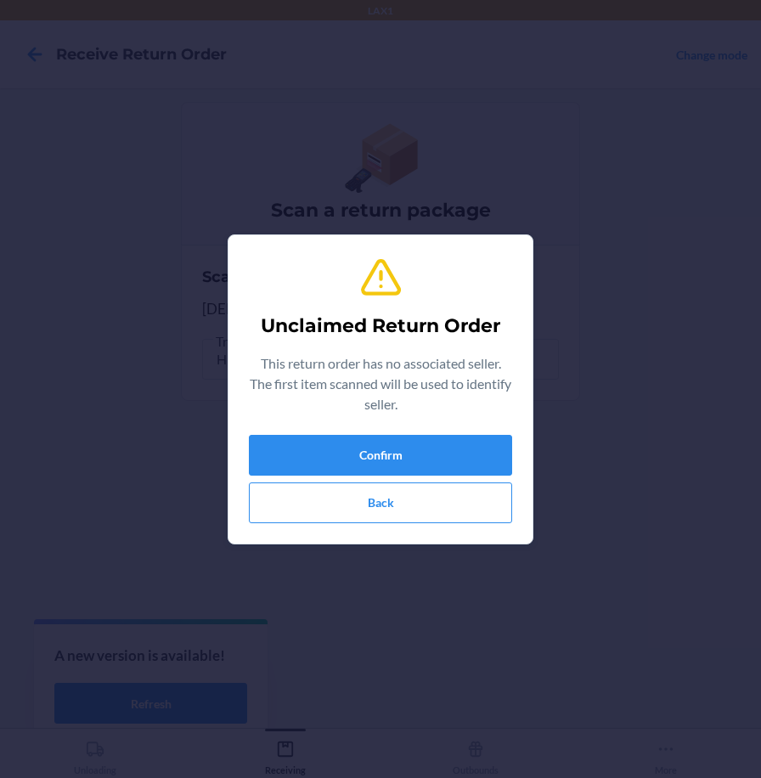
click at [383, 476] on div "Confirm Back" at bounding box center [380, 479] width 263 height 88
click at [402, 455] on button "Confirm" at bounding box center [380, 455] width 263 height 41
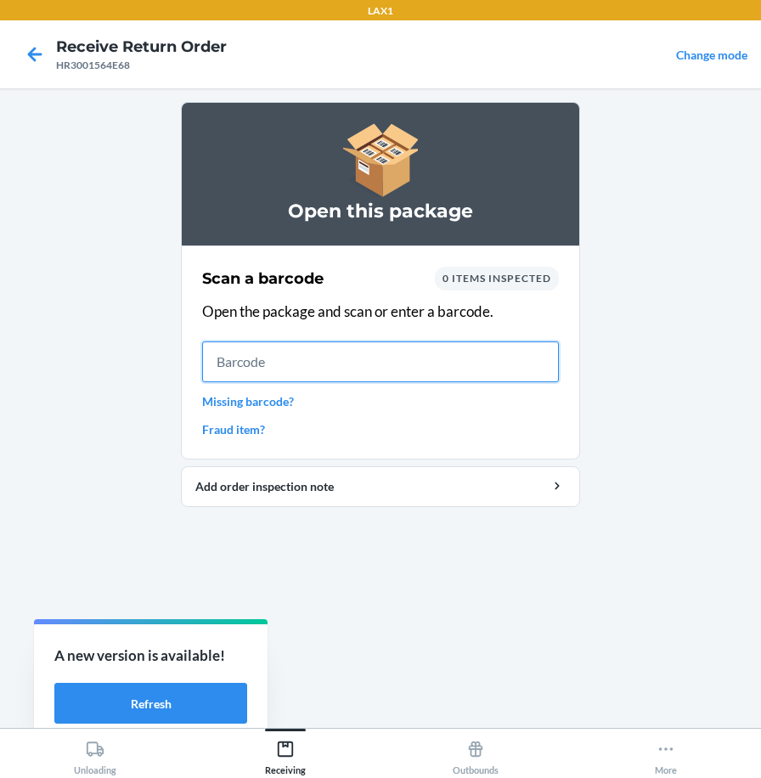
drag, startPoint x: 438, startPoint y: 371, endPoint x: 425, endPoint y: 328, distance: 45.2
click at [438, 371] on input "text" at bounding box center [380, 362] width 357 height 41
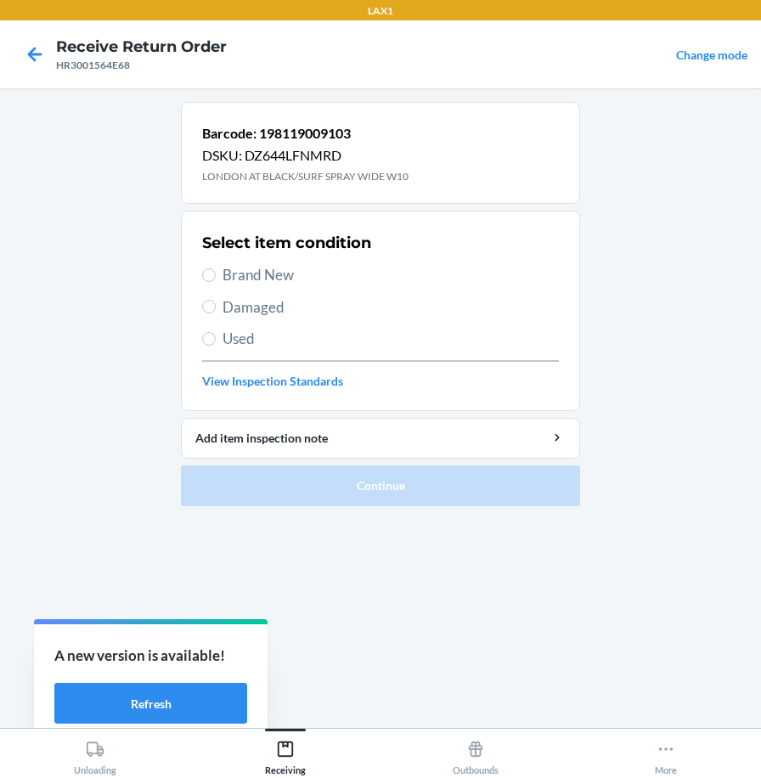
click at [280, 281] on span "Brand New" at bounding box center [391, 275] width 337 height 22
click at [216, 281] on input "Brand New" at bounding box center [209, 276] width 14 height 14
radio input "true"
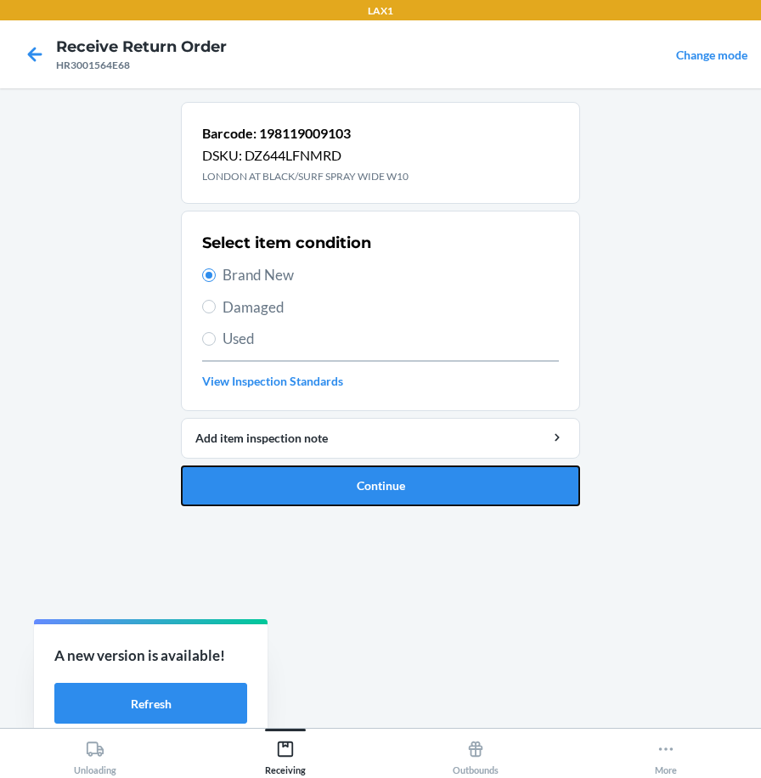
drag, startPoint x: 312, startPoint y: 481, endPoint x: 309, endPoint y: 469, distance: 12.2
click at [313, 481] on button "Continue" at bounding box center [380, 486] width 399 height 41
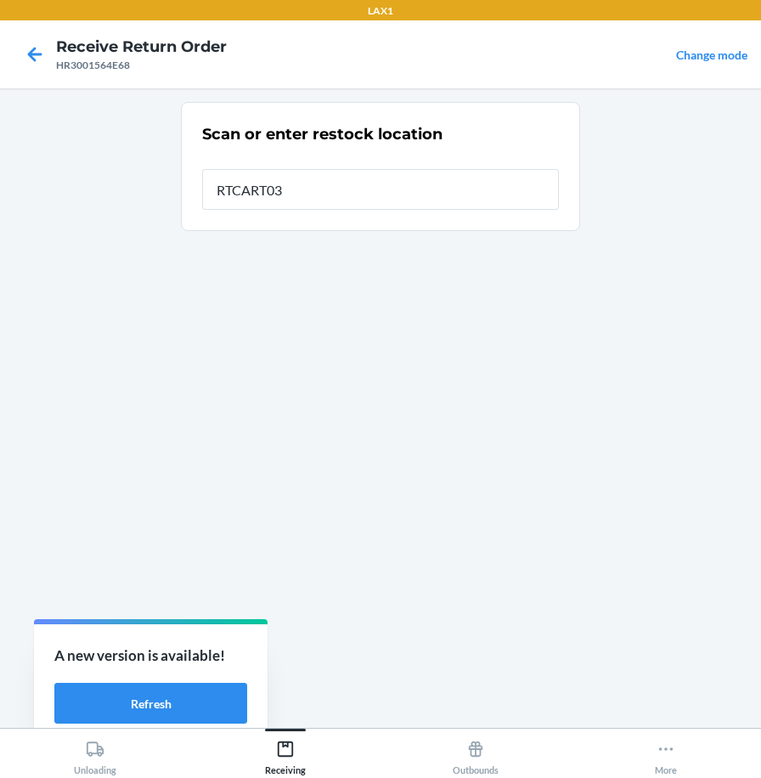
type input "RTCART037"
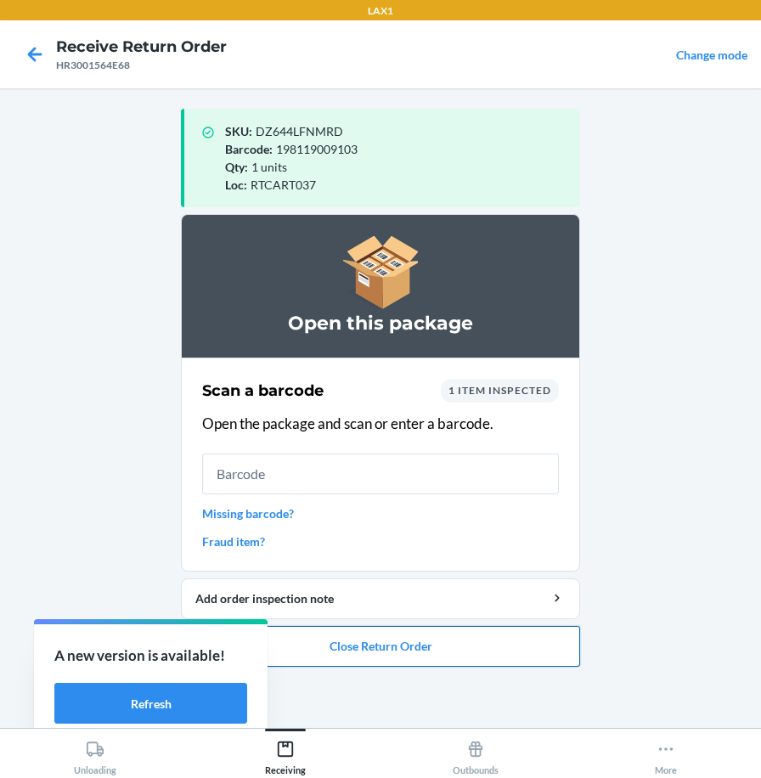
click at [458, 644] on button "Close Return Order" at bounding box center [380, 646] width 399 height 41
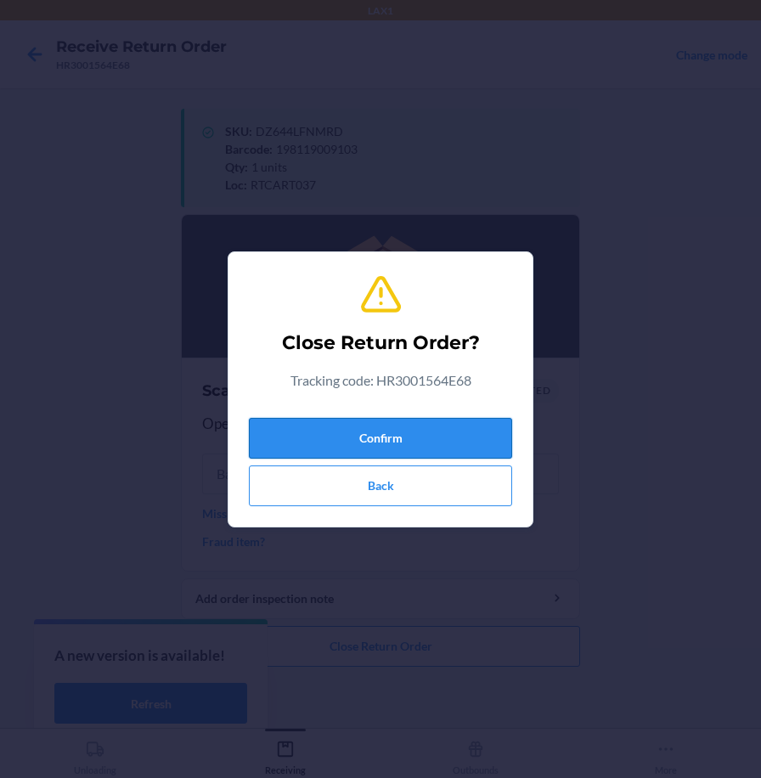
click at [460, 432] on button "Confirm" at bounding box center [380, 438] width 263 height 41
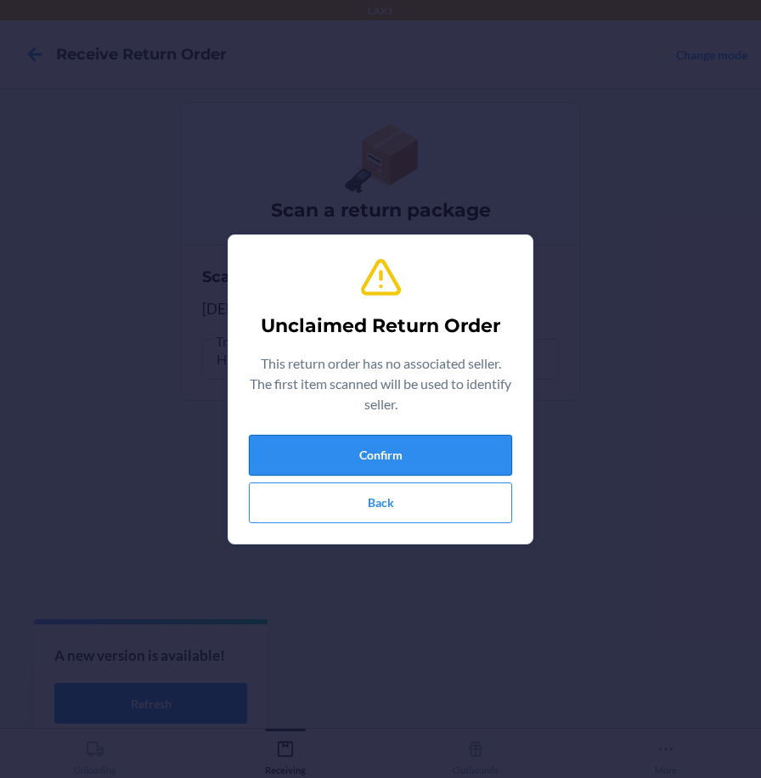
click at [506, 460] on button "Confirm" at bounding box center [380, 455] width 263 height 41
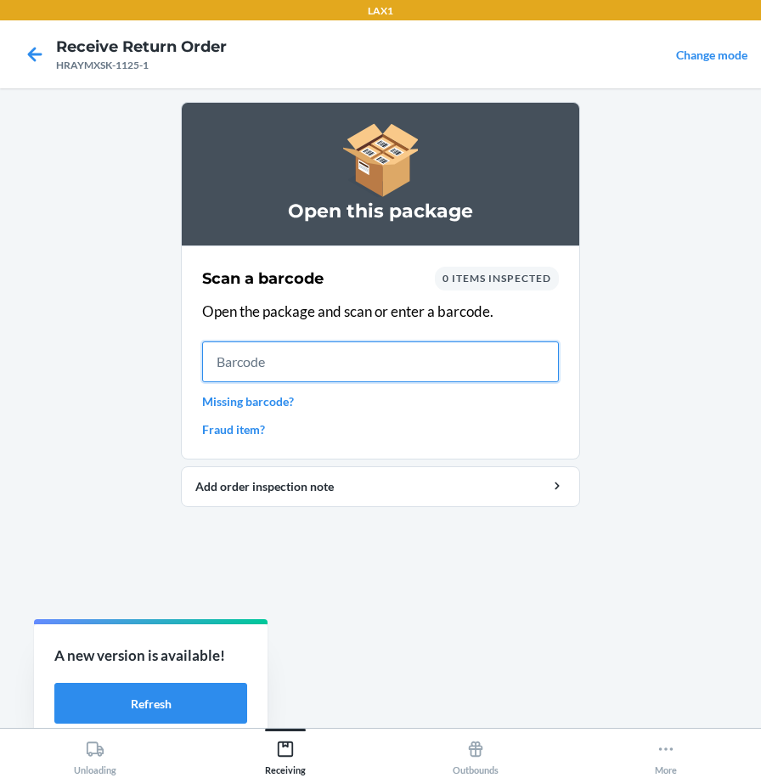
click at [535, 365] on input "text" at bounding box center [380, 362] width 357 height 41
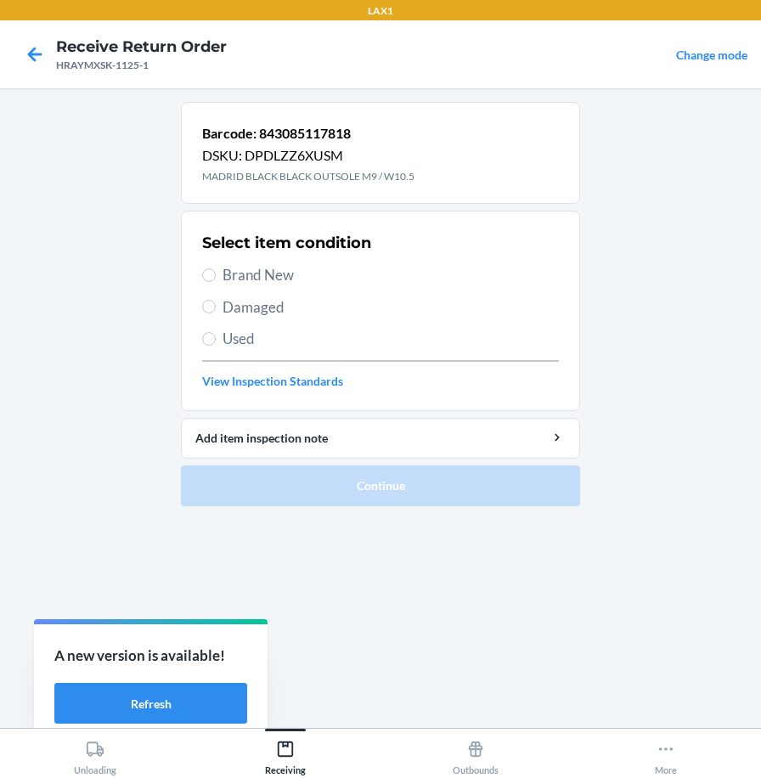
click at [274, 269] on span "Brand New" at bounding box center [391, 275] width 337 height 22
click at [216, 269] on input "Brand New" at bounding box center [209, 276] width 14 height 14
radio input "true"
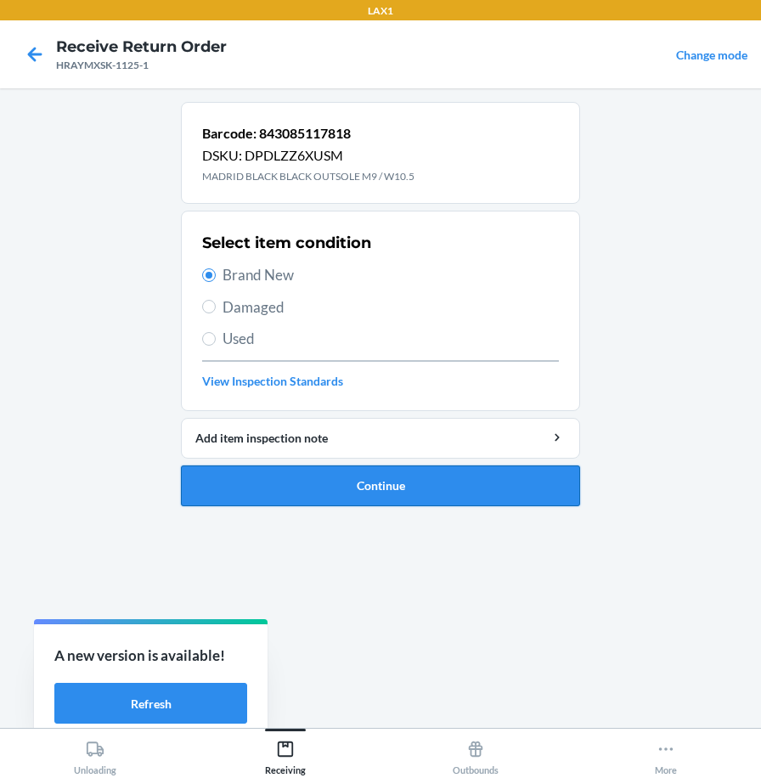
click at [338, 483] on button "Continue" at bounding box center [380, 486] width 399 height 41
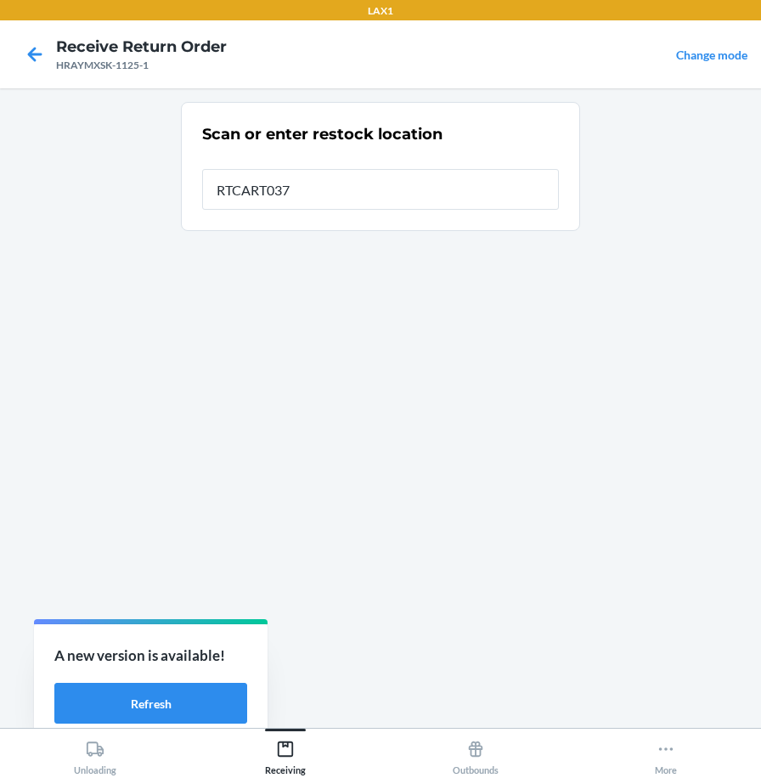
type input "RTCART037"
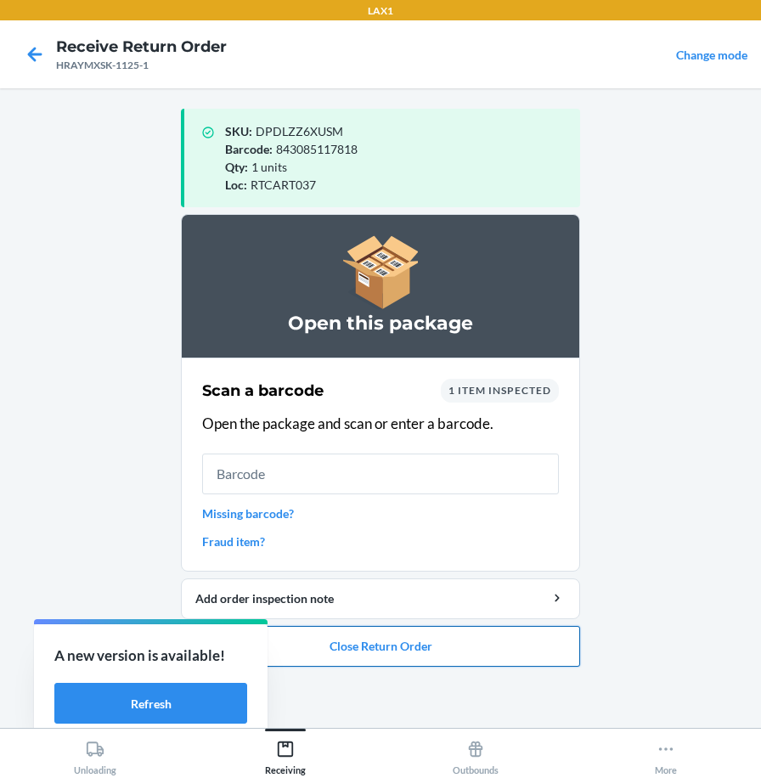
click at [478, 654] on button "Close Return Order" at bounding box center [380, 646] width 399 height 41
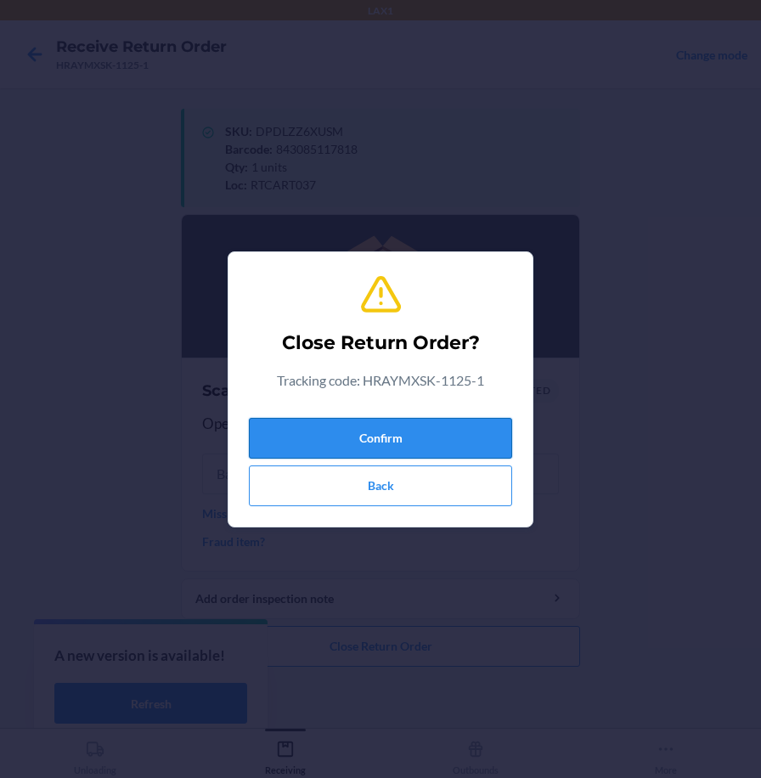
click at [490, 431] on button "Confirm" at bounding box center [380, 438] width 263 height 41
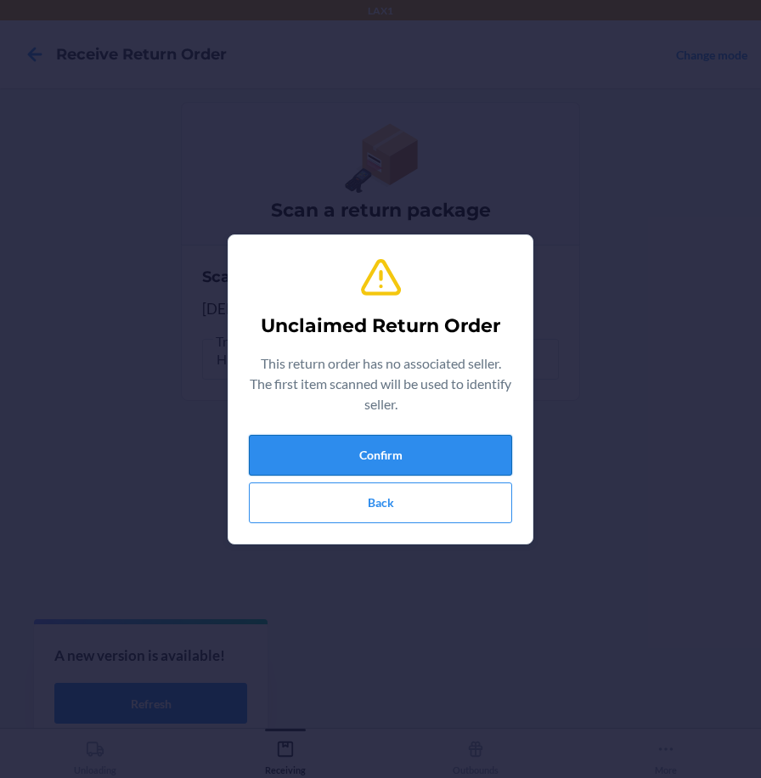
click at [422, 450] on button "Confirm" at bounding box center [380, 455] width 263 height 41
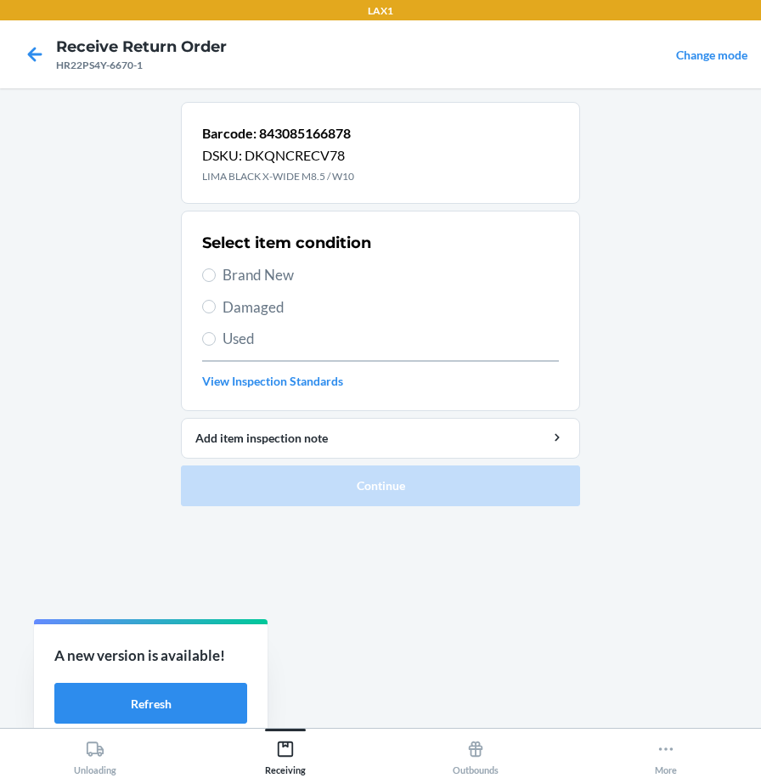
click at [274, 273] on span "Brand New" at bounding box center [391, 275] width 337 height 22
click at [216, 273] on input "Brand New" at bounding box center [209, 276] width 14 height 14
radio input "true"
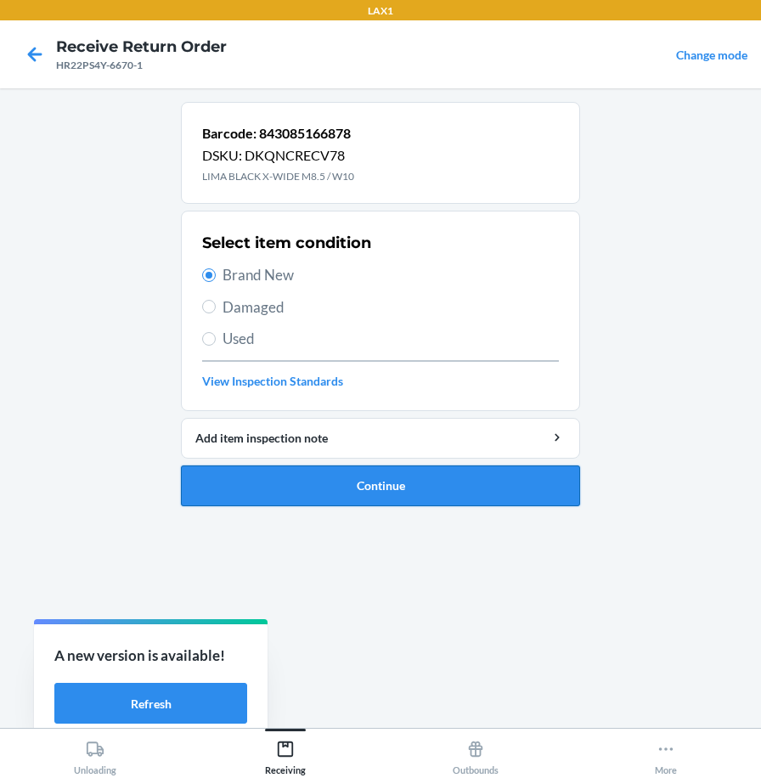
click at [330, 493] on button "Continue" at bounding box center [380, 486] width 399 height 41
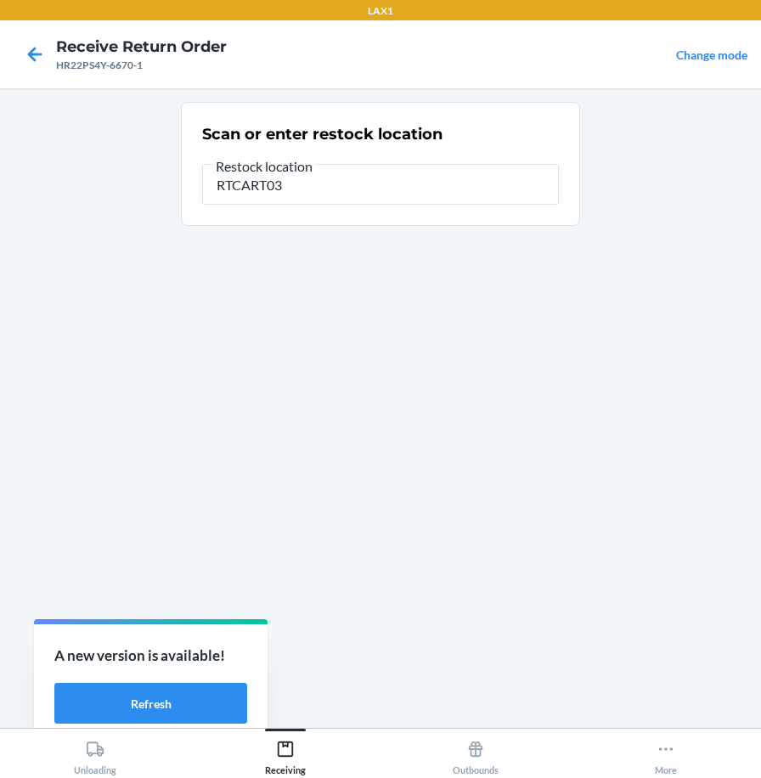
type input "RTCART037"
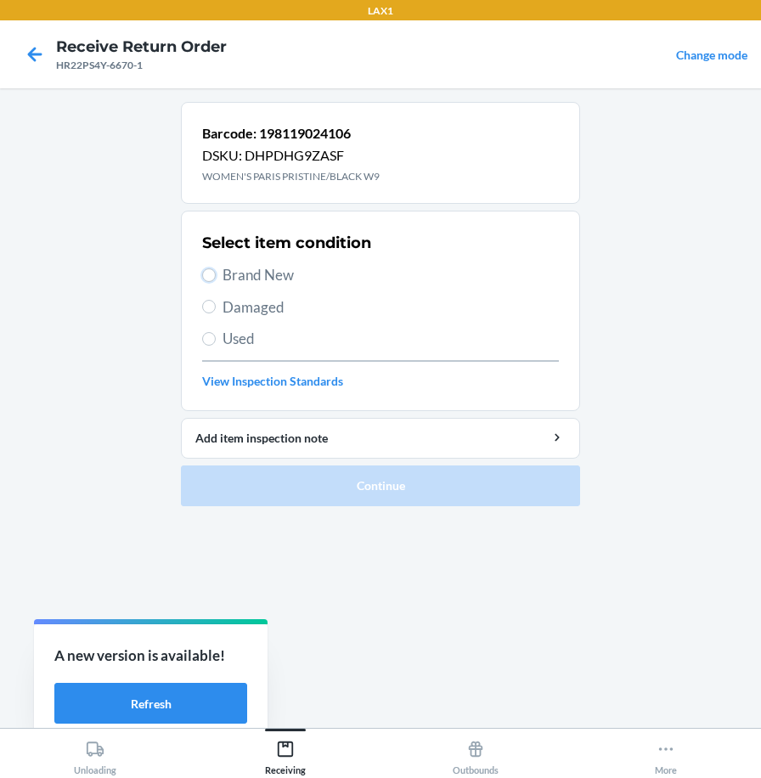
drag, startPoint x: 212, startPoint y: 278, endPoint x: 223, endPoint y: 328, distance: 51.2
click at [213, 278] on input "Brand New" at bounding box center [209, 276] width 14 height 14
radio input "true"
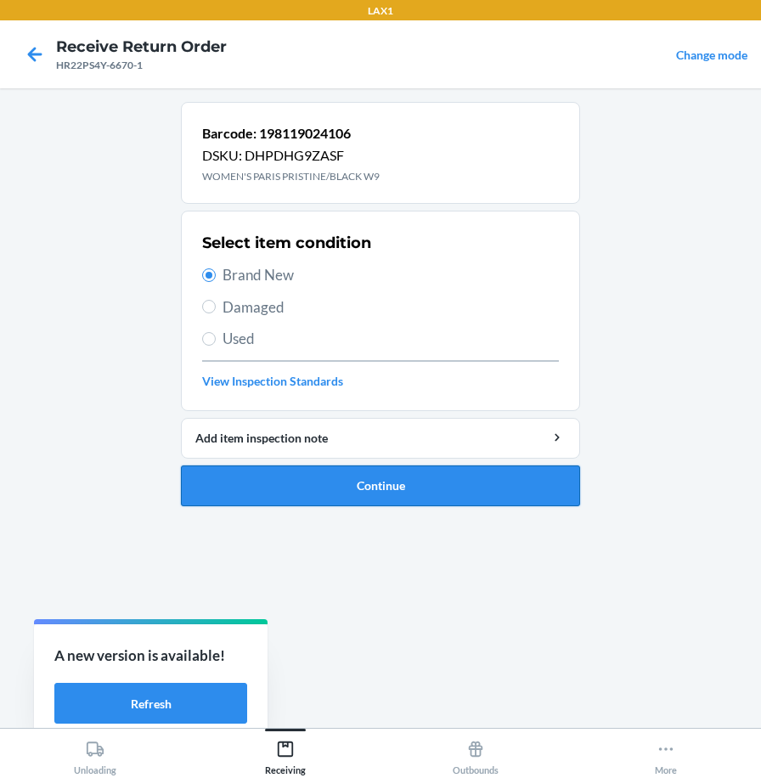
click at [315, 495] on button "Continue" at bounding box center [380, 486] width 399 height 41
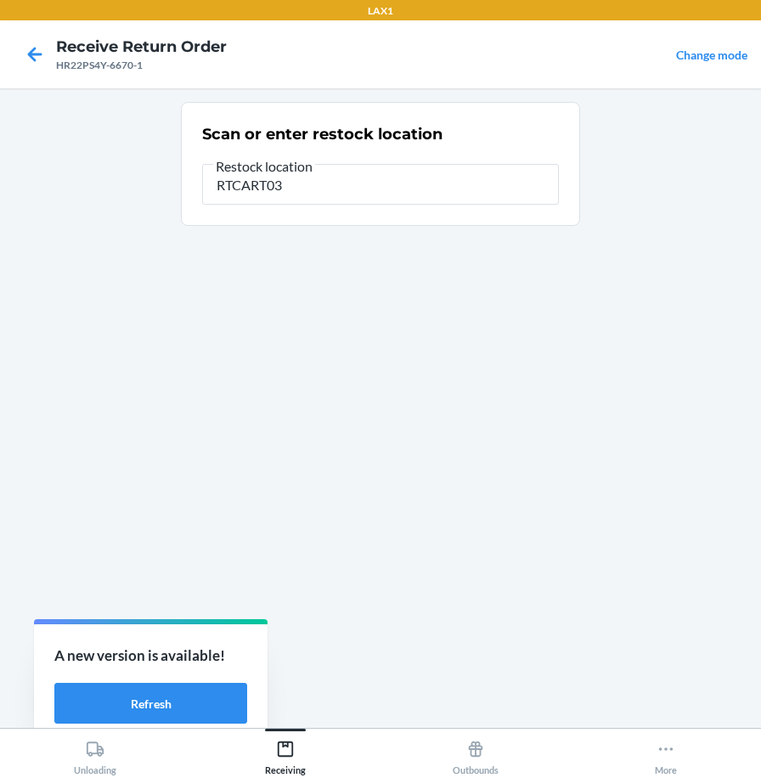
type input "RTCART037"
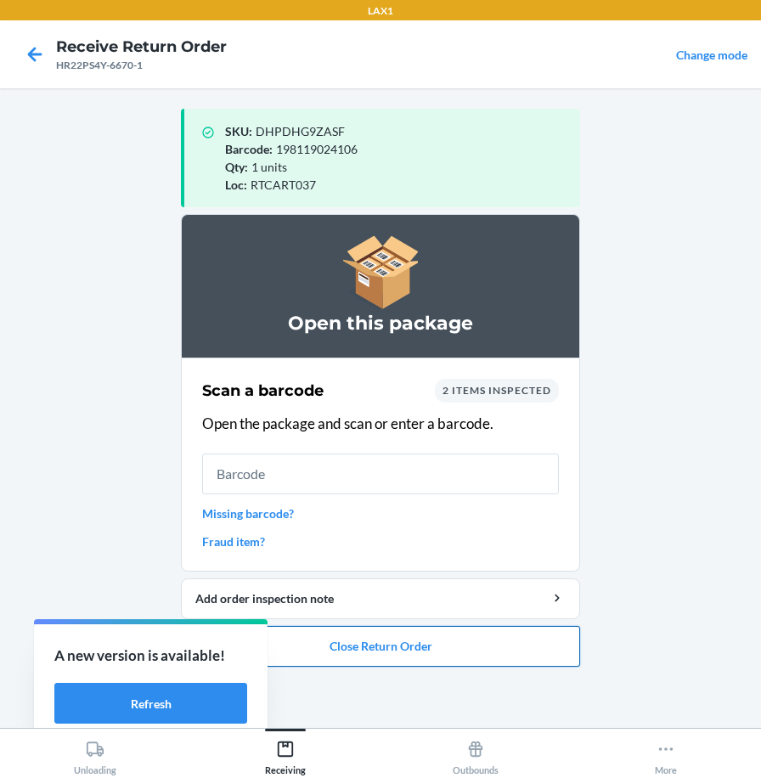
click at [470, 646] on button "Close Return Order" at bounding box center [380, 646] width 399 height 41
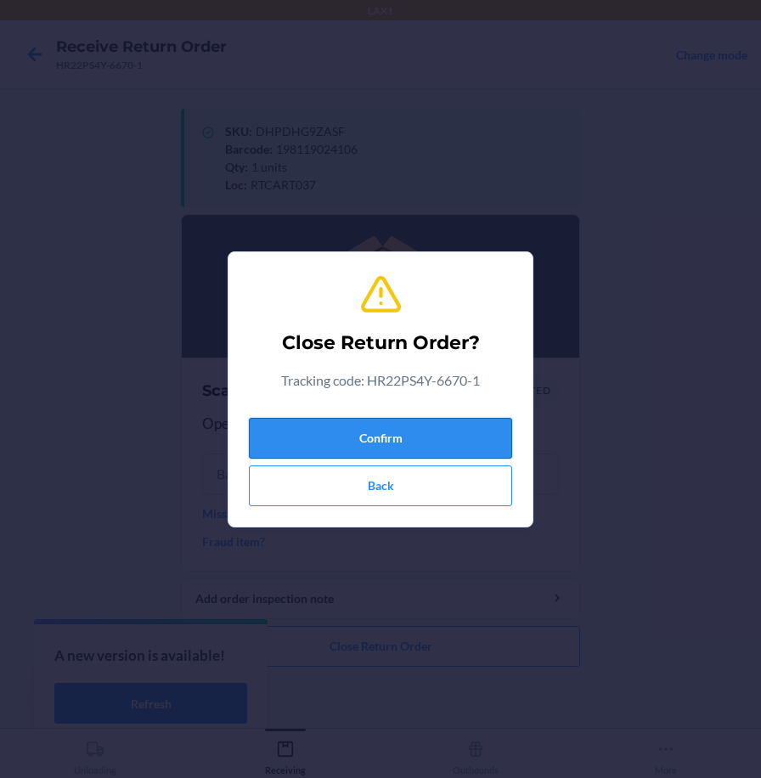
click at [474, 450] on button "Confirm" at bounding box center [380, 438] width 263 height 41
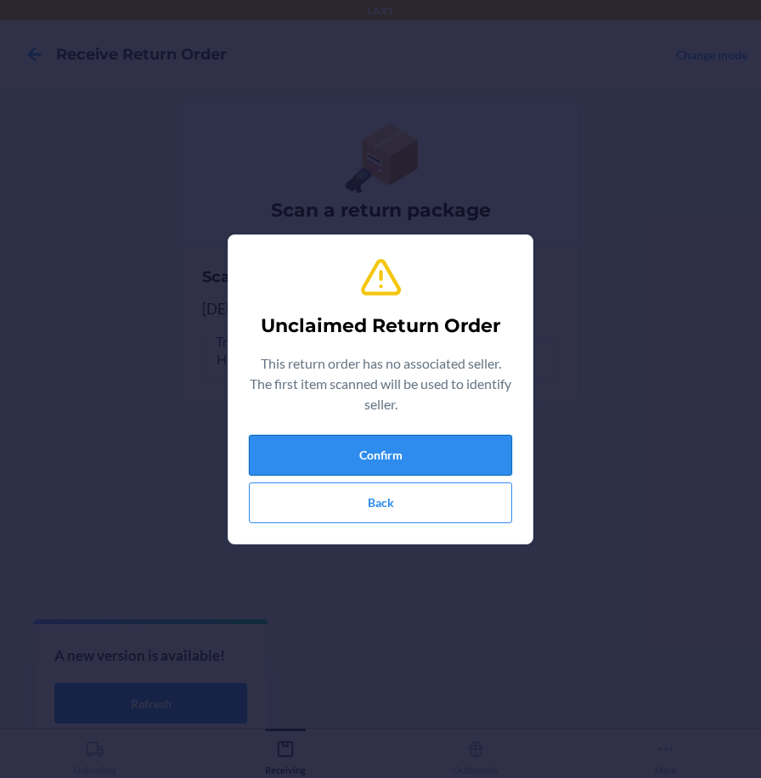
click at [472, 448] on button "Confirm" at bounding box center [380, 455] width 263 height 41
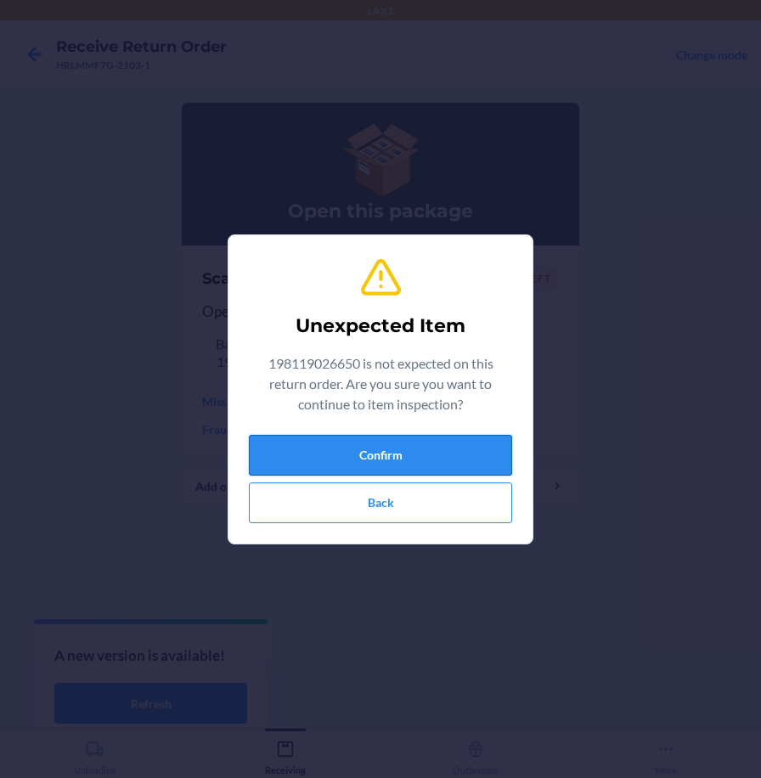
click at [395, 455] on button "Confirm" at bounding box center [380, 455] width 263 height 41
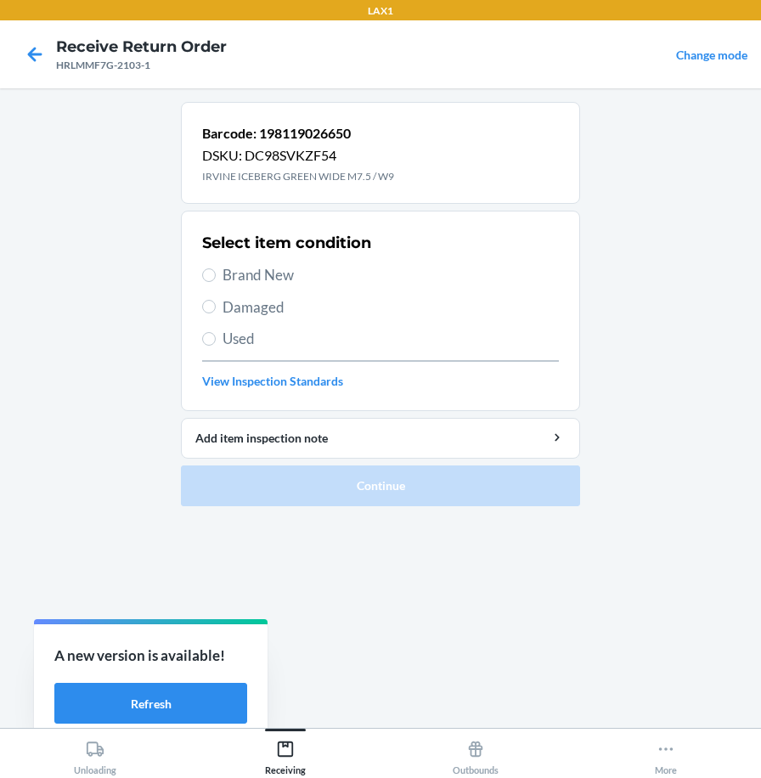
click at [238, 340] on span "Used" at bounding box center [391, 339] width 337 height 22
click at [216, 340] on input "Used" at bounding box center [209, 339] width 14 height 14
radio input "true"
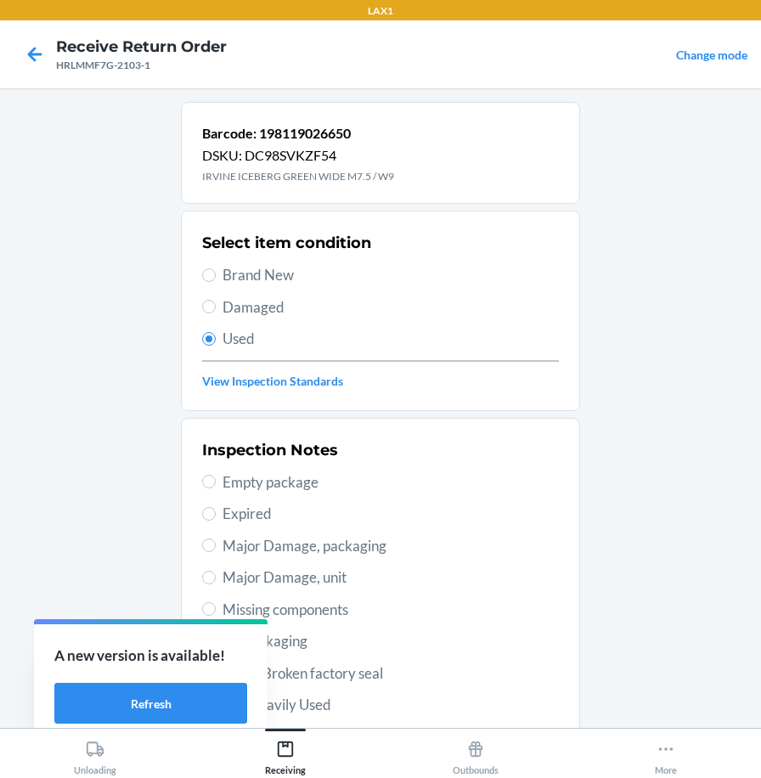
click at [234, 310] on span "Damaged" at bounding box center [391, 308] width 337 height 22
click at [216, 310] on input "Damaged" at bounding box center [209, 307] width 14 height 14
radio input "true"
radio input "false"
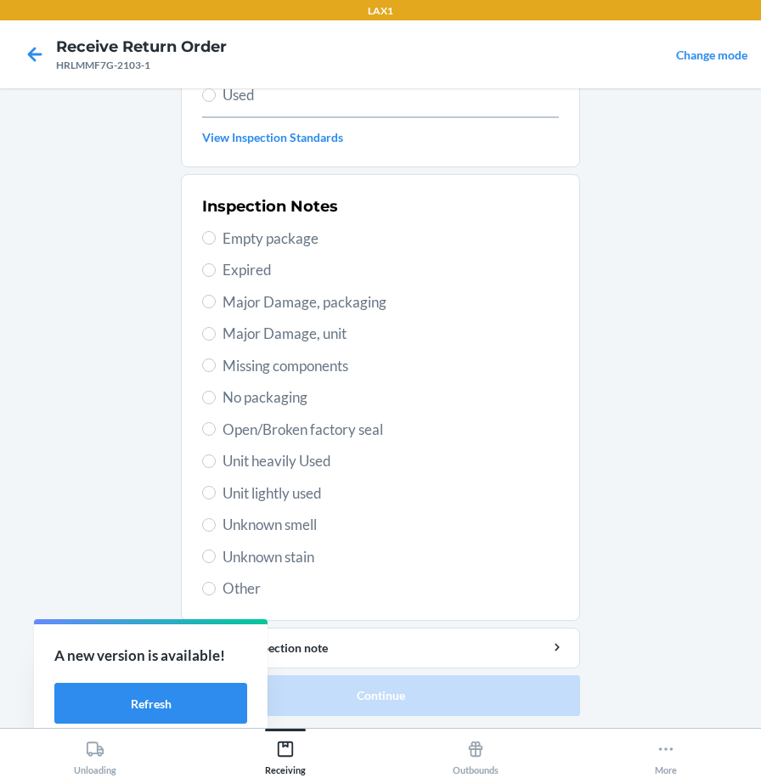
scroll to position [246, 0]
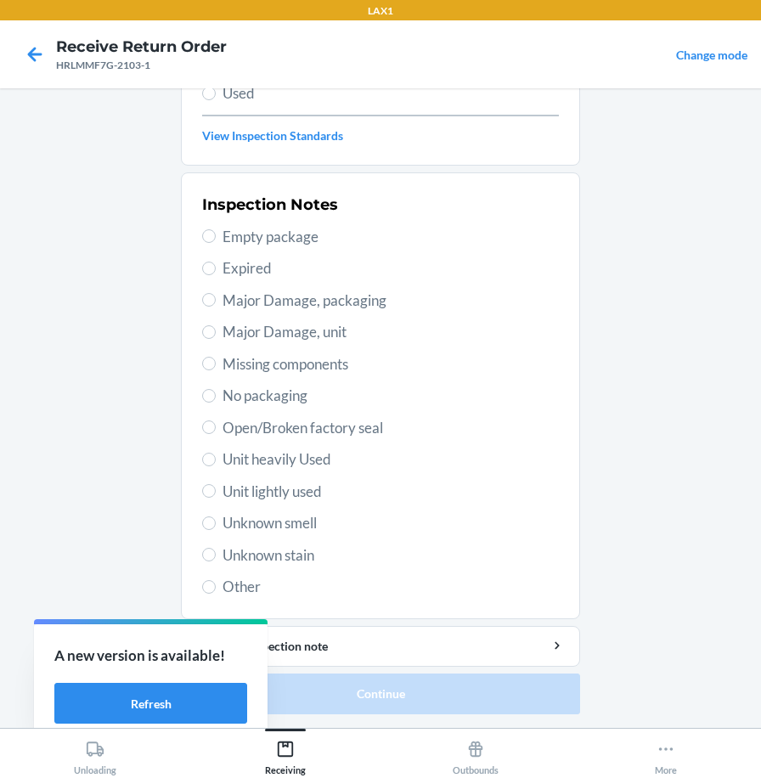
click at [291, 461] on span "Unit heavily Used" at bounding box center [391, 460] width 337 height 22
click at [216, 461] on input "Unit heavily Used" at bounding box center [209, 460] width 14 height 14
radio input "true"
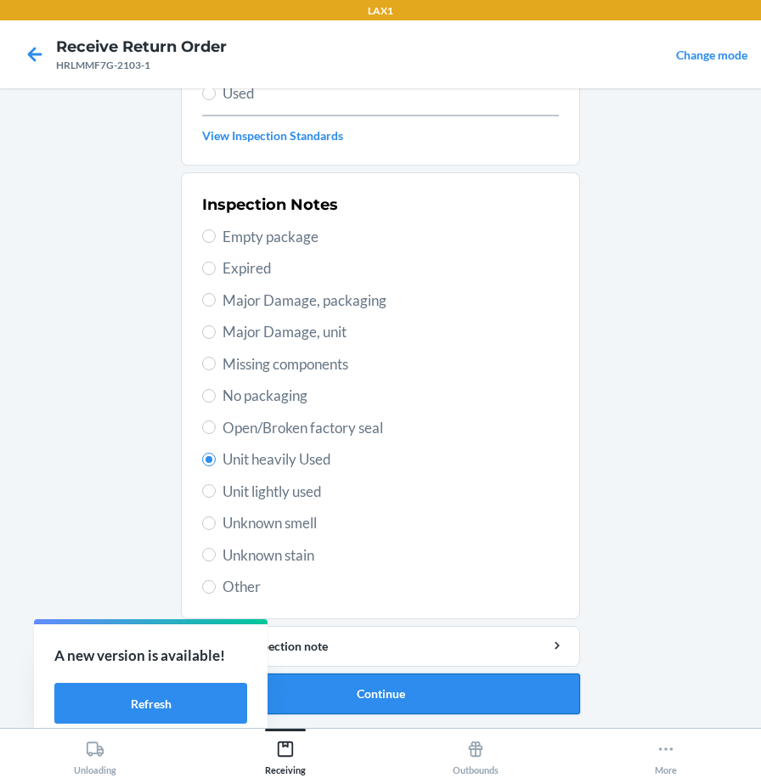
click at [348, 693] on button "Continue" at bounding box center [380, 694] width 399 height 41
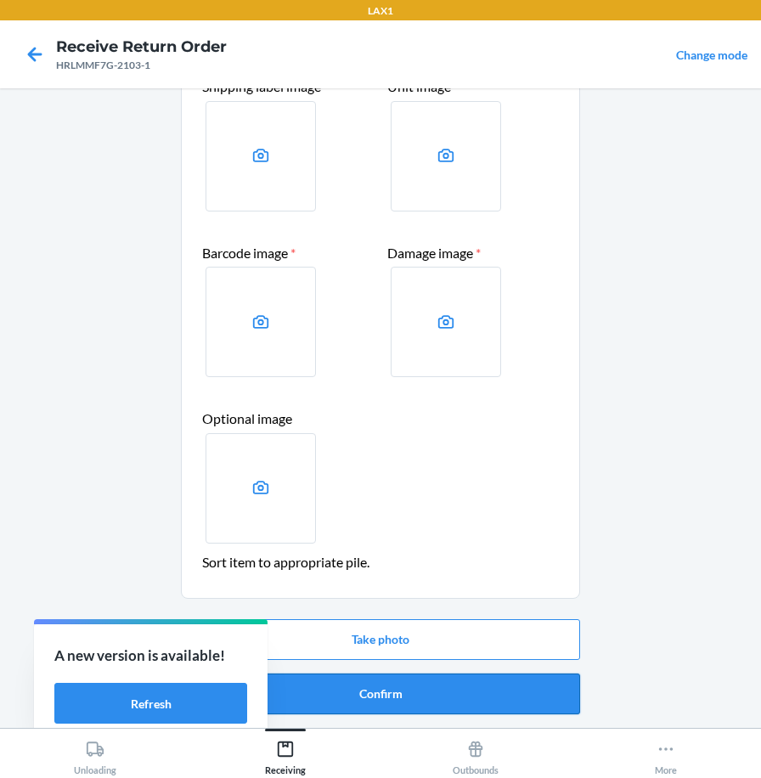
click at [427, 699] on button "Confirm" at bounding box center [380, 694] width 399 height 41
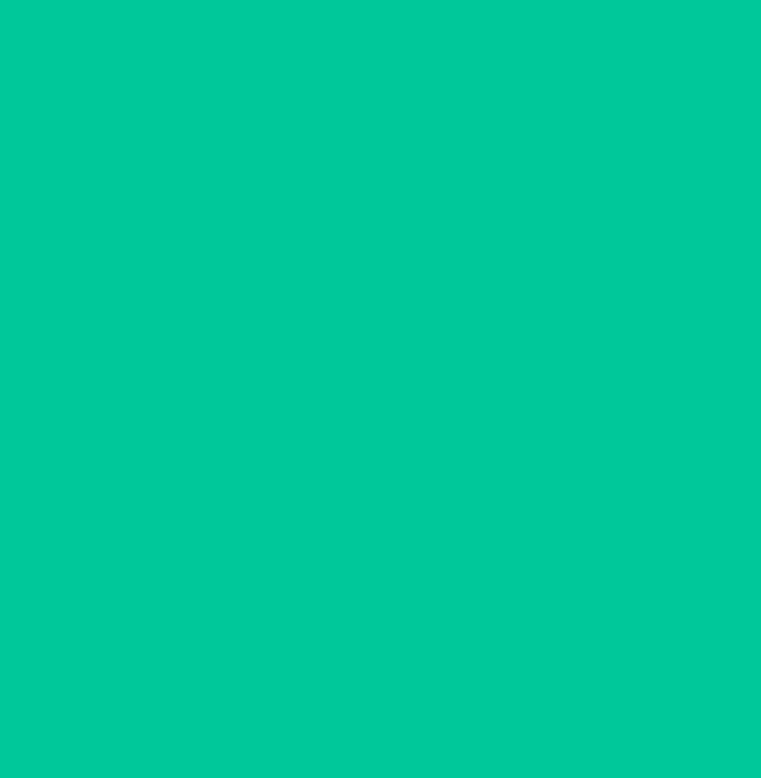
scroll to position [0, 0]
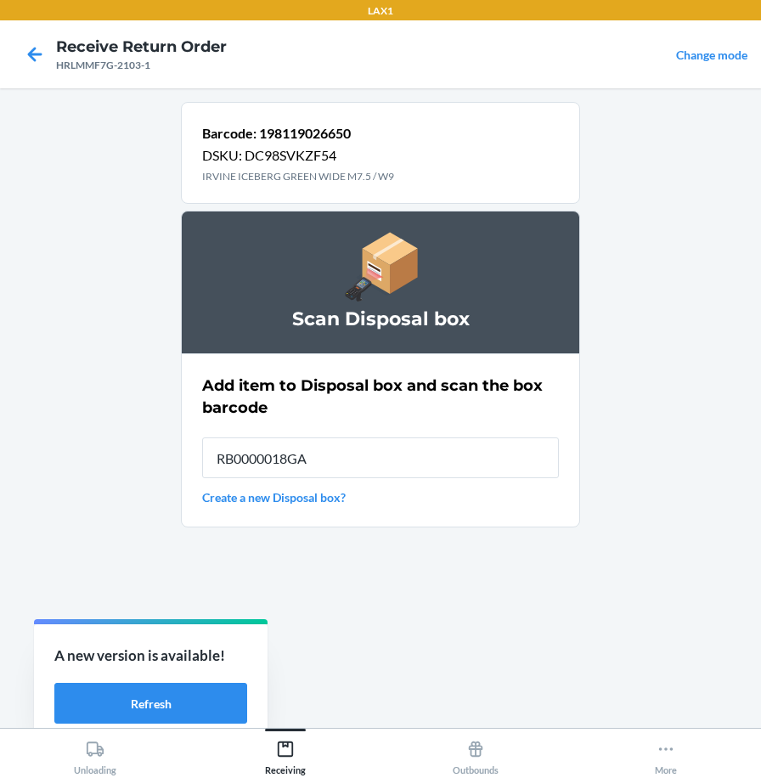
type input "RB0000018GA"
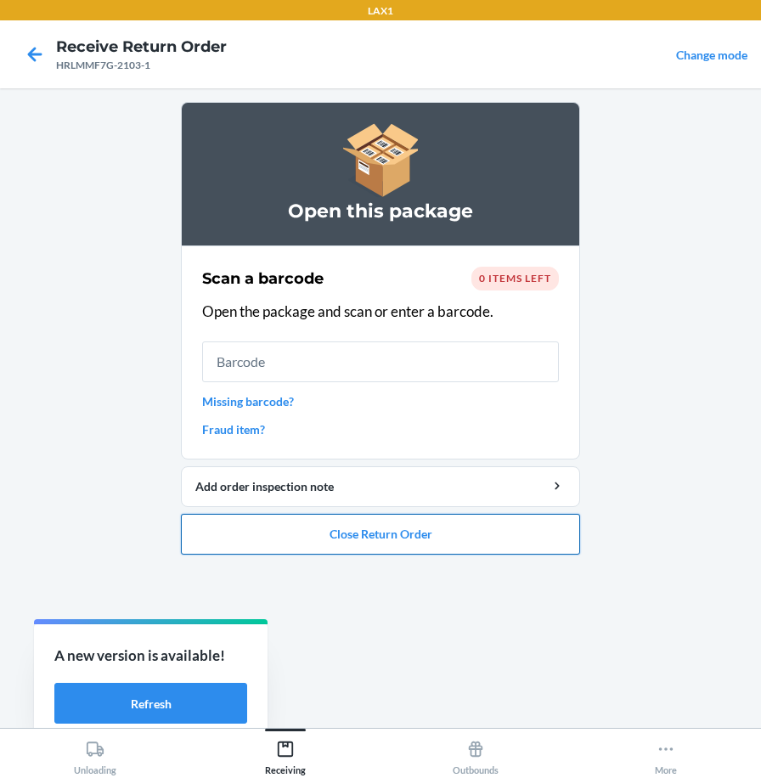
click at [272, 548] on button "Close Return Order" at bounding box center [380, 534] width 399 height 41
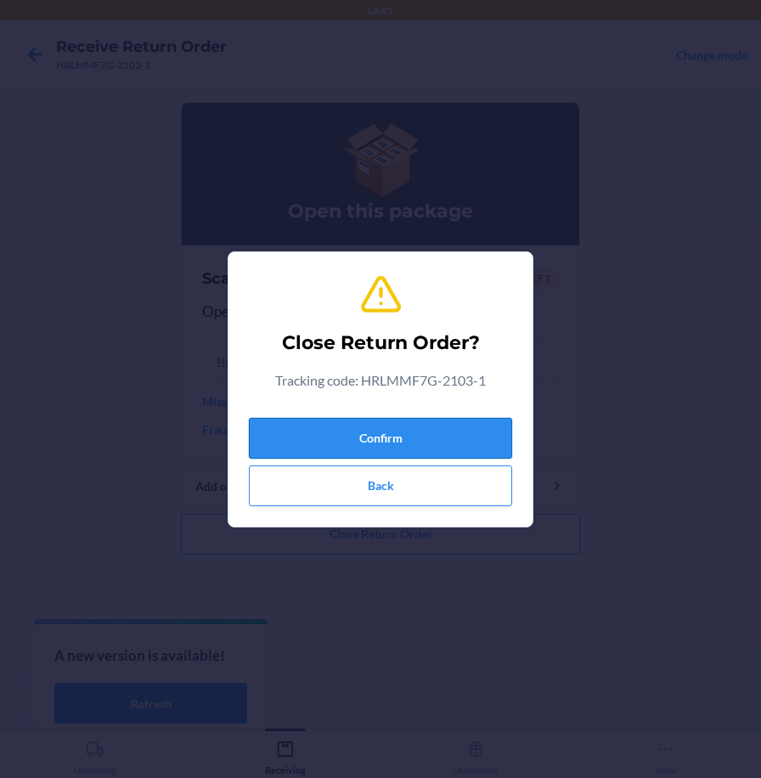
click at [321, 445] on button "Confirm" at bounding box center [380, 438] width 263 height 41
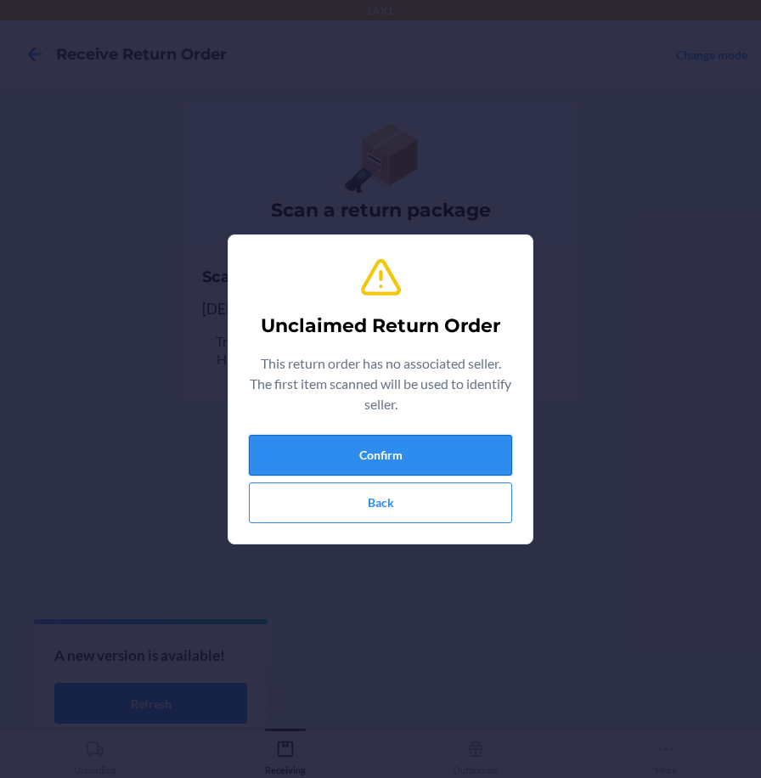
click at [310, 452] on button "Confirm" at bounding box center [380, 455] width 263 height 41
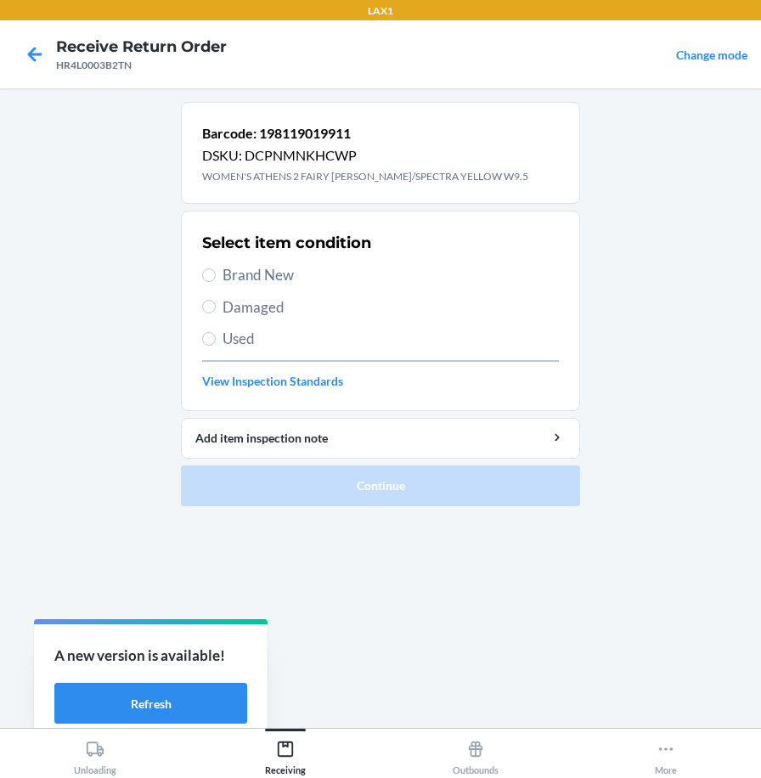
click at [257, 272] on span "Brand New" at bounding box center [391, 275] width 337 height 22
click at [216, 272] on input "Brand New" at bounding box center [209, 276] width 14 height 14
radio input "true"
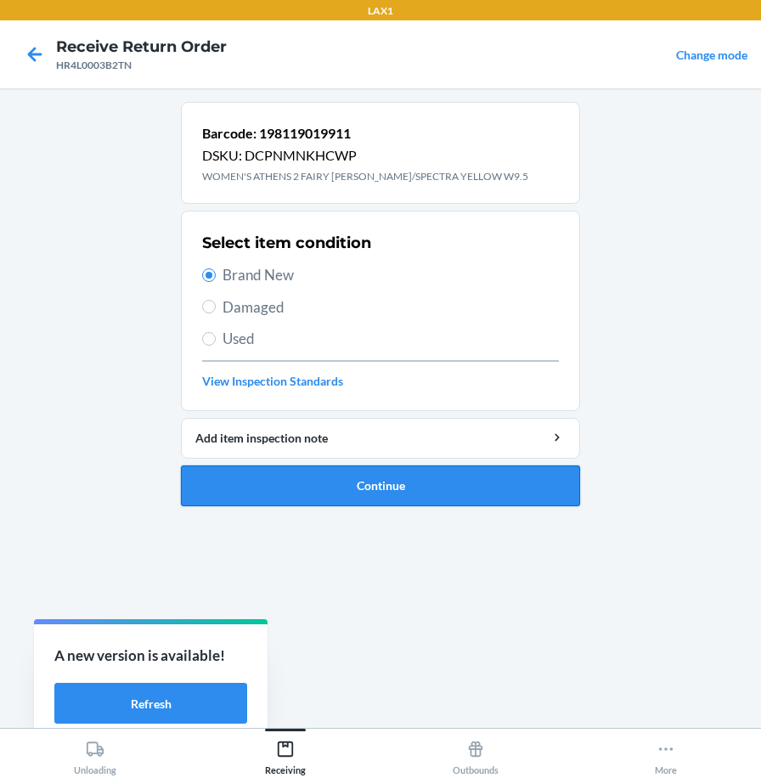
click at [282, 484] on button "Continue" at bounding box center [380, 486] width 399 height 41
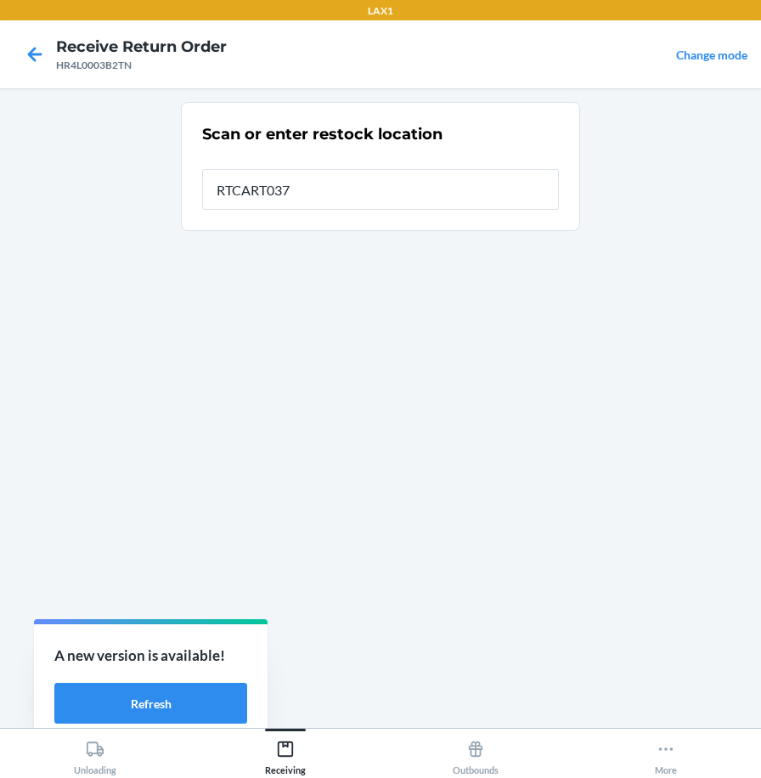
type input "RTCART037"
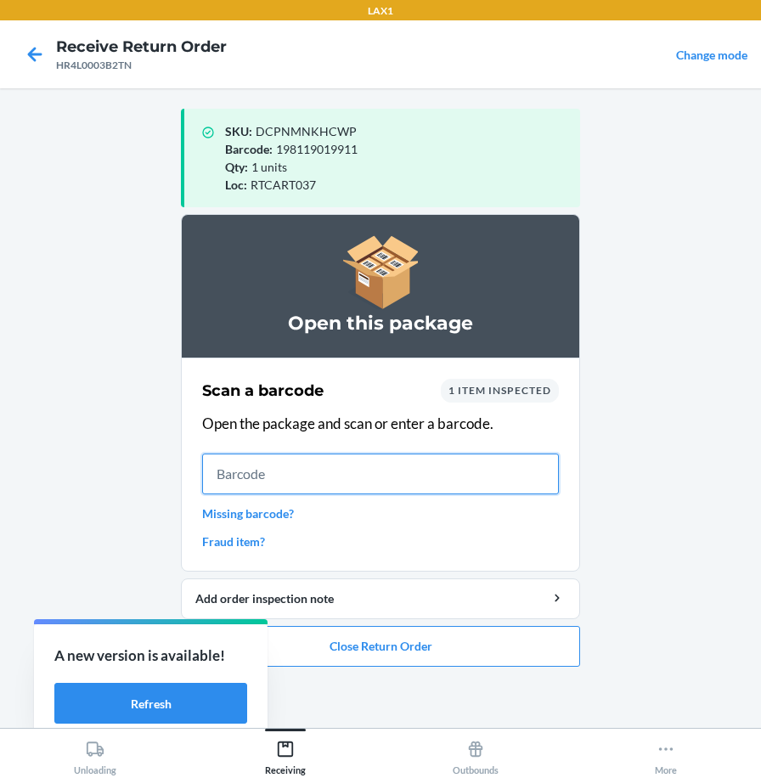
click at [530, 472] on input "text" at bounding box center [380, 474] width 357 height 41
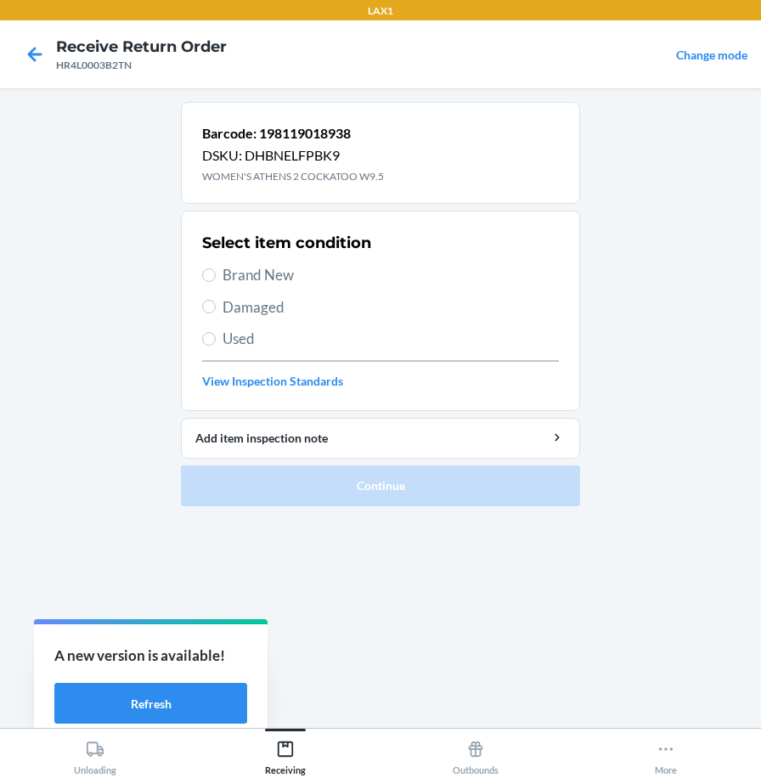
drag, startPoint x: 286, startPoint y: 273, endPoint x: 286, endPoint y: 402, distance: 129.2
click at [285, 273] on span "Brand New" at bounding box center [391, 275] width 337 height 22
click at [216, 273] on input "Brand New" at bounding box center [209, 276] width 14 height 14
radio input "true"
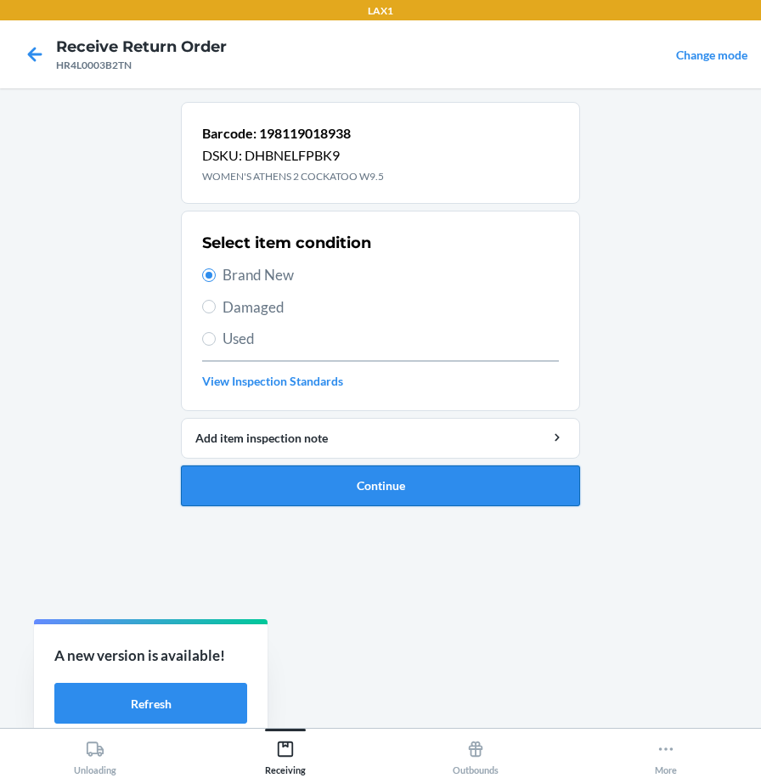
click at [317, 494] on button "Continue" at bounding box center [380, 486] width 399 height 41
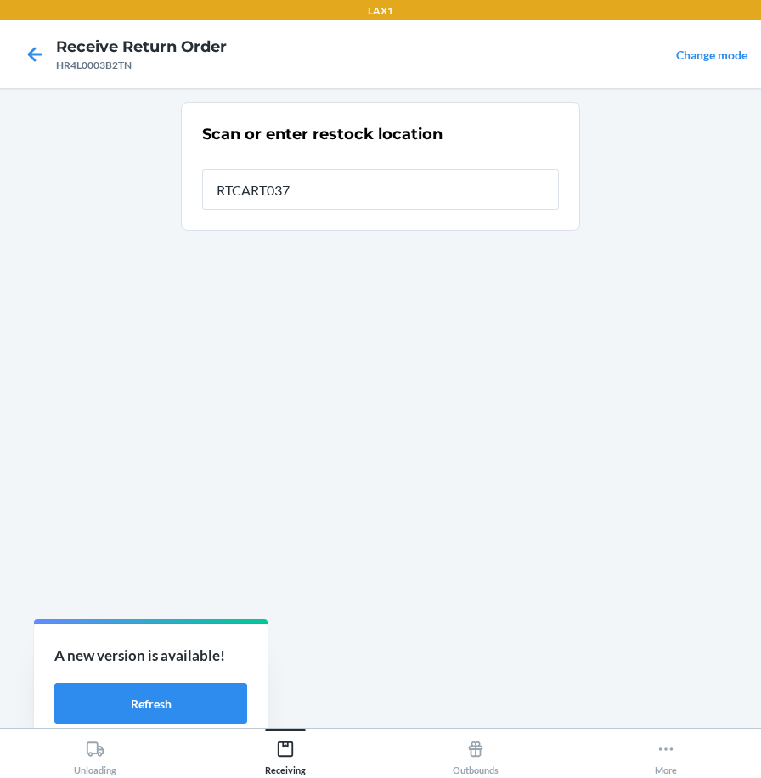
type input "RTCART037"
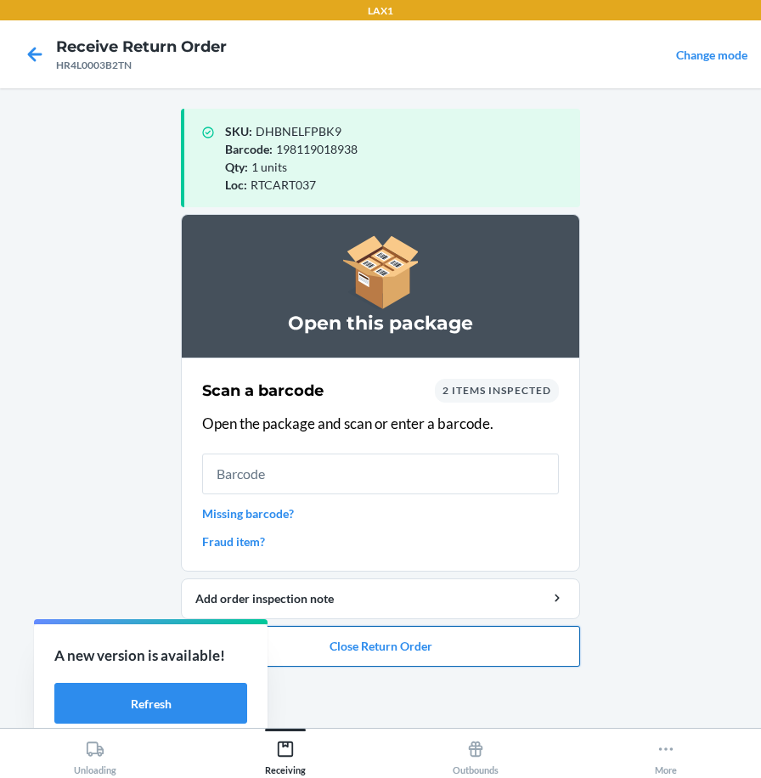
click at [427, 645] on button "Close Return Order" at bounding box center [380, 646] width 399 height 41
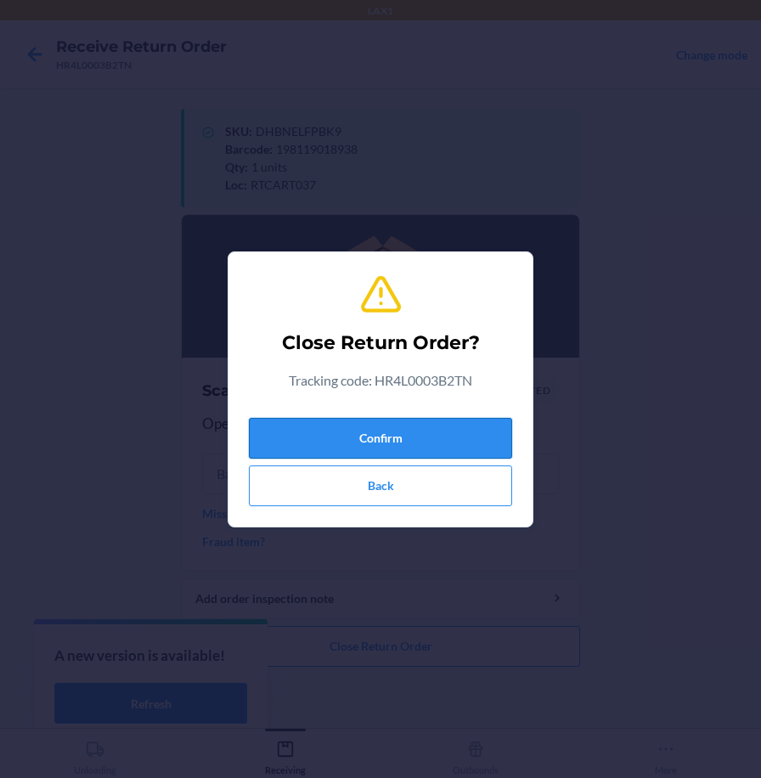
click at [434, 435] on button "Confirm" at bounding box center [380, 438] width 263 height 41
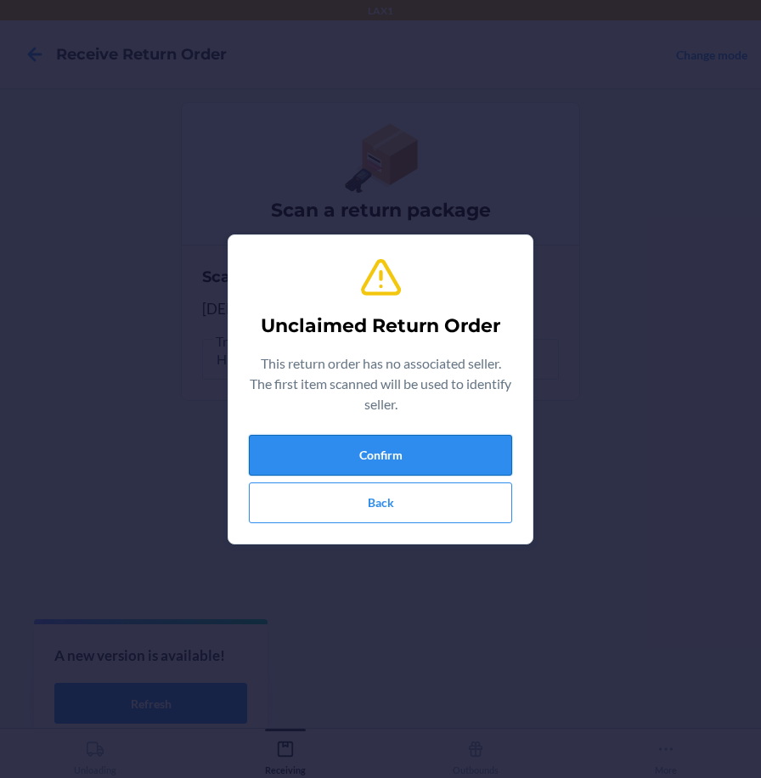
click at [467, 447] on button "Confirm" at bounding box center [380, 455] width 263 height 41
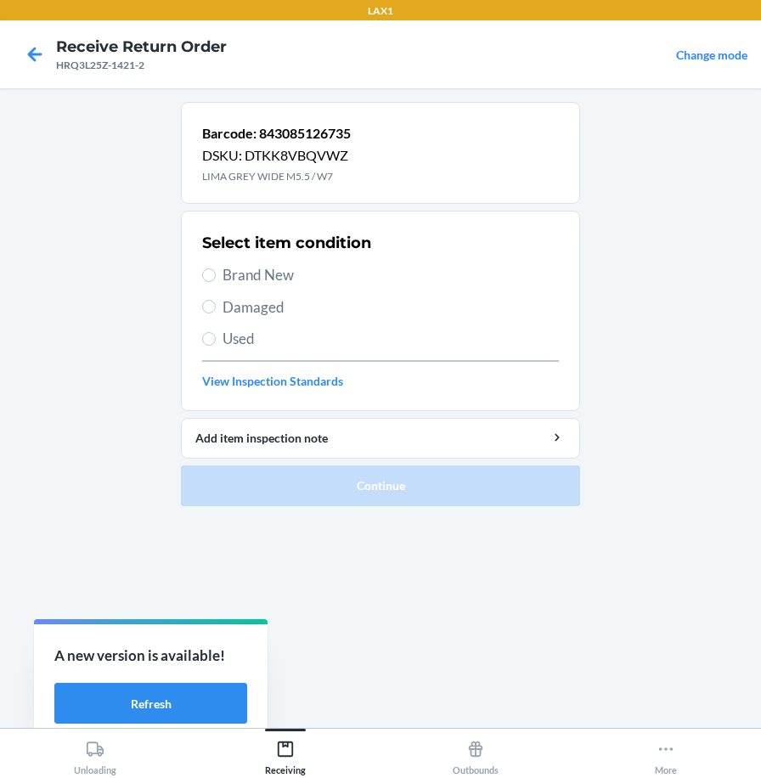
click at [294, 280] on span "Brand New" at bounding box center [391, 275] width 337 height 22
click at [216, 280] on input "Brand New" at bounding box center [209, 276] width 14 height 14
radio input "true"
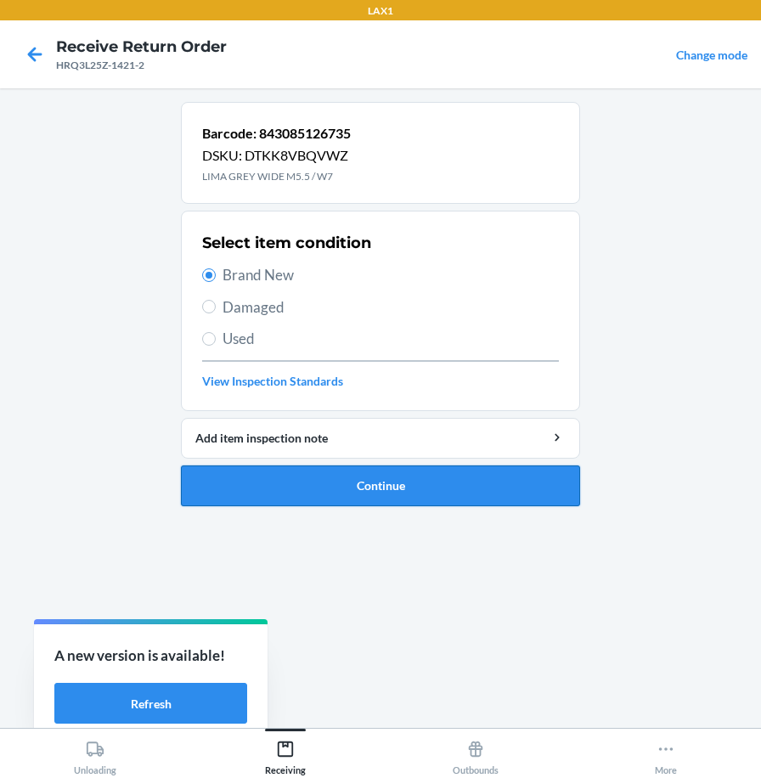
click at [410, 491] on button "Continue" at bounding box center [380, 486] width 399 height 41
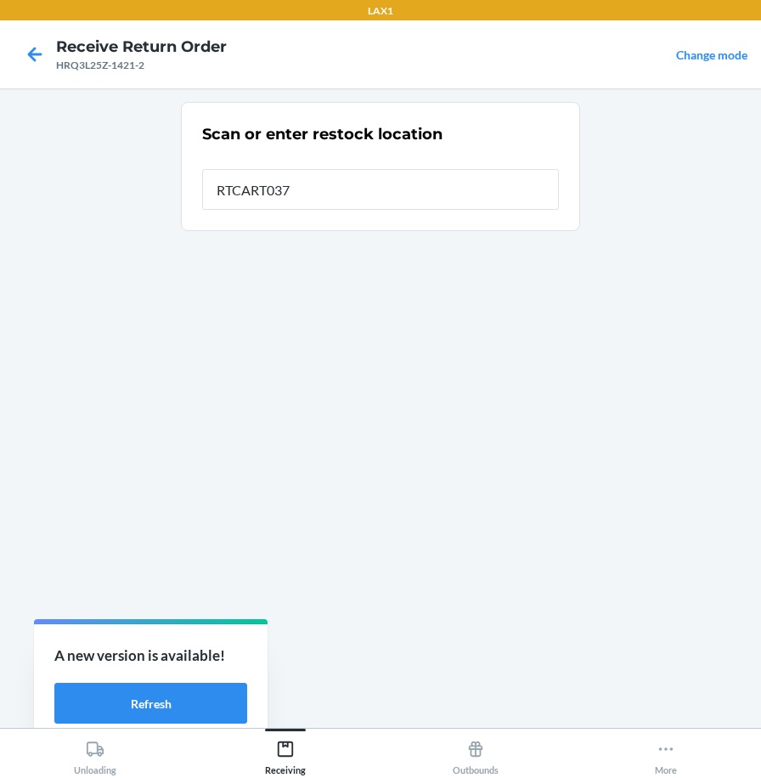
type input "RTCART037"
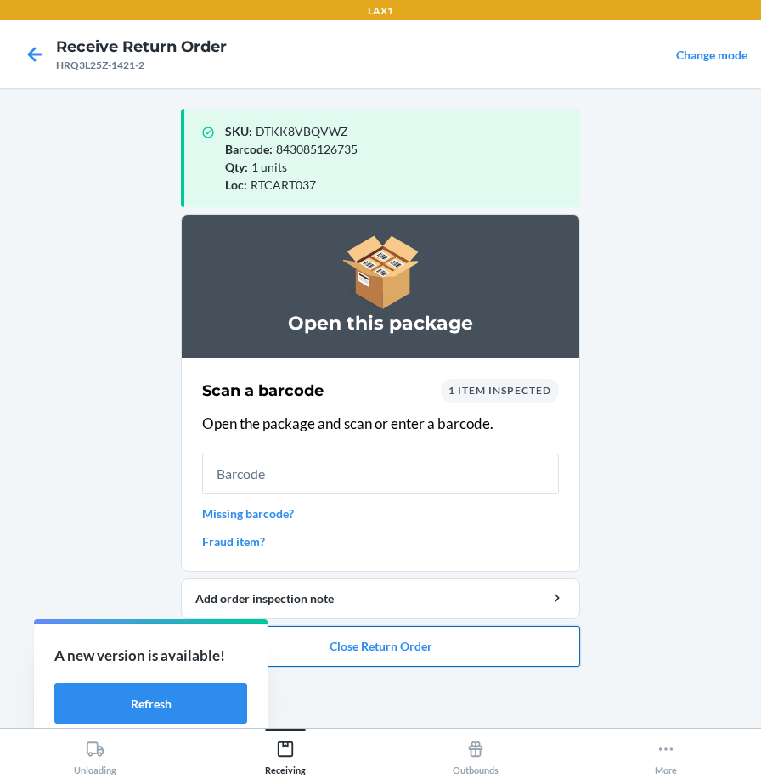
click at [297, 663] on button "Close Return Order" at bounding box center [380, 646] width 399 height 41
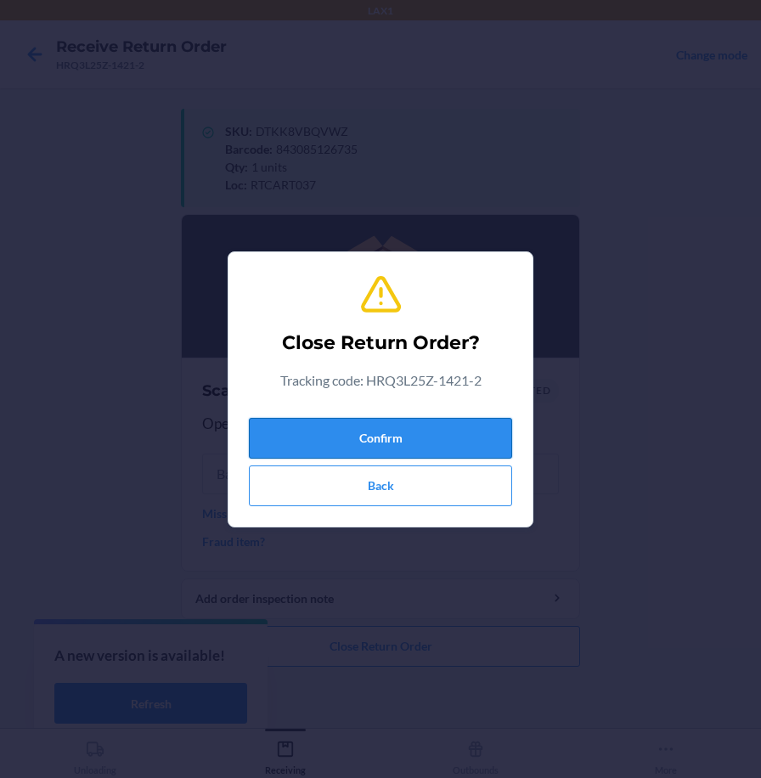
click at [320, 433] on button "Confirm" at bounding box center [380, 438] width 263 height 41
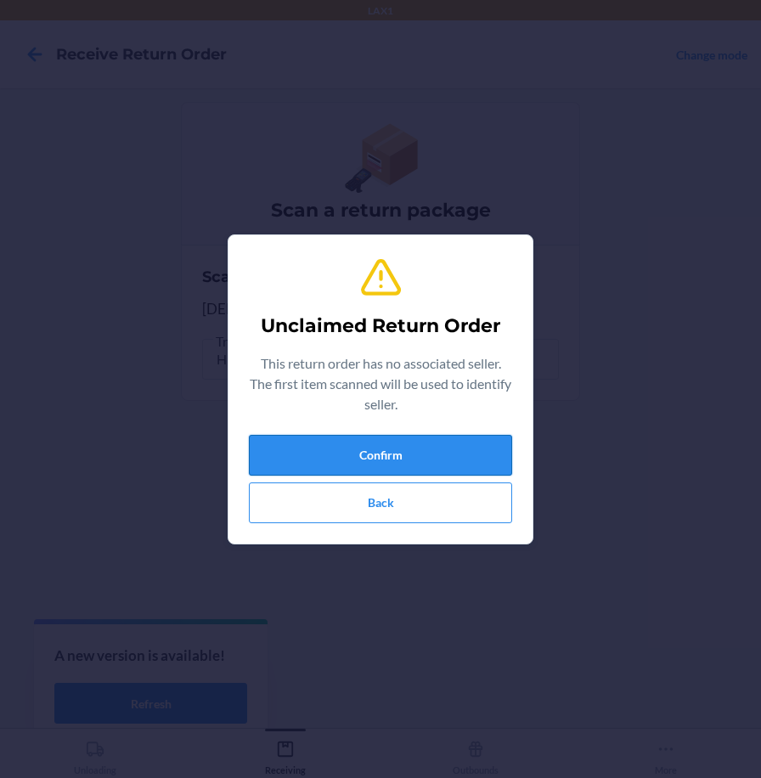
click at [365, 450] on button "Confirm" at bounding box center [380, 455] width 263 height 41
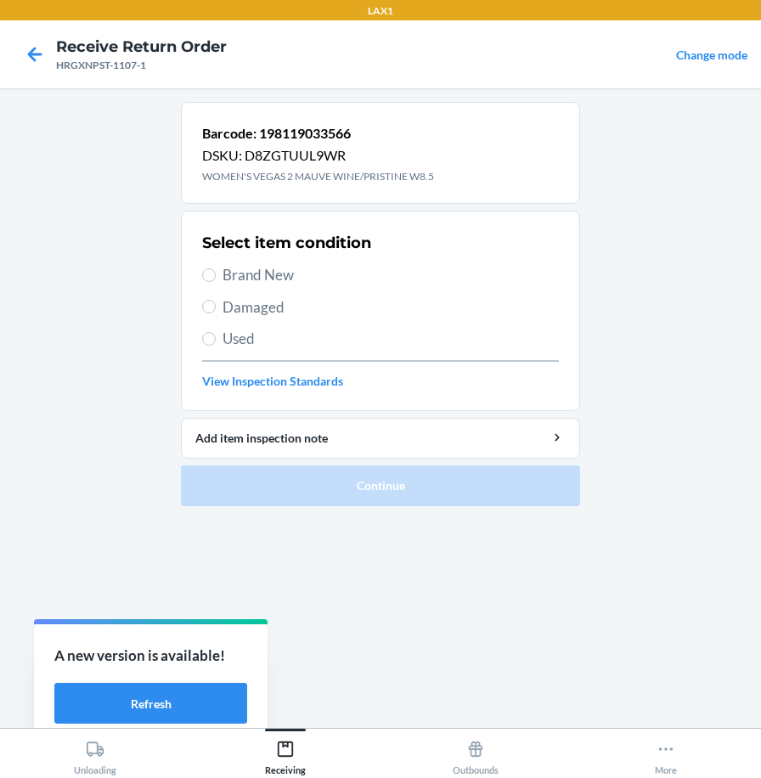
click at [214, 284] on label "Brand New" at bounding box center [380, 275] width 357 height 22
click at [214, 282] on input "Brand New" at bounding box center [209, 276] width 14 height 14
radio input "true"
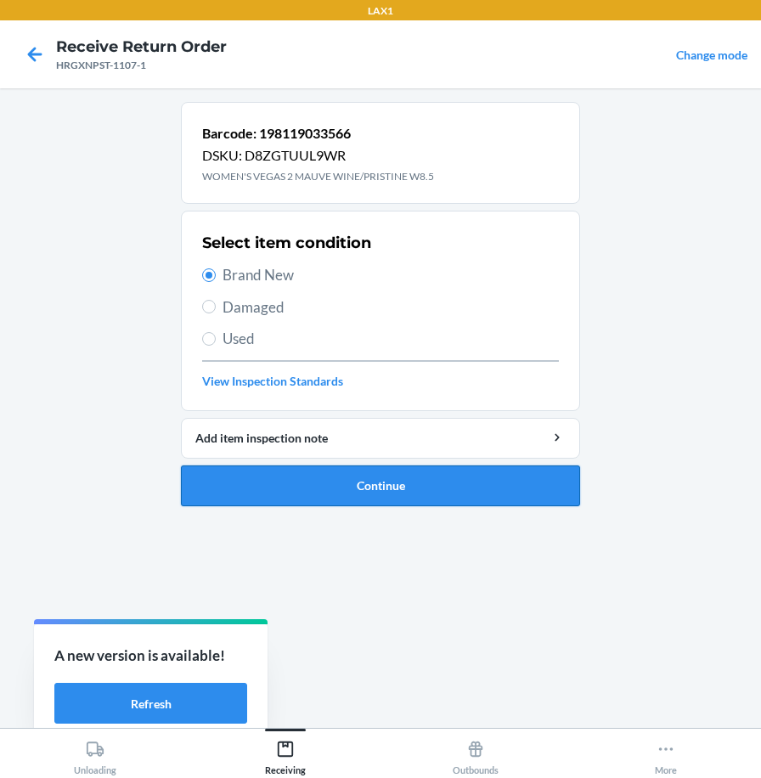
click at [263, 489] on button "Continue" at bounding box center [380, 486] width 399 height 41
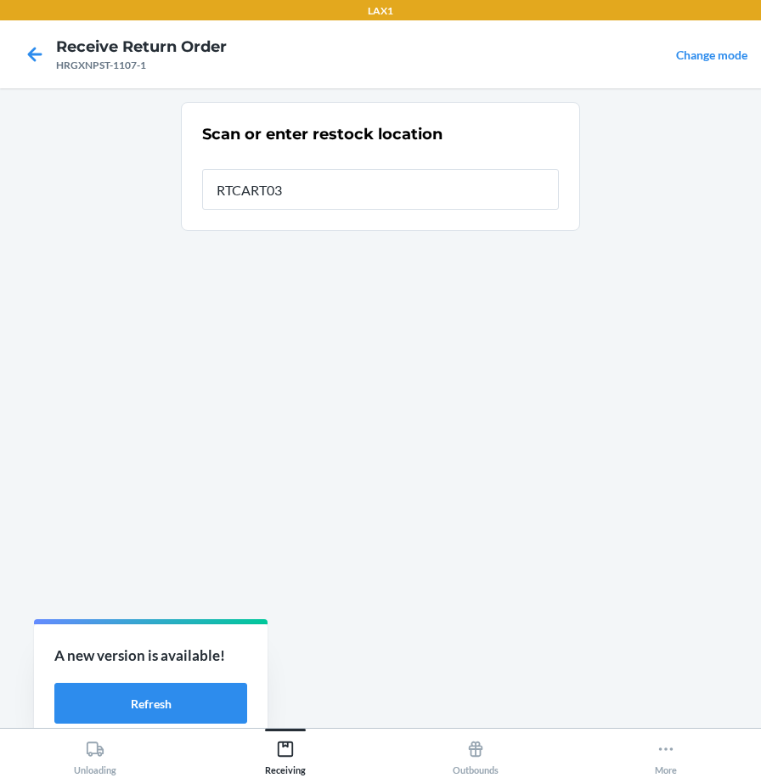
type input "RTCART037"
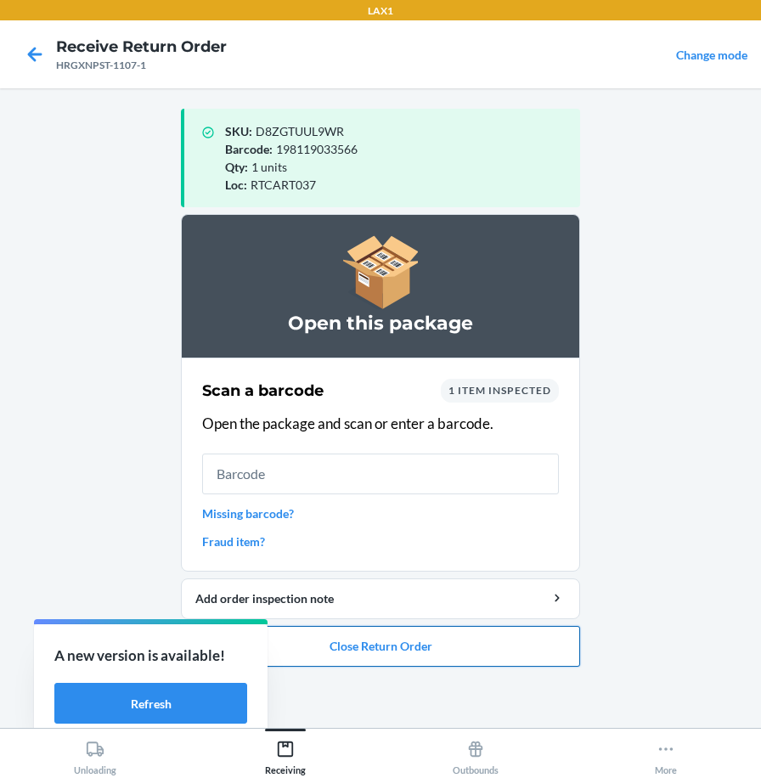
click at [376, 648] on button "Close Return Order" at bounding box center [380, 646] width 399 height 41
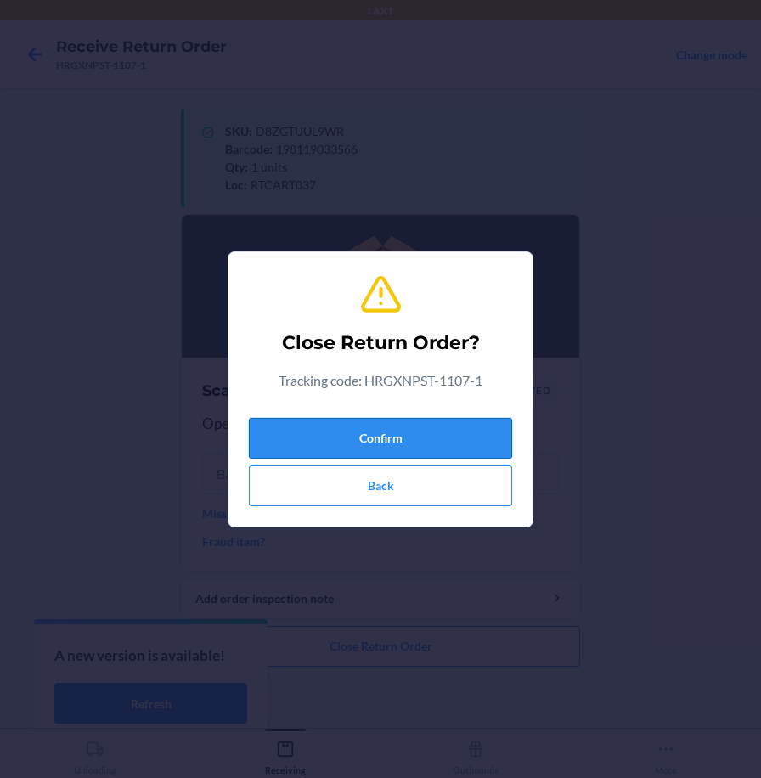
click at [376, 446] on button "Confirm" at bounding box center [380, 438] width 263 height 41
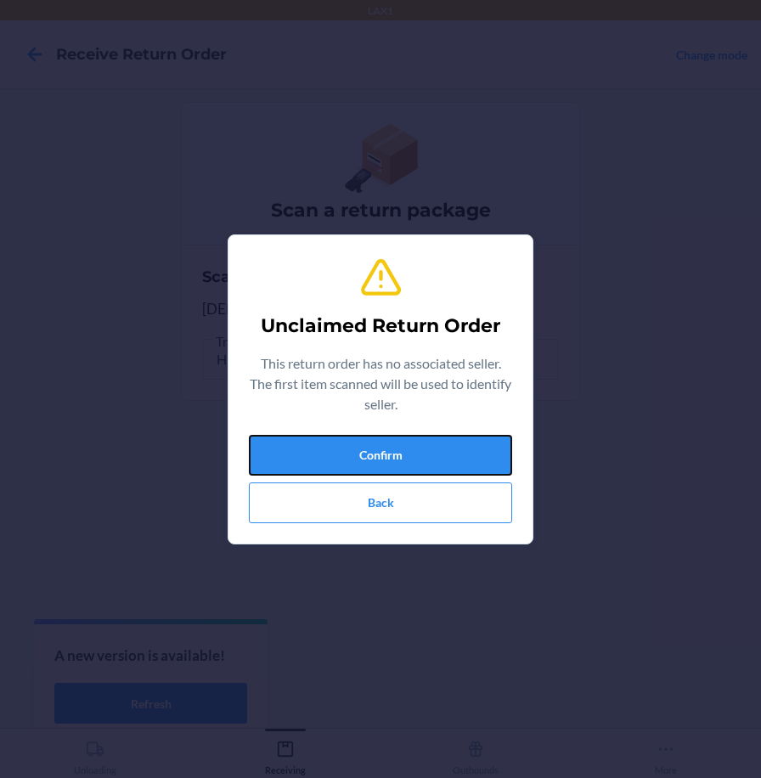
click at [376, 446] on button "Confirm" at bounding box center [380, 455] width 263 height 41
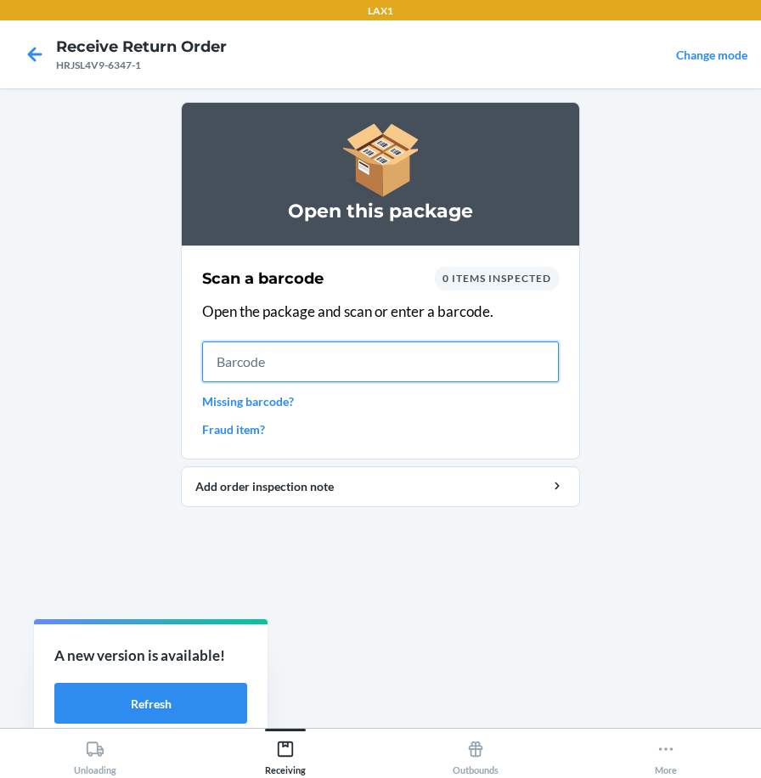
click at [532, 359] on input "text" at bounding box center [380, 362] width 357 height 41
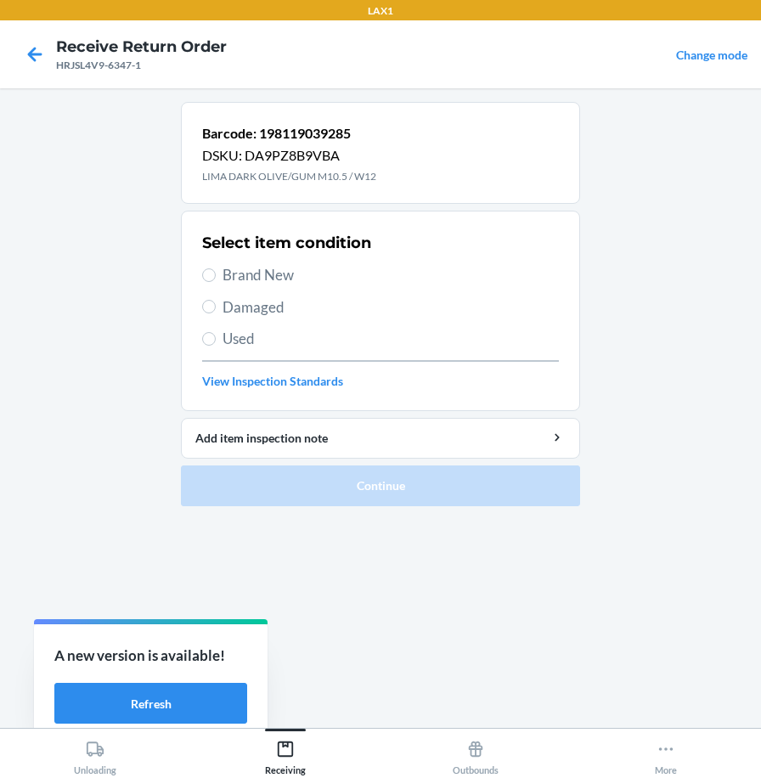
click at [201, 282] on section "Select item condition Brand New Damaged Used View Inspection Standards" at bounding box center [380, 311] width 399 height 201
click at [210, 280] on input "Brand New" at bounding box center [209, 276] width 14 height 14
radio input "true"
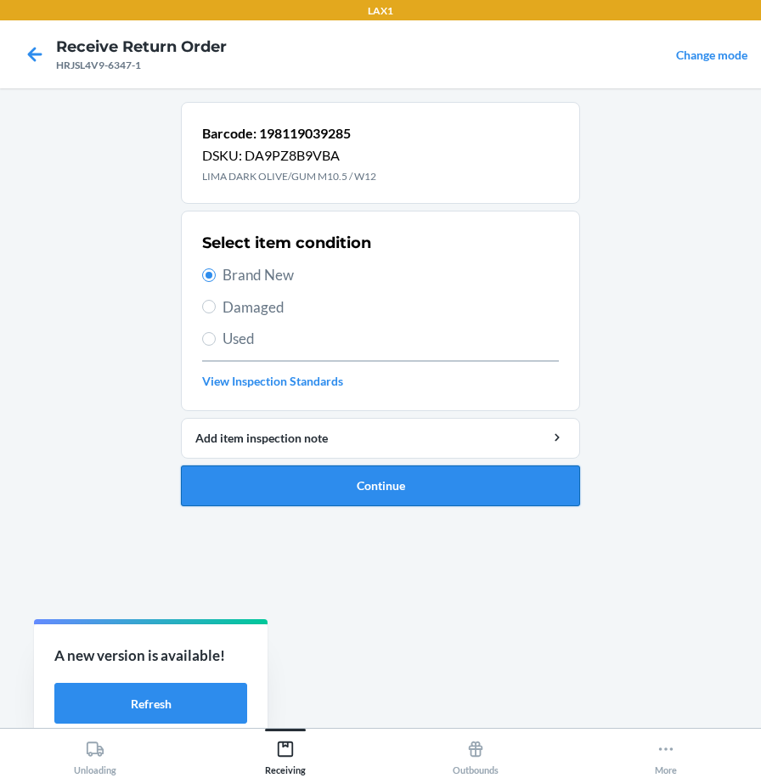
click at [221, 470] on button "Continue" at bounding box center [380, 486] width 399 height 41
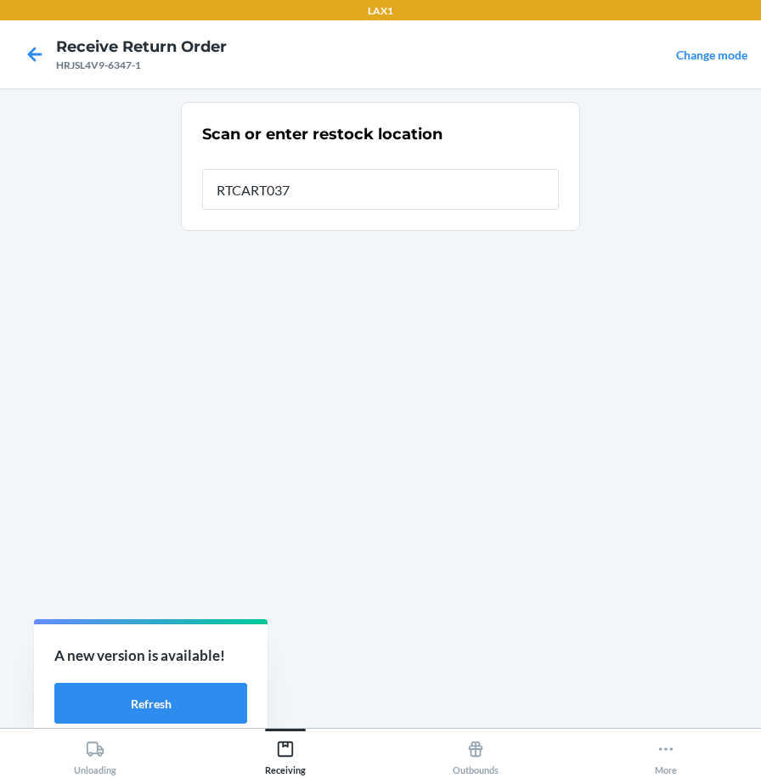
type input "RTCART037"
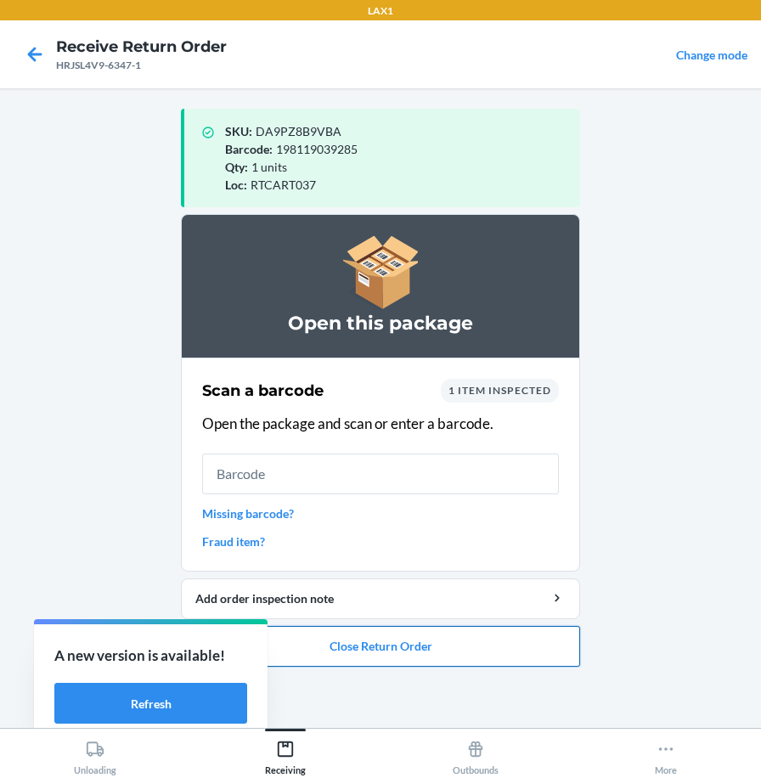
click at [293, 651] on button "Close Return Order" at bounding box center [380, 646] width 399 height 41
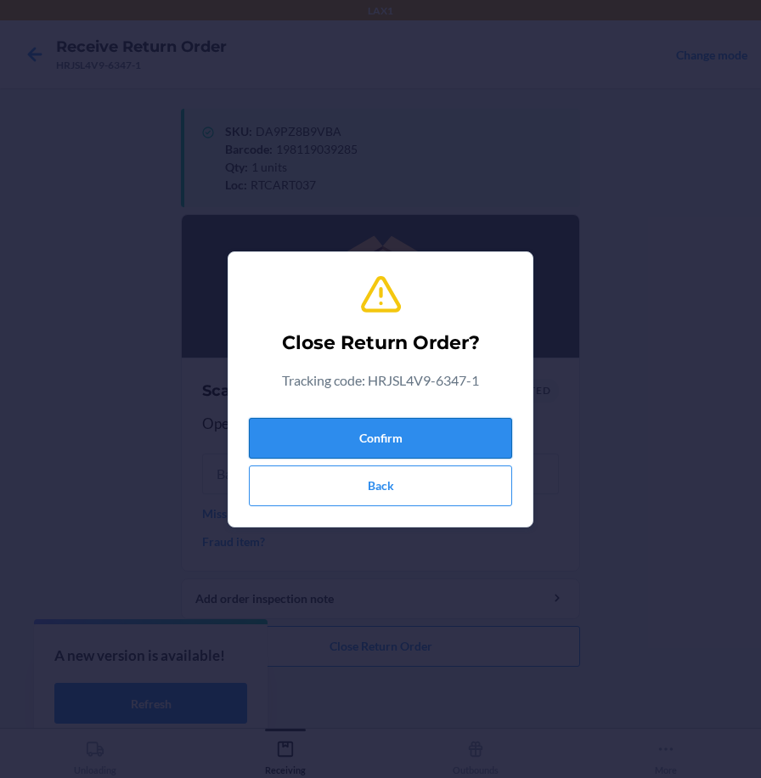
click at [386, 447] on button "Confirm" at bounding box center [380, 438] width 263 height 41
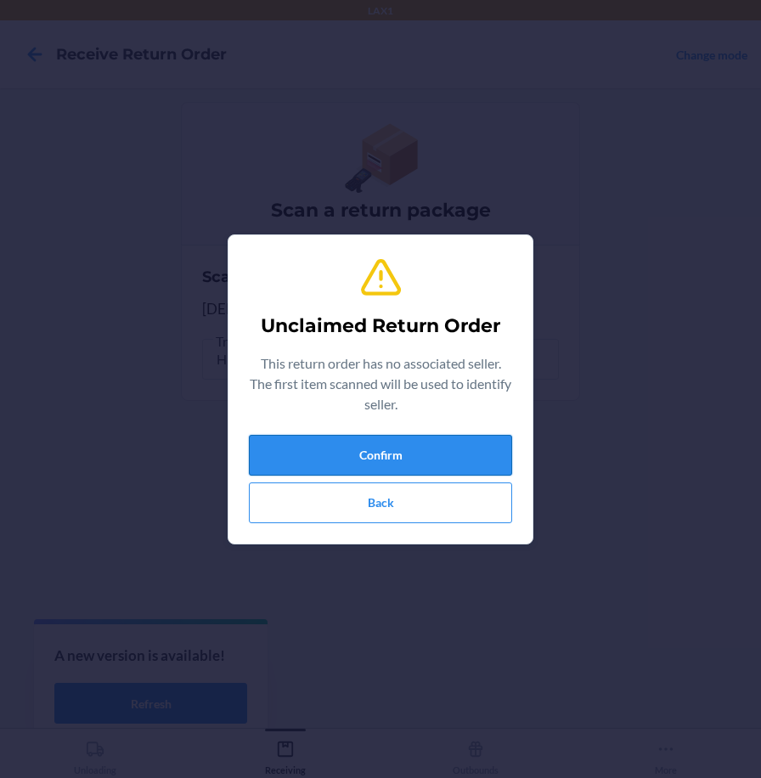
click at [404, 458] on button "Confirm" at bounding box center [380, 455] width 263 height 41
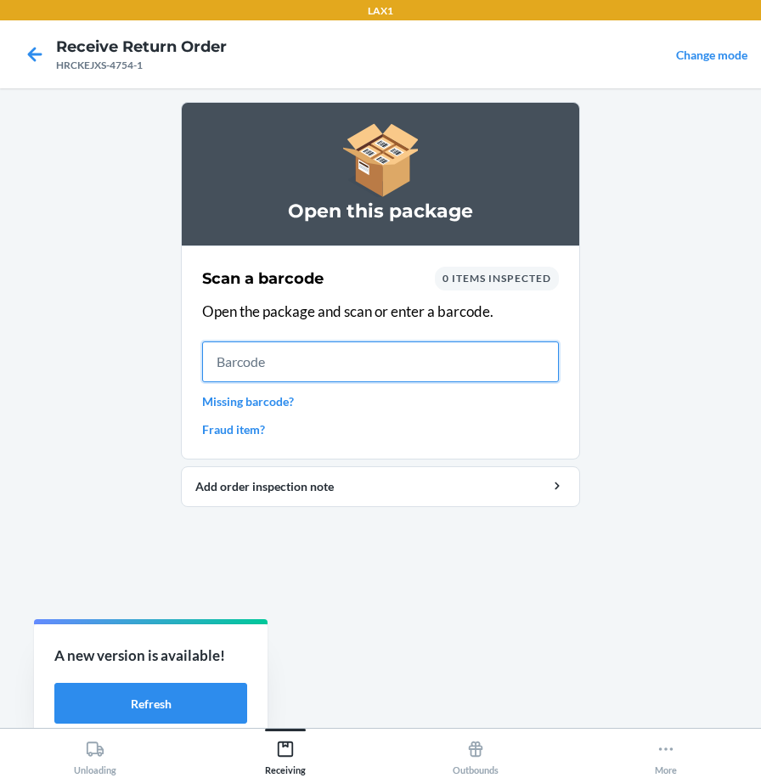
click at [416, 357] on input "text" at bounding box center [380, 362] width 357 height 41
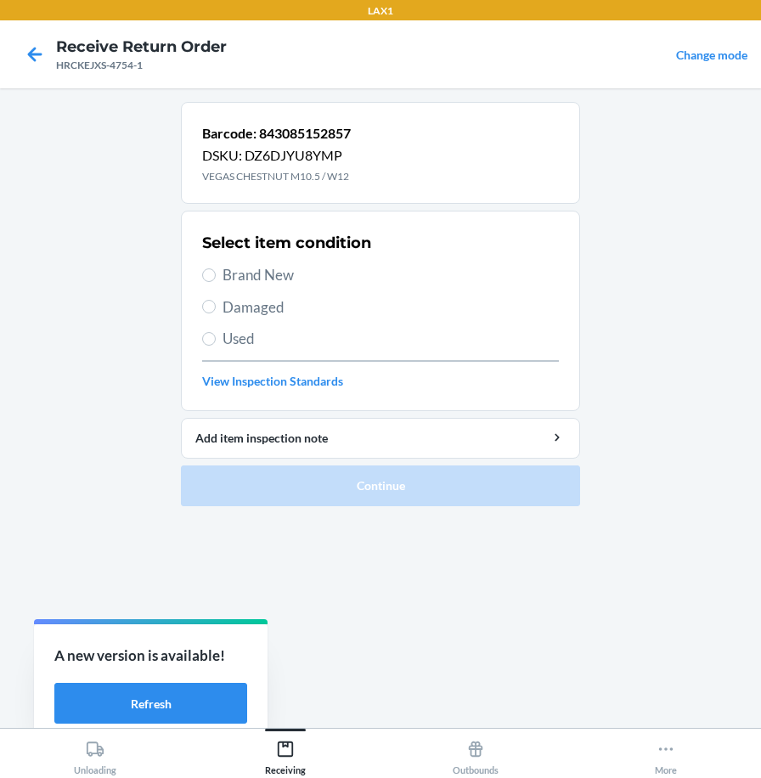
click at [265, 280] on span "Brand New" at bounding box center [391, 275] width 337 height 22
click at [216, 280] on input "Brand New" at bounding box center [209, 276] width 14 height 14
radio input "true"
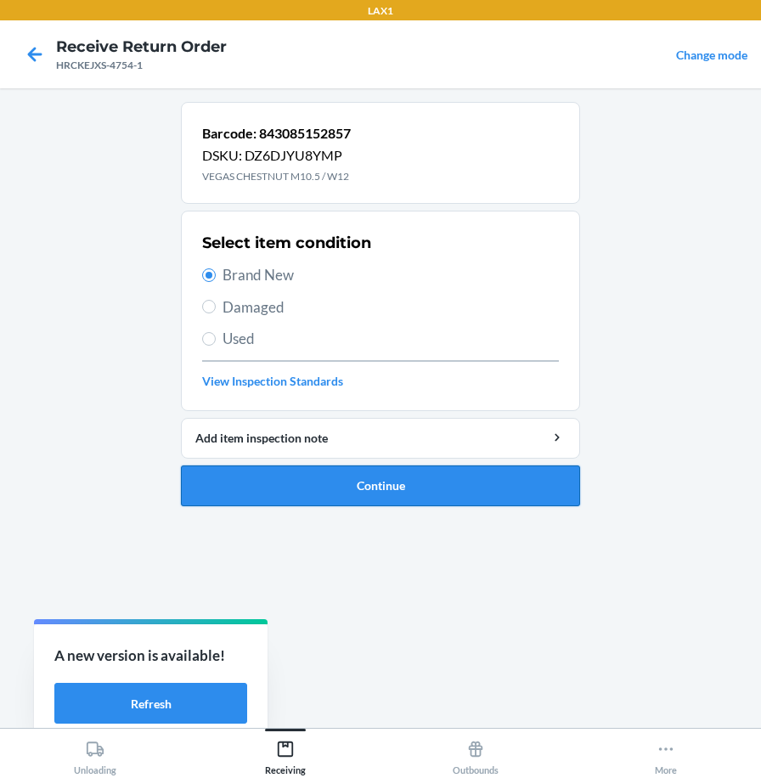
click at [296, 488] on button "Continue" at bounding box center [380, 486] width 399 height 41
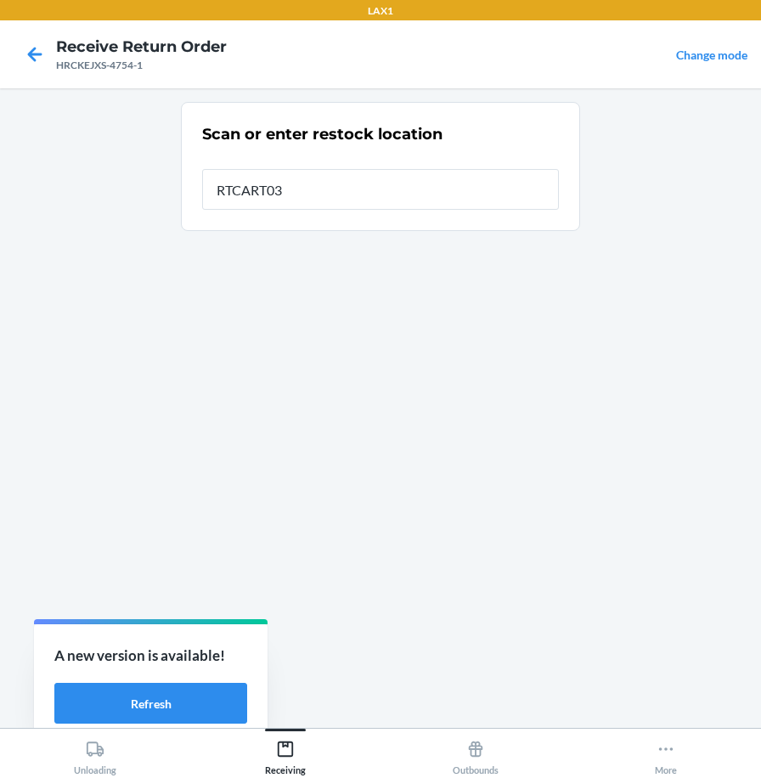
type input "RTCART037"
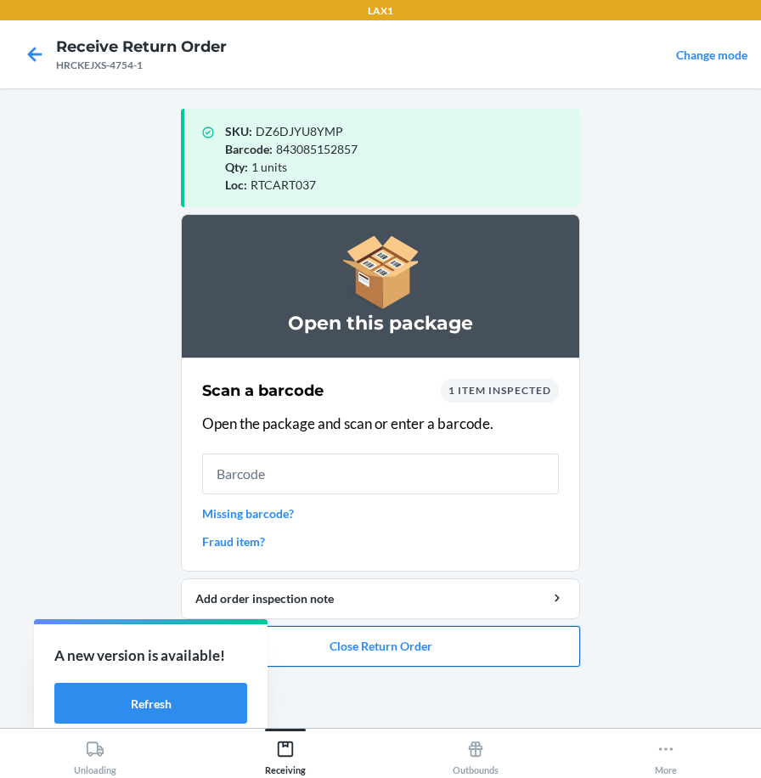
click at [405, 665] on button "Close Return Order" at bounding box center [380, 646] width 399 height 41
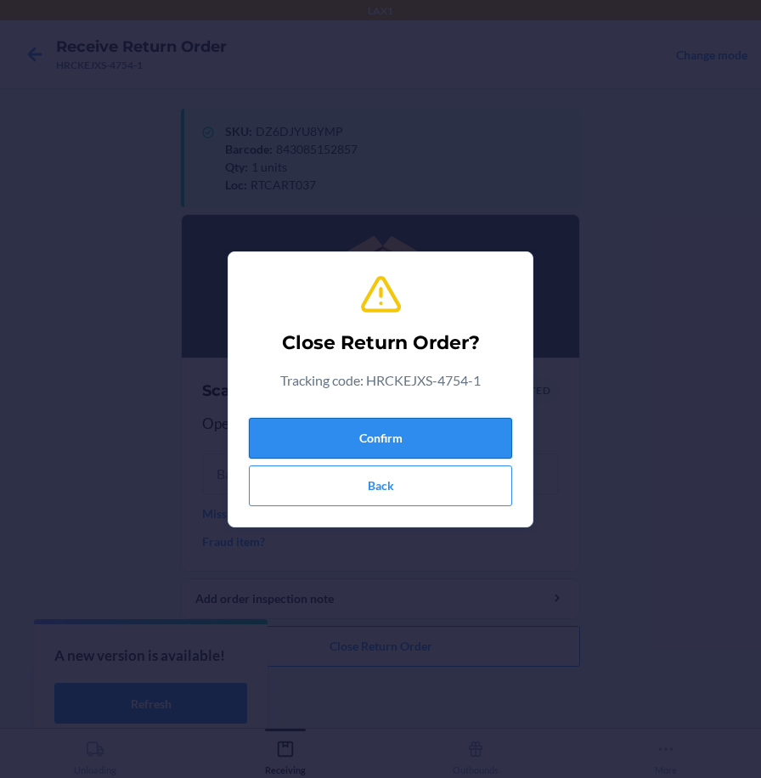
click at [460, 444] on button "Confirm" at bounding box center [380, 438] width 263 height 41
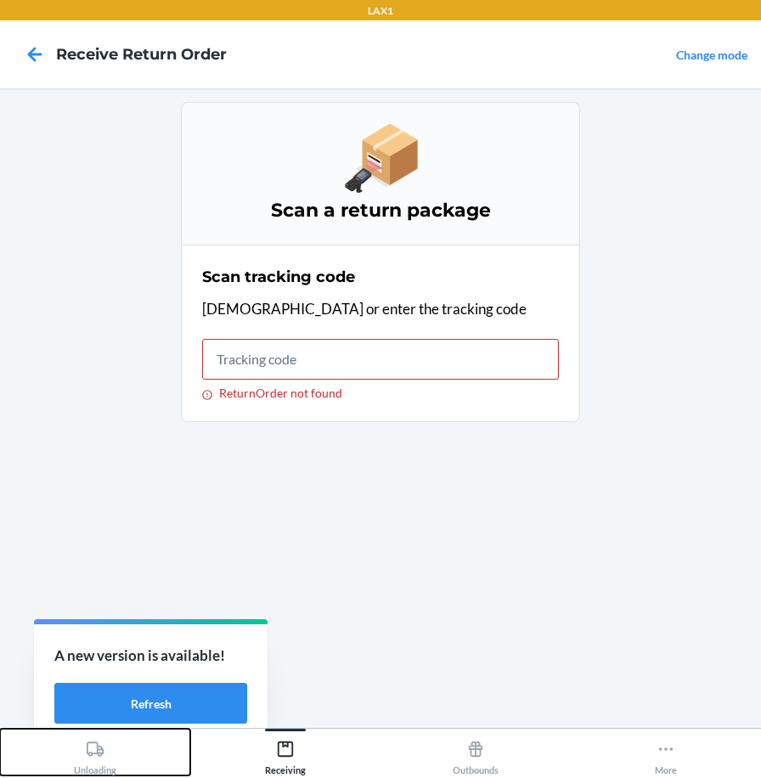
click at [106, 746] on div "Unloading" at bounding box center [95, 754] width 42 height 42
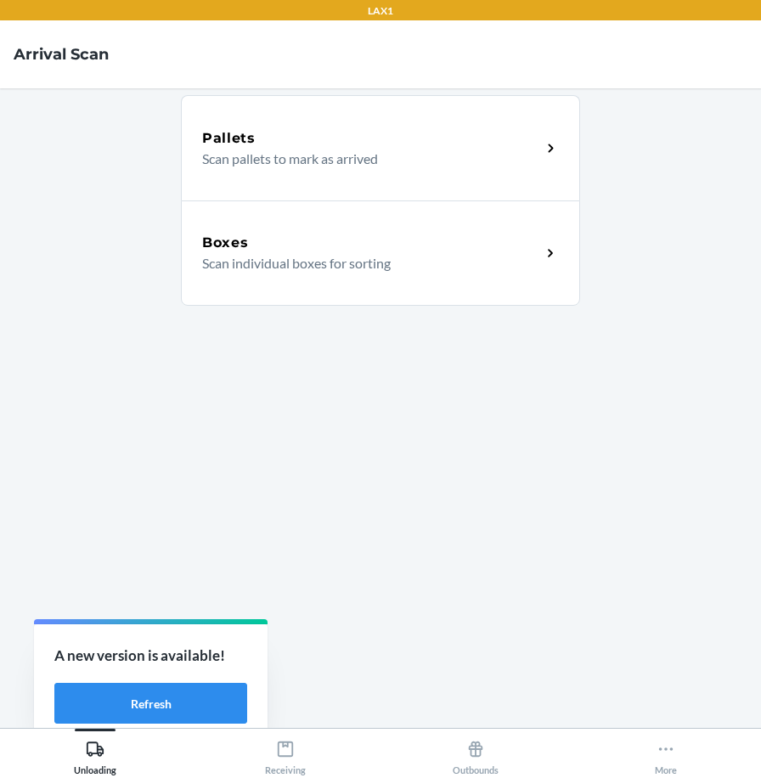
click at [404, 294] on div "Boxes Scan individual boxes for sorting" at bounding box center [380, 253] width 399 height 105
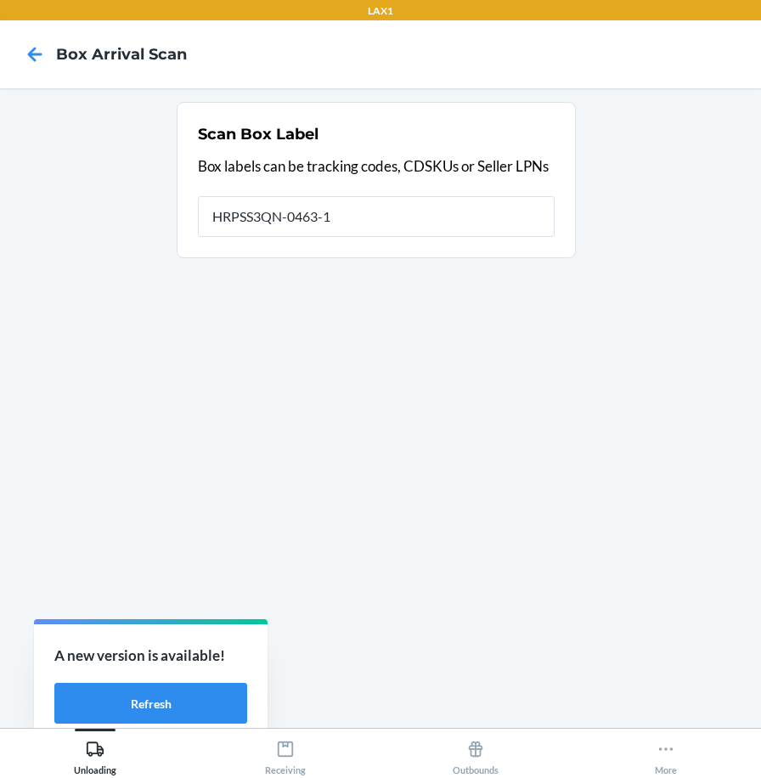
type input "HRPSS3QN-0463-1"
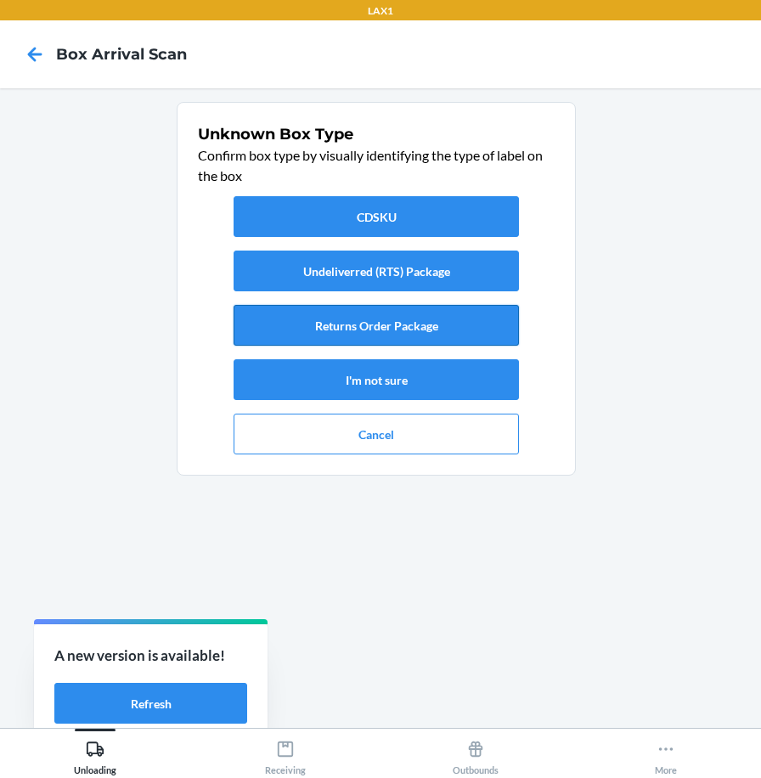
click at [377, 321] on button "Returns Order Package" at bounding box center [377, 325] width 286 height 41
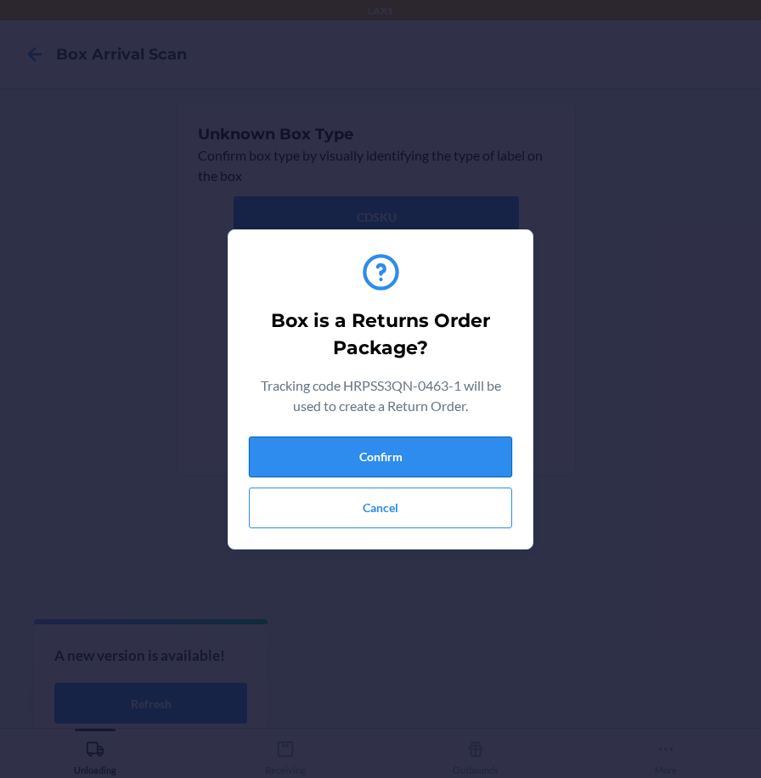
click at [374, 456] on button "Confirm" at bounding box center [380, 457] width 263 height 41
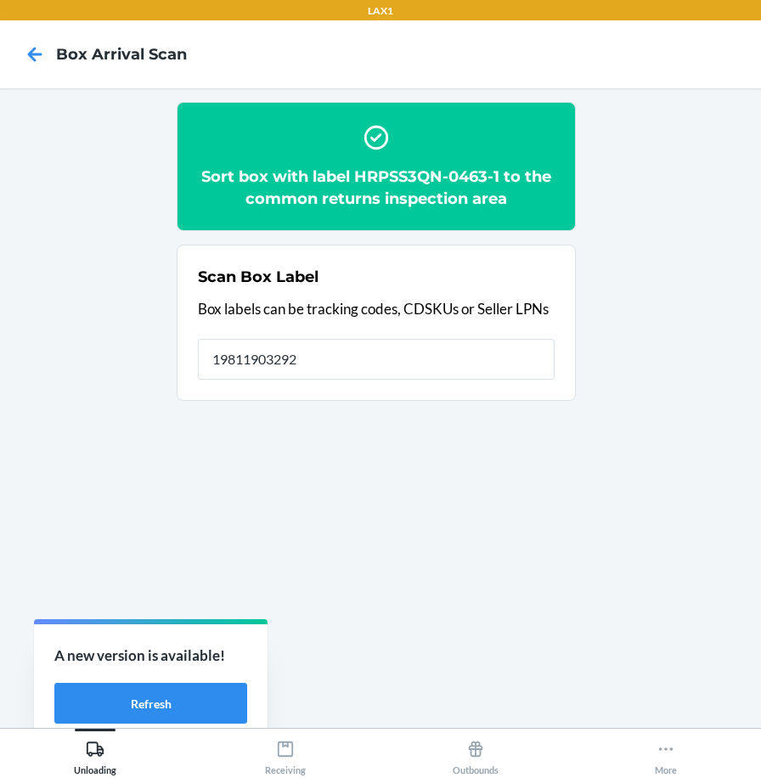
type input "198119032927"
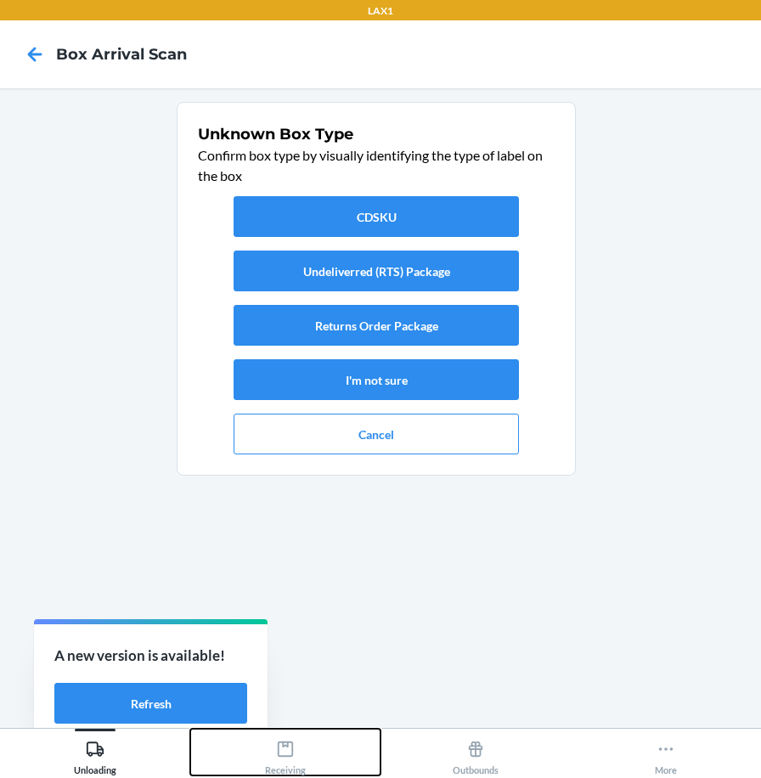
click at [292, 742] on icon at bounding box center [285, 749] width 19 height 19
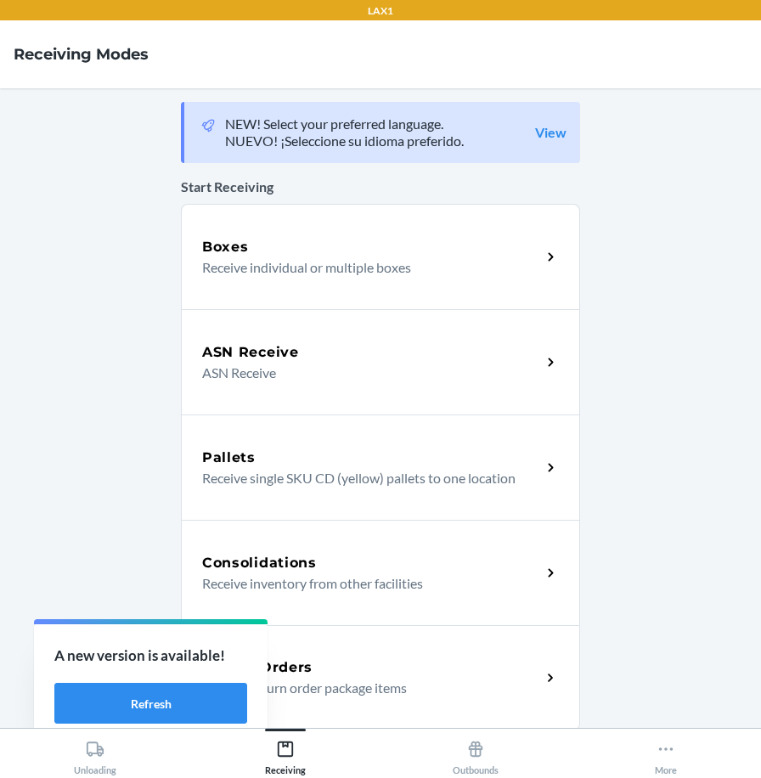
click at [319, 682] on p "Receive return order package items" at bounding box center [364, 688] width 325 height 20
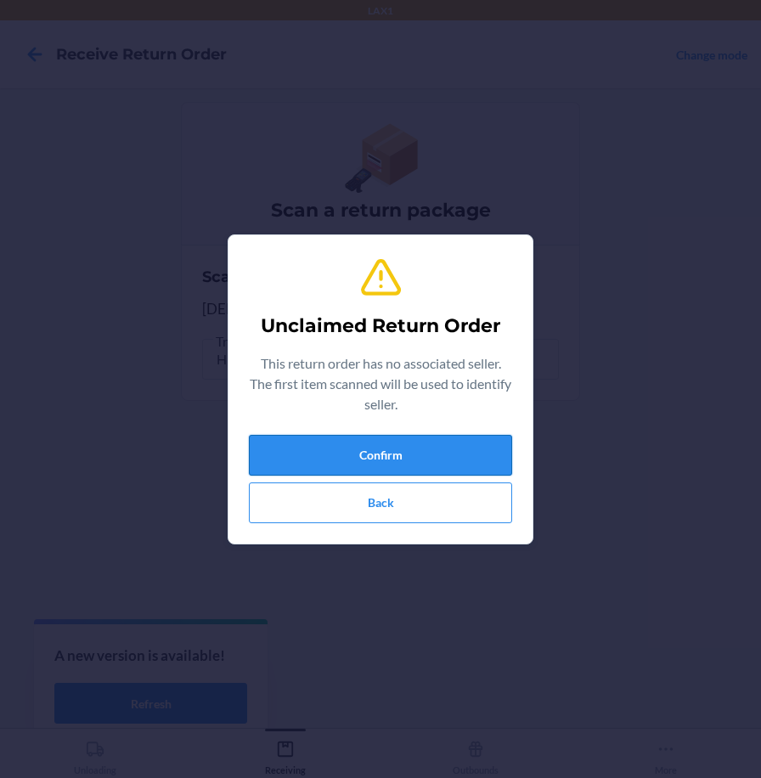
click at [381, 461] on button "Confirm" at bounding box center [380, 455] width 263 height 41
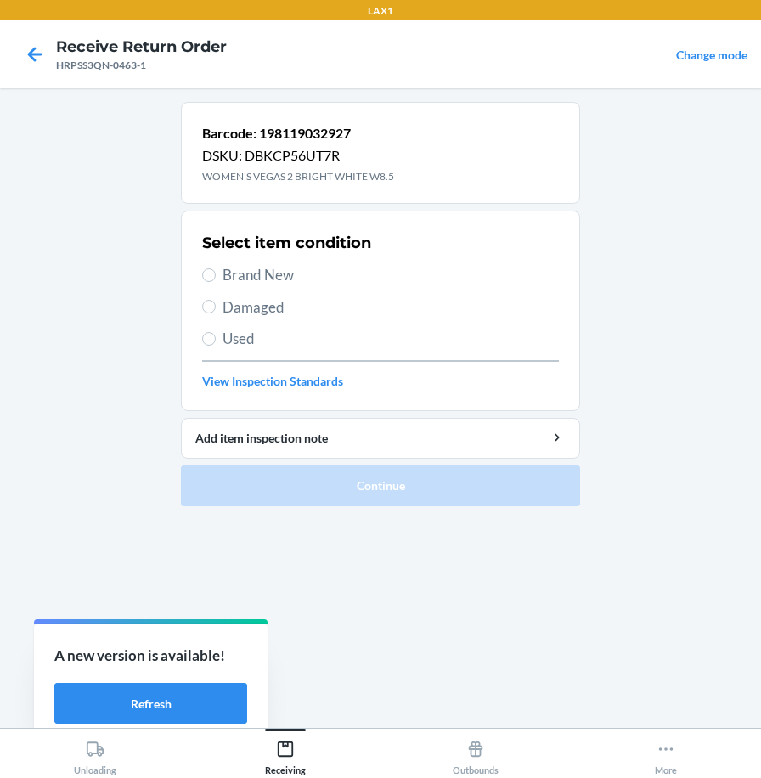
click at [286, 272] on span "Brand New" at bounding box center [391, 275] width 337 height 22
click at [216, 272] on input "Brand New" at bounding box center [209, 276] width 14 height 14
radio input "true"
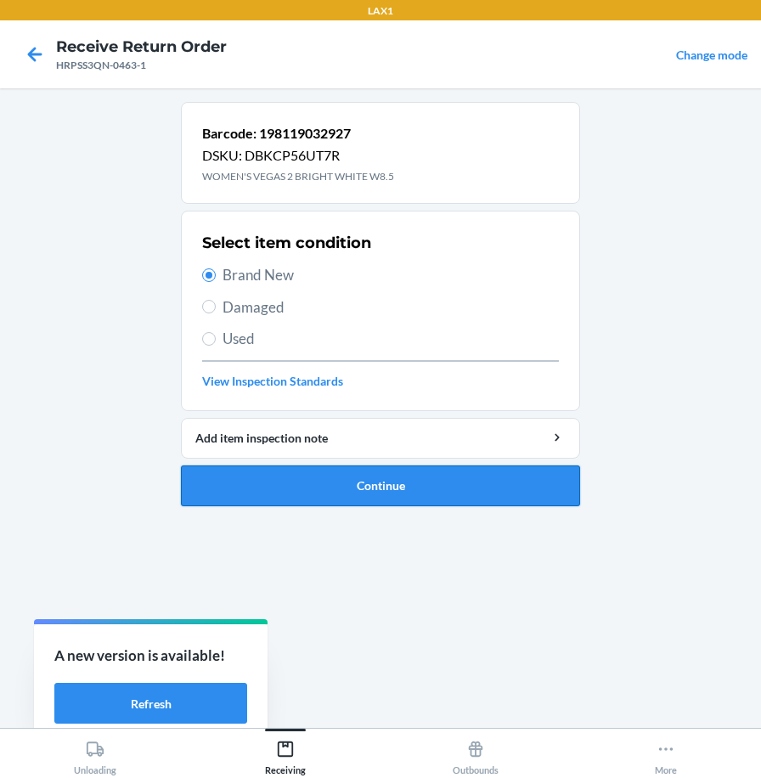
click at [296, 484] on button "Continue" at bounding box center [380, 486] width 399 height 41
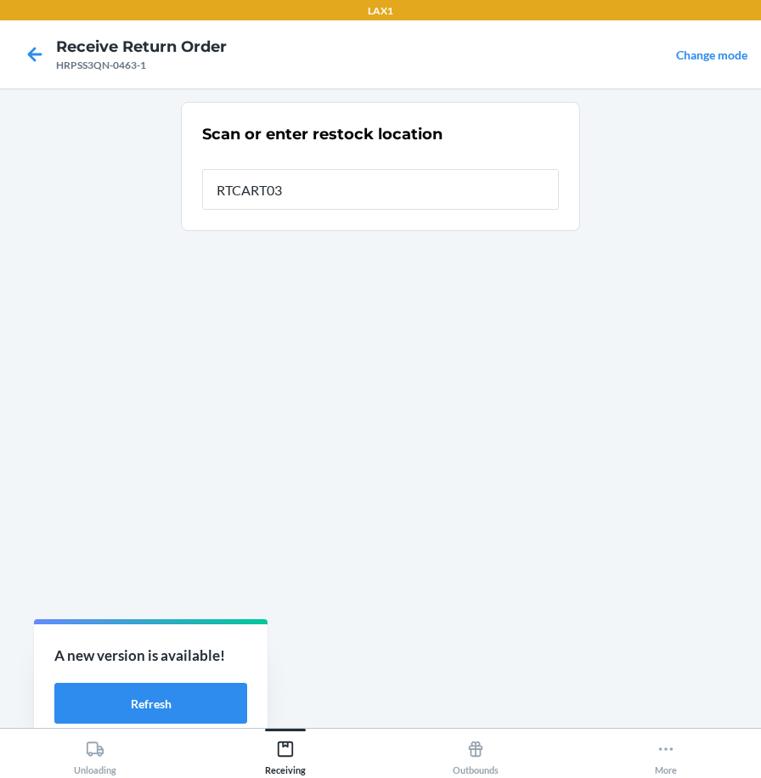
type input "RTCART037"
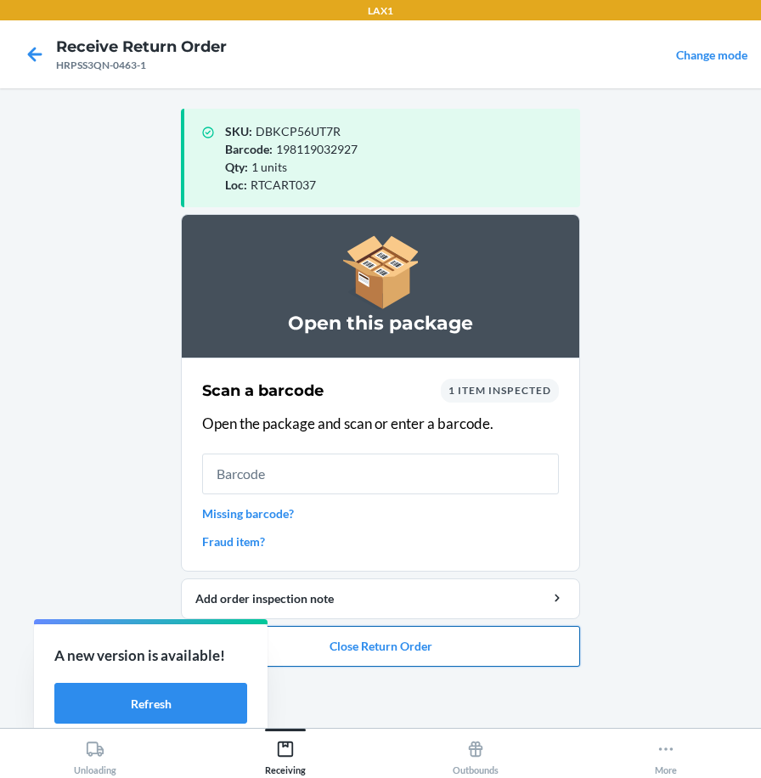
click at [359, 649] on button "Close Return Order" at bounding box center [380, 646] width 399 height 41
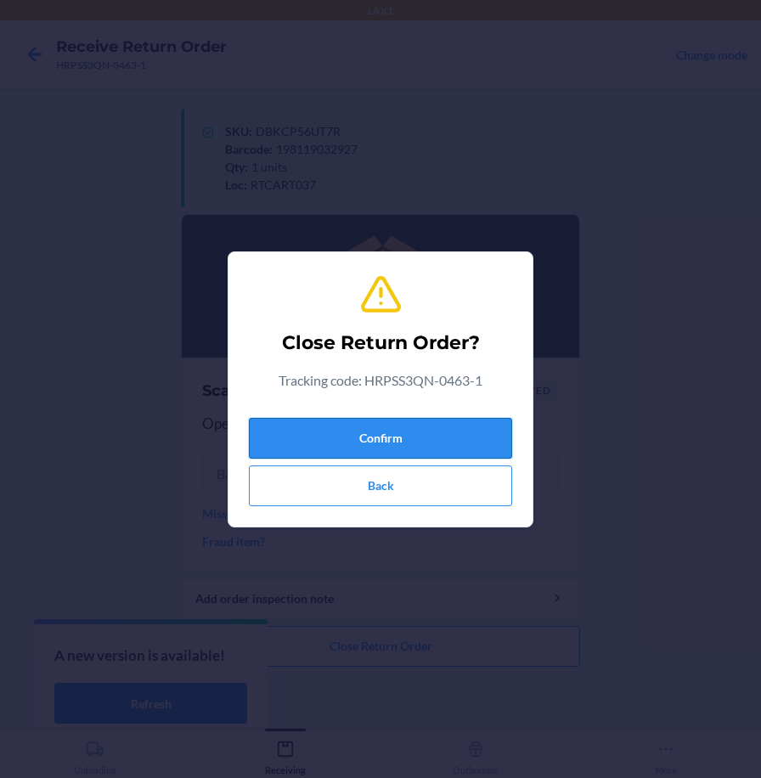
click at [380, 444] on button "Confirm" at bounding box center [380, 438] width 263 height 41
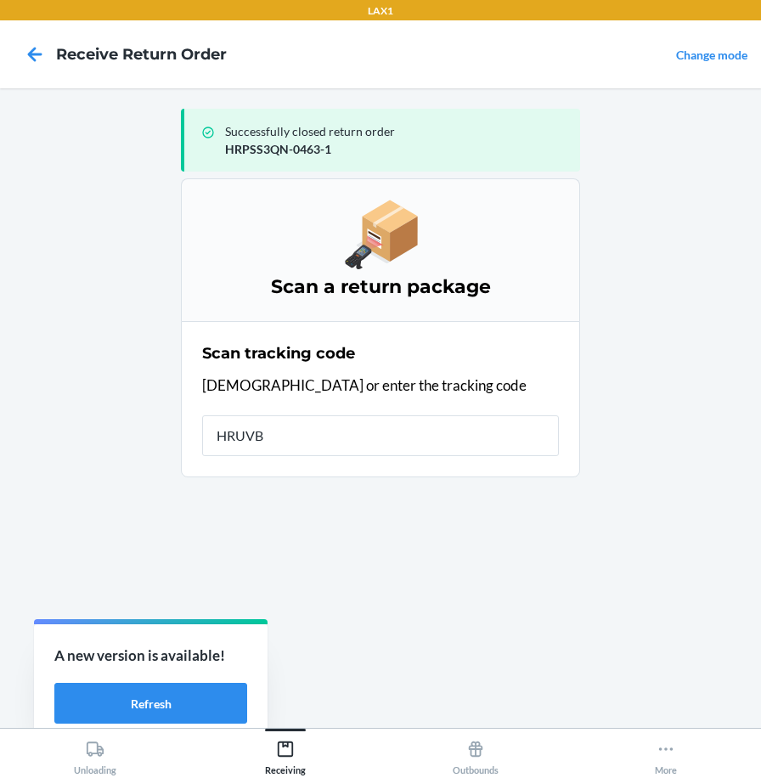
type input "HRUVBZ"
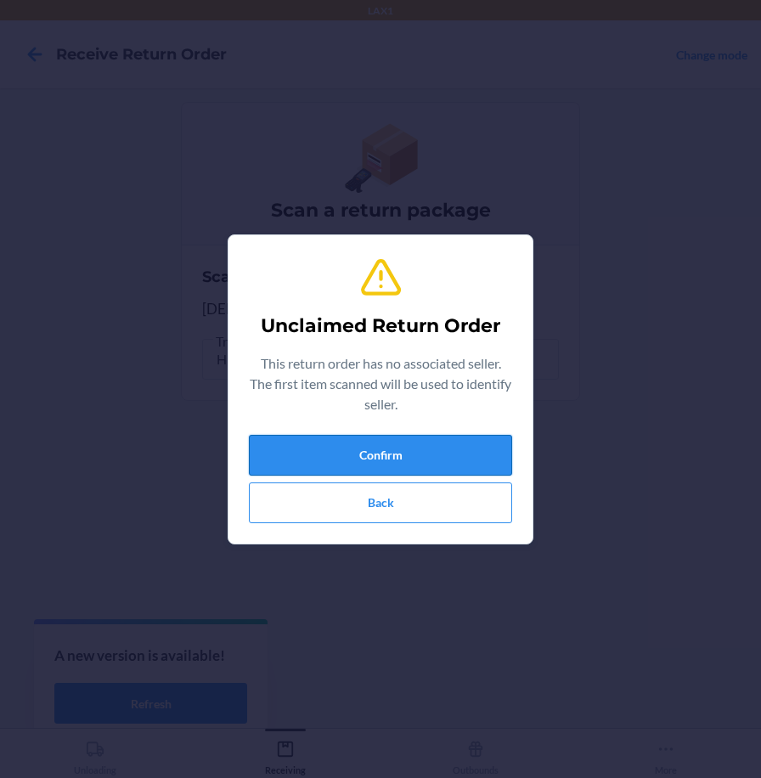
click at [399, 460] on button "Confirm" at bounding box center [380, 455] width 263 height 41
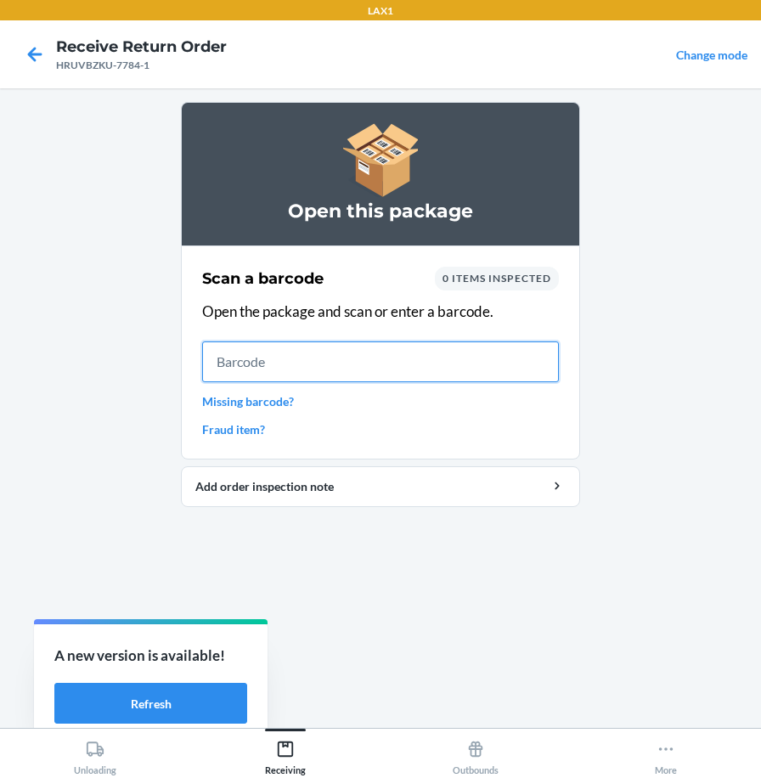
click at [509, 354] on input "text" at bounding box center [380, 362] width 357 height 41
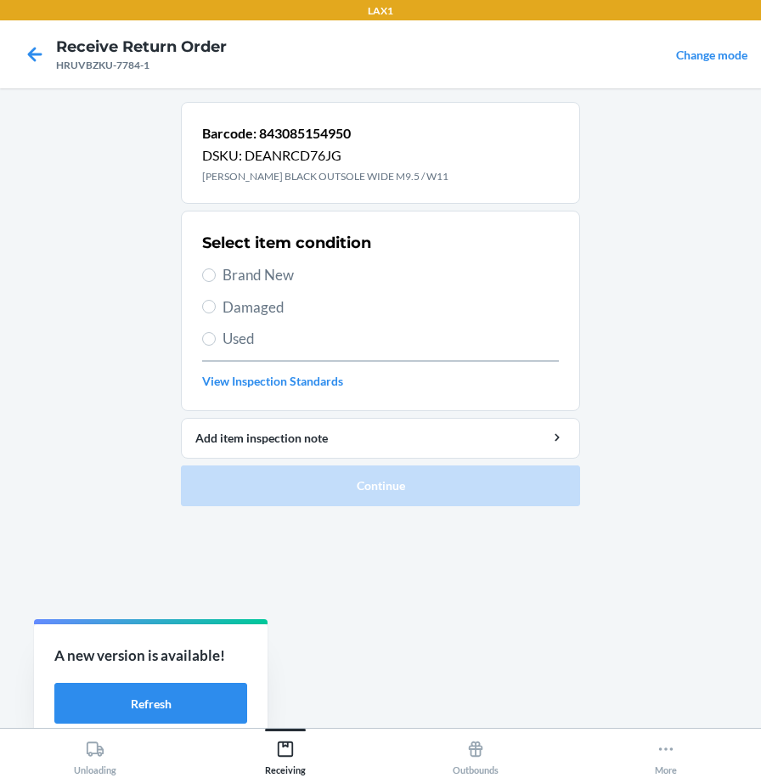
click at [295, 272] on span "Brand New" at bounding box center [391, 275] width 337 height 22
click at [216, 272] on input "Brand New" at bounding box center [209, 276] width 14 height 14
radio input "true"
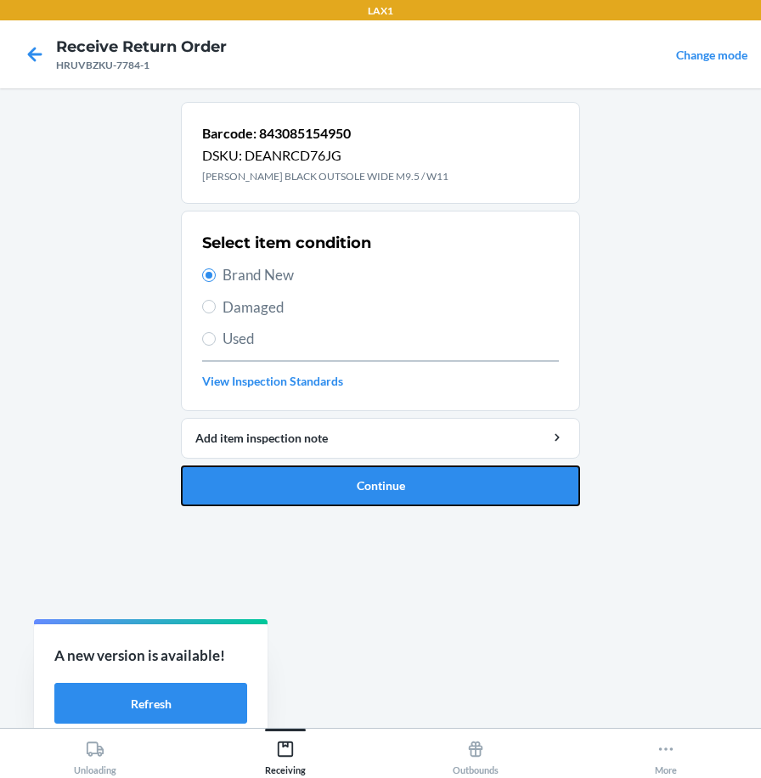
click at [323, 484] on button "Continue" at bounding box center [380, 486] width 399 height 41
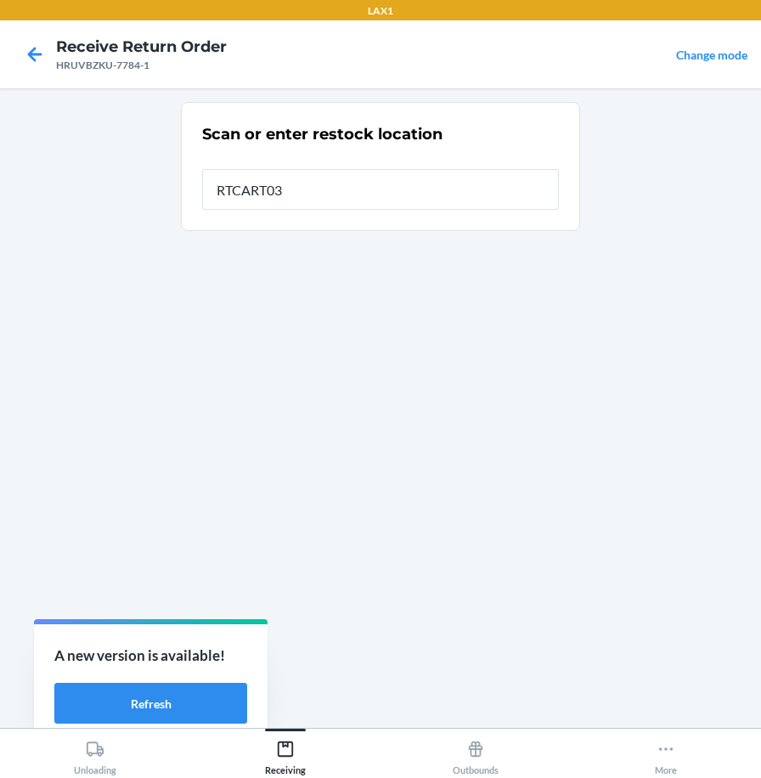
type input "RTCART037"
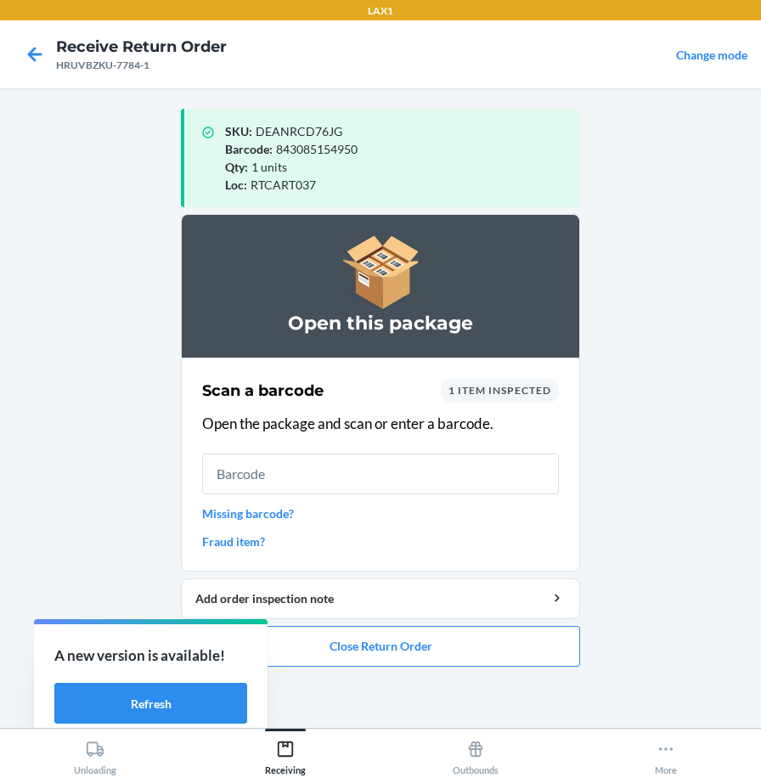
click at [420, 483] on input "text" at bounding box center [380, 474] width 357 height 41
click at [382, 654] on button "Close Return Order" at bounding box center [380, 646] width 399 height 41
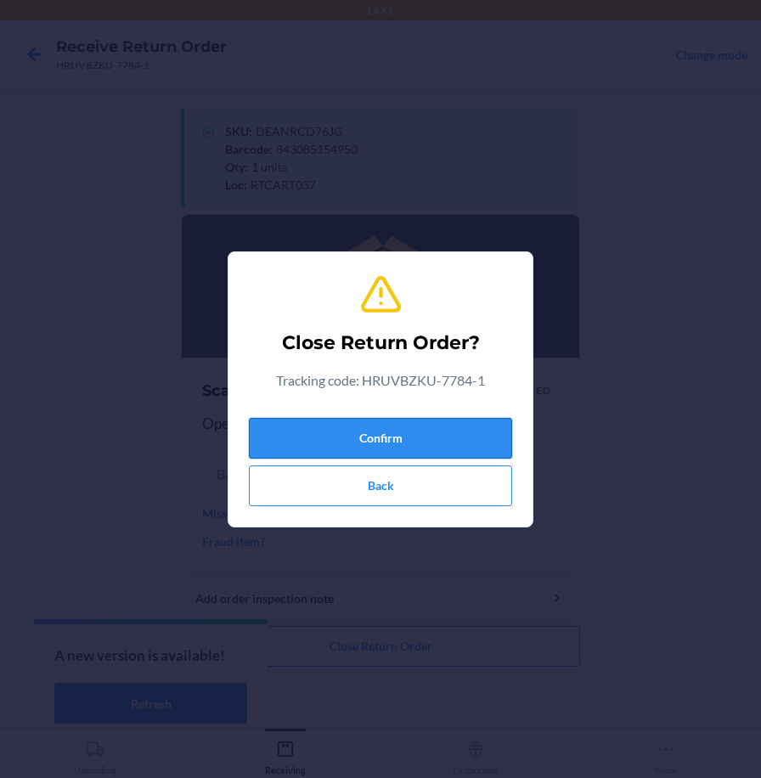
click at [377, 442] on button "Confirm" at bounding box center [380, 438] width 263 height 41
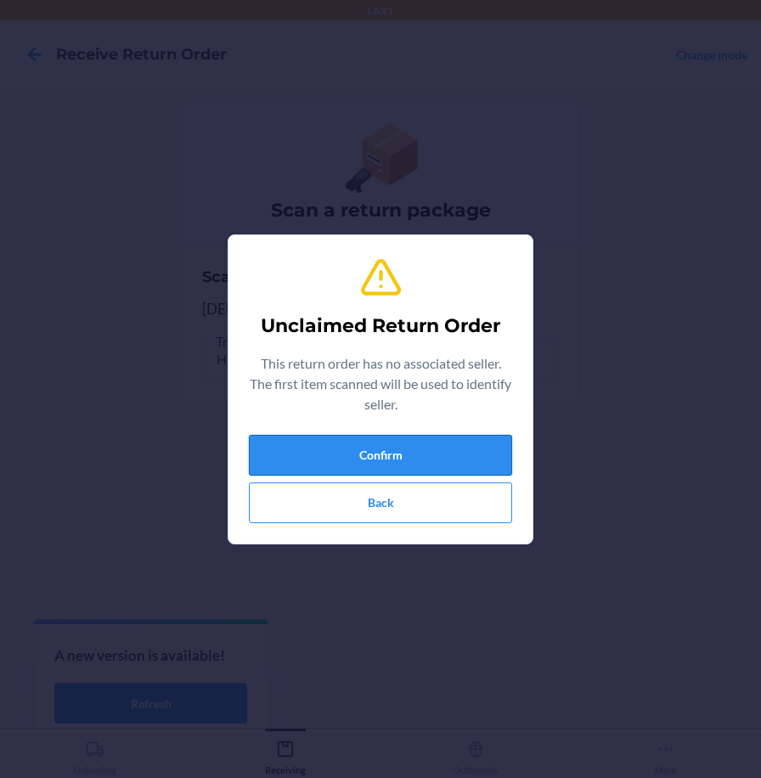
click at [387, 451] on button "Confirm" at bounding box center [380, 455] width 263 height 41
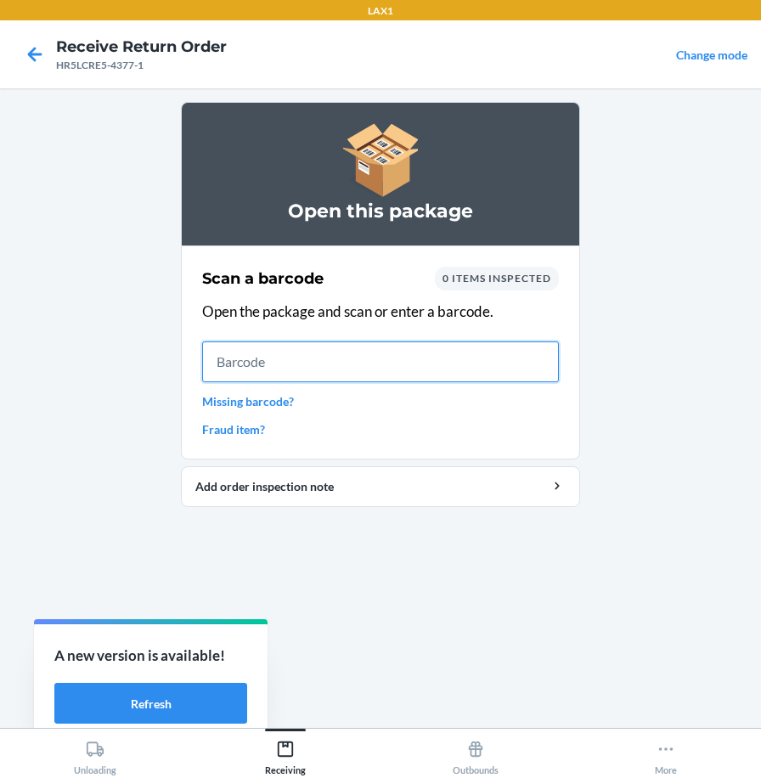
click at [423, 357] on input "text" at bounding box center [380, 362] width 357 height 41
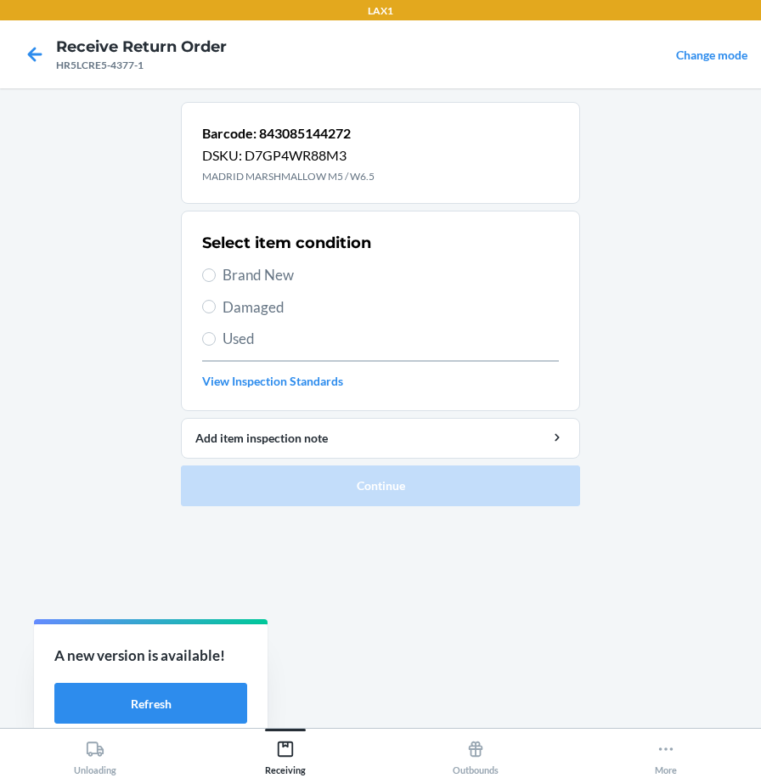
click at [276, 276] on span "Brand New" at bounding box center [391, 275] width 337 height 22
click at [216, 276] on input "Brand New" at bounding box center [209, 276] width 14 height 14
radio input "true"
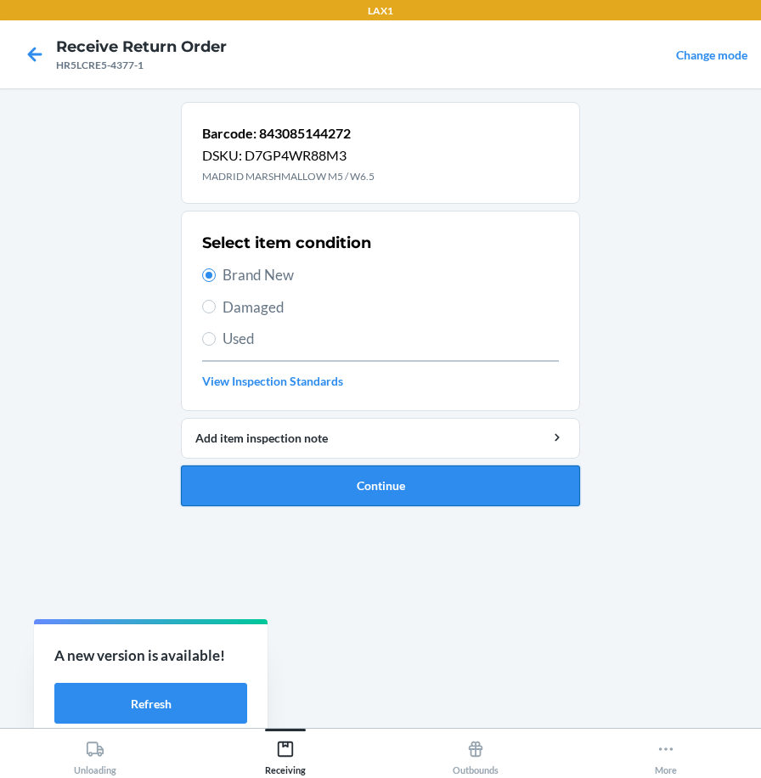
click at [317, 484] on button "Continue" at bounding box center [380, 486] width 399 height 41
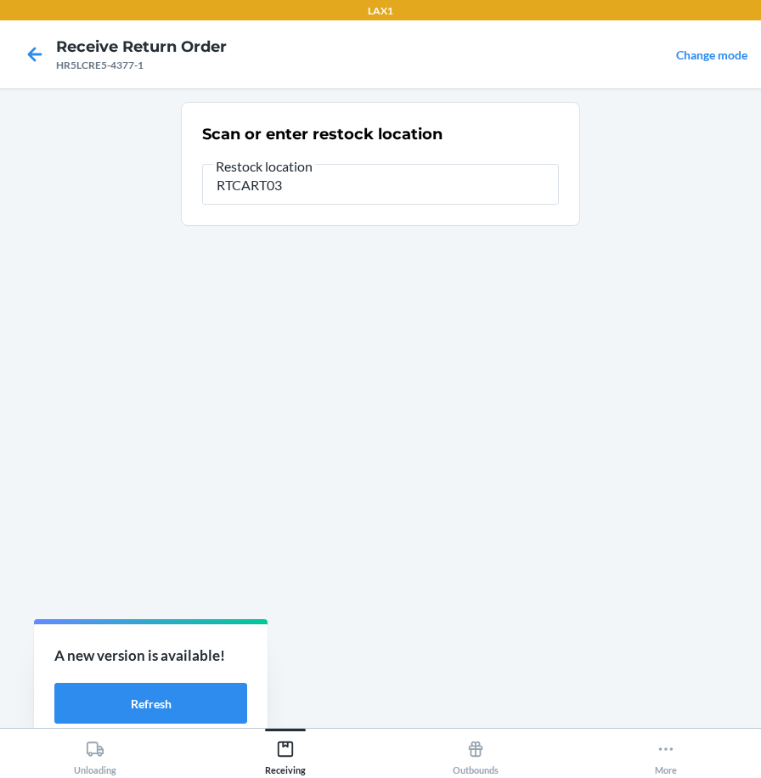
type input "RTCART037"
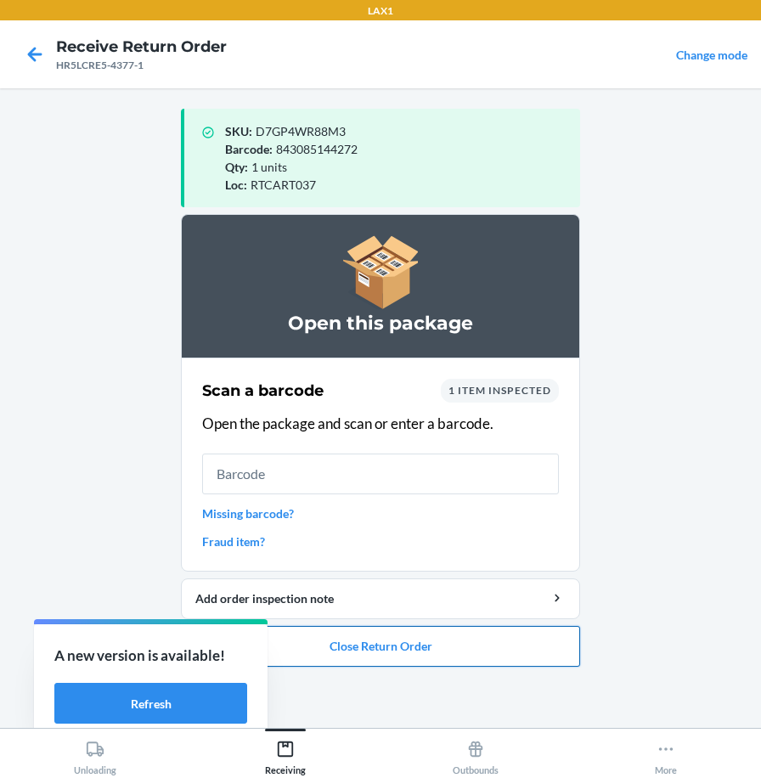
click at [391, 649] on button "Close Return Order" at bounding box center [380, 646] width 399 height 41
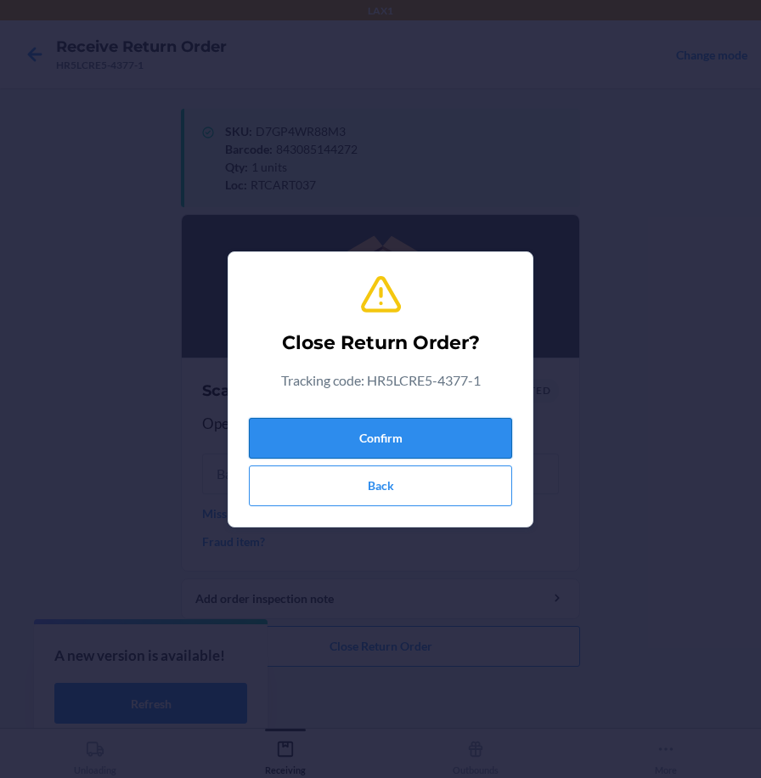
click at [395, 430] on button "Confirm" at bounding box center [380, 438] width 263 height 41
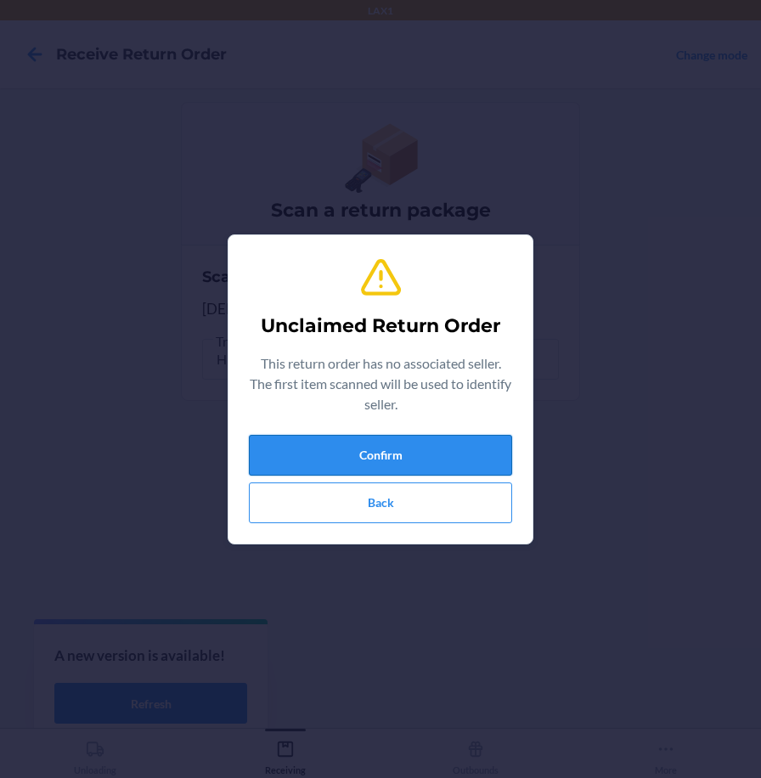
click at [461, 463] on button "Confirm" at bounding box center [380, 455] width 263 height 41
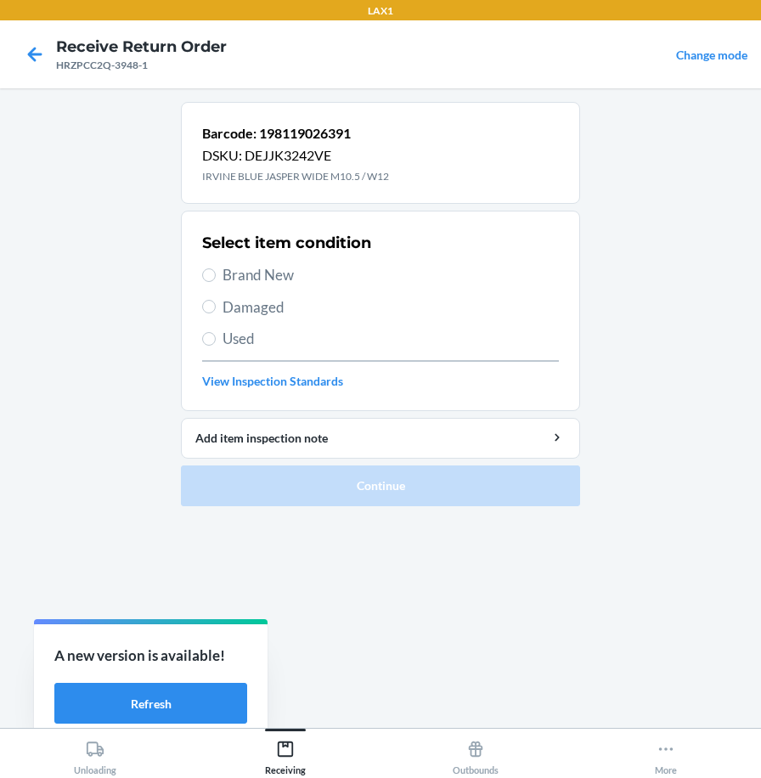
click at [217, 286] on div "Select item condition Brand New Damaged Used View Inspection Standards" at bounding box center [380, 311] width 357 height 168
click at [220, 274] on label "Brand New" at bounding box center [380, 275] width 357 height 22
click at [216, 274] on input "Brand New" at bounding box center [209, 276] width 14 height 14
radio input "true"
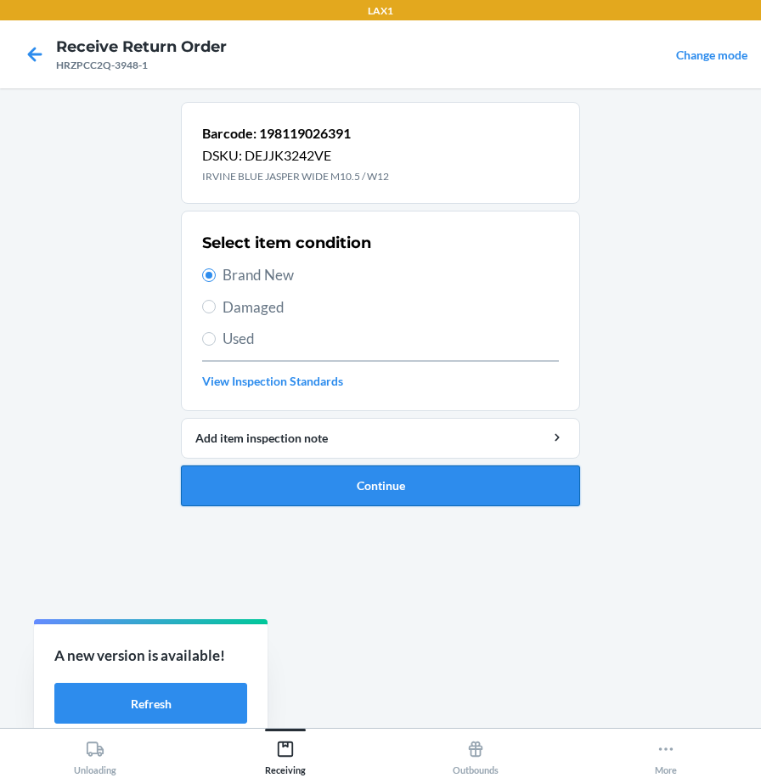
click at [265, 489] on button "Continue" at bounding box center [380, 486] width 399 height 41
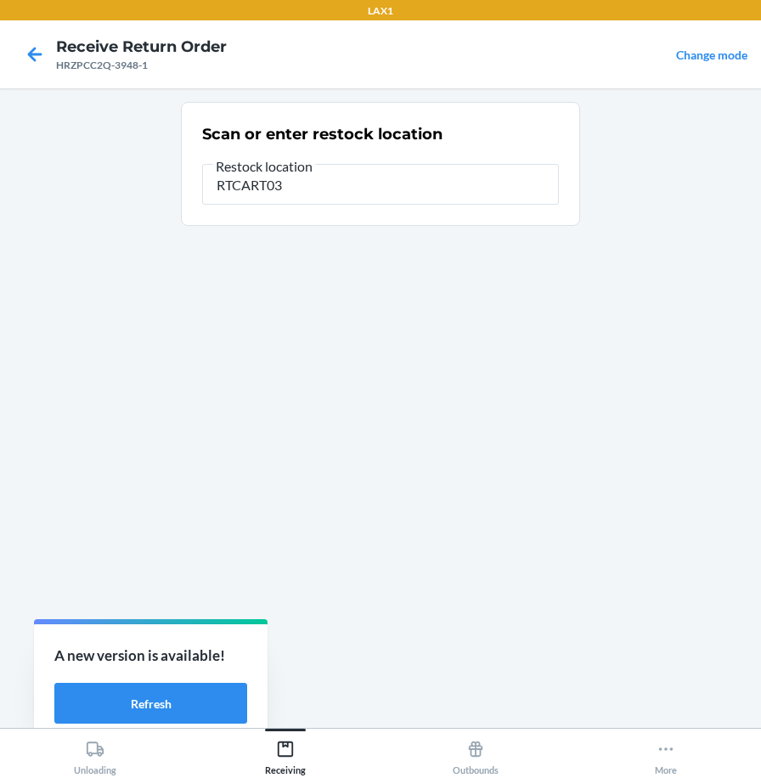
type input "RTCART037"
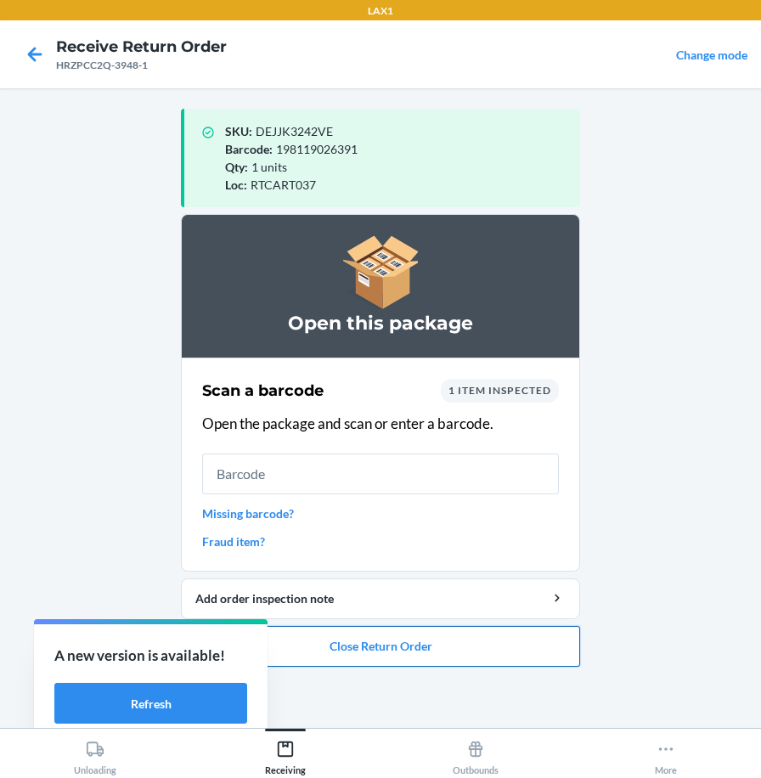
click at [328, 645] on button "Close Return Order" at bounding box center [380, 646] width 399 height 41
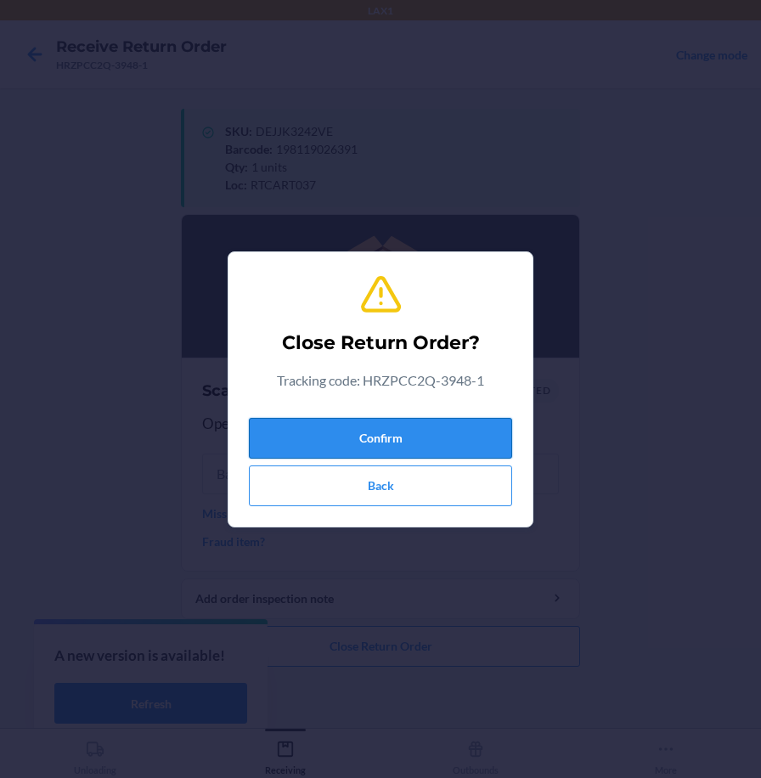
click at [365, 451] on button "Confirm" at bounding box center [380, 438] width 263 height 41
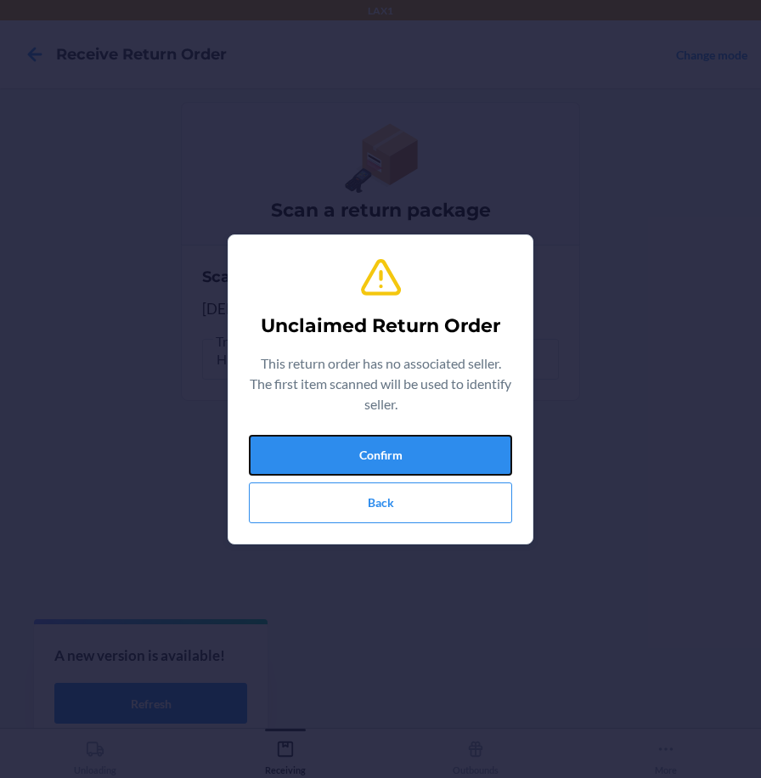
click at [368, 447] on button "Confirm" at bounding box center [380, 455] width 263 height 41
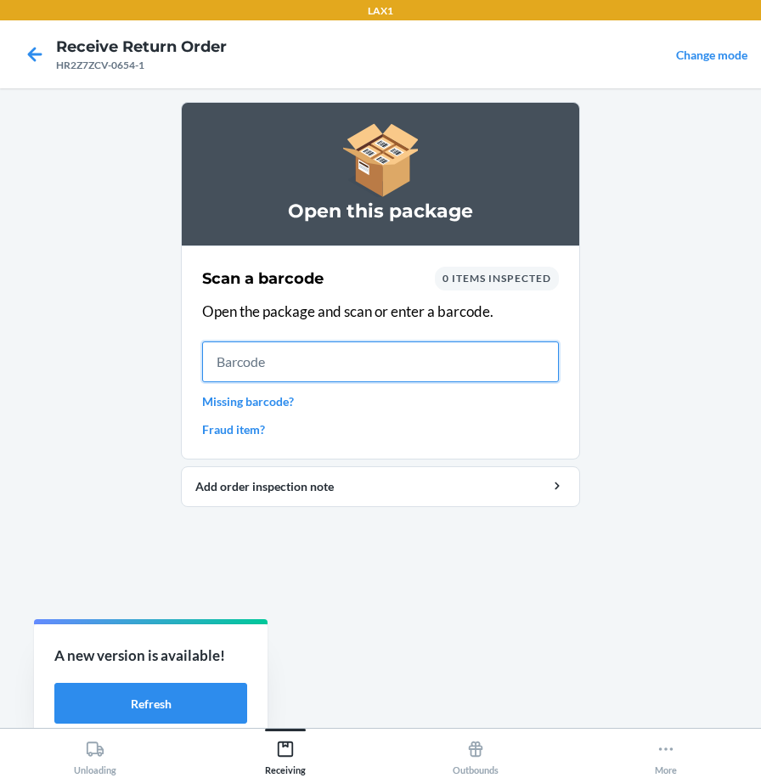
click at [478, 367] on input "text" at bounding box center [380, 362] width 357 height 41
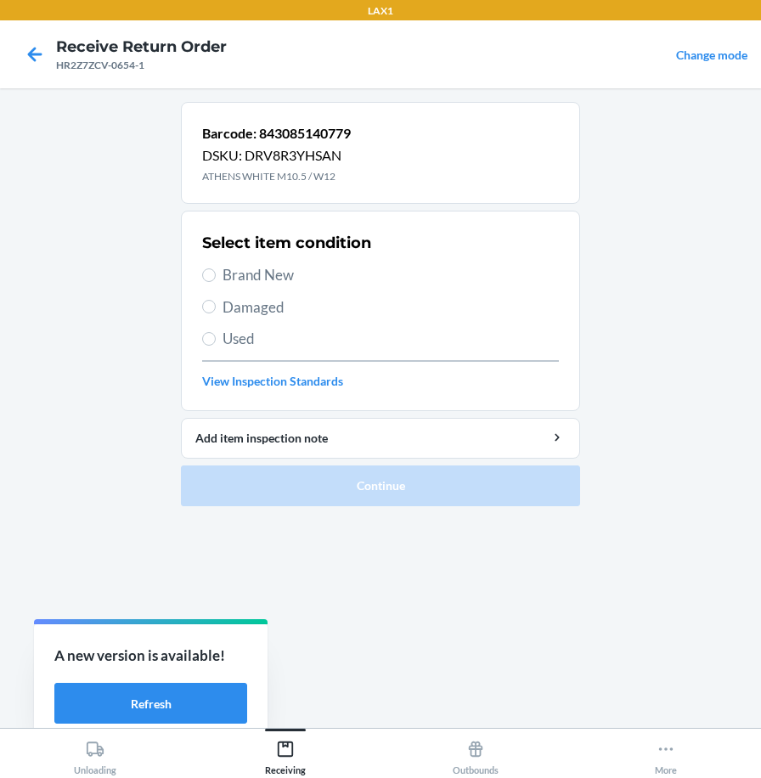
click at [267, 274] on span "Brand New" at bounding box center [391, 275] width 337 height 22
click at [216, 274] on input "Brand New" at bounding box center [209, 276] width 14 height 14
radio input "true"
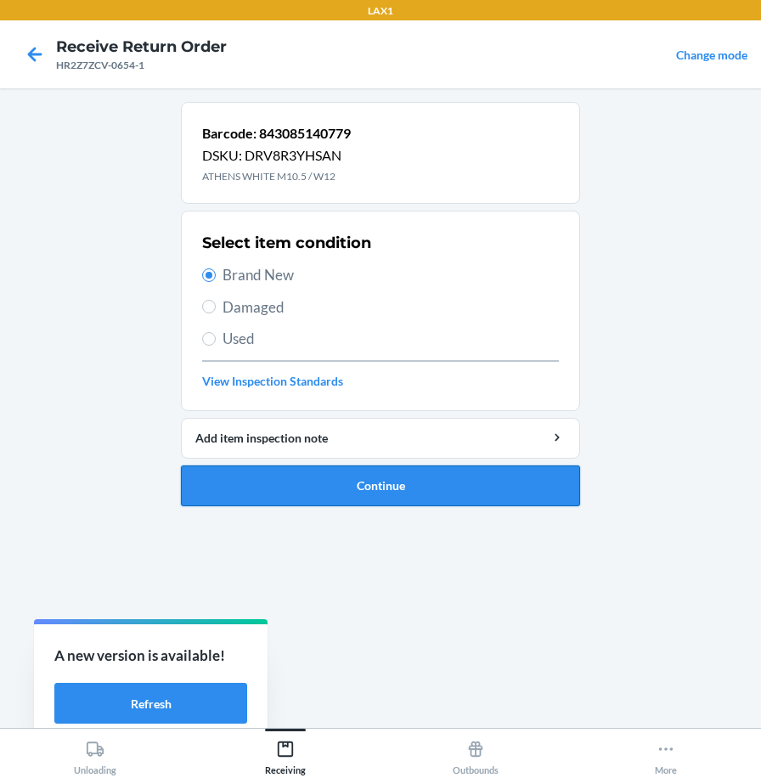
click at [298, 484] on button "Continue" at bounding box center [380, 486] width 399 height 41
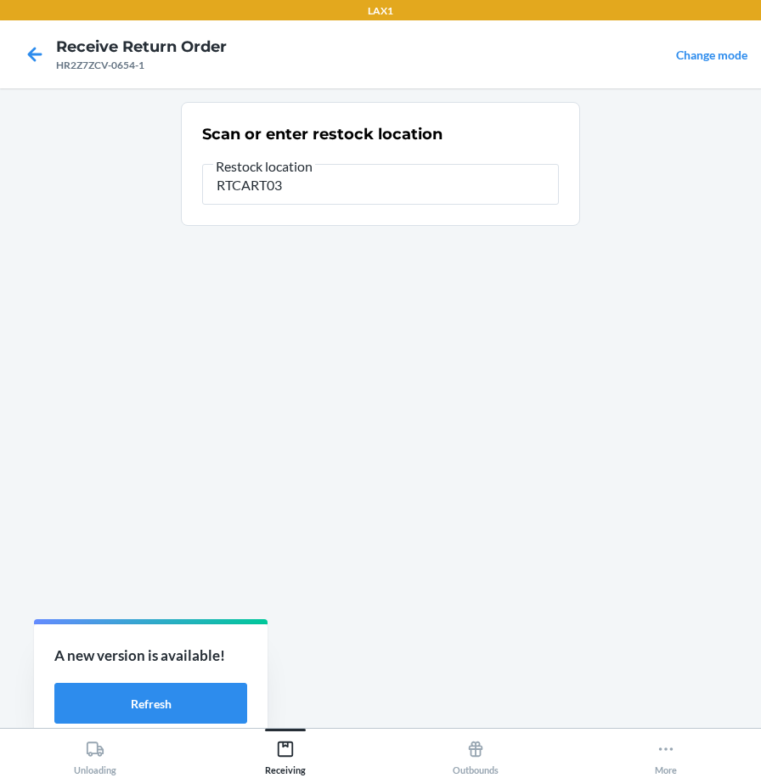
type input "RTCART037"
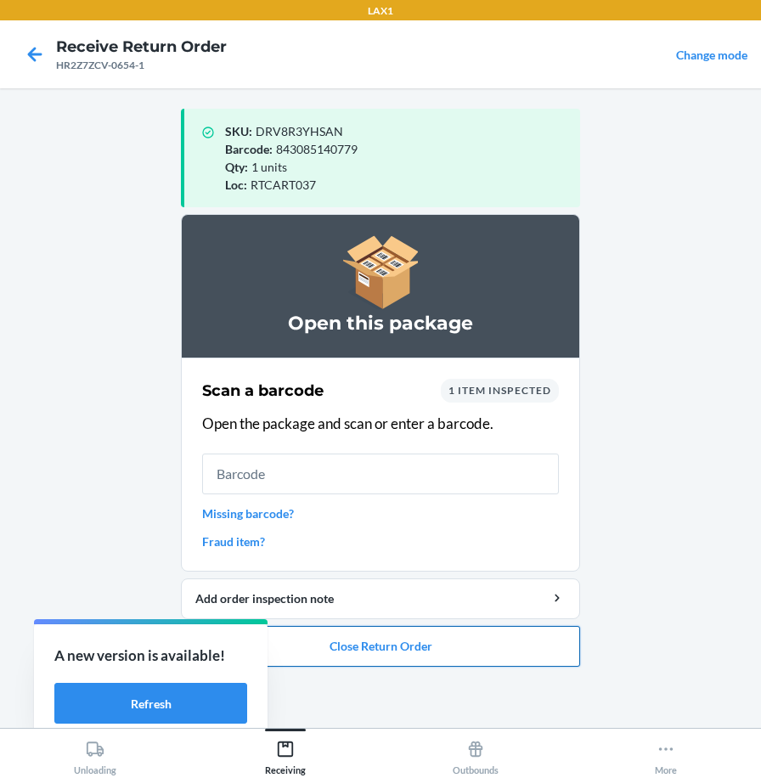
click at [466, 648] on button "Close Return Order" at bounding box center [380, 646] width 399 height 41
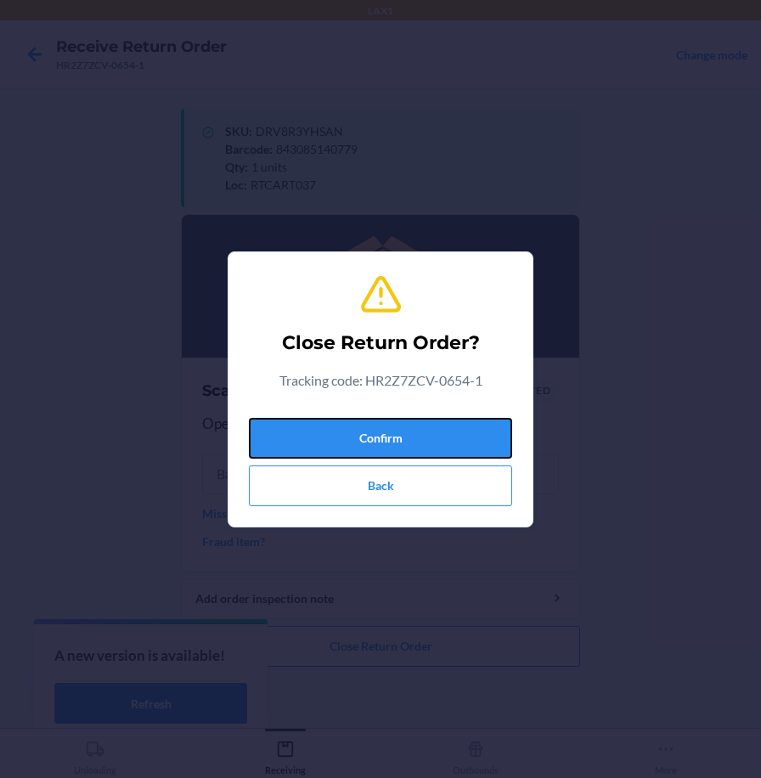
drag, startPoint x: 460, startPoint y: 442, endPoint x: 450, endPoint y: 403, distance: 40.2
click at [462, 442] on button "Confirm" at bounding box center [380, 438] width 263 height 41
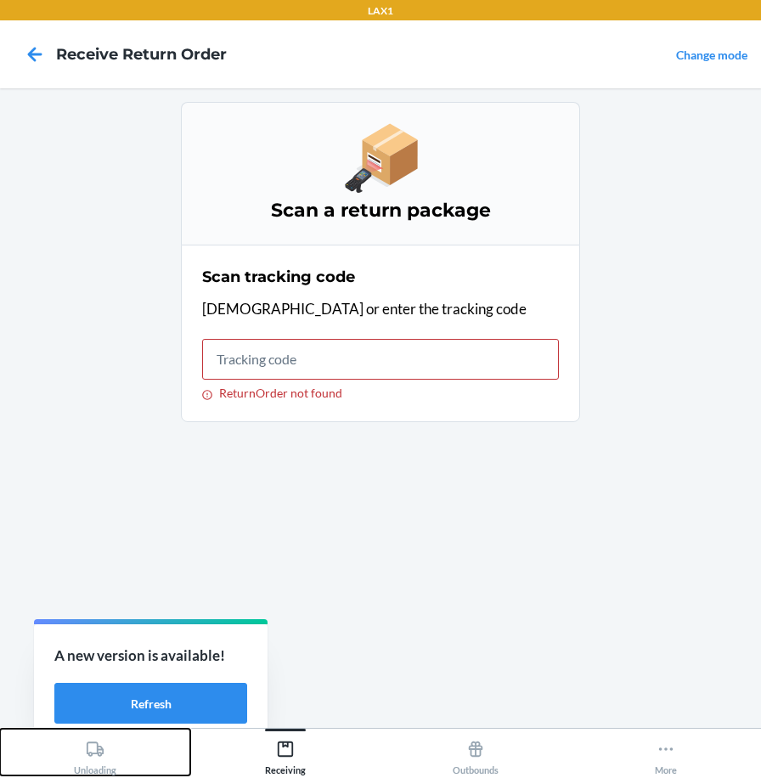
click at [99, 768] on div "Unloading" at bounding box center [95, 754] width 42 height 42
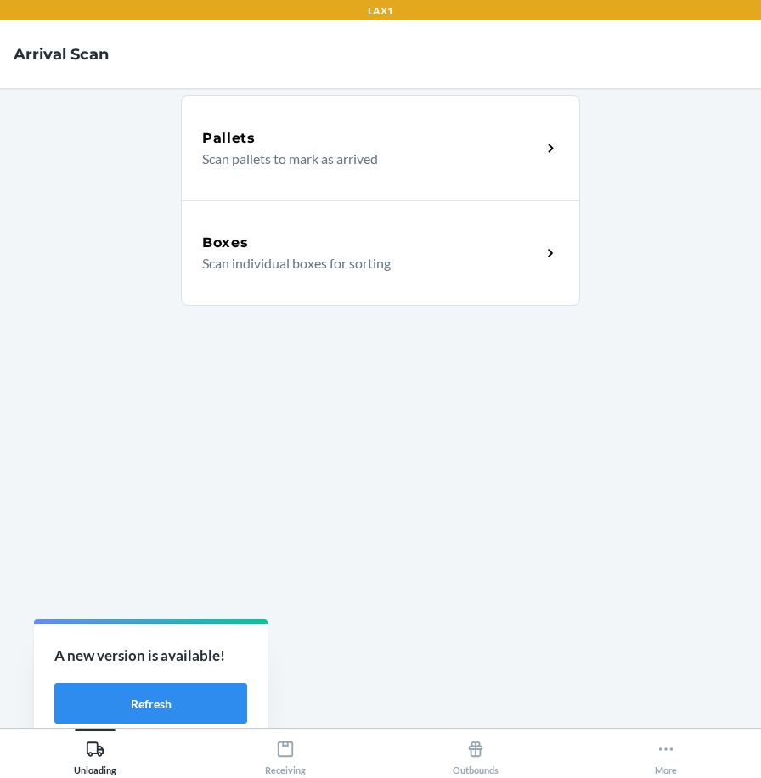
click at [398, 246] on div "Boxes" at bounding box center [371, 243] width 339 height 20
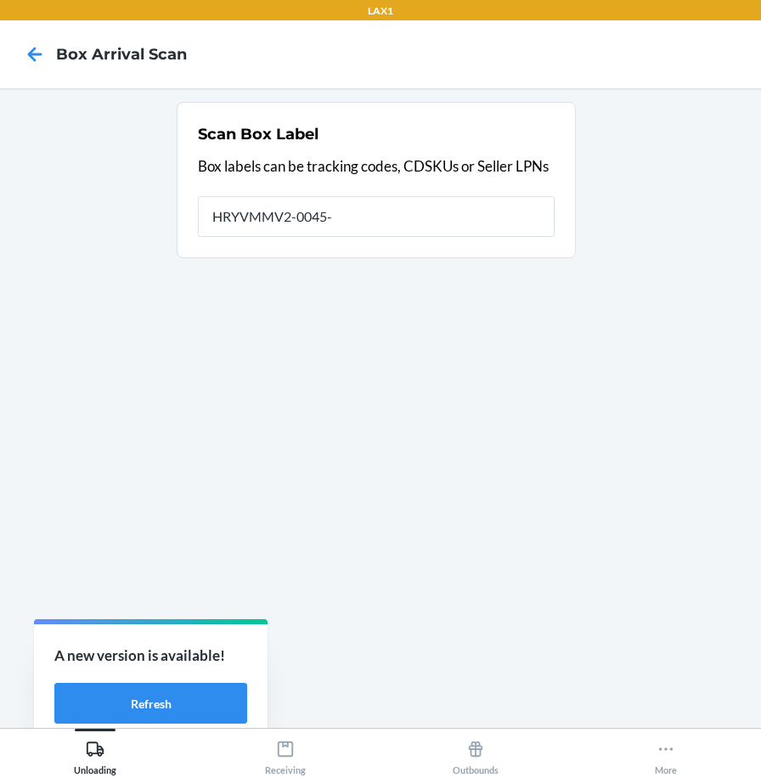
type input "HRYVMMV2-0045-1"
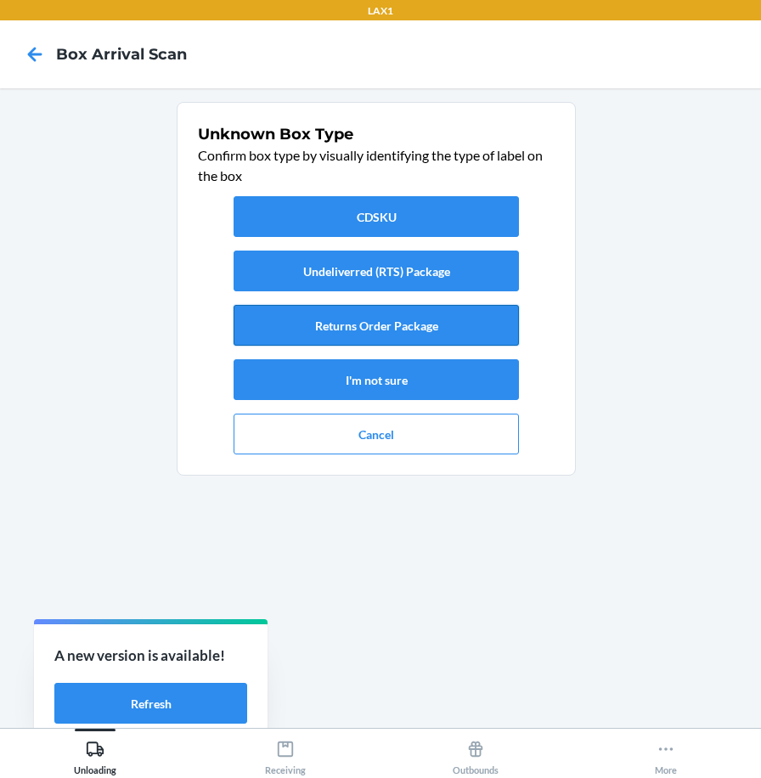
click at [334, 325] on button "Returns Order Package" at bounding box center [377, 325] width 286 height 41
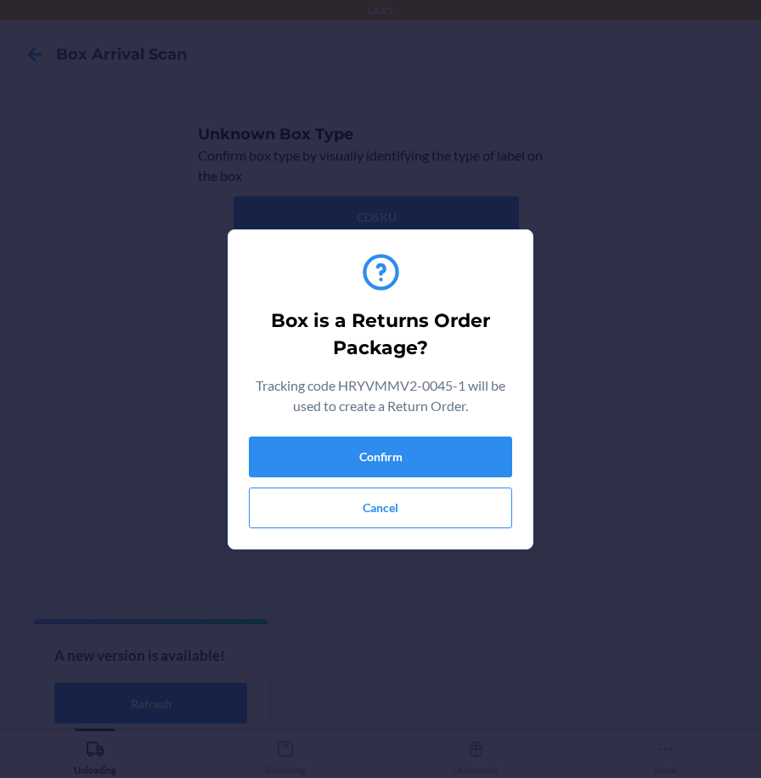
click at [378, 480] on div "Confirm Cancel" at bounding box center [380, 483] width 263 height 92
click at [383, 467] on button "Confirm" at bounding box center [380, 457] width 263 height 41
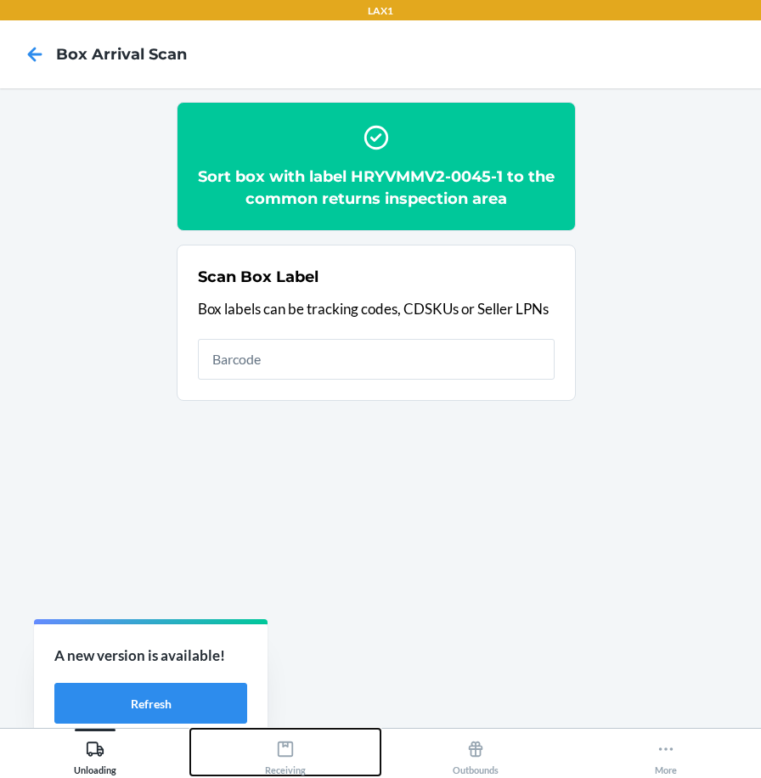
click at [284, 752] on icon at bounding box center [285, 749] width 19 height 19
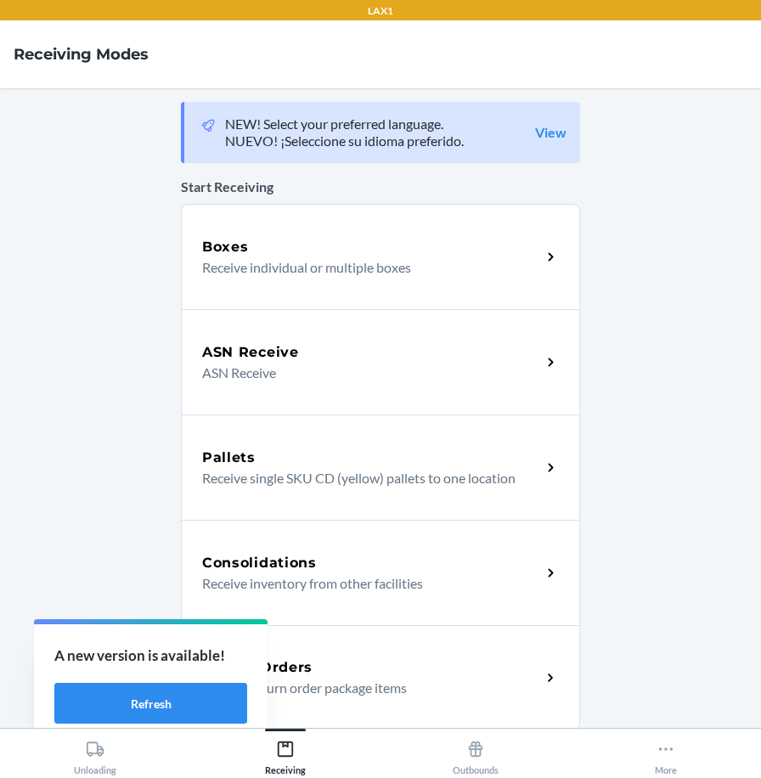
click at [309, 681] on p "Receive return order package items" at bounding box center [364, 688] width 325 height 20
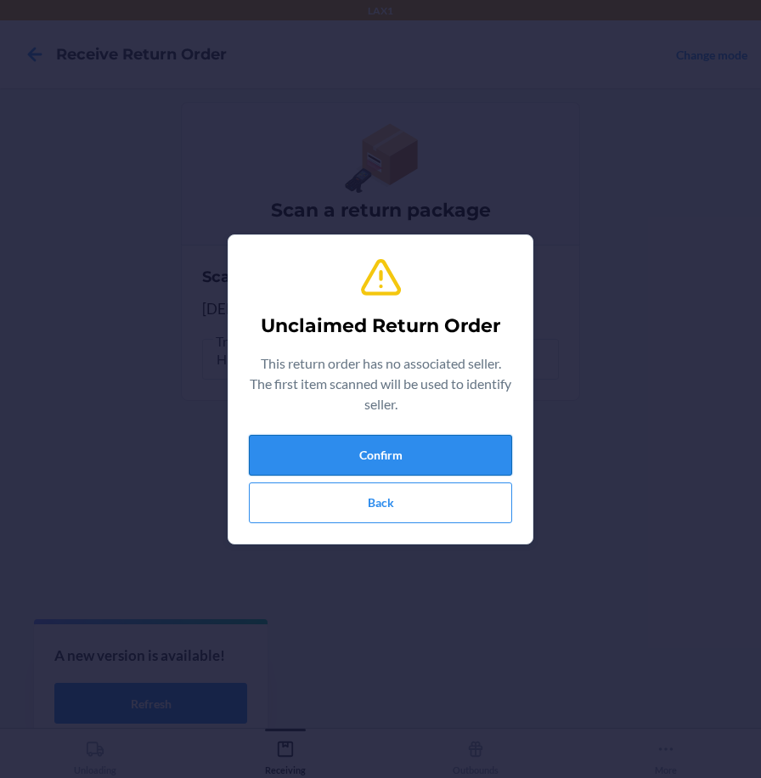
click at [314, 456] on button "Confirm" at bounding box center [380, 455] width 263 height 41
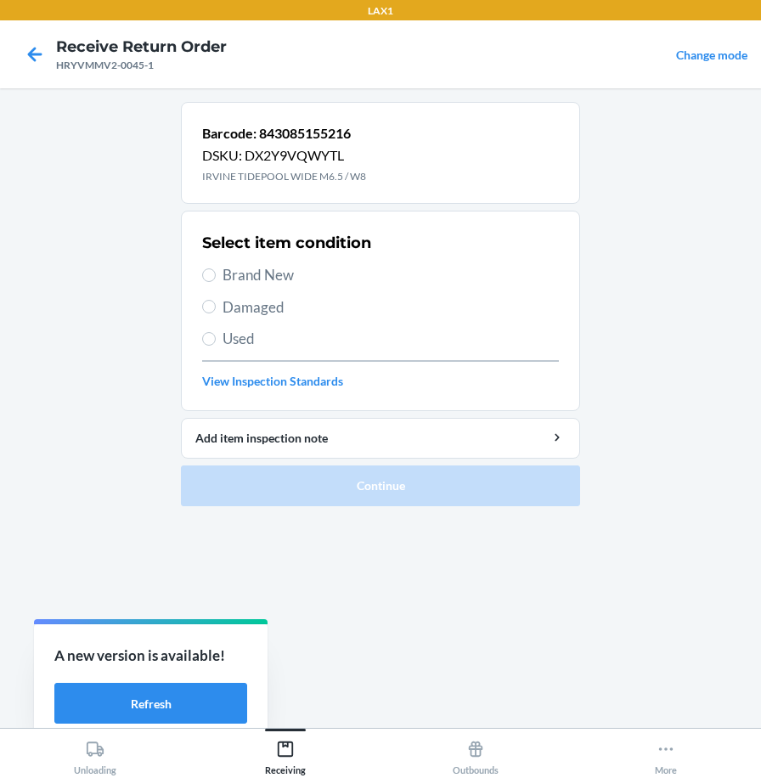
click at [268, 266] on span "Brand New" at bounding box center [391, 275] width 337 height 22
click at [216, 269] on input "Brand New" at bounding box center [209, 276] width 14 height 14
radio input "true"
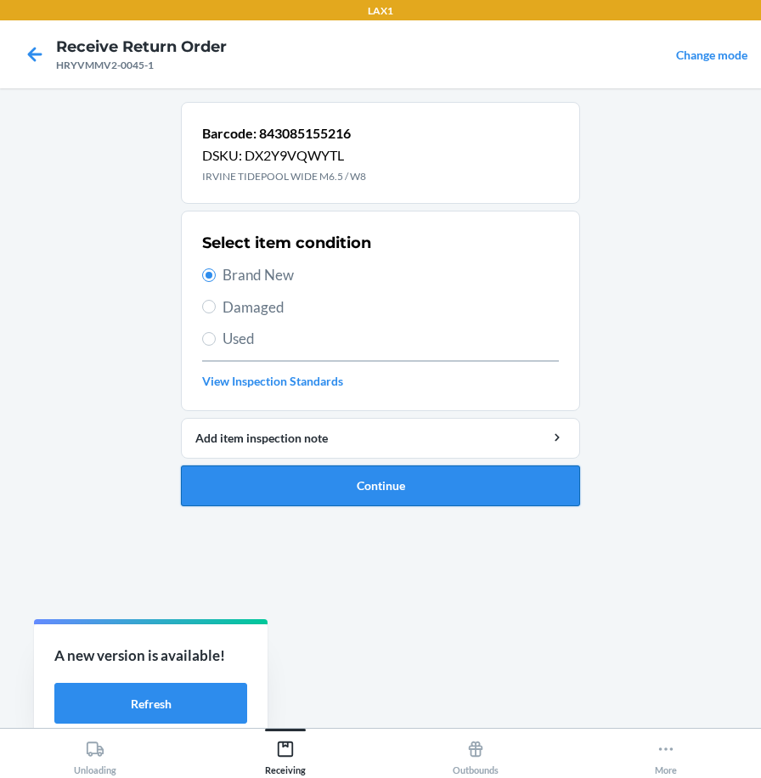
click at [301, 484] on button "Continue" at bounding box center [380, 486] width 399 height 41
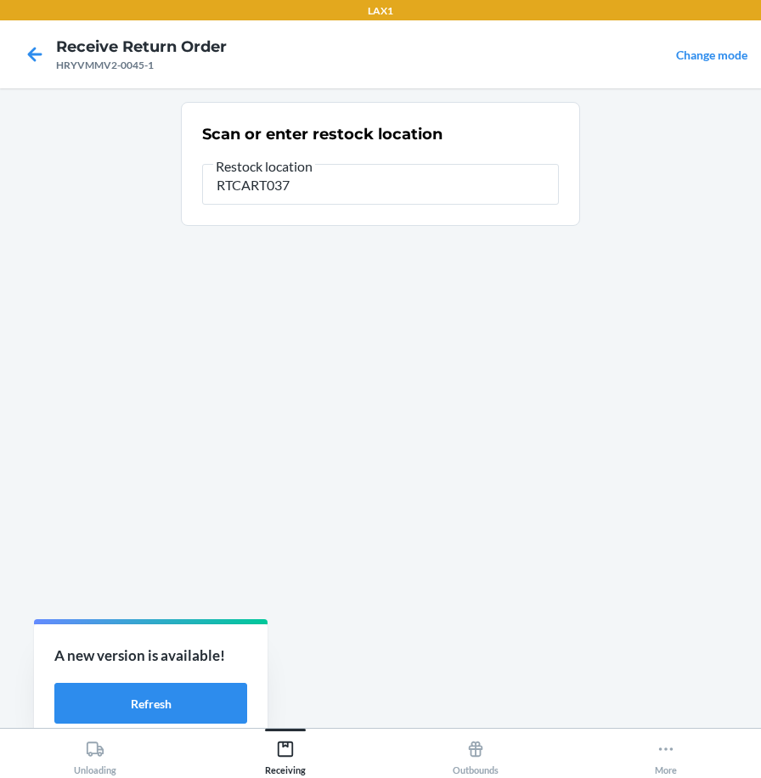
type input "RTCART037"
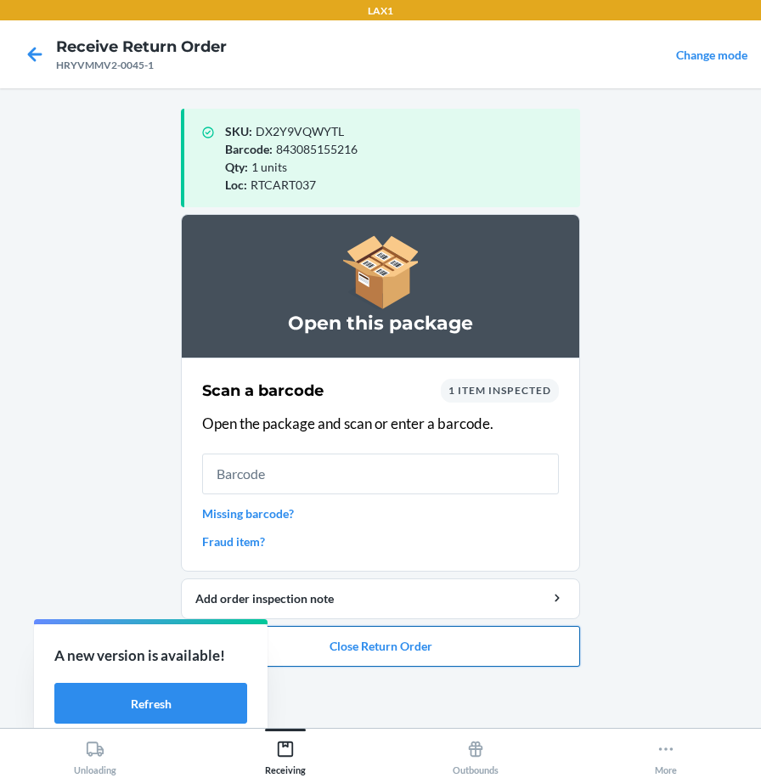
click at [298, 642] on button "Close Return Order" at bounding box center [380, 646] width 399 height 41
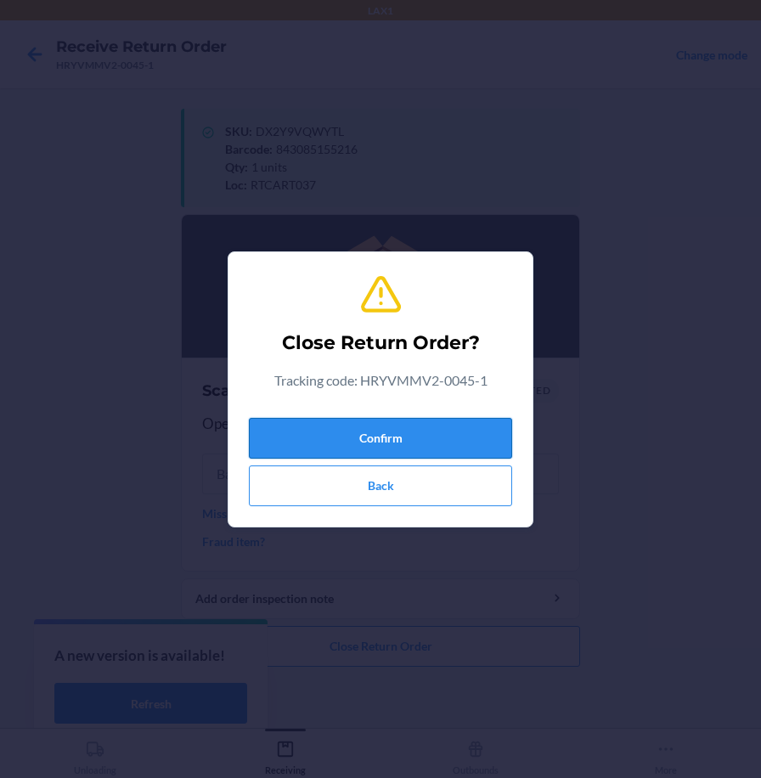
click at [342, 438] on button "Confirm" at bounding box center [380, 438] width 263 height 41
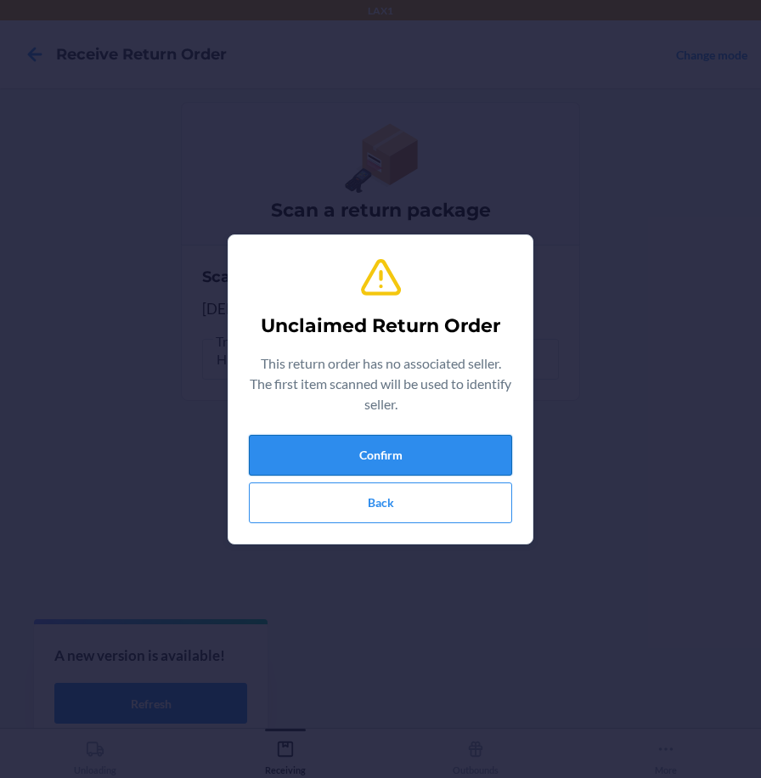
click at [454, 444] on button "Confirm" at bounding box center [380, 455] width 263 height 41
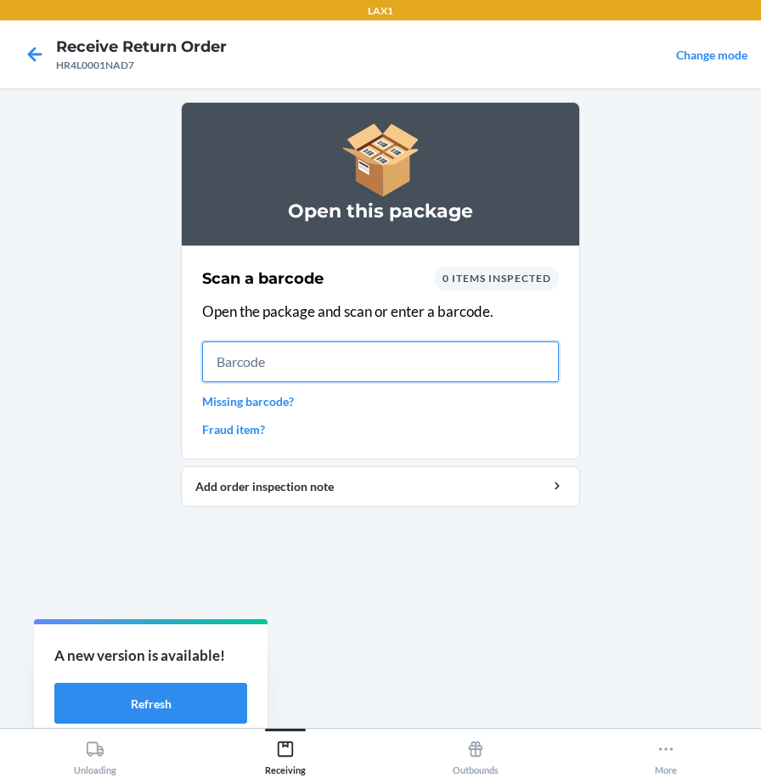
click at [504, 351] on input "text" at bounding box center [380, 362] width 357 height 41
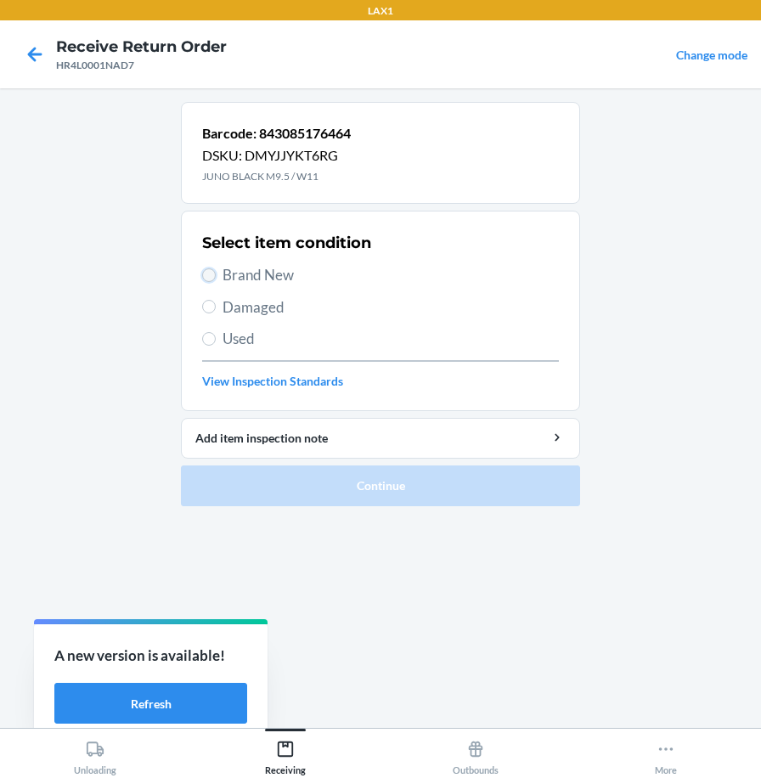
click at [208, 277] on input "Brand New" at bounding box center [209, 276] width 14 height 14
radio input "true"
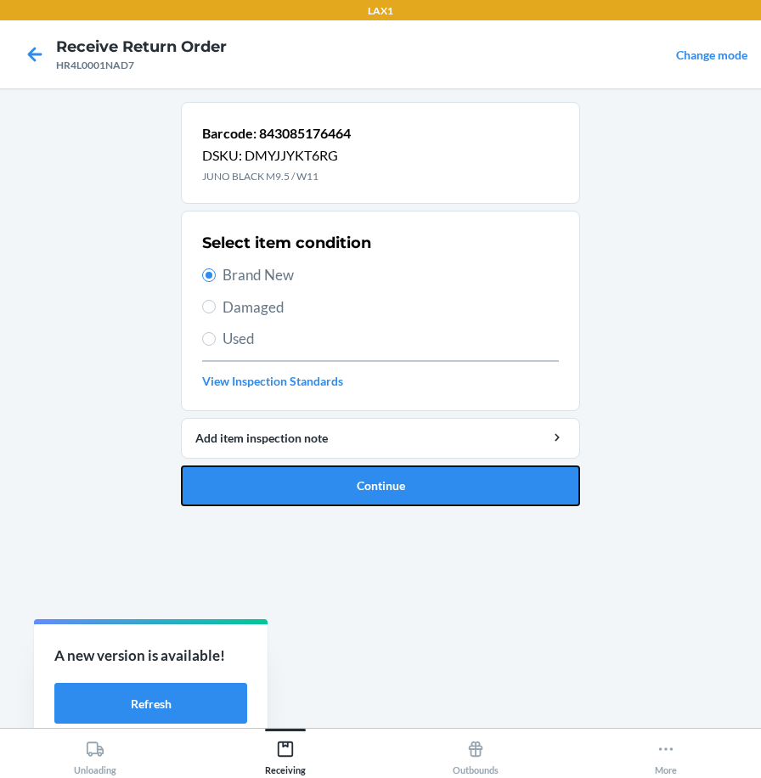
click at [220, 478] on button "Continue" at bounding box center [380, 486] width 399 height 41
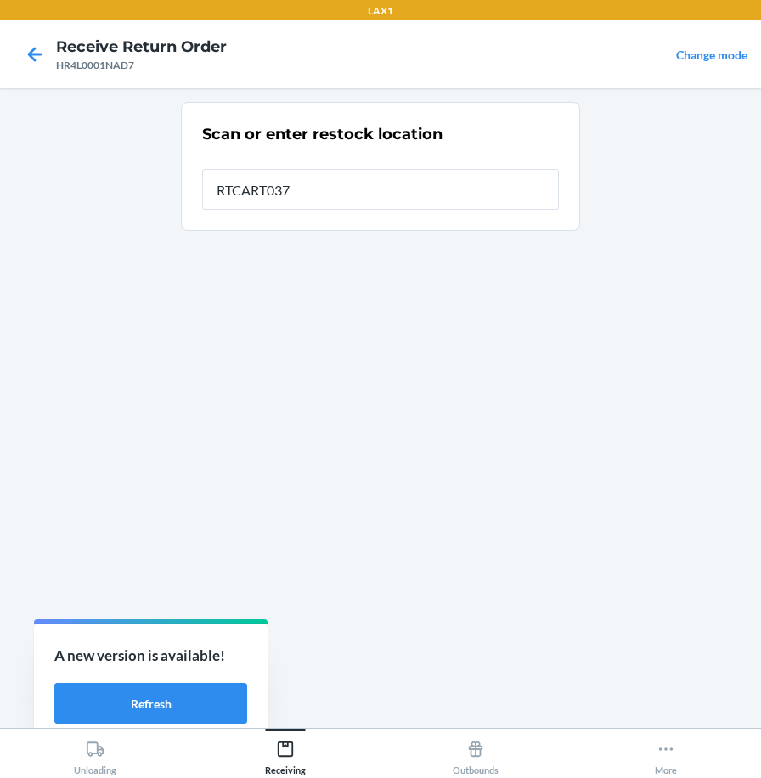
type input "RTCART037"
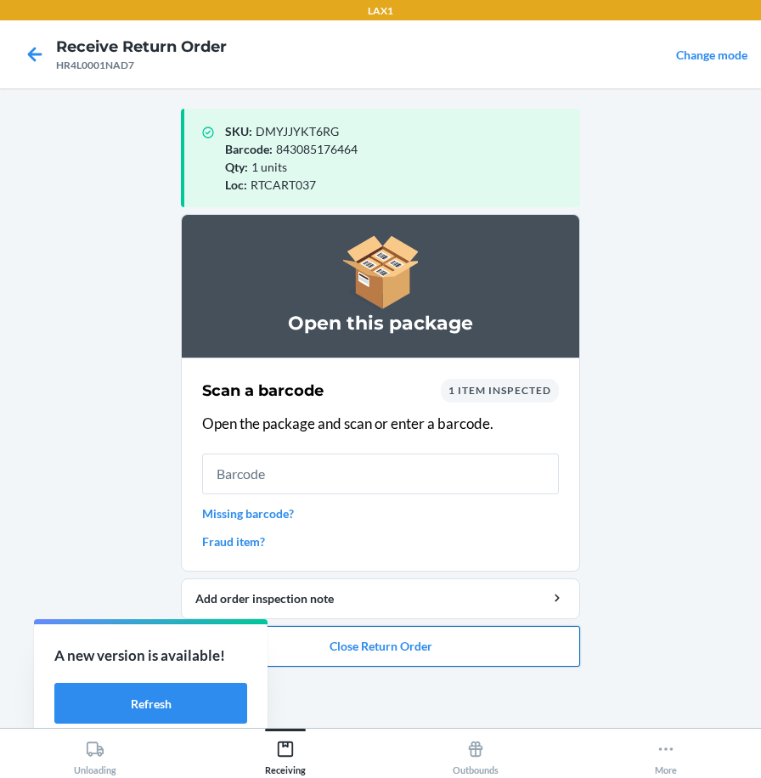
click at [333, 659] on button "Close Return Order" at bounding box center [380, 646] width 399 height 41
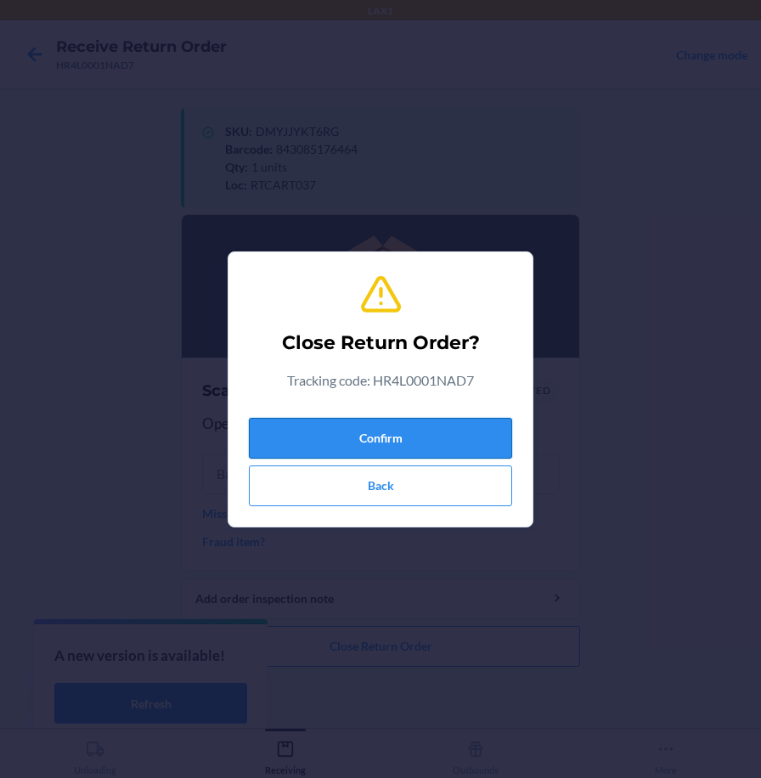
click at [382, 447] on button "Confirm" at bounding box center [380, 438] width 263 height 41
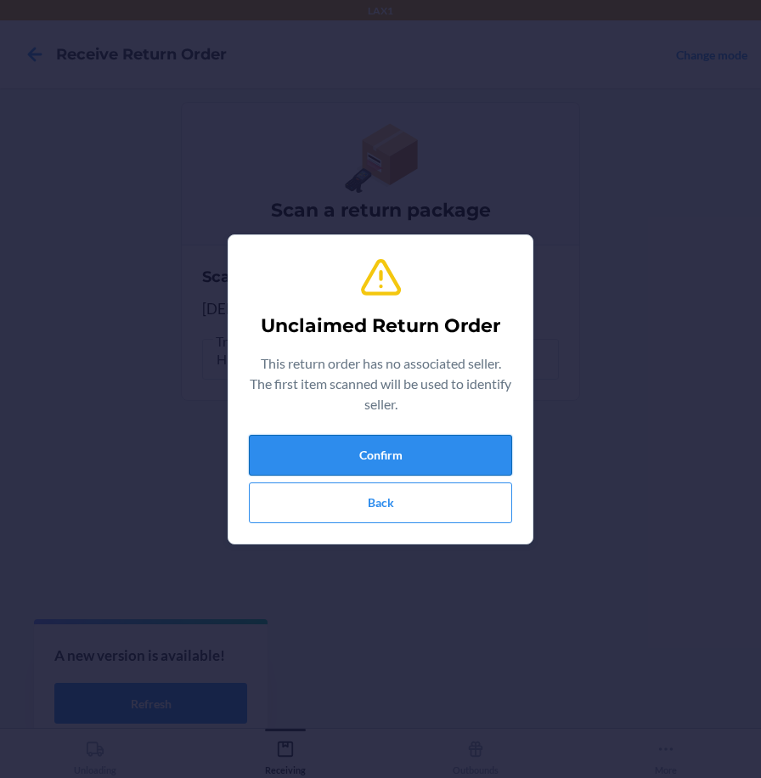
click at [383, 446] on button "Confirm" at bounding box center [380, 455] width 263 height 41
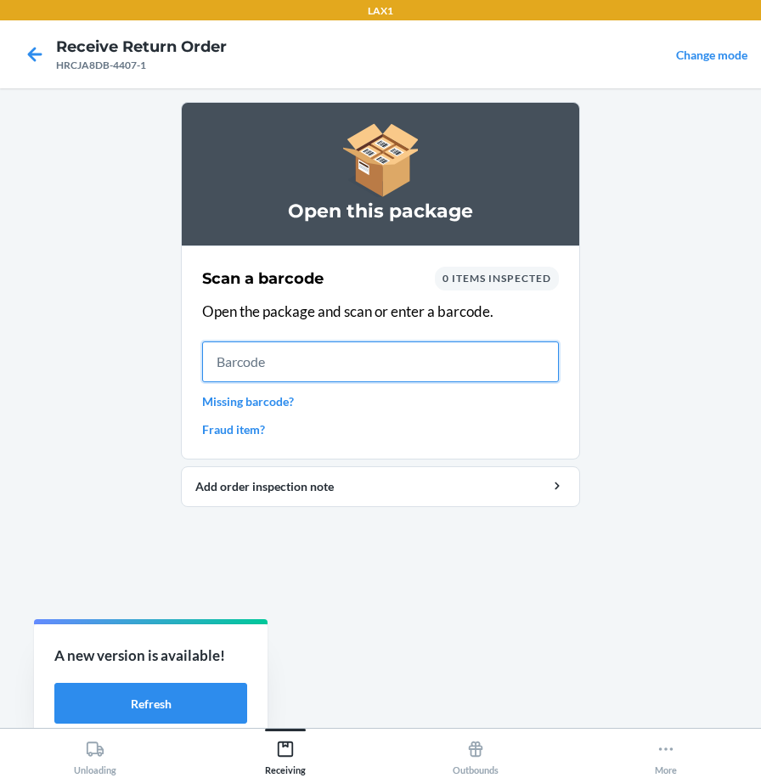
click at [518, 359] on input "text" at bounding box center [380, 362] width 357 height 41
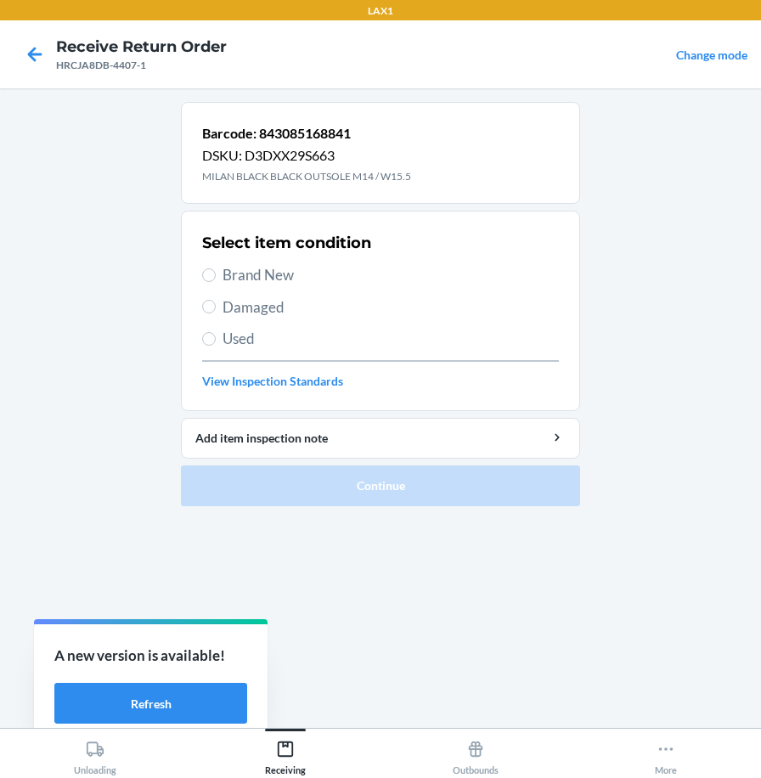
click at [287, 271] on span "Brand New" at bounding box center [391, 275] width 337 height 22
click at [216, 271] on input "Brand New" at bounding box center [209, 276] width 14 height 14
radio input "true"
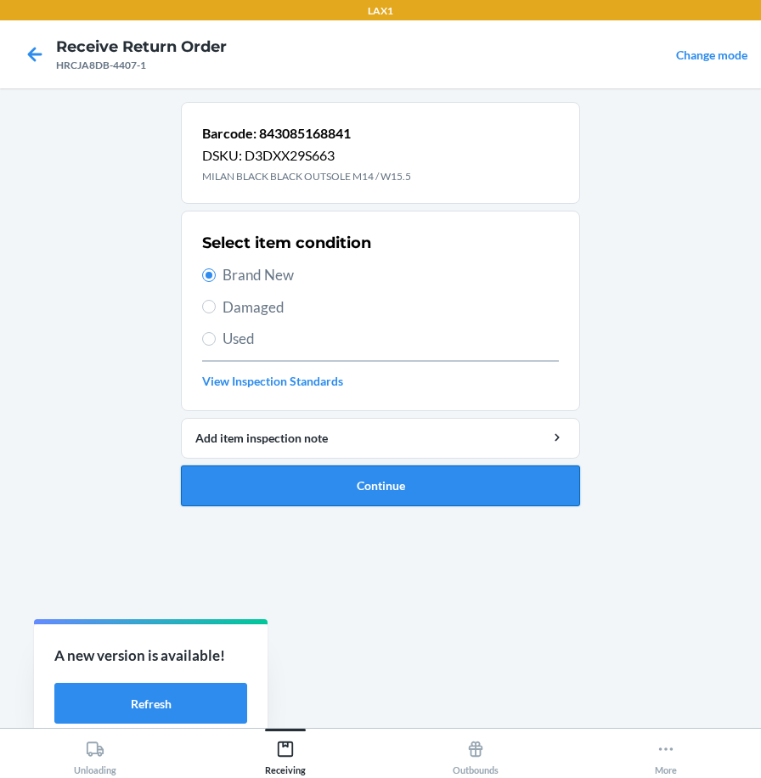
click at [346, 476] on button "Continue" at bounding box center [380, 486] width 399 height 41
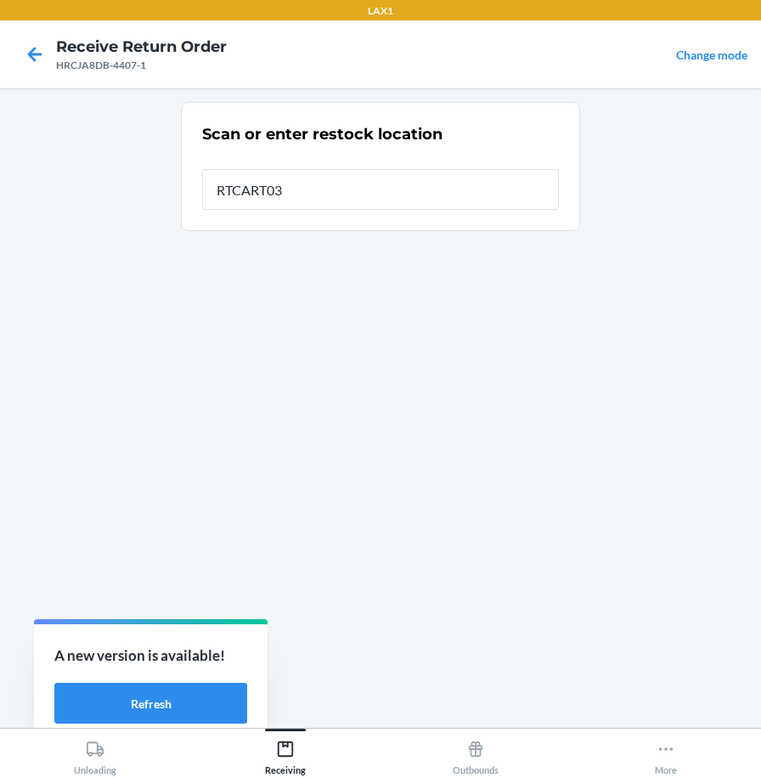
type input "RTCART037"
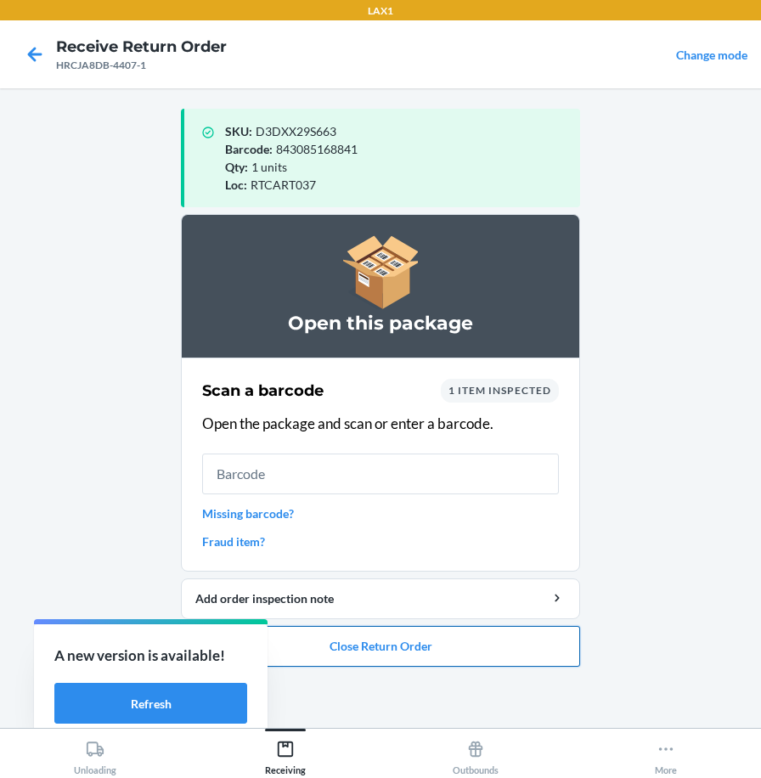
click at [427, 656] on button "Close Return Order" at bounding box center [380, 646] width 399 height 41
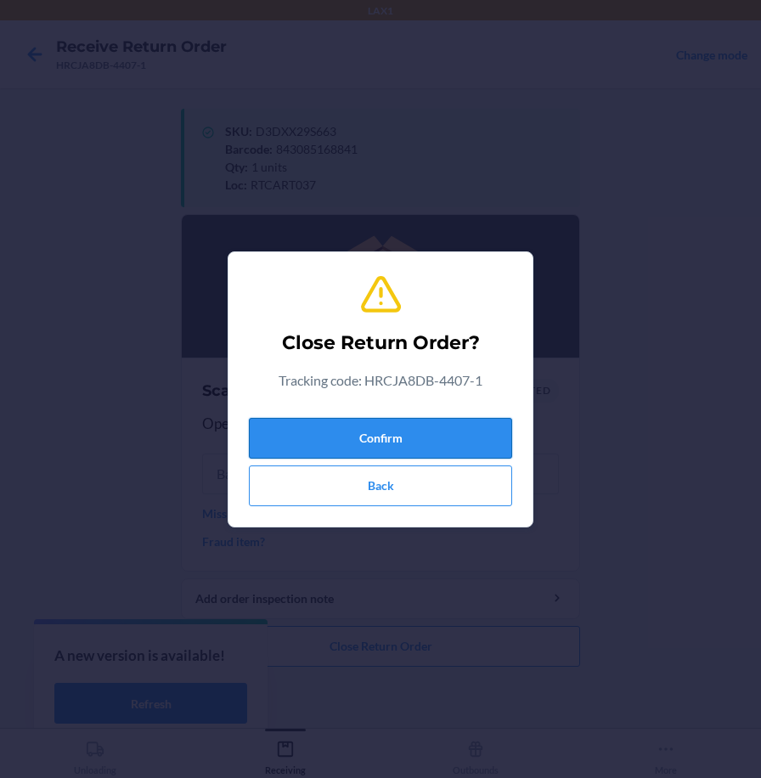
click at [463, 441] on button "Confirm" at bounding box center [380, 438] width 263 height 41
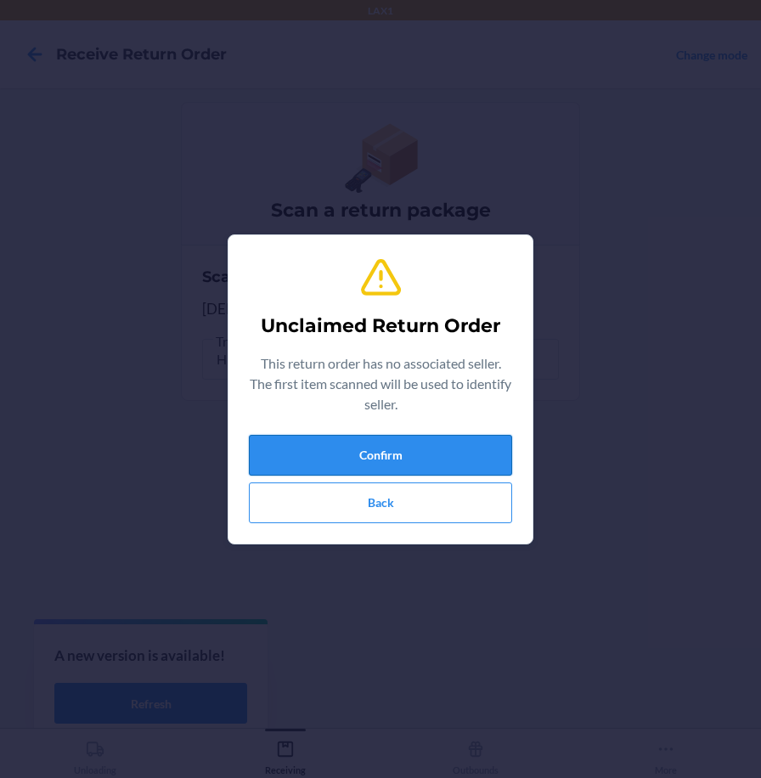
click at [463, 453] on button "Confirm" at bounding box center [380, 455] width 263 height 41
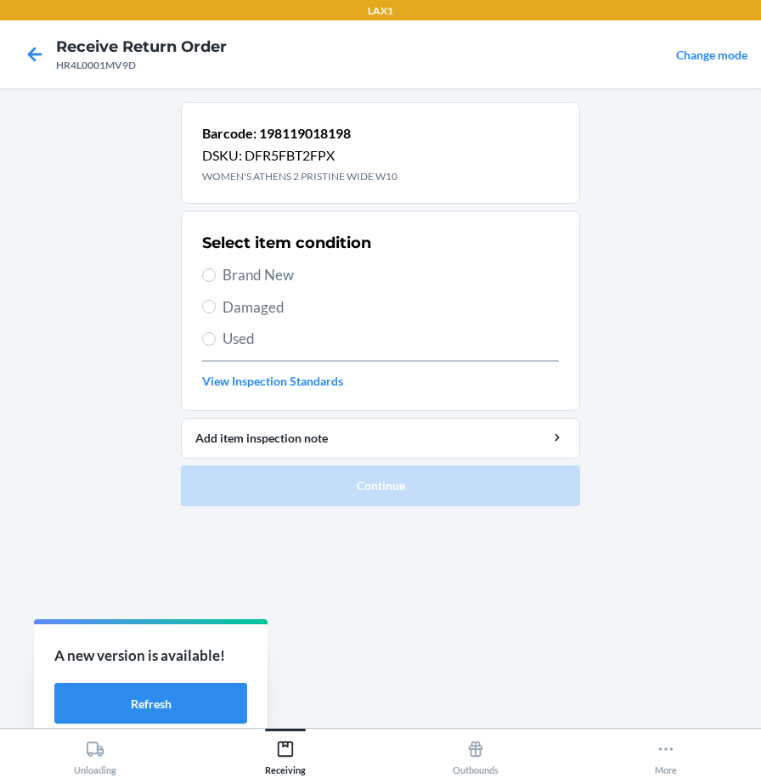
click at [266, 274] on span "Brand New" at bounding box center [391, 275] width 337 height 22
click at [216, 274] on input "Brand New" at bounding box center [209, 276] width 14 height 14
radio input "true"
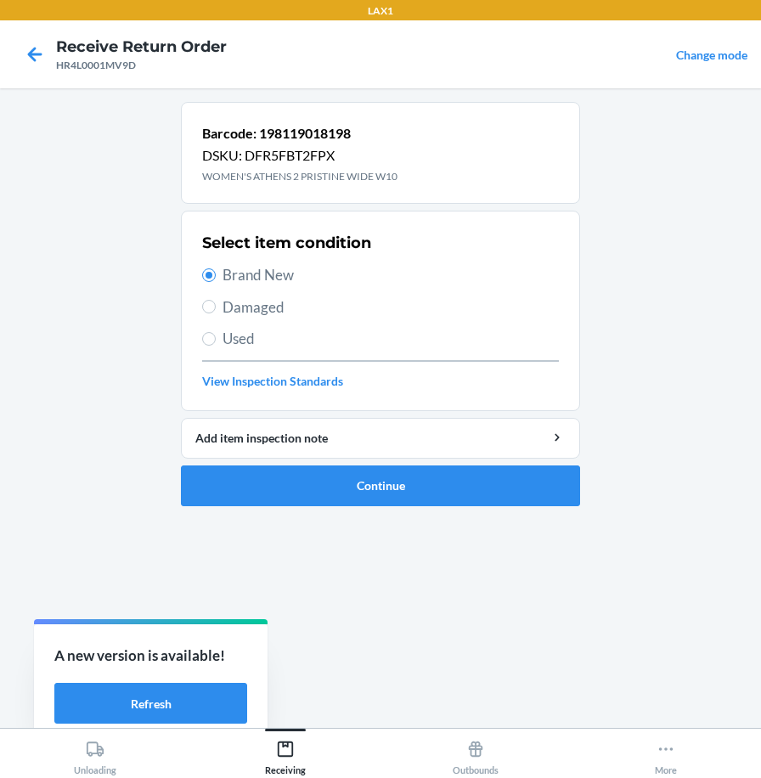
click at [428, 508] on ol "Barcode: 198119018198 DSKU: DFR5FBT2FPX WOMEN'S ATHENS 2 PRISTINE WIDE W10 Sele…" at bounding box center [380, 311] width 399 height 418
click at [431, 494] on button "Continue" at bounding box center [380, 486] width 399 height 41
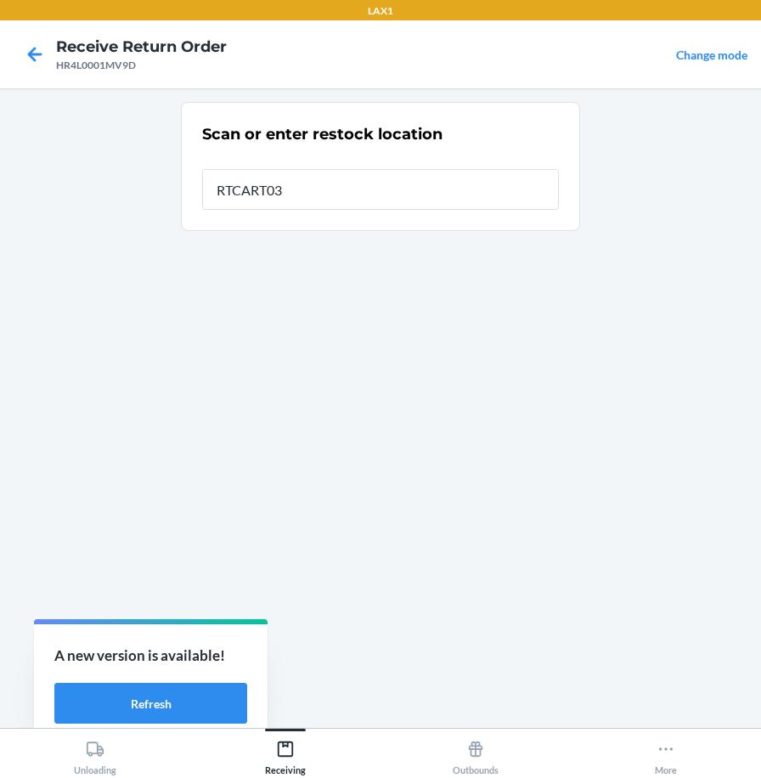
type input "RTCART037"
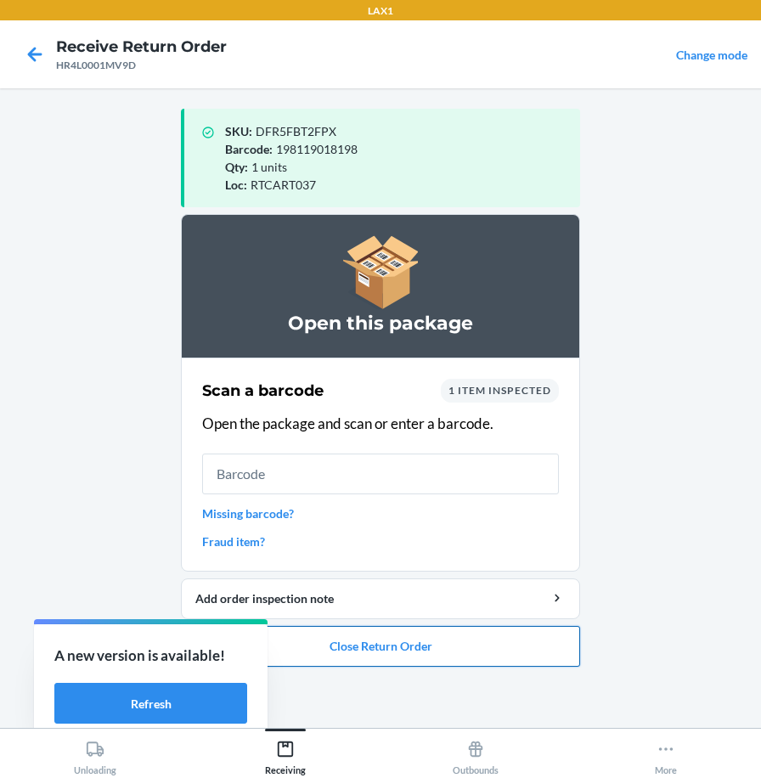
click at [517, 646] on button "Close Return Order" at bounding box center [380, 646] width 399 height 41
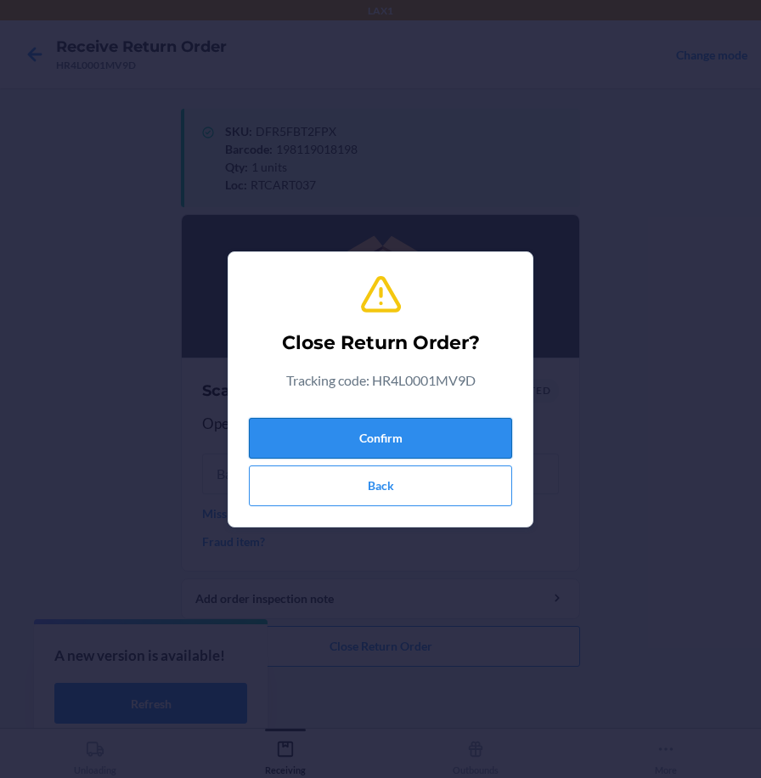
click at [472, 445] on button "Confirm" at bounding box center [380, 438] width 263 height 41
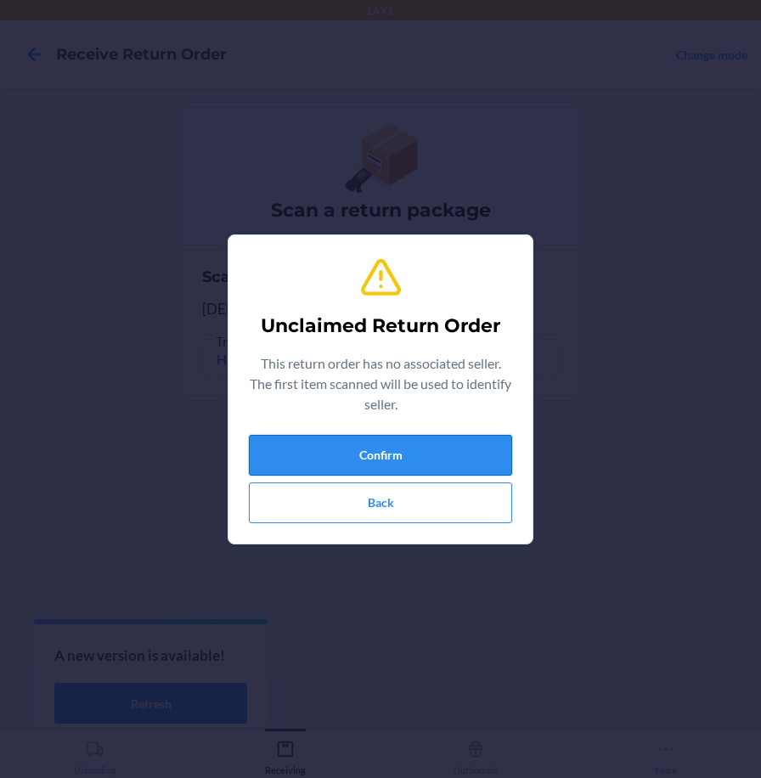
click at [480, 453] on button "Confirm" at bounding box center [380, 455] width 263 height 41
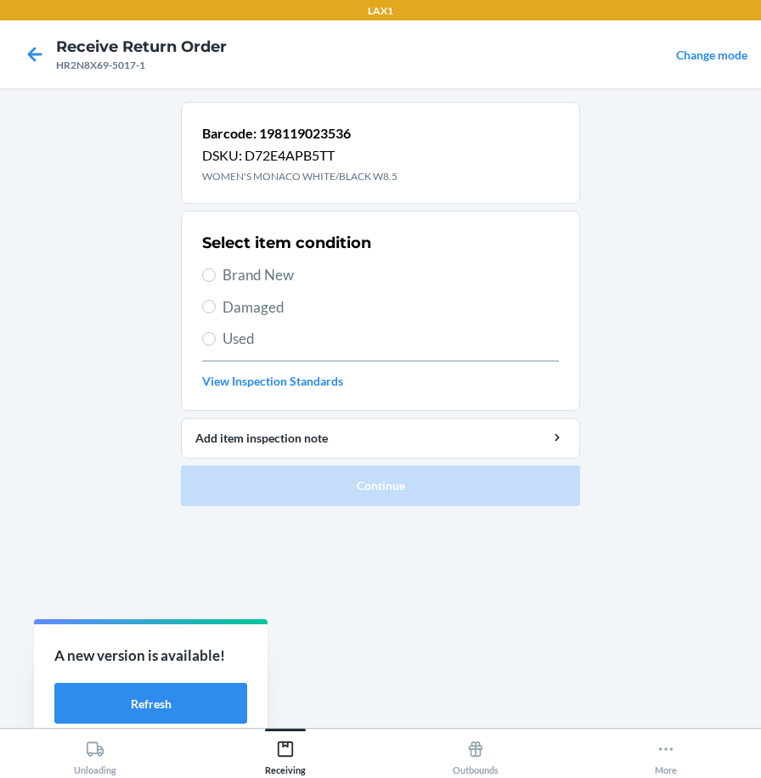
click at [218, 265] on label "Brand New" at bounding box center [380, 275] width 357 height 22
click at [216, 269] on input "Brand New" at bounding box center [209, 276] width 14 height 14
radio input "true"
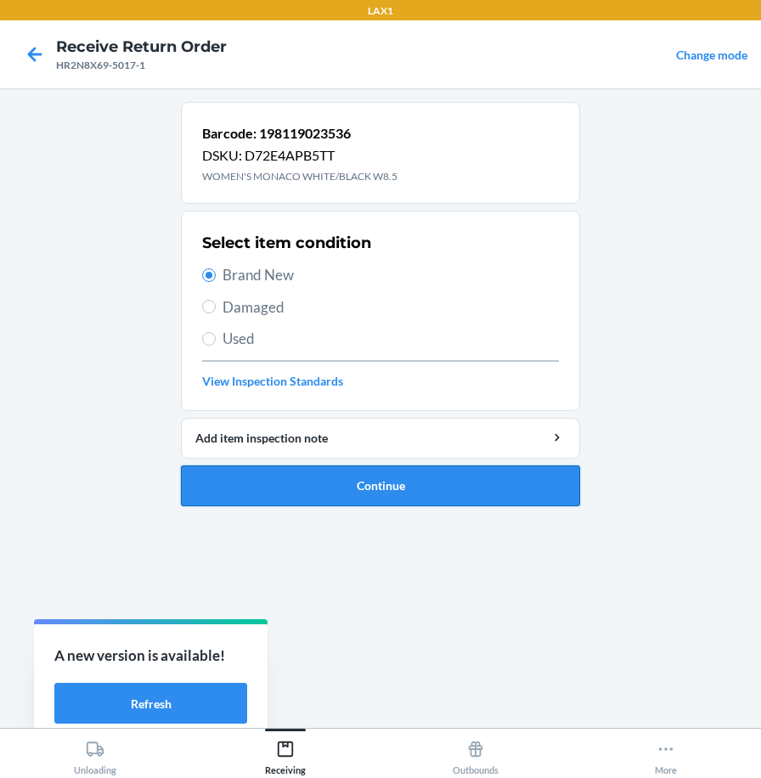
click at [266, 489] on button "Continue" at bounding box center [380, 486] width 399 height 41
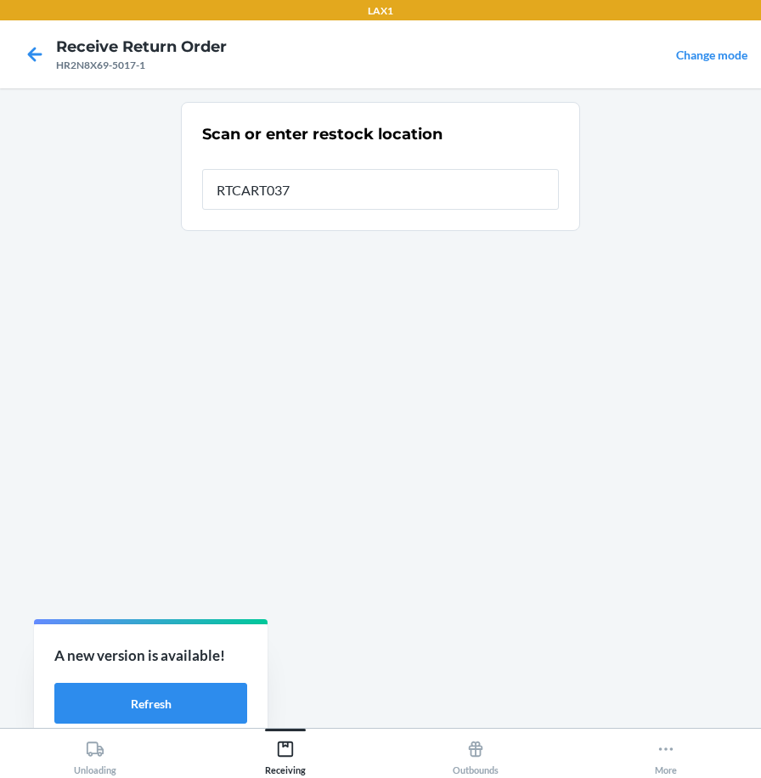
type input "RTCART037"
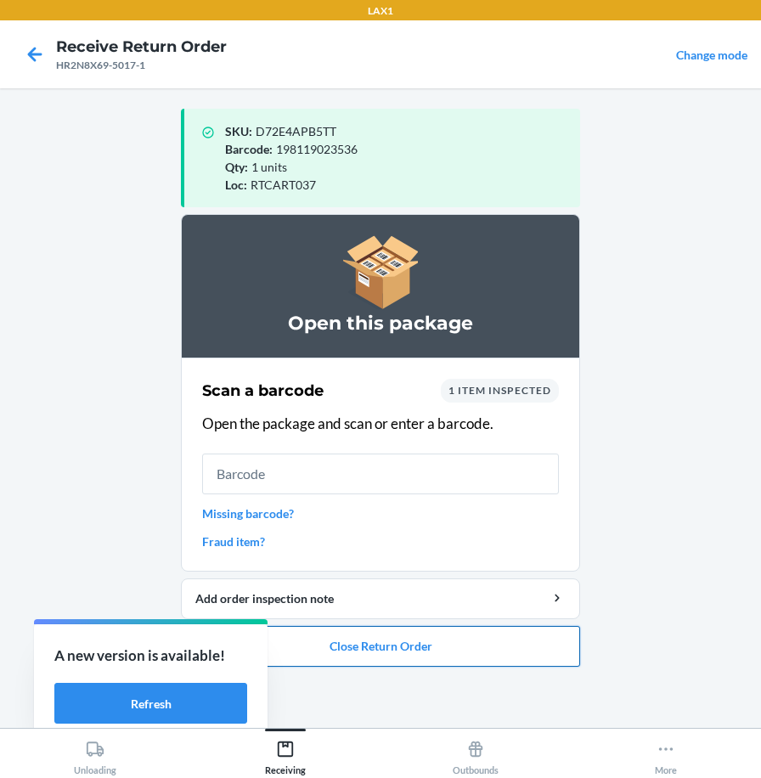
click at [463, 656] on button "Close Return Order" at bounding box center [380, 646] width 399 height 41
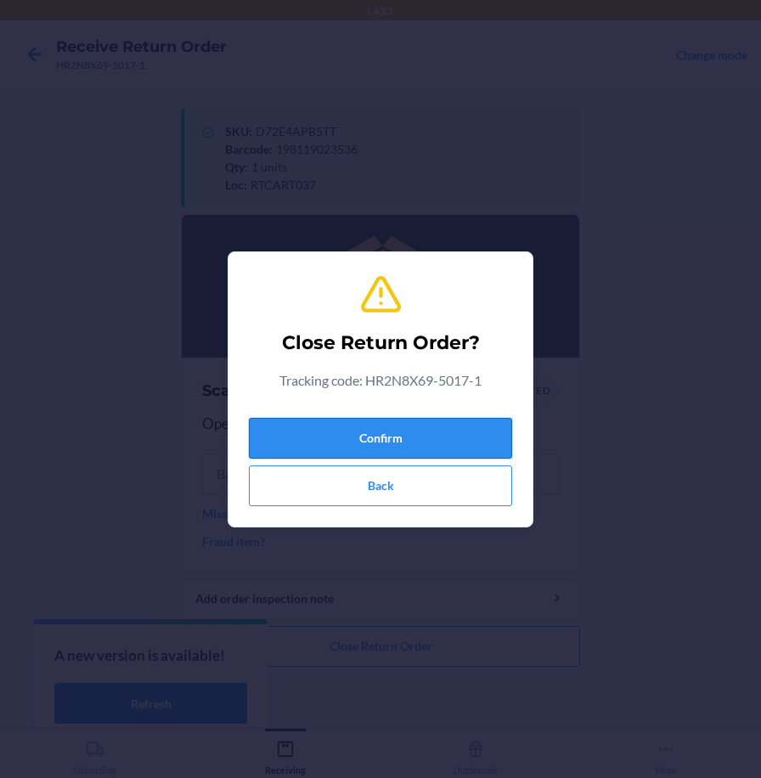
click at [451, 436] on button "Confirm" at bounding box center [380, 438] width 263 height 41
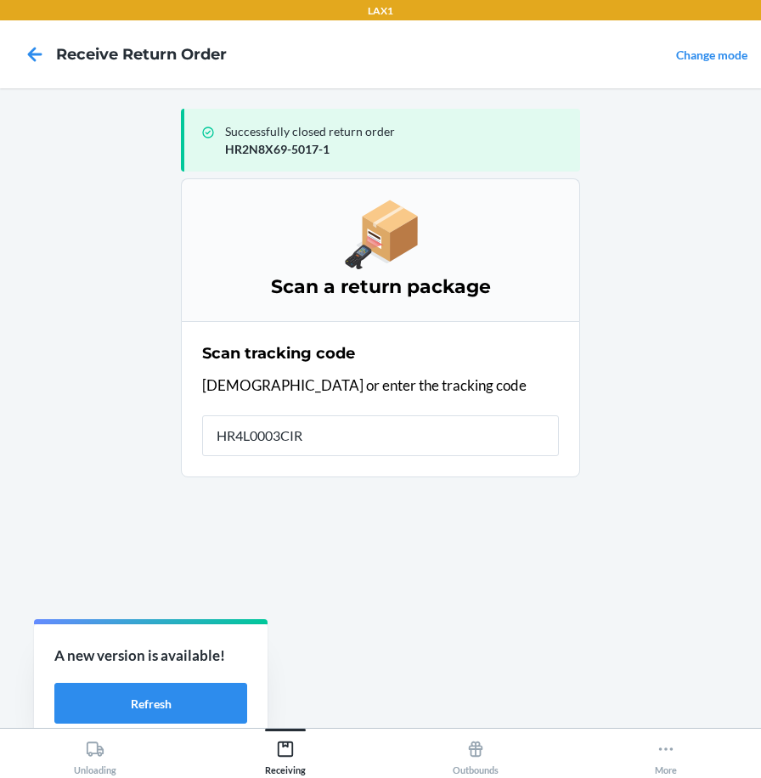
type input "HR4L0003CIRZ"
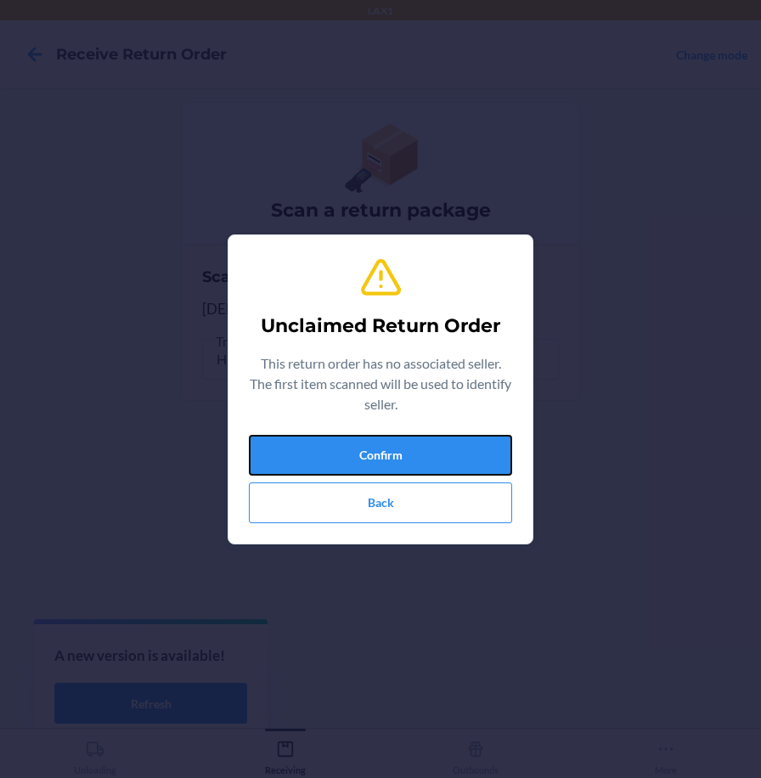
click at [400, 444] on button "Confirm" at bounding box center [380, 455] width 263 height 41
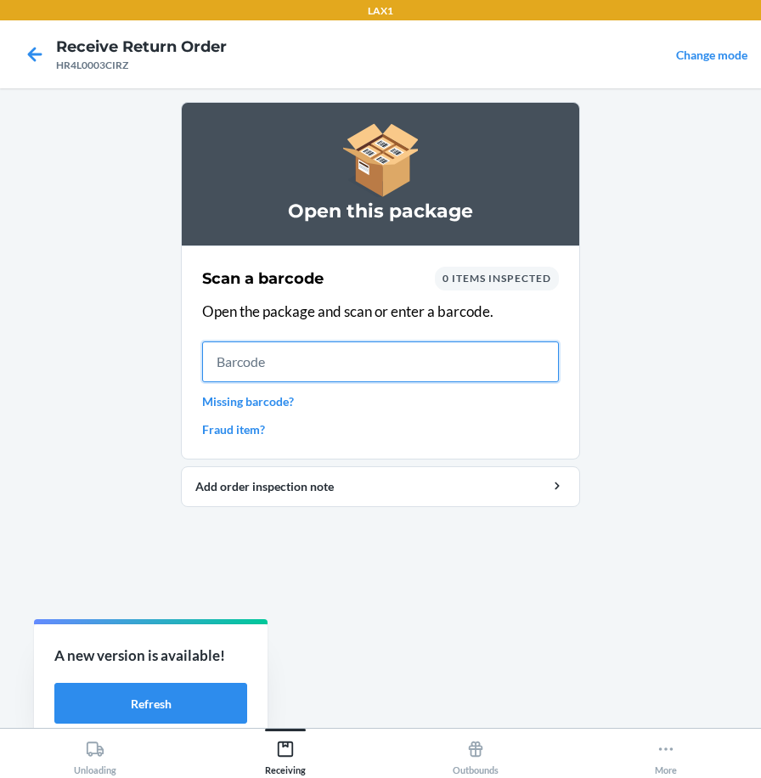
click at [289, 360] on input "text" at bounding box center [380, 362] width 357 height 41
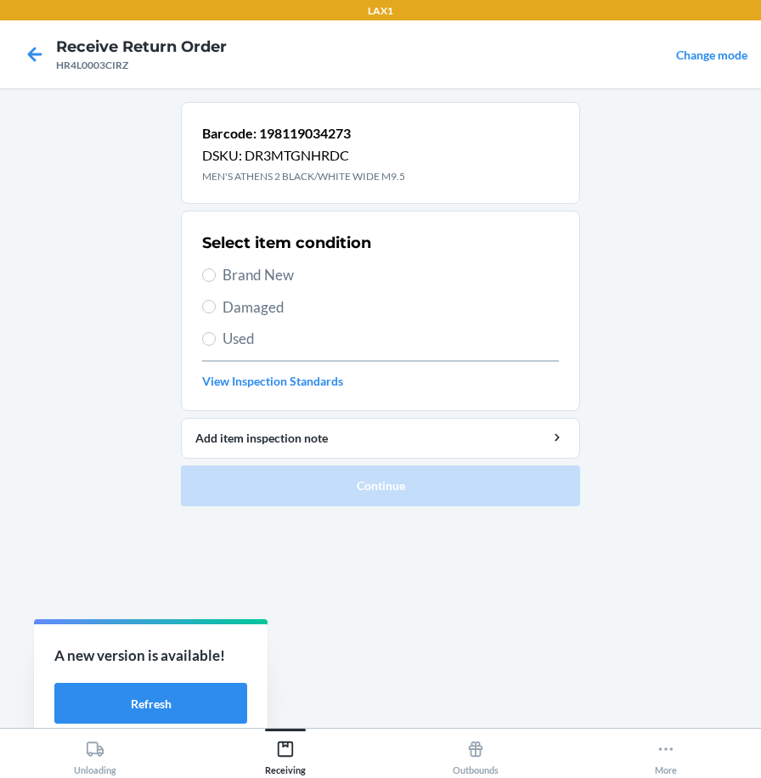
click at [252, 280] on span "Brand New" at bounding box center [391, 275] width 337 height 22
click at [216, 280] on input "Brand New" at bounding box center [209, 276] width 14 height 14
radio input "true"
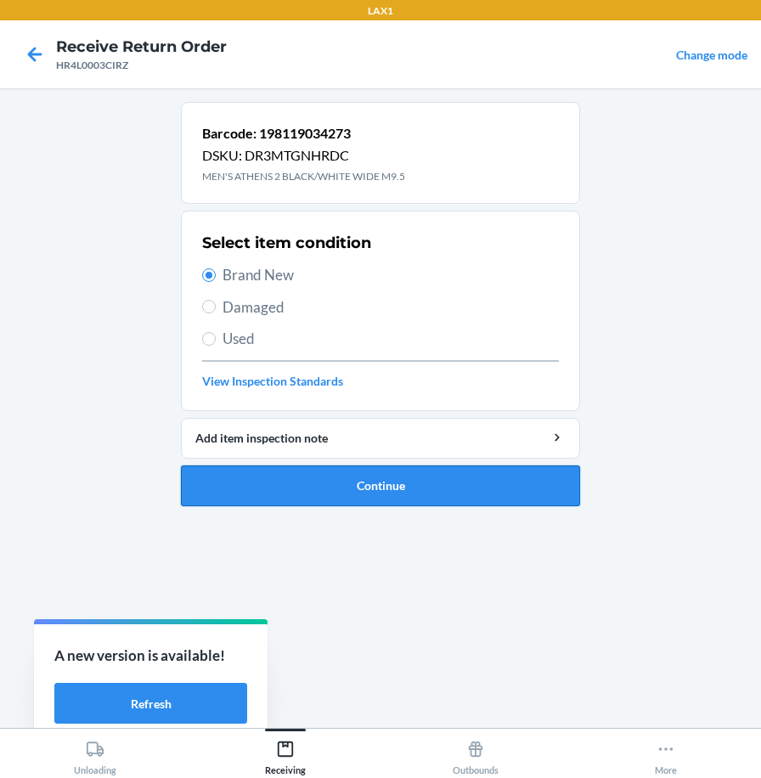
click at [257, 489] on button "Continue" at bounding box center [380, 486] width 399 height 41
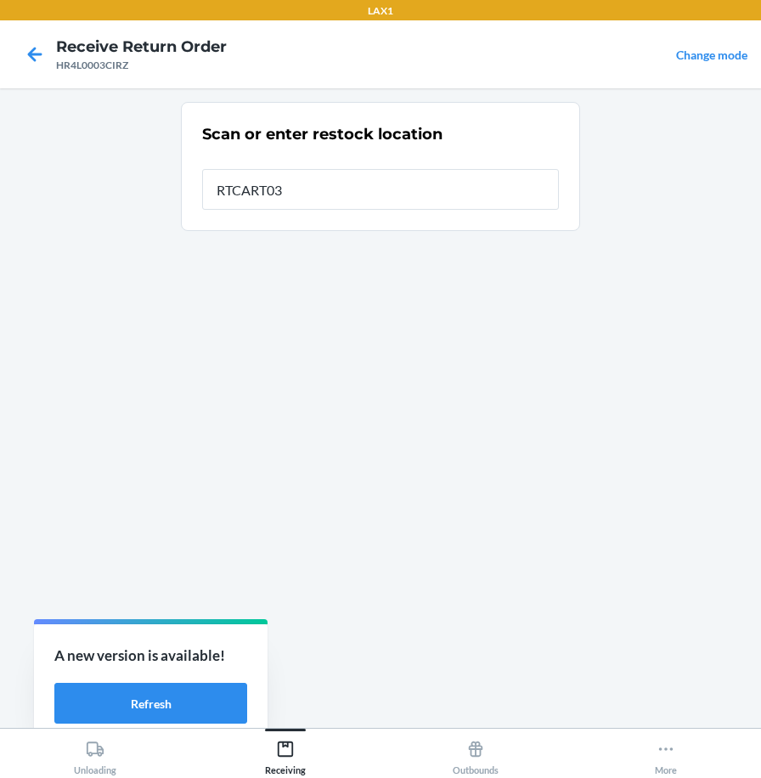
type input "RTCART037"
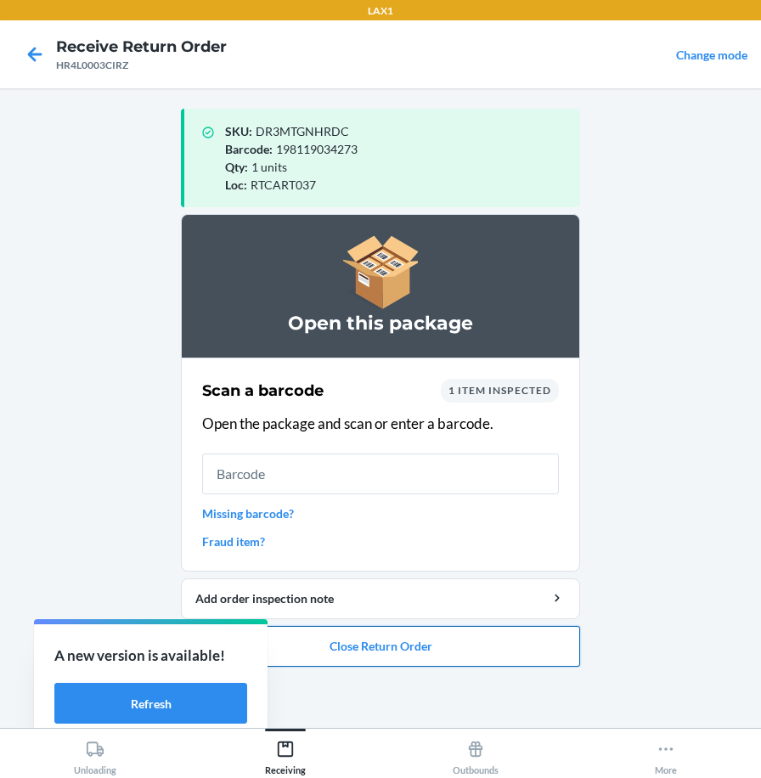
click at [298, 662] on button "Close Return Order" at bounding box center [380, 646] width 399 height 41
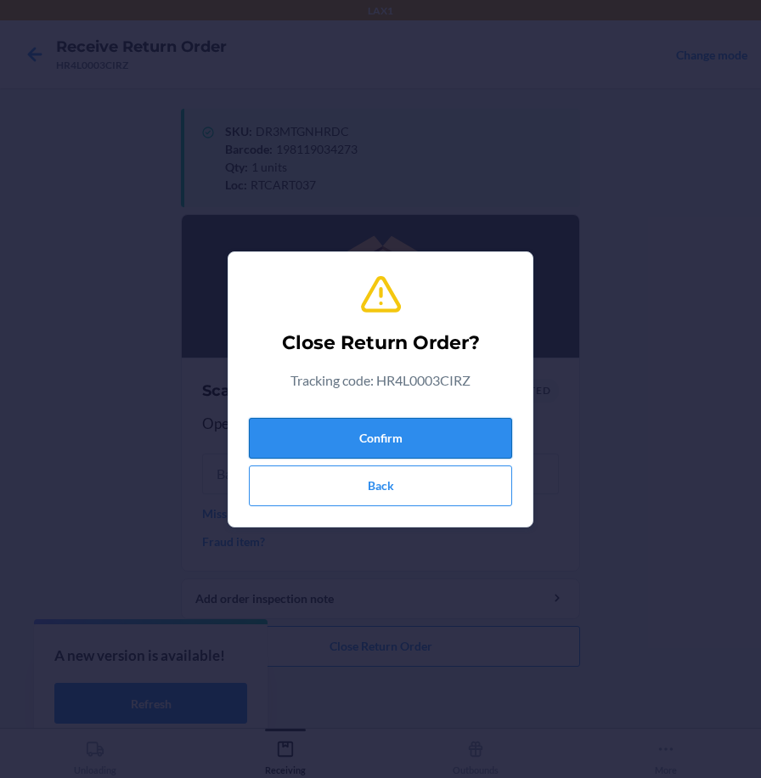
click at [402, 433] on button "Confirm" at bounding box center [380, 438] width 263 height 41
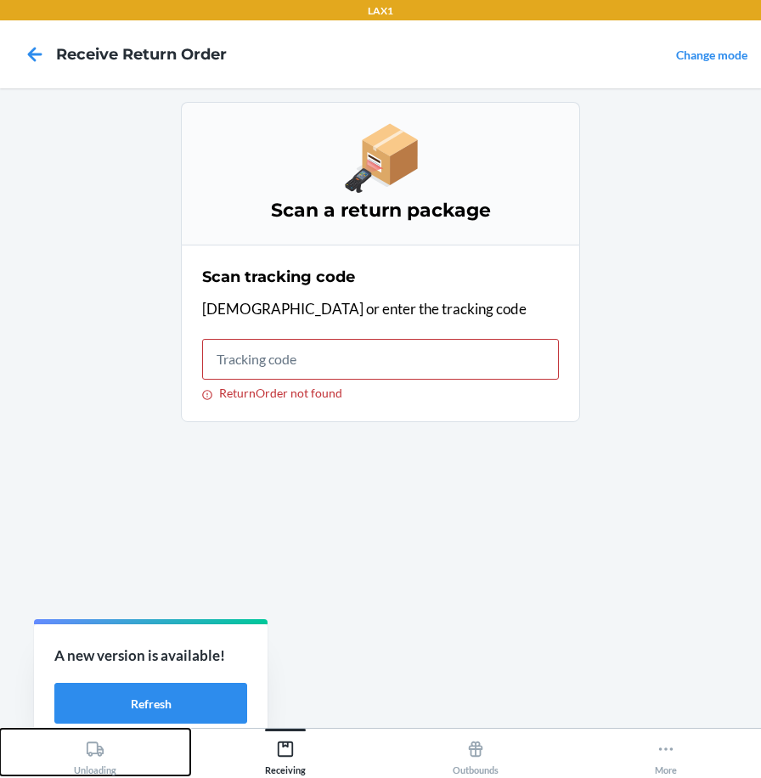
click at [110, 750] on div "Unloading" at bounding box center [95, 754] width 42 height 42
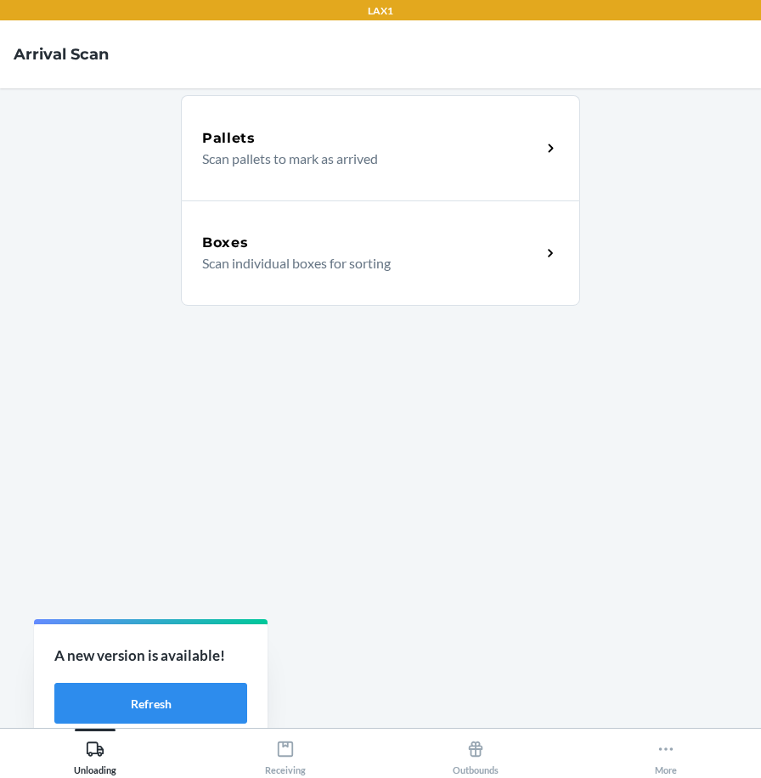
click at [269, 277] on div "Boxes Scan individual boxes for sorting" at bounding box center [380, 253] width 399 height 105
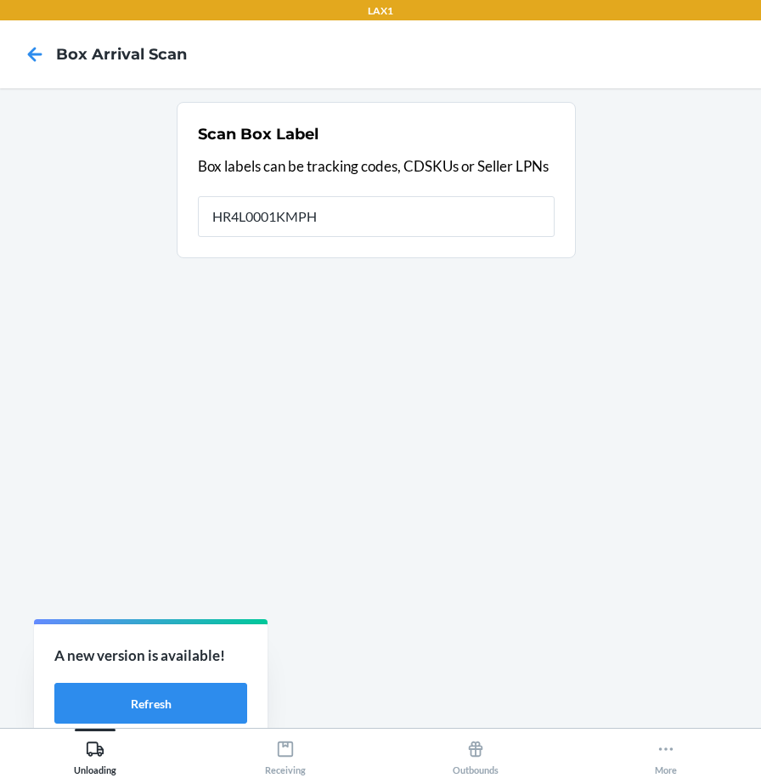
type input "HR4L0001KMPH"
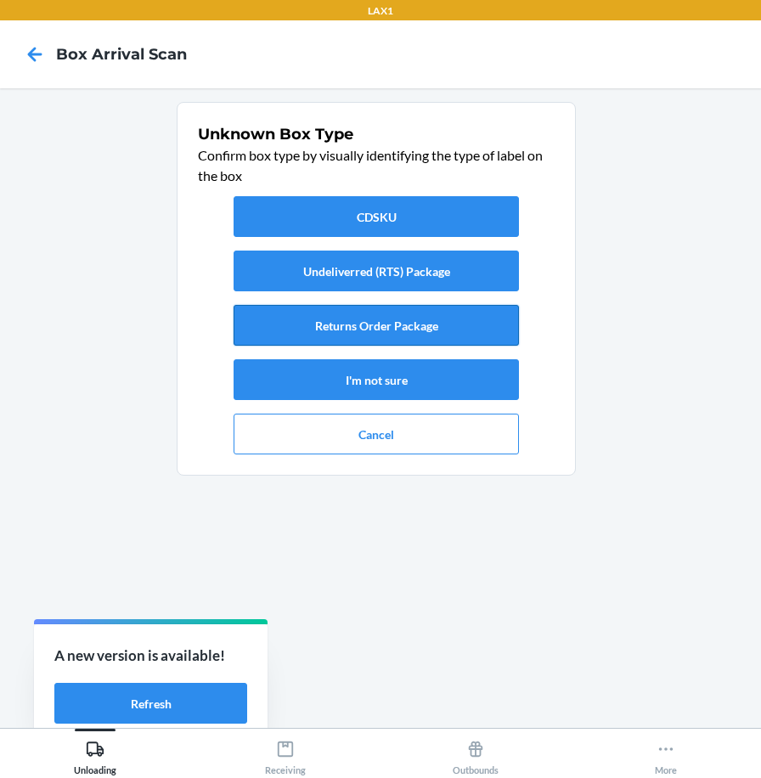
click at [333, 320] on button "Returns Order Package" at bounding box center [377, 325] width 286 height 41
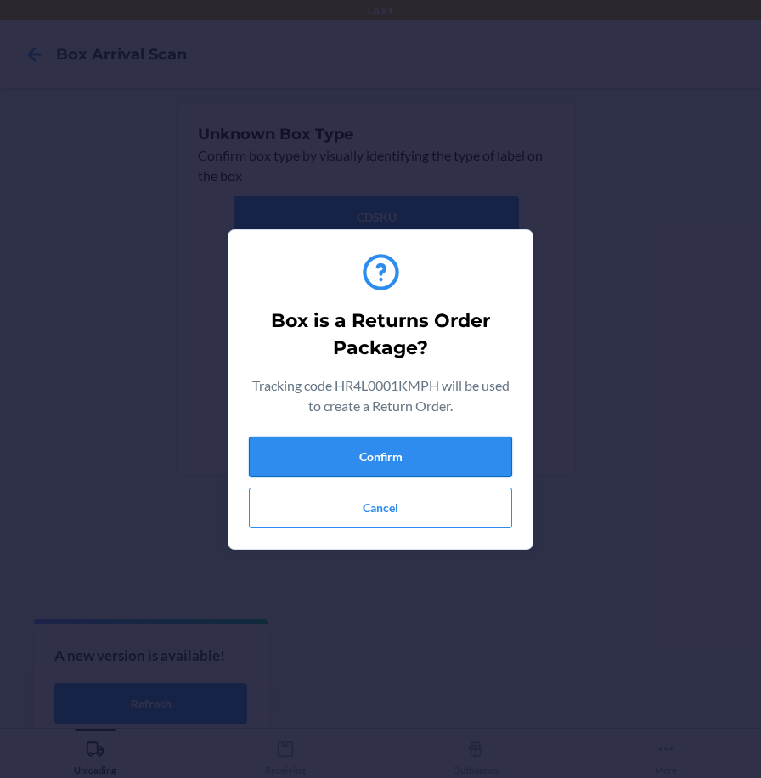
click at [396, 461] on button "Confirm" at bounding box center [380, 457] width 263 height 41
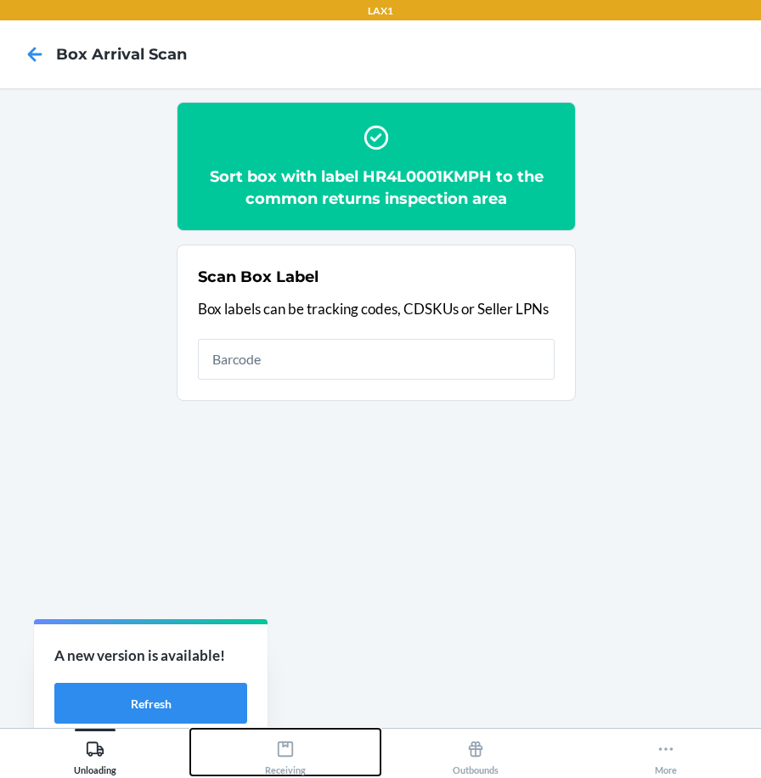
click at [294, 757] on icon at bounding box center [285, 749] width 19 height 19
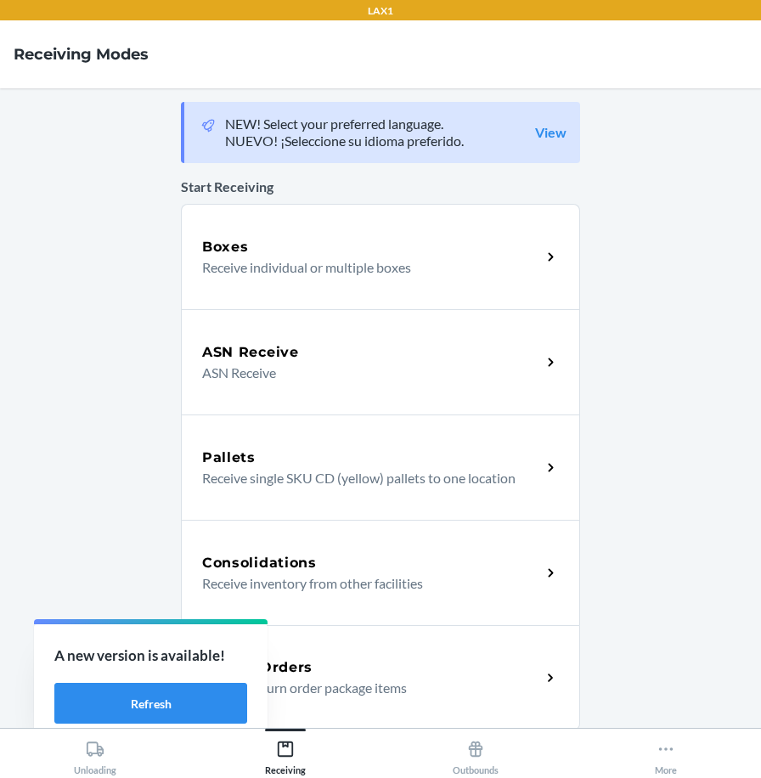
click at [329, 670] on div "Return Orders" at bounding box center [371, 668] width 339 height 20
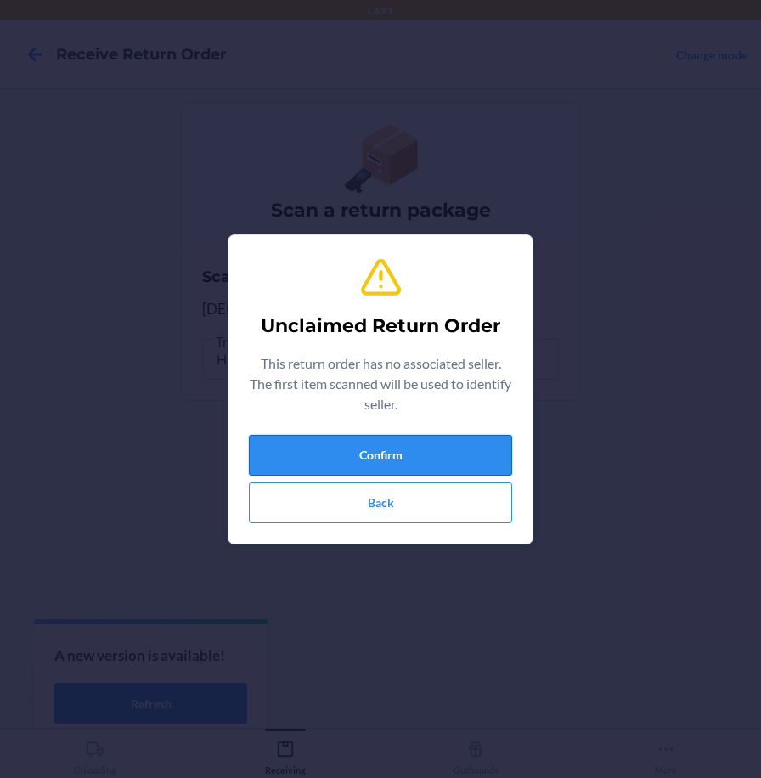
click at [434, 451] on button "Confirm" at bounding box center [380, 455] width 263 height 41
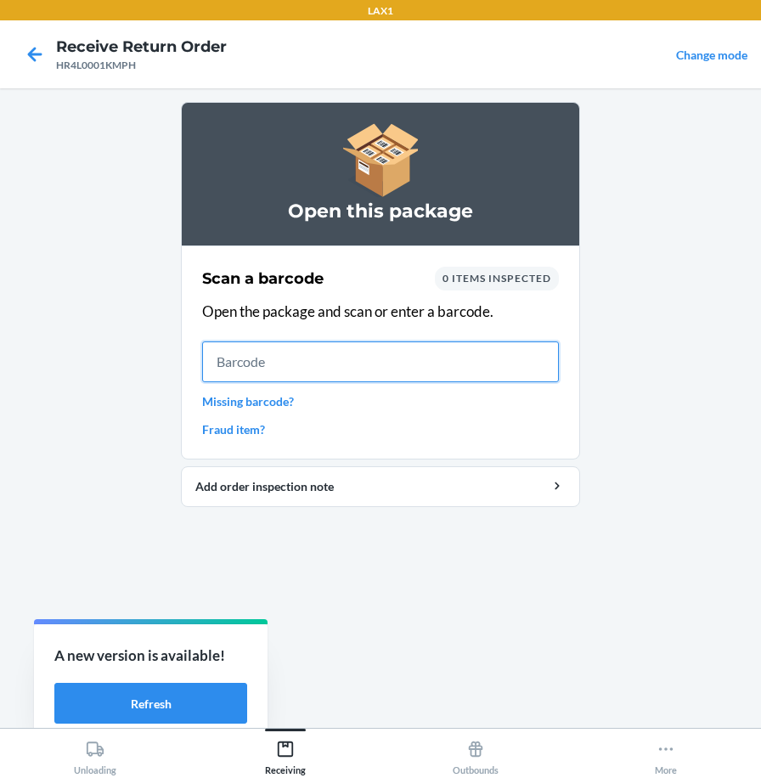
click at [402, 359] on input "text" at bounding box center [380, 362] width 357 height 41
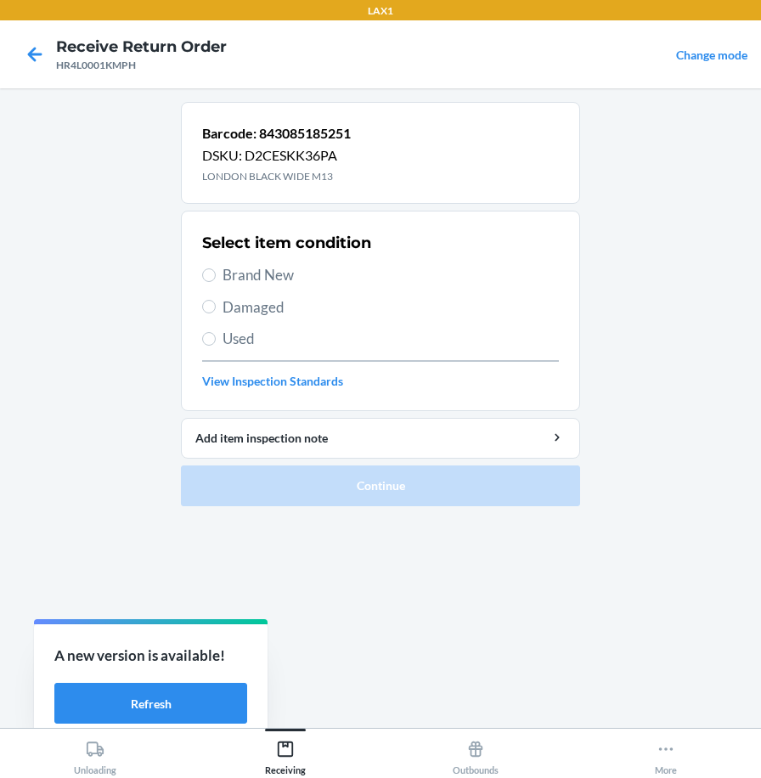
click at [221, 304] on label "Damaged" at bounding box center [380, 308] width 357 height 22
click at [216, 304] on input "Damaged" at bounding box center [209, 307] width 14 height 14
radio input "true"
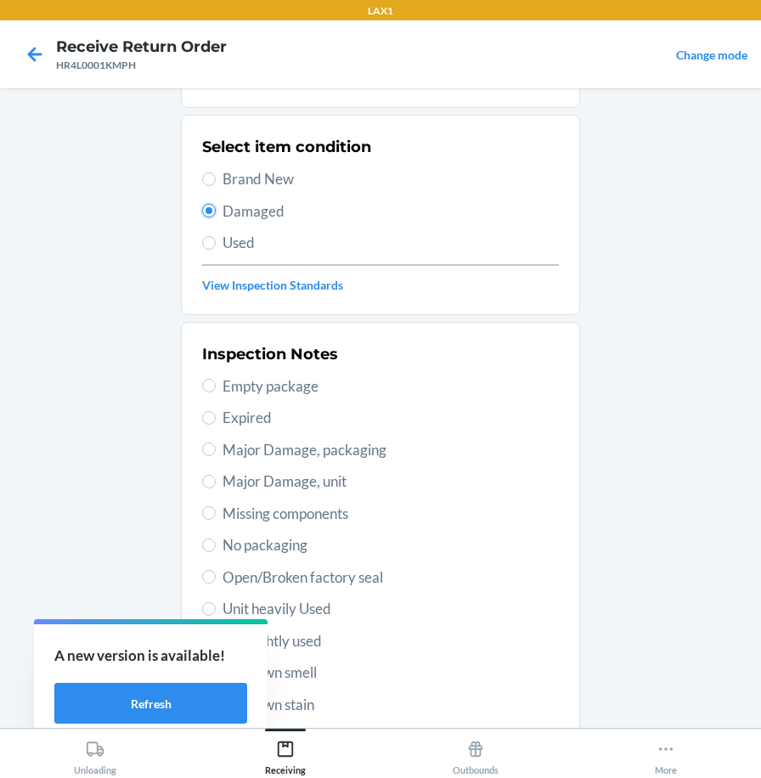
scroll to position [246, 0]
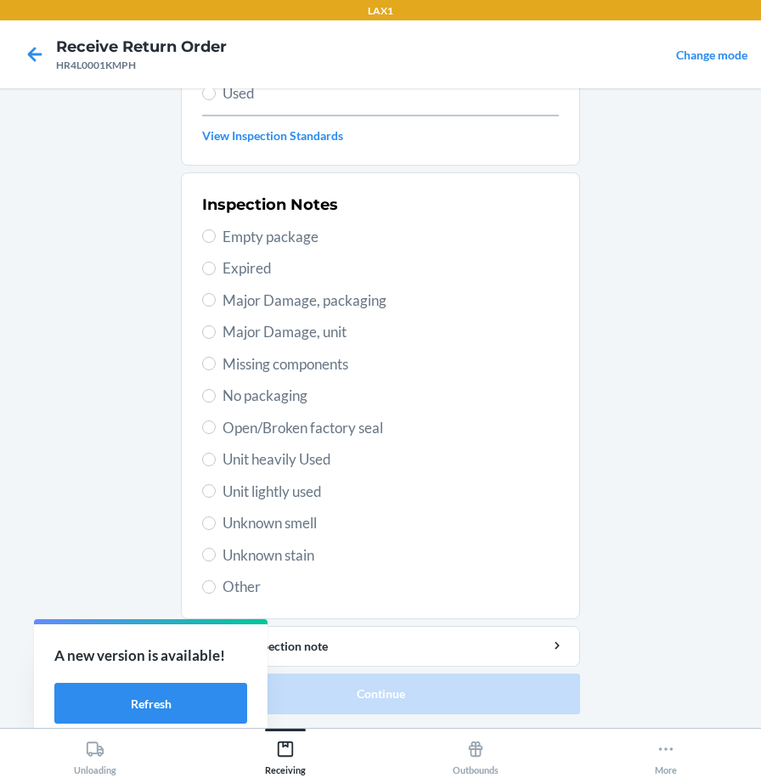
click at [301, 454] on span "Unit heavily Used" at bounding box center [391, 460] width 337 height 22
click at [216, 454] on input "Unit heavily Used" at bounding box center [209, 460] width 14 height 14
radio input "true"
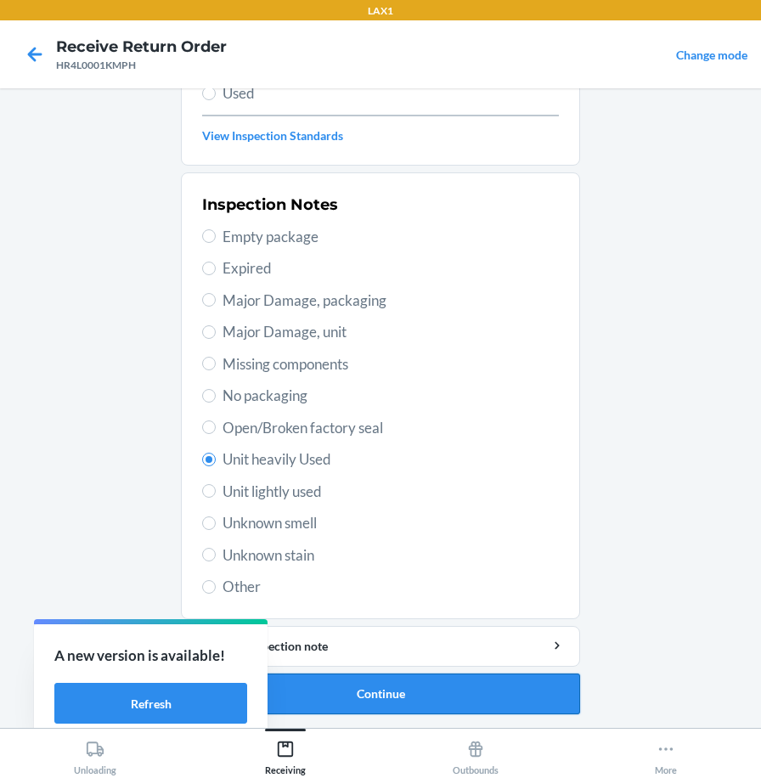
click at [334, 695] on button "Continue" at bounding box center [380, 694] width 399 height 41
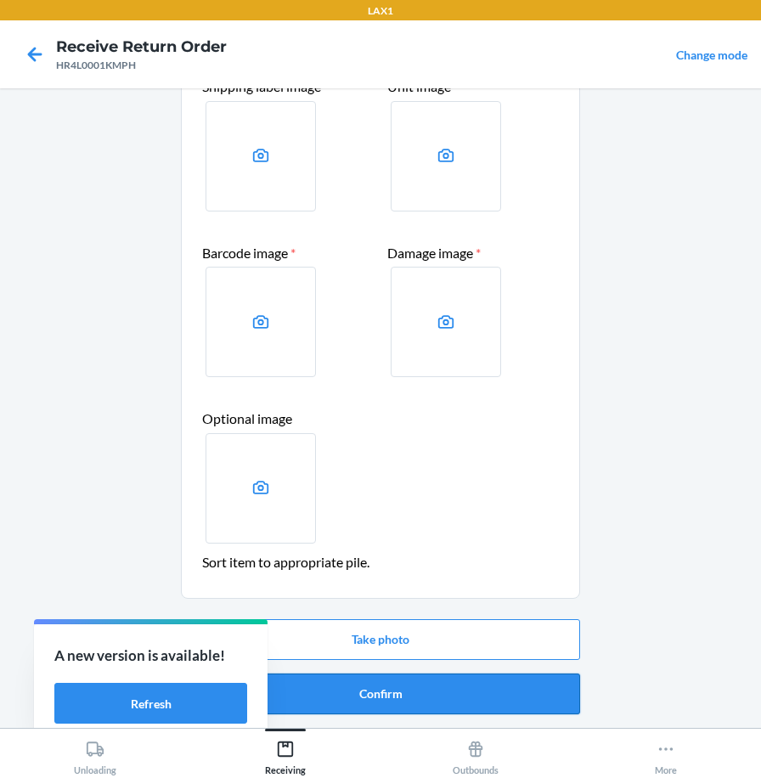
click at [388, 696] on button "Confirm" at bounding box center [380, 694] width 399 height 41
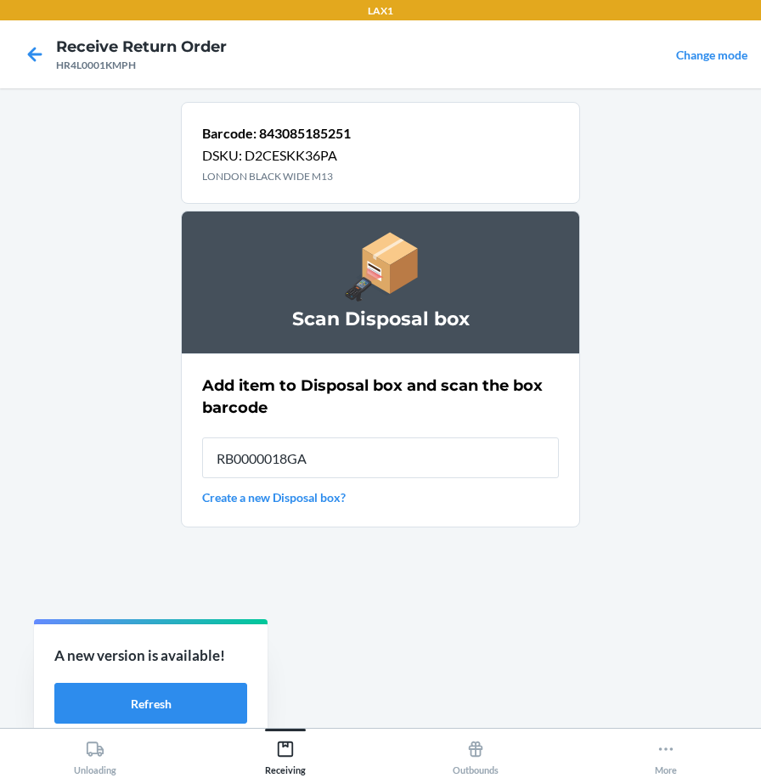
type input "RB0000018GA"
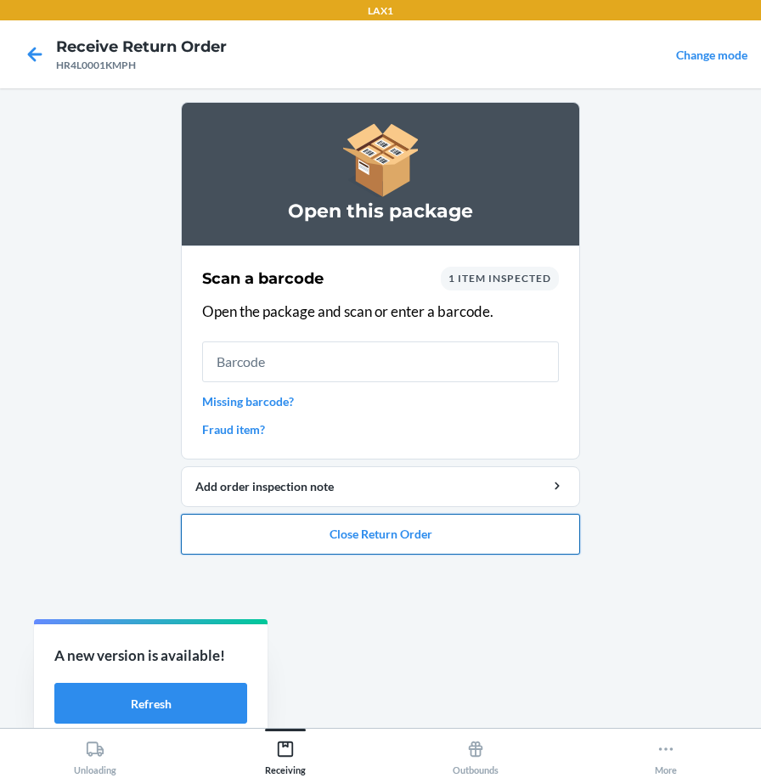
click at [398, 543] on button "Close Return Order" at bounding box center [380, 534] width 399 height 41
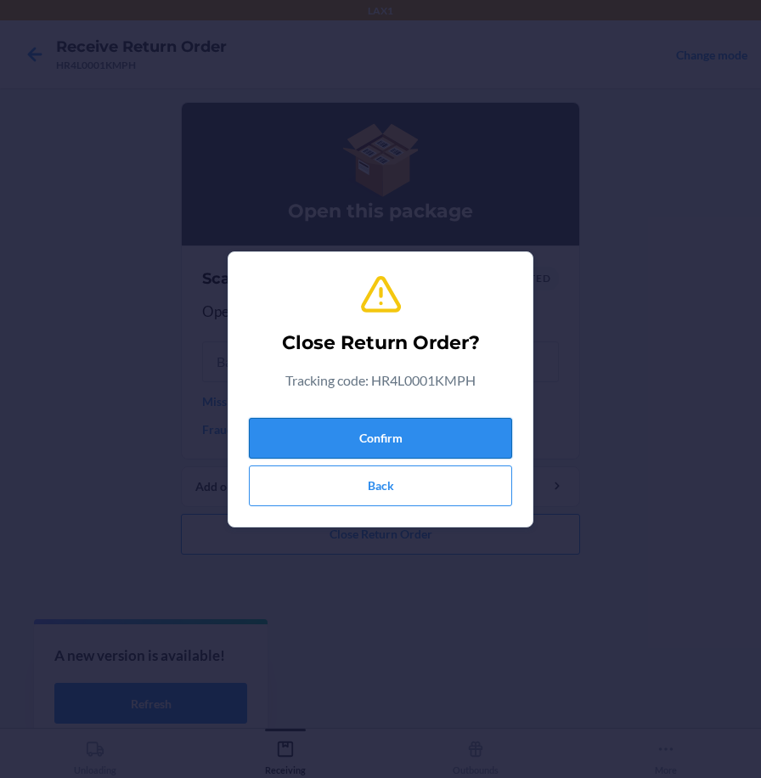
click at [427, 450] on button "Confirm" at bounding box center [380, 438] width 263 height 41
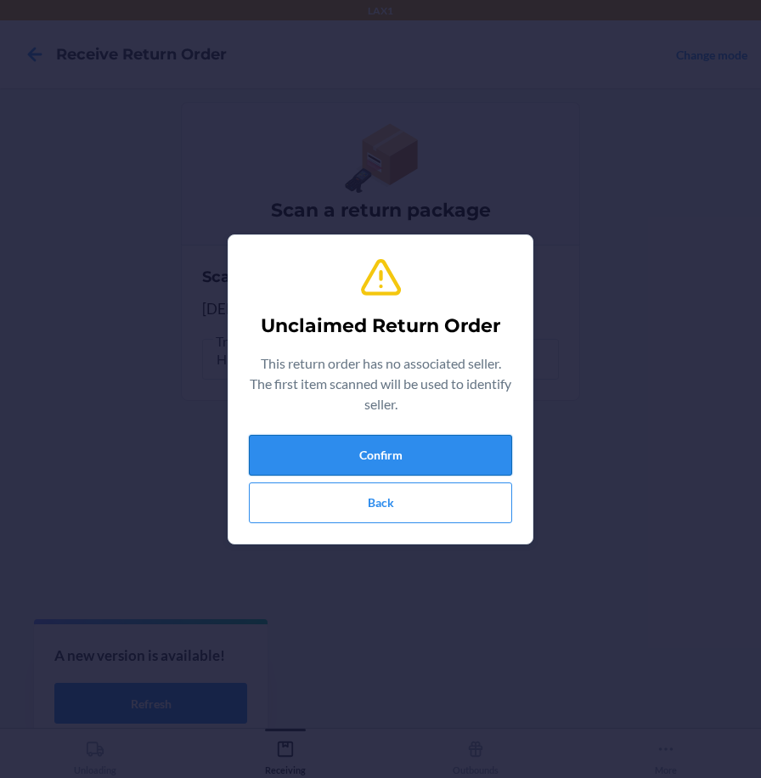
click at [441, 448] on button "Confirm" at bounding box center [380, 455] width 263 height 41
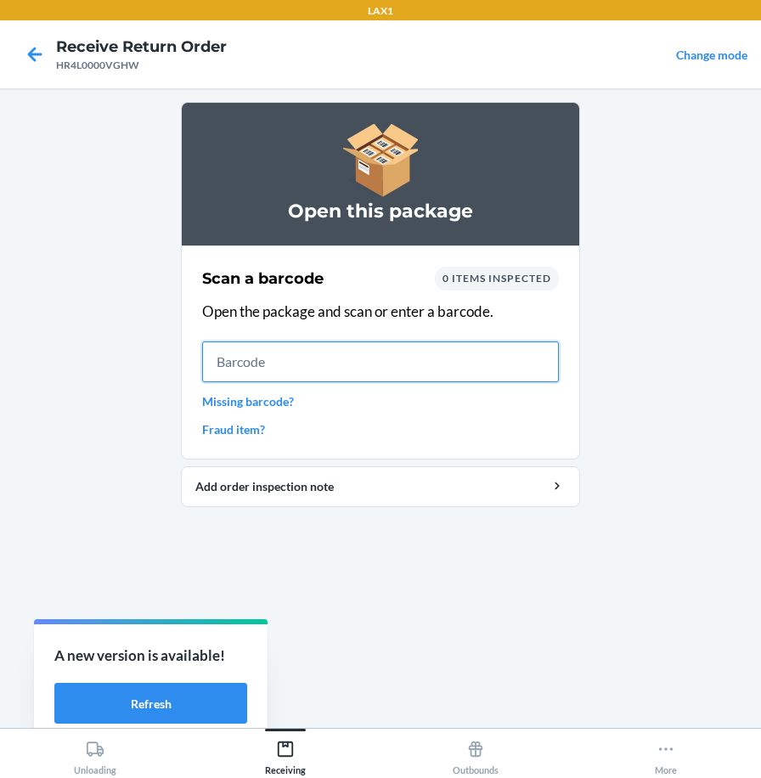
click at [540, 365] on input "text" at bounding box center [380, 362] width 357 height 41
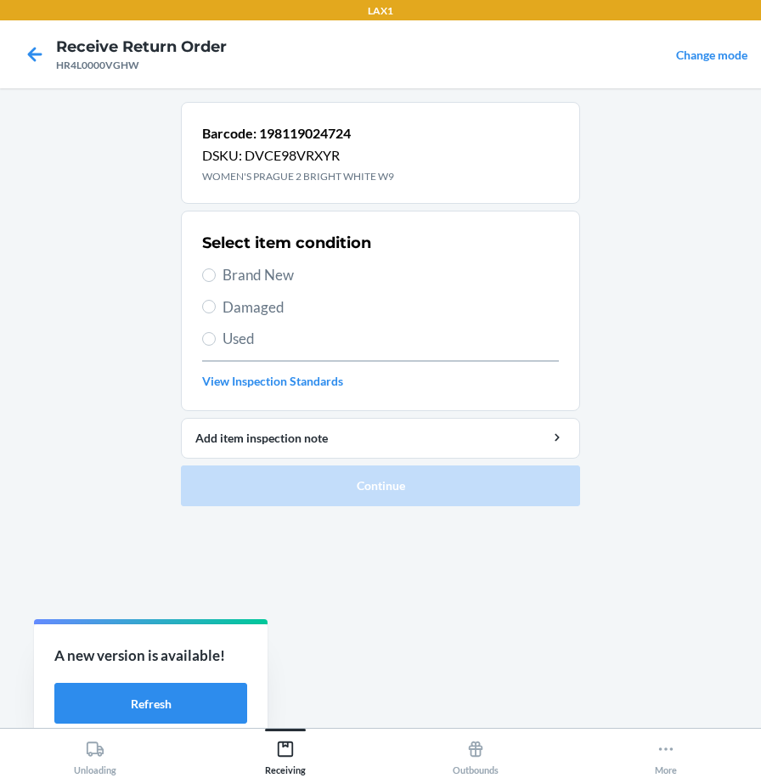
click at [270, 273] on span "Brand New" at bounding box center [391, 275] width 337 height 22
click at [216, 273] on input "Brand New" at bounding box center [209, 276] width 14 height 14
radio input "true"
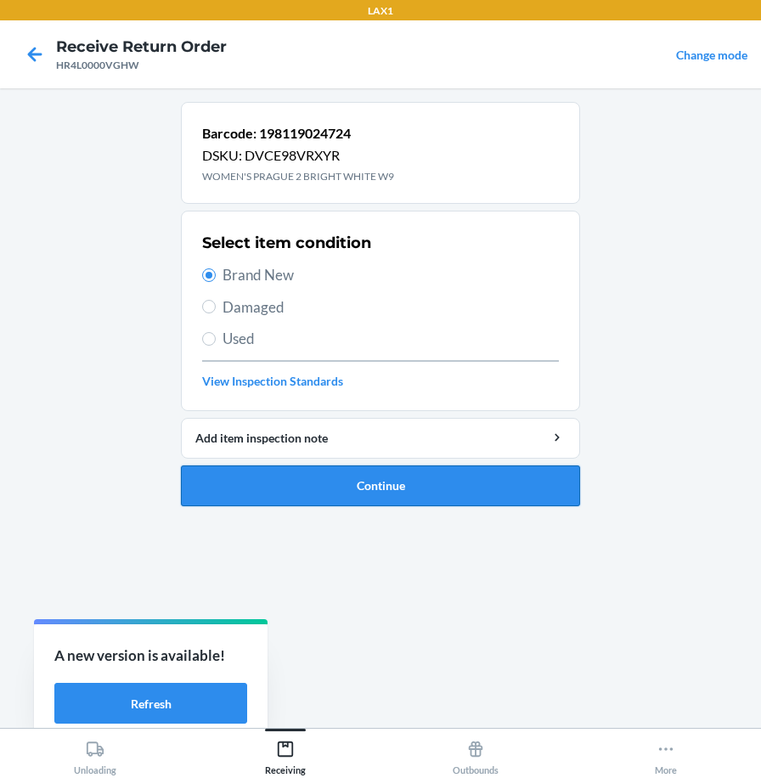
click at [304, 499] on button "Continue" at bounding box center [380, 486] width 399 height 41
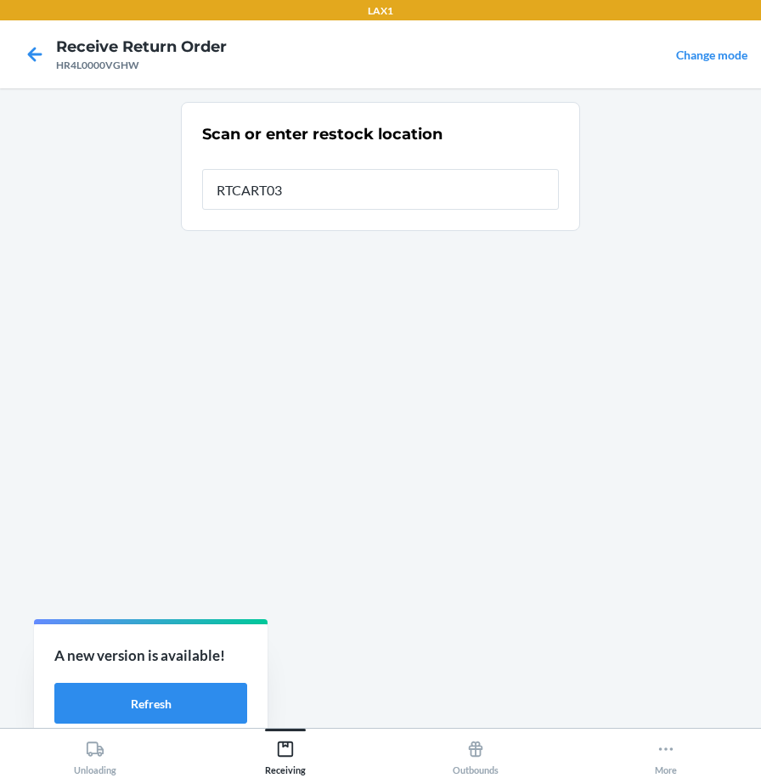
type input "RTCART037"
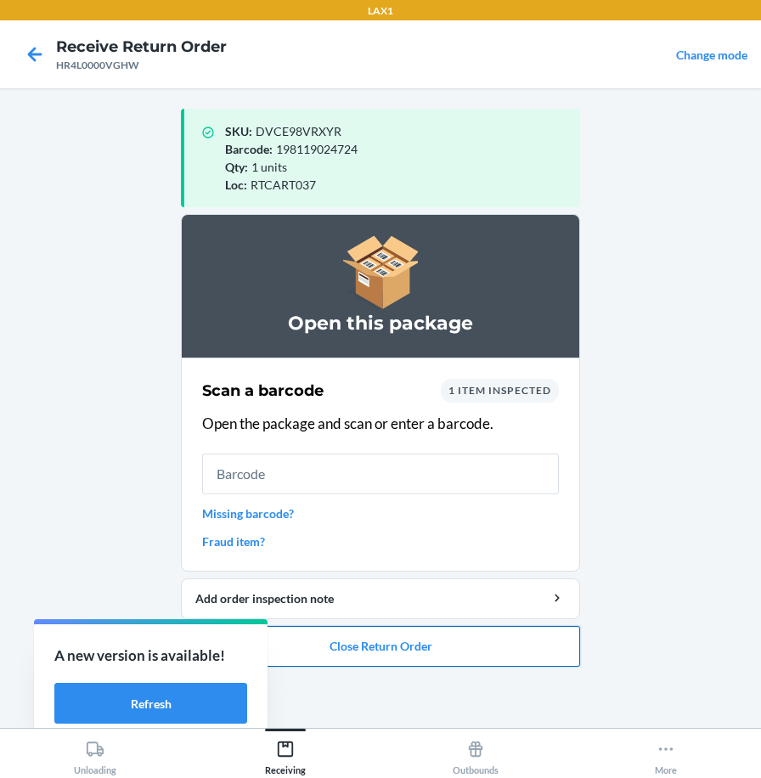
click at [371, 645] on button "Close Return Order" at bounding box center [380, 646] width 399 height 41
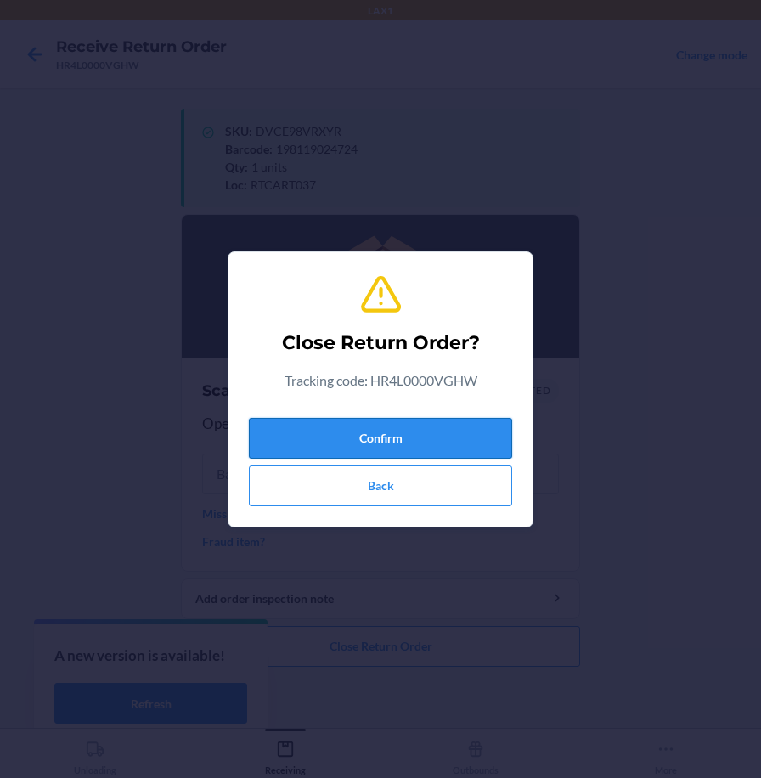
drag, startPoint x: 409, startPoint y: 443, endPoint x: 416, endPoint y: 431, distance: 14.1
click at [410, 443] on button "Confirm" at bounding box center [380, 438] width 263 height 41
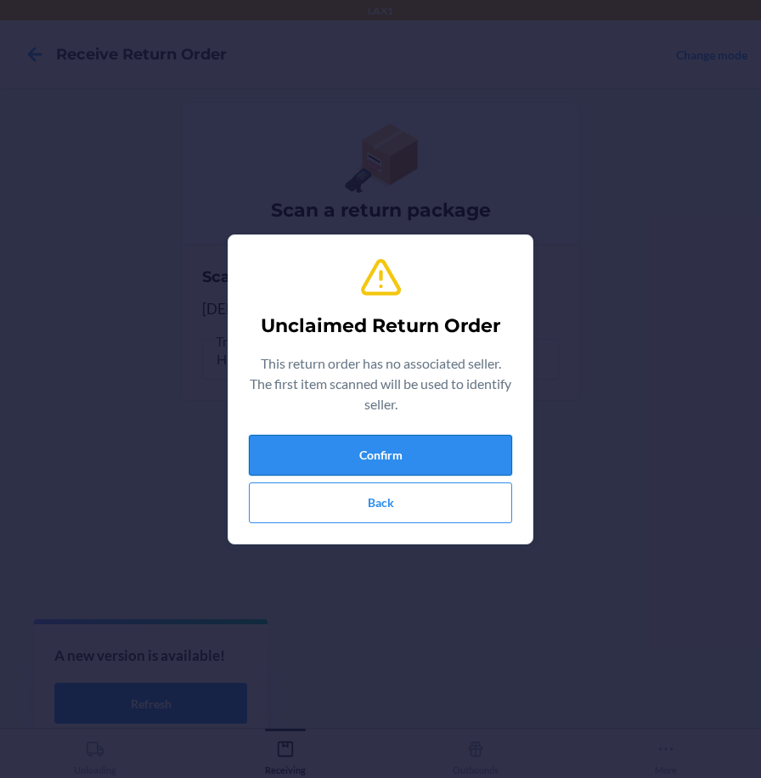
click at [388, 466] on button "Confirm" at bounding box center [380, 455] width 263 height 41
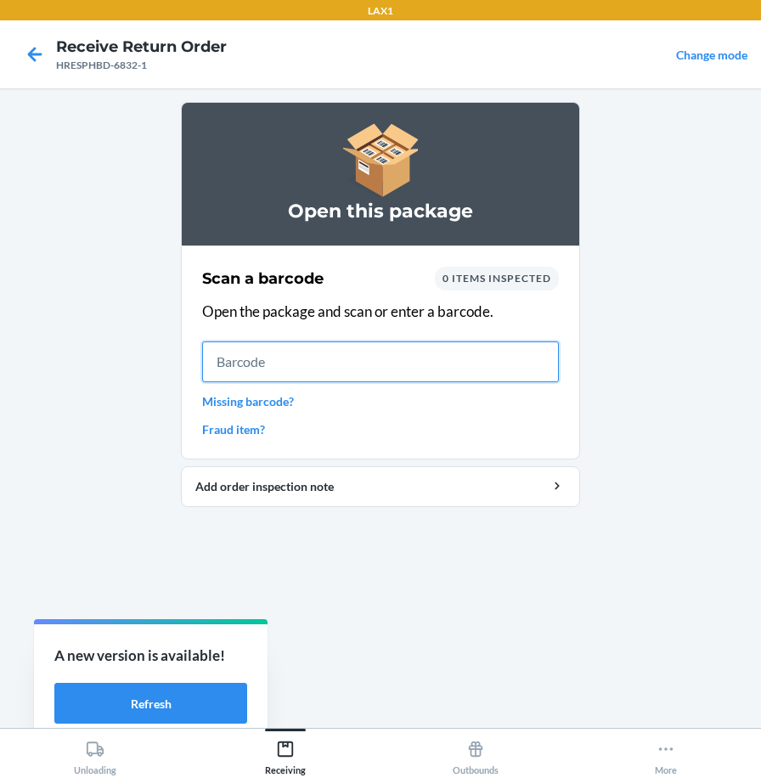
drag, startPoint x: 449, startPoint y: 357, endPoint x: 433, endPoint y: 324, distance: 36.5
click at [450, 351] on input "text" at bounding box center [380, 362] width 357 height 41
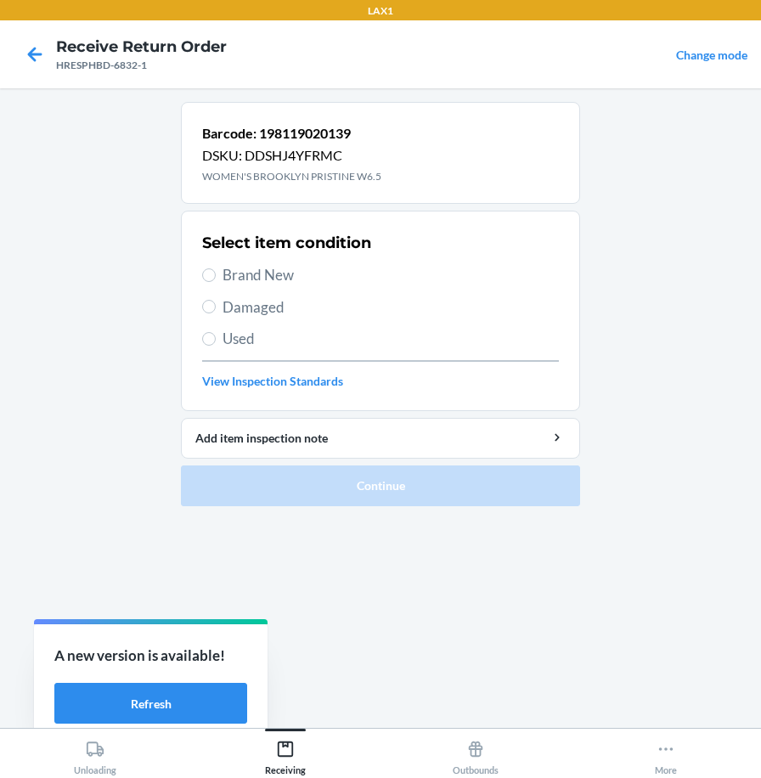
click at [240, 315] on span "Damaged" at bounding box center [391, 308] width 337 height 22
click at [216, 314] on input "Damaged" at bounding box center [209, 307] width 14 height 14
radio input "true"
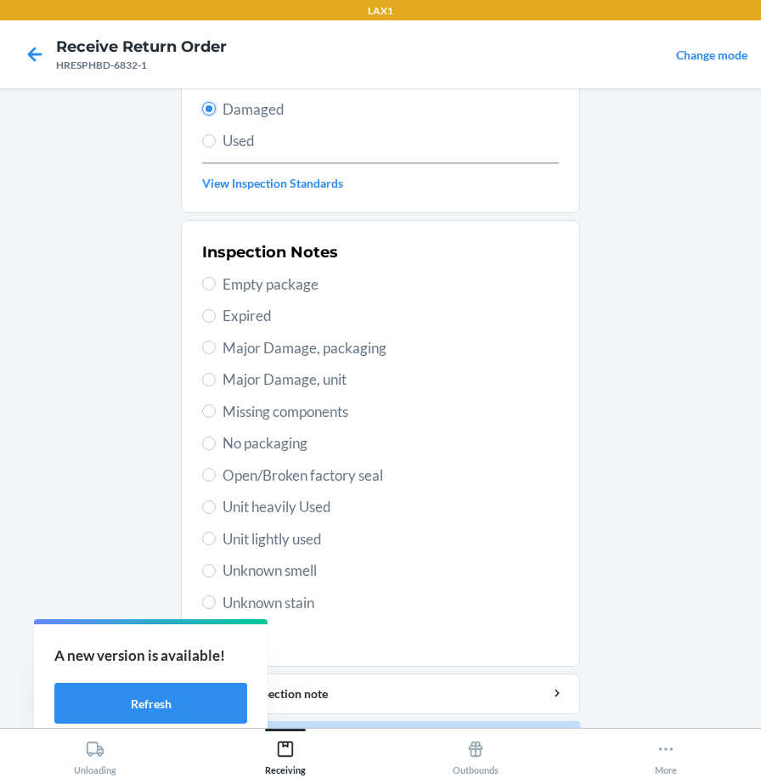
scroll to position [246, 0]
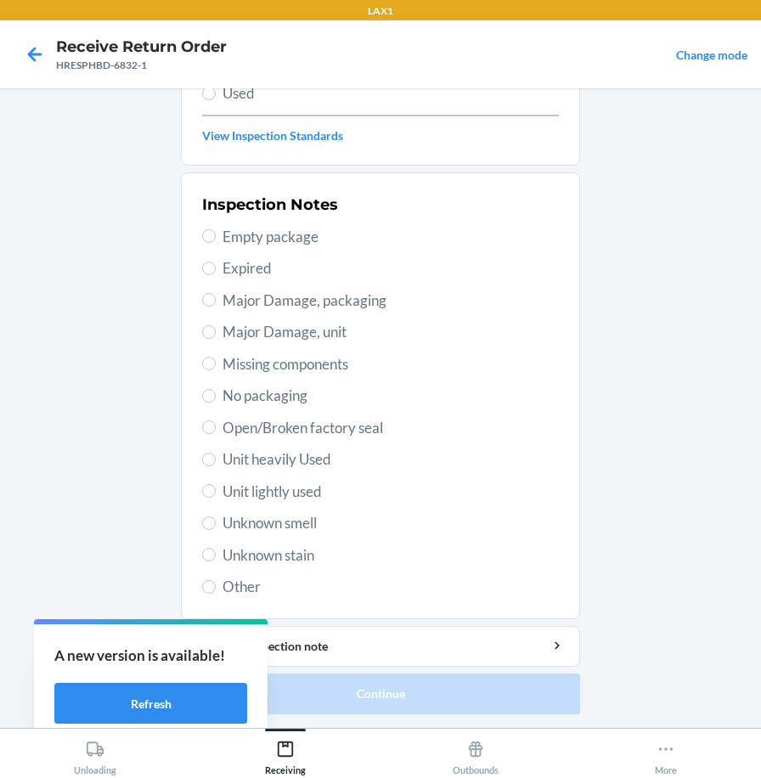
click at [305, 468] on span "Unit heavily Used" at bounding box center [391, 460] width 337 height 22
click at [216, 467] on input "Unit heavily Used" at bounding box center [209, 460] width 14 height 14
radio input "true"
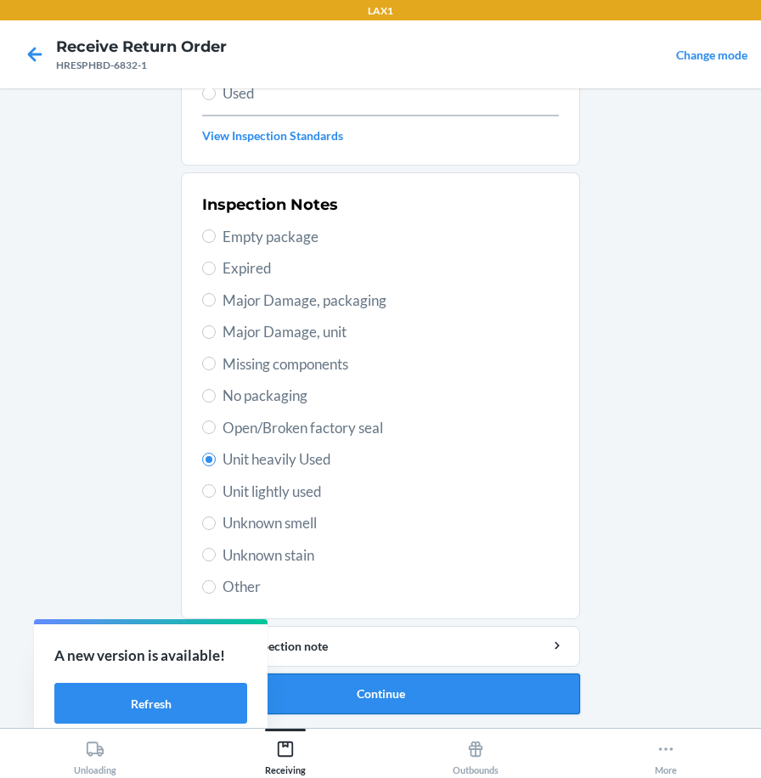
click at [359, 699] on button "Continue" at bounding box center [380, 694] width 399 height 41
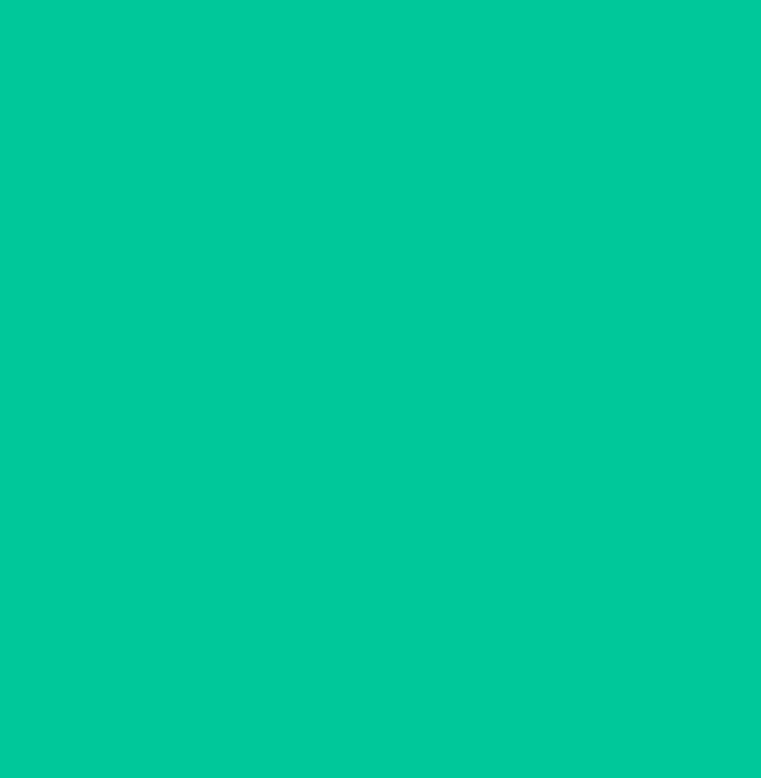
scroll to position [105, 0]
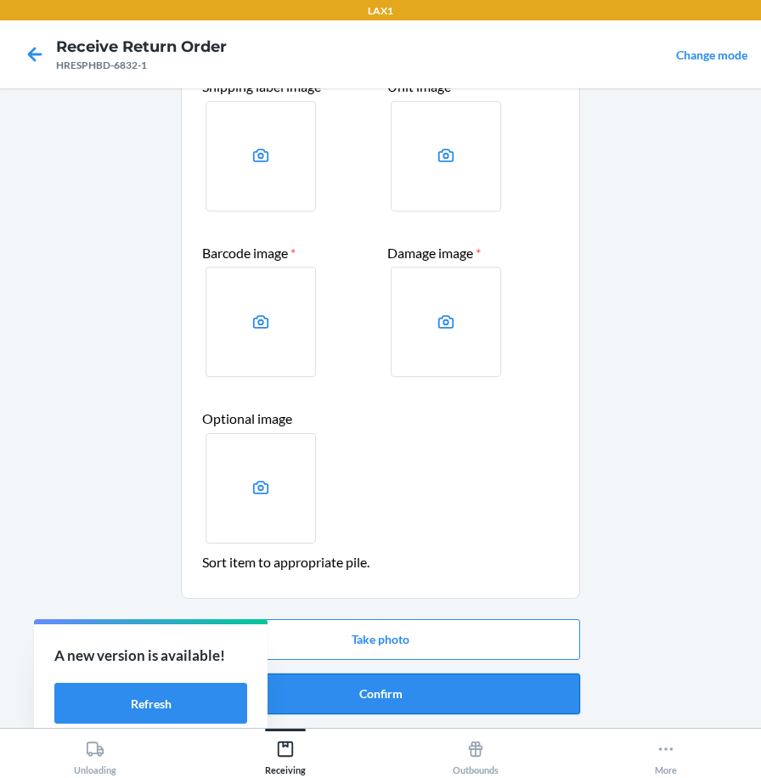
click at [374, 693] on button "Confirm" at bounding box center [380, 694] width 399 height 41
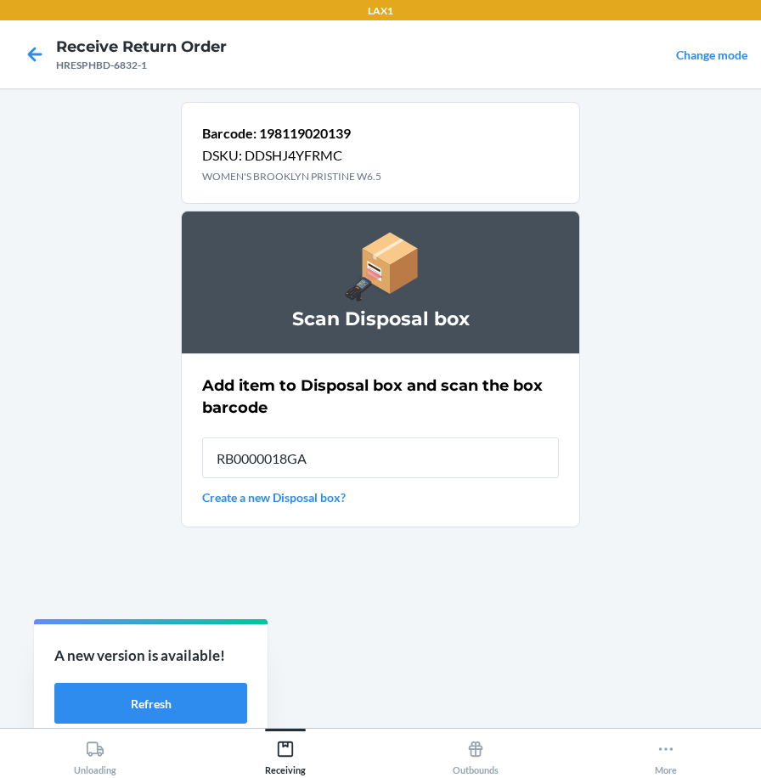
type input "RB0000018GA"
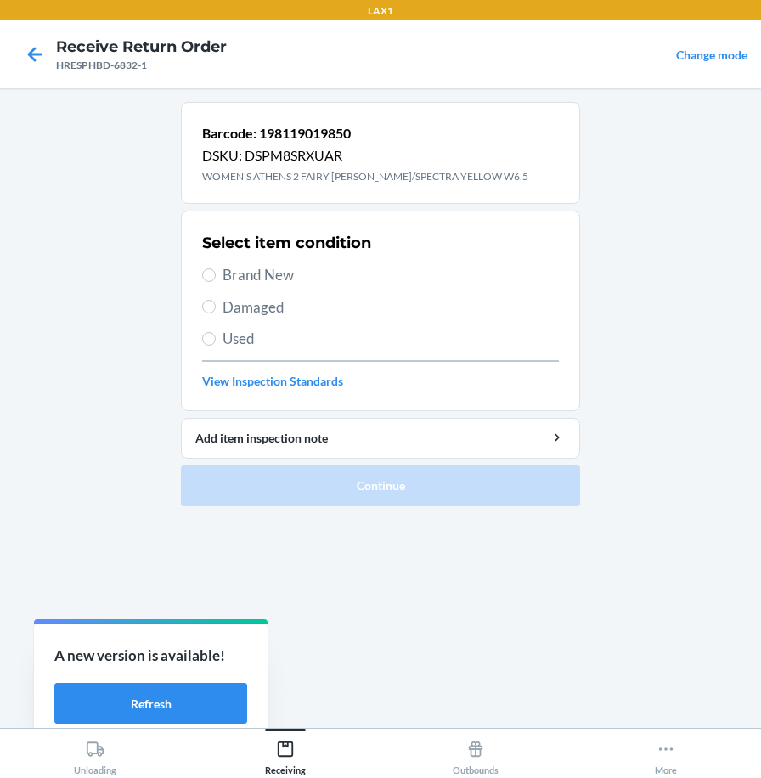
click at [229, 275] on span "Brand New" at bounding box center [391, 275] width 337 height 22
click at [216, 275] on input "Brand New" at bounding box center [209, 276] width 14 height 14
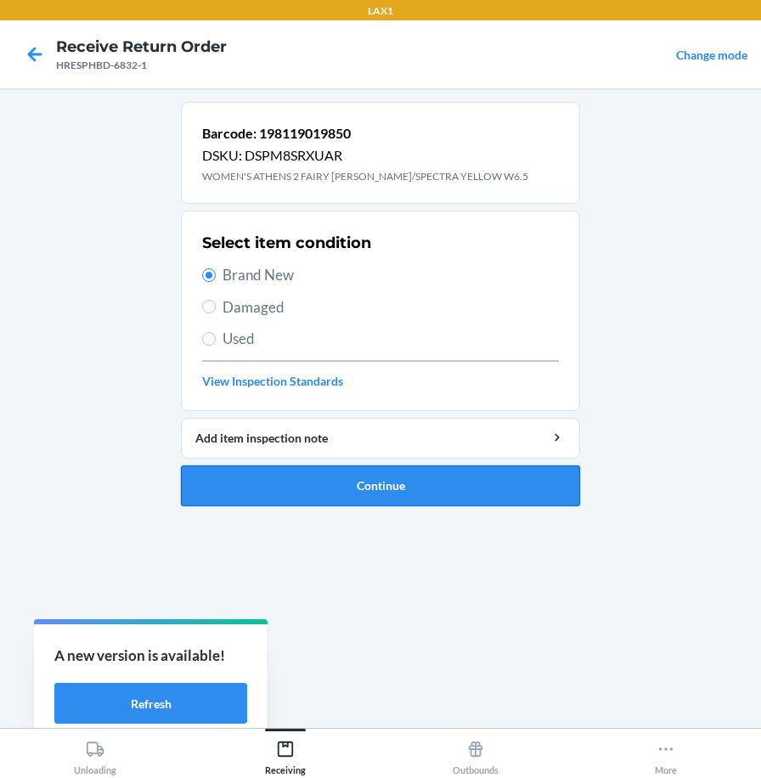
click at [297, 475] on button "Continue" at bounding box center [380, 486] width 399 height 41
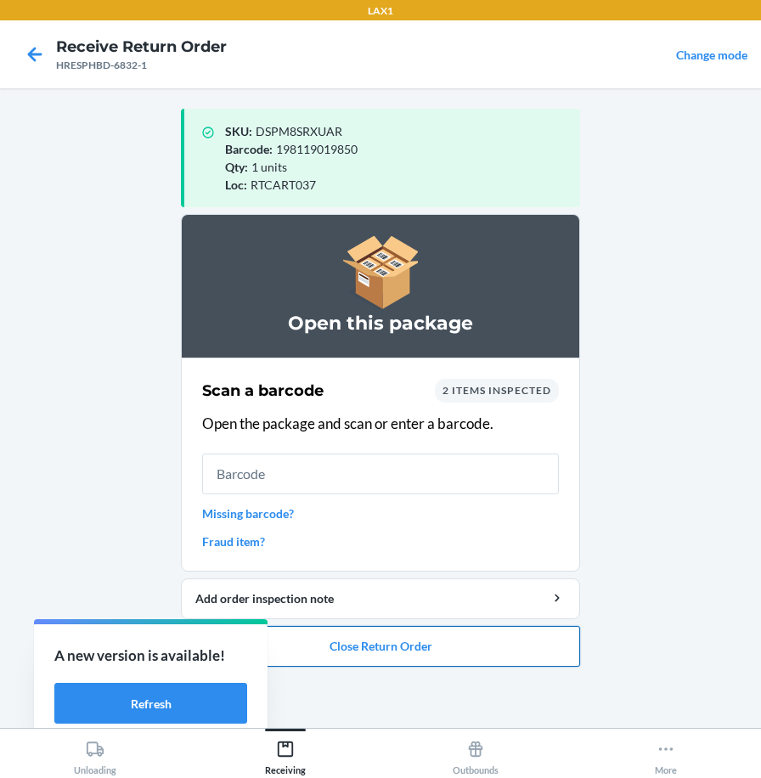
click at [335, 644] on button "Close Return Order" at bounding box center [380, 646] width 399 height 41
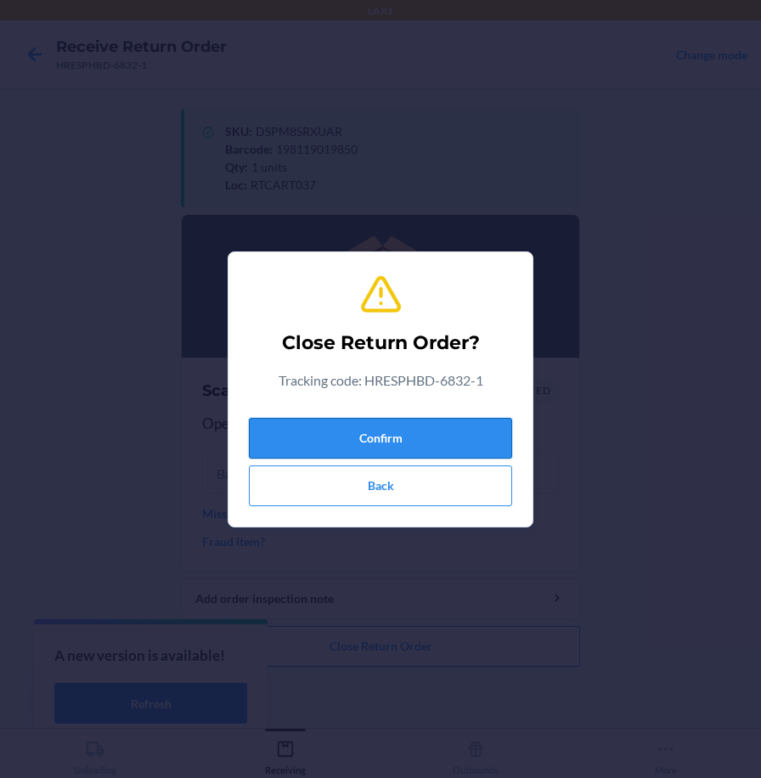
click at [387, 439] on button "Confirm" at bounding box center [380, 438] width 263 height 41
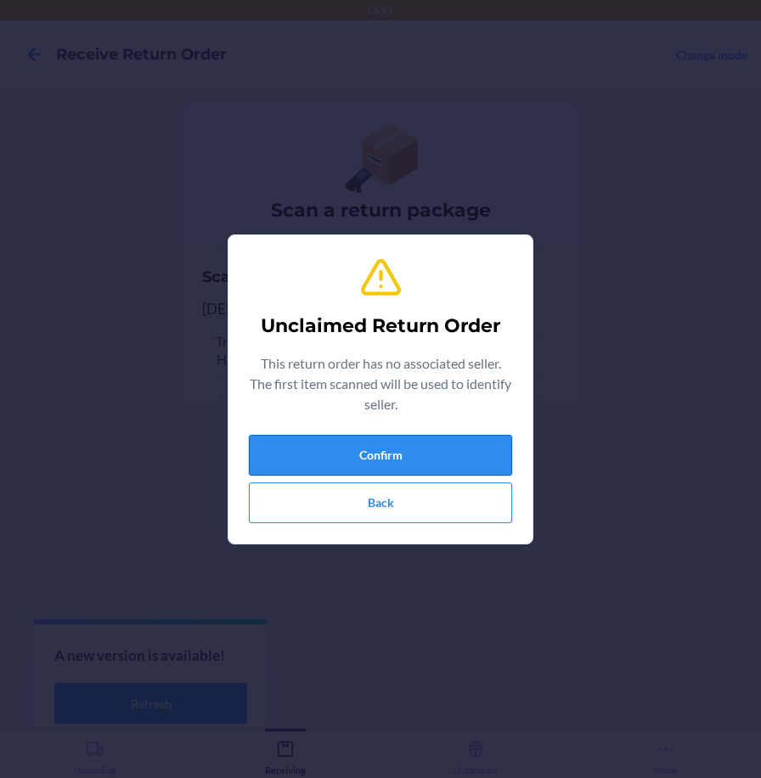
click at [457, 450] on button "Confirm" at bounding box center [380, 455] width 263 height 41
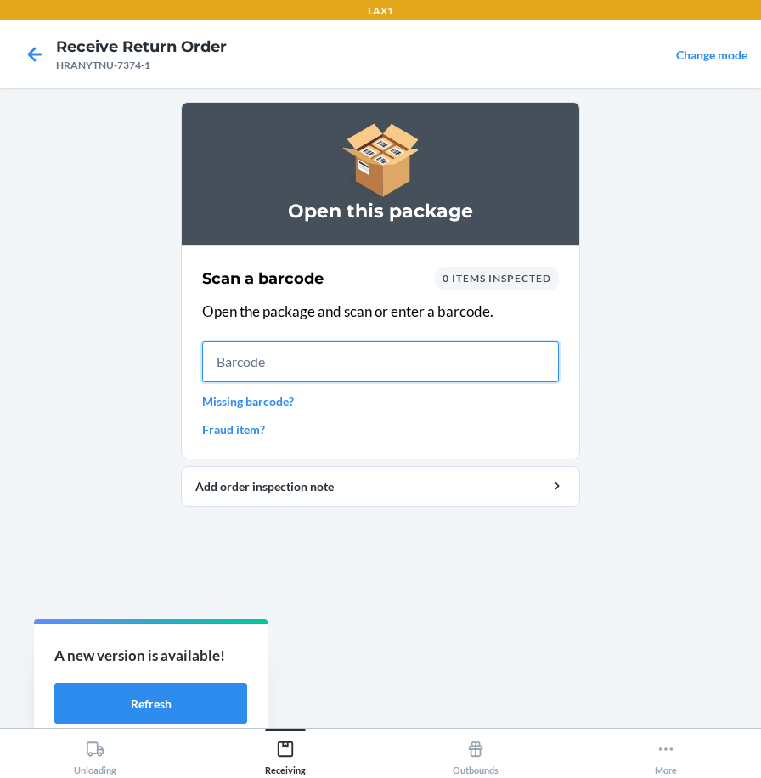
click at [535, 357] on input "text" at bounding box center [380, 362] width 357 height 41
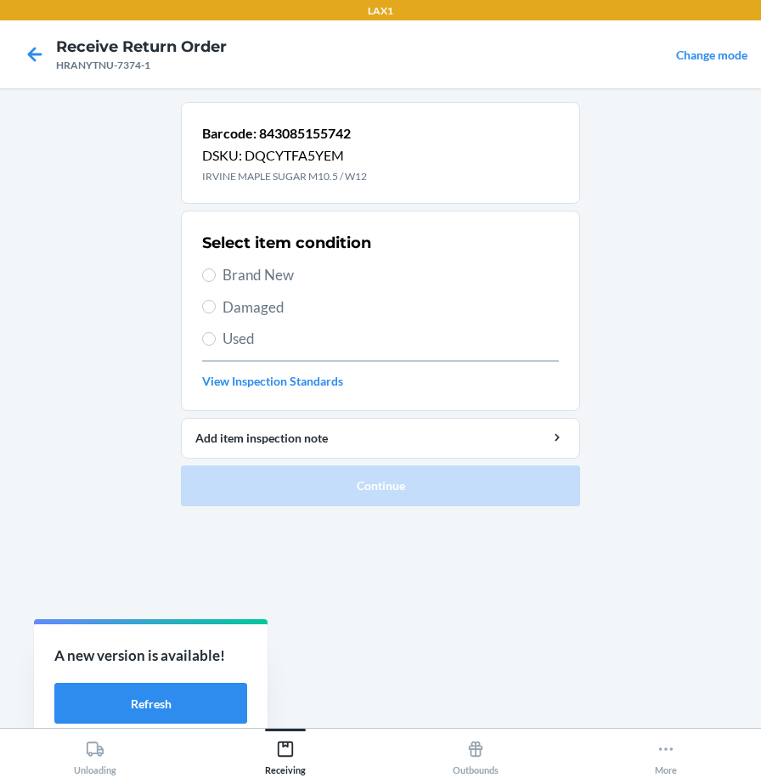
click at [276, 283] on span "Brand New" at bounding box center [391, 275] width 337 height 22
click at [216, 282] on input "Brand New" at bounding box center [209, 276] width 14 height 14
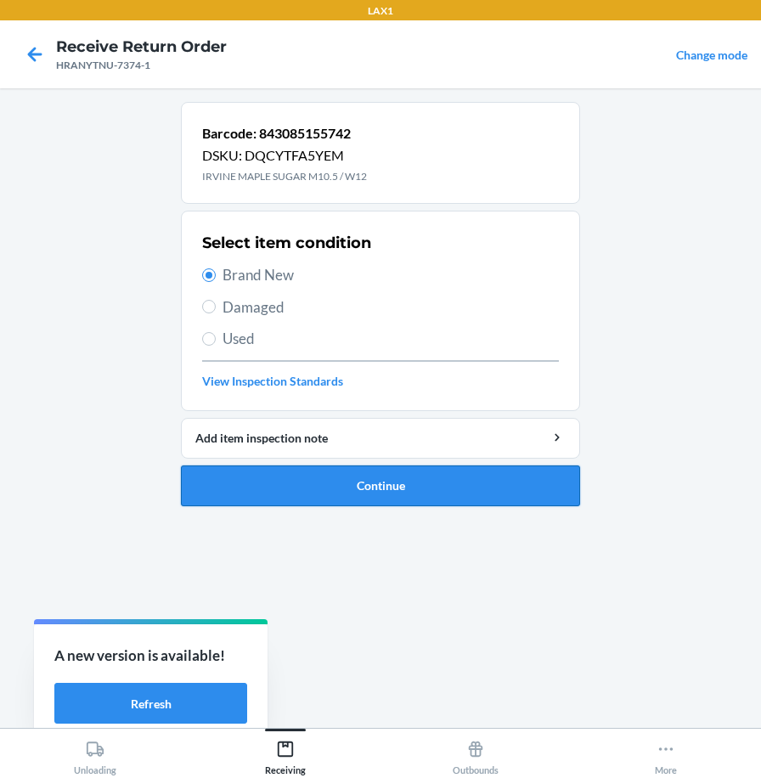
click at [299, 492] on button "Continue" at bounding box center [380, 486] width 399 height 41
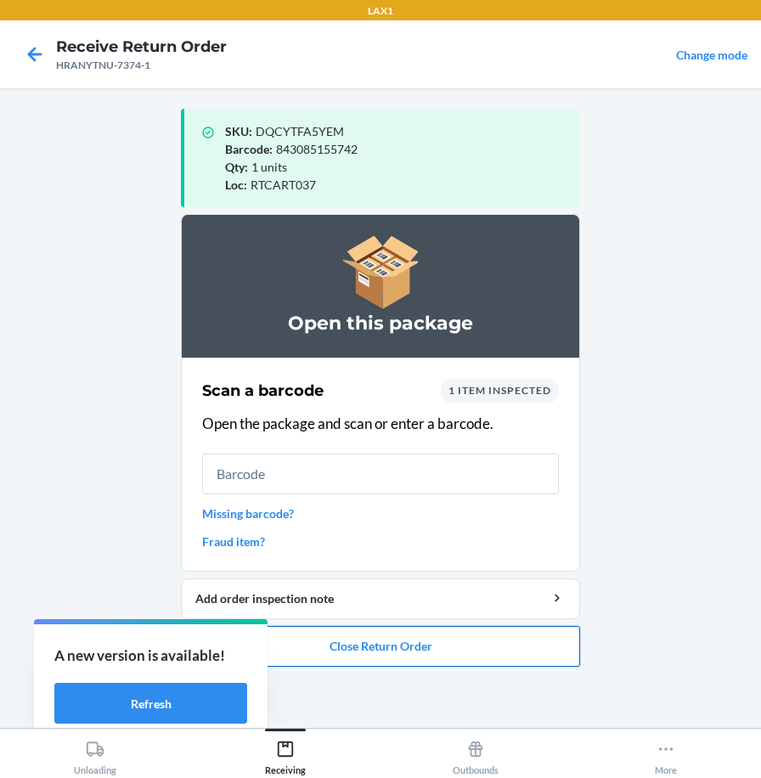
click at [299, 639] on button "Close Return Order" at bounding box center [380, 646] width 399 height 41
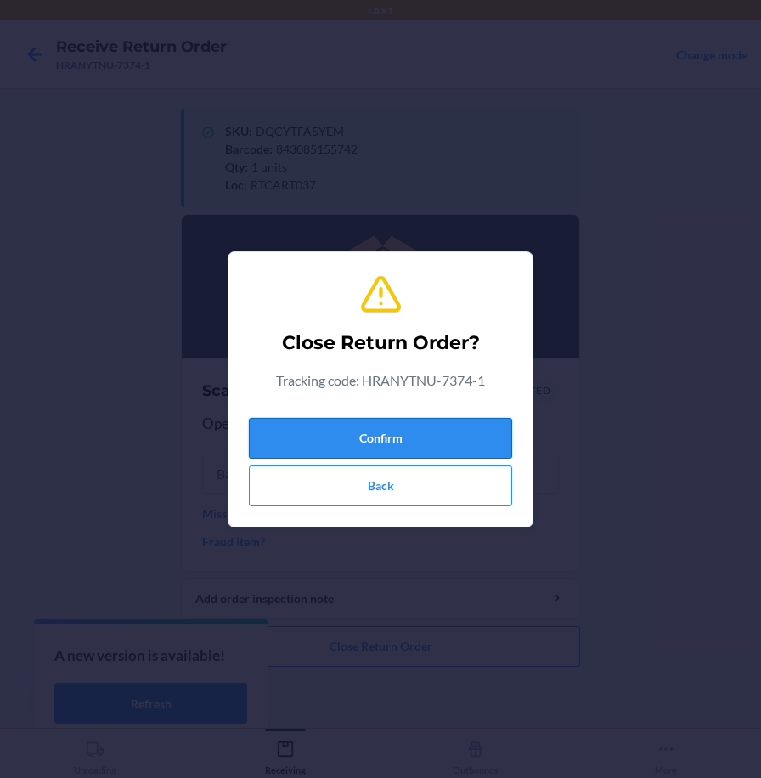
click at [341, 439] on button "Confirm" at bounding box center [380, 438] width 263 height 41
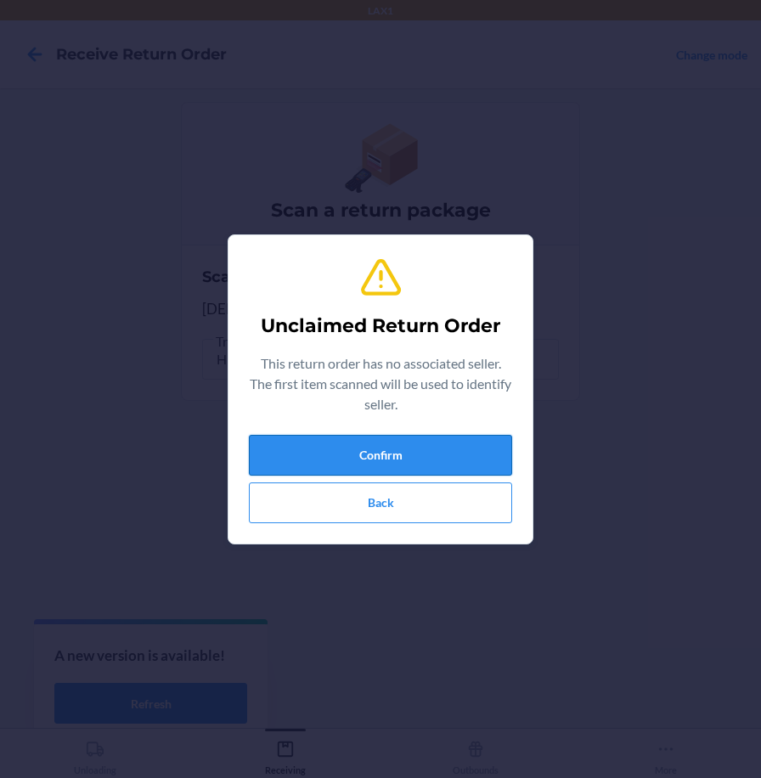
click at [335, 472] on button "Confirm" at bounding box center [380, 455] width 263 height 41
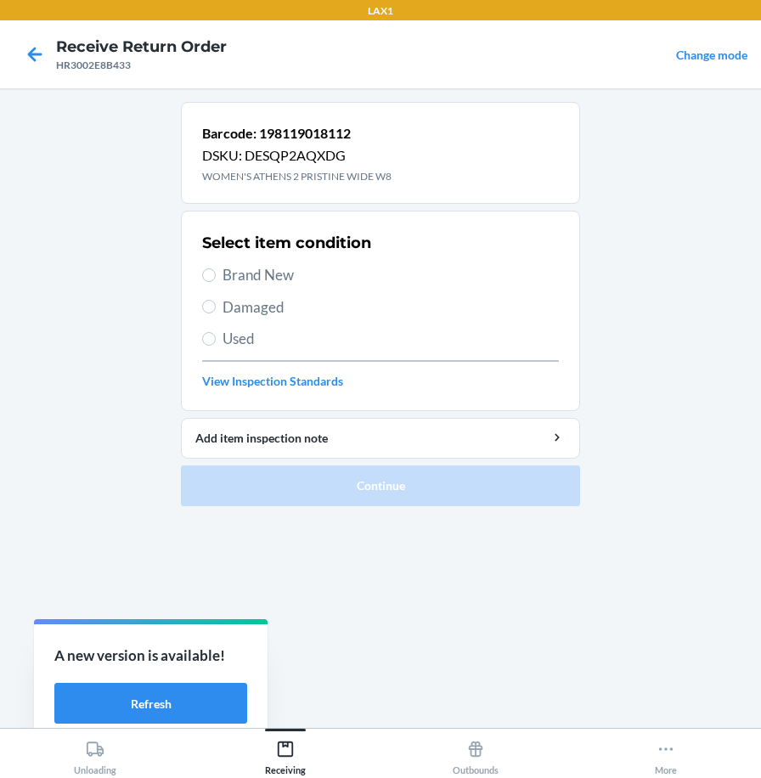
click at [241, 279] on span "Brand New" at bounding box center [391, 275] width 337 height 22
click at [216, 279] on input "Brand New" at bounding box center [209, 276] width 14 height 14
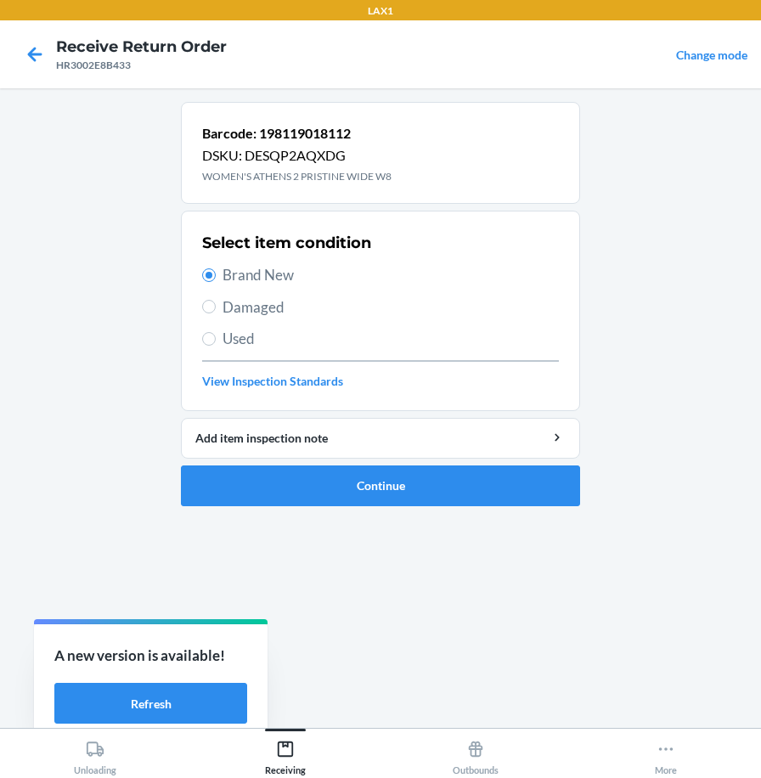
click at [262, 311] on span "Damaged" at bounding box center [391, 308] width 337 height 22
click at [216, 311] on input "Damaged" at bounding box center [209, 307] width 14 height 14
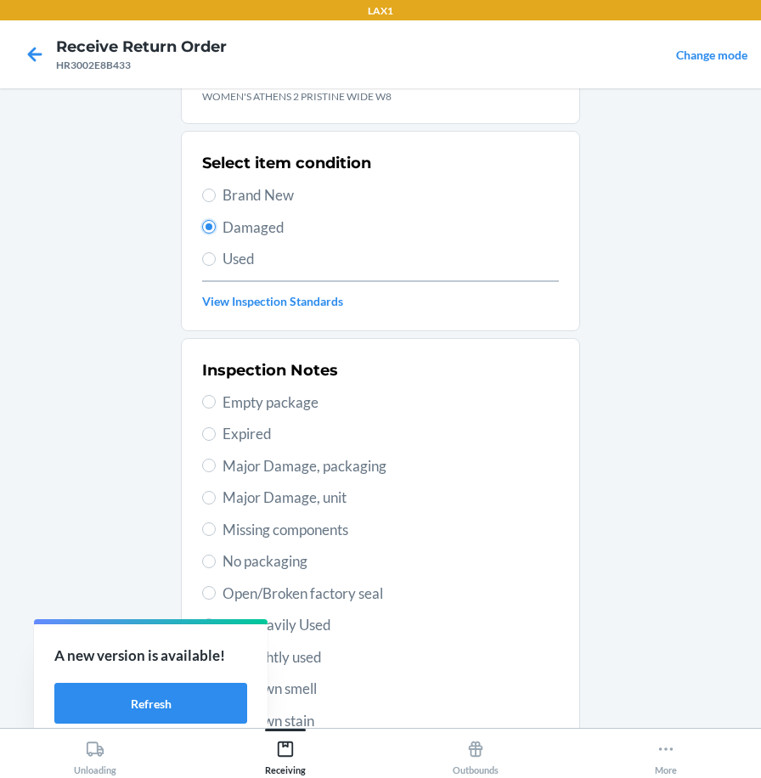
scroll to position [246, 0]
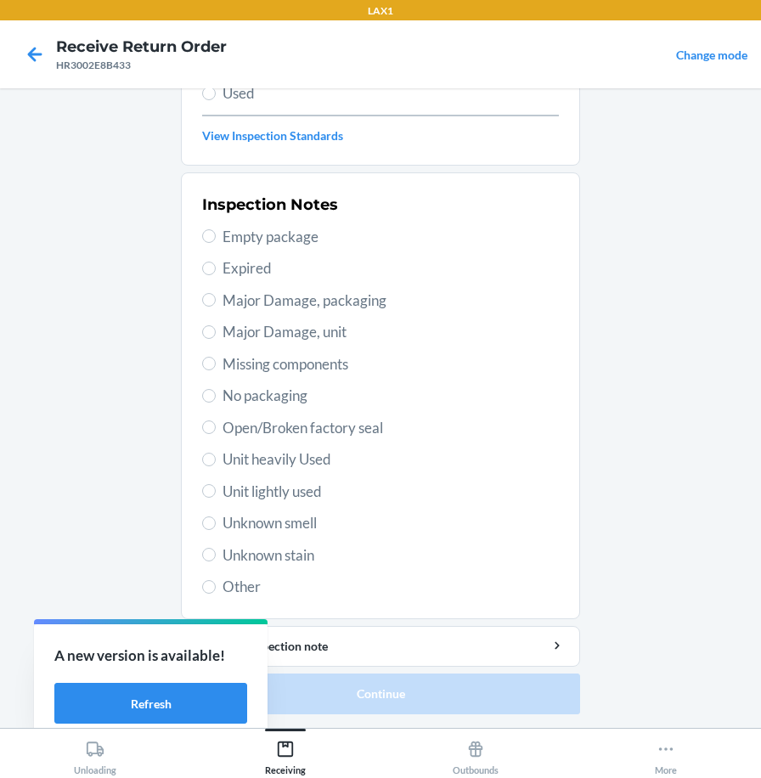
click at [306, 460] on span "Unit heavily Used" at bounding box center [391, 460] width 337 height 22
click at [216, 460] on input "Unit heavily Used" at bounding box center [209, 460] width 14 height 14
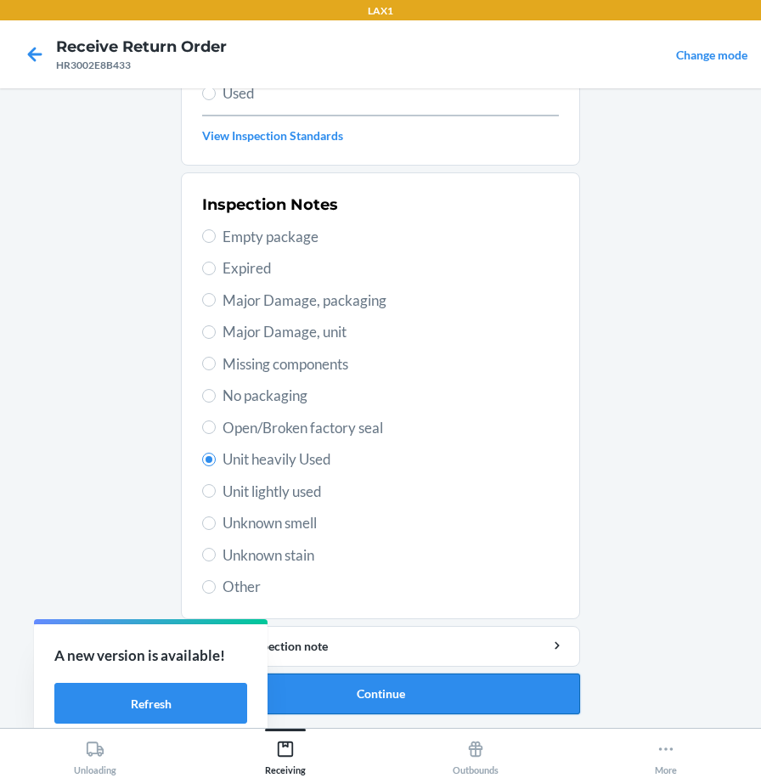
click at [325, 695] on button "Continue" at bounding box center [380, 694] width 399 height 41
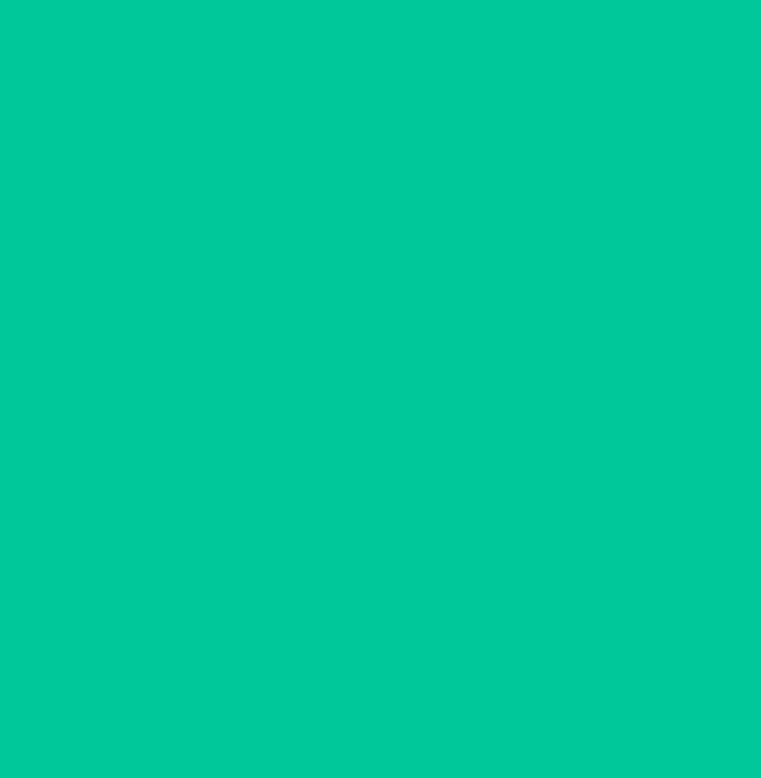
scroll to position [105, 0]
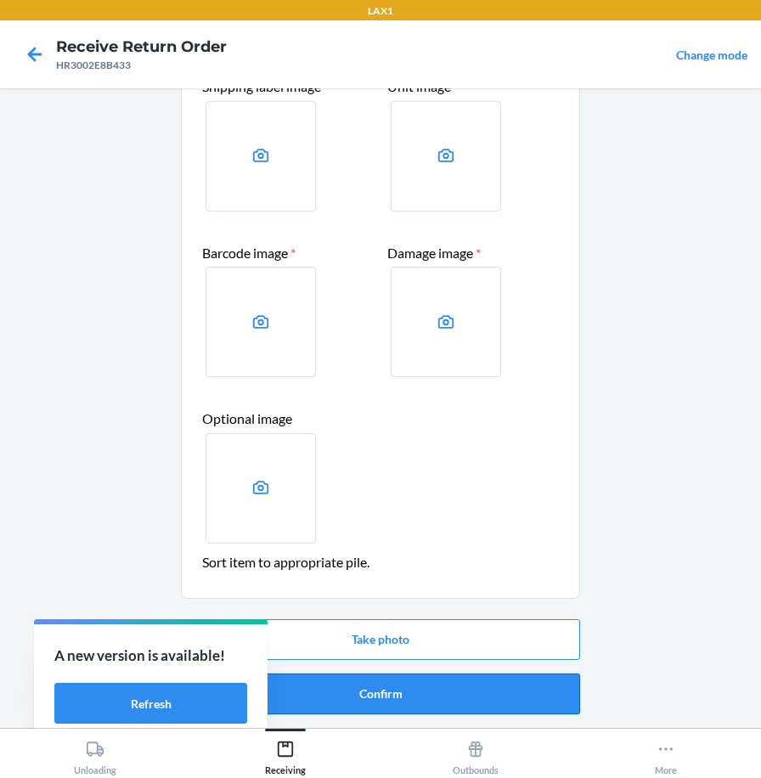
click at [354, 687] on button "Confirm" at bounding box center [380, 694] width 399 height 41
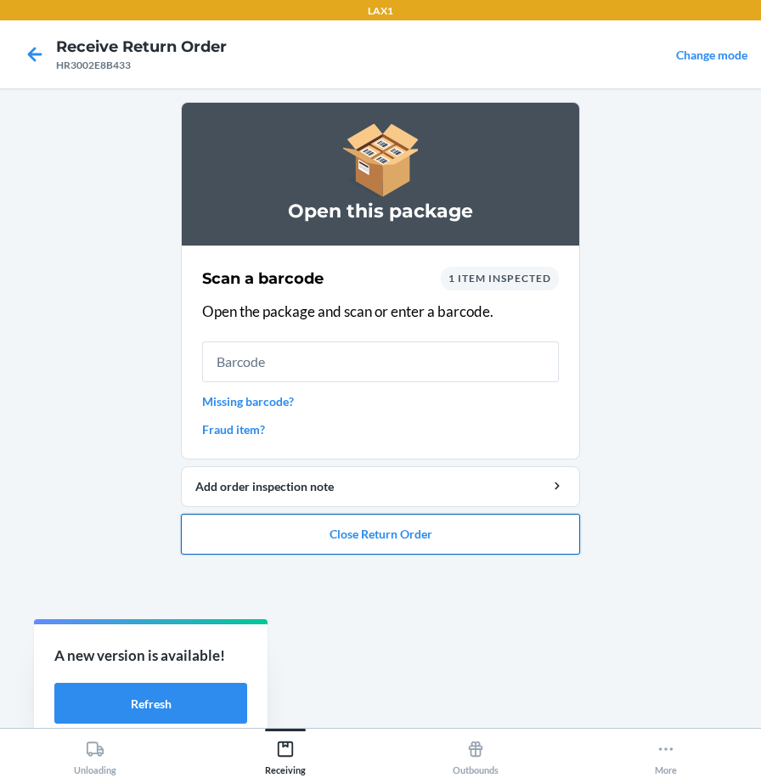
click at [284, 536] on button "Close Return Order" at bounding box center [380, 534] width 399 height 41
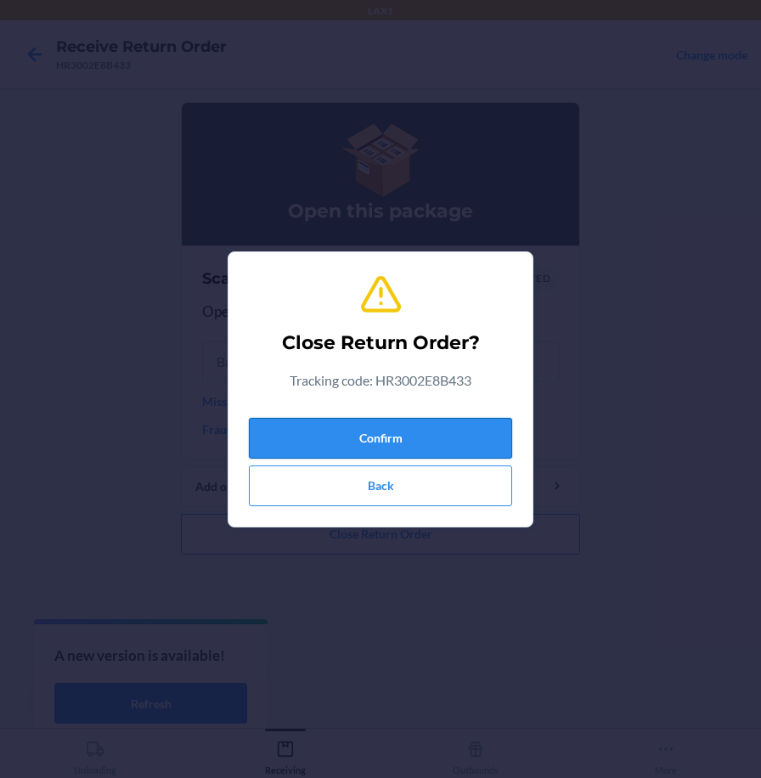
click at [352, 445] on button "Confirm" at bounding box center [380, 438] width 263 height 41
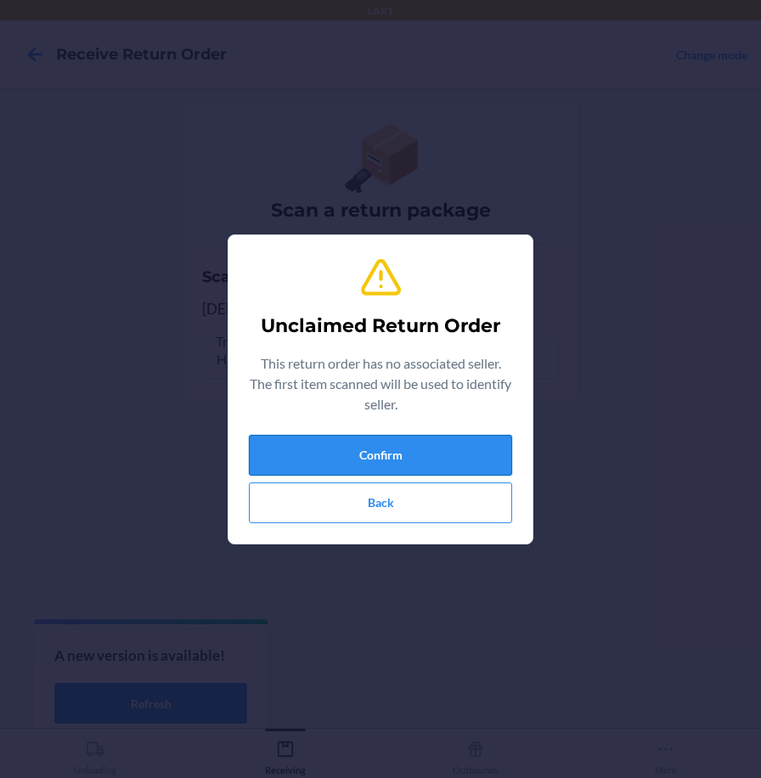
click at [473, 446] on button "Confirm" at bounding box center [380, 455] width 263 height 41
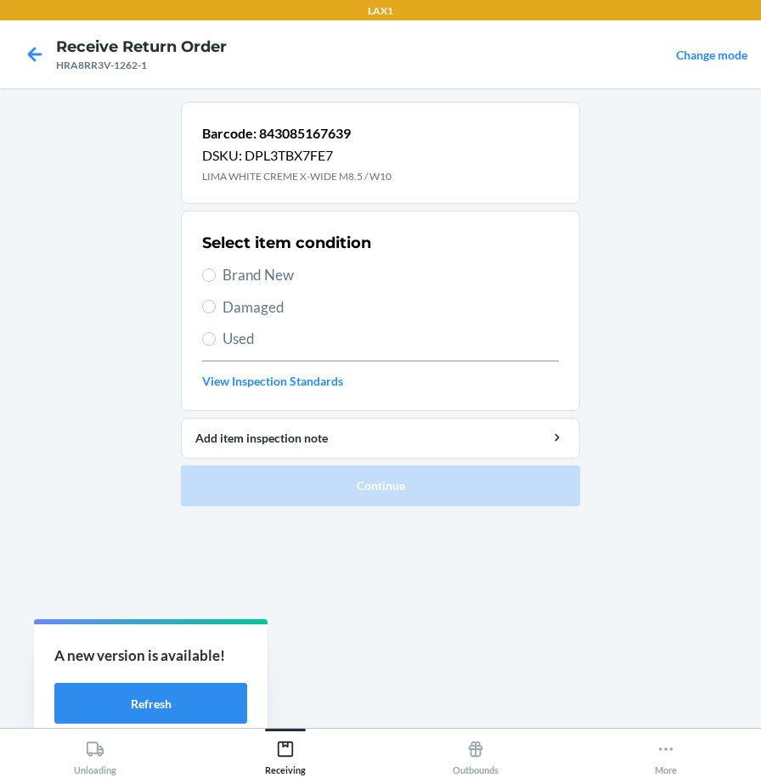
click at [270, 274] on span "Brand New" at bounding box center [391, 275] width 337 height 22
click at [216, 274] on input "Brand New" at bounding box center [209, 276] width 14 height 14
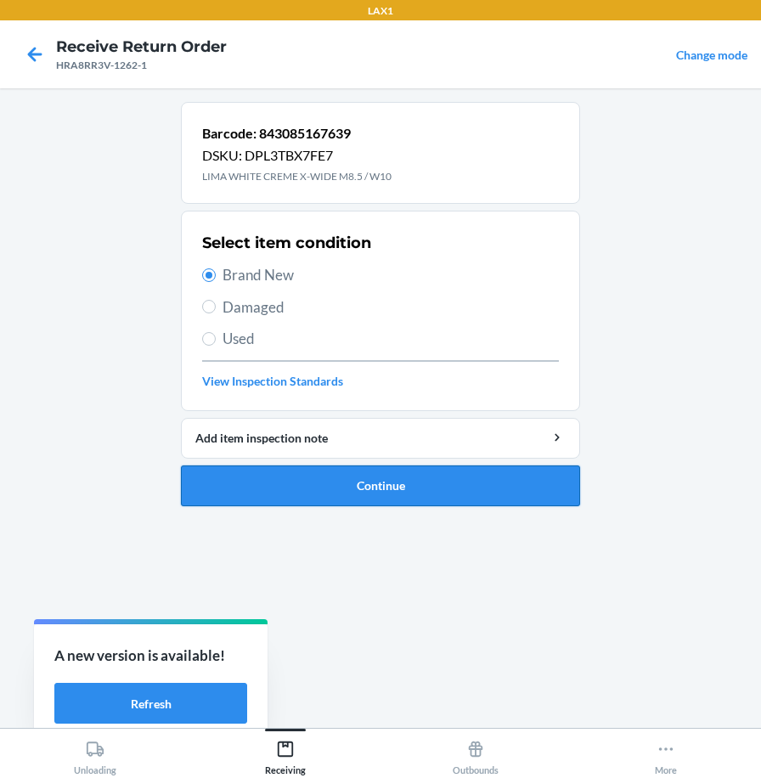
click at [385, 487] on button "Continue" at bounding box center [380, 486] width 399 height 41
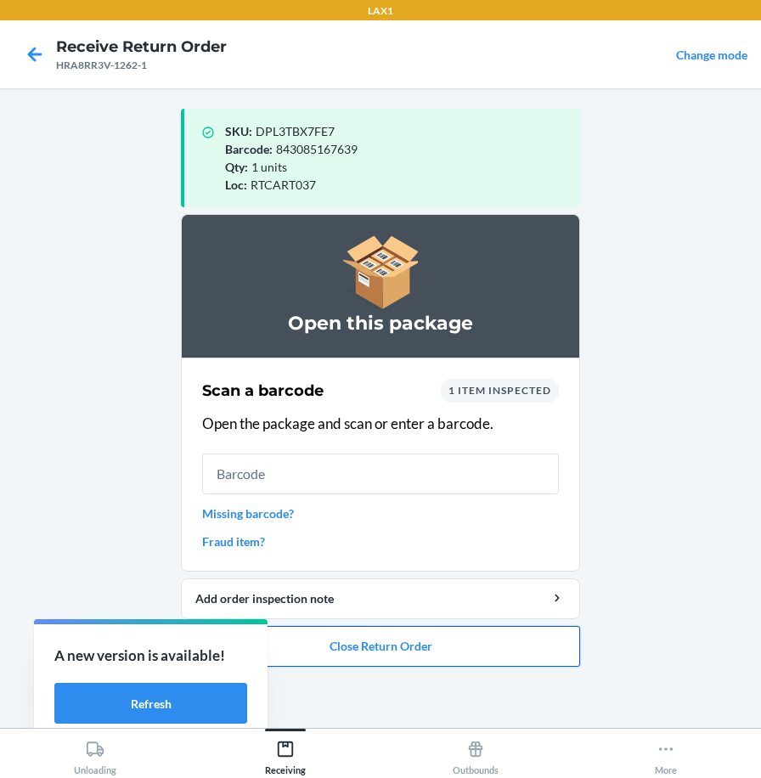
click at [409, 642] on button "Close Return Order" at bounding box center [380, 646] width 399 height 41
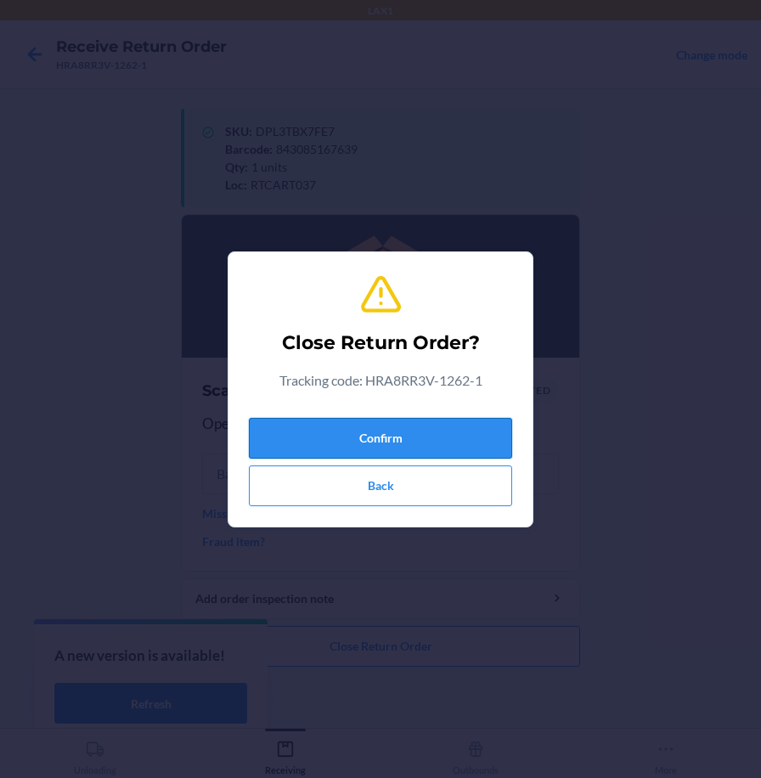
click at [429, 433] on button "Confirm" at bounding box center [380, 438] width 263 height 41
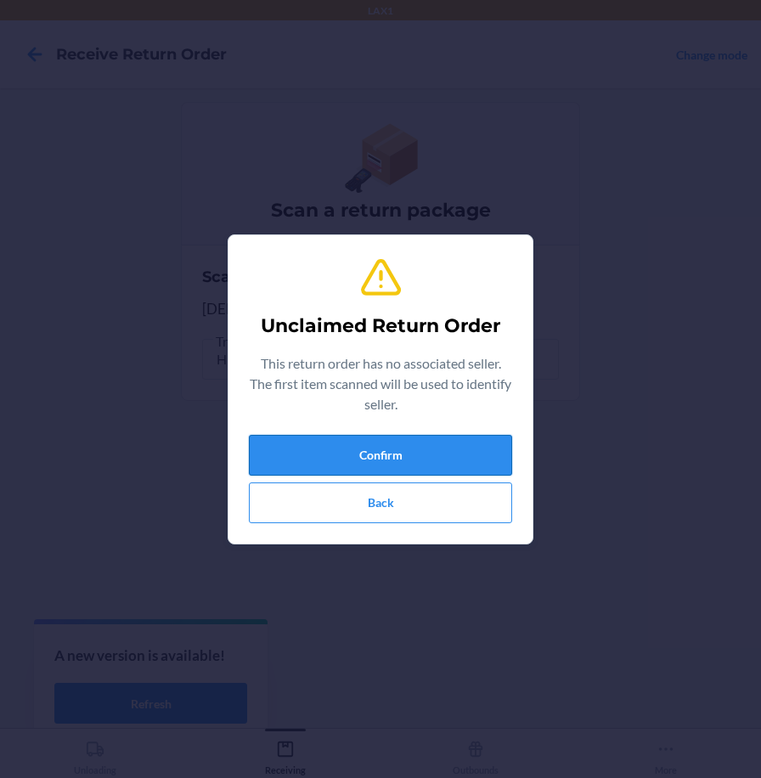
click at [495, 438] on button "Confirm" at bounding box center [380, 455] width 263 height 41
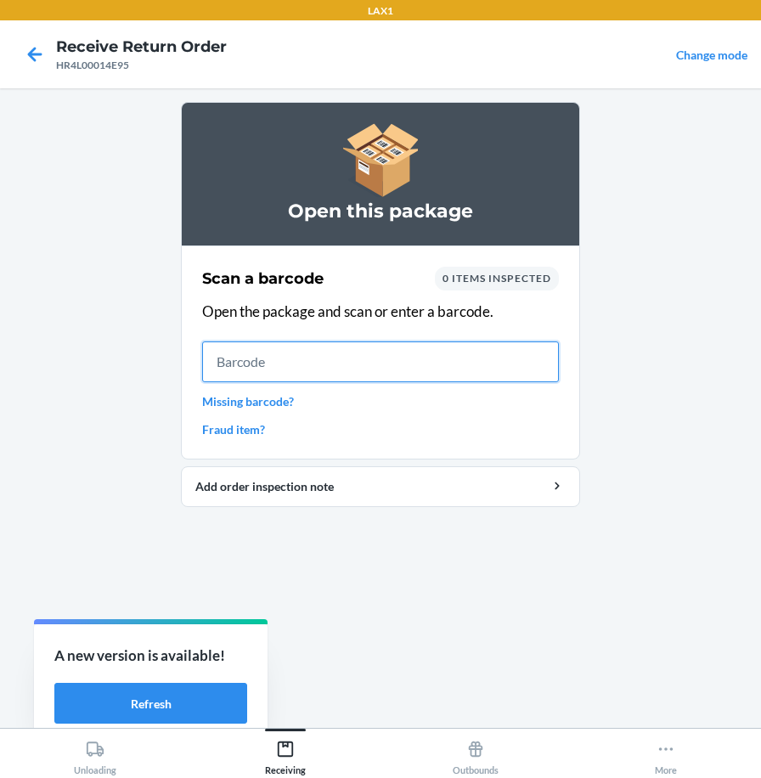
click at [553, 358] on input "text" at bounding box center [380, 362] width 357 height 41
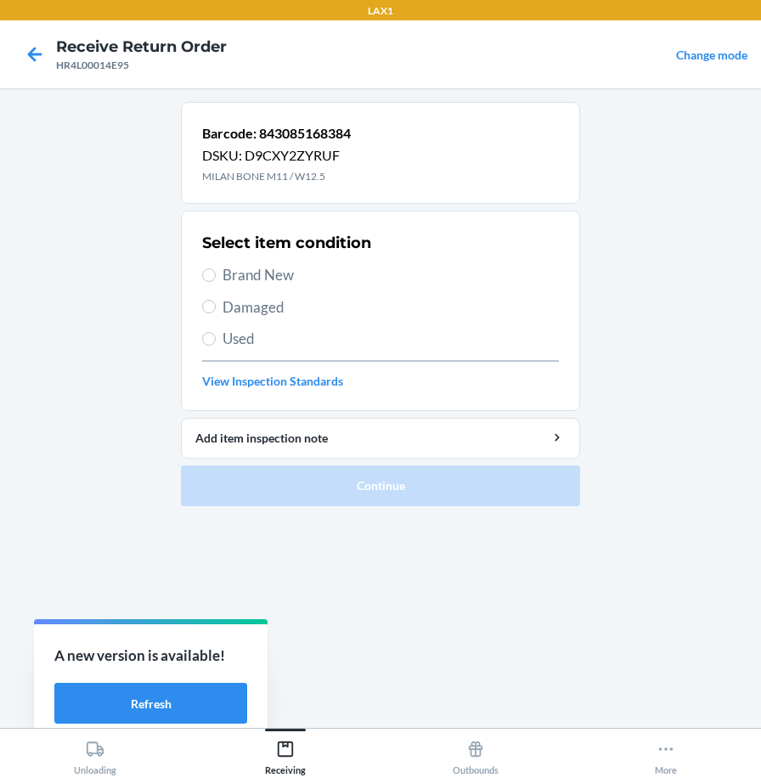
click at [260, 270] on span "Brand New" at bounding box center [391, 275] width 337 height 22
click at [216, 270] on input "Brand New" at bounding box center [209, 276] width 14 height 14
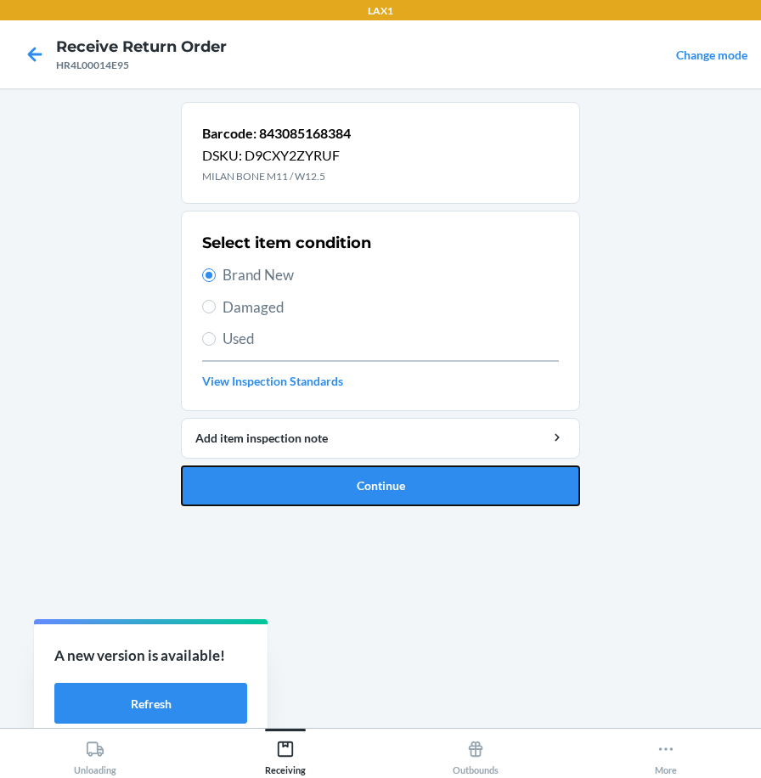
drag, startPoint x: 367, startPoint y: 484, endPoint x: 377, endPoint y: 412, distance: 72.1
click at [369, 482] on button "Continue" at bounding box center [380, 486] width 399 height 41
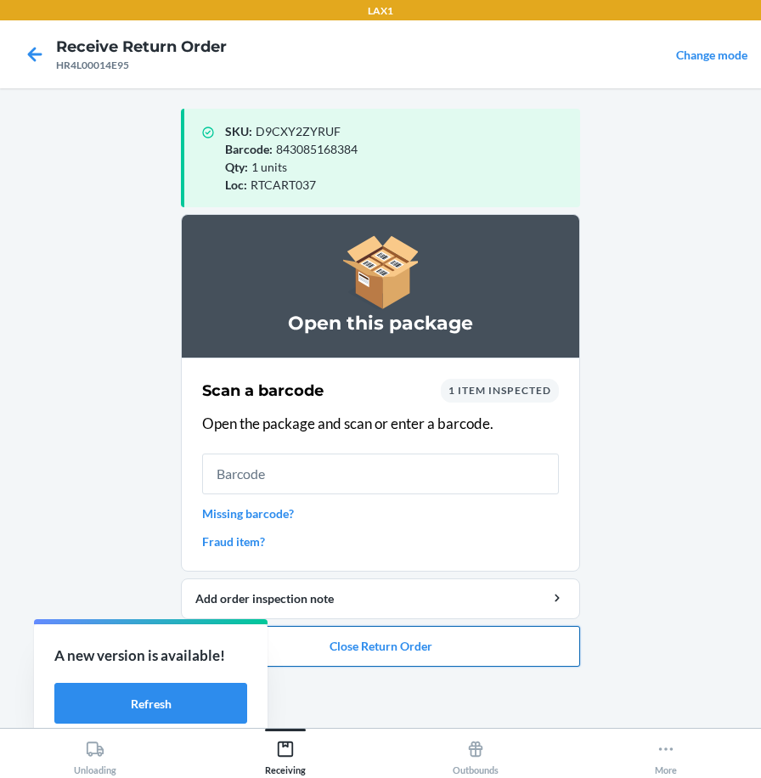
click at [382, 651] on button "Close Return Order" at bounding box center [380, 646] width 399 height 41
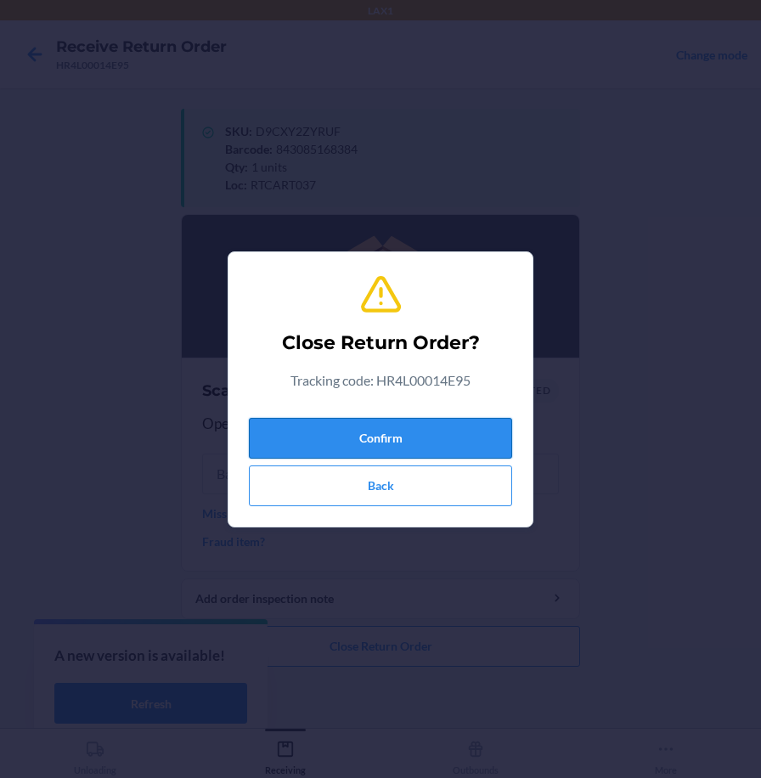
click at [391, 426] on button "Confirm" at bounding box center [380, 438] width 263 height 41
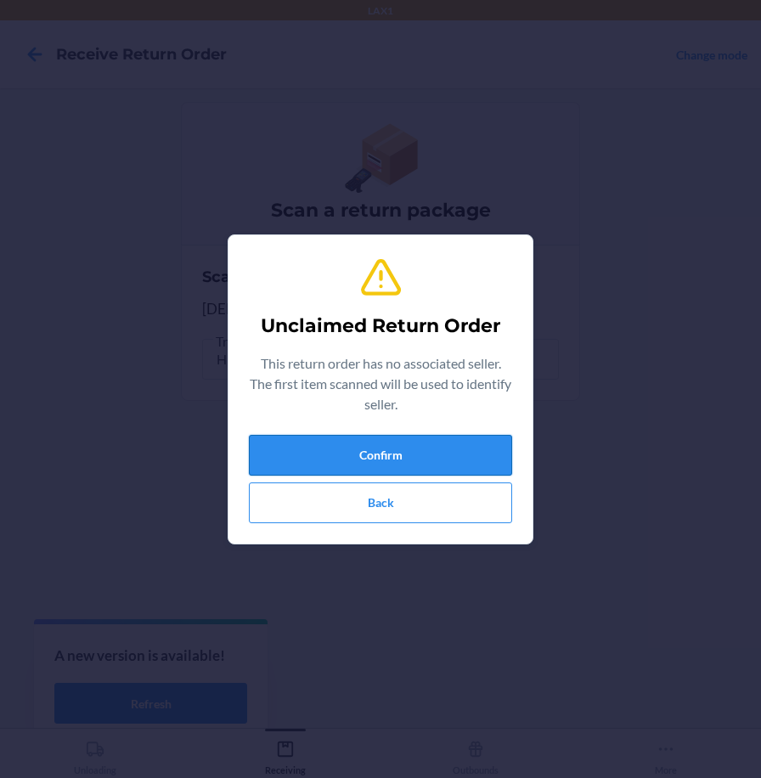
click at [417, 452] on button "Confirm" at bounding box center [380, 455] width 263 height 41
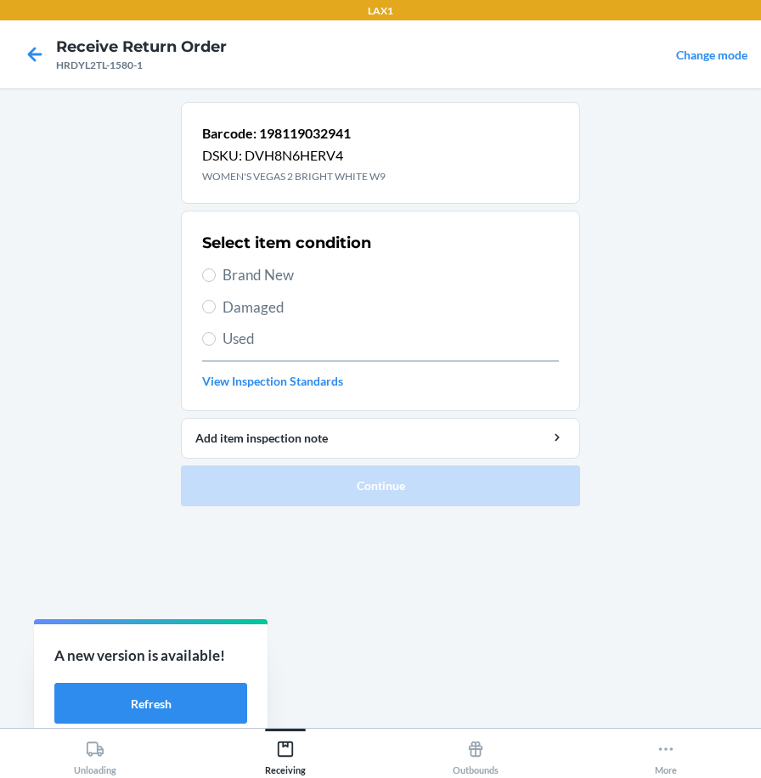
click at [267, 284] on span "Brand New" at bounding box center [391, 275] width 337 height 22
click at [216, 282] on input "Brand New" at bounding box center [209, 276] width 14 height 14
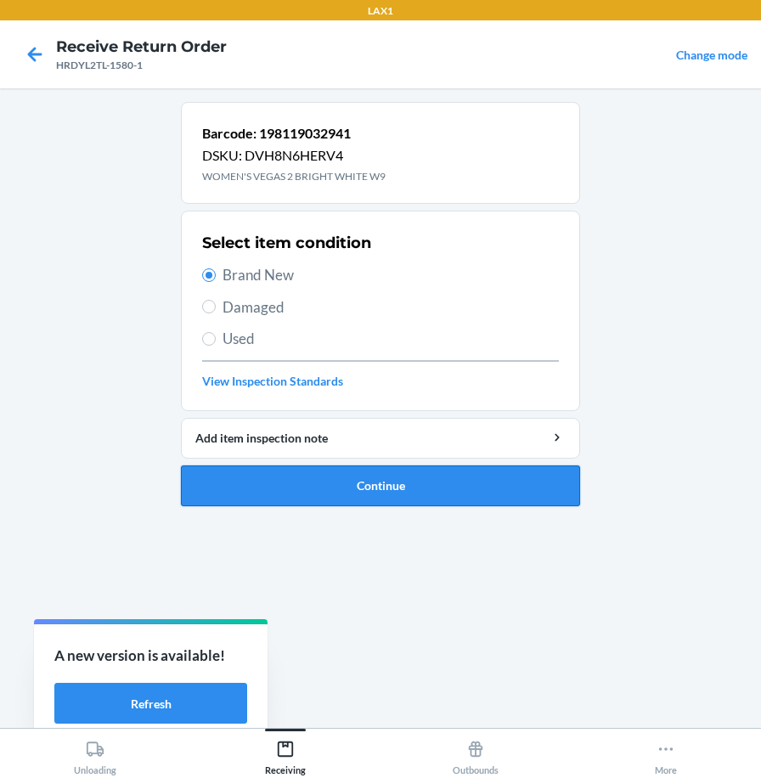
click at [495, 488] on button "Continue" at bounding box center [380, 486] width 399 height 41
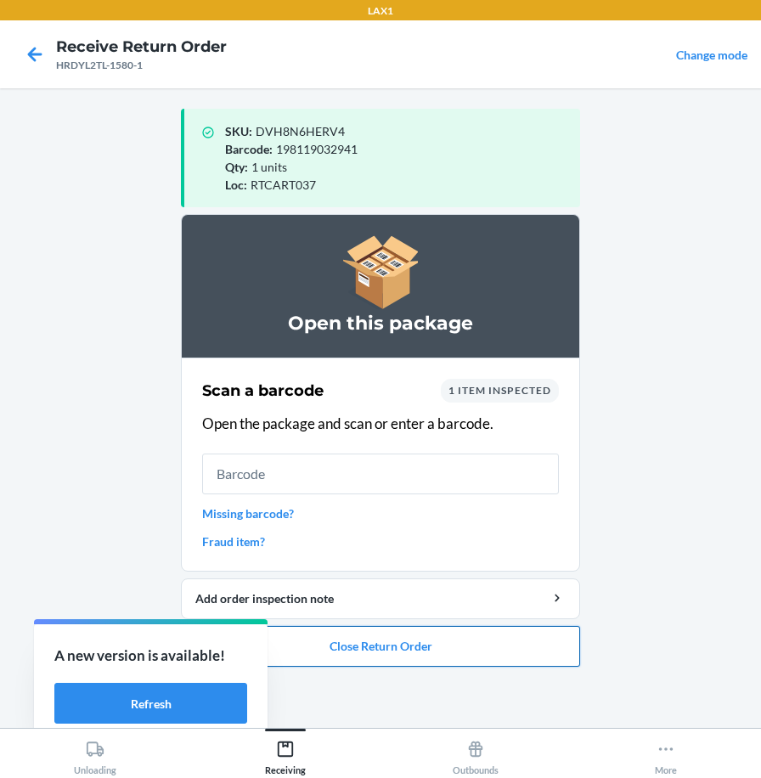
click at [389, 649] on button "Close Return Order" at bounding box center [380, 646] width 399 height 41
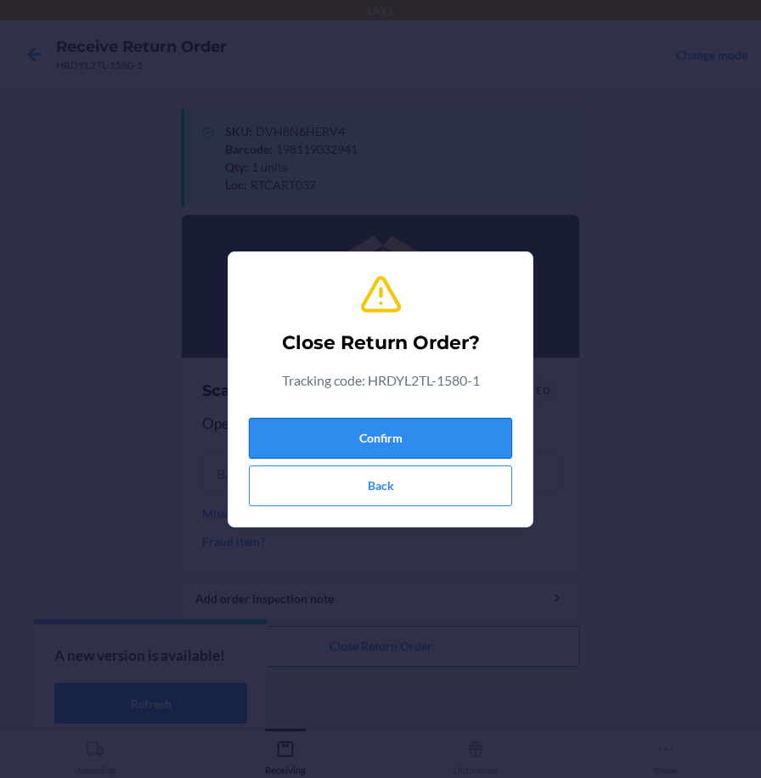
click at [453, 442] on button "Confirm" at bounding box center [380, 438] width 263 height 41
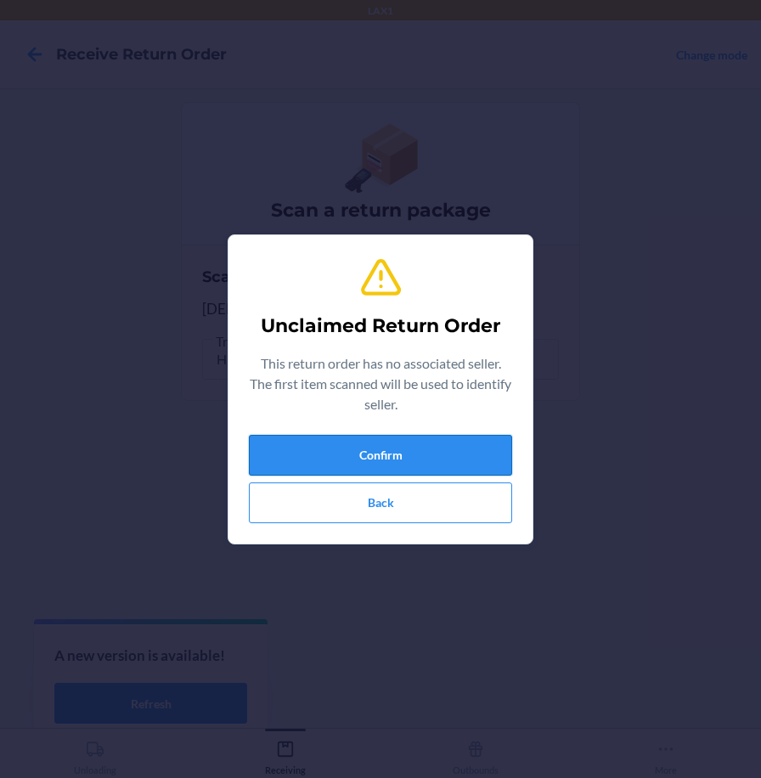
click at [466, 457] on button "Confirm" at bounding box center [380, 455] width 263 height 41
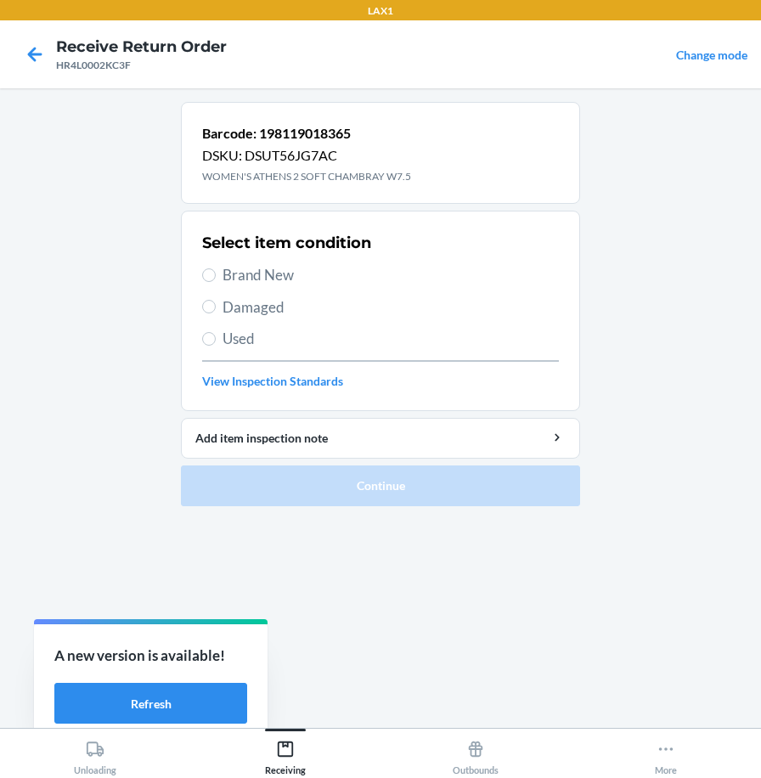
click at [276, 269] on span "Brand New" at bounding box center [391, 275] width 337 height 22
click at [216, 269] on input "Brand New" at bounding box center [209, 276] width 14 height 14
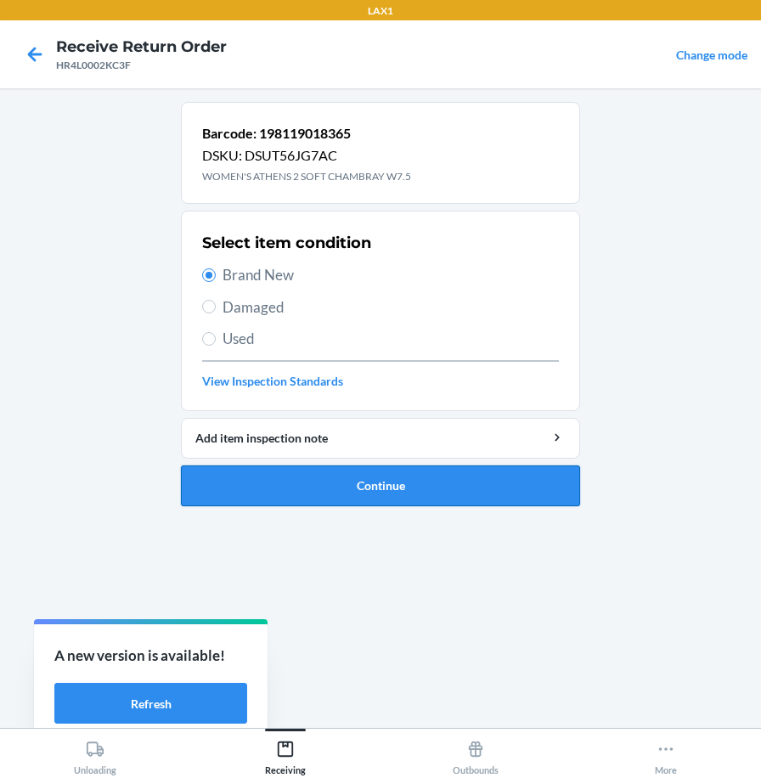
click at [285, 489] on button "Continue" at bounding box center [380, 486] width 399 height 41
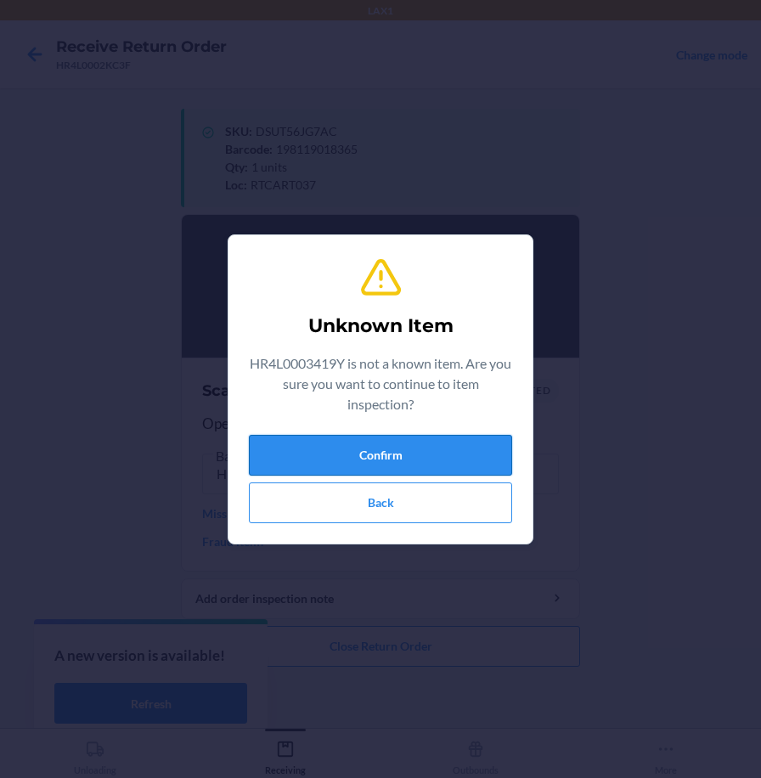
click at [323, 464] on button "Confirm" at bounding box center [380, 455] width 263 height 41
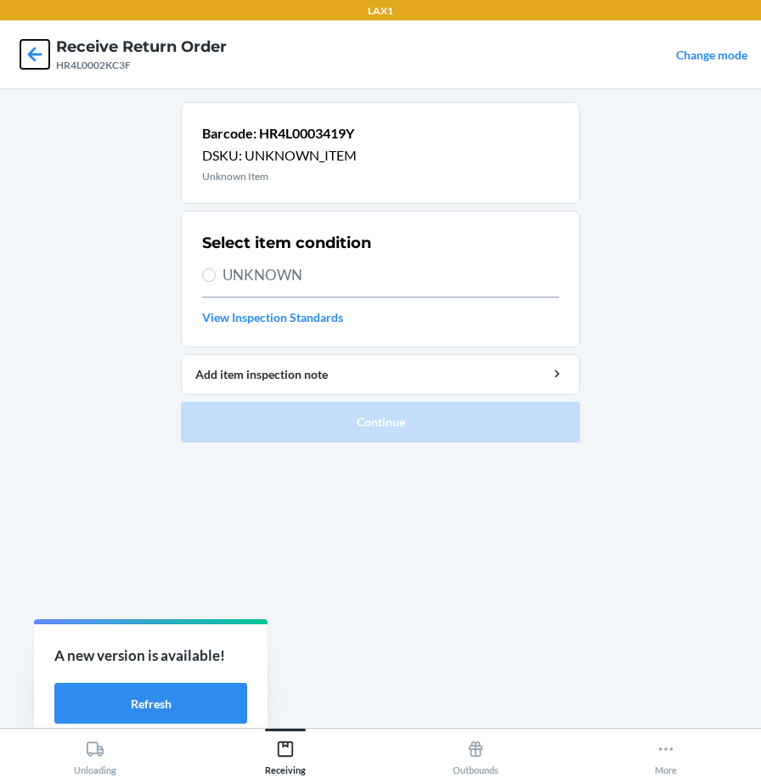
click at [37, 53] on icon at bounding box center [34, 54] width 29 height 29
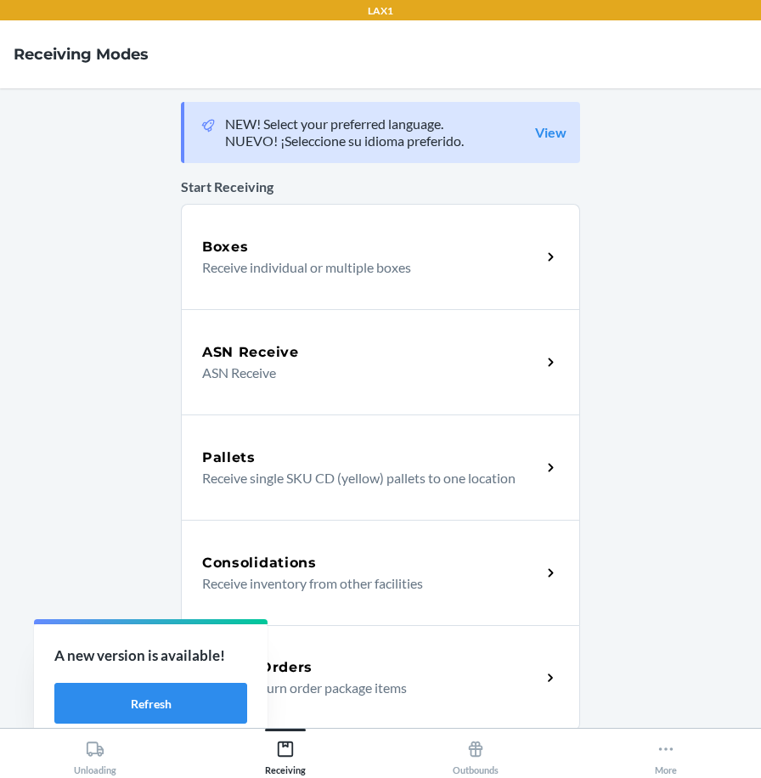
click at [388, 693] on p "Receive return order package items" at bounding box center [364, 688] width 325 height 20
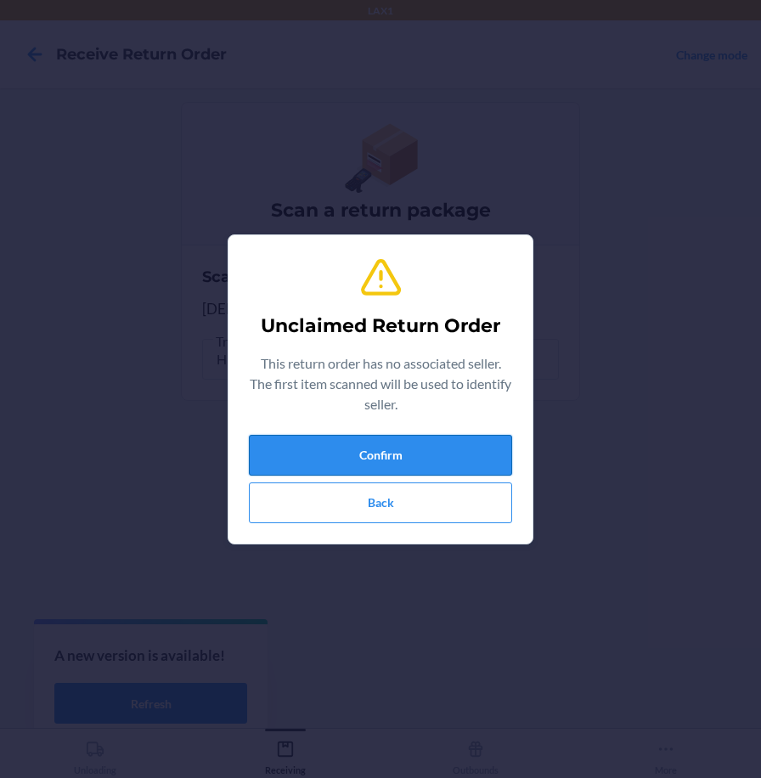
click at [443, 451] on button "Confirm" at bounding box center [380, 455] width 263 height 41
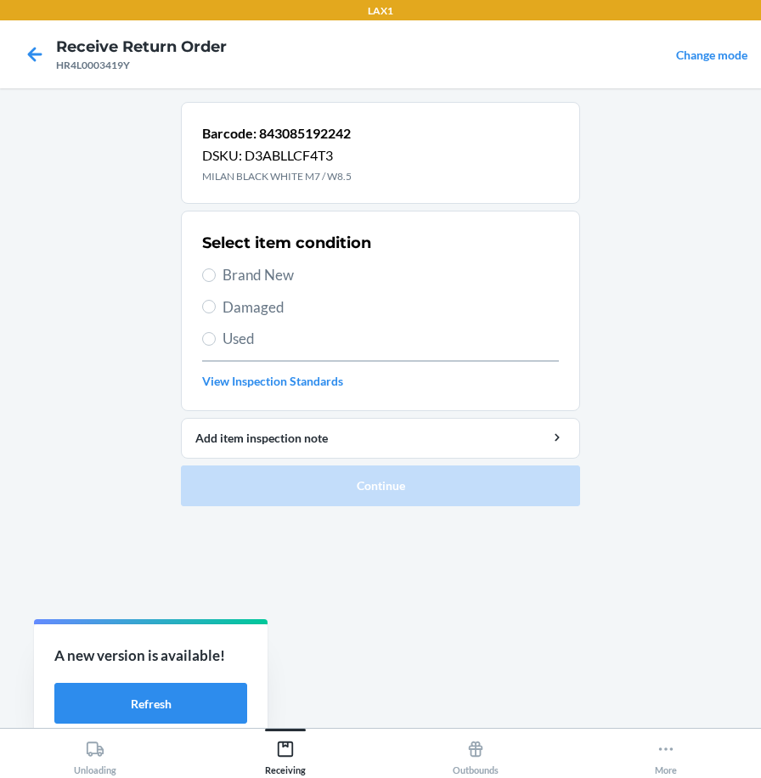
click at [280, 277] on span "Brand New" at bounding box center [391, 275] width 337 height 22
click at [216, 277] on input "Brand New" at bounding box center [209, 276] width 14 height 14
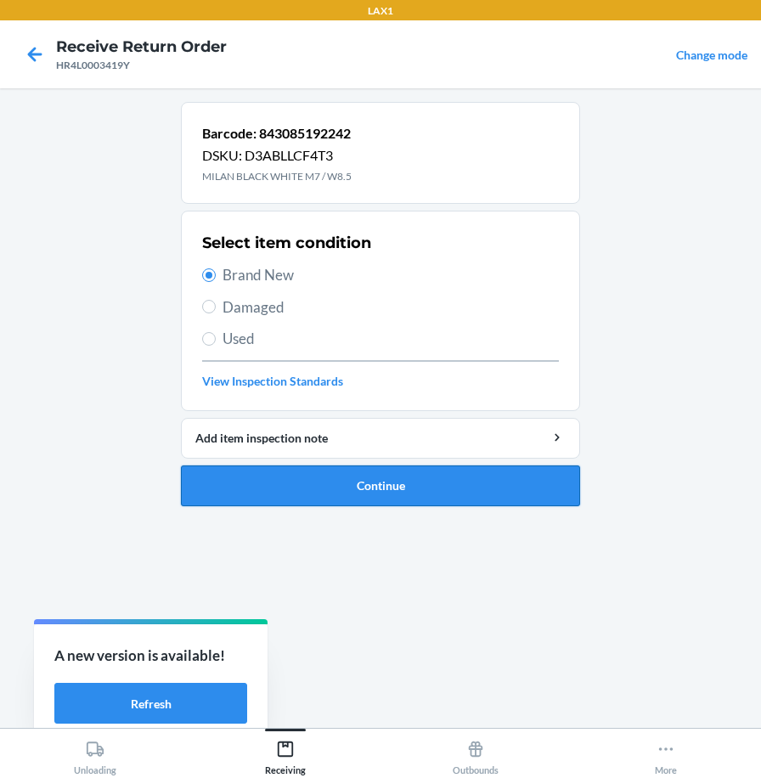
click at [279, 469] on button "Continue" at bounding box center [380, 486] width 399 height 41
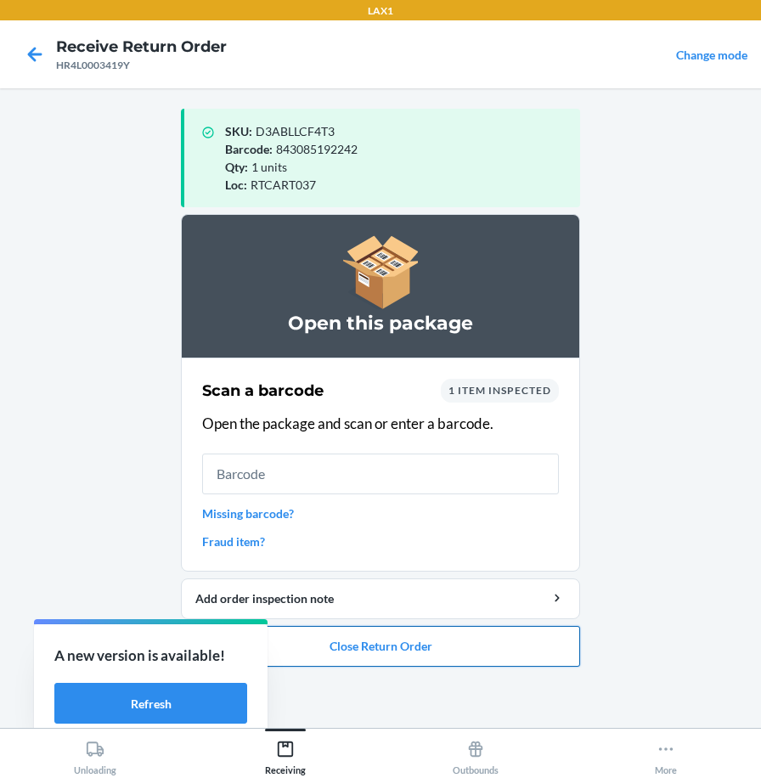
click at [352, 640] on button "Close Return Order" at bounding box center [380, 646] width 399 height 41
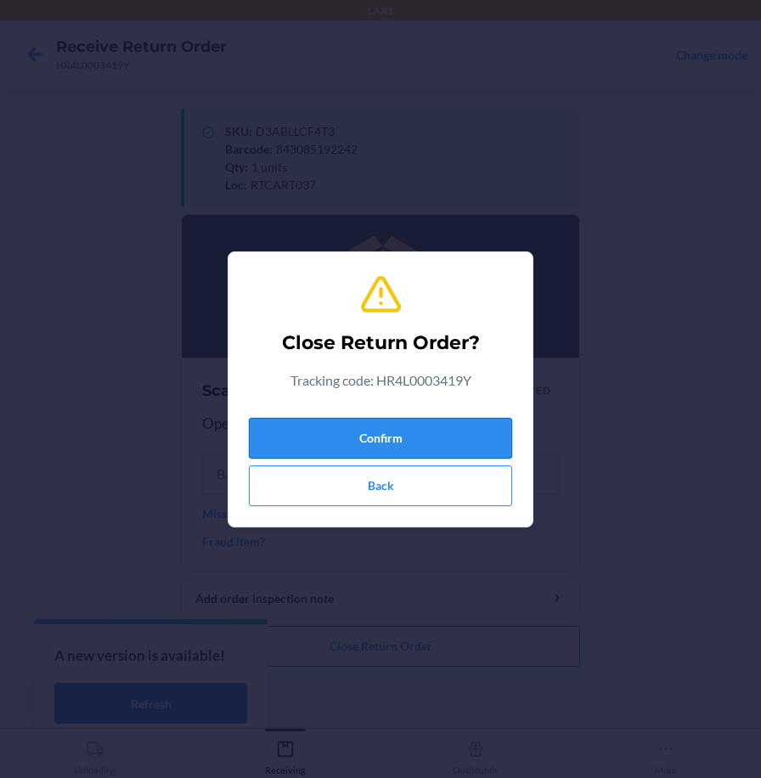
click at [442, 439] on button "Confirm" at bounding box center [380, 438] width 263 height 41
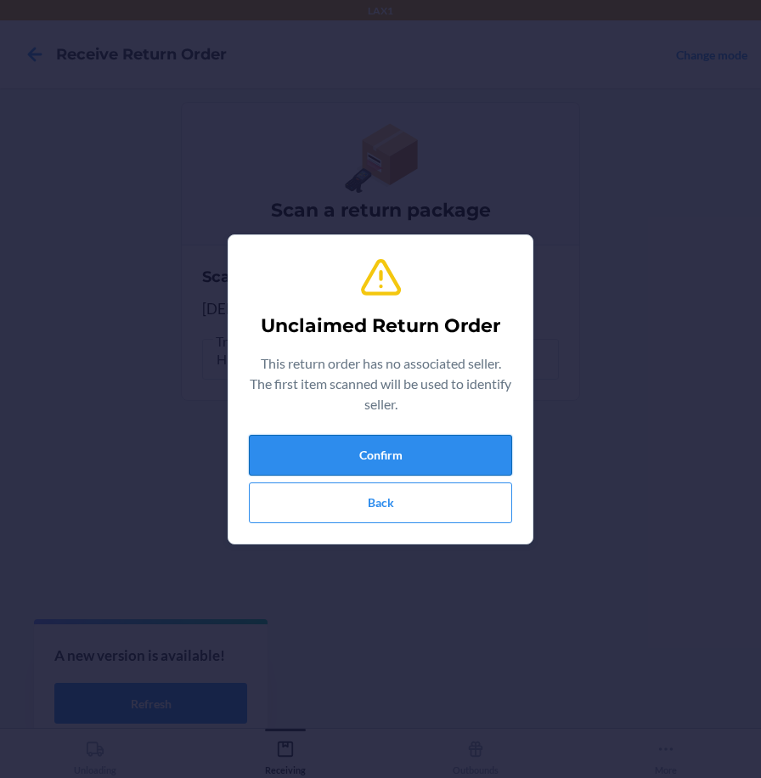
click at [484, 455] on button "Confirm" at bounding box center [380, 455] width 263 height 41
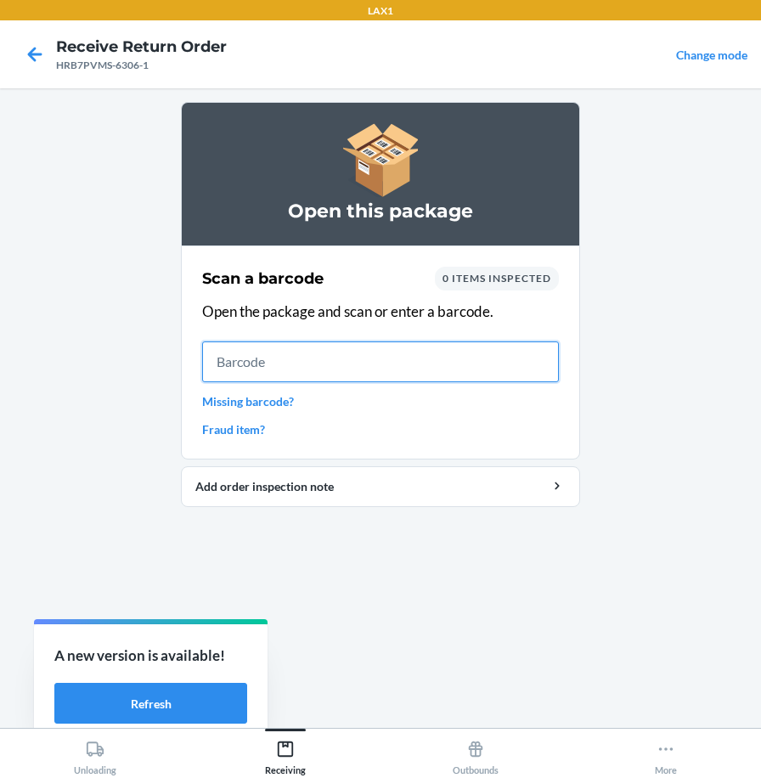
click at [272, 354] on input "text" at bounding box center [380, 362] width 357 height 41
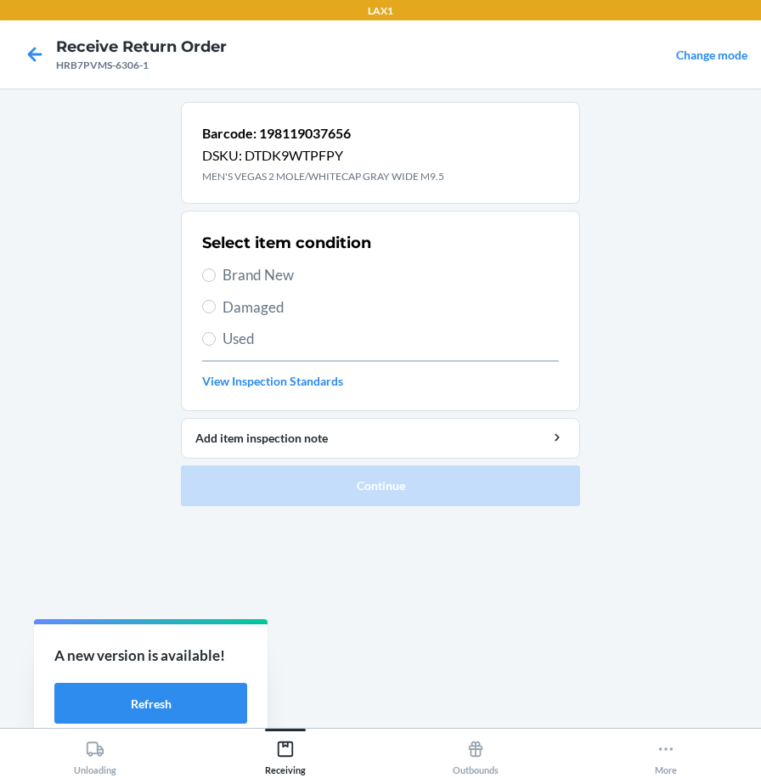
click at [215, 287] on div "Select item condition Brand New Damaged Used View Inspection Standards" at bounding box center [380, 311] width 357 height 168
click at [232, 274] on span "Brand New" at bounding box center [391, 275] width 337 height 22
click at [216, 274] on input "Brand New" at bounding box center [209, 276] width 14 height 14
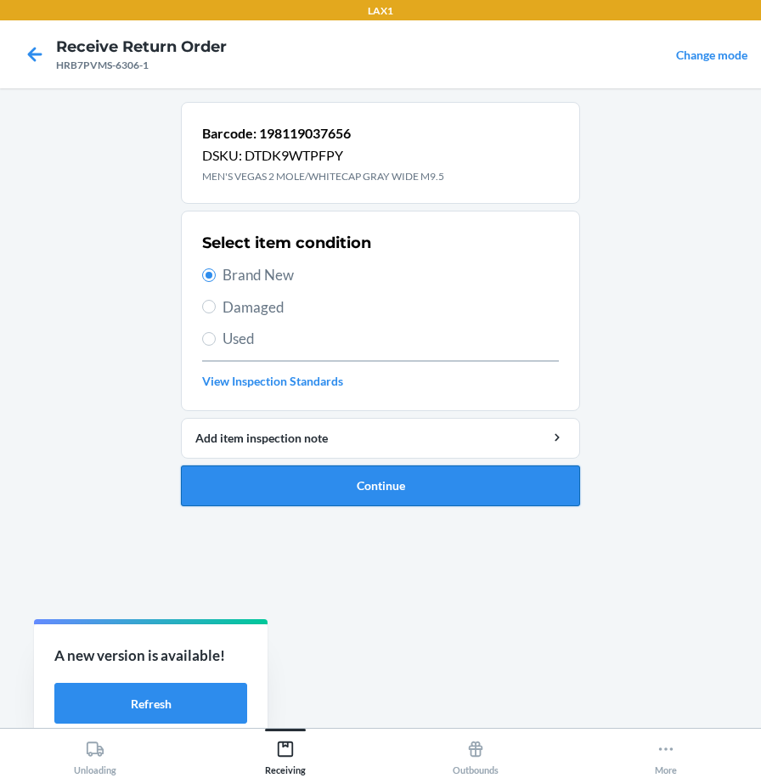
click at [306, 493] on button "Continue" at bounding box center [380, 486] width 399 height 41
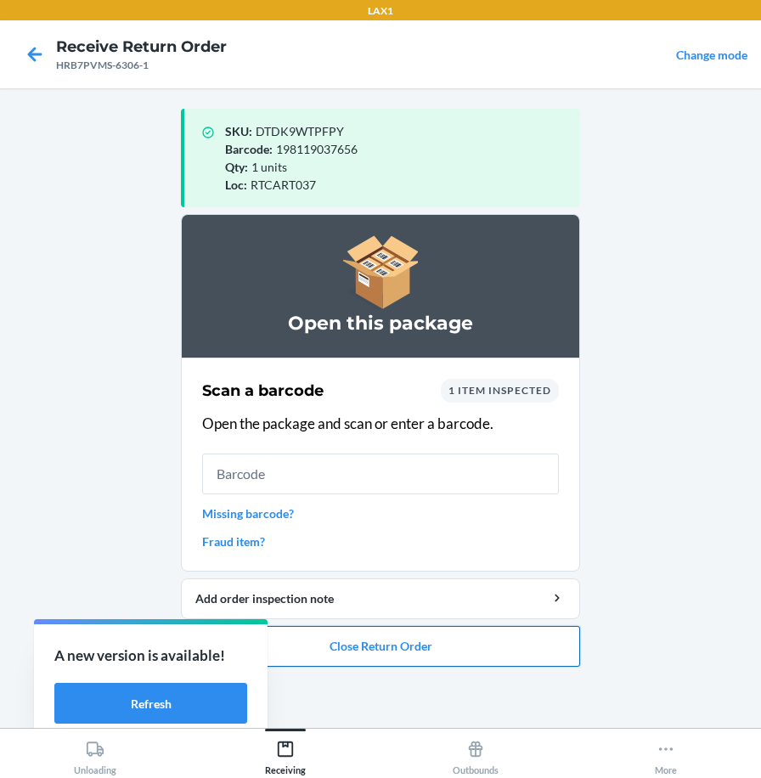
click at [323, 650] on button "Close Return Order" at bounding box center [380, 646] width 399 height 41
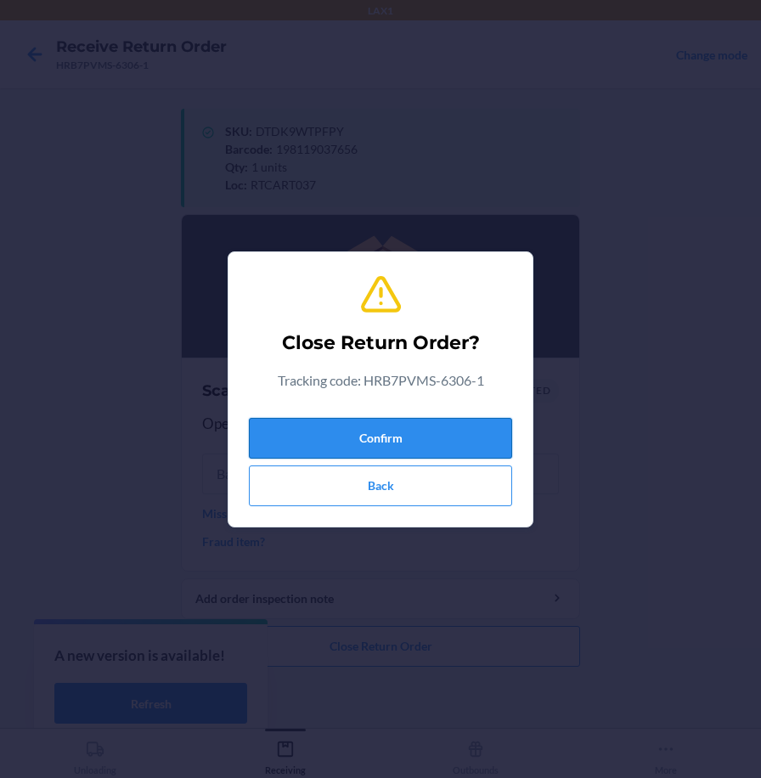
click at [301, 437] on button "Confirm" at bounding box center [380, 438] width 263 height 41
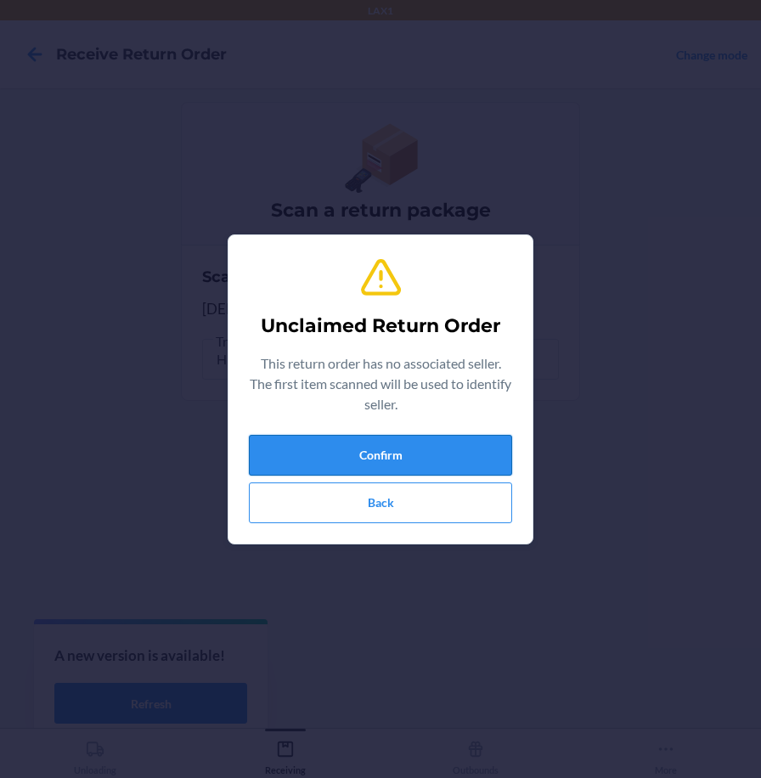
click at [419, 459] on button "Confirm" at bounding box center [380, 455] width 263 height 41
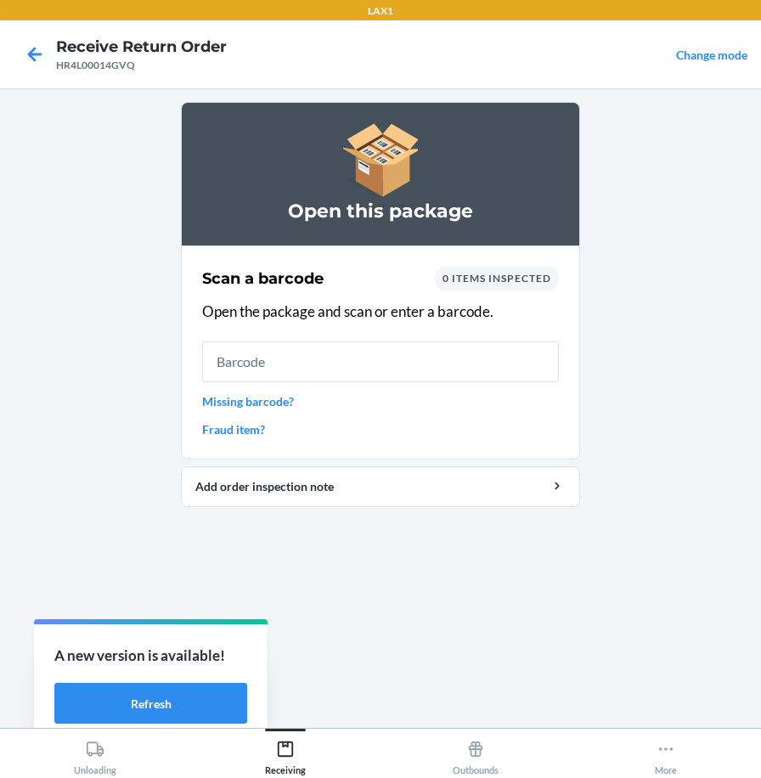
click at [444, 373] on input "text" at bounding box center [380, 362] width 357 height 41
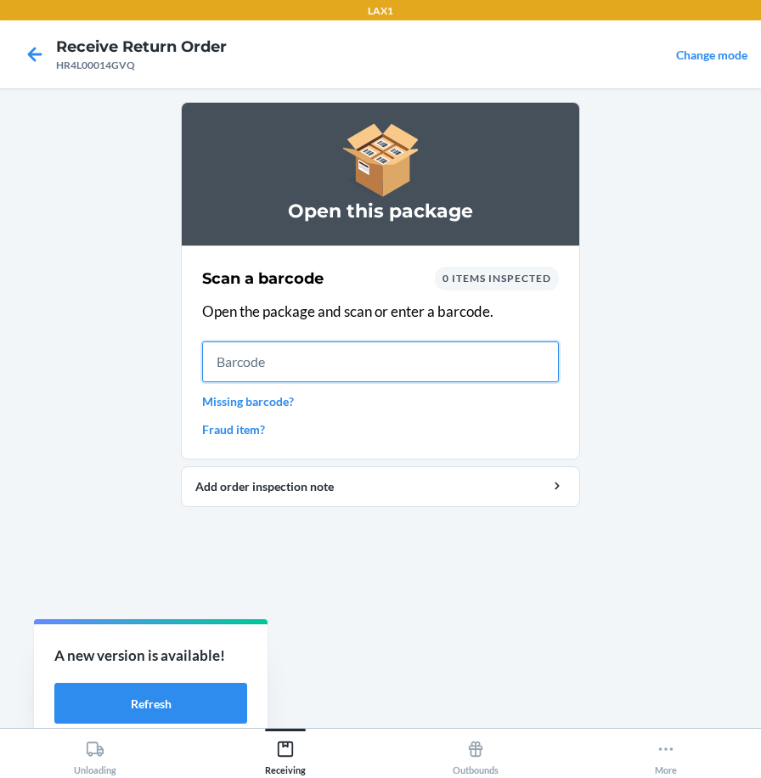
click at [505, 353] on input "text" at bounding box center [380, 362] width 357 height 41
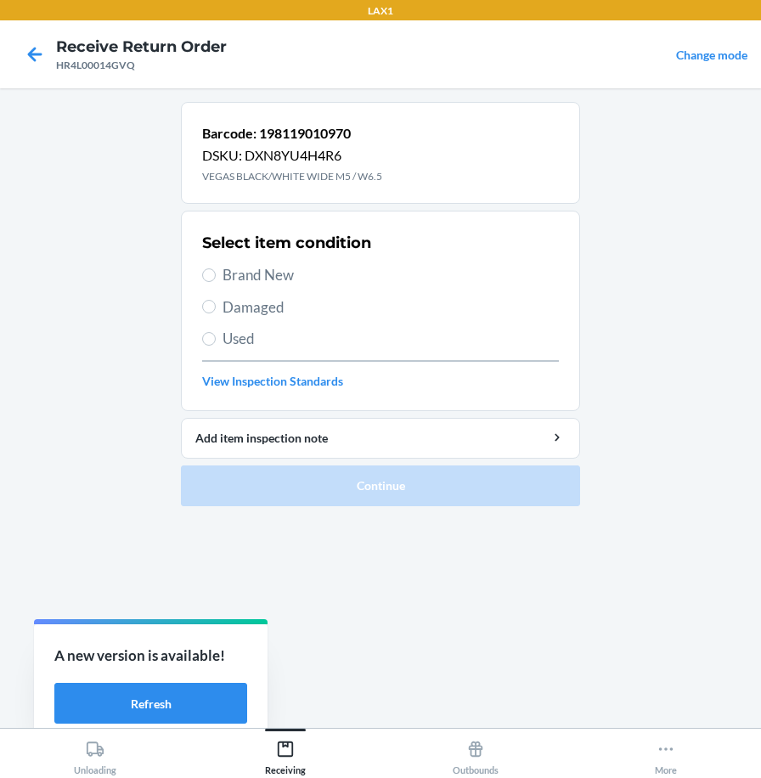
click at [285, 269] on span "Brand New" at bounding box center [391, 275] width 337 height 22
click at [216, 269] on input "Brand New" at bounding box center [209, 276] width 14 height 14
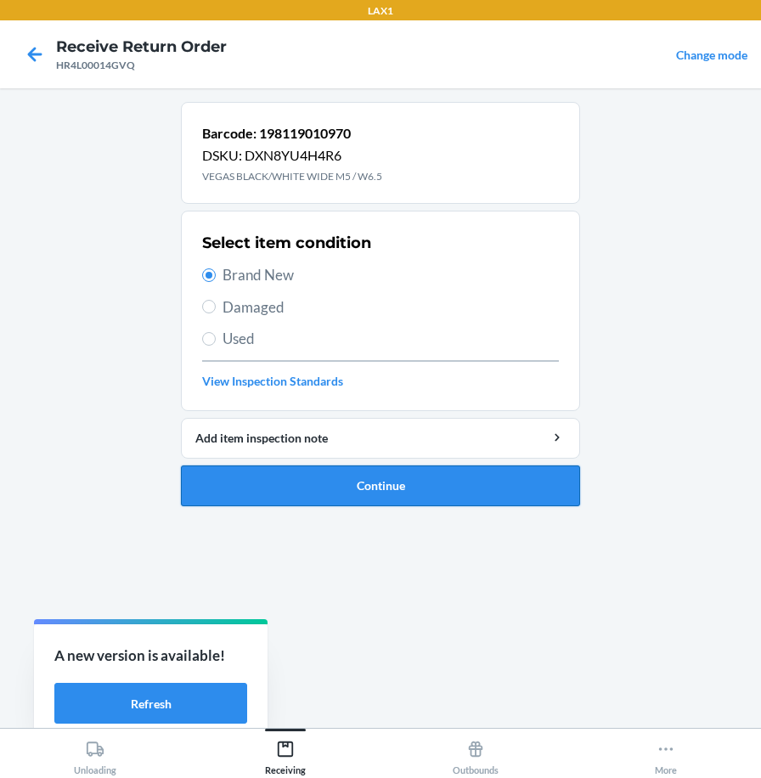
click at [308, 488] on button "Continue" at bounding box center [380, 486] width 399 height 41
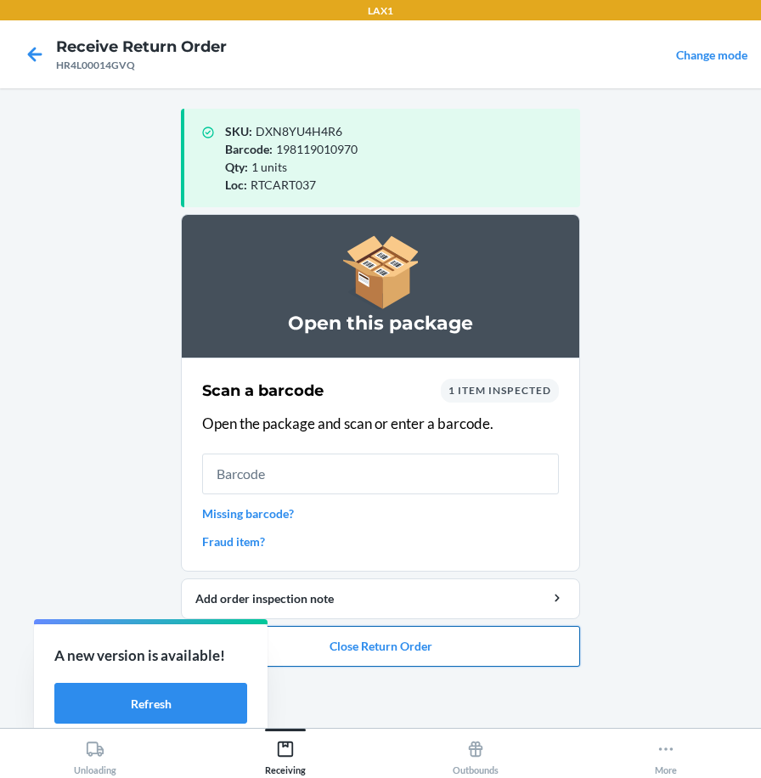
click at [446, 646] on button "Close Return Order" at bounding box center [380, 646] width 399 height 41
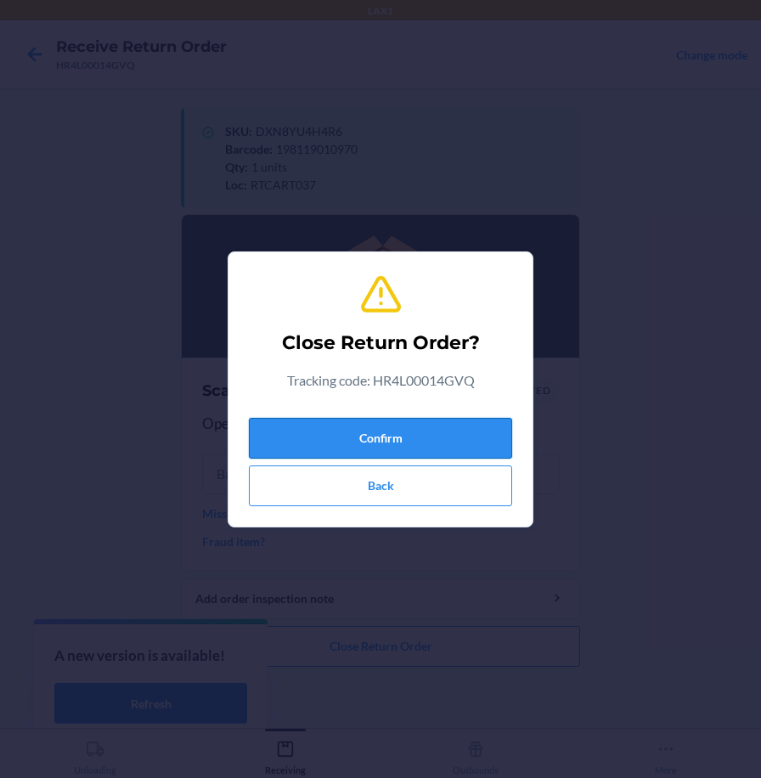
click at [447, 449] on button "Confirm" at bounding box center [380, 438] width 263 height 41
